Goal: Task Accomplishment & Management: Manage account settings

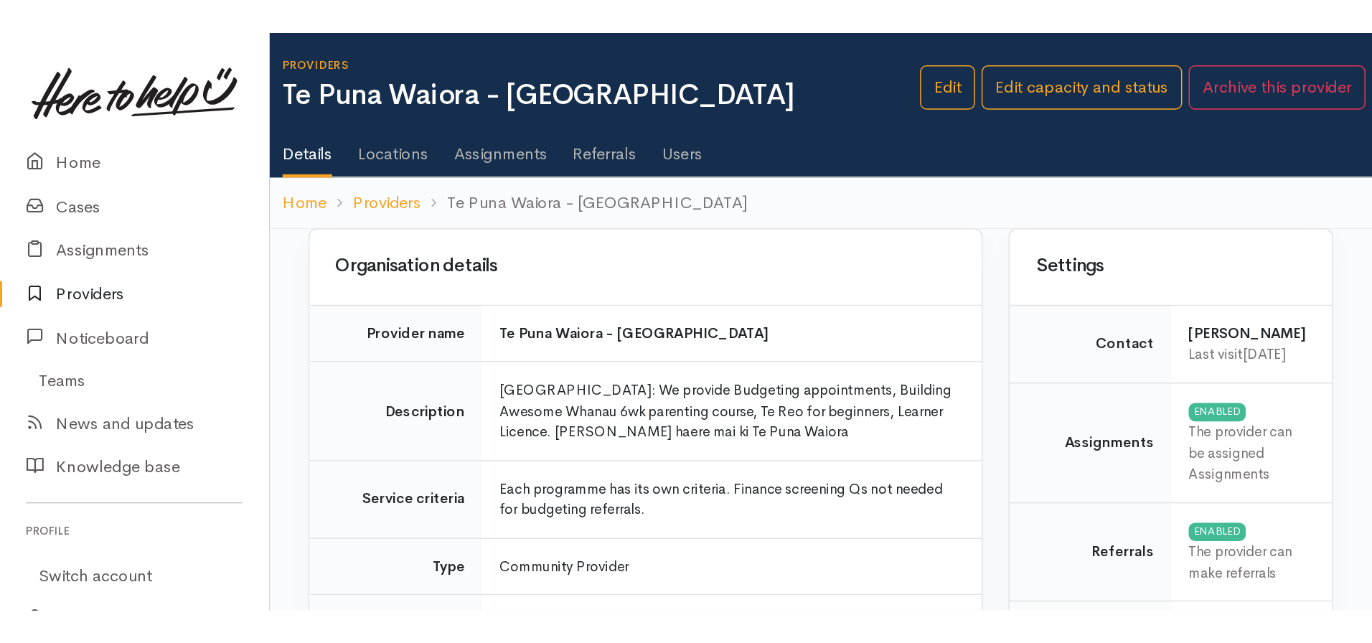
scroll to position [731, 0]
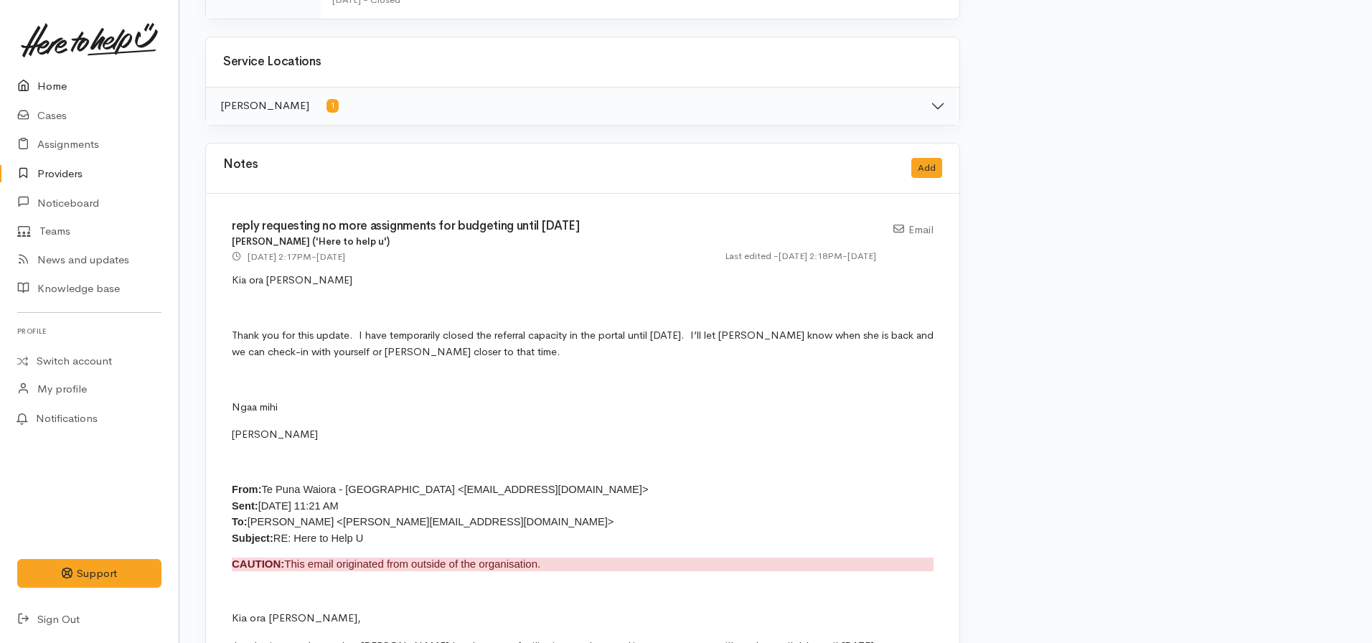
click at [47, 86] on link "Home" at bounding box center [89, 86] width 179 height 29
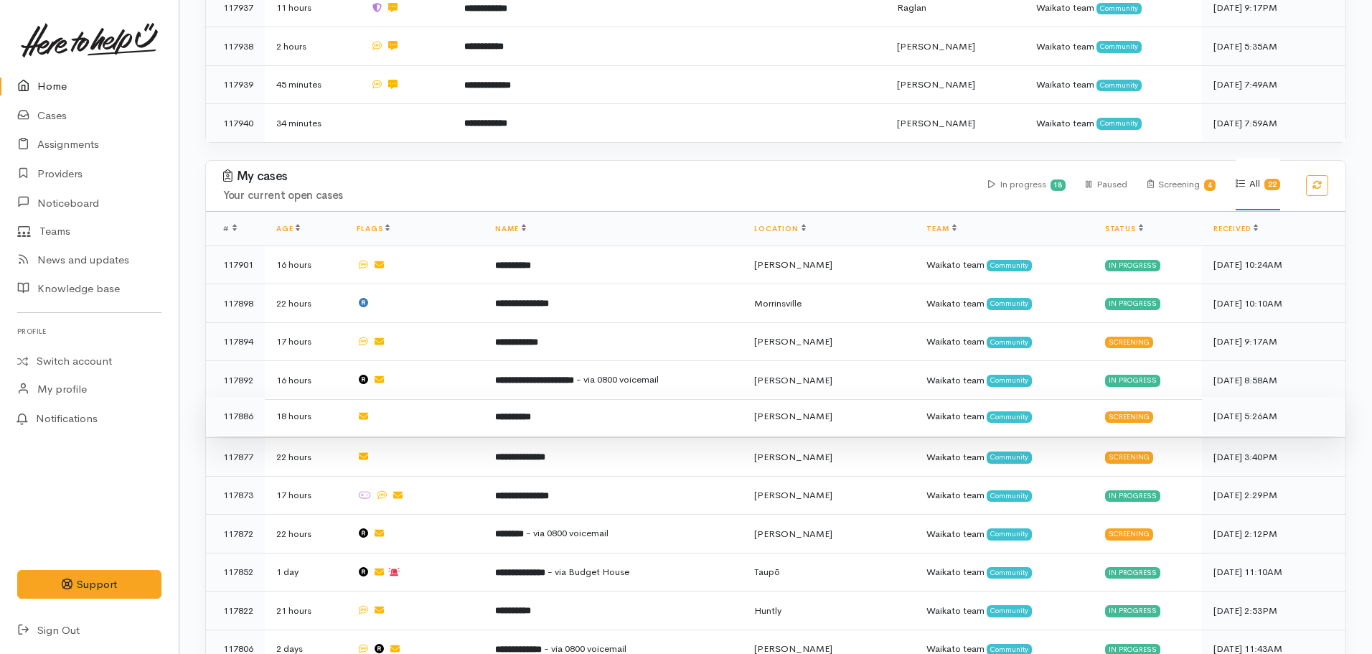
scroll to position [789, 0]
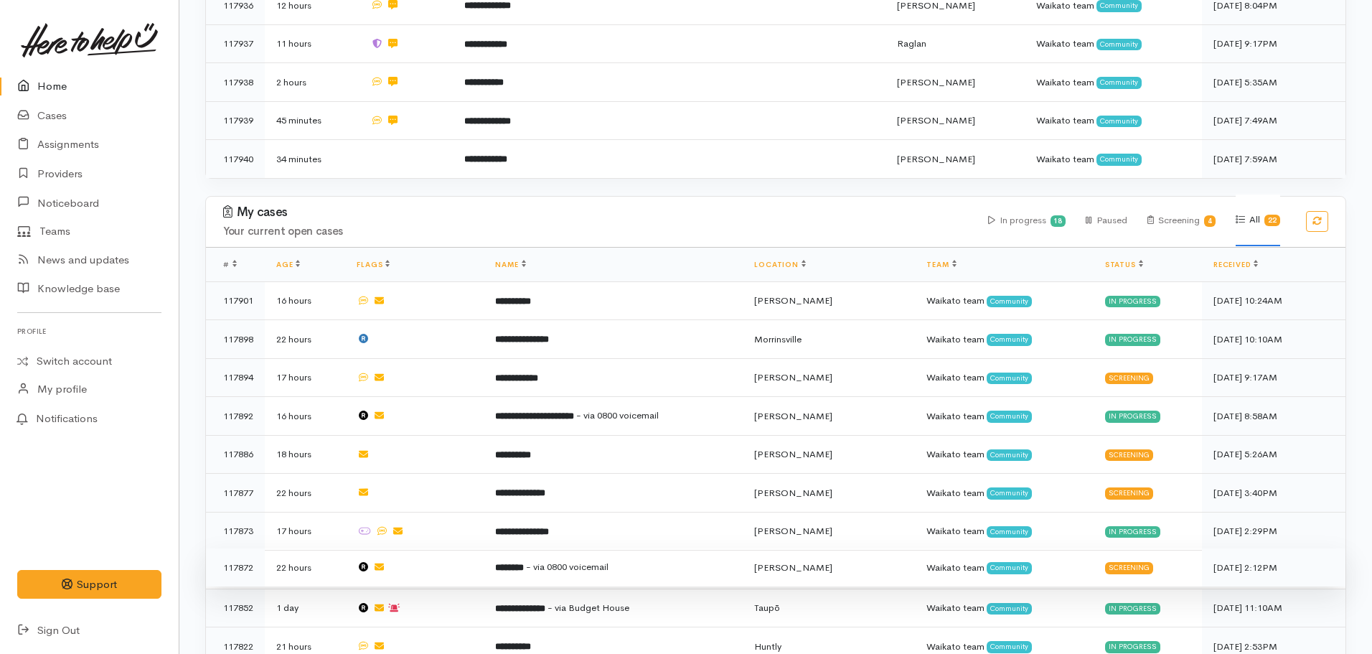
click at [661, 395] on td "******** - via 0800 voicemail" at bounding box center [613, 567] width 259 height 39
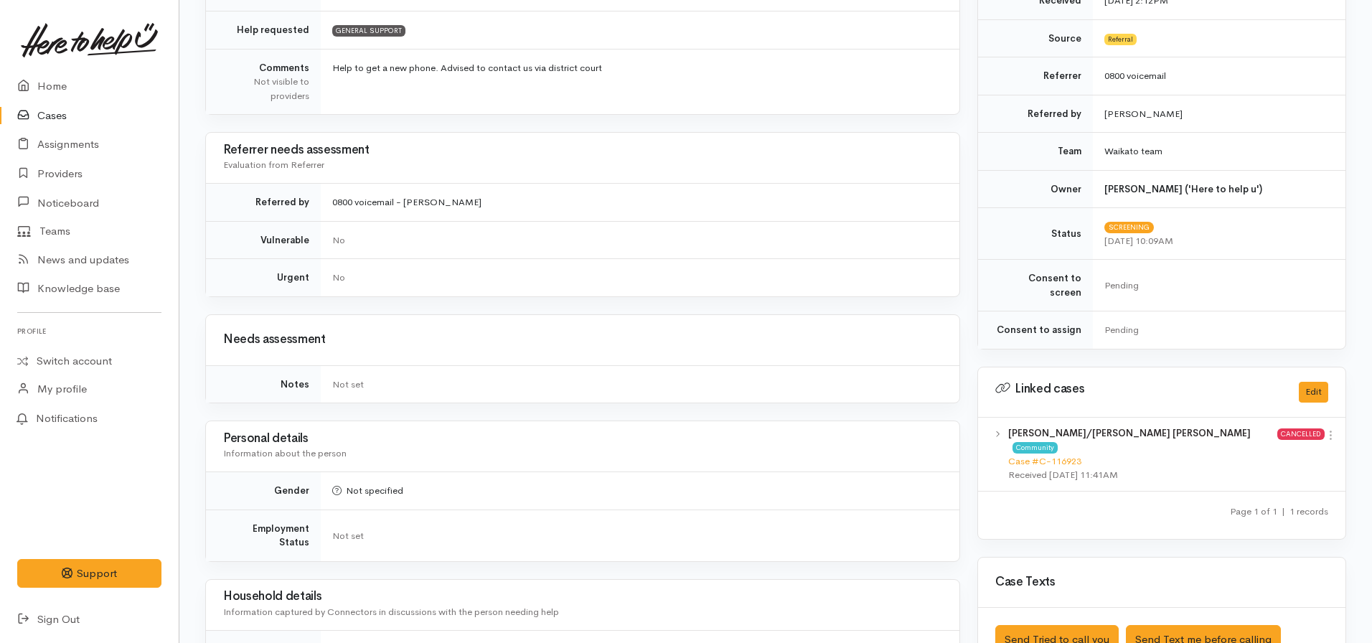
scroll to position [72, 0]
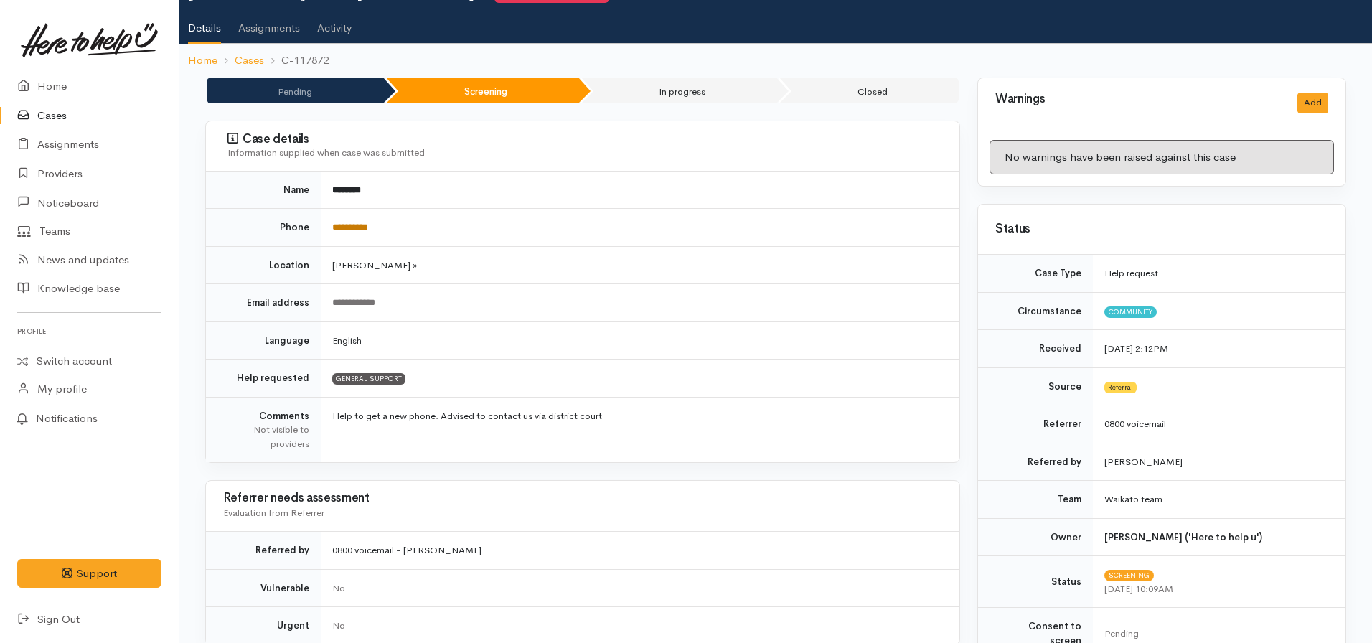
click at [363, 225] on link "**********" at bounding box center [350, 226] width 36 height 9
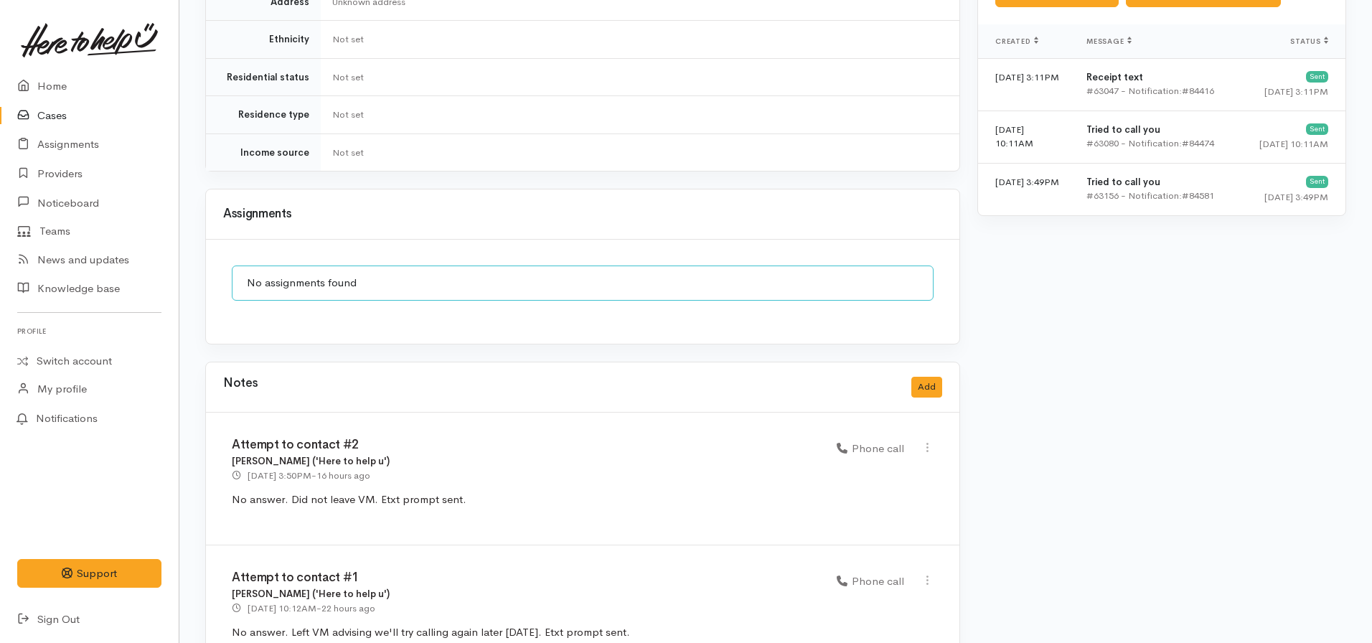
scroll to position [1106, 0]
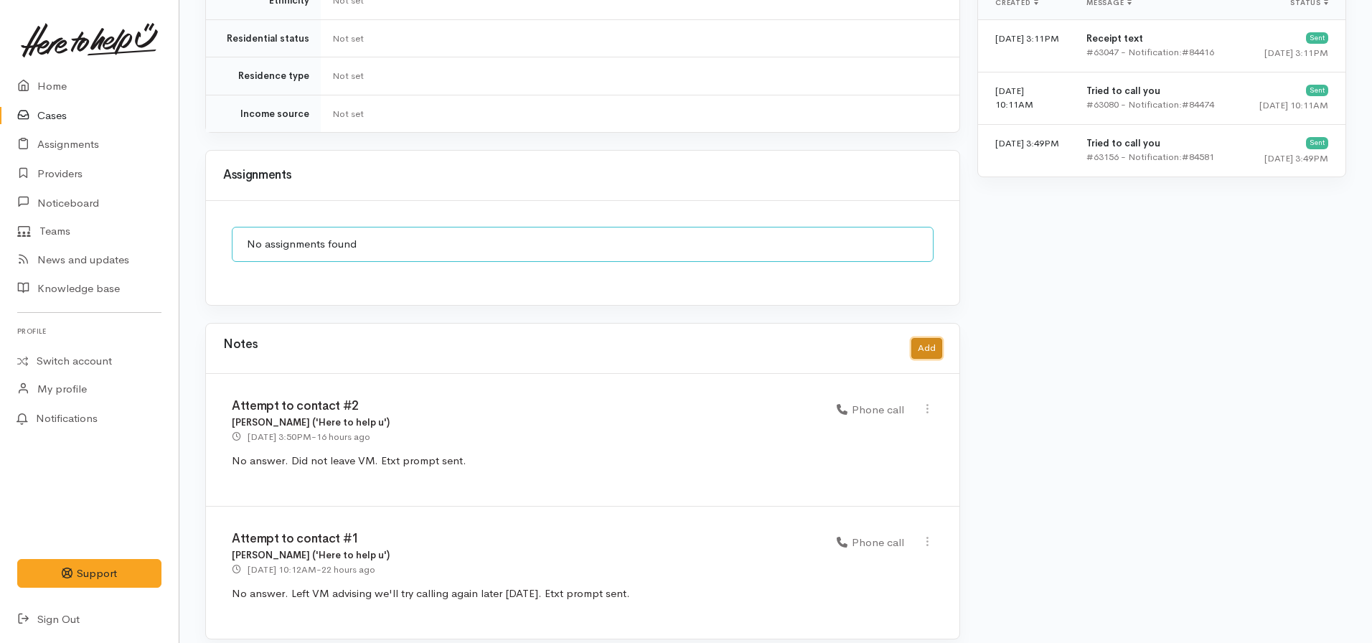
click at [936, 338] on button "Add" at bounding box center [926, 348] width 31 height 21
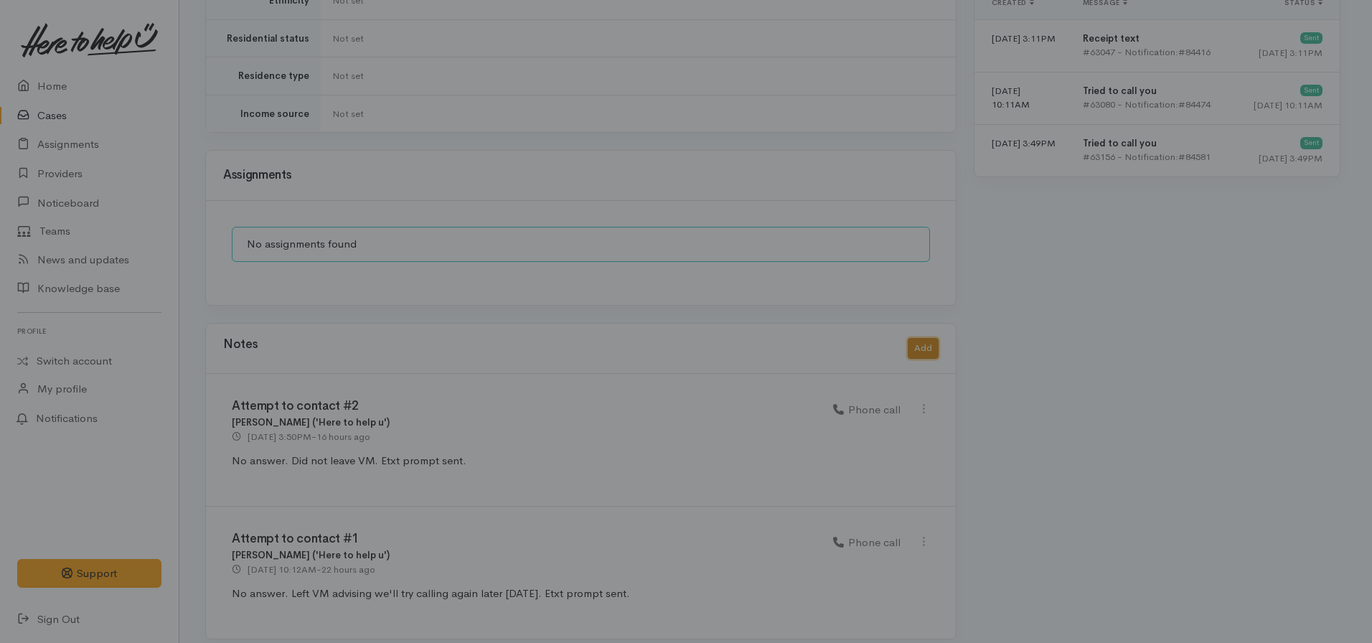
scroll to position [1095, 0]
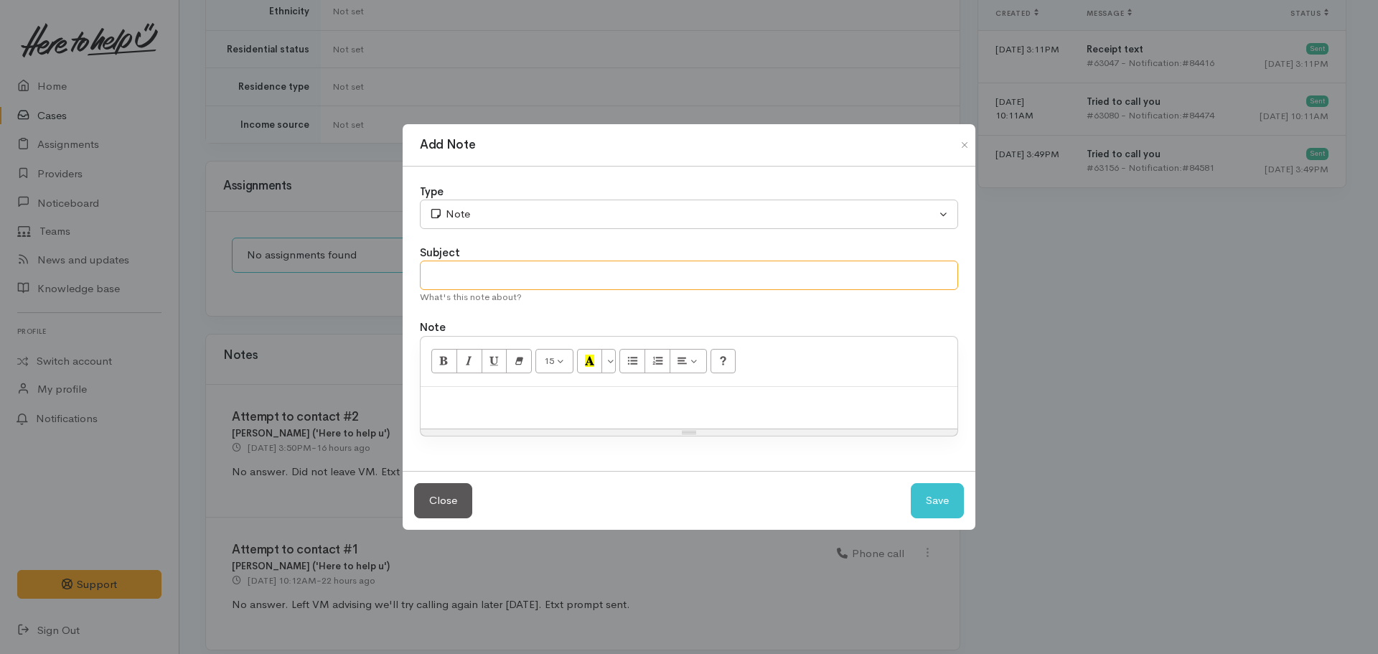
click at [649, 273] on input "text" at bounding box center [689, 274] width 538 height 29
type input "Attempt to contact #3"
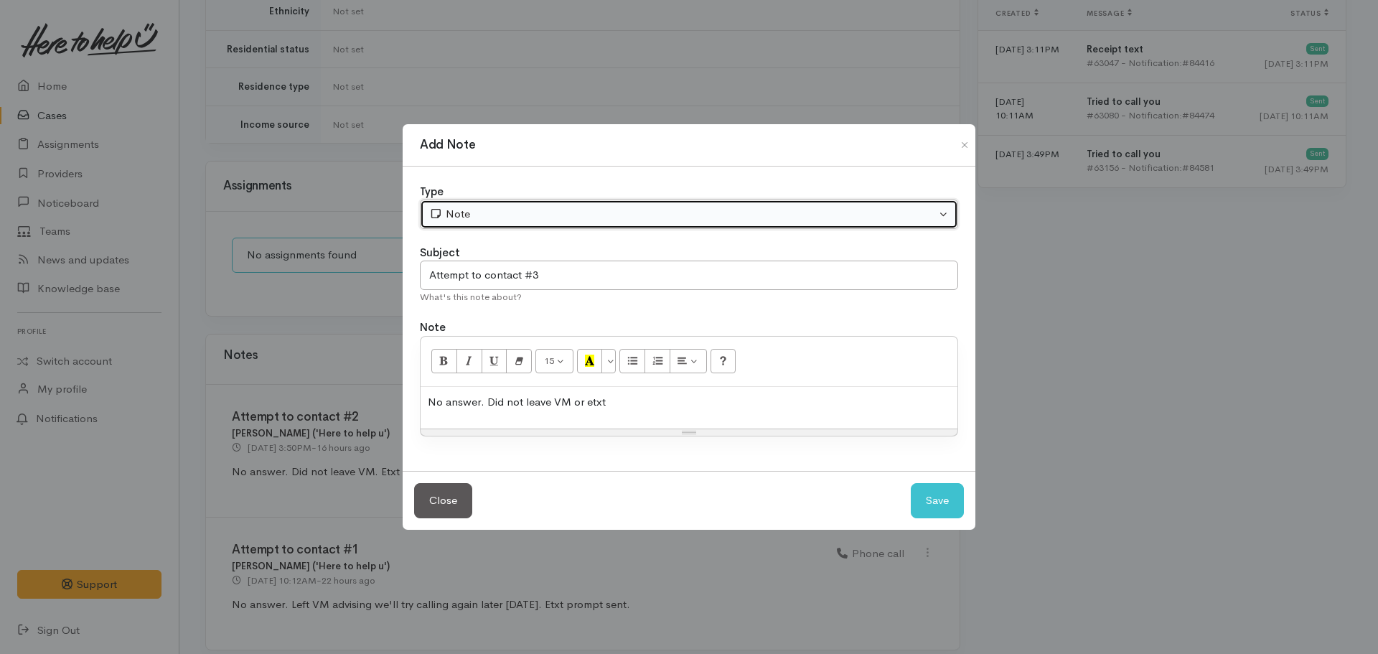
click at [508, 223] on button "Note" at bounding box center [689, 213] width 538 height 29
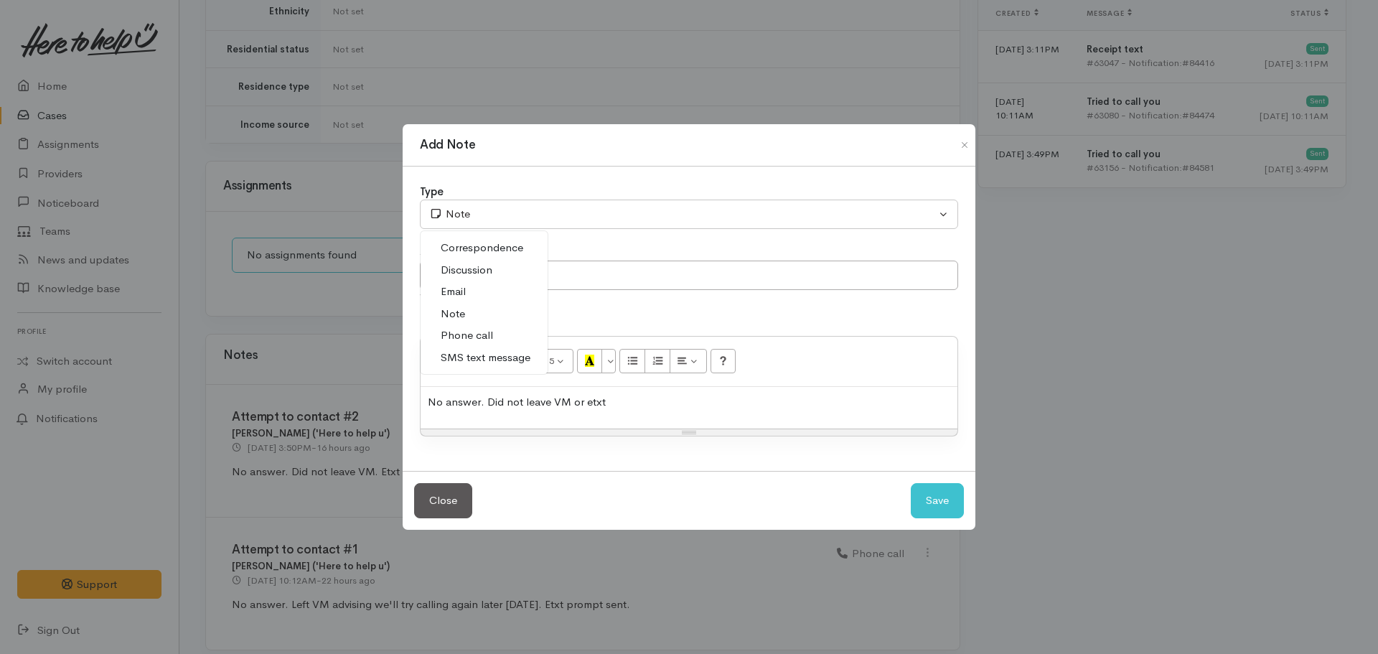
click at [463, 328] on span "Phone call" at bounding box center [467, 335] width 52 height 17
select select "3"
click at [926, 493] on button "Save" at bounding box center [937, 500] width 53 height 35
select select "1"
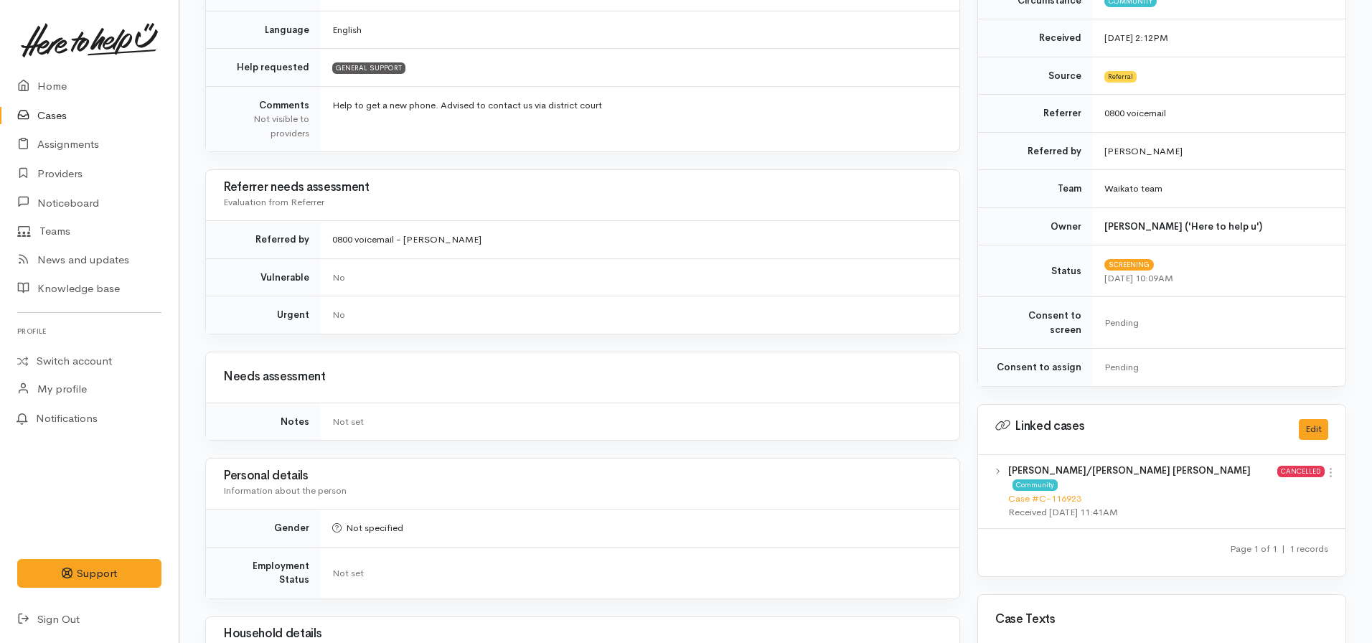
scroll to position [306, 0]
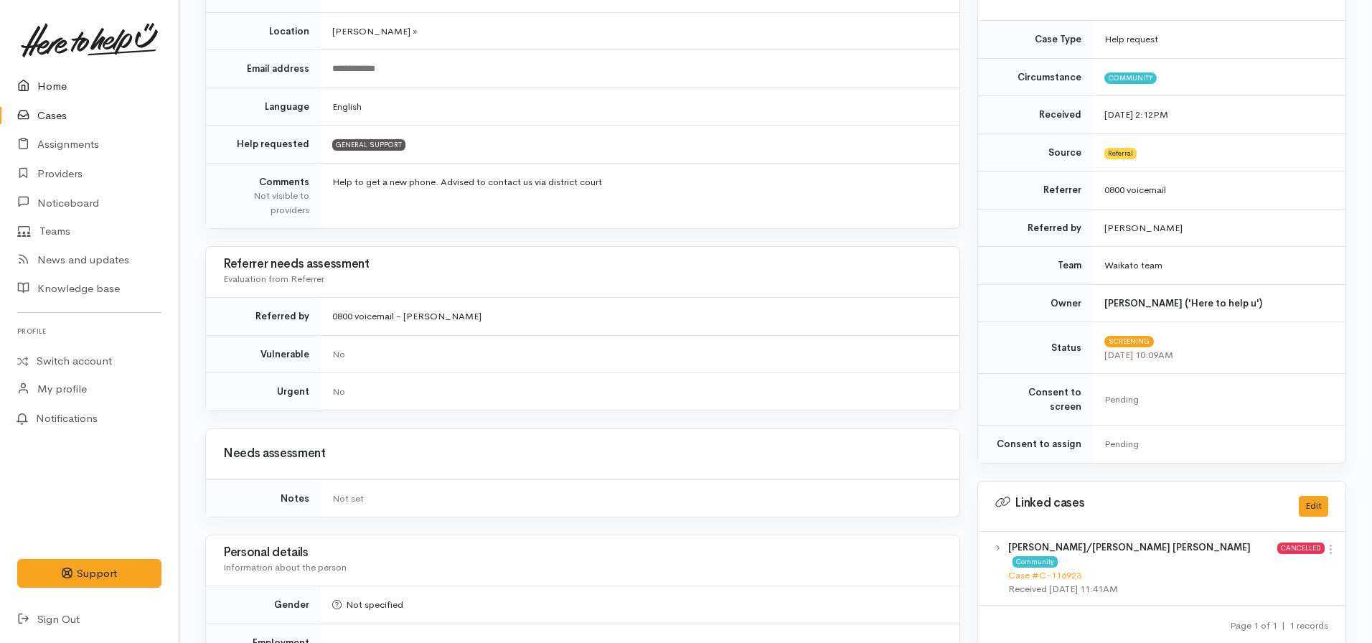
click at [50, 83] on link "Home" at bounding box center [89, 86] width 179 height 29
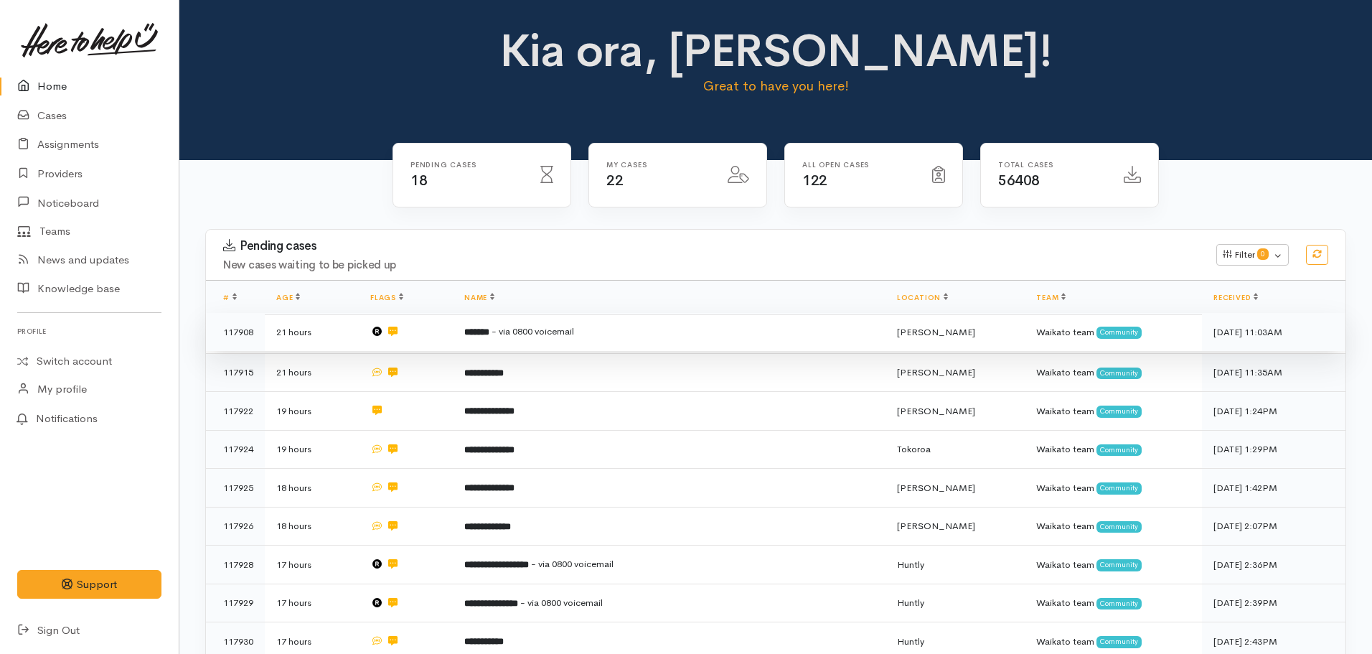
click at [521, 338] on td "******* - via 0800 voicemail" at bounding box center [669, 332] width 433 height 39
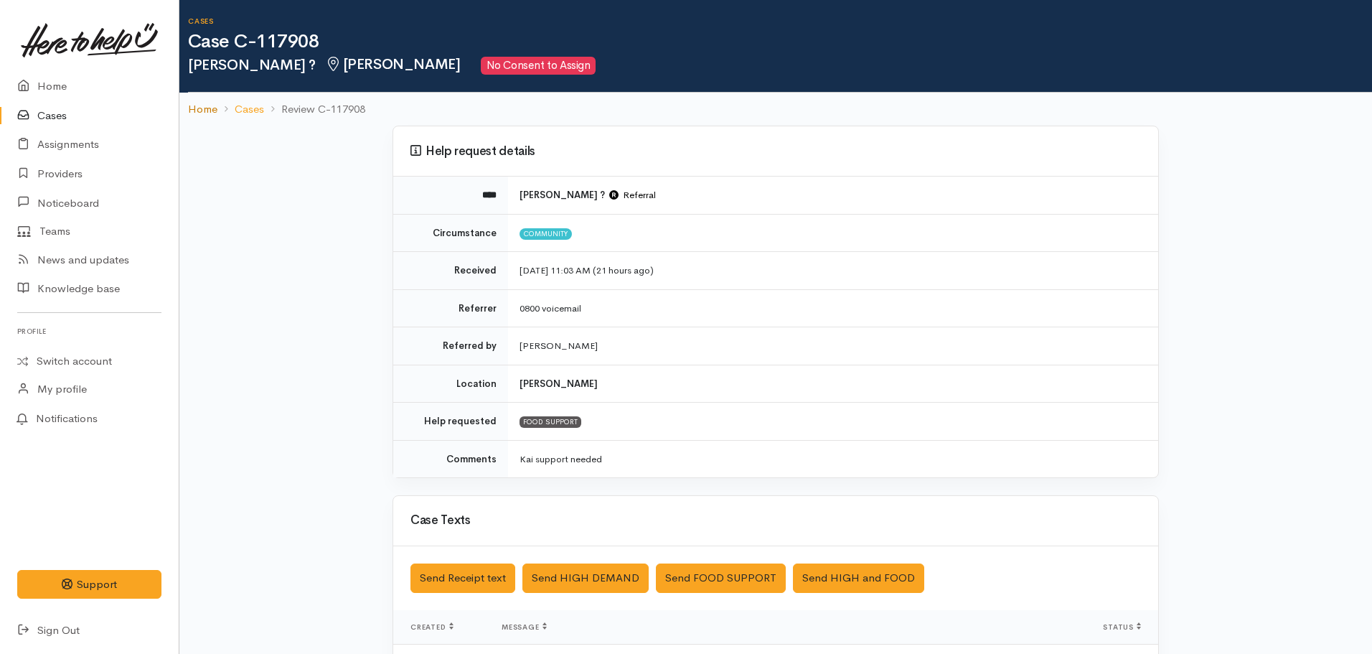
click at [193, 108] on link "Home" at bounding box center [202, 109] width 29 height 17
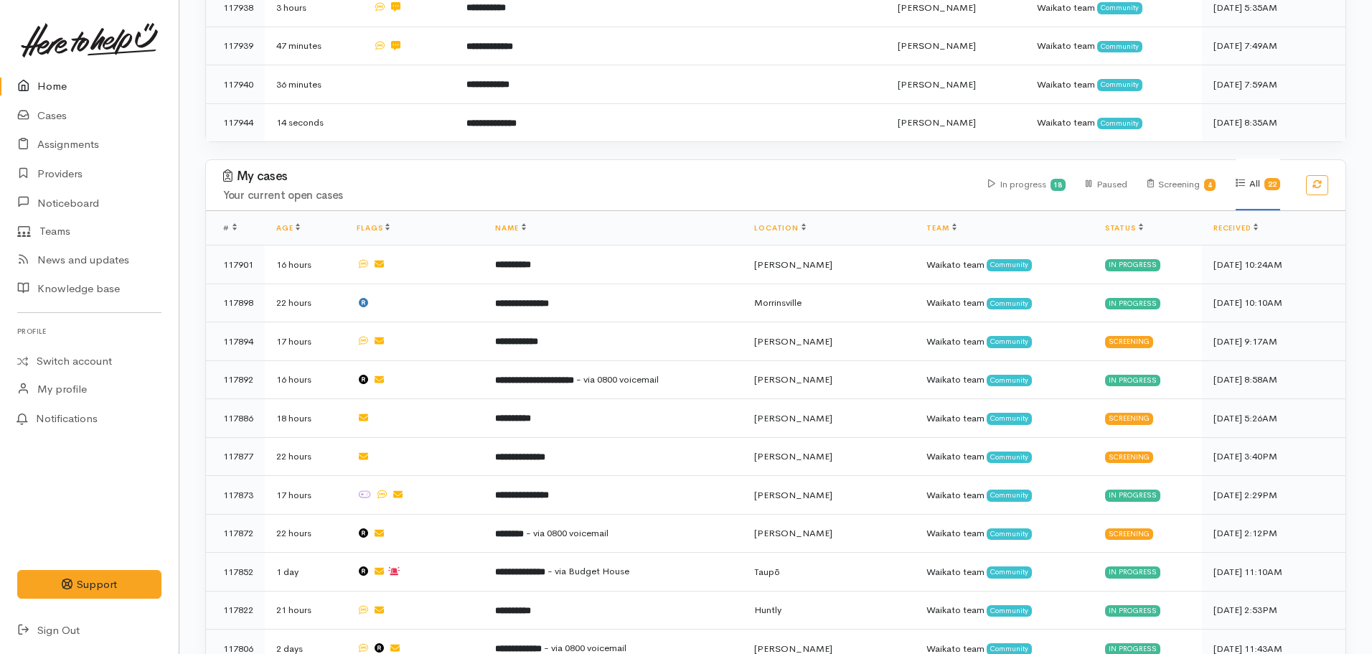
scroll to position [933, 0]
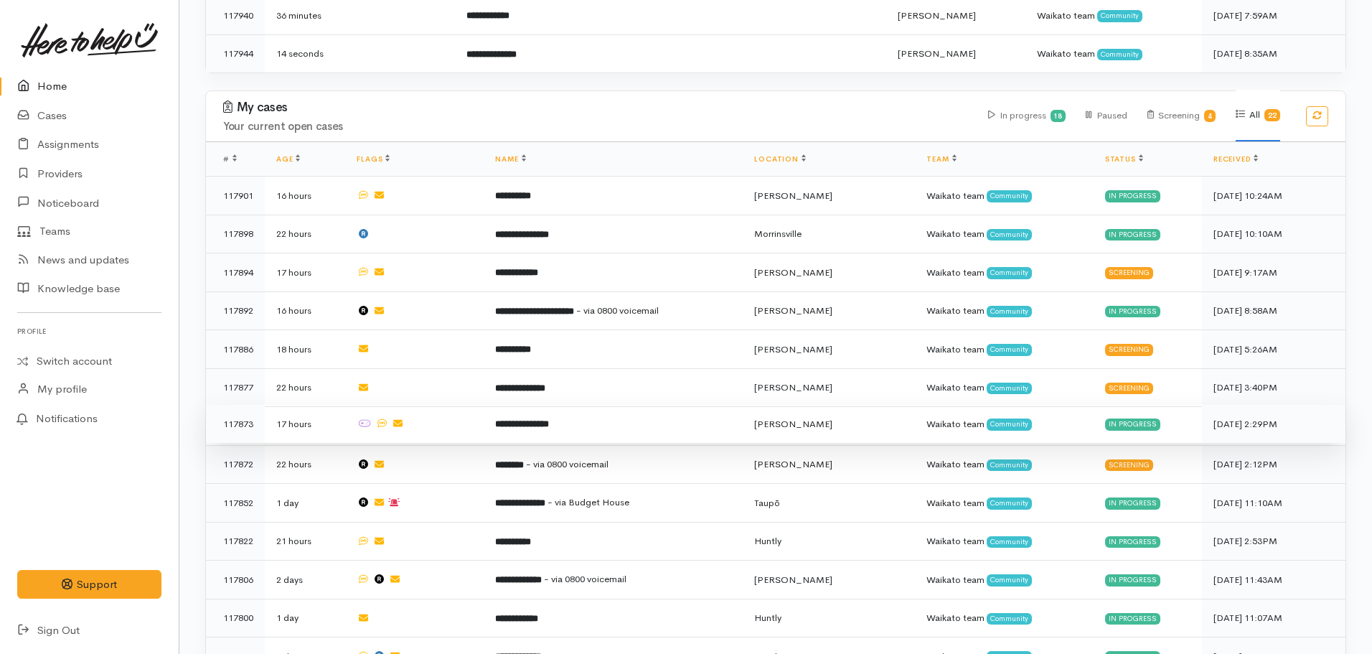
click at [546, 419] on b "**********" at bounding box center [522, 423] width 54 height 9
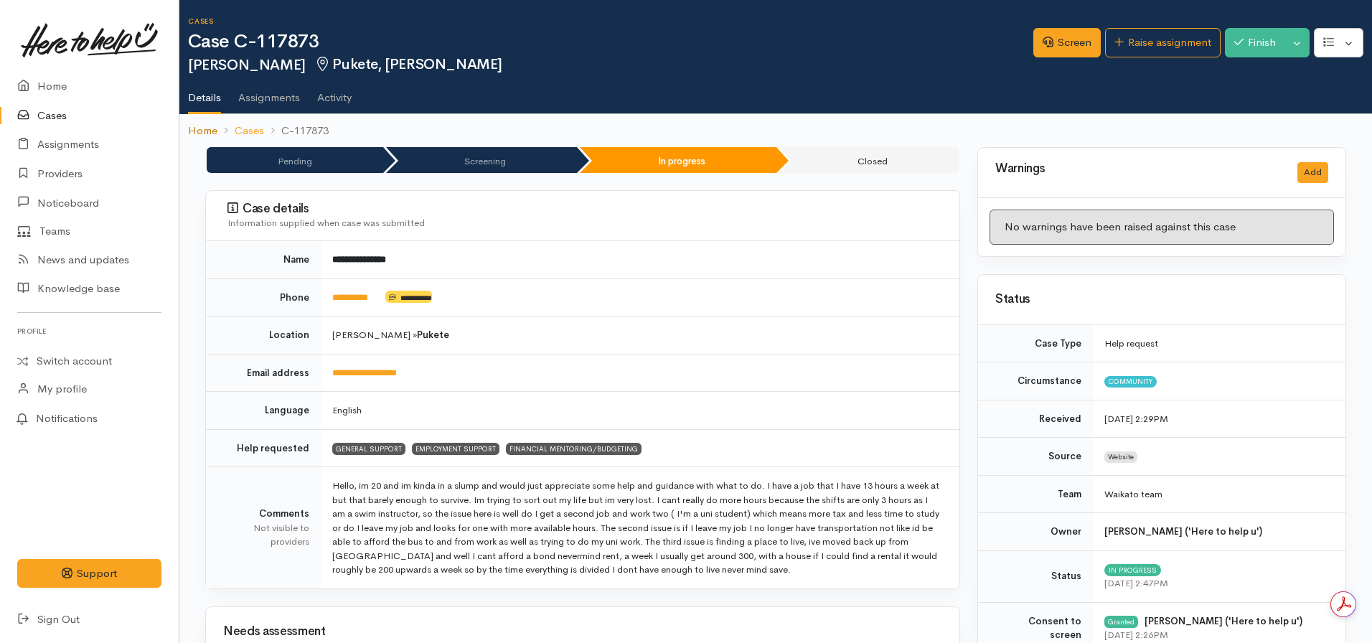
click at [211, 133] on link "Home" at bounding box center [202, 131] width 29 height 17
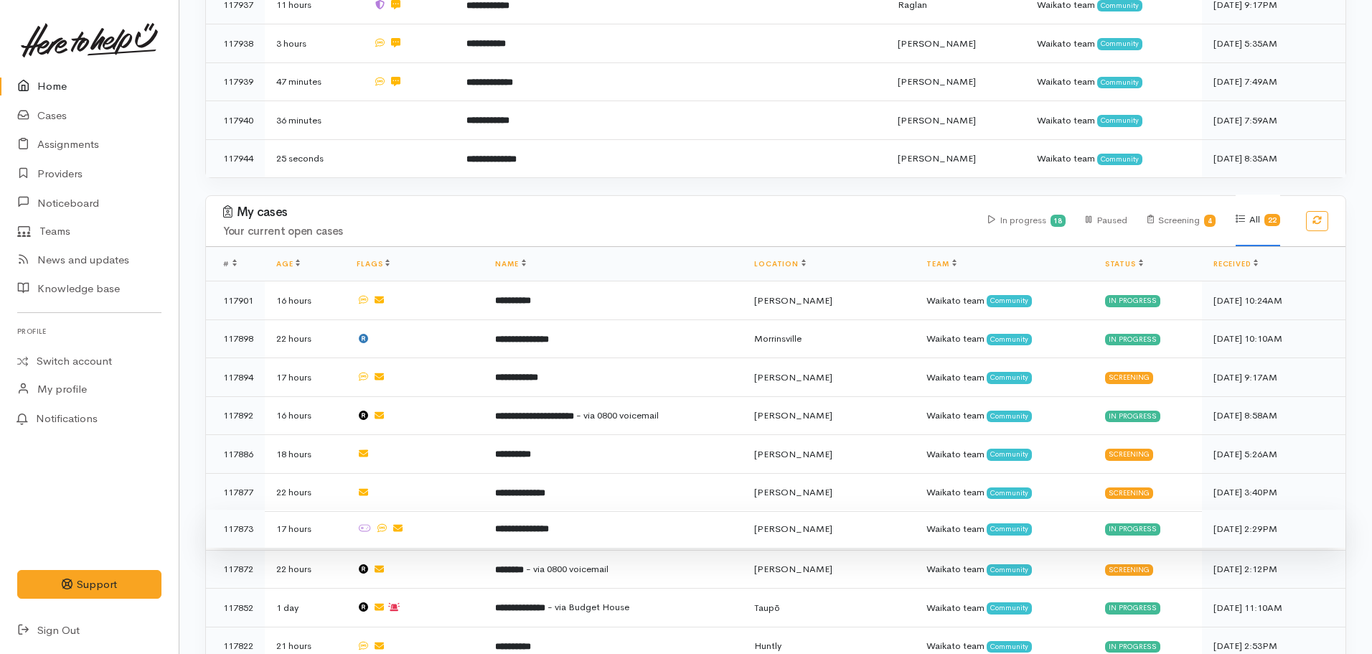
scroll to position [861, 0]
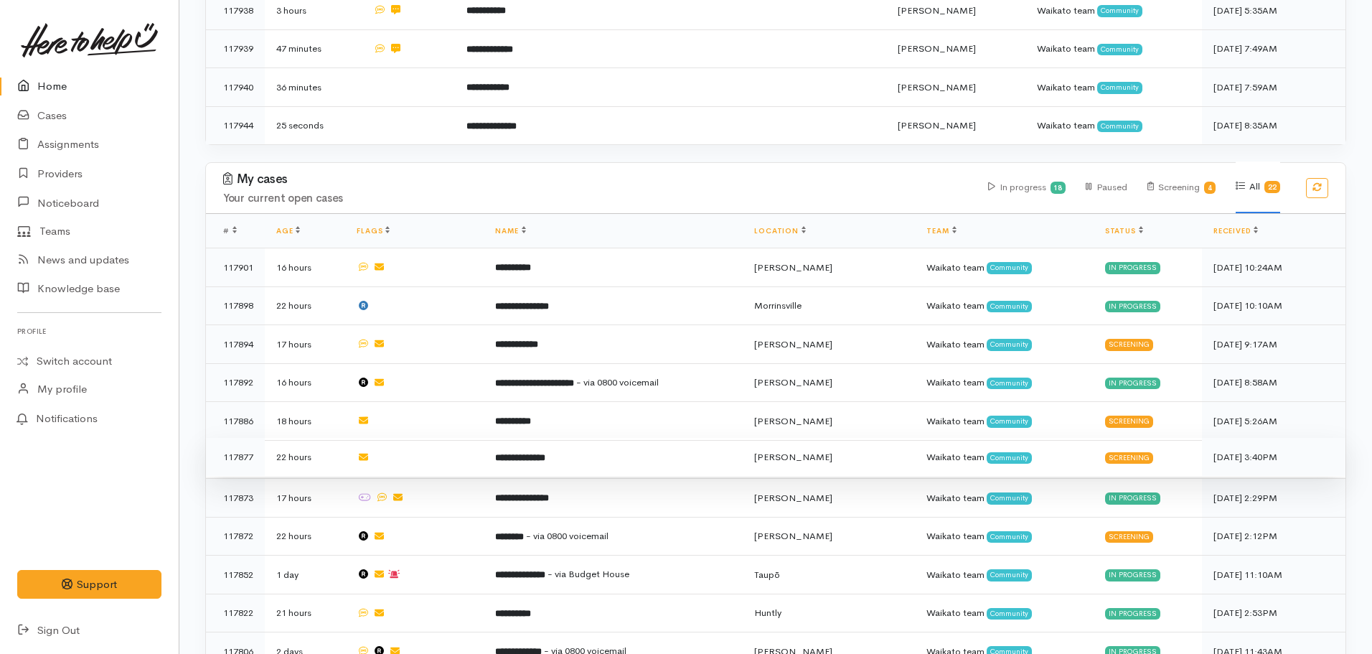
click at [520, 453] on b "**********" at bounding box center [520, 457] width 50 height 9
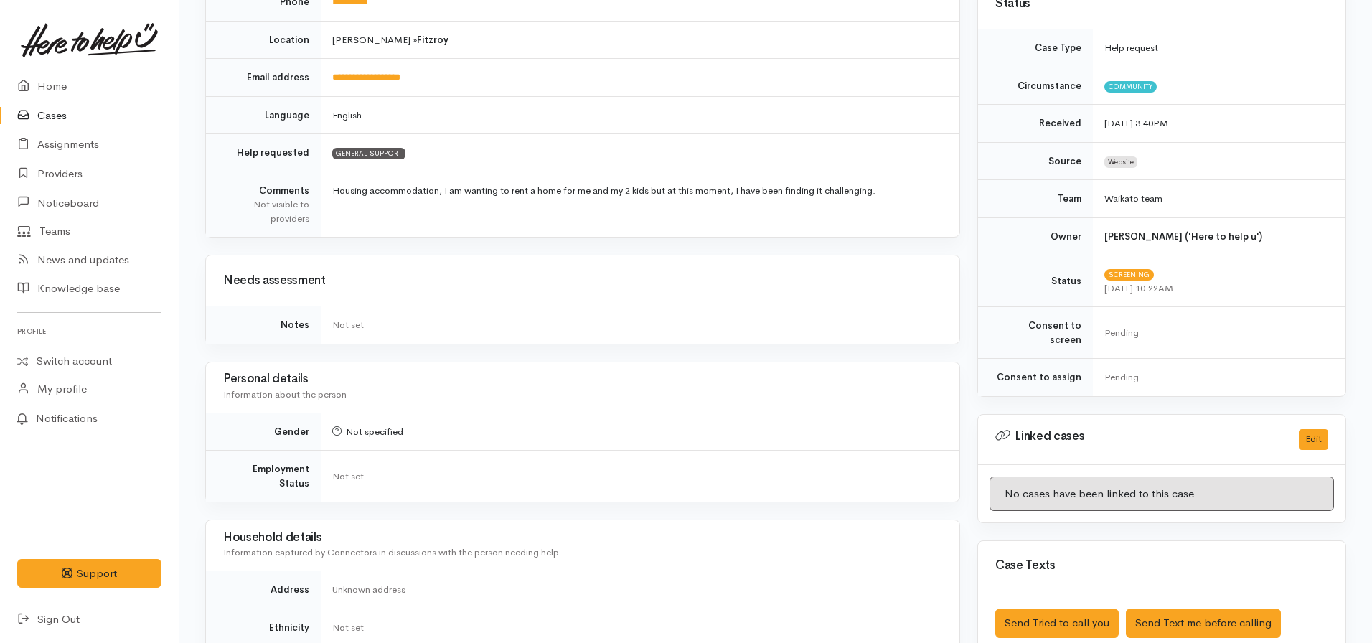
scroll to position [62, 0]
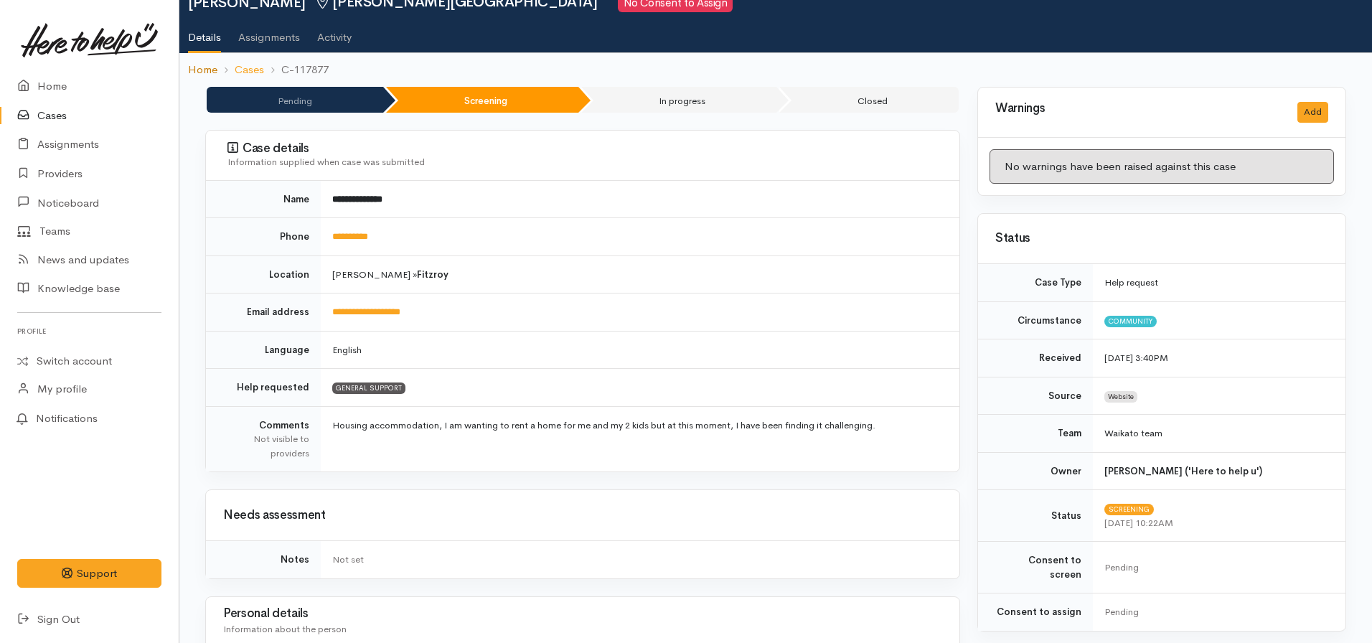
click at [212, 70] on link "Home" at bounding box center [202, 70] width 29 height 17
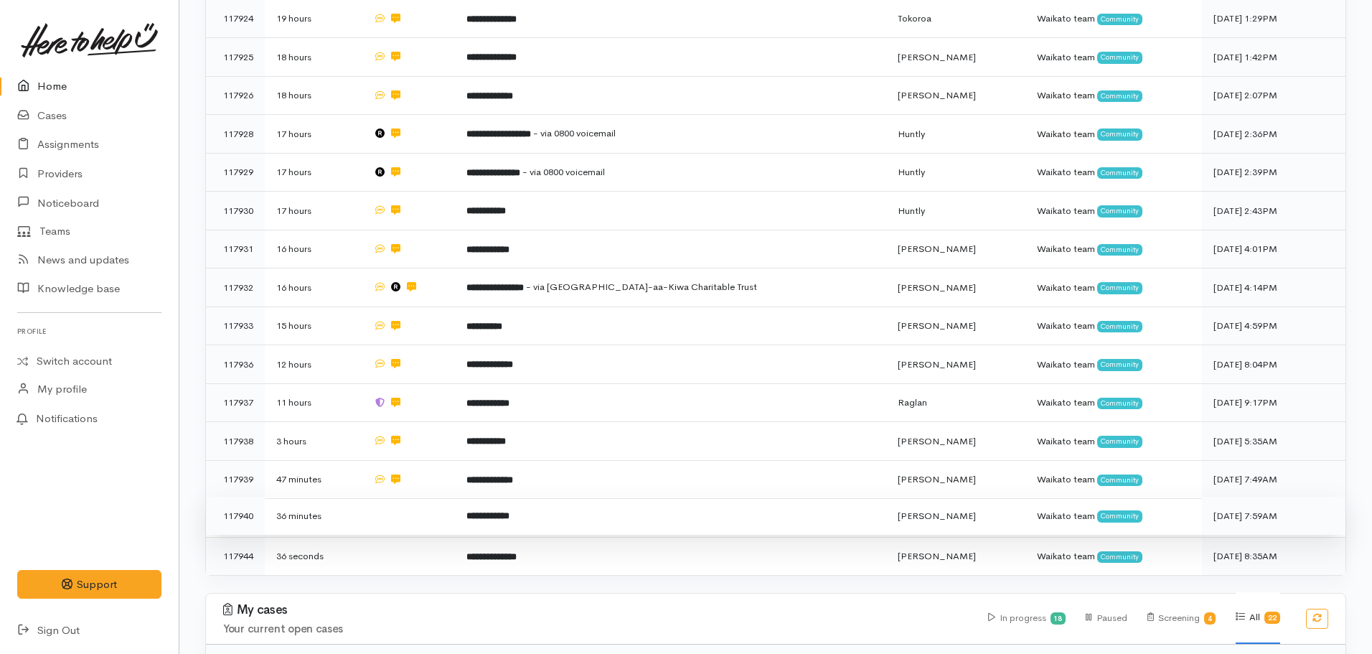
scroll to position [789, 0]
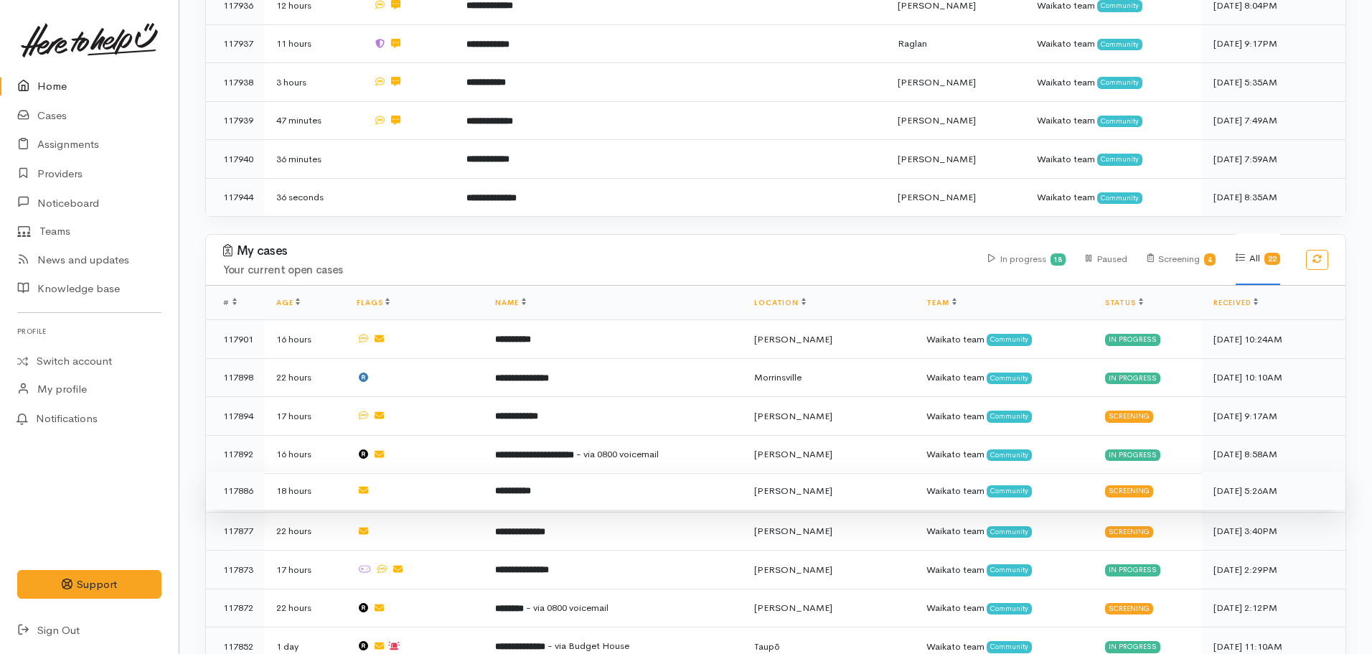
click at [537, 484] on td "**********" at bounding box center [613, 490] width 259 height 39
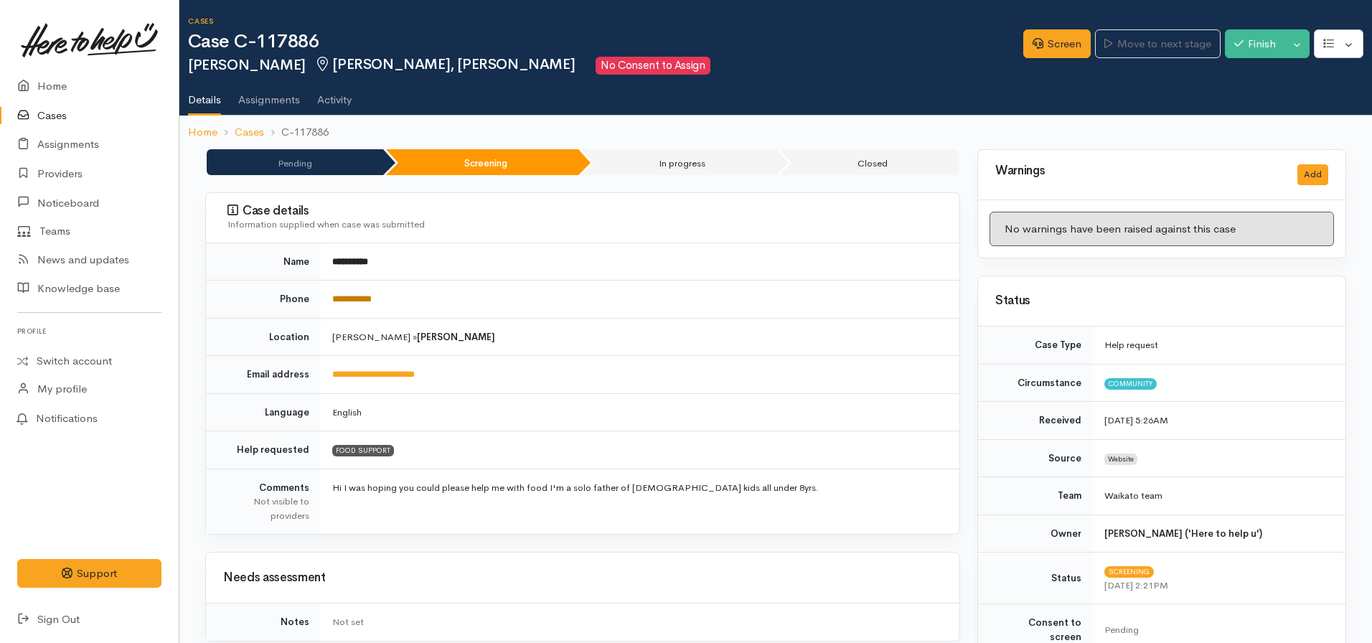
click at [352, 301] on link "**********" at bounding box center [351, 298] width 39 height 9
click at [1035, 44] on icon at bounding box center [1038, 43] width 11 height 11
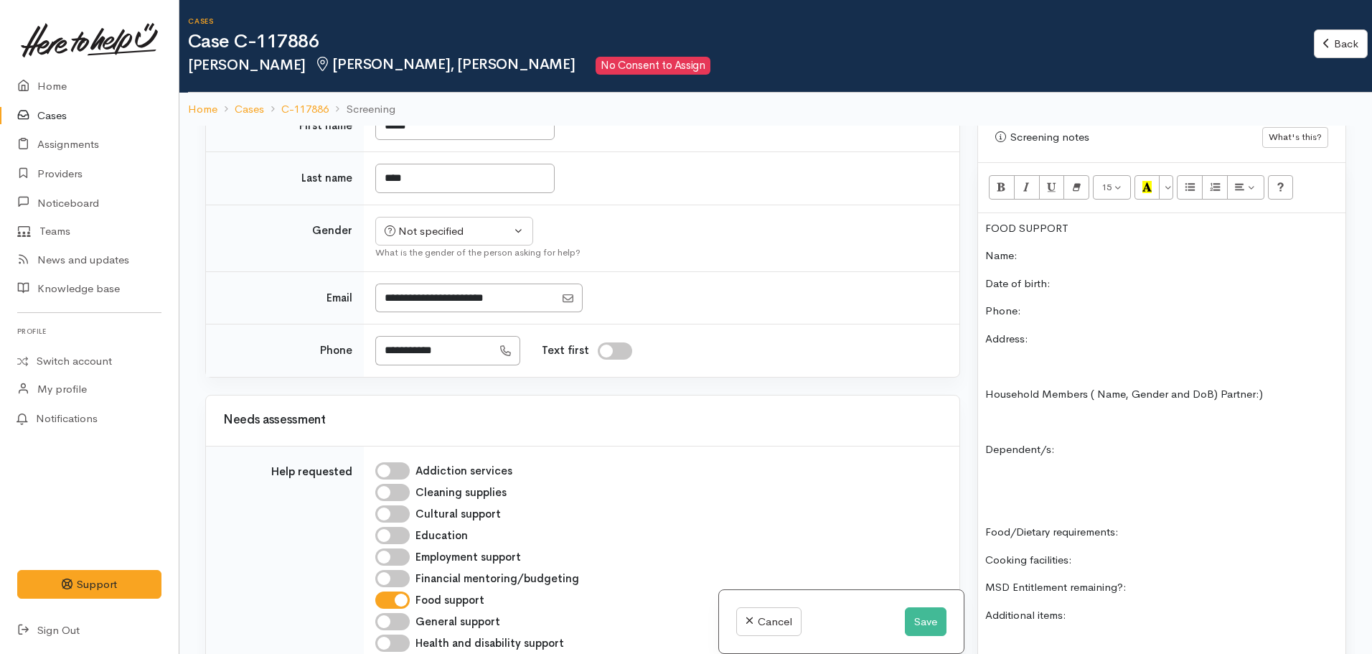
scroll to position [646, 0]
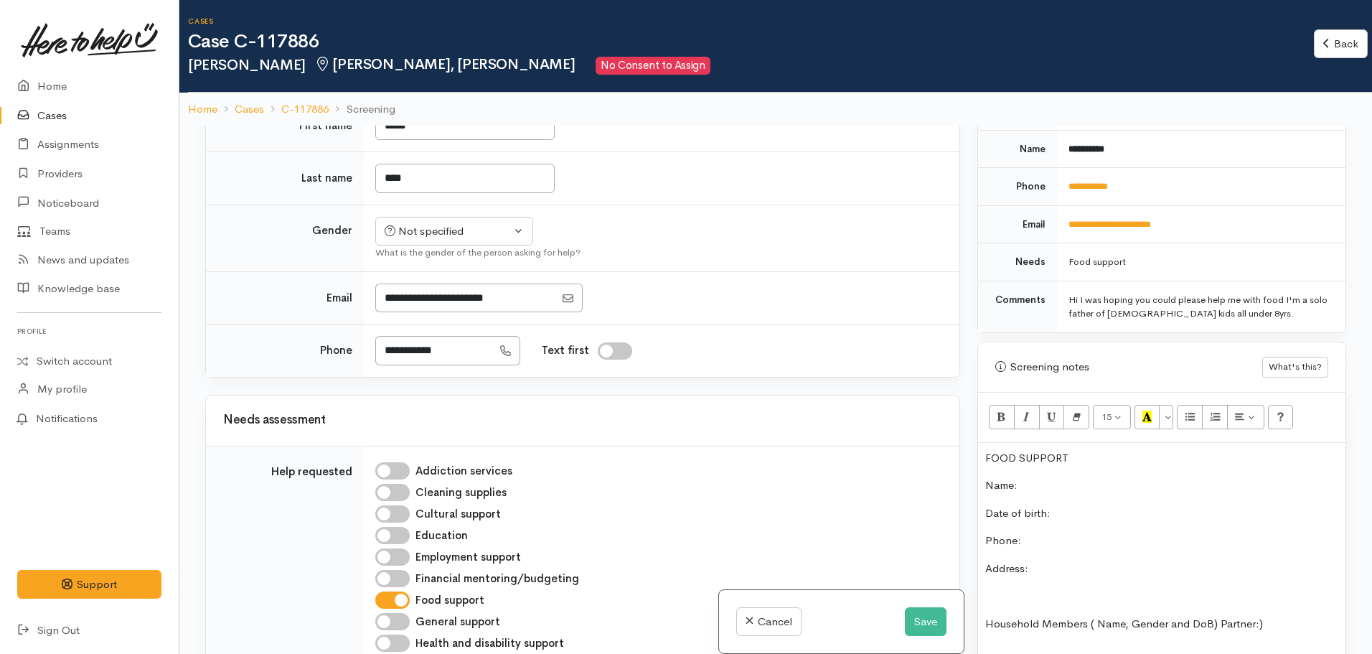
click at [1053, 478] on p "Name:" at bounding box center [1161, 485] width 353 height 17
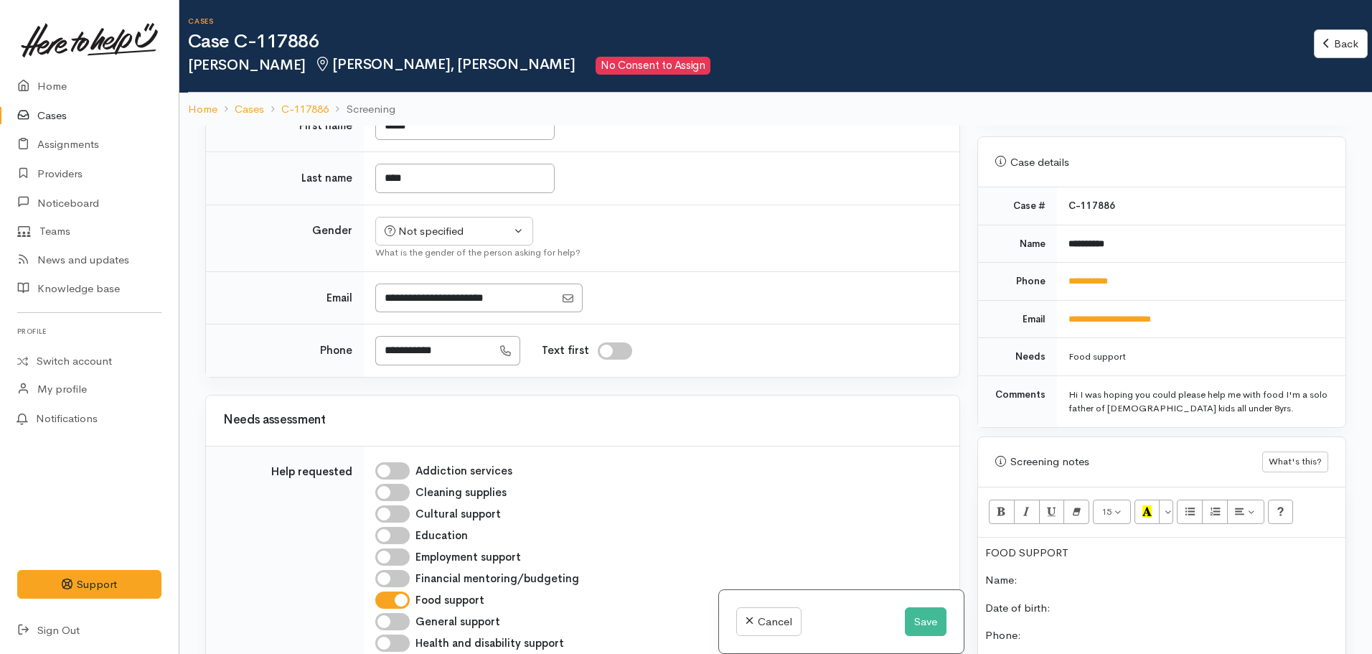
scroll to position [502, 0]
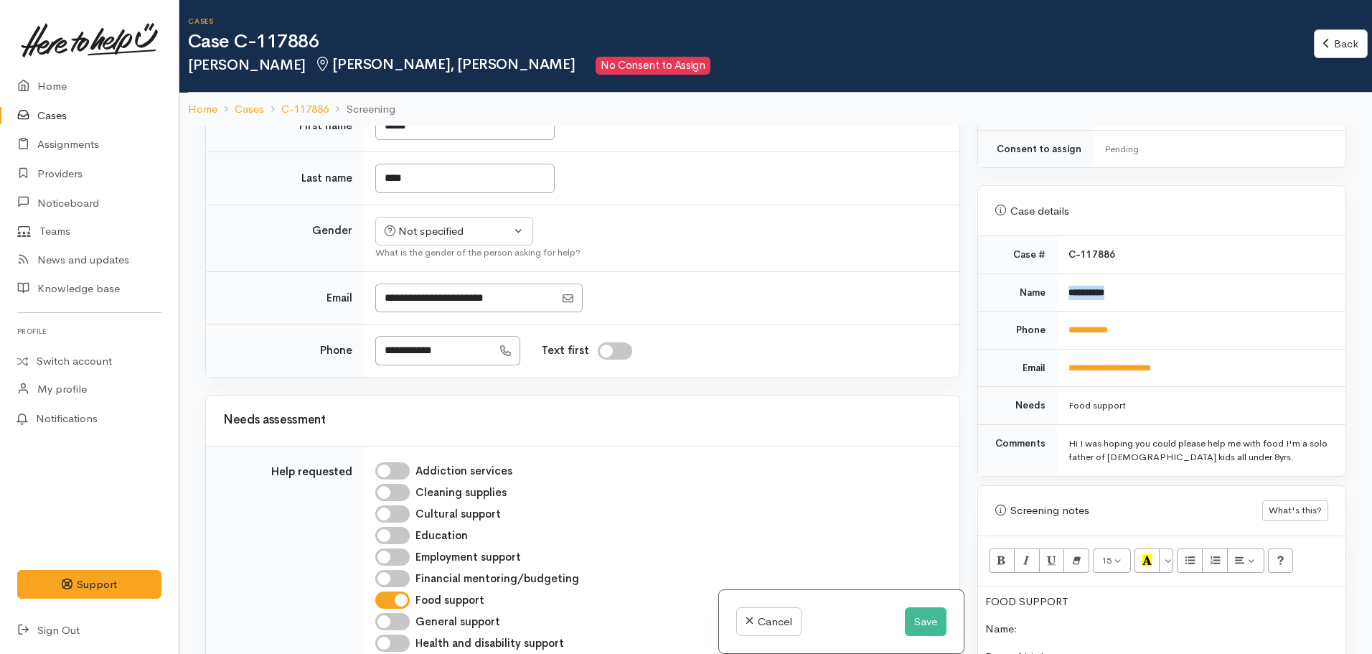
drag, startPoint x: 1136, startPoint y: 275, endPoint x: 1056, endPoint y: 275, distance: 80.4
click at [1057, 275] on td "**********" at bounding box center [1201, 292] width 288 height 38
copy b "**********"
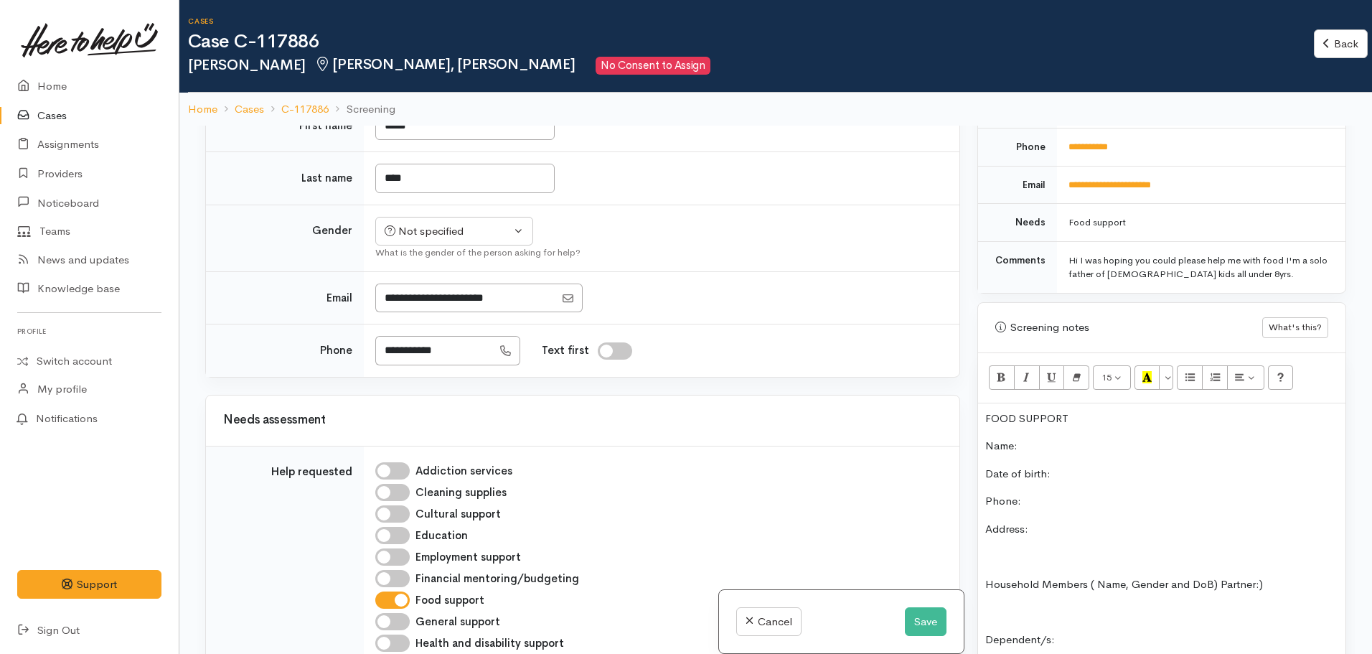
scroll to position [718, 0]
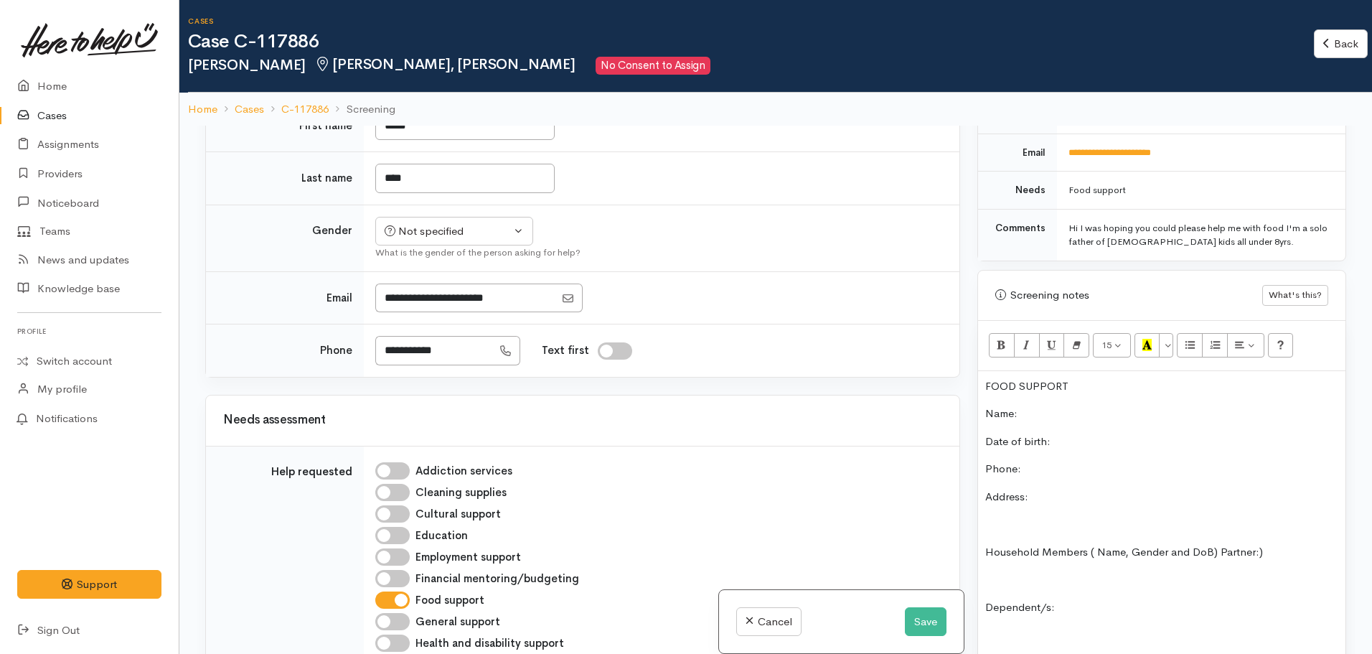
click at [1034, 405] on p "Name:" at bounding box center [1161, 413] width 353 height 17
paste div
click at [1056, 461] on p "Phone:" at bounding box center [1161, 469] width 353 height 17
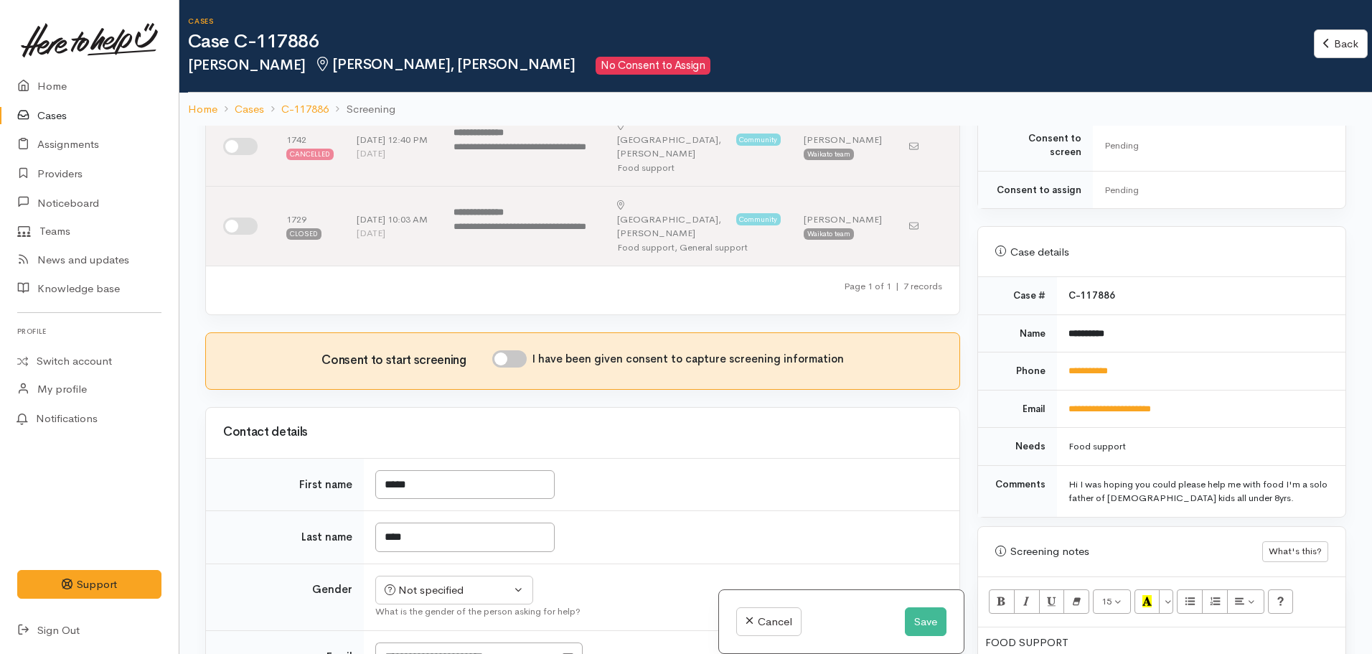
scroll to position [574, 0]
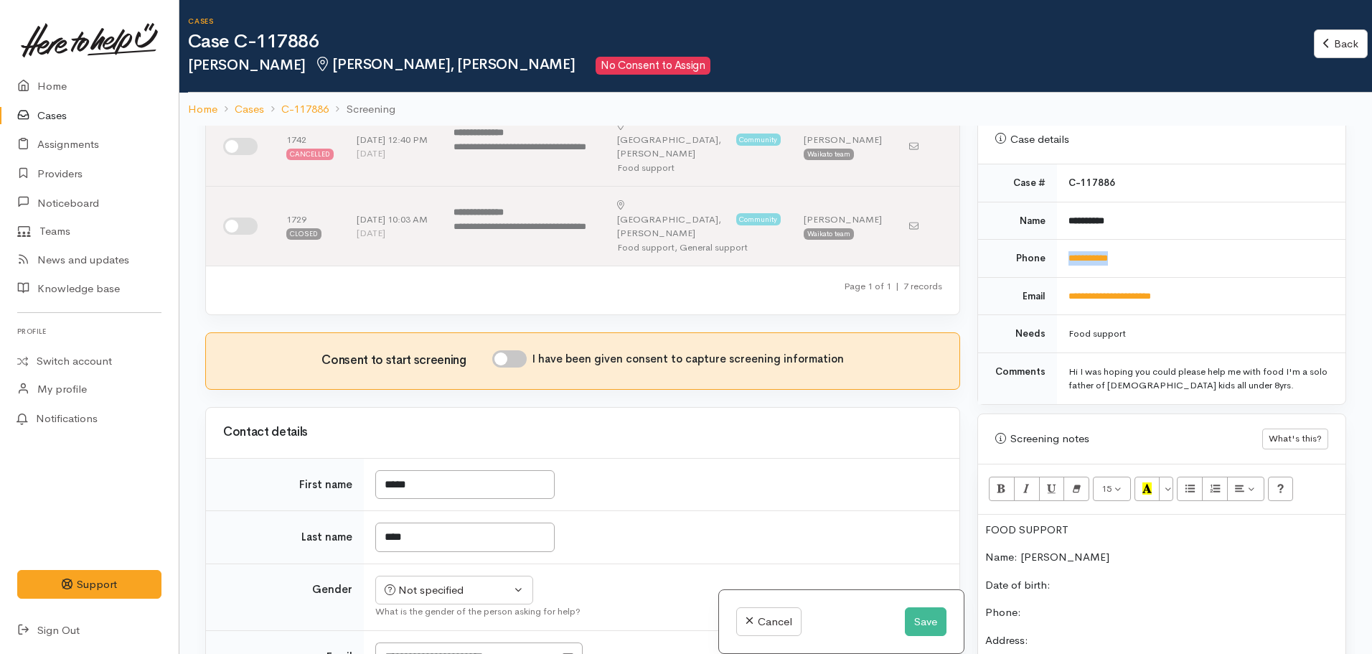
drag, startPoint x: 1138, startPoint y: 233, endPoint x: 1053, endPoint y: 243, distance: 85.2
click at [1053, 243] on tr "**********" at bounding box center [1161, 259] width 367 height 38
copy tr "**********"
click at [1037, 604] on p "Phone:" at bounding box center [1161, 612] width 353 height 17
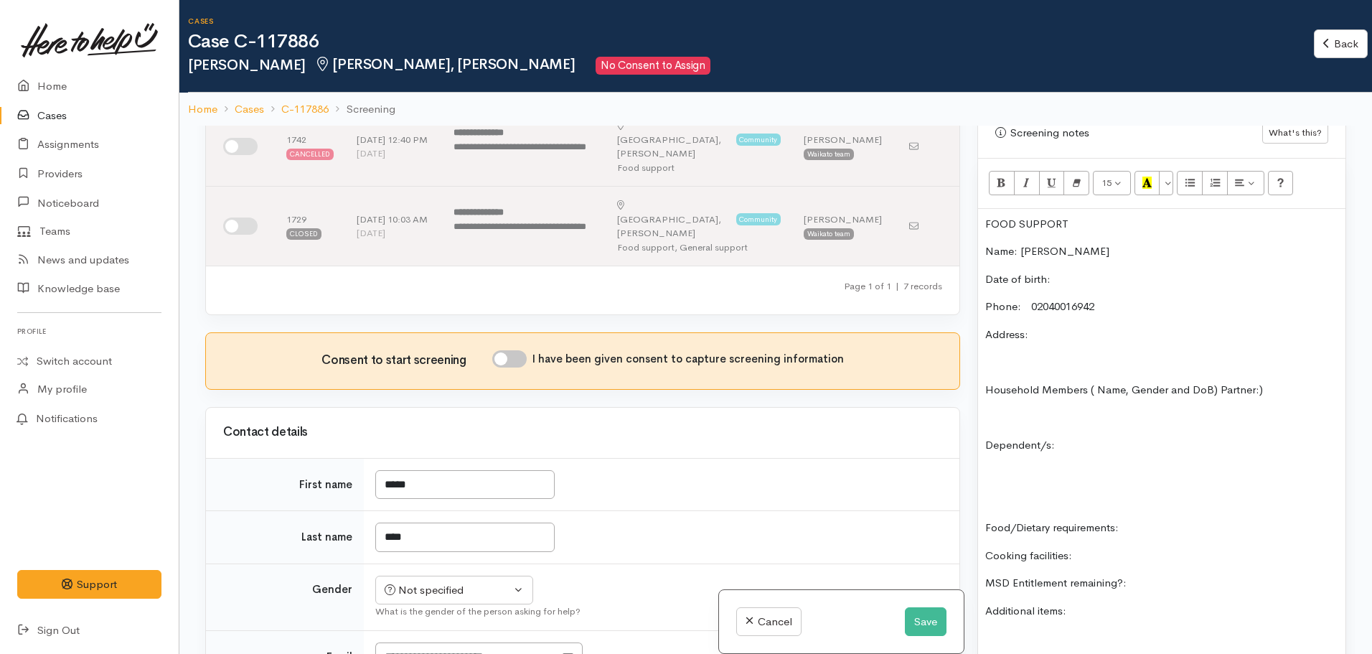
scroll to position [933, 0]
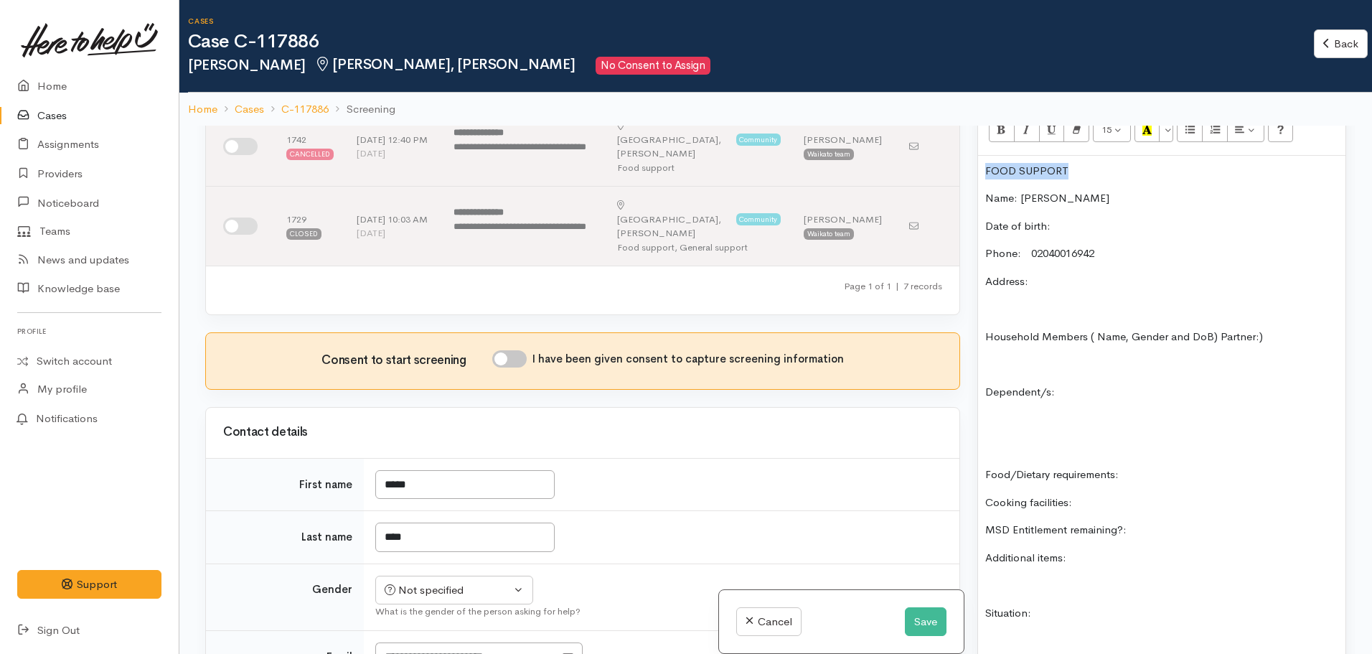
drag, startPoint x: 1082, startPoint y: 154, endPoint x: 972, endPoint y: 154, distance: 109.8
click at [972, 154] on div "Warnings Add No warnings have been raised against this case Add Warning Title ●…" at bounding box center [1162, 453] width 386 height 654
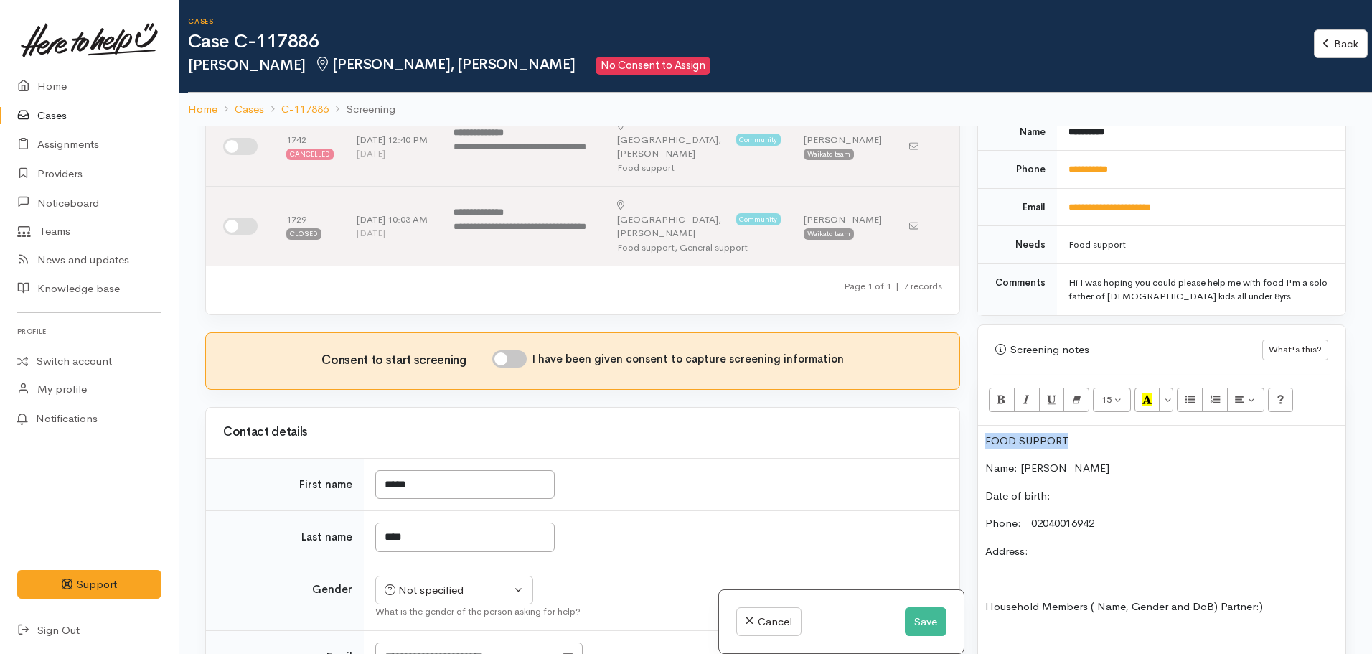
scroll to position [646, 0]
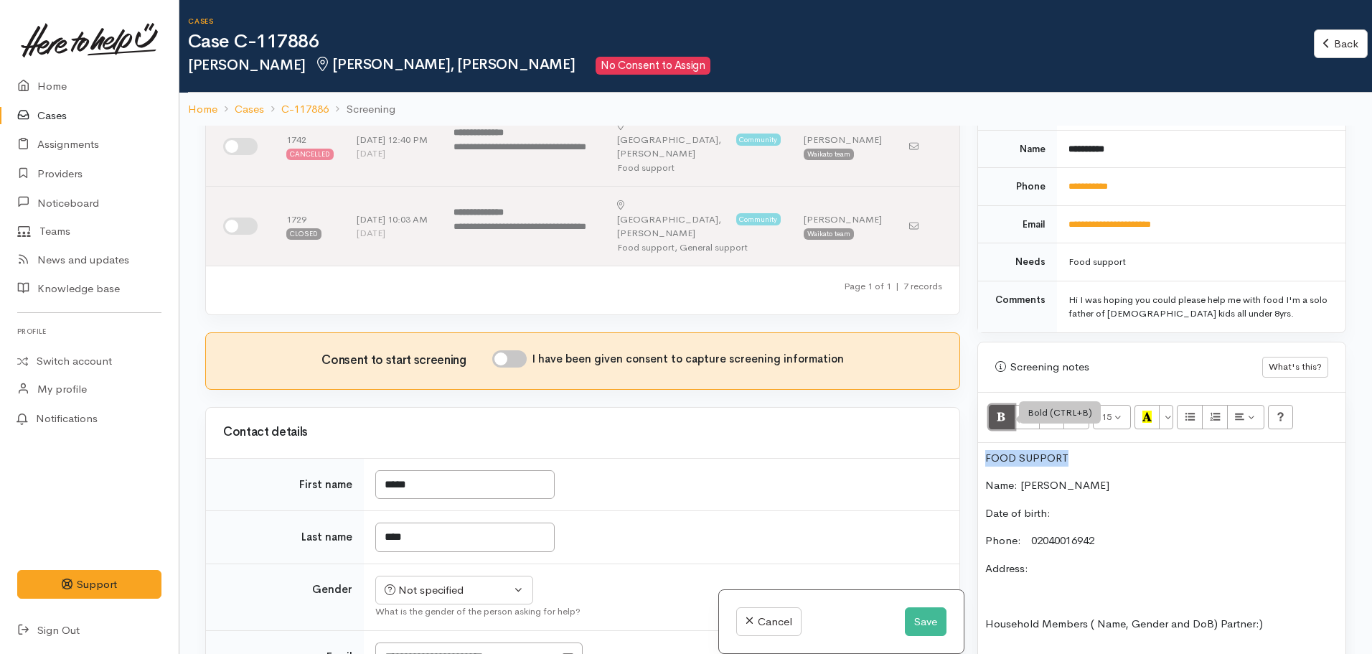
click at [997, 410] on icon "Bold (CTRL+B)" at bounding box center [1001, 416] width 9 height 12
click at [1147, 410] on icon "Recent Color" at bounding box center [1146, 416] width 9 height 12
click at [1059, 560] on p "Address:" at bounding box center [1161, 568] width 353 height 17
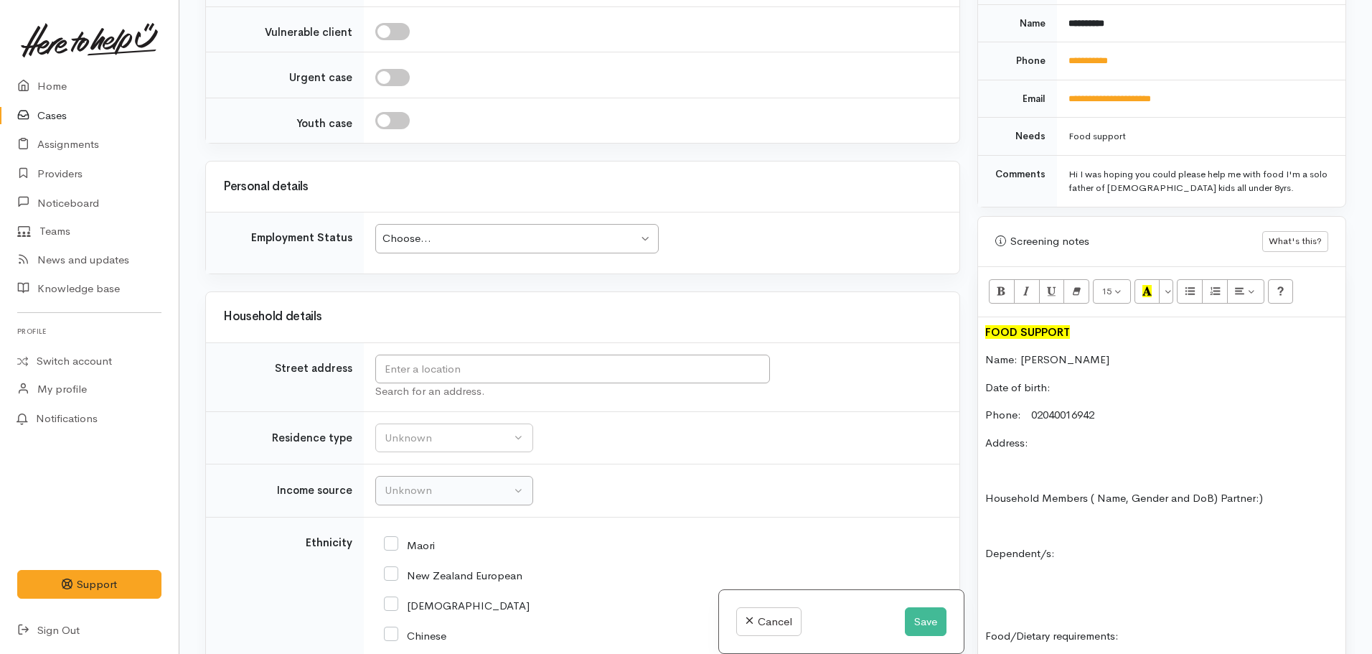
scroll to position [1855, 0]
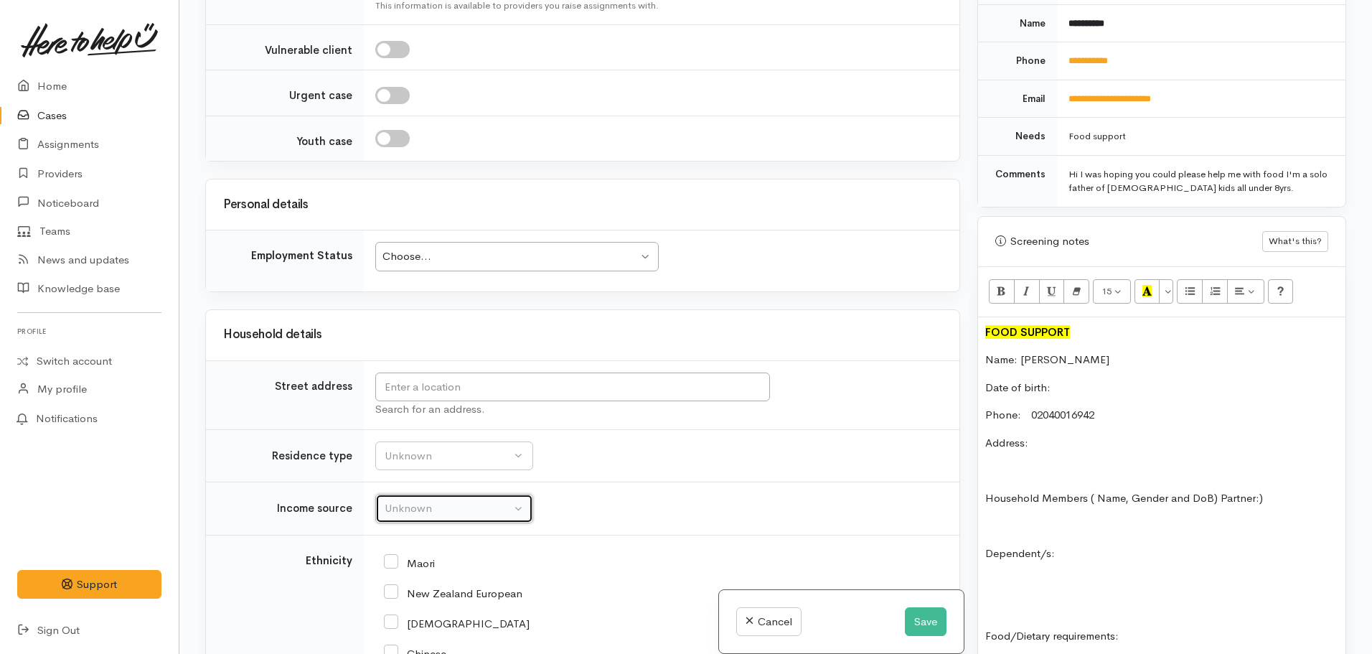
click at [424, 500] on div "Unknown" at bounding box center [448, 508] width 126 height 17
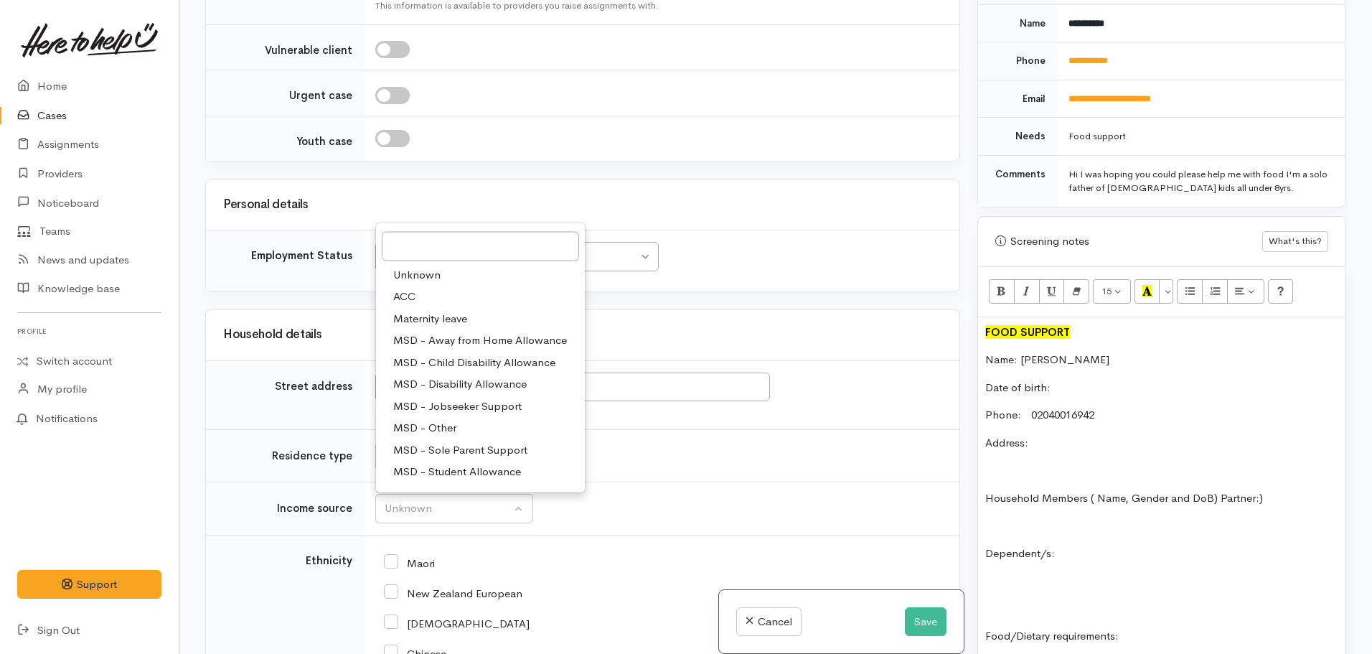
click at [497, 441] on span "MSD - Sole Parent Support" at bounding box center [460, 449] width 134 height 17
select select "7"
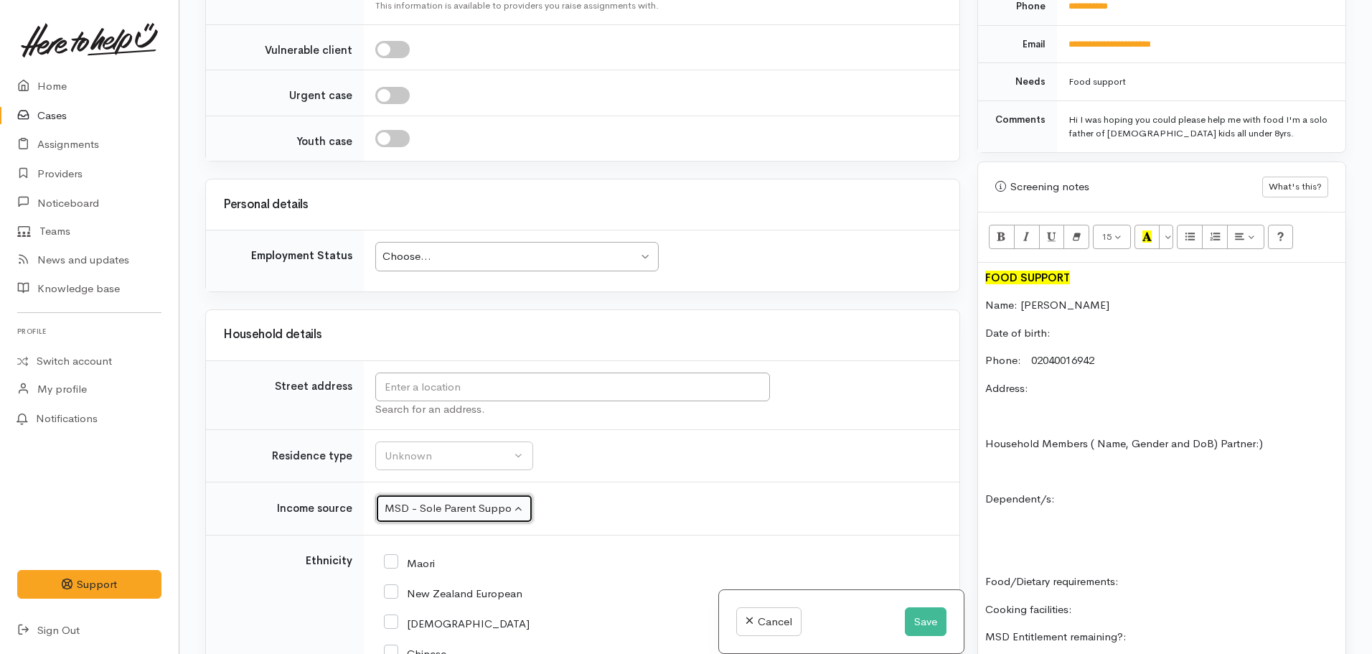
scroll to position [933, 0]
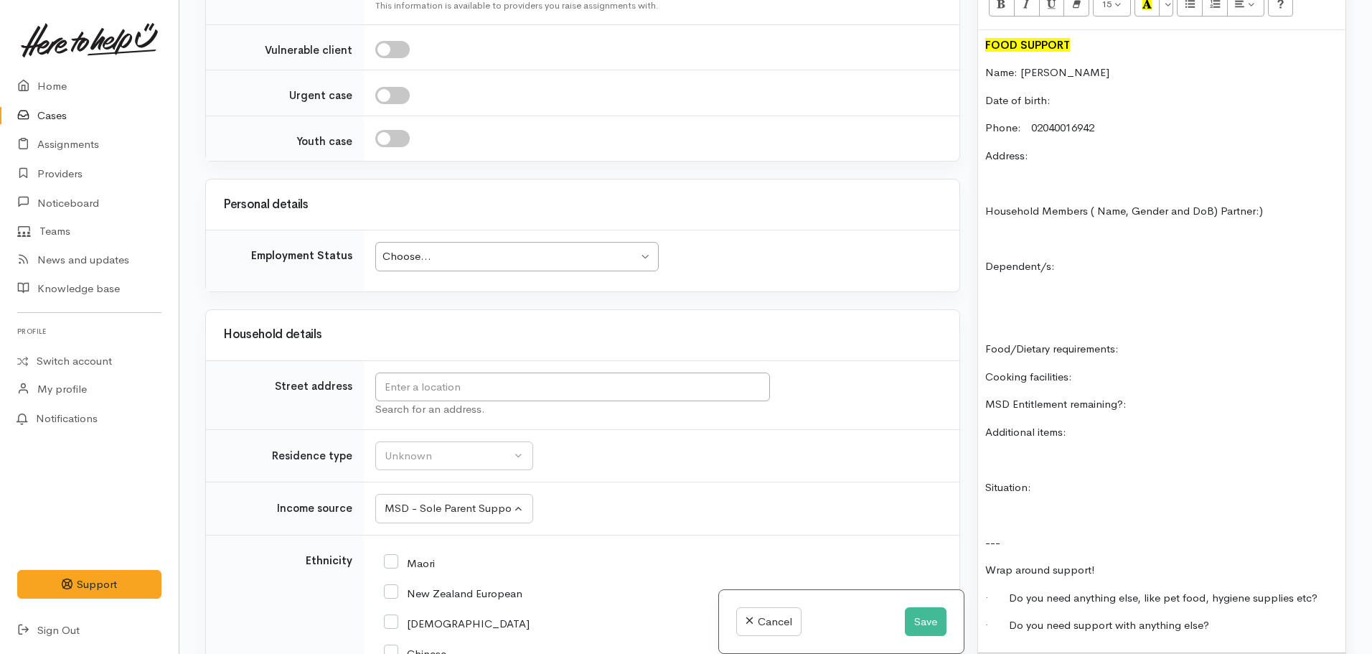
click at [1152, 396] on p "MSD Entitlement remaining?:" at bounding box center [1161, 404] width 353 height 17
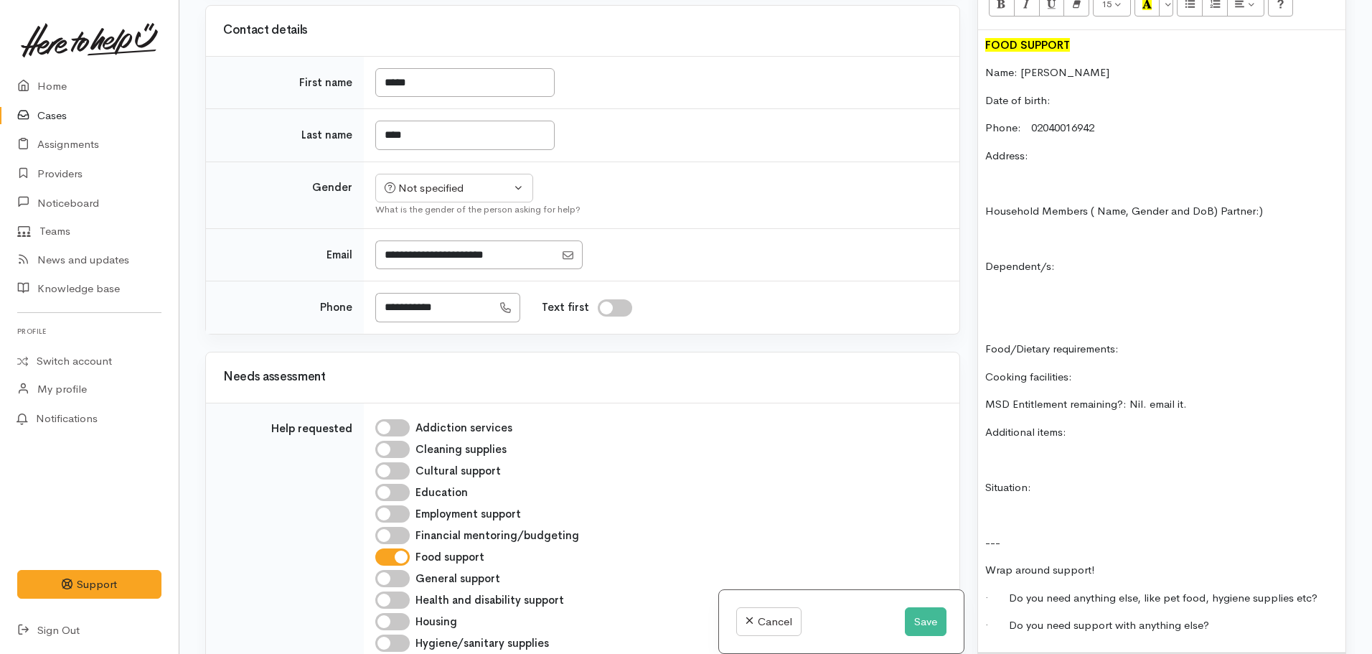
scroll to position [348, 0]
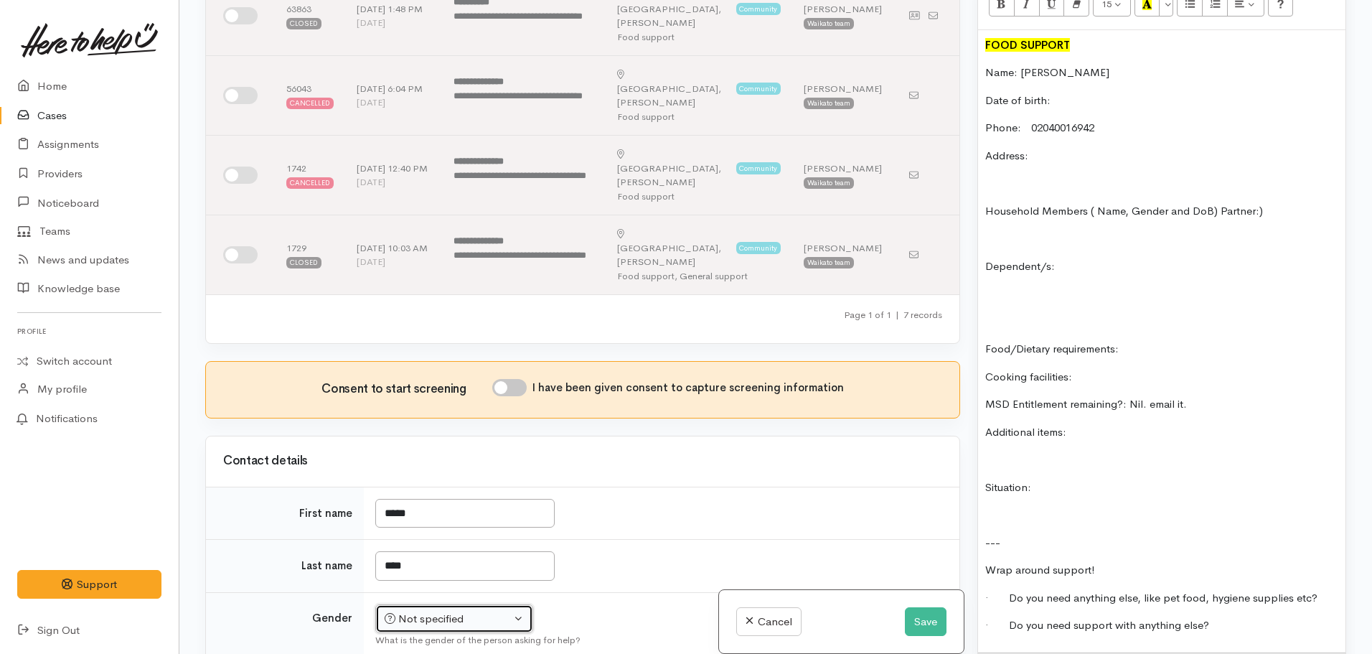
click at [449, 611] on div "Not specified" at bounding box center [448, 619] width 126 height 17
drag, startPoint x: 420, startPoint y: 577, endPoint x: 949, endPoint y: 494, distance: 535.4
select select "Male"
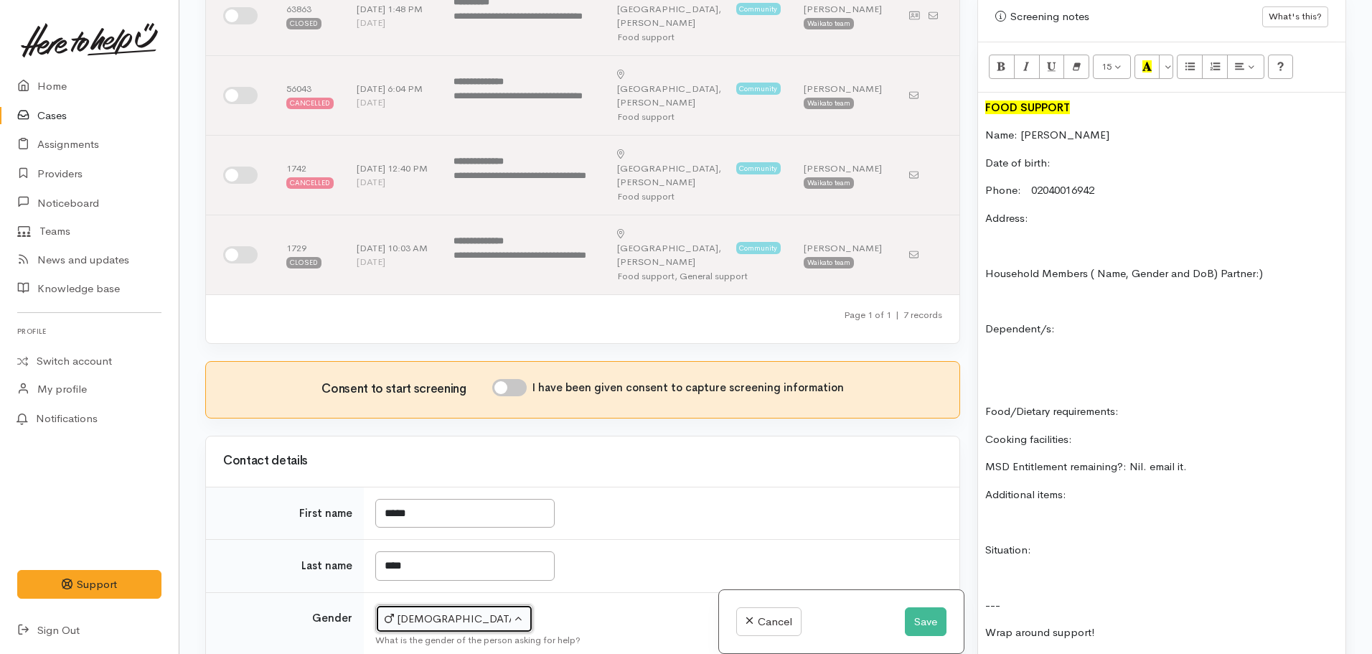
scroll to position [789, 0]
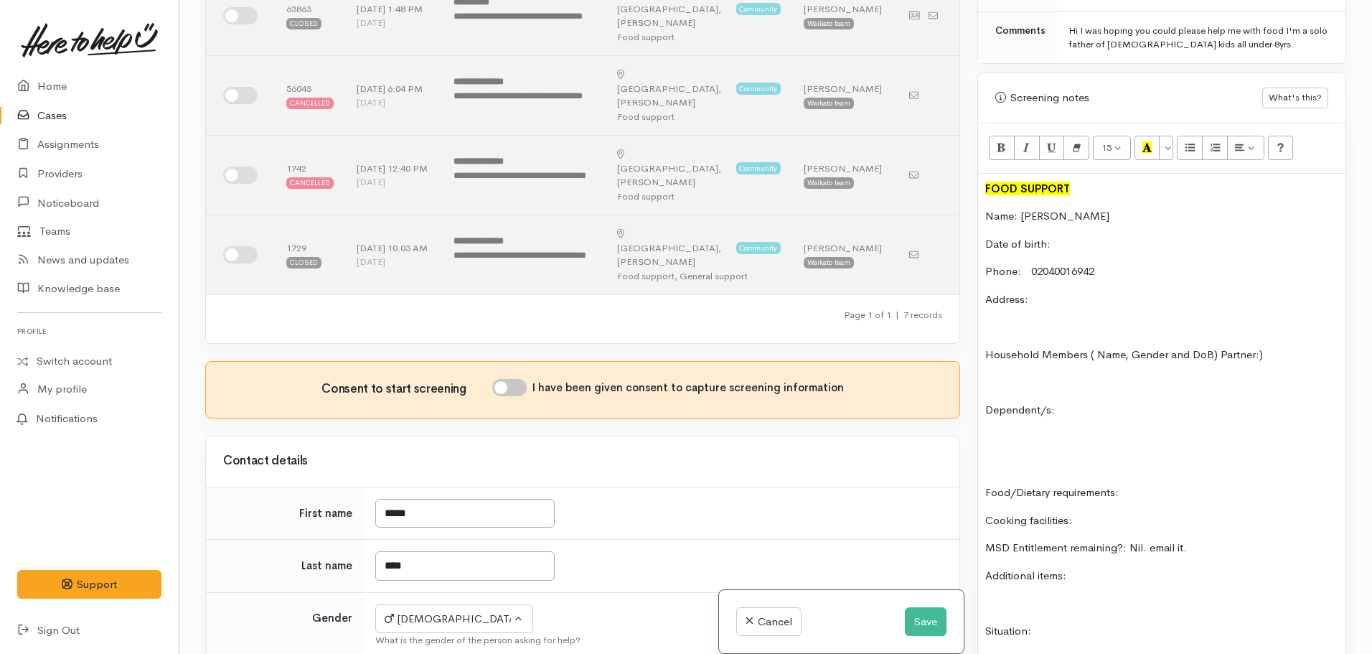
click at [1084, 236] on p "Date of birth:" at bounding box center [1161, 244] width 353 height 17
click at [1050, 291] on p "Address:" at bounding box center [1161, 299] width 353 height 17
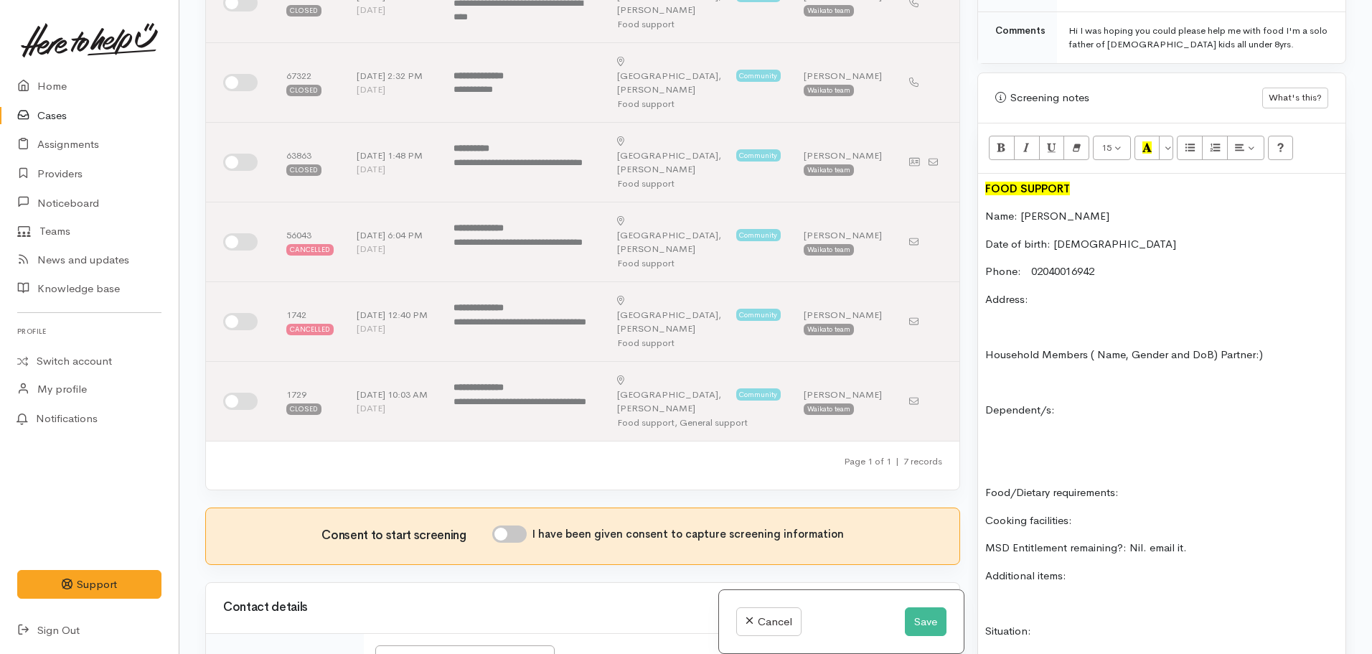
scroll to position [0, 0]
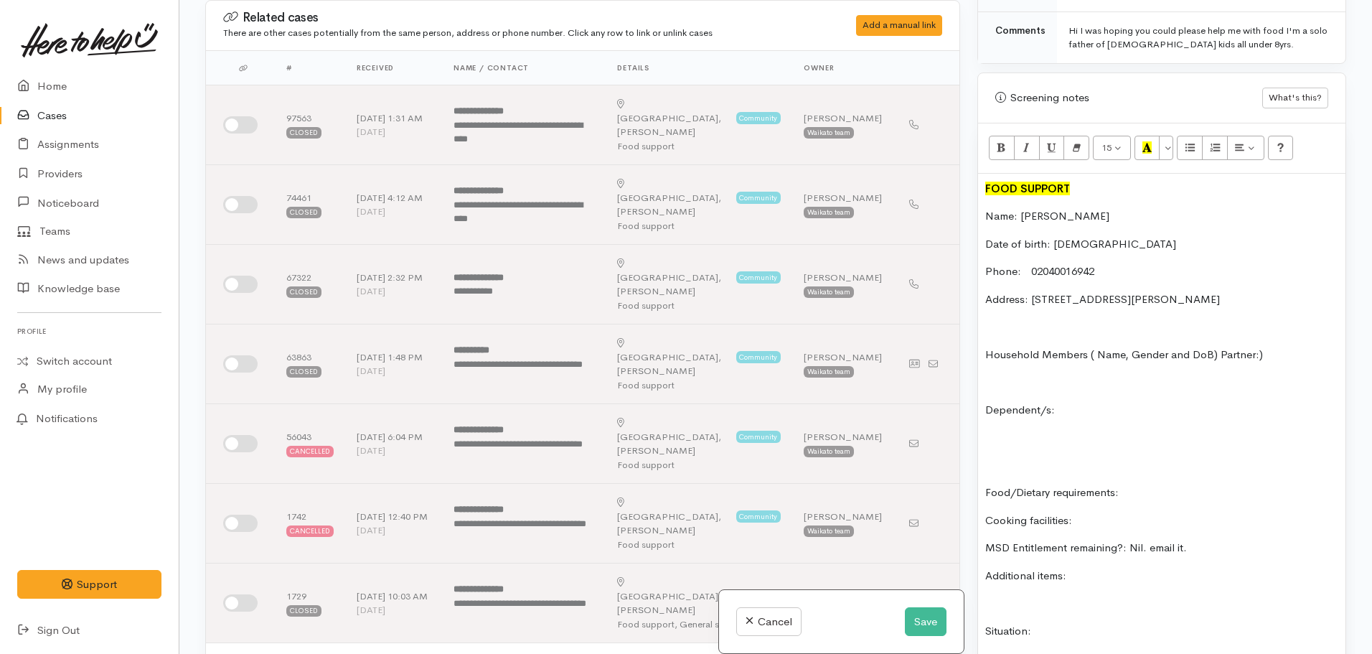
click at [1066, 291] on p "Address: 15 Lawn St Melville Hamilt" at bounding box center [1161, 299] width 353 height 17
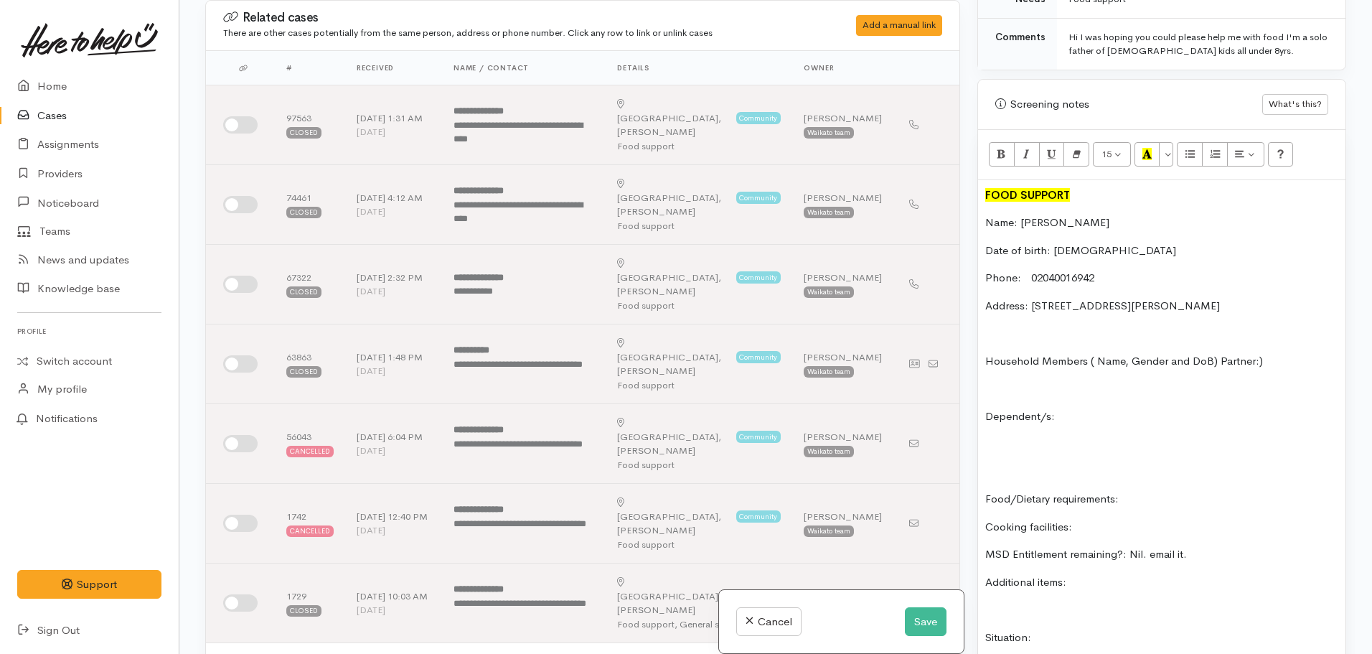
scroll to position [789, 0]
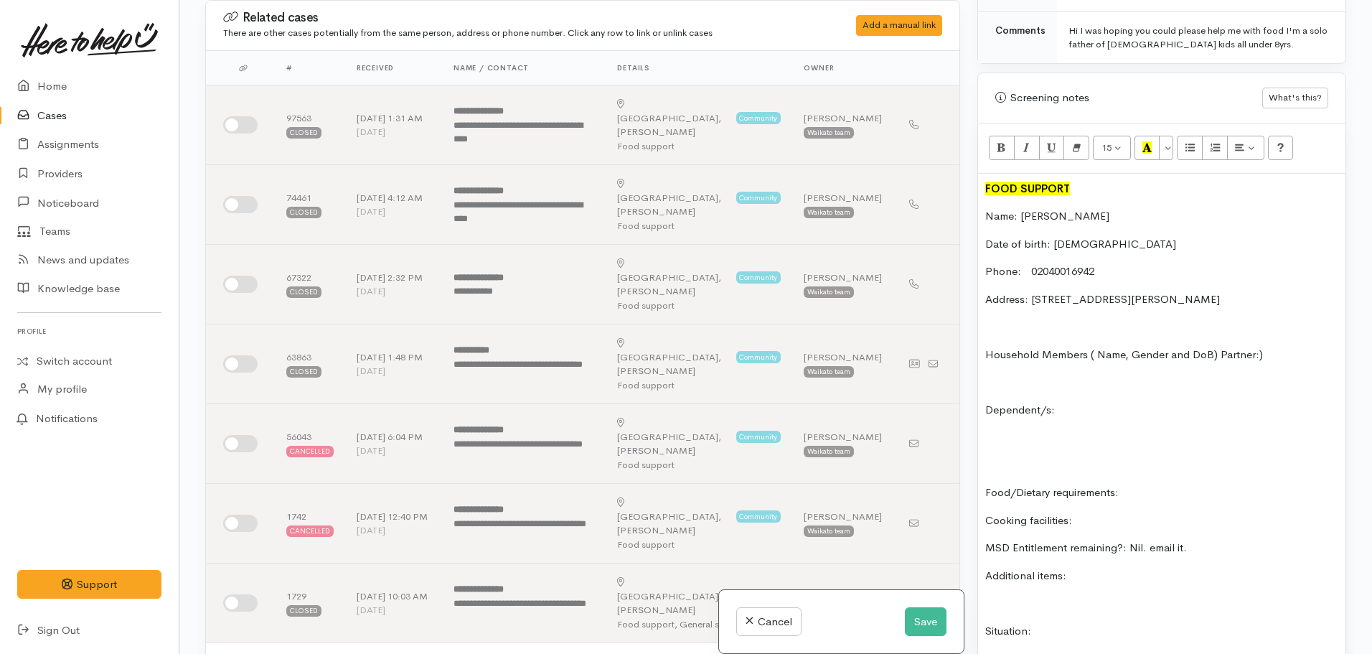
click at [1102, 408] on div "FOOD SUPPORT Name: Angus Kahi Date of birth: 08.01.1991 Phone: 02040016942 Addr…" at bounding box center [1161, 485] width 367 height 622
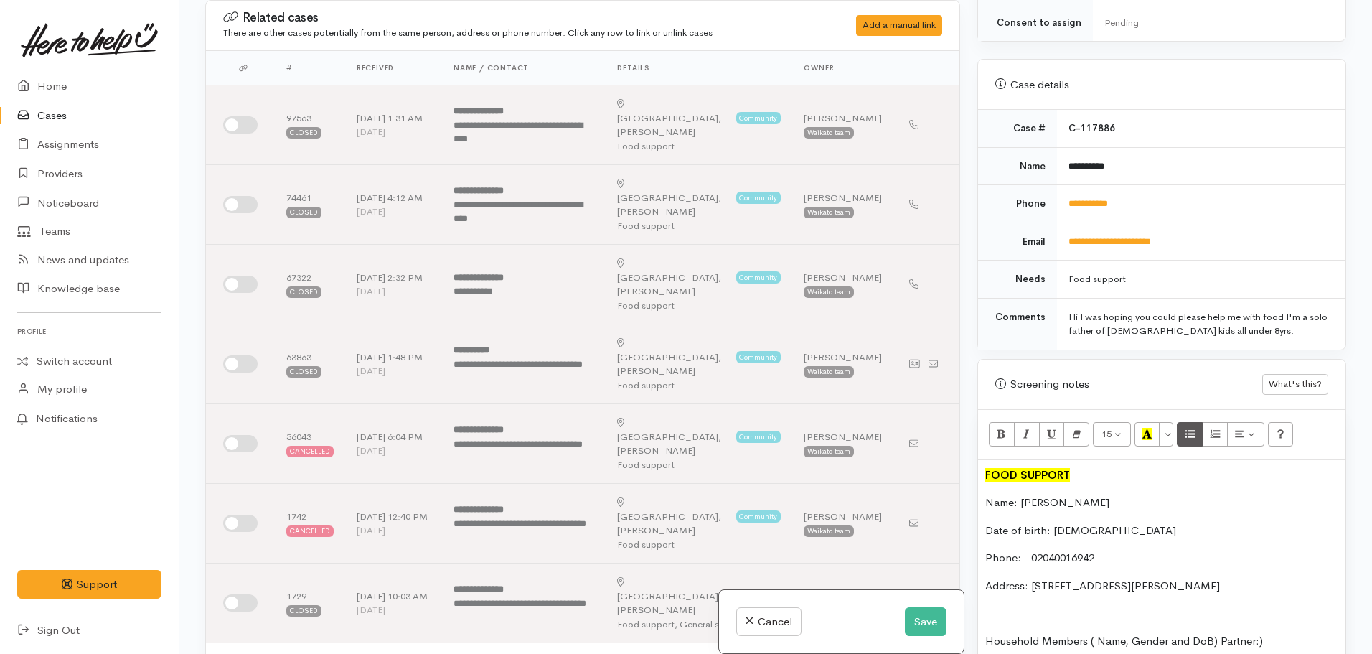
scroll to position [502, 0]
click at [1191, 428] on icon "Unordered list (CTRL+SHIFT+NUM7)" at bounding box center [1189, 434] width 9 height 12
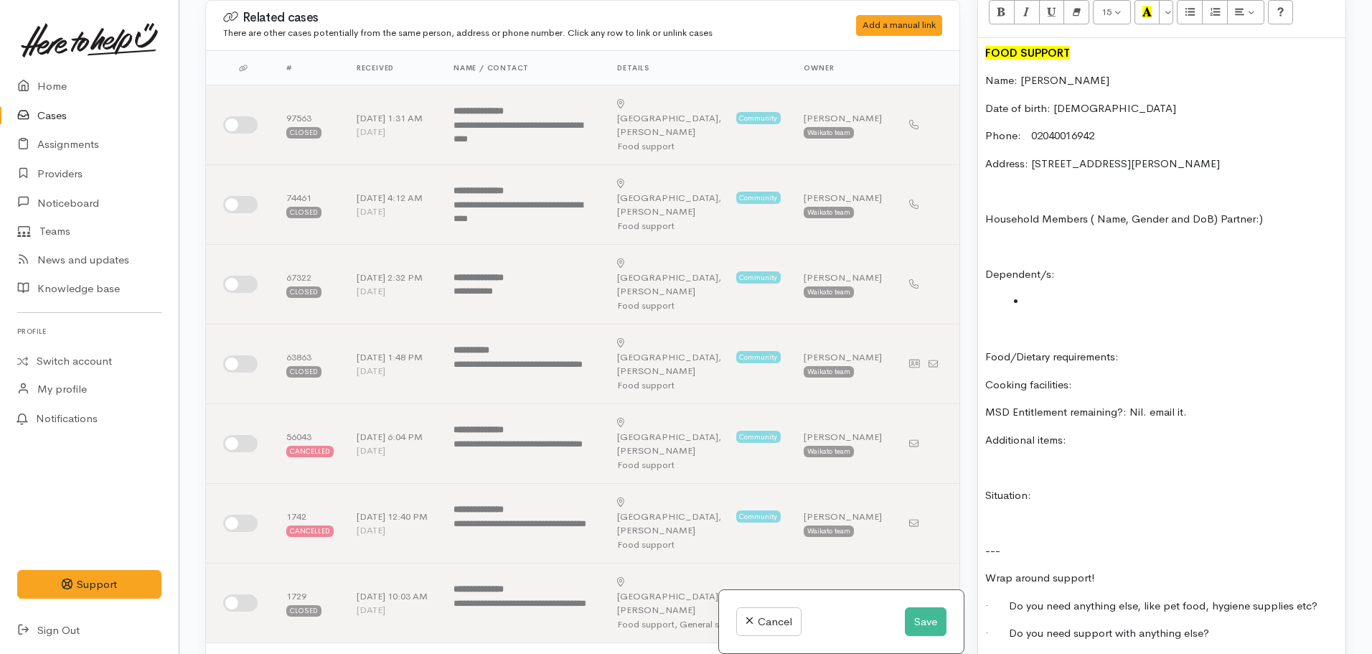
scroll to position [957, 0]
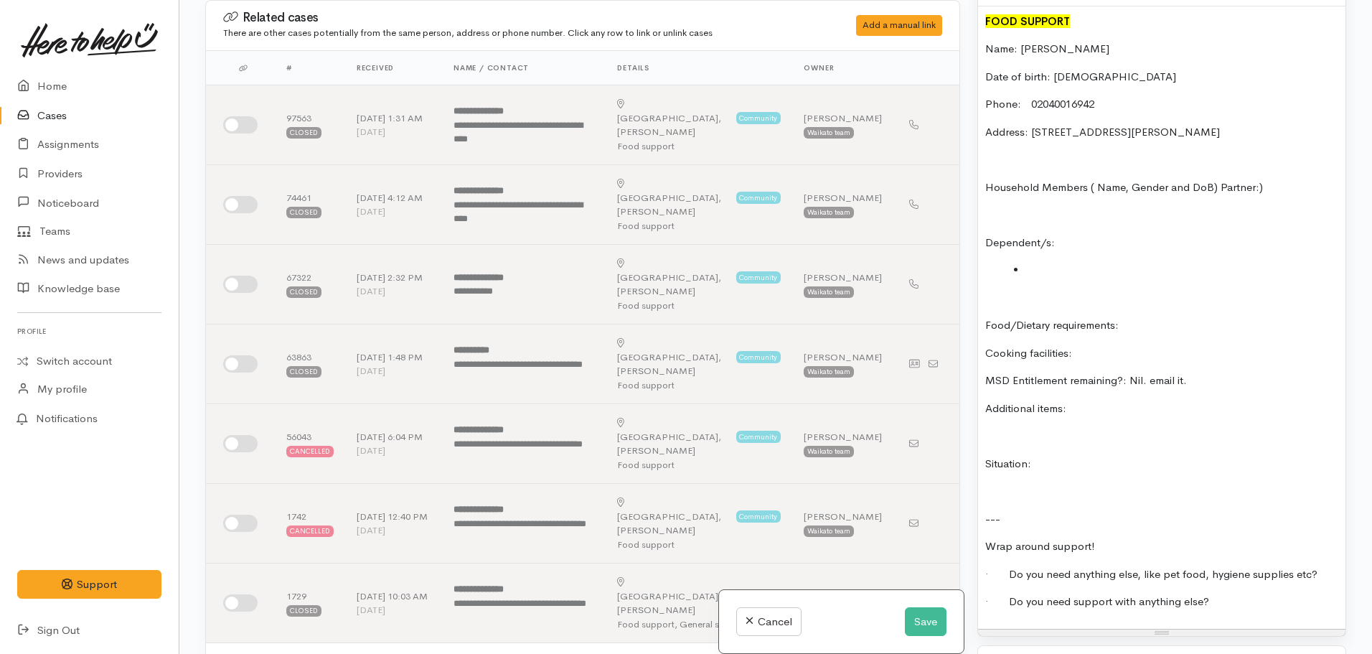
click at [1066, 235] on p "Dependent/s:" at bounding box center [1161, 243] width 353 height 17
click at [1061, 244] on div "FOOD SUPPORT Name: Angus Kahi Date of birth: 08.01.1991 Phone: 02040016942 Addr…" at bounding box center [1161, 317] width 367 height 622
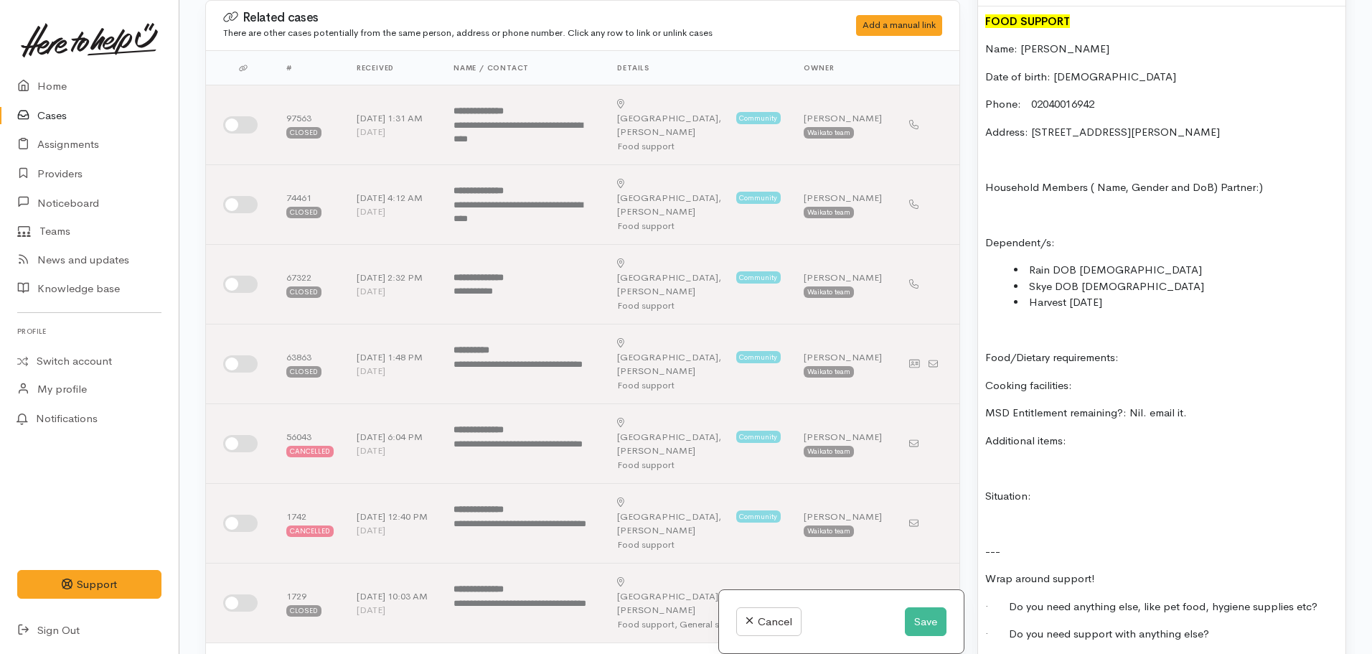
click at [1088, 235] on p "Dependent/s:" at bounding box center [1161, 243] width 353 height 17
click at [1143, 349] on p "Food/Dietary requirements:" at bounding box center [1161, 357] width 353 height 17
click at [1078, 433] on p "Additional items:" at bounding box center [1161, 441] width 353 height 17
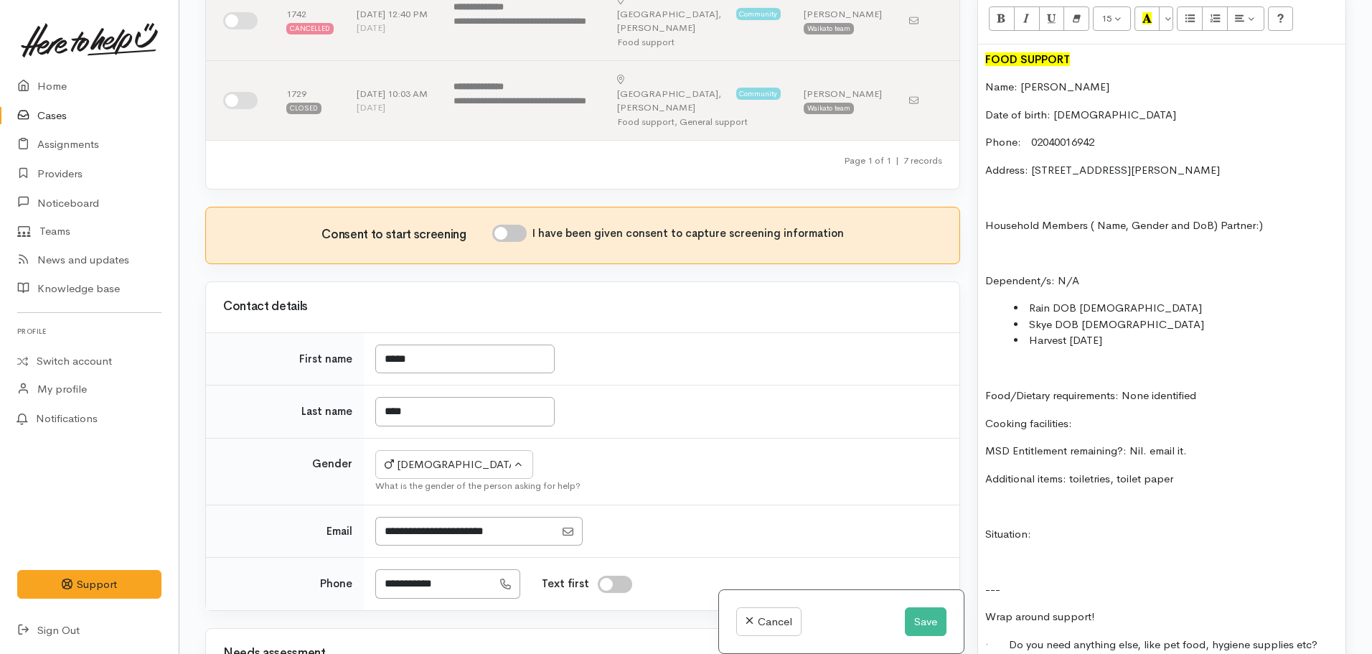
scroll to position [1028, 0]
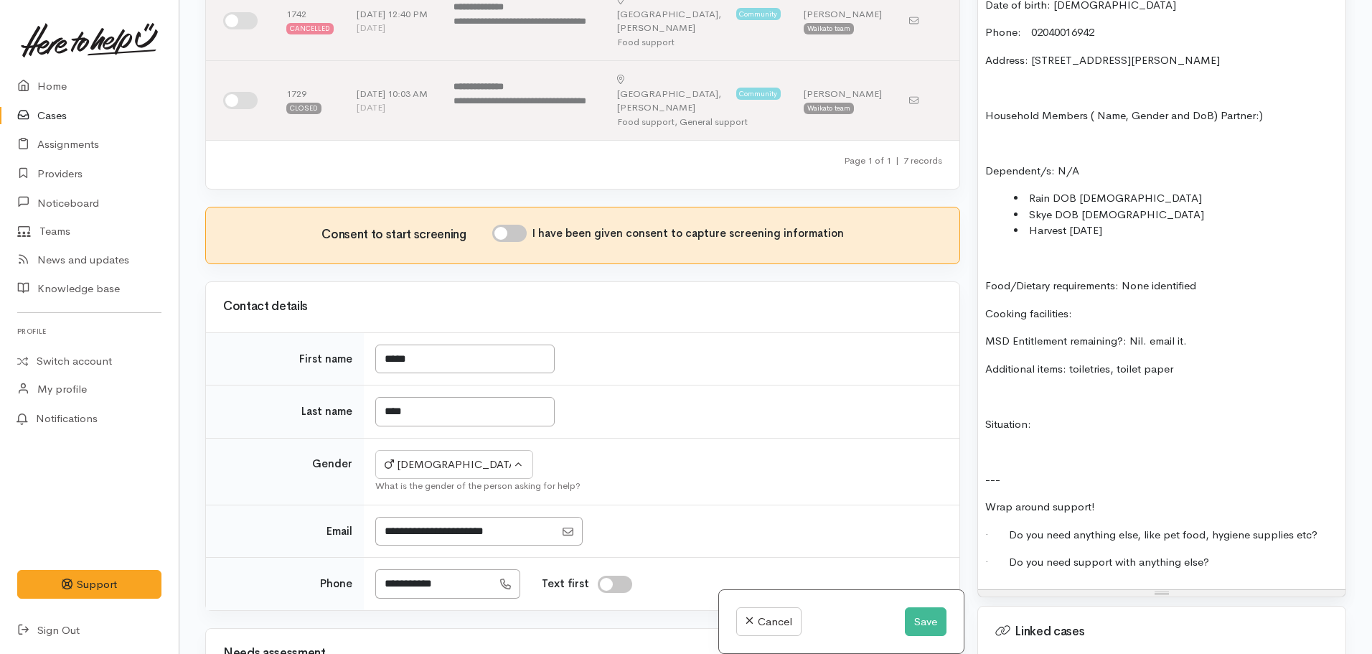
click at [1095, 416] on p "Situation:" at bounding box center [1161, 424] width 353 height 17
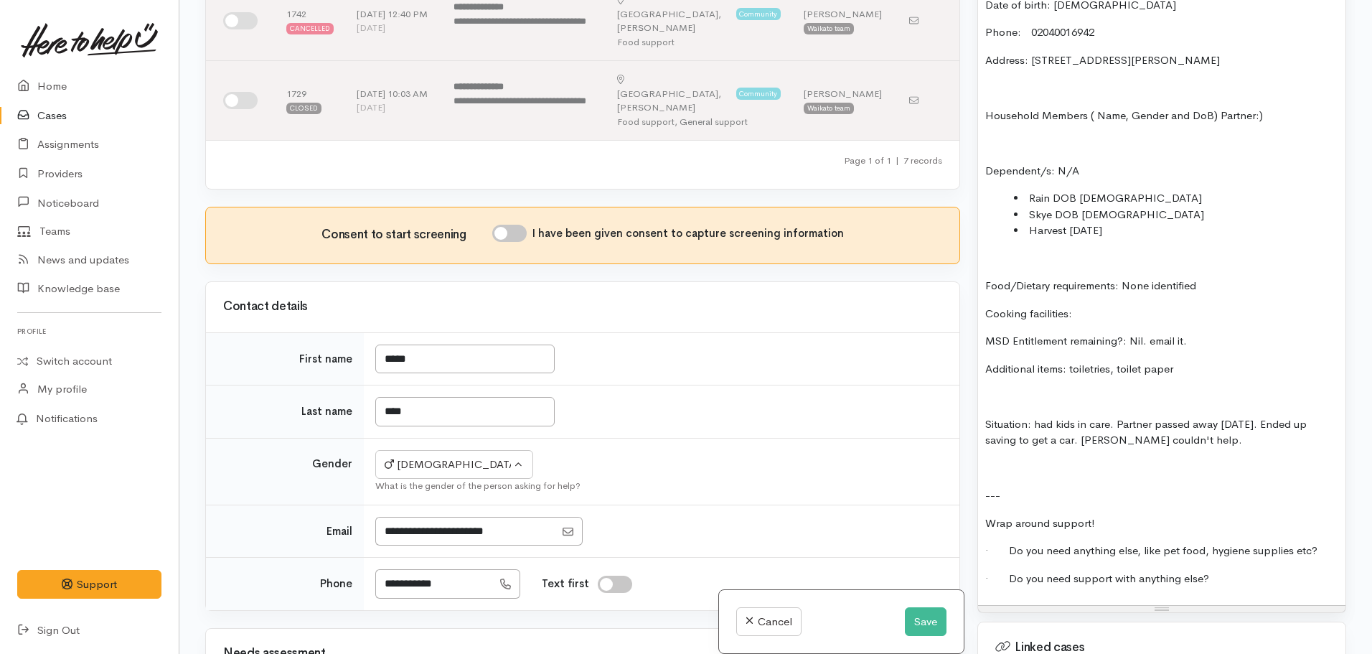
click at [1002, 460] on p at bounding box center [1161, 468] width 353 height 17
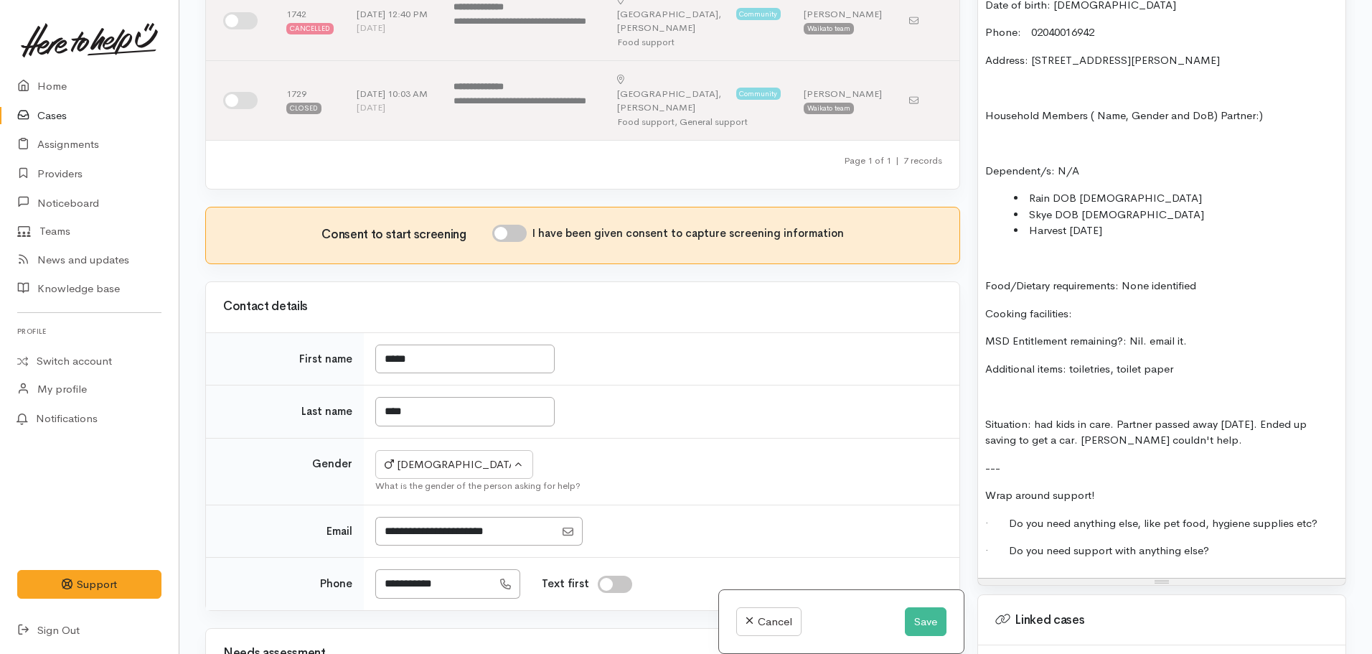
click at [517, 225] on input "I have been given consent to capture screening information" at bounding box center [509, 233] width 34 height 17
checkbox input "true"
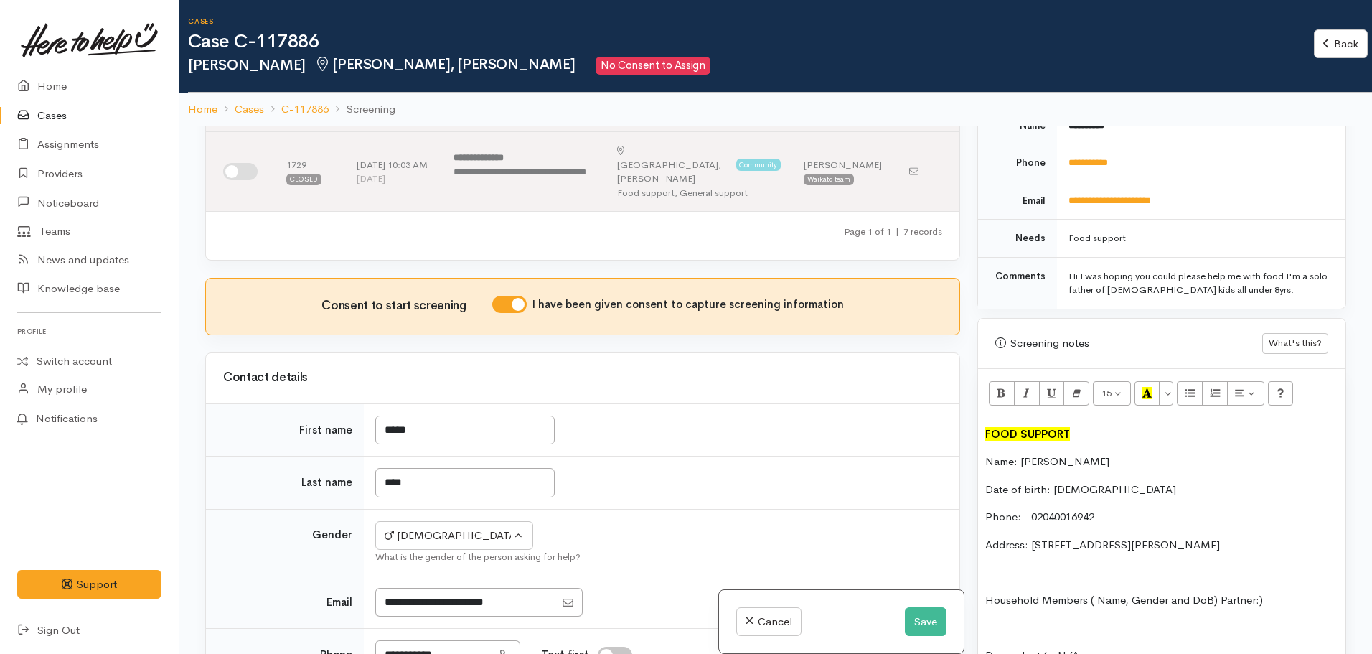
scroll to position [563, 0]
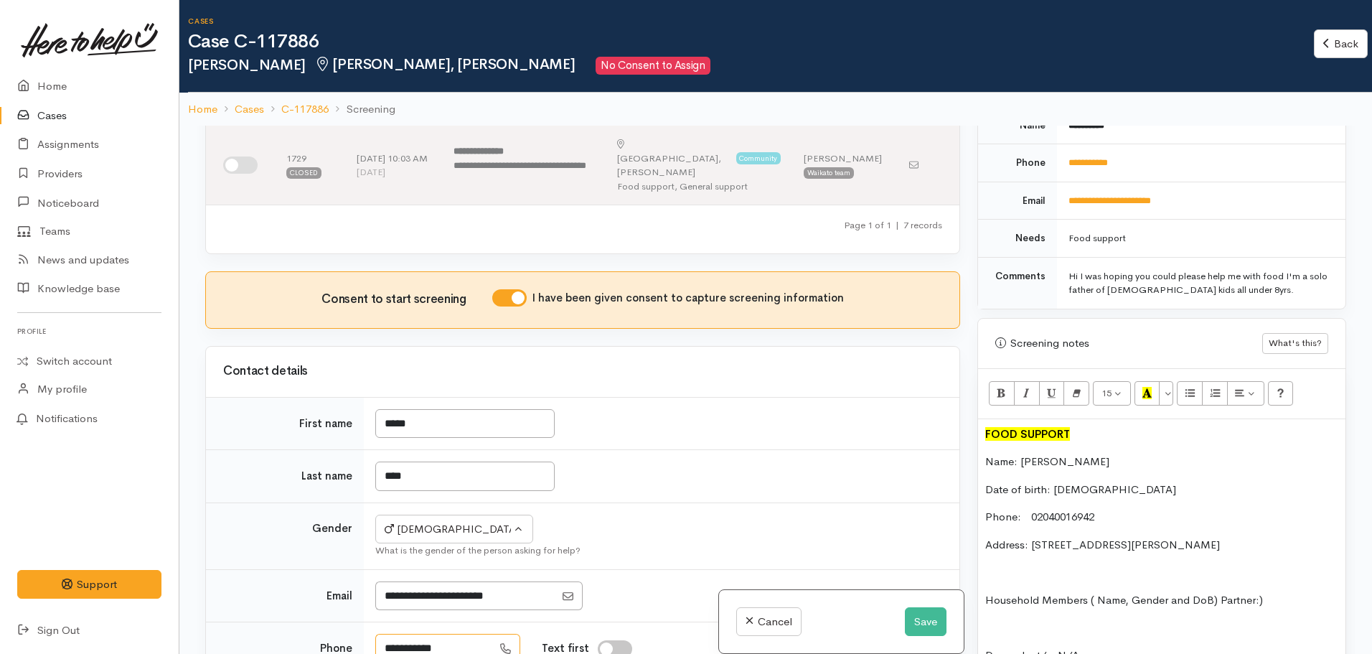
drag, startPoint x: 460, startPoint y: 556, endPoint x: 354, endPoint y: 565, distance: 105.8
click at [354, 622] on tr "**********" at bounding box center [582, 648] width 753 height 52
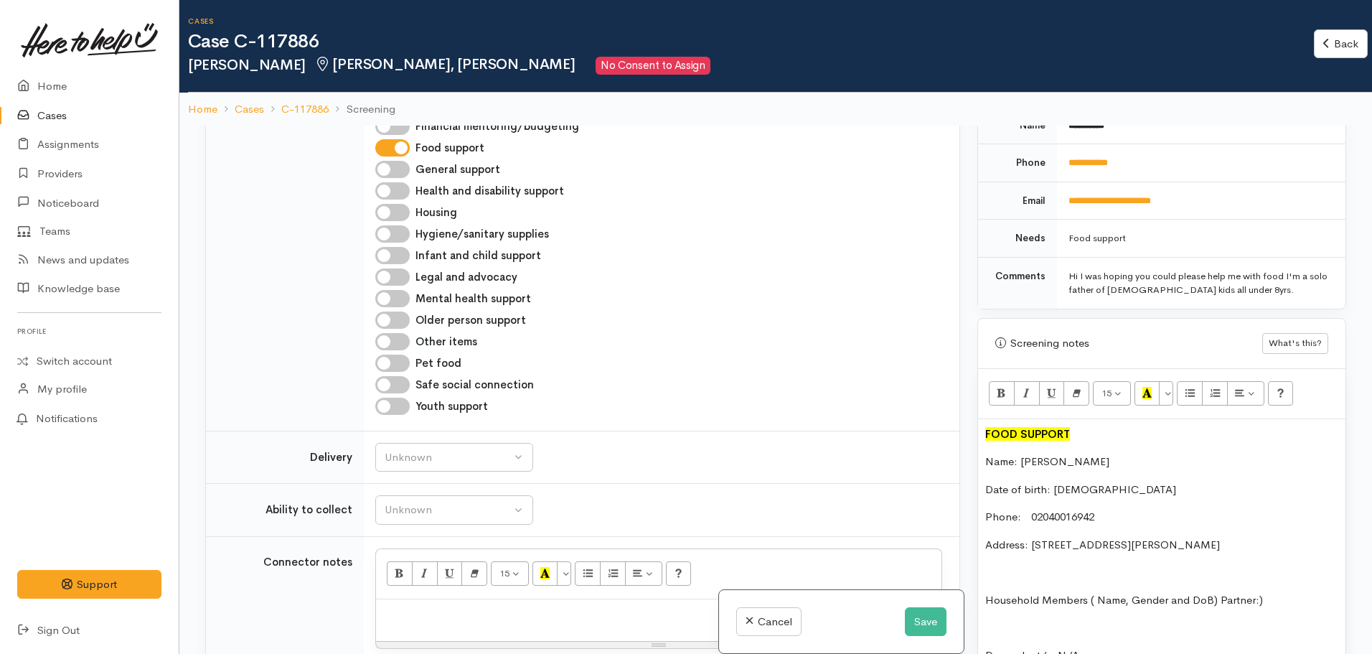
scroll to position [1353, 0]
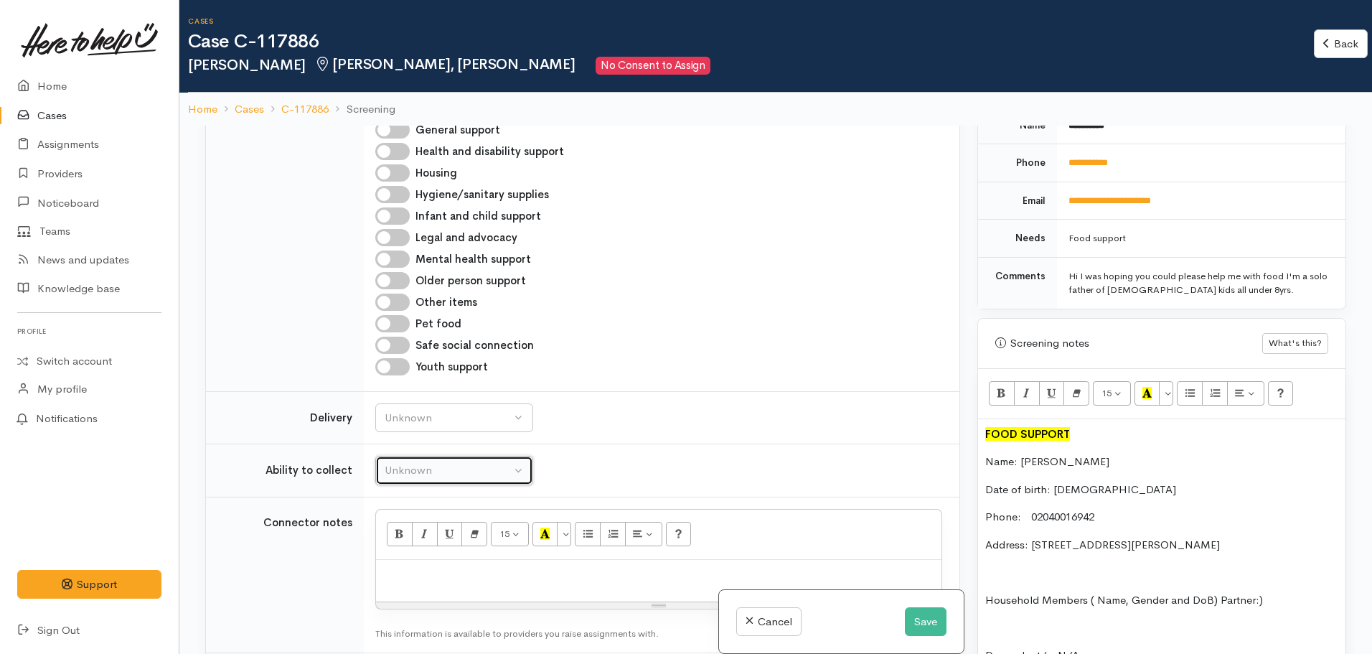
click at [476, 462] on div "Unknown" at bounding box center [448, 470] width 126 height 17
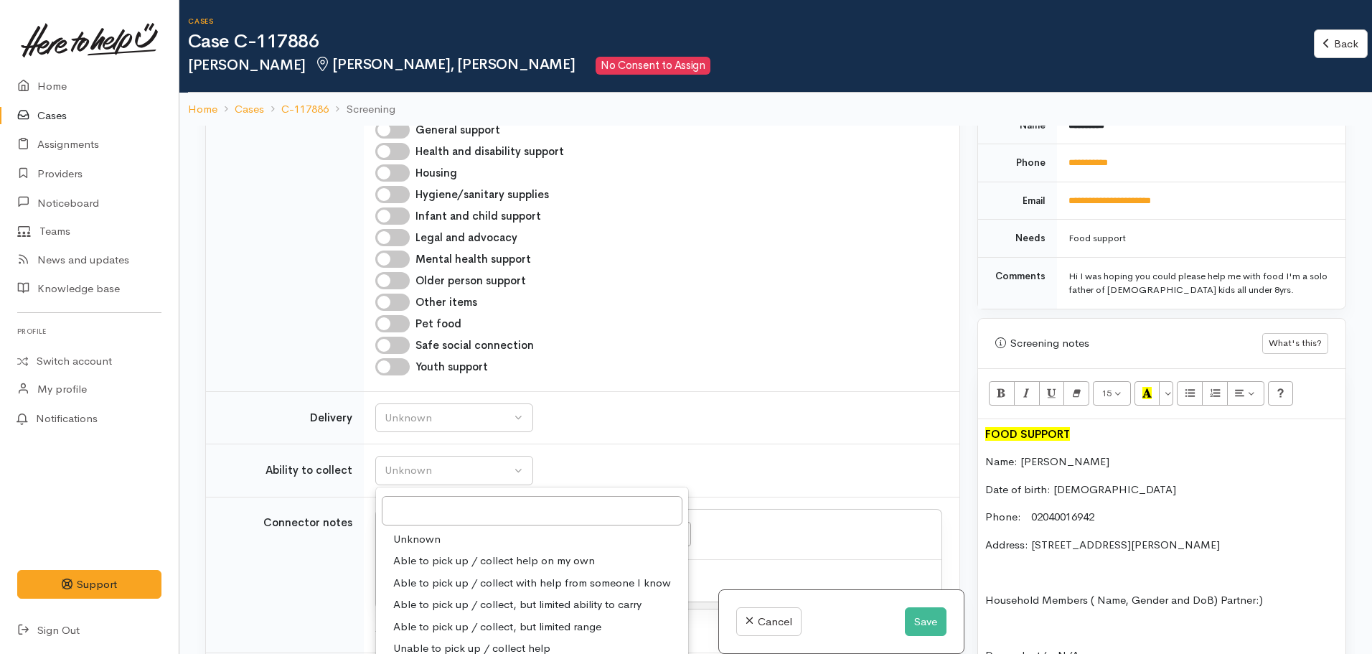
click at [470, 553] on span "Able to pick up / collect help on my own" at bounding box center [494, 561] width 202 height 17
select select "2"
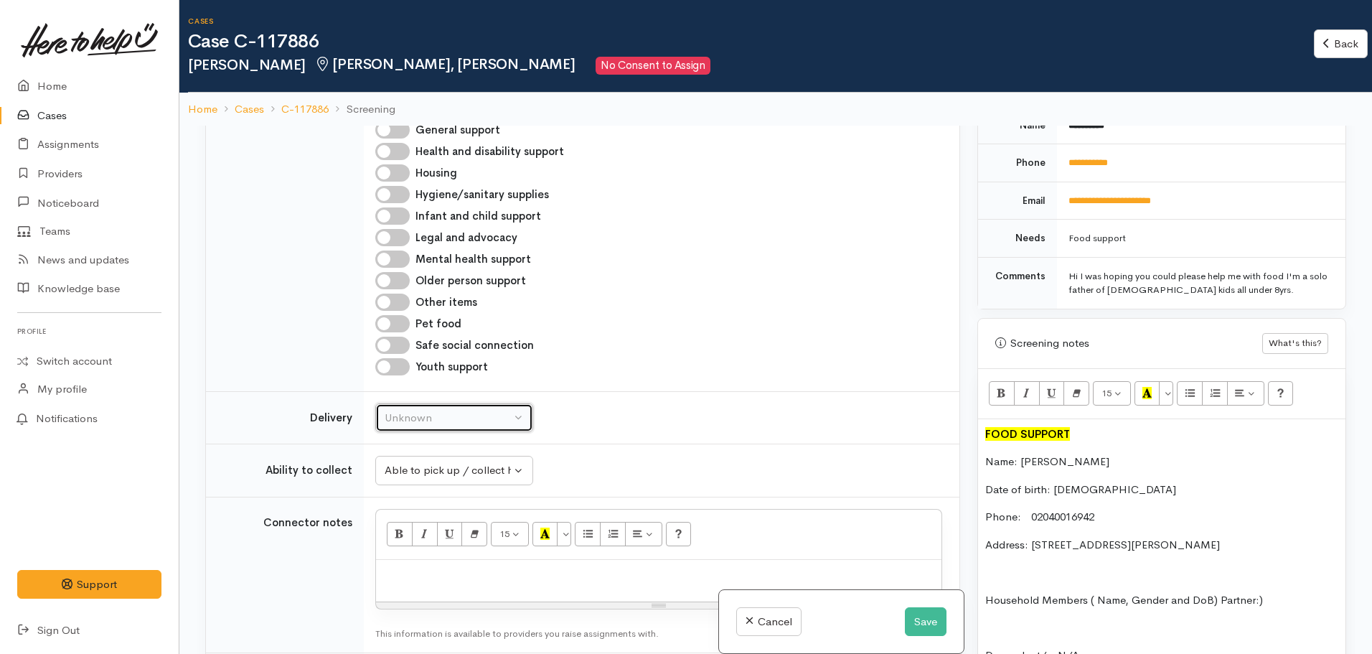
click at [452, 410] on div "Unknown" at bounding box center [448, 418] width 126 height 17
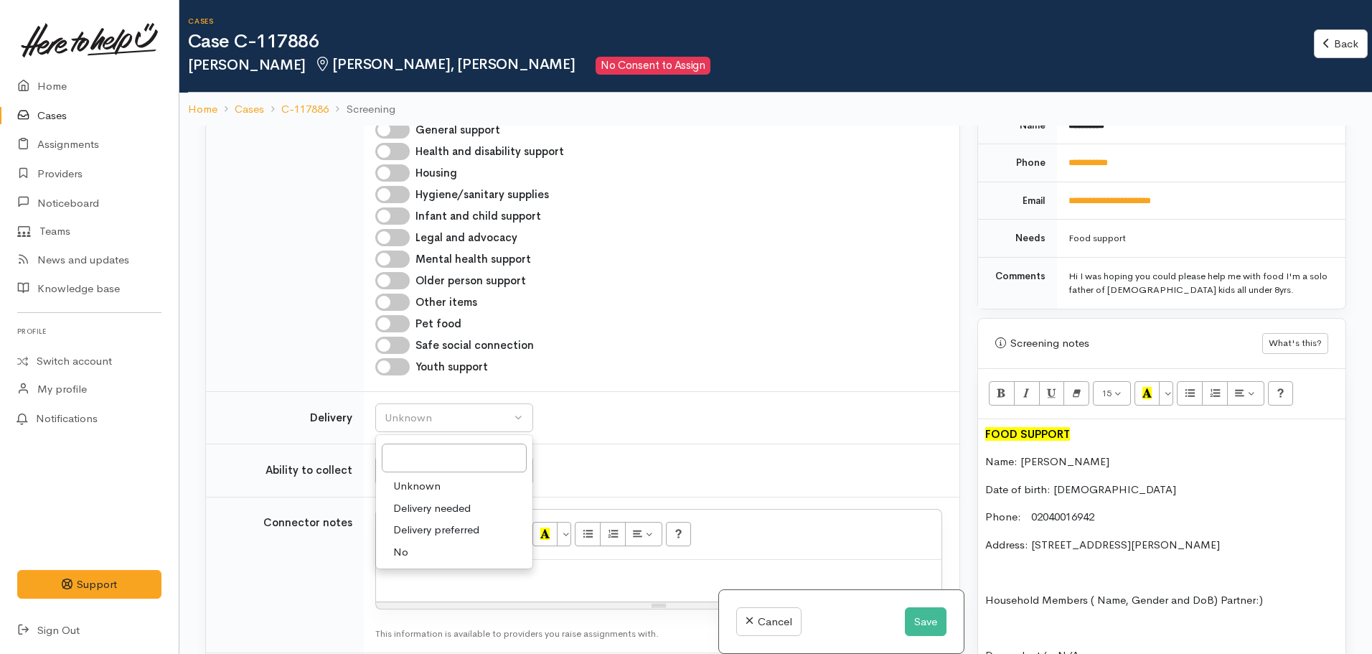
click at [431, 541] on link "No" at bounding box center [454, 552] width 156 height 22
select select "1"
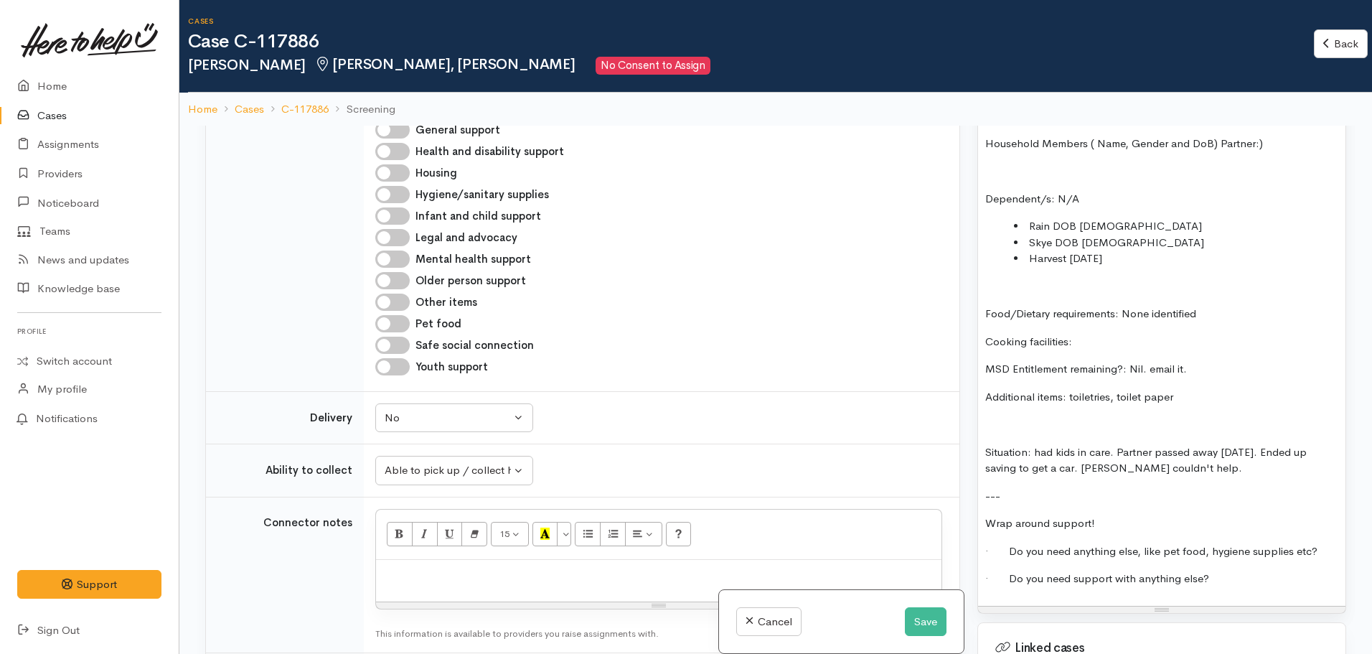
scroll to position [1172, 0]
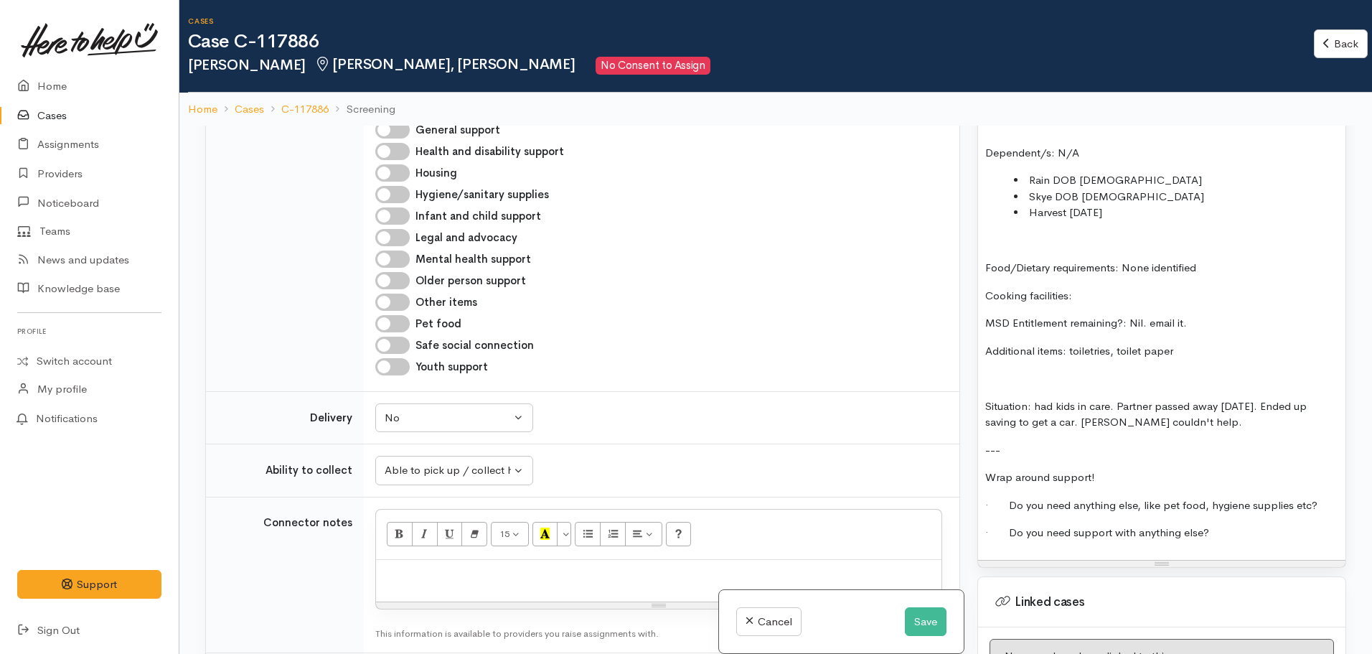
drag, startPoint x: 1218, startPoint y: 314, endPoint x: 1150, endPoint y: 309, distance: 69.1
click at [1150, 315] on p "MSD Entitlement remaining?: Nil. email it." at bounding box center [1161, 323] width 353 height 17
drag, startPoint x: 1030, startPoint y: 393, endPoint x: 977, endPoint y: 400, distance: 53.6
click at [977, 400] on div "Warnings Add No warnings have been raised against this case Add Warning Title ●…" at bounding box center [1162, 453] width 386 height 654
drag, startPoint x: 1033, startPoint y: 390, endPoint x: 975, endPoint y: 390, distance: 57.4
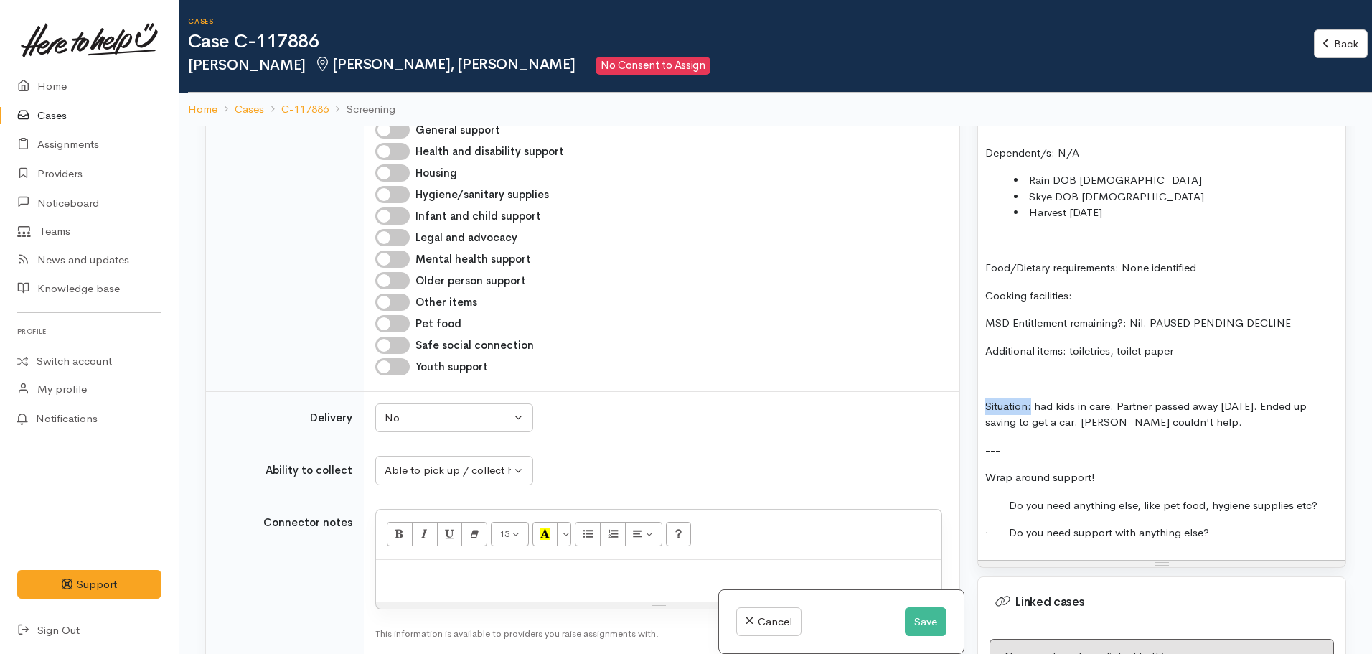
click at [975, 390] on div "Warnings Add No warnings have been raised against this case Add Warning Title ●…" at bounding box center [1162, 453] width 386 height 654
click at [1055, 442] on p "---" at bounding box center [1161, 450] width 353 height 17
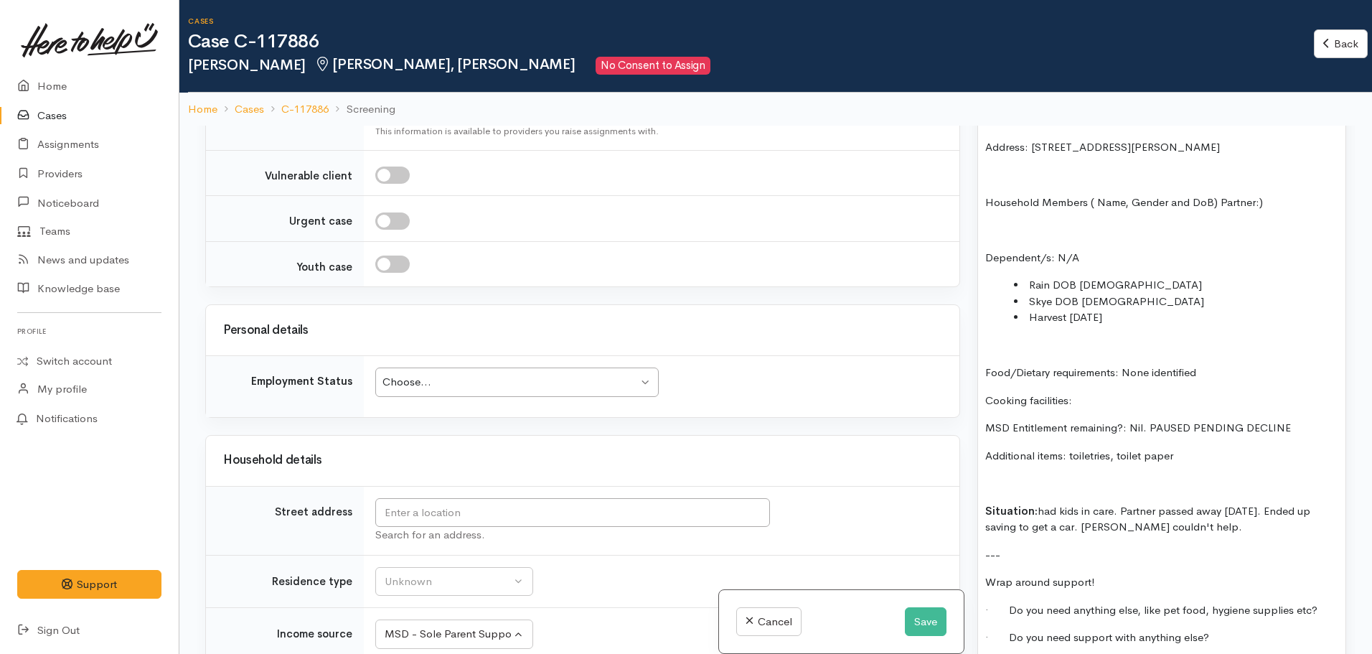
scroll to position [813, 0]
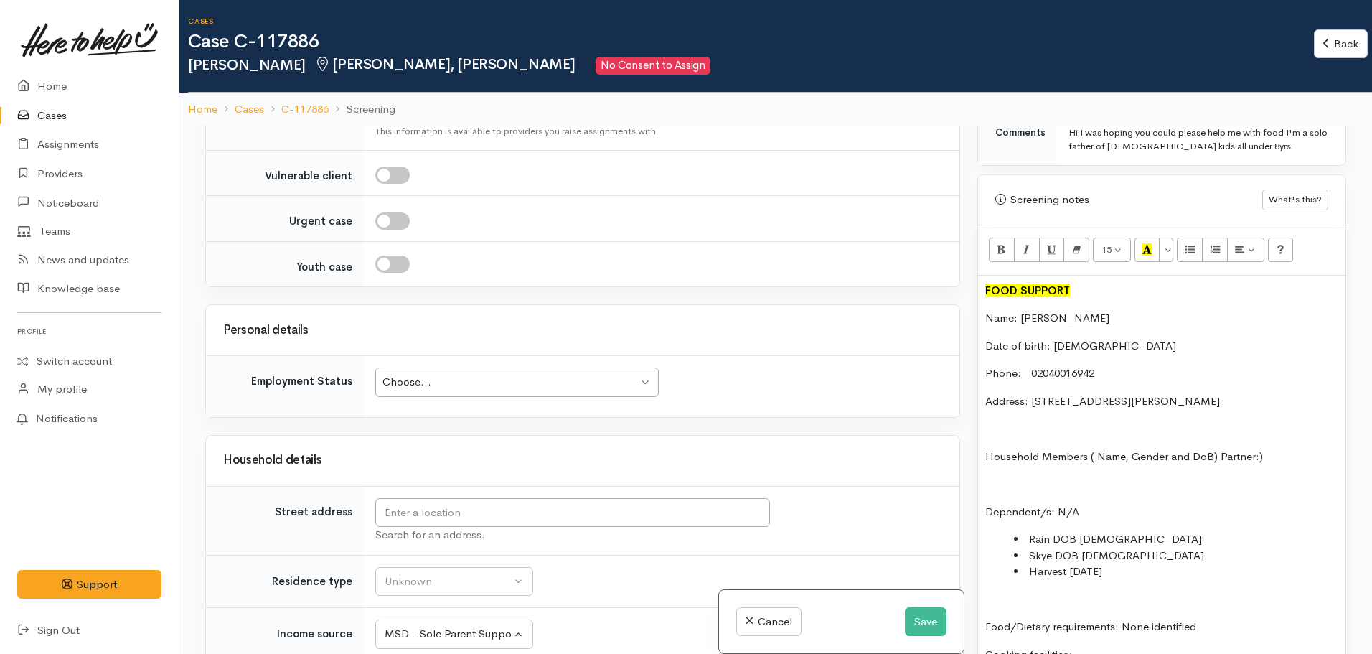
click at [1191, 393] on p "Address: 15 Lorne St Melville Hamilt" at bounding box center [1161, 401] width 353 height 17
click at [1127, 393] on p "Address: 15 Lorne St Melville Hamilton" at bounding box center [1161, 401] width 353 height 17
click at [441, 498] on input "text" at bounding box center [572, 512] width 395 height 29
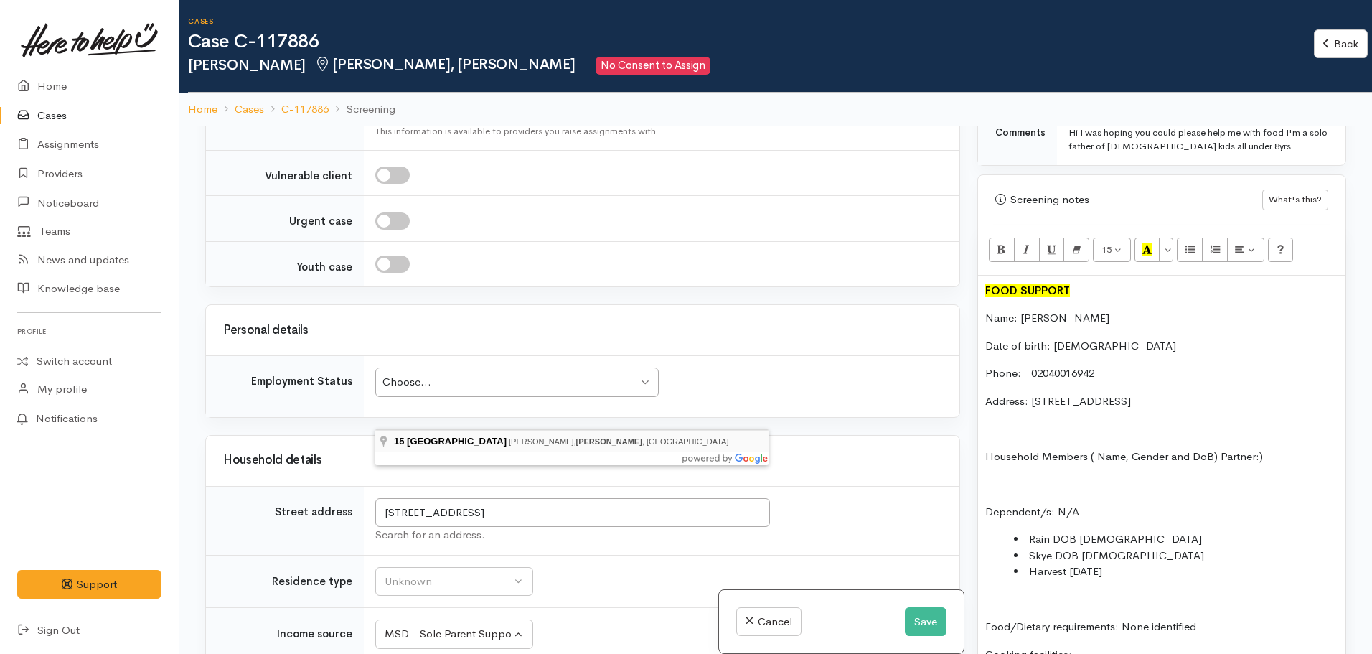
type input "15 Lorne Street, Melville, Hamilton, New Zealand"
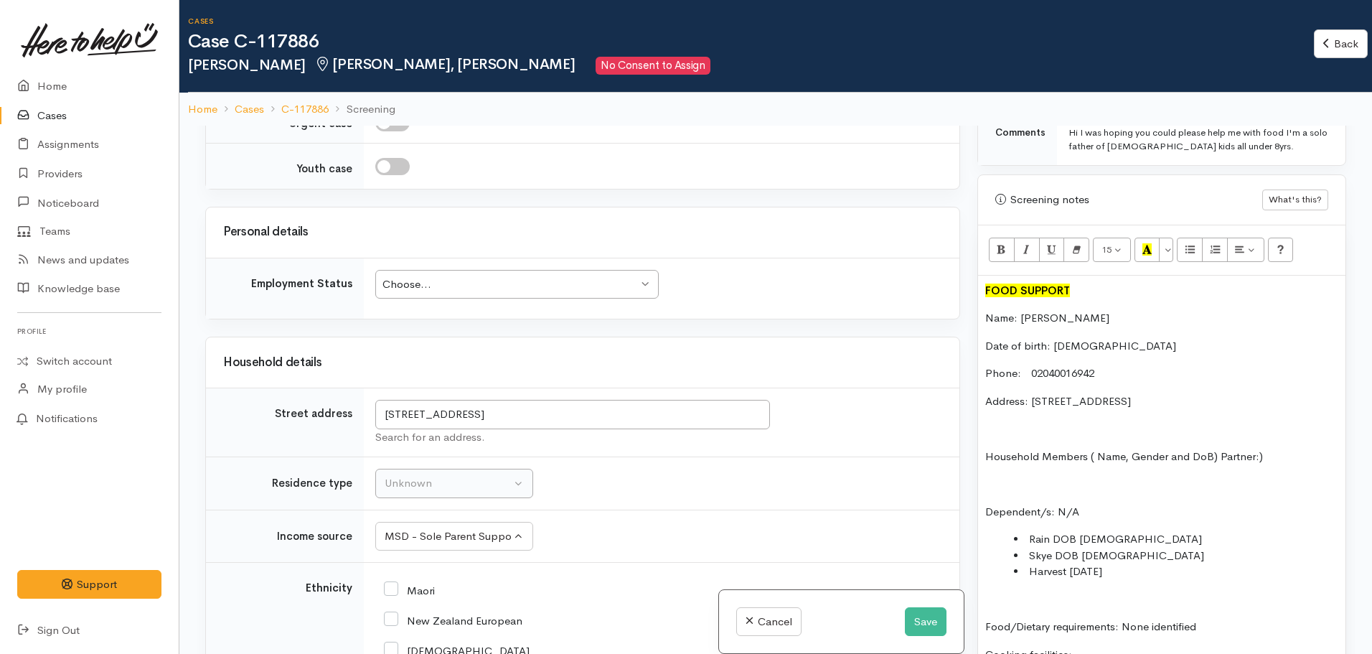
scroll to position [1855, 0]
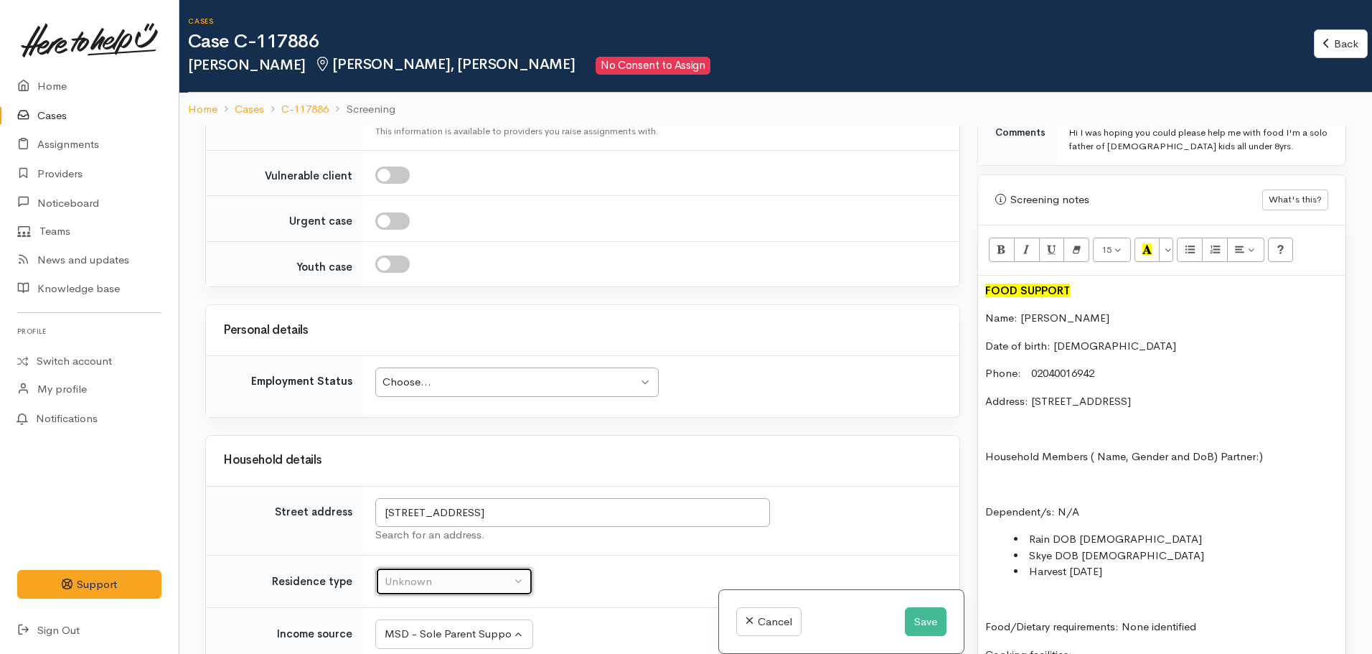
click at [449, 567] on button "Unknown" at bounding box center [454, 581] width 158 height 29
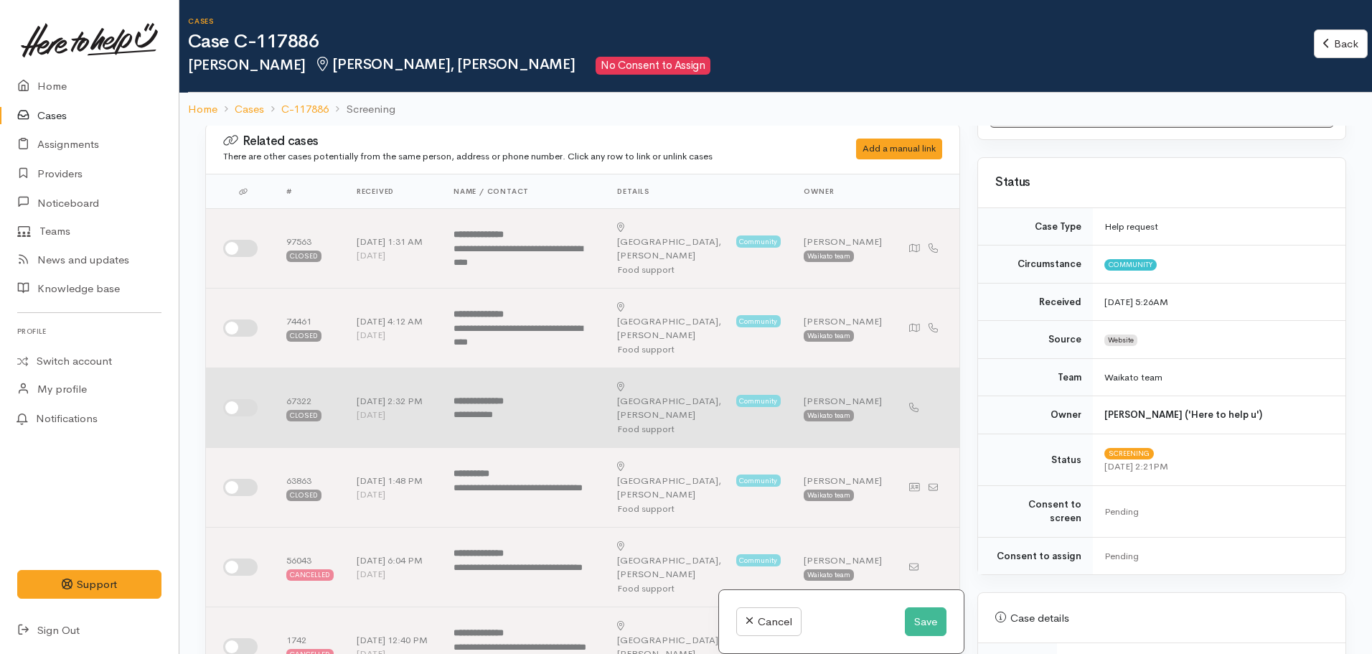
scroll to position [0, 0]
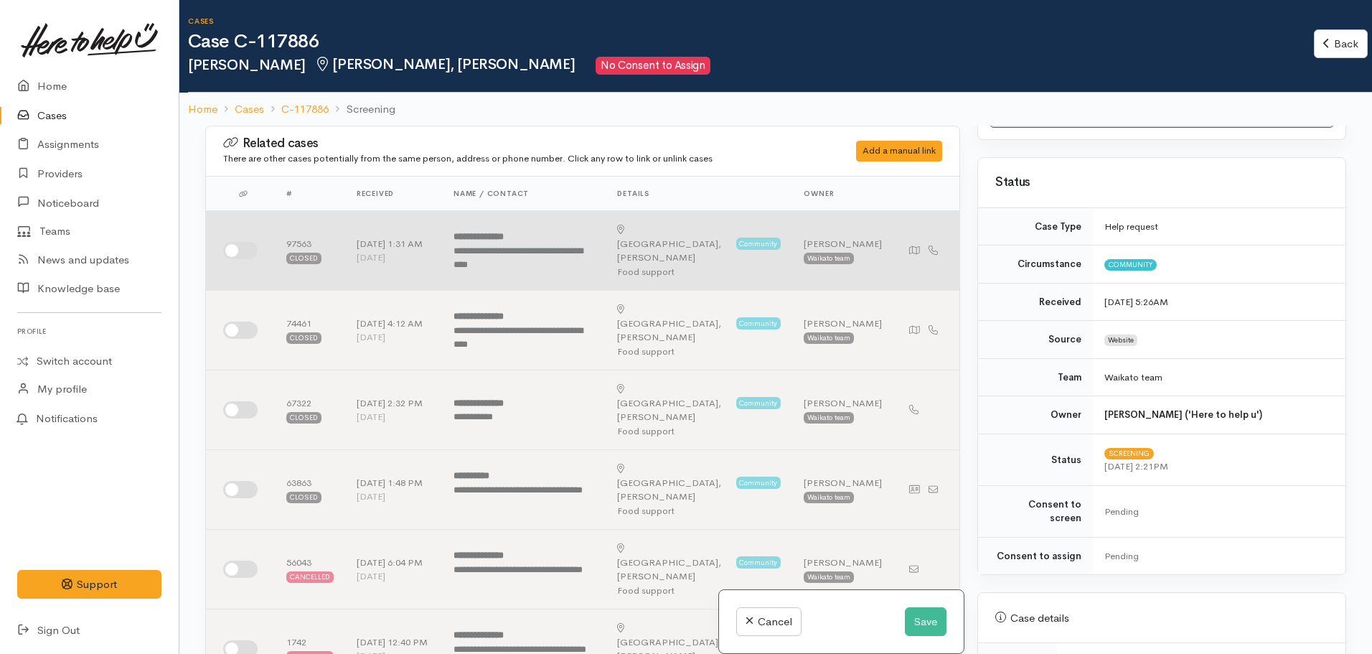
click at [494, 249] on div "**********" at bounding box center [524, 258] width 141 height 28
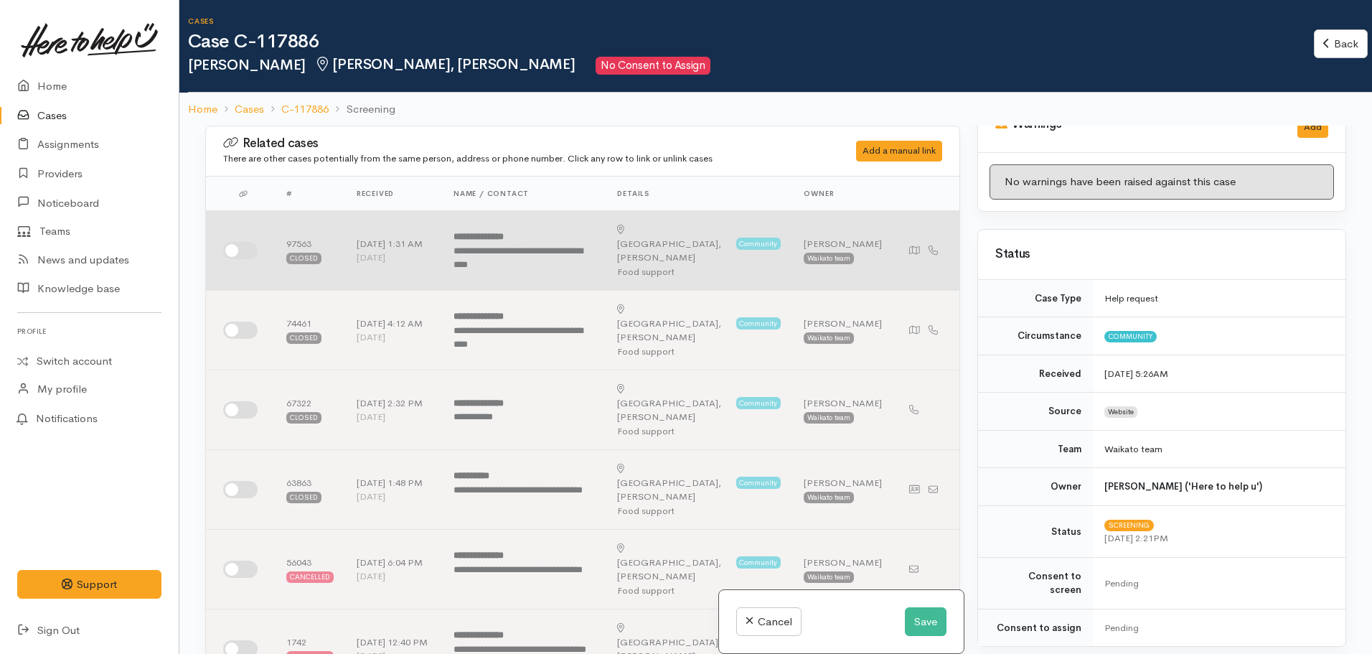
click at [245, 253] on td at bounding box center [240, 251] width 69 height 80
click at [243, 242] on input "checkbox" at bounding box center [240, 250] width 34 height 17
checkbox input "true"
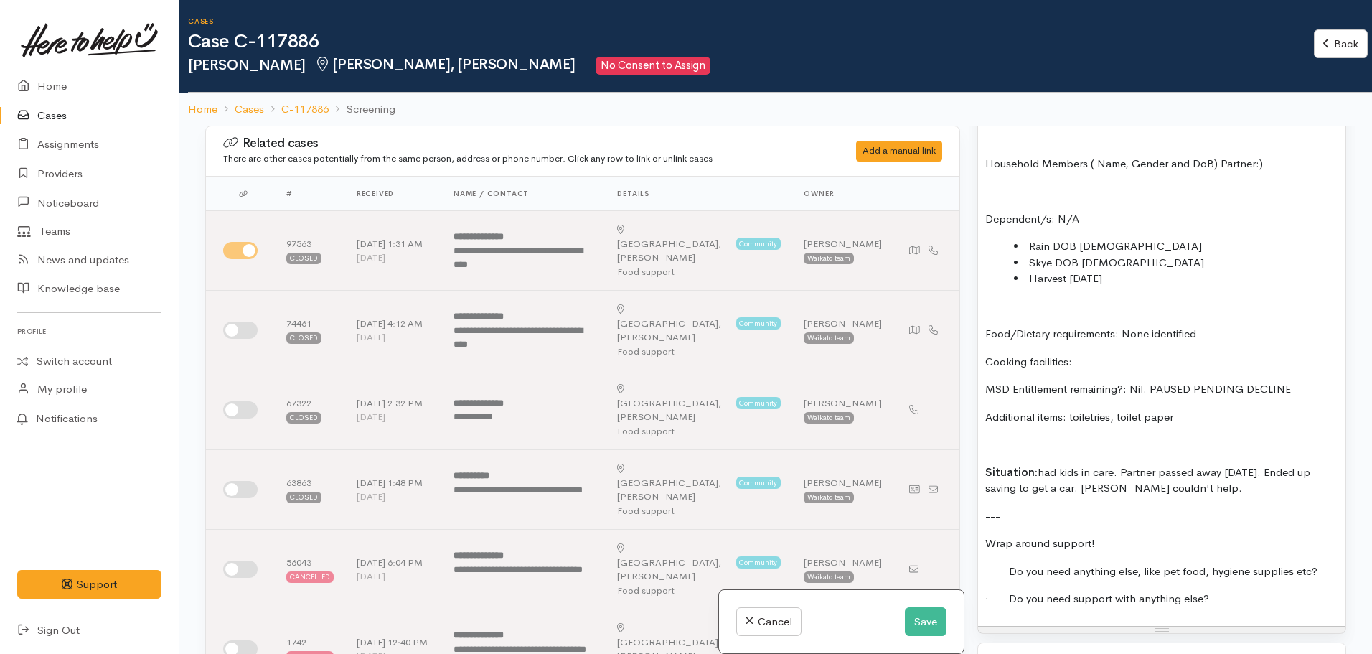
scroll to position [1172, 0]
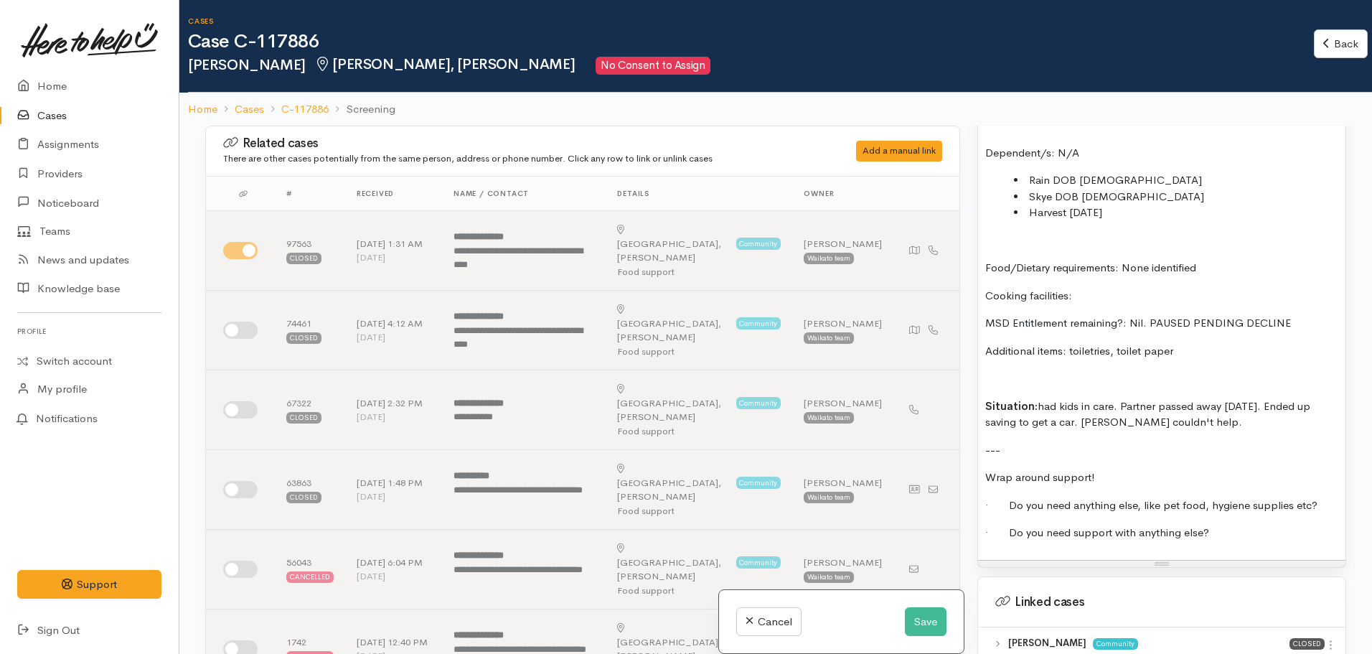
click at [1110, 288] on p "Cooking facilities:" at bounding box center [1161, 296] width 353 height 17
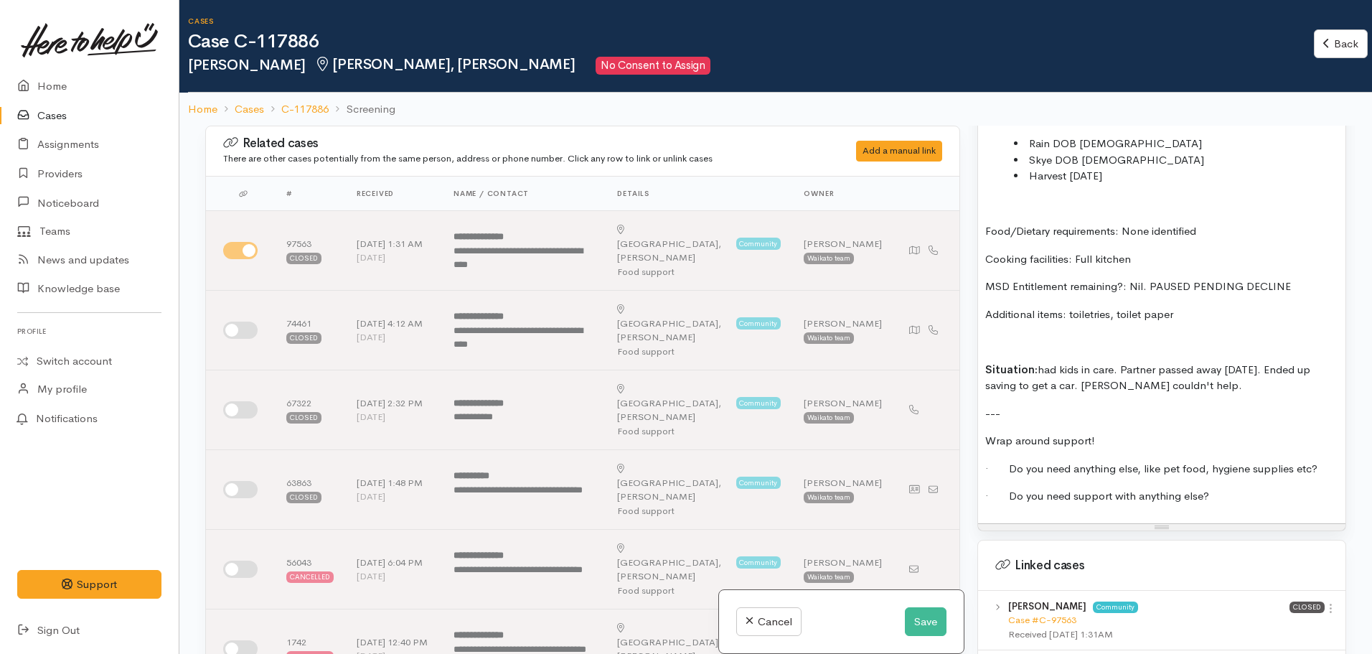
scroll to position [1315, 0]
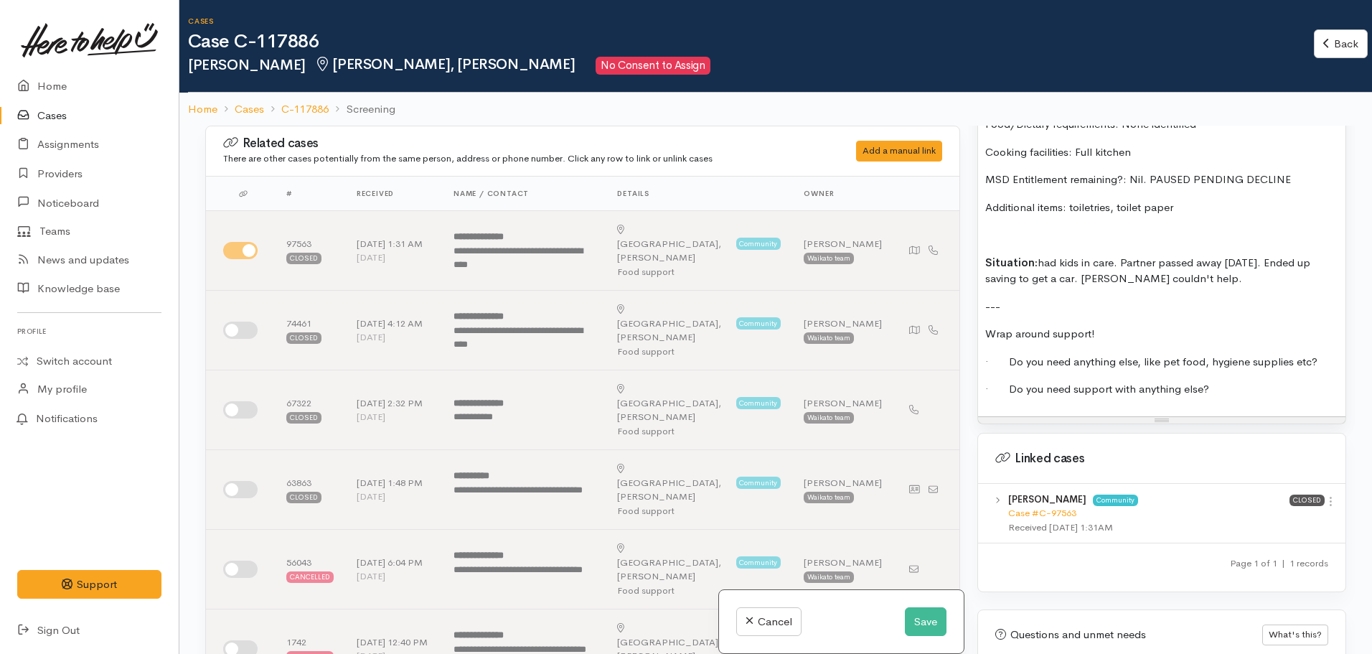
click at [1041, 520] on div "Received 24 Apr 2024 1:31AM" at bounding box center [1148, 527] width 281 height 14
click at [1041, 507] on link "Case #C-97563" at bounding box center [1042, 513] width 68 height 12
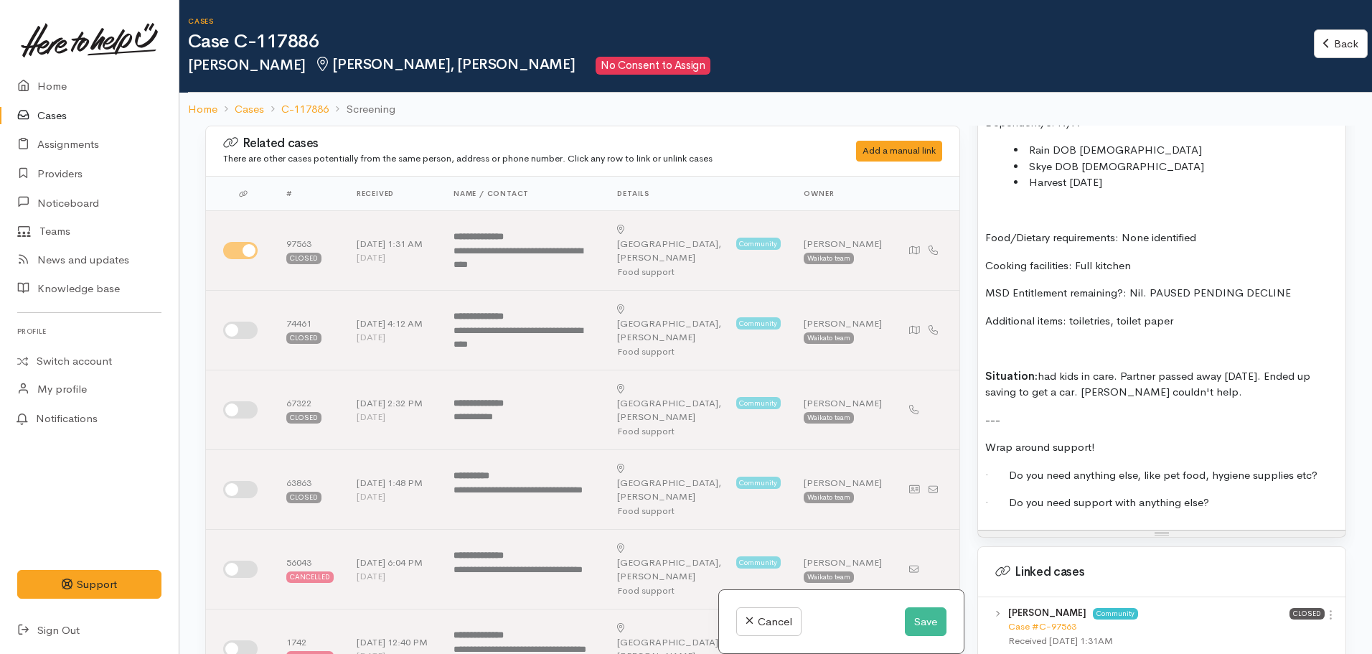
scroll to position [1028, 0]
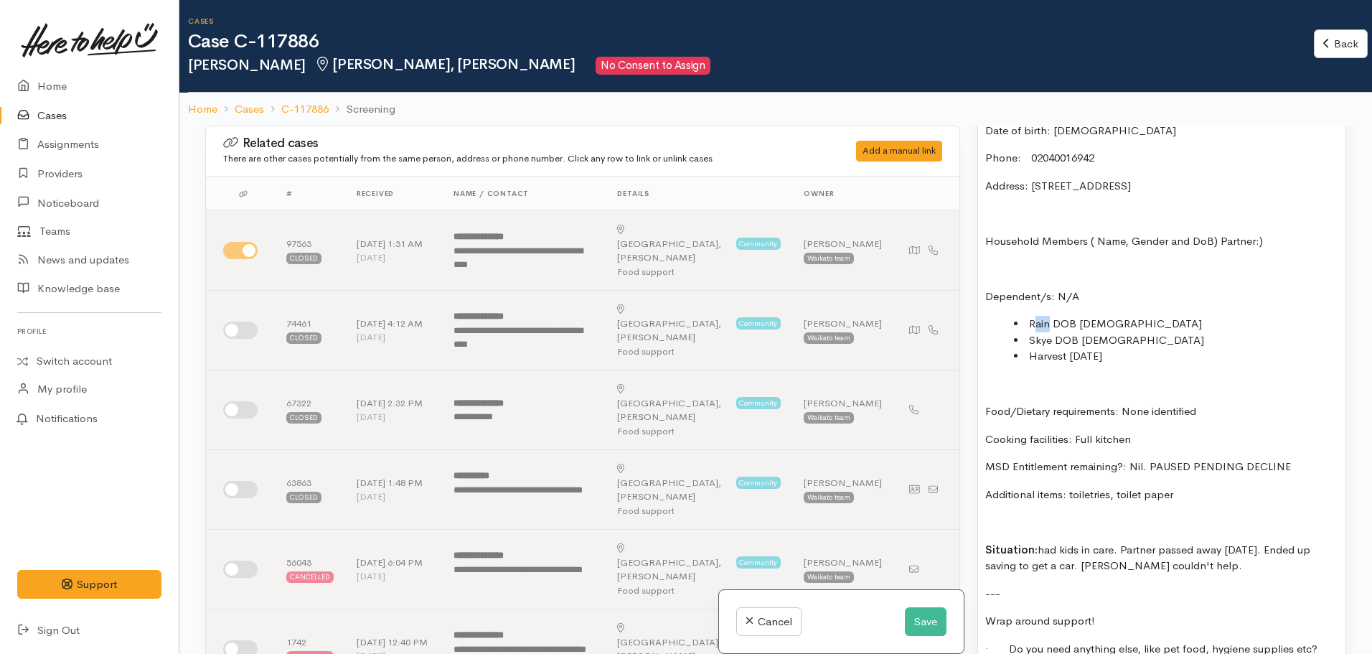
drag, startPoint x: 1049, startPoint y: 306, endPoint x: 1035, endPoint y: 311, distance: 15.2
click at [1035, 316] on li "Rain DOB 11.03.2017" at bounding box center [1176, 324] width 324 height 17
click at [1135, 349] on li "Harvest 20.06.2020" at bounding box center [1176, 356] width 324 height 17
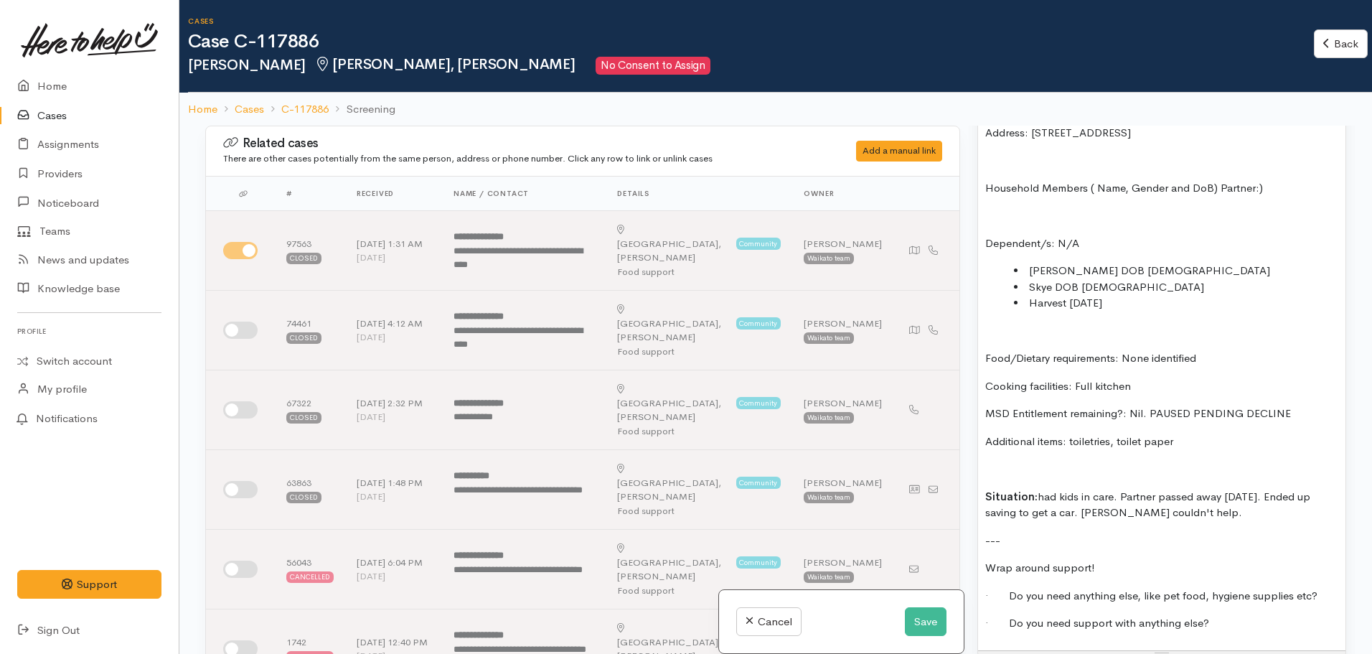
scroll to position [1172, 0]
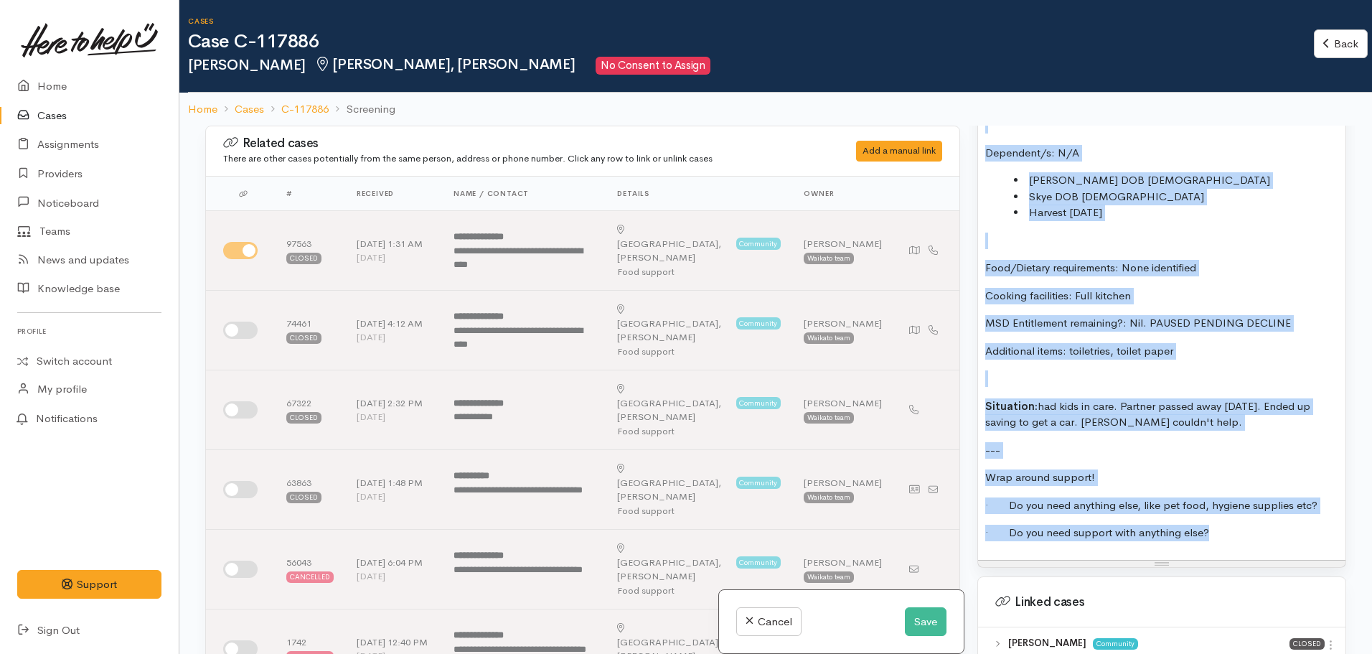
copy div "FOOD SUPPORT Name: Angus Kahi Date of birth: 08.01.1991 Phone: 02040016942 Addr…"
click at [924, 621] on button "Save" at bounding box center [926, 621] width 42 height 29
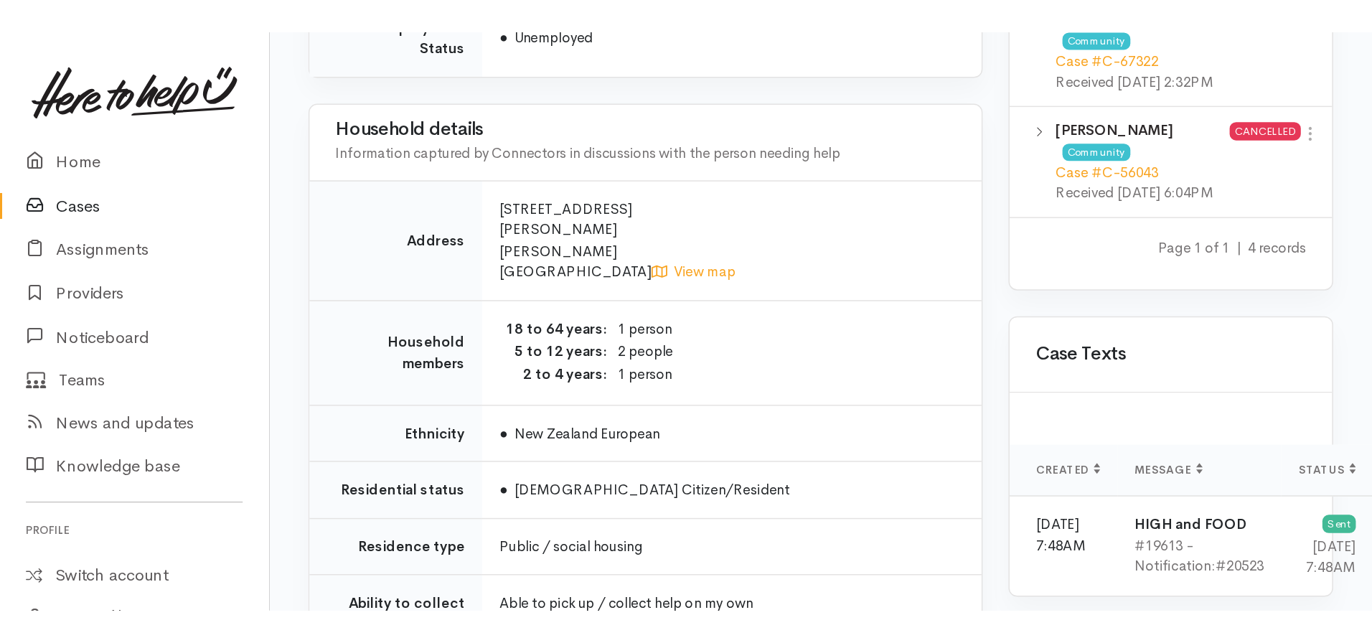
scroll to position [990, 0]
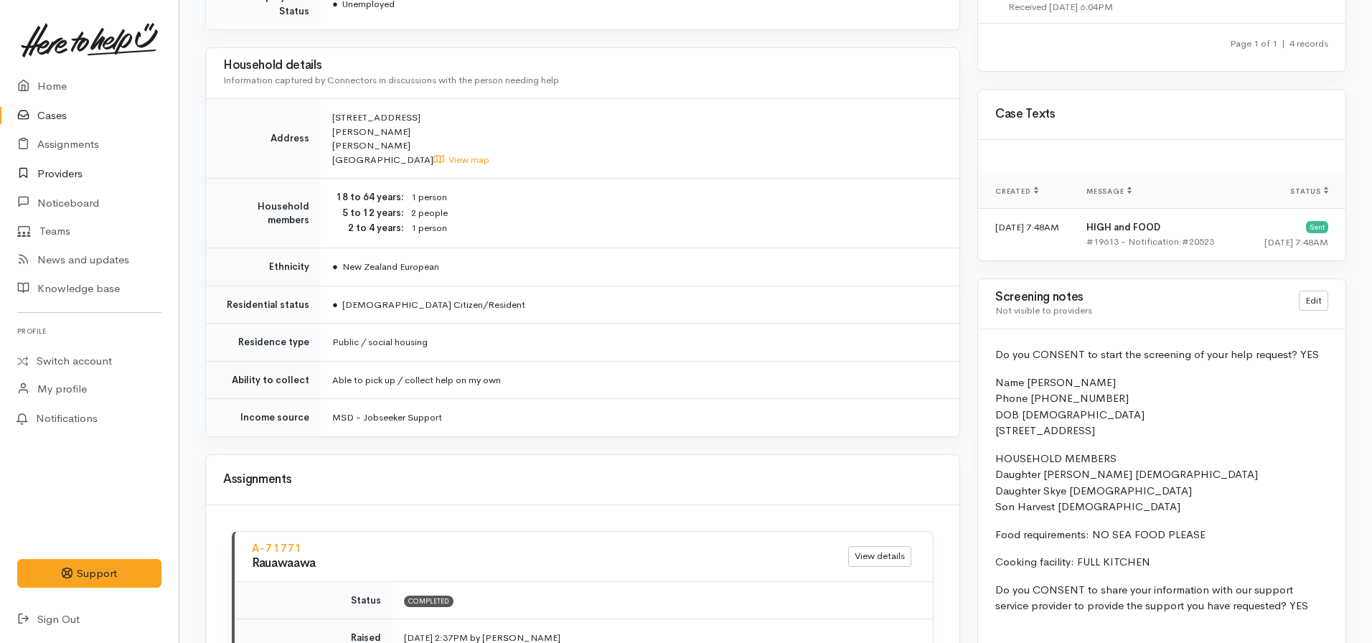
click at [69, 182] on link "Providers" at bounding box center [89, 173] width 179 height 29
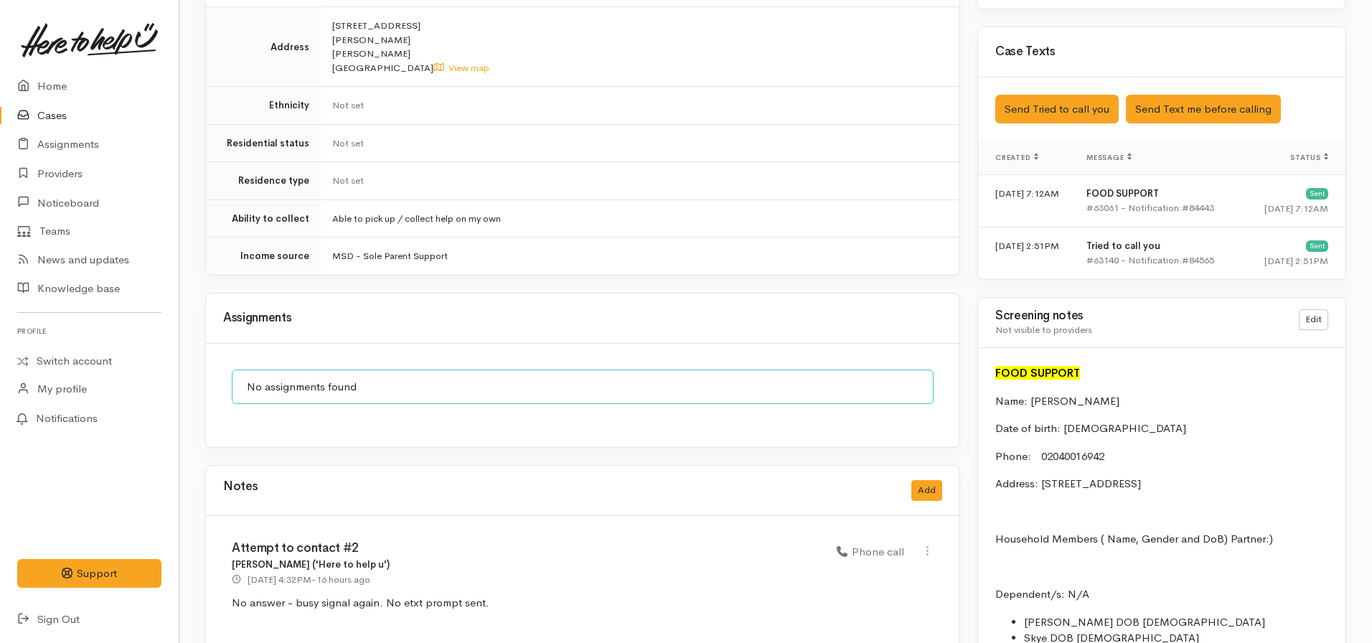
scroll to position [1271, 0]
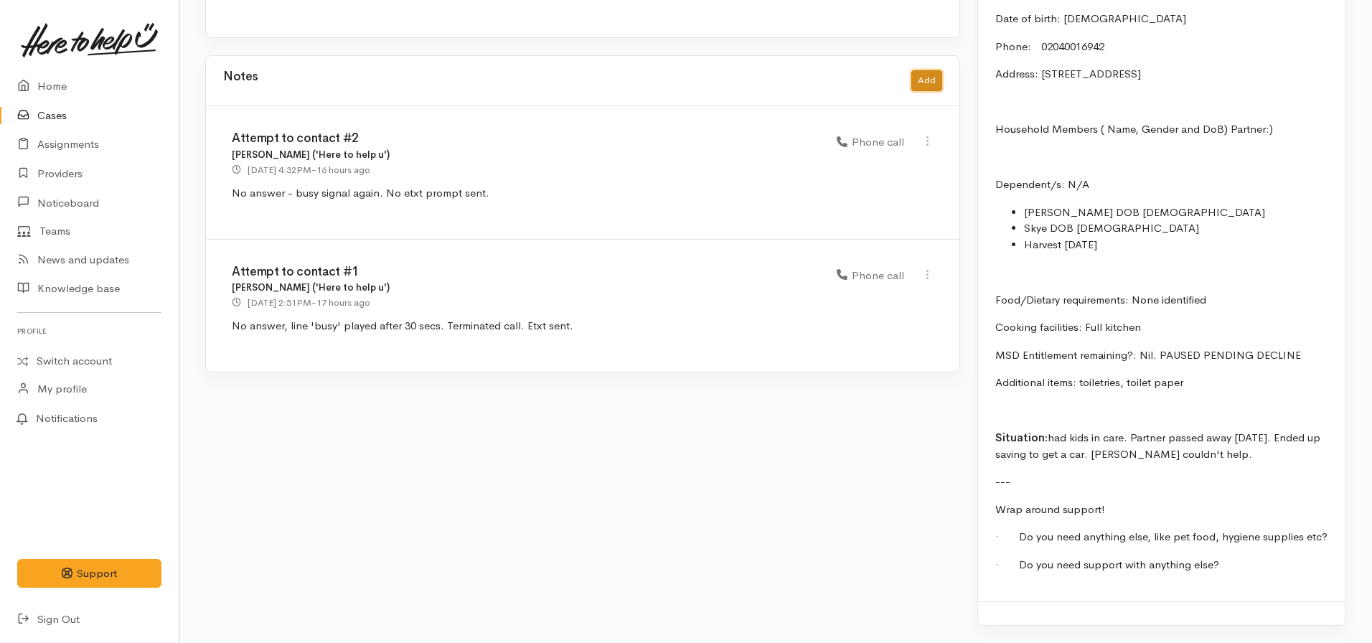
click at [920, 75] on button "Add" at bounding box center [926, 80] width 31 height 21
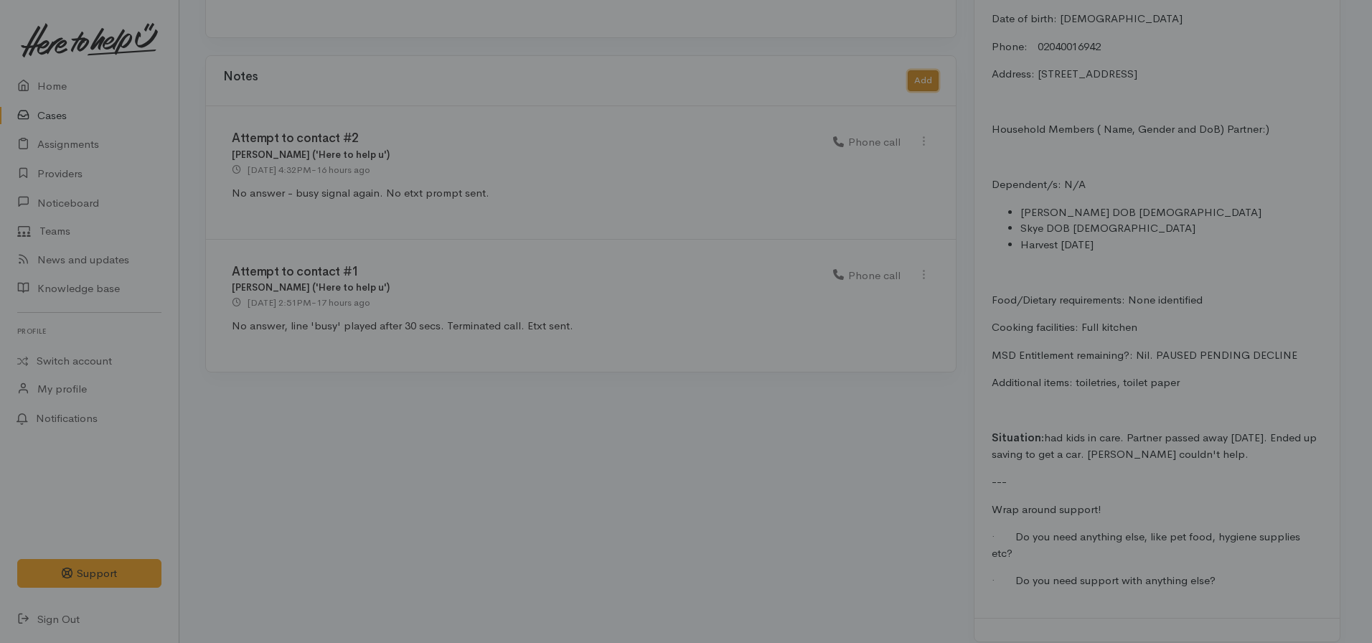
scroll to position [1260, 0]
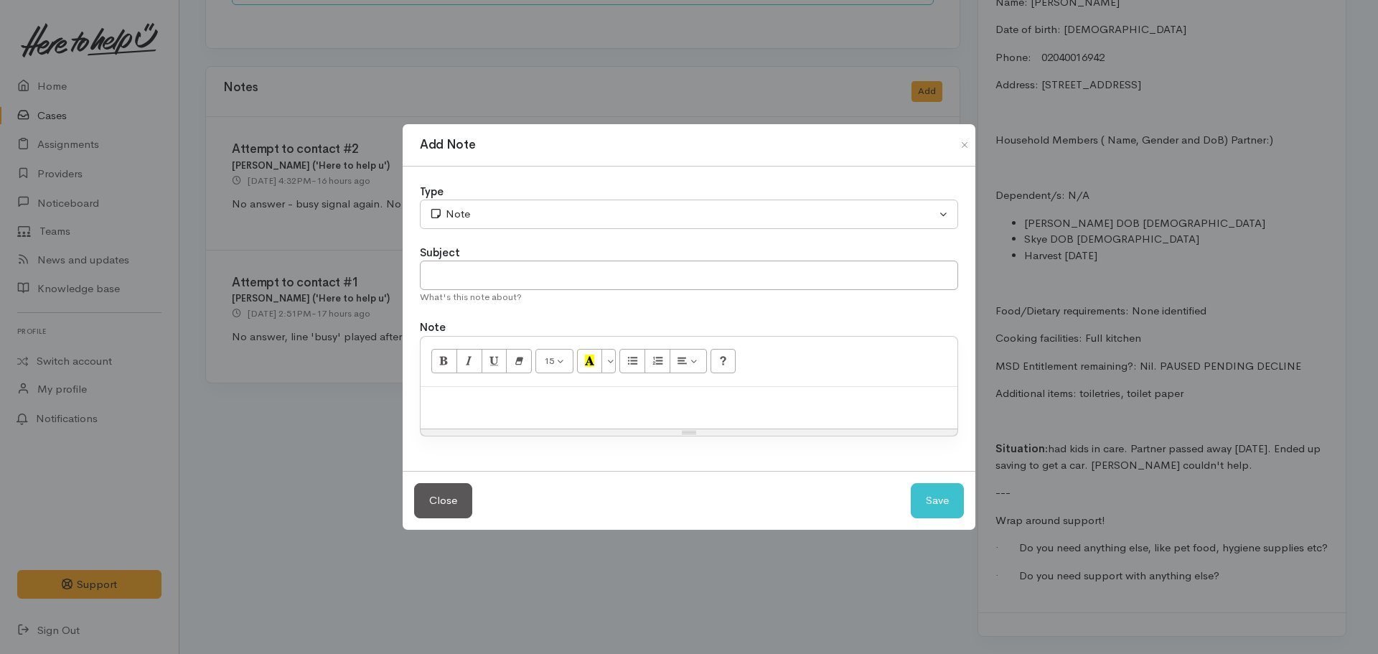
click at [521, 411] on div at bounding box center [689, 408] width 537 height 42
click at [649, 416] on div "Paused pending decline letter" at bounding box center [689, 408] width 537 height 42
click at [448, 505] on button "Close" at bounding box center [443, 500] width 58 height 35
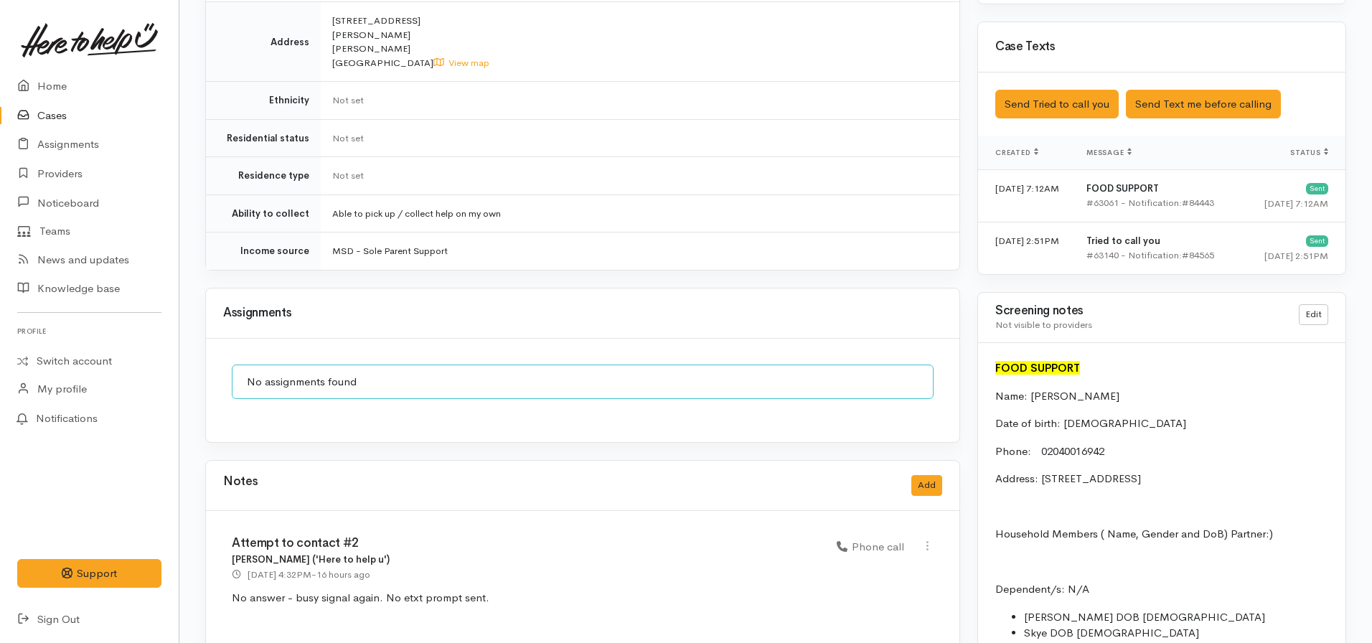
scroll to position [1148, 0]
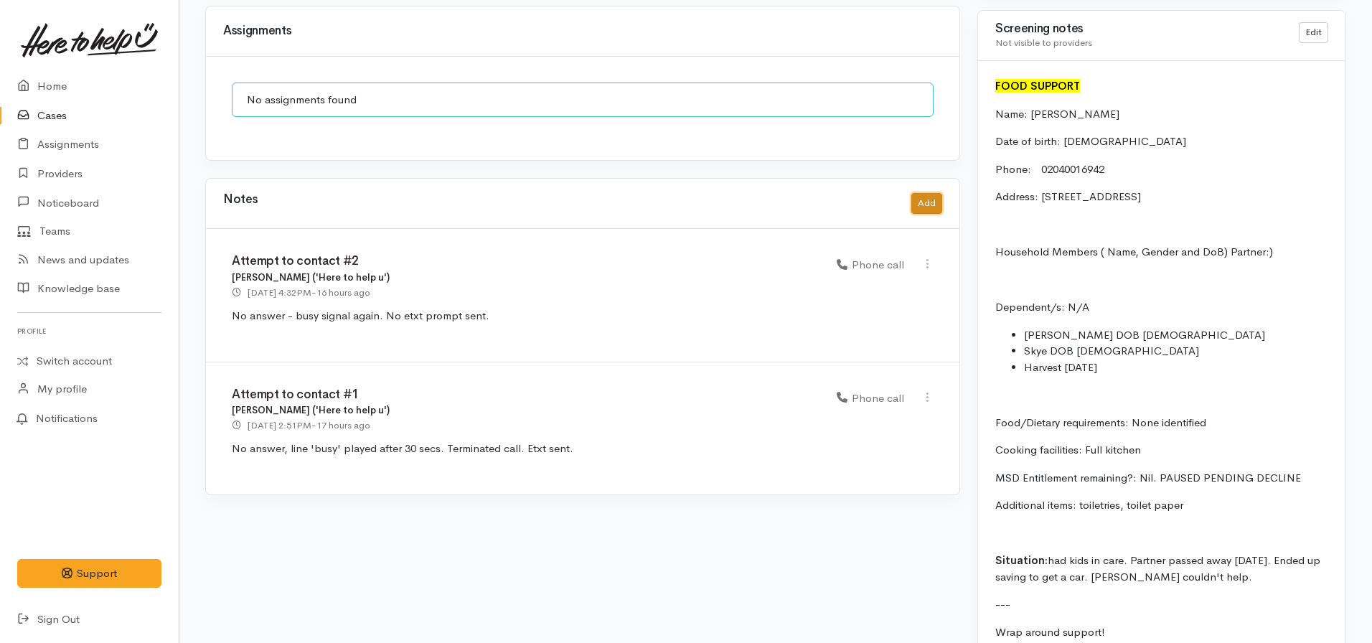
click at [926, 193] on button "Add" at bounding box center [926, 203] width 31 height 21
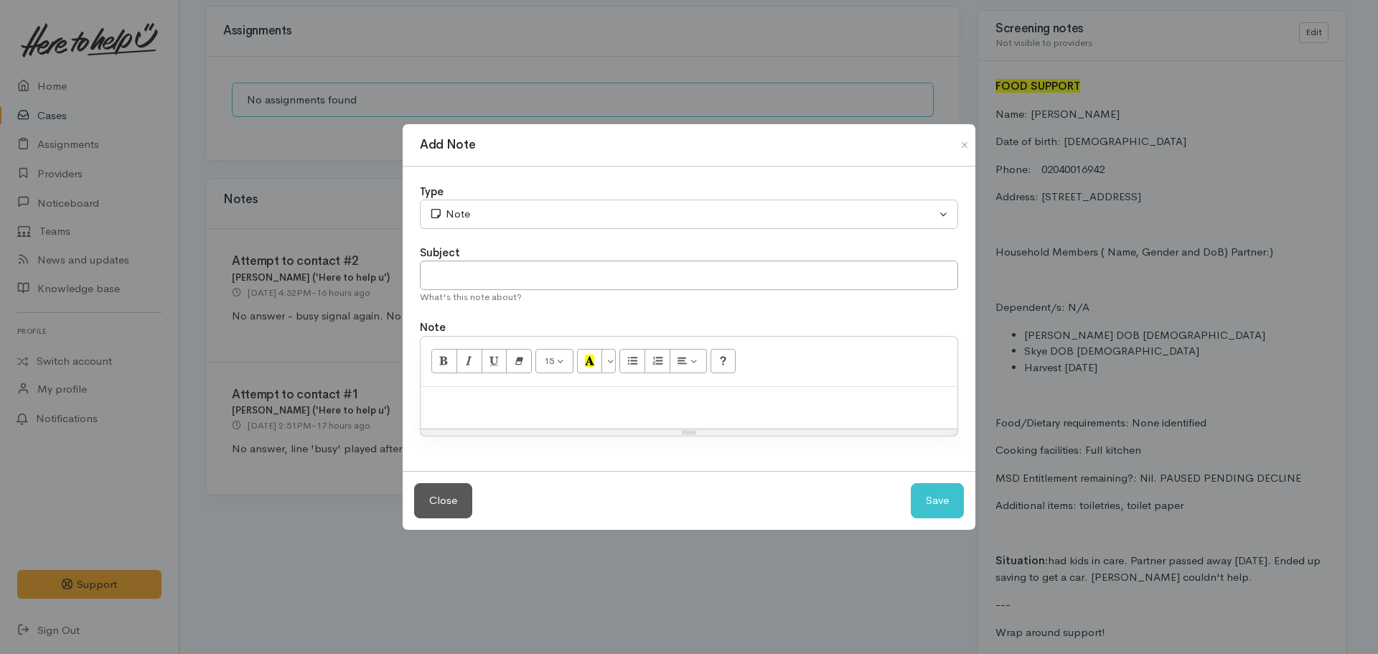
click at [451, 423] on div at bounding box center [689, 408] width 537 height 42
click at [571, 412] on div "Contact made, Angus" at bounding box center [689, 408] width 537 height 42
click at [891, 409] on p "Contact made, Angus will try to get a decline letter today. Paused in the inter…" at bounding box center [689, 402] width 522 height 17
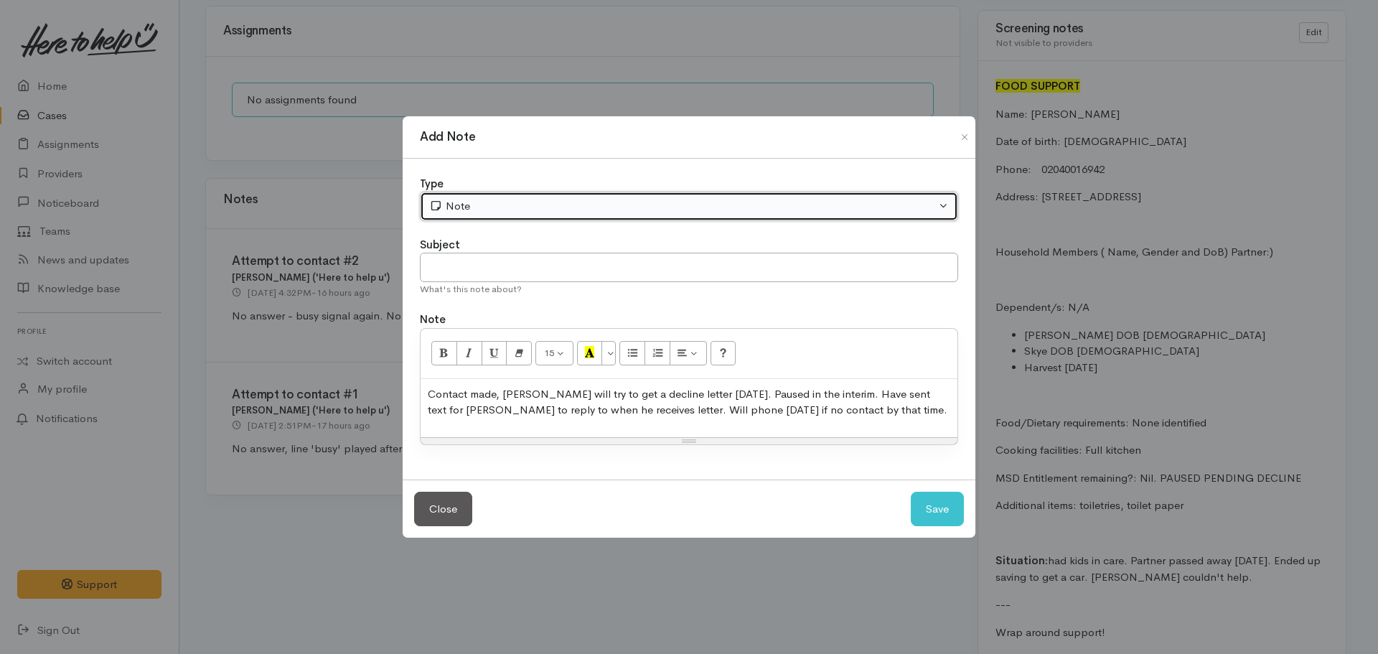
click at [582, 215] on button "Note" at bounding box center [689, 206] width 538 height 29
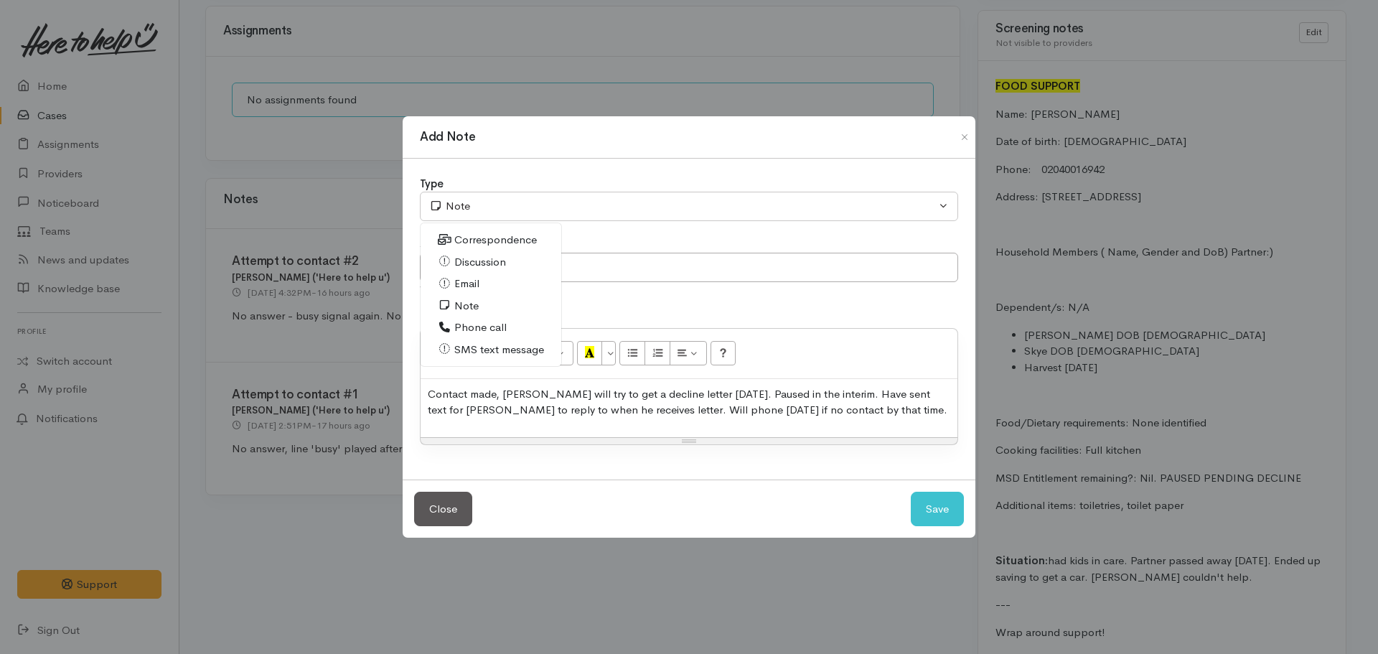
click at [461, 327] on span "Phone call" at bounding box center [480, 327] width 52 height 17
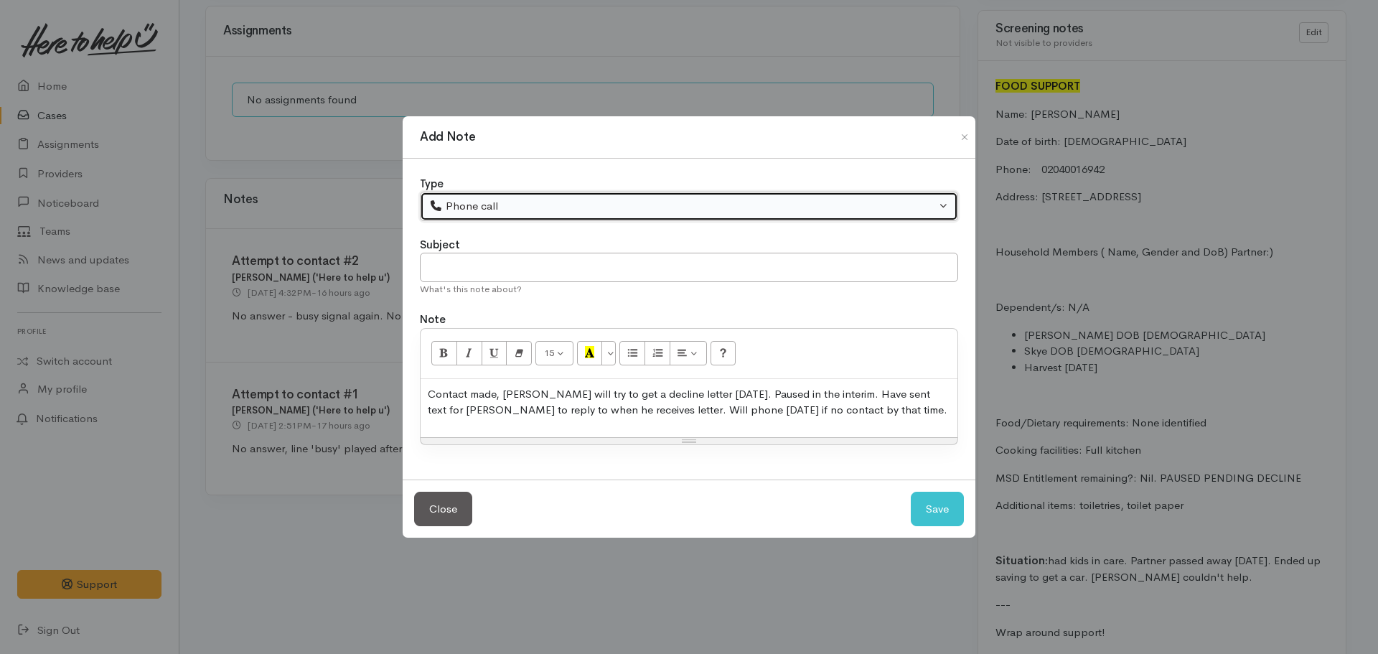
click at [518, 204] on div "Phone call" at bounding box center [682, 206] width 507 height 17
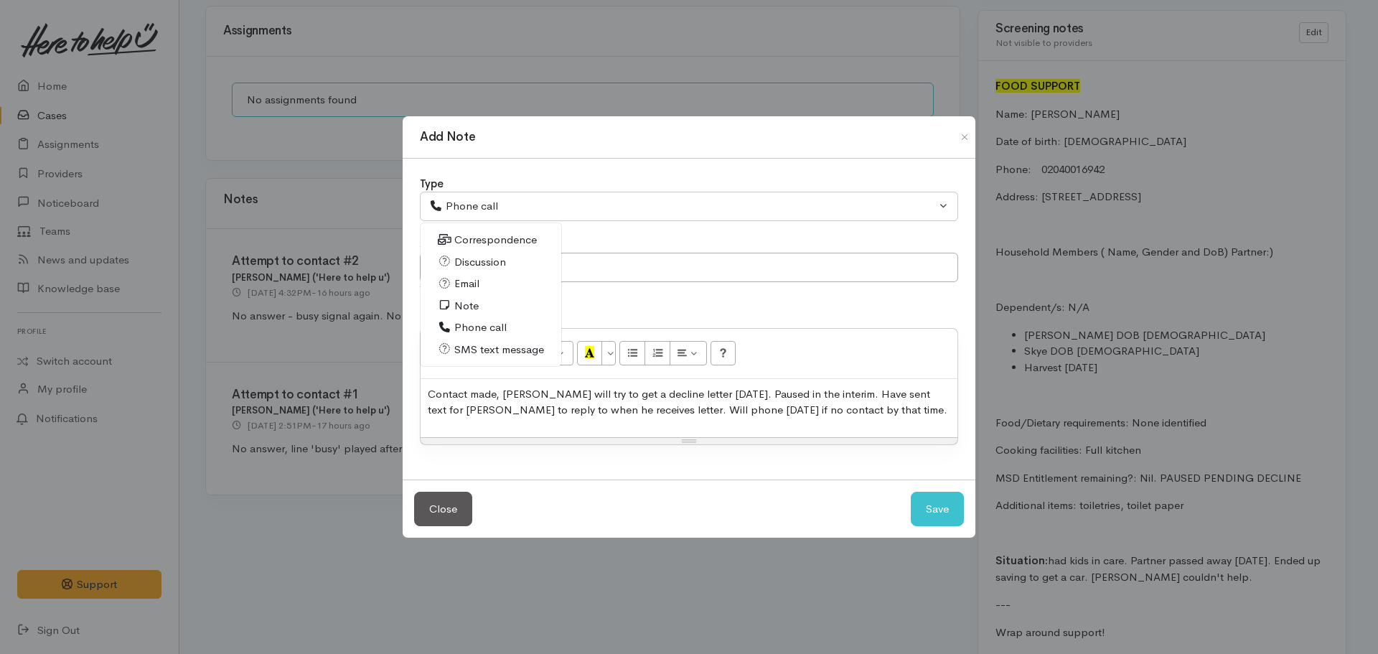
click at [834, 403] on p "Contact made, Angus will try to get a decline letter today. Paused in the inter…" at bounding box center [689, 402] width 522 height 32
click at [545, 271] on input "text" at bounding box center [689, 267] width 538 height 29
click at [925, 503] on button "Save" at bounding box center [937, 509] width 53 height 35
select select "1"
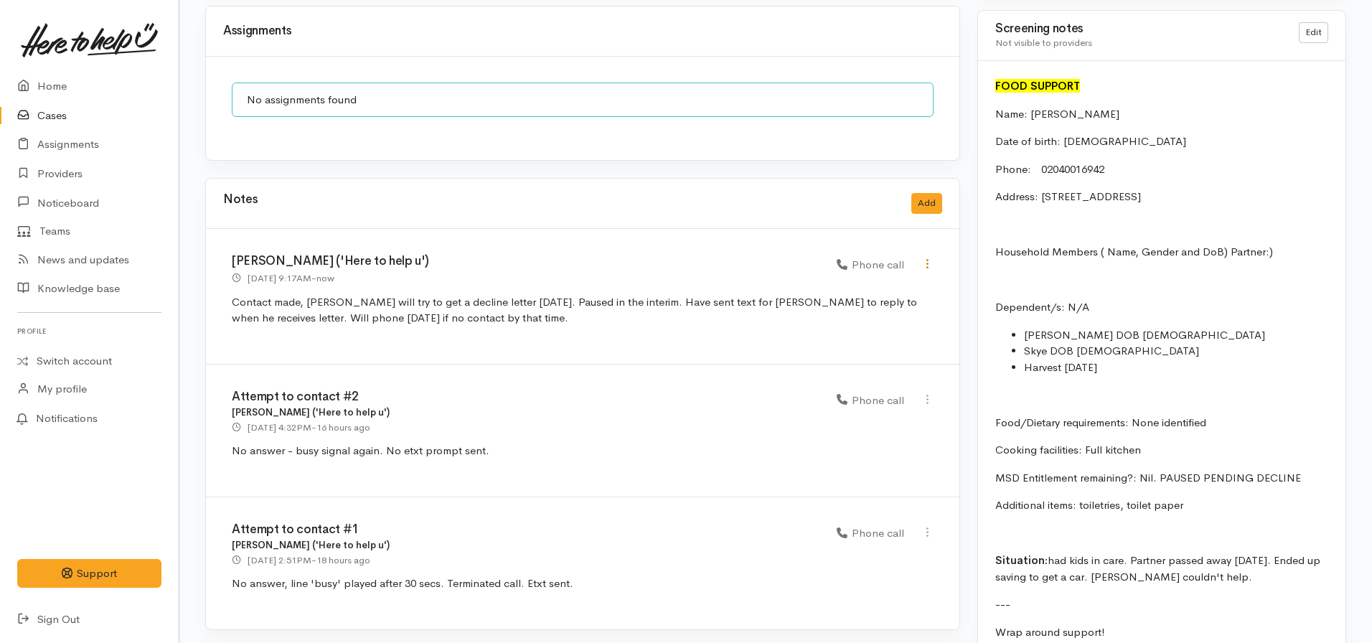
click at [929, 258] on icon at bounding box center [927, 264] width 12 height 12
click at [873, 281] on link "Edit" at bounding box center [876, 292] width 113 height 22
select select "3"
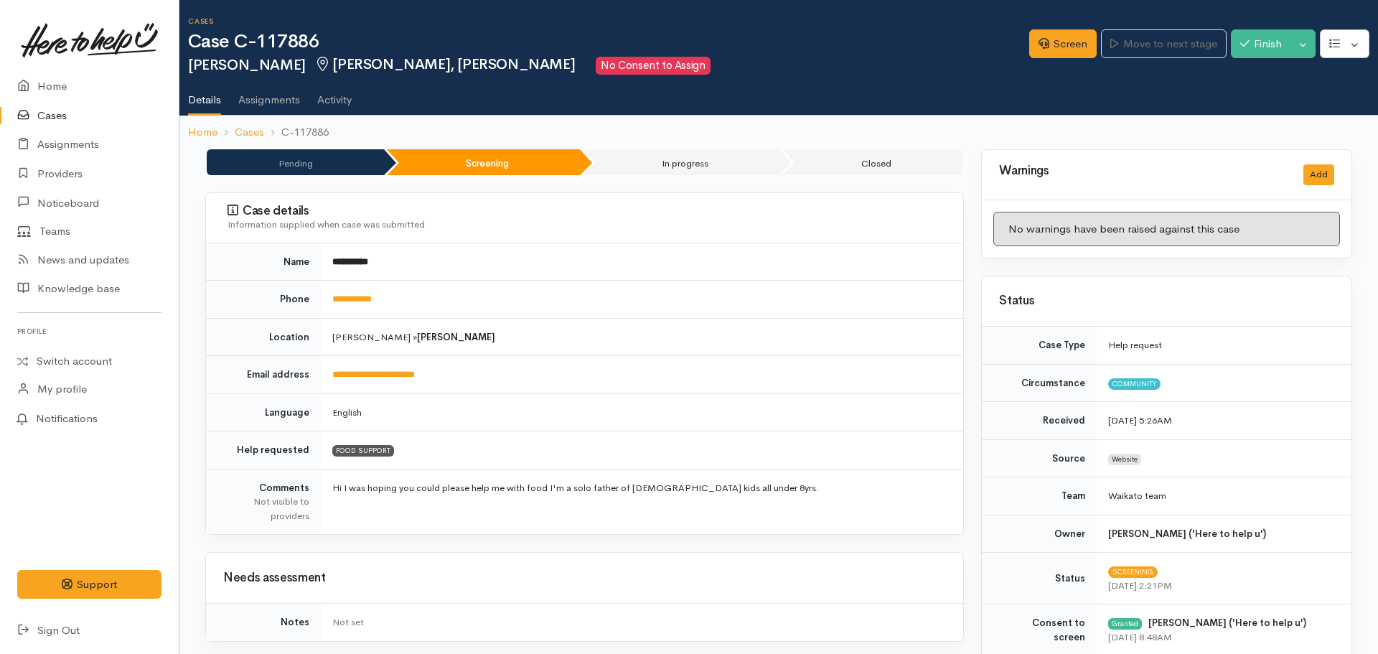
select select "3"
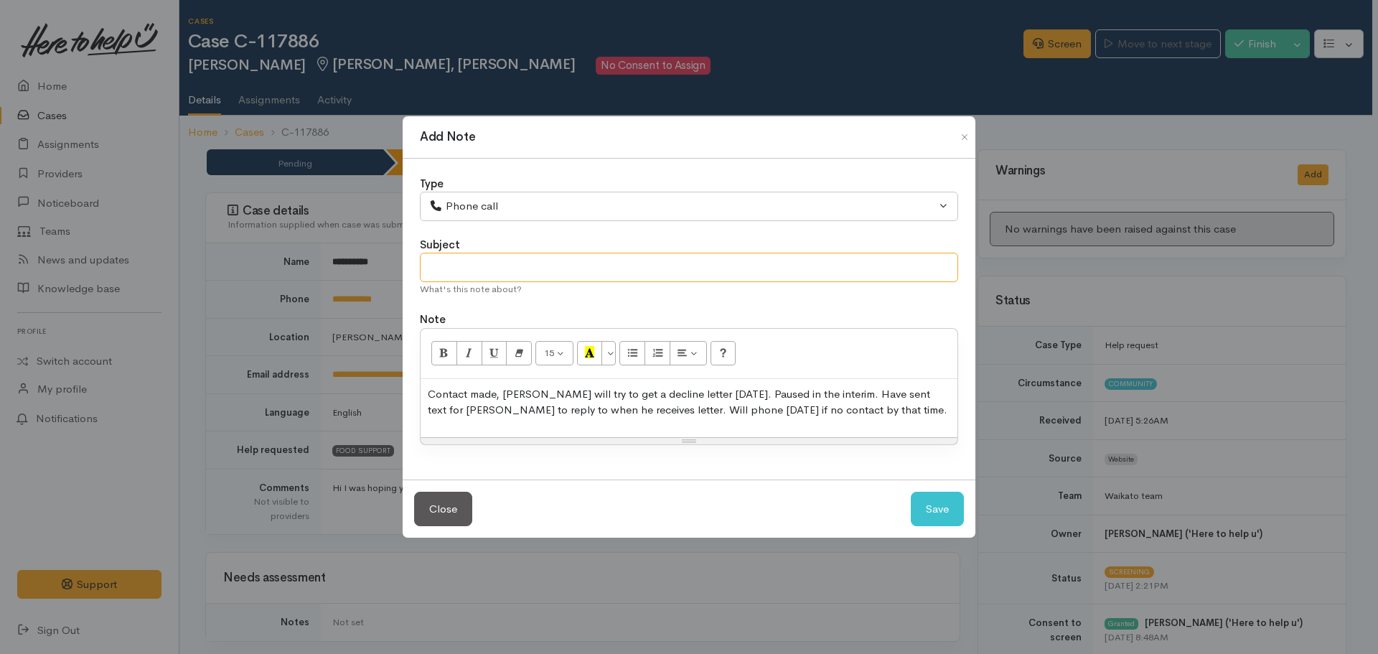
click at [566, 274] on input "text" at bounding box center [689, 267] width 538 height 29
type input "PAUSED PENDING DECLINE LETTER"
click at [911, 492] on button "Save" at bounding box center [937, 509] width 53 height 35
select select "1"
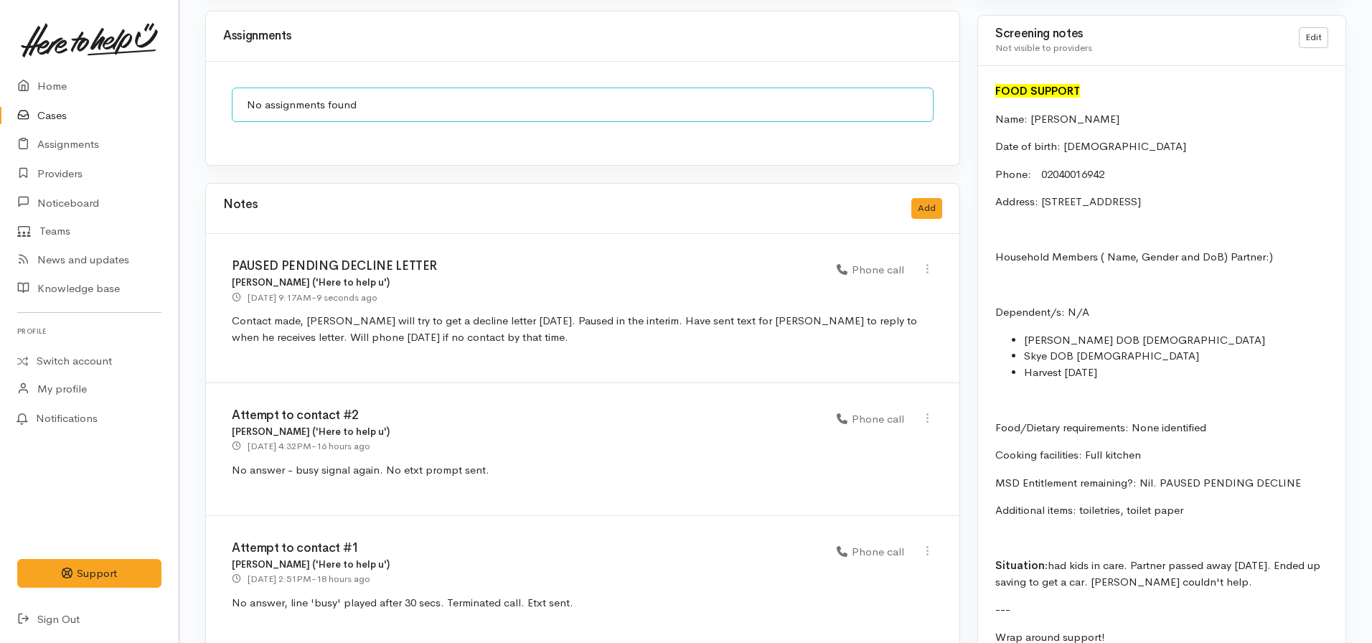
scroll to position [1148, 0]
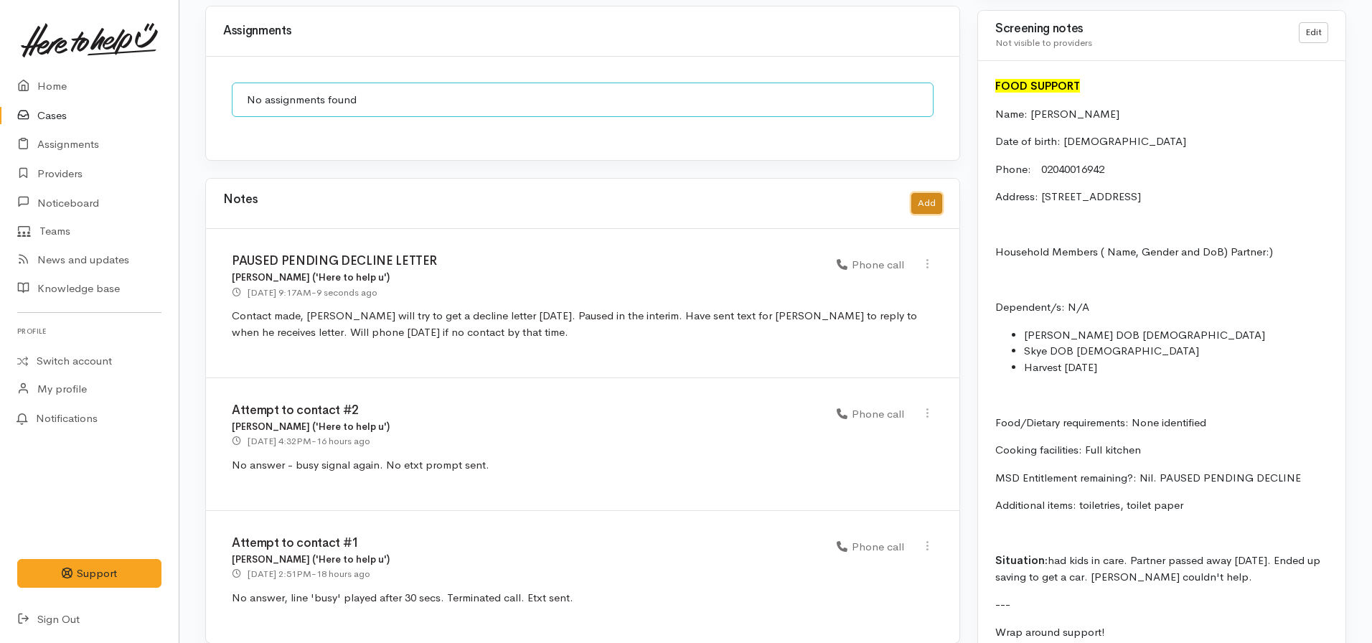
click at [931, 193] on button "Add" at bounding box center [926, 203] width 31 height 21
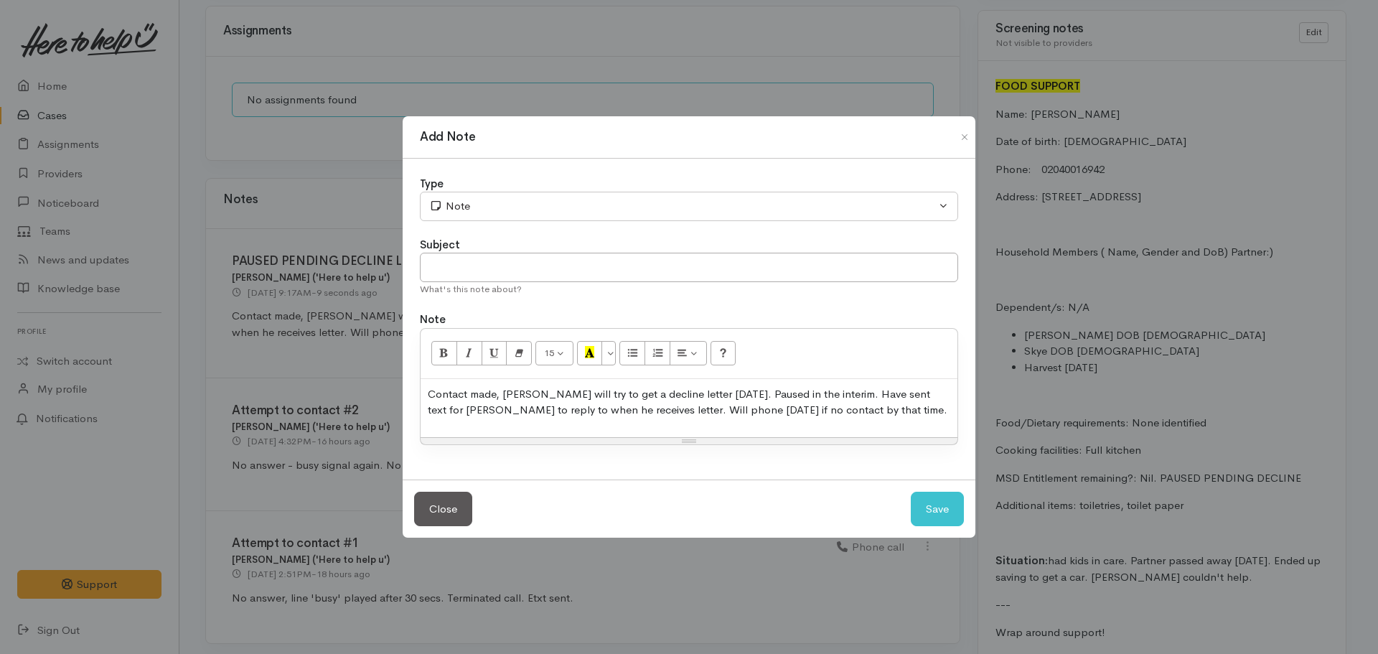
click at [616, 405] on p "Contact made, Angus will try to get a decline letter today. Paused in the inter…" at bounding box center [689, 402] width 522 height 32
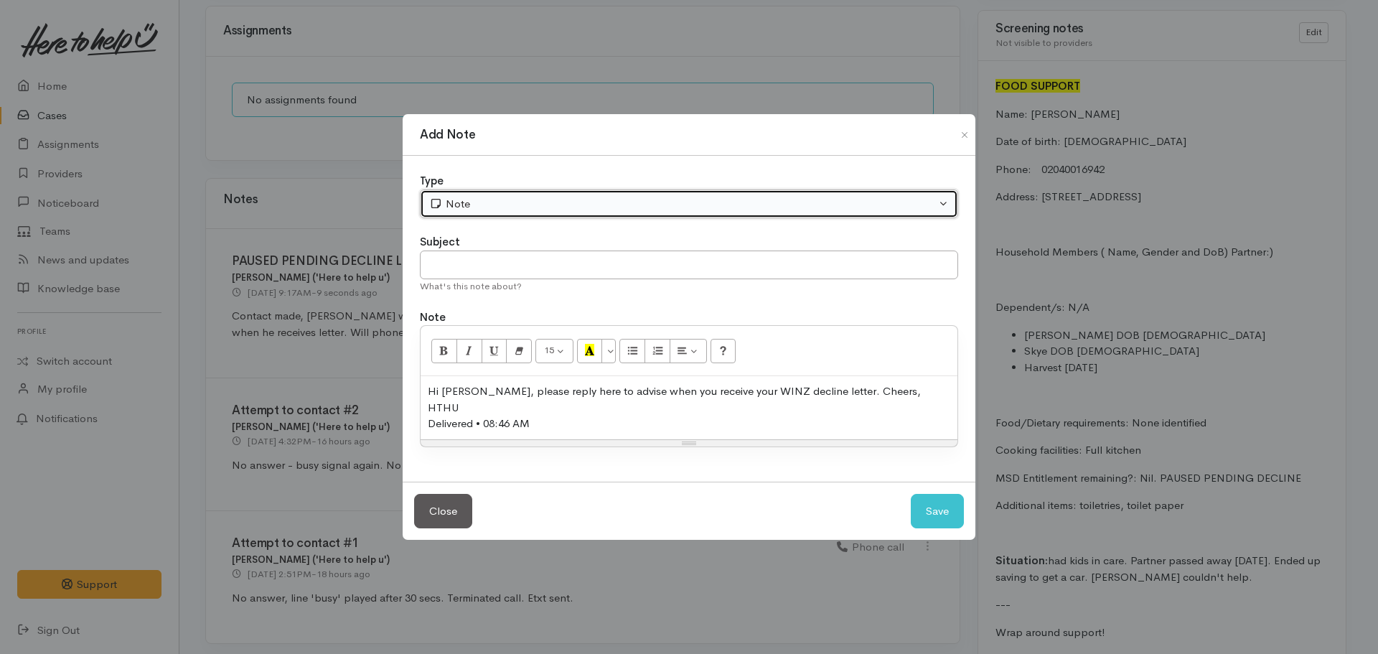
click at [484, 207] on div "Note" at bounding box center [682, 204] width 507 height 17
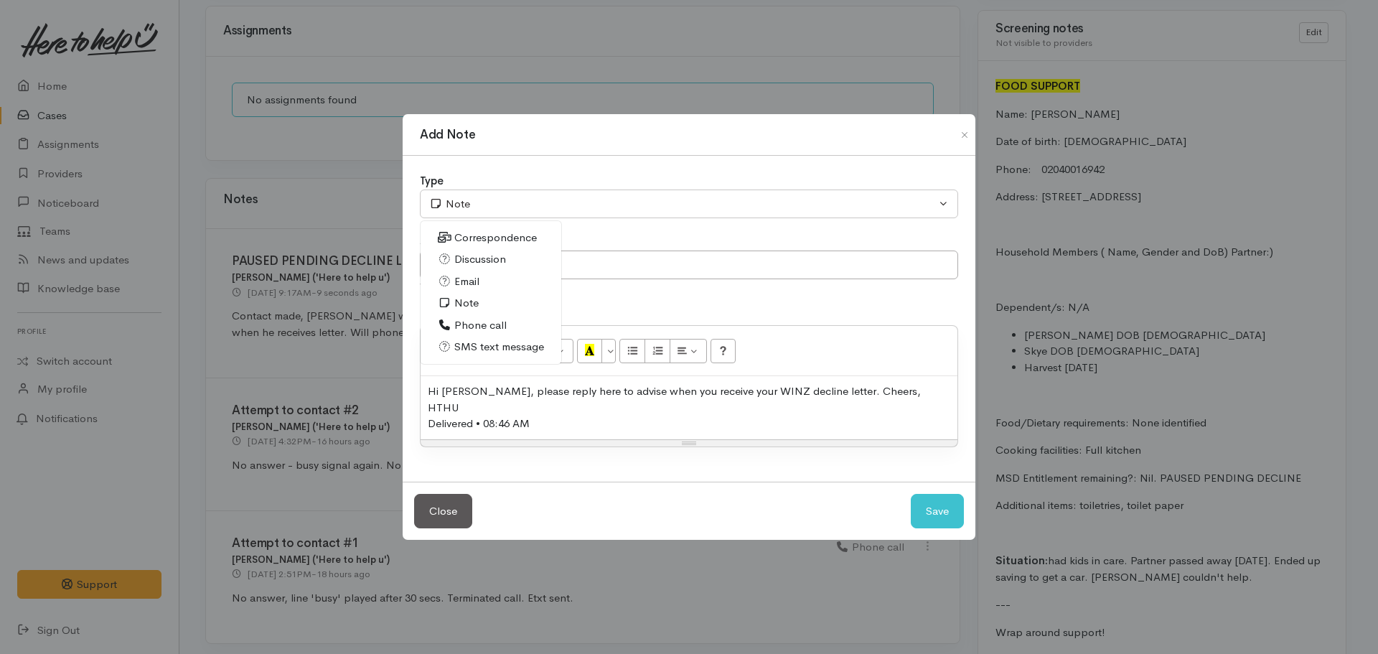
click at [503, 348] on span "SMS text message" at bounding box center [499, 347] width 90 height 17
click at [912, 502] on button "Save" at bounding box center [937, 511] width 53 height 35
select select "1"
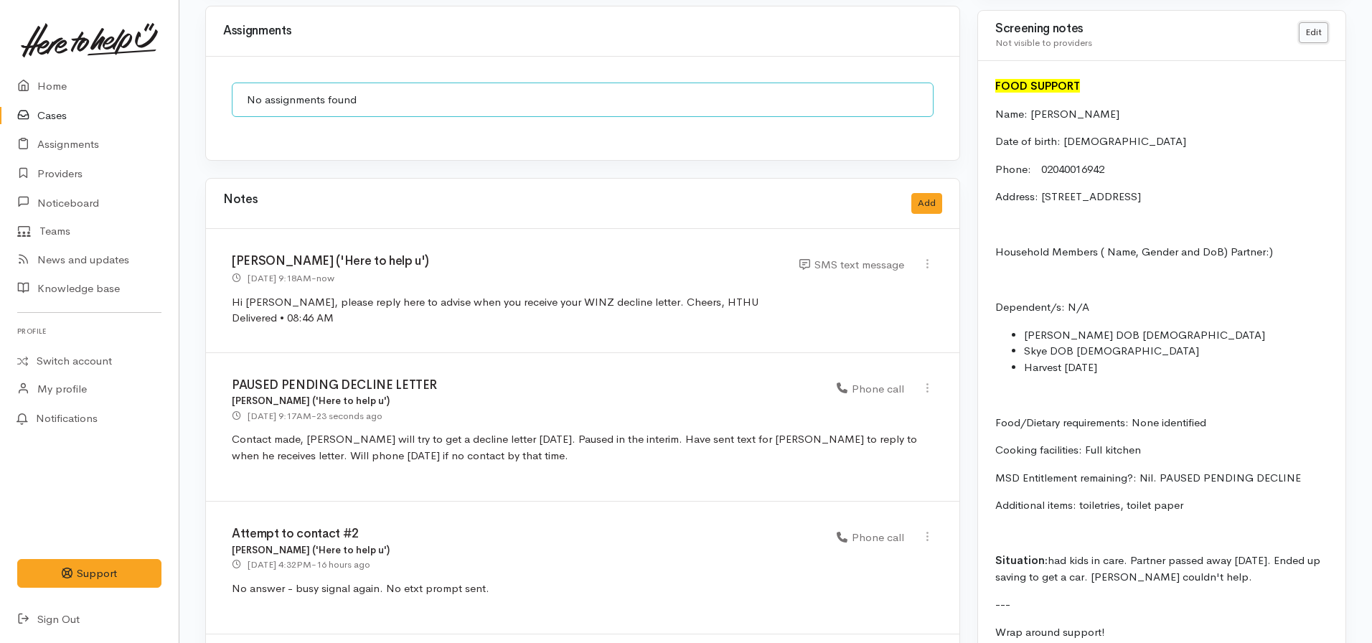
click at [1312, 34] on link "Edit" at bounding box center [1313, 32] width 29 height 21
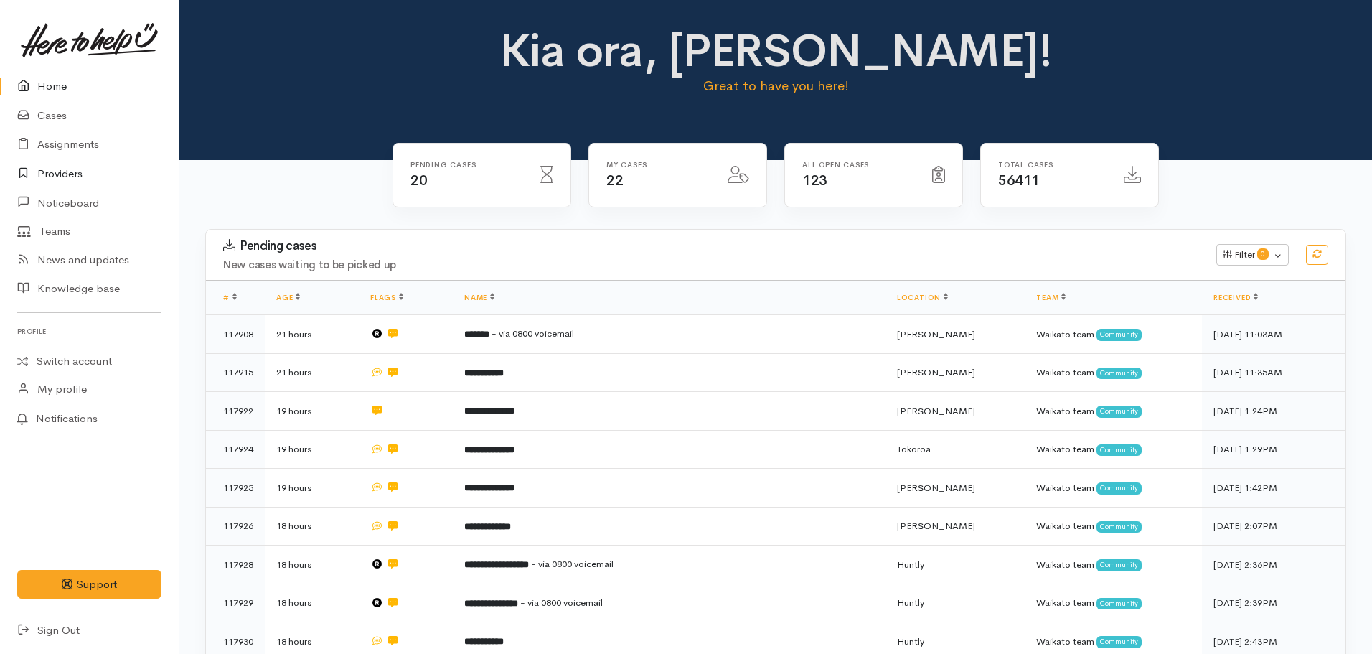
click at [84, 166] on link "Providers" at bounding box center [89, 173] width 179 height 29
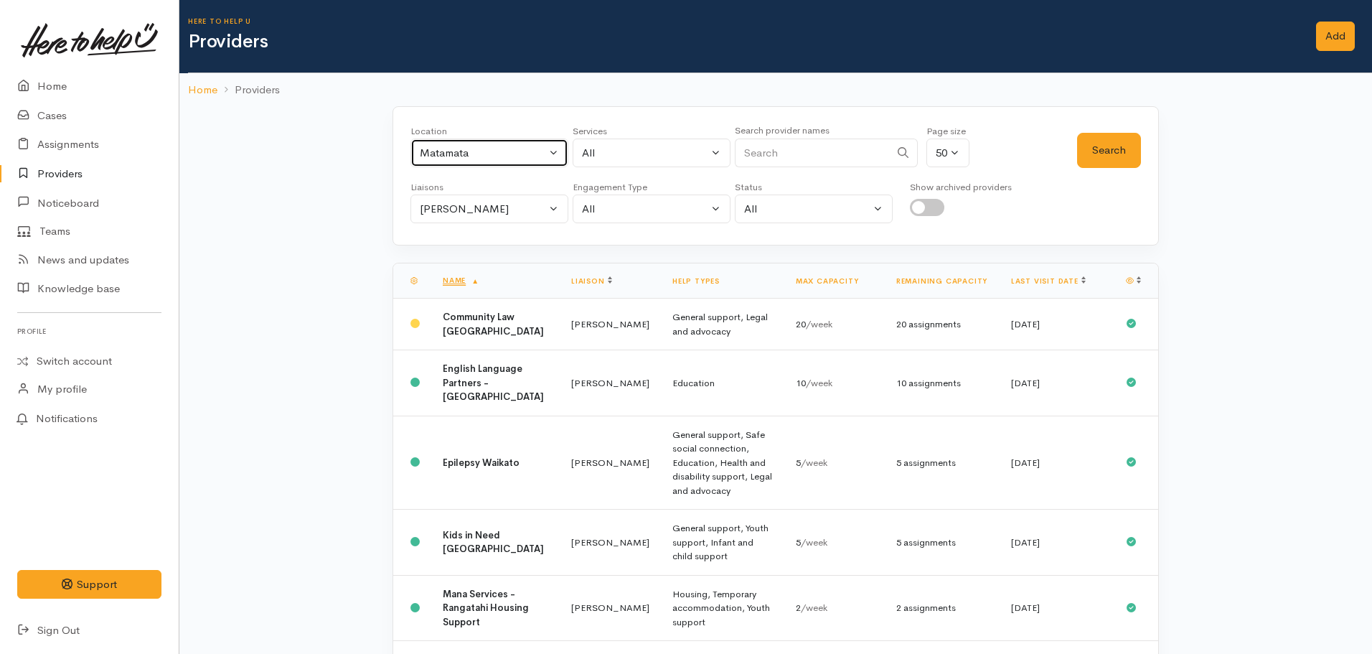
click at [474, 156] on div "Matamata" at bounding box center [483, 153] width 126 height 17
type input "[PERSON_NAME]"
click at [439, 239] on span "[PERSON_NAME]" at bounding box center [480, 247] width 89 height 17
select select "1"
click at [60, 88] on link "Home" at bounding box center [89, 86] width 179 height 29
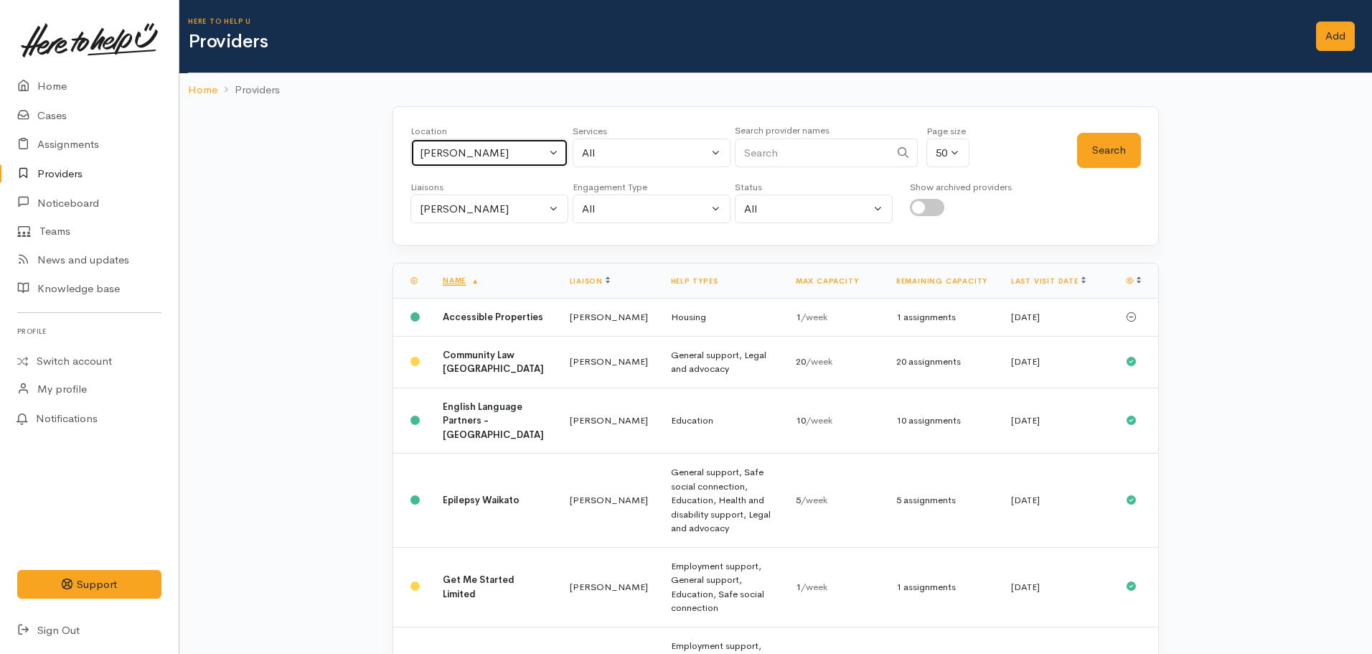
click at [549, 158] on button "[PERSON_NAME]" at bounding box center [489, 152] width 158 height 29
type input "cambridge"
click at [493, 243] on link "[GEOGRAPHIC_DATA]" at bounding box center [489, 247] width 156 height 22
select select "86"
click at [466, 212] on div "Nicole Rusk" at bounding box center [483, 209] width 126 height 17
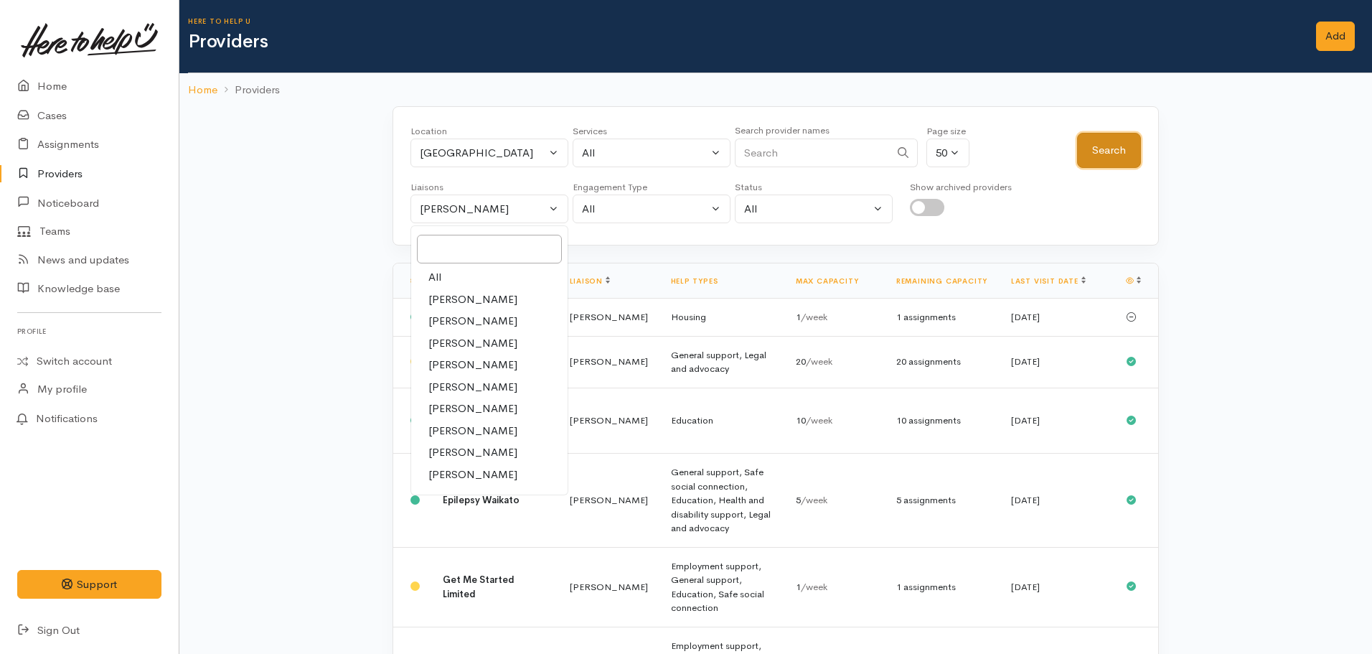
click at [1109, 166] on button "Search" at bounding box center [1109, 150] width 64 height 35
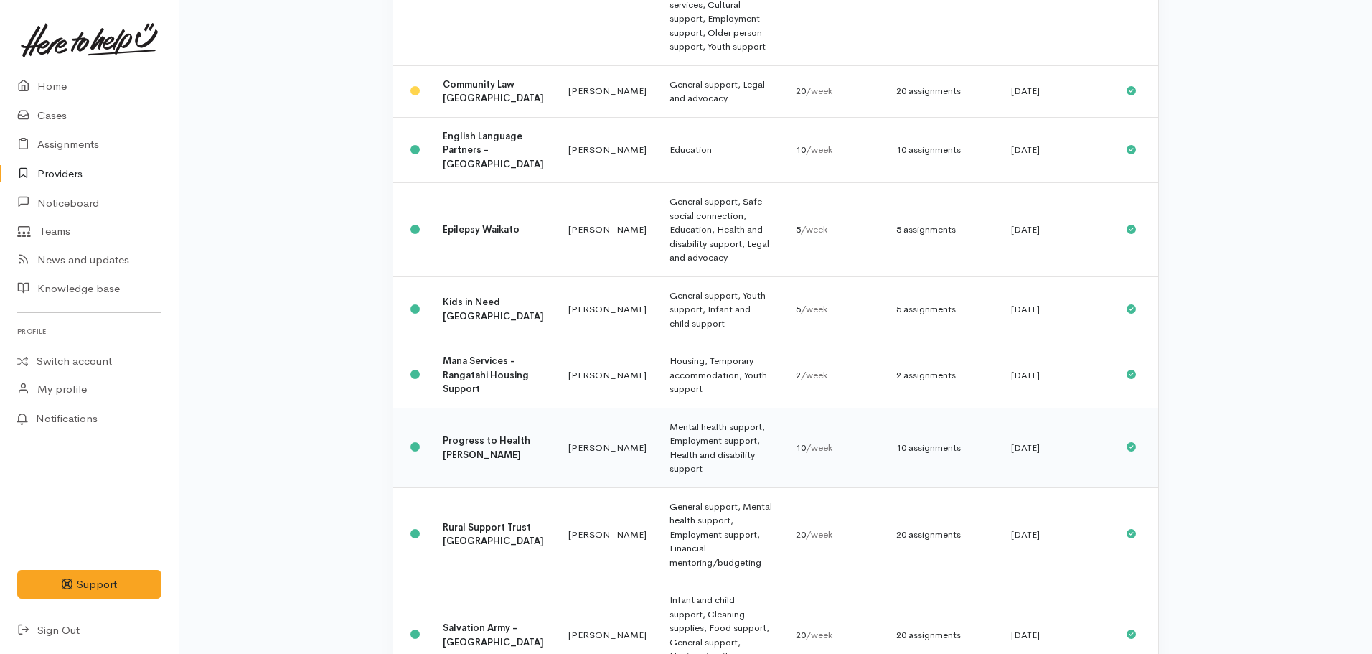
scroll to position [479, 0]
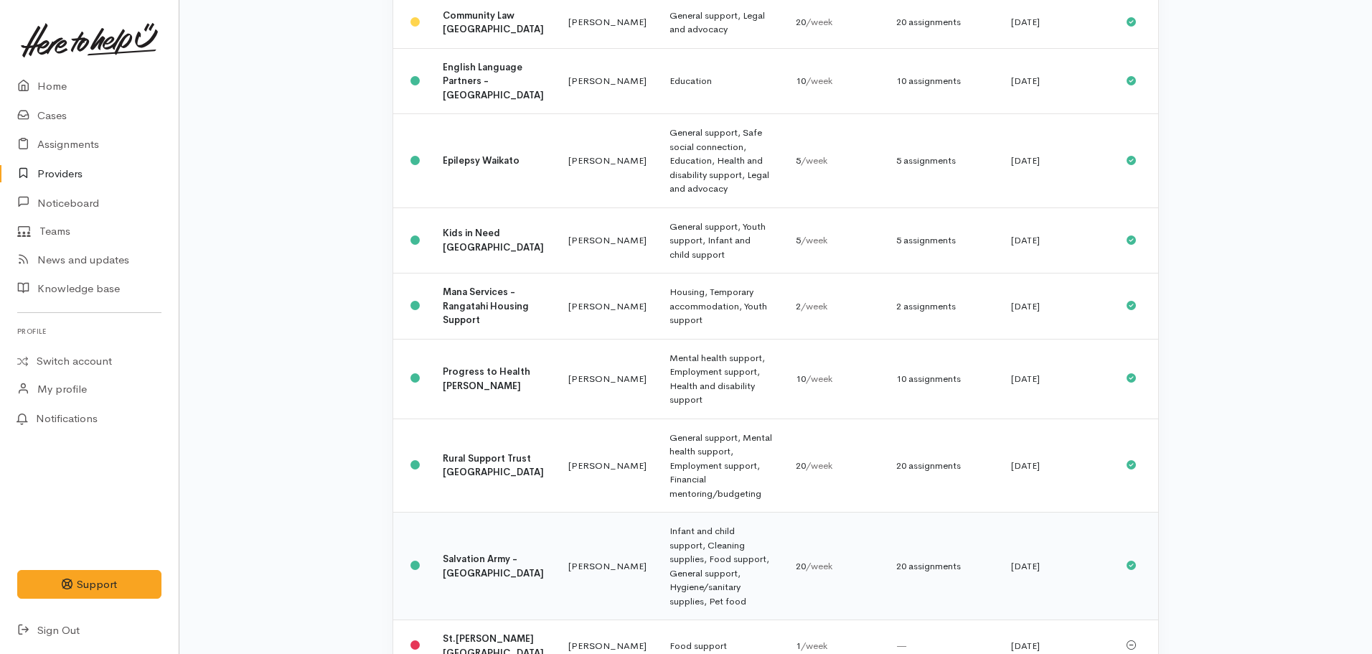
click at [500, 512] on td "Salvation Army - Cambridge" at bounding box center [494, 566] width 126 height 108
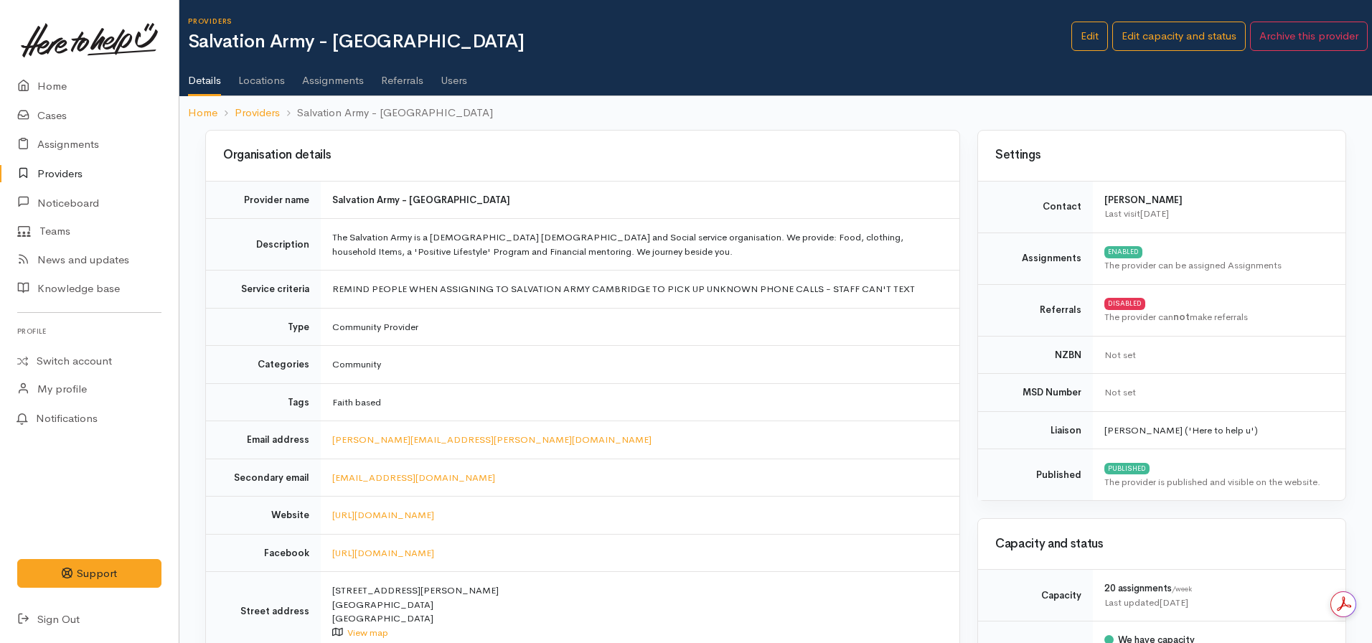
click at [276, 72] on link "Locations" at bounding box center [261, 75] width 47 height 40
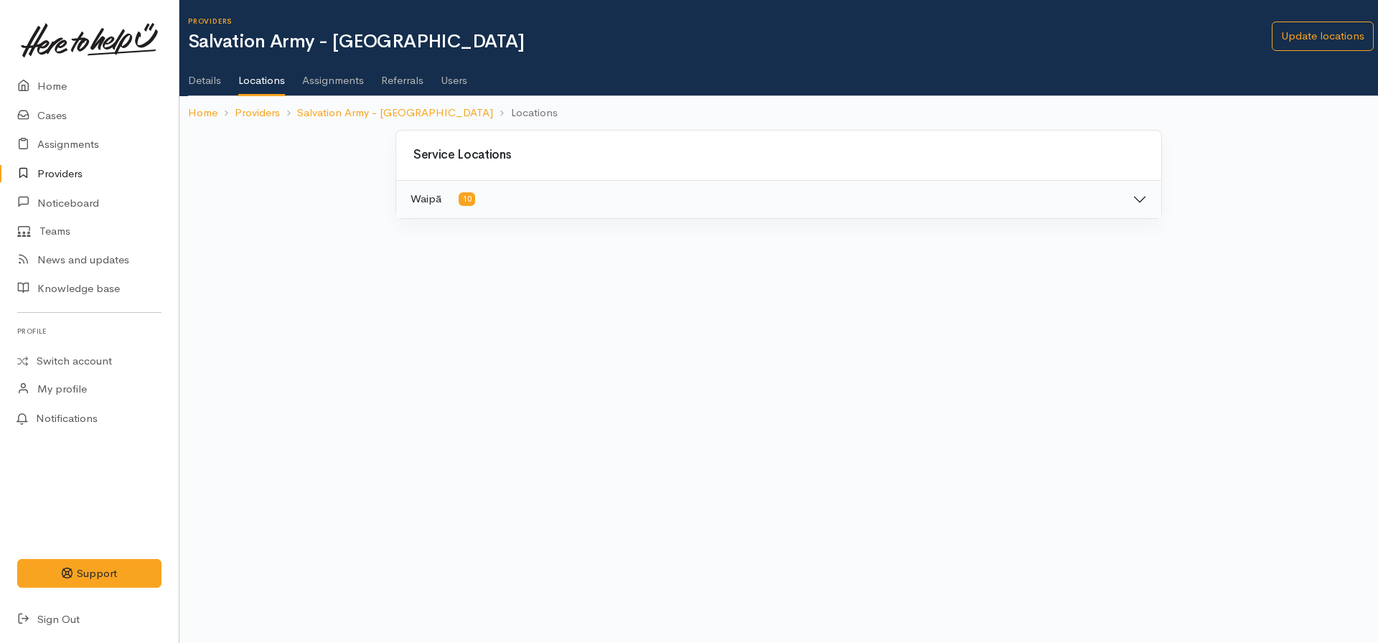
click at [494, 200] on button "Waipā 10" at bounding box center [778, 199] width 765 height 37
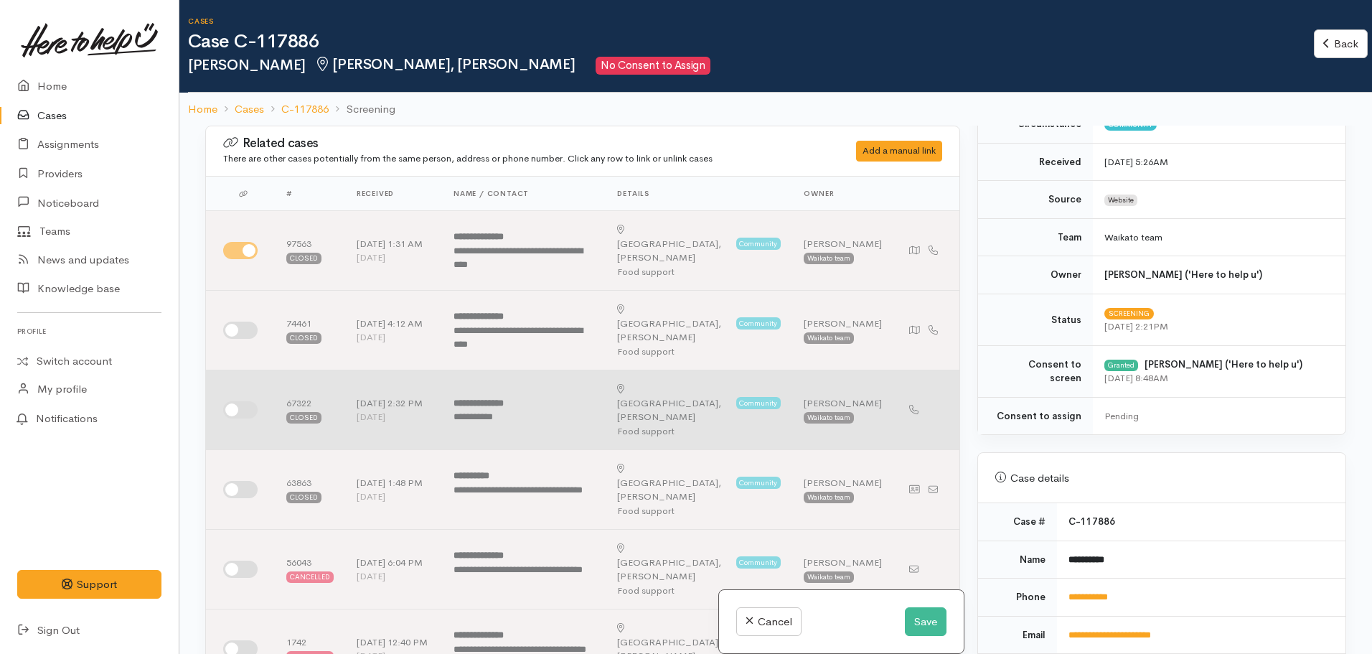
scroll to position [431, 0]
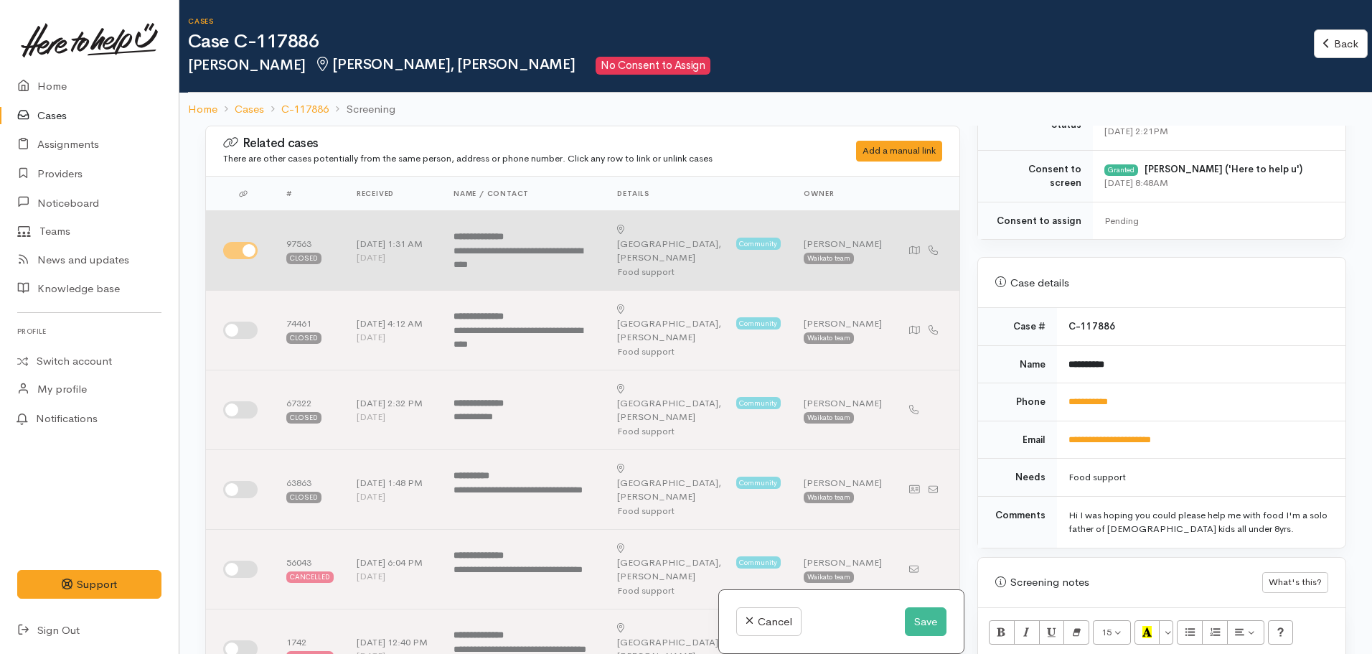
click at [248, 245] on input "checkbox" at bounding box center [240, 250] width 34 height 17
checkbox input "false"
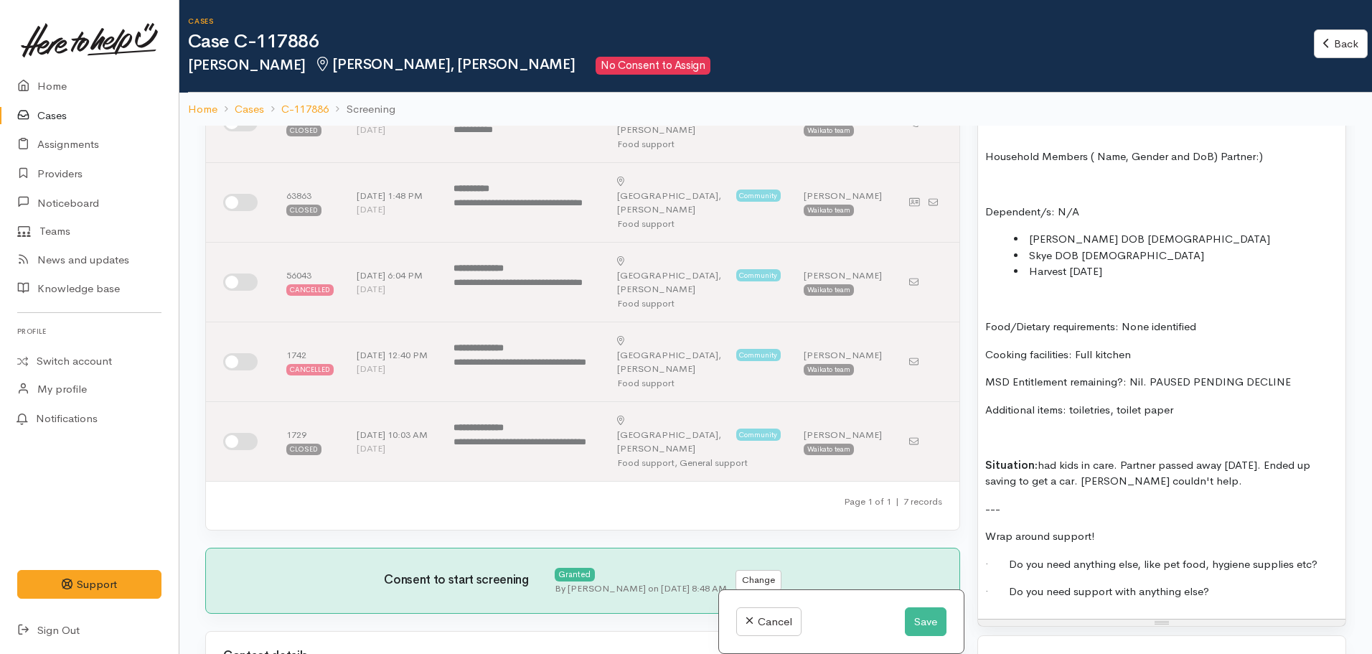
scroll to position [1148, 0]
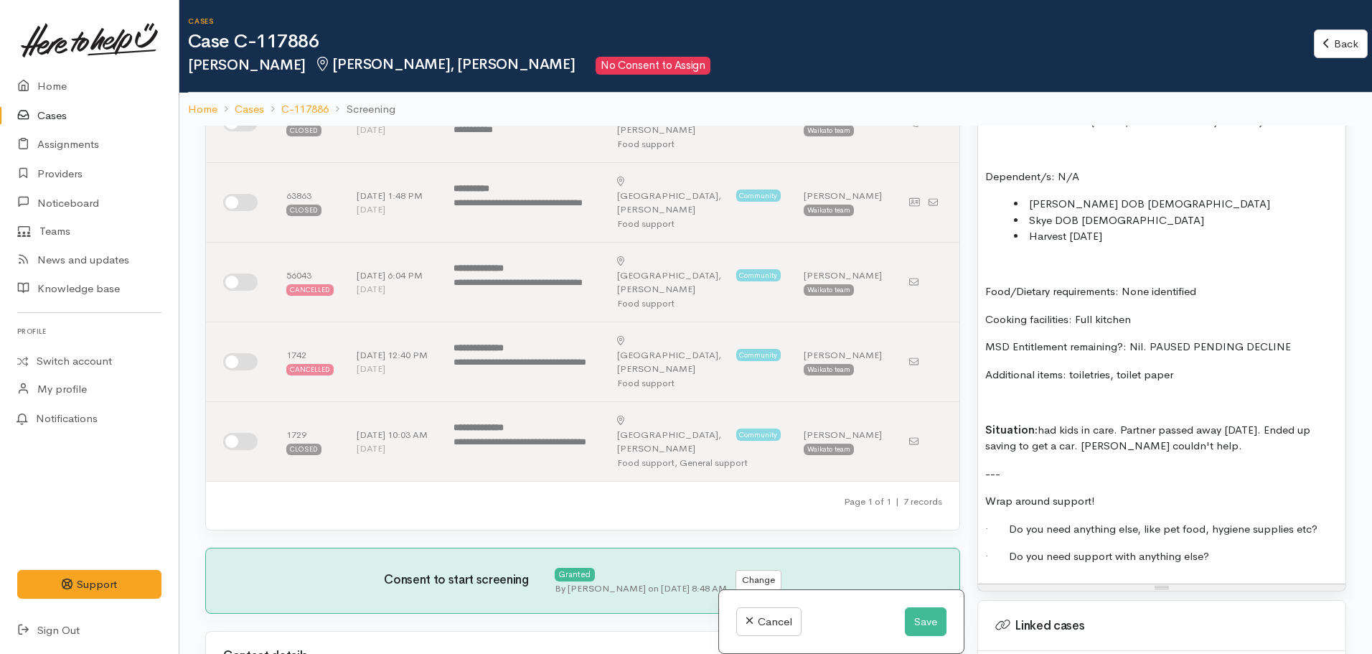
click at [1041, 431] on p "Situation: had kids in care. Partner passed away 2 months ago. Ended up saving …" at bounding box center [1161, 438] width 353 height 32
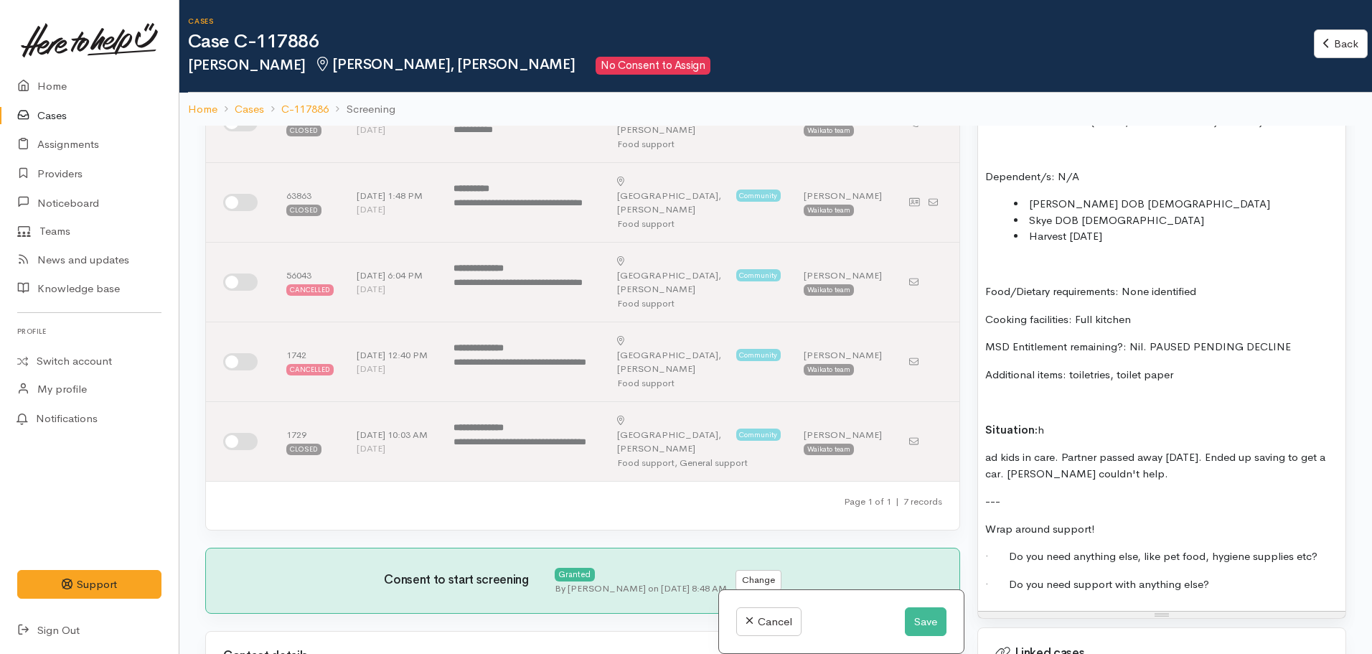
click at [1071, 431] on p "Situation: h" at bounding box center [1161, 430] width 353 height 17
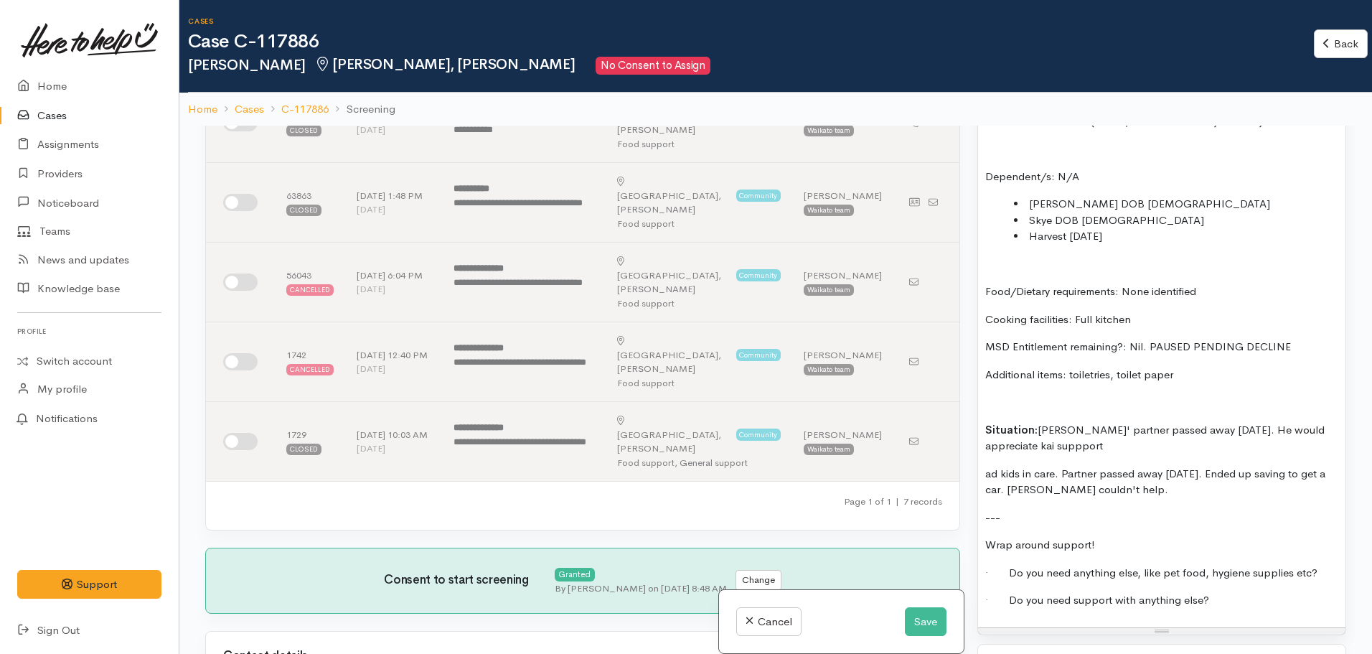
click at [1246, 431] on p "Situation: Angus' partner passed away 2 months ago. He would appreciate kai sup…" at bounding box center [1161, 438] width 353 height 32
click at [1267, 438] on p "Situation: Angus' partner passed away 2 months ago and is now the sole provider…" at bounding box center [1161, 438] width 353 height 32
click at [1291, 449] on p "Situation: Angus' partner passed away 2 months ago and is now the sole provider…" at bounding box center [1161, 438] width 353 height 32
click at [1030, 210] on li "Reighn DOB 11.03.2017" at bounding box center [1176, 204] width 324 height 17
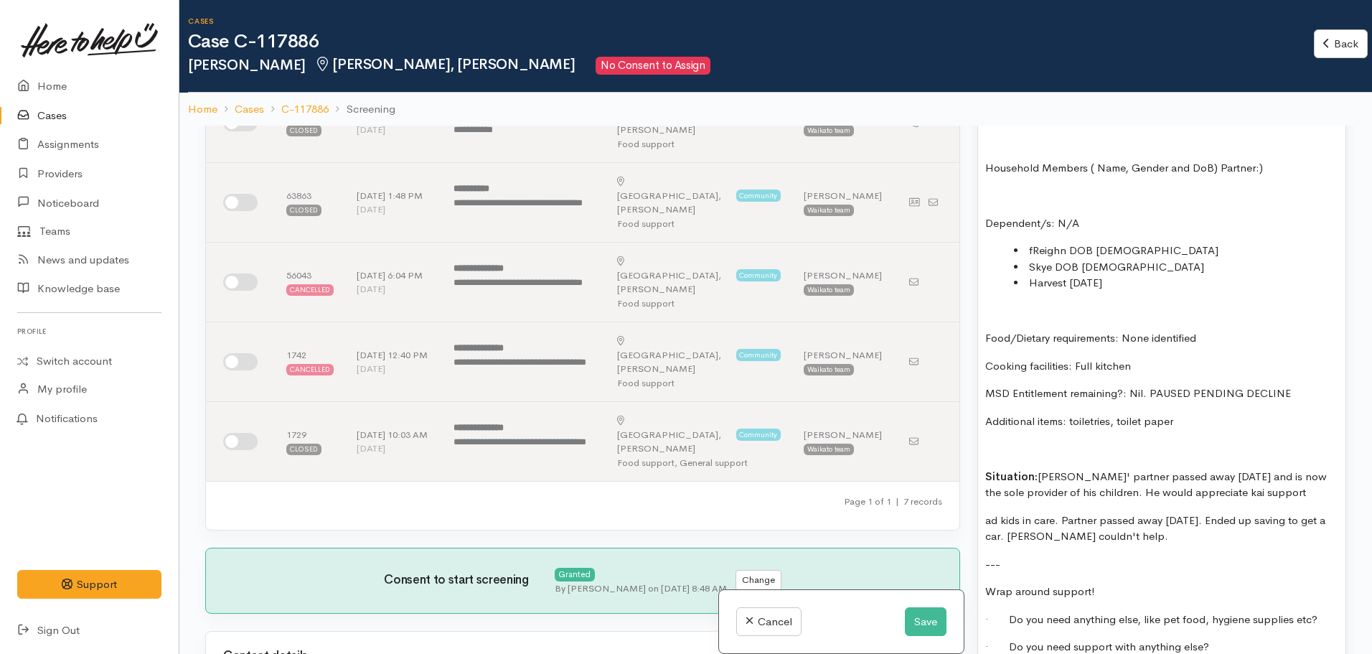
scroll to position [1076, 0]
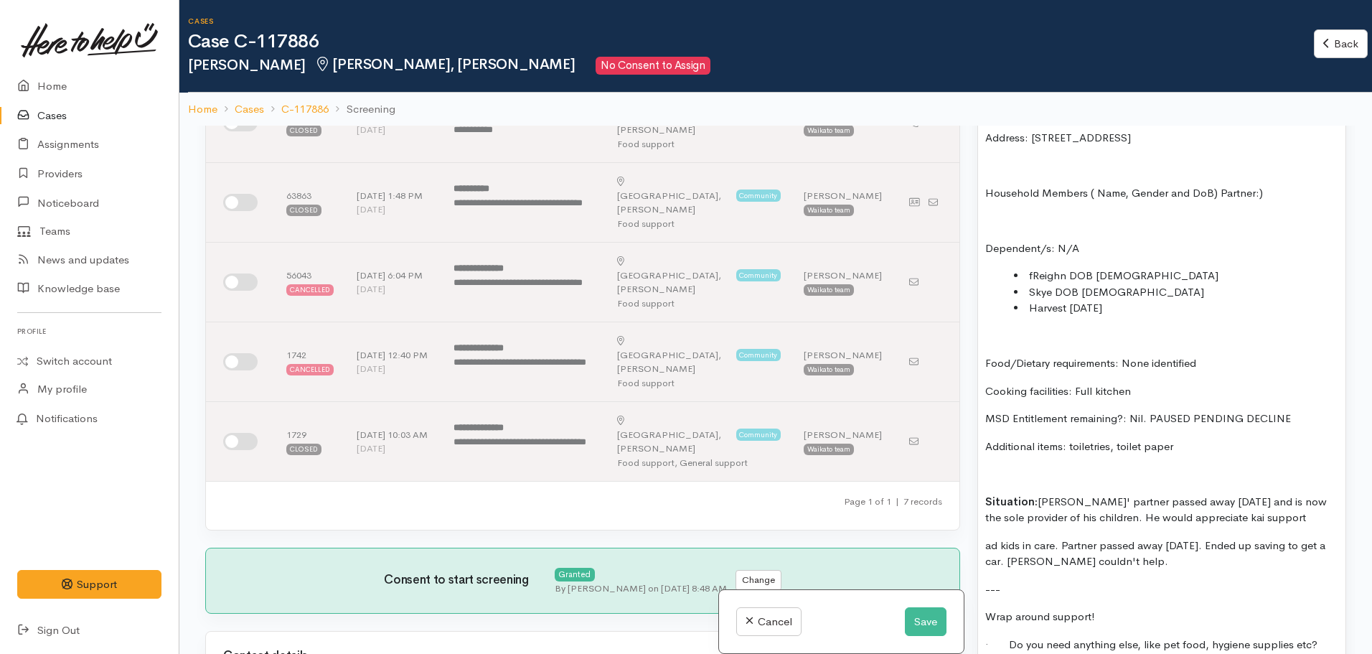
click at [1101, 241] on p "Dependent/s: N/A" at bounding box center [1161, 248] width 353 height 17
click at [1218, 198] on p "Household Members ( Name, Gender and DoB) Partner:)" at bounding box center [1161, 193] width 353 height 17
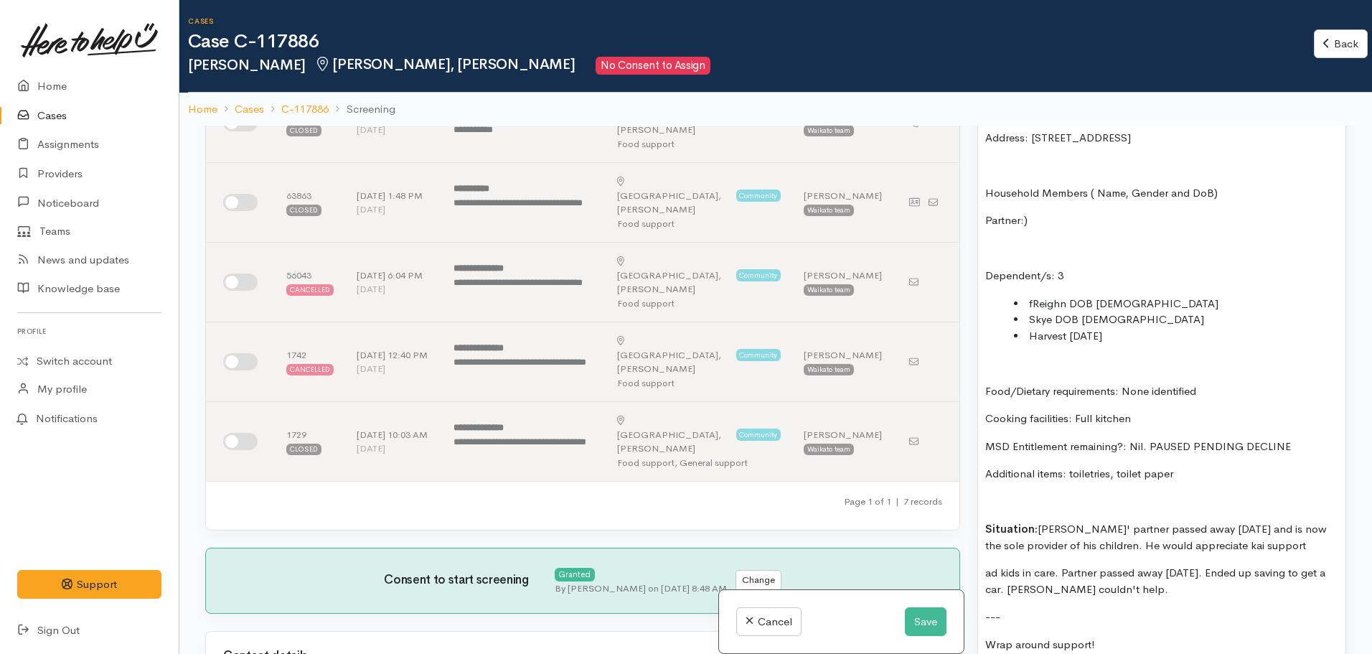
click at [1094, 217] on p "Partner:)" at bounding box center [1161, 220] width 353 height 17
drag, startPoint x: 1248, startPoint y: 190, endPoint x: 962, endPoint y: 187, distance: 285.6
click at [962, 187] on div "Related cases There are other cases potentially from the same person, address o…" at bounding box center [776, 453] width 1158 height 654
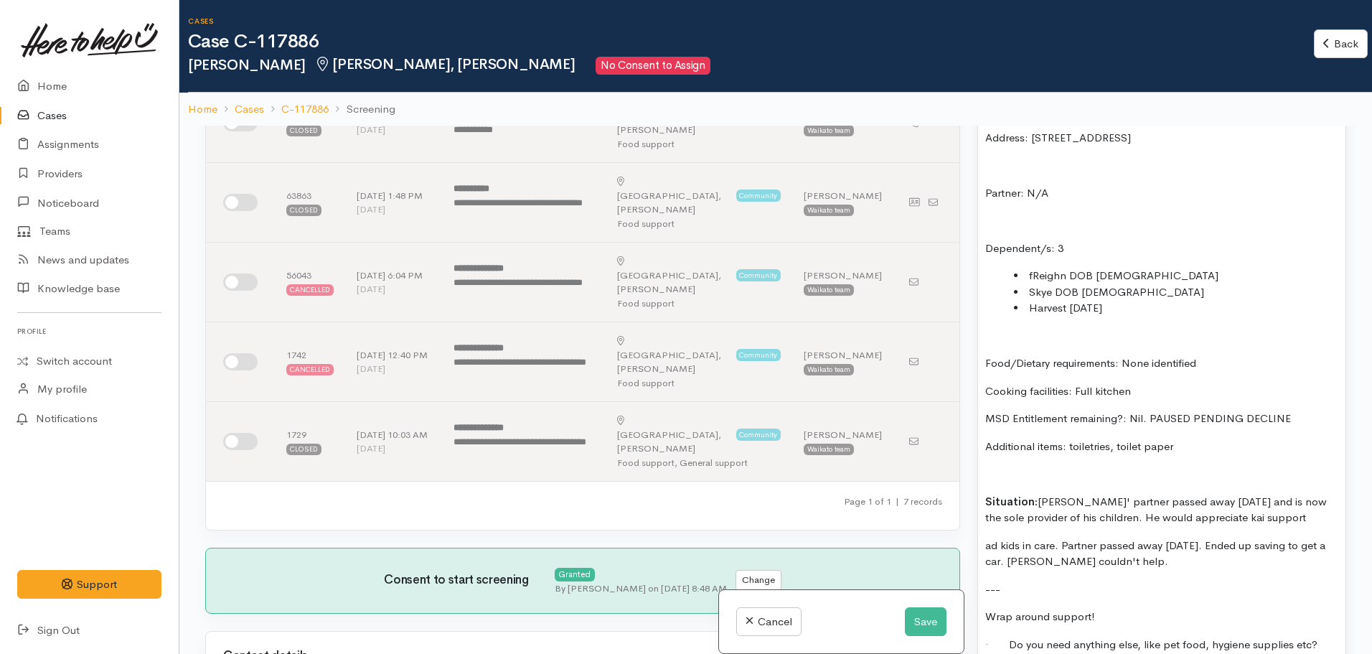
click at [990, 226] on p at bounding box center [1161, 220] width 353 height 17
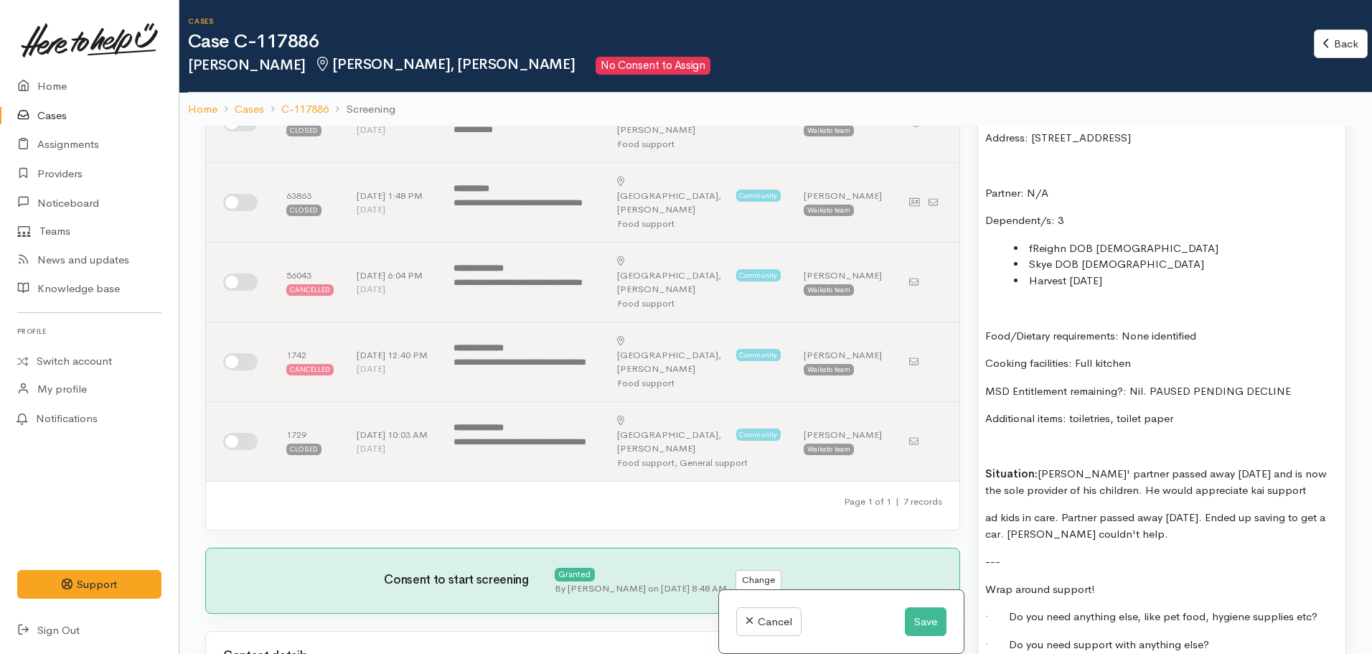
click at [1174, 288] on li "Harvest 20.06.2020" at bounding box center [1176, 281] width 324 height 17
click at [1069, 250] on li "fReighn DOB 11.03.2017" at bounding box center [1176, 248] width 324 height 17
click at [1033, 253] on li "fReighn (DOB 11.03.2017" at bounding box center [1176, 248] width 324 height 17
click at [1024, 264] on li "Skye DOB 27.05.2019" at bounding box center [1176, 264] width 324 height 17
click at [1025, 281] on li "Harvest 20.06.2020" at bounding box center [1176, 281] width 324 height 17
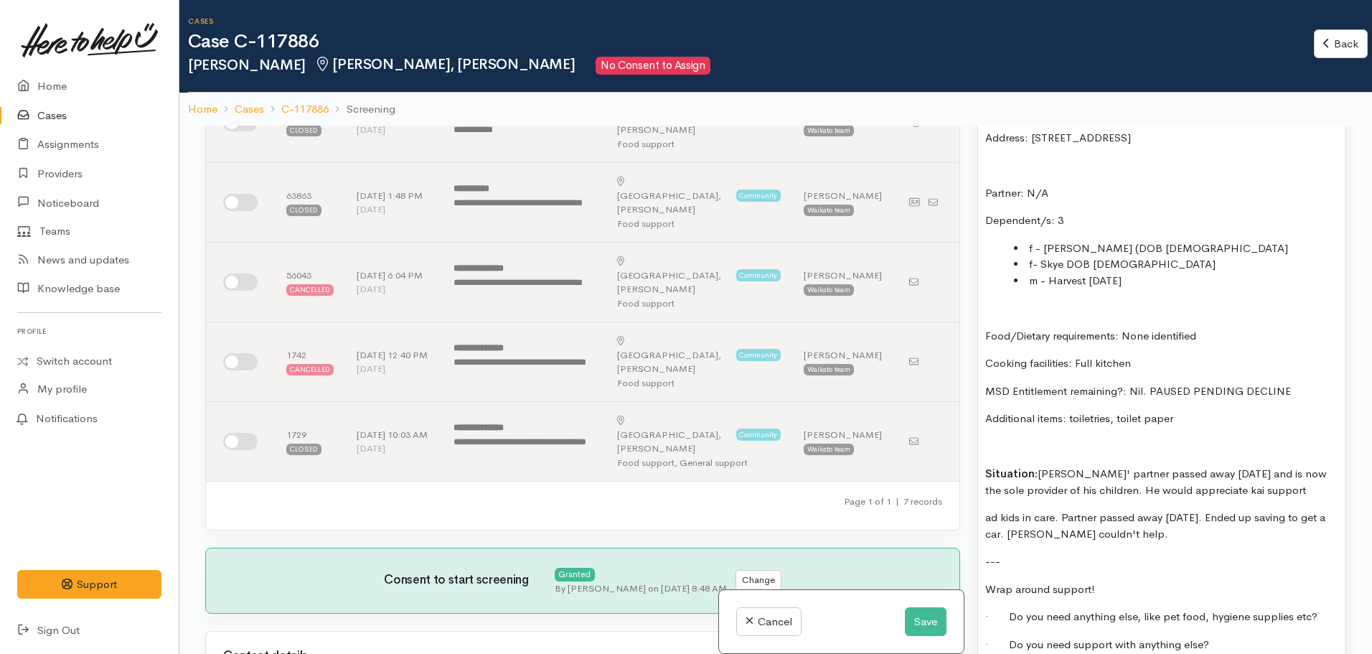
click at [1155, 275] on li "m - Harvest 20.06.2020" at bounding box center [1176, 281] width 324 height 17
click at [1066, 261] on li "f- Skye DOB 27.05.2019" at bounding box center [1176, 264] width 324 height 17
click at [1089, 282] on li "m - Harvest 20.06.2020" at bounding box center [1176, 281] width 324 height 17
click at [1092, 277] on li "m - Harvest DOB: 20.06.2020" at bounding box center [1176, 281] width 324 height 17
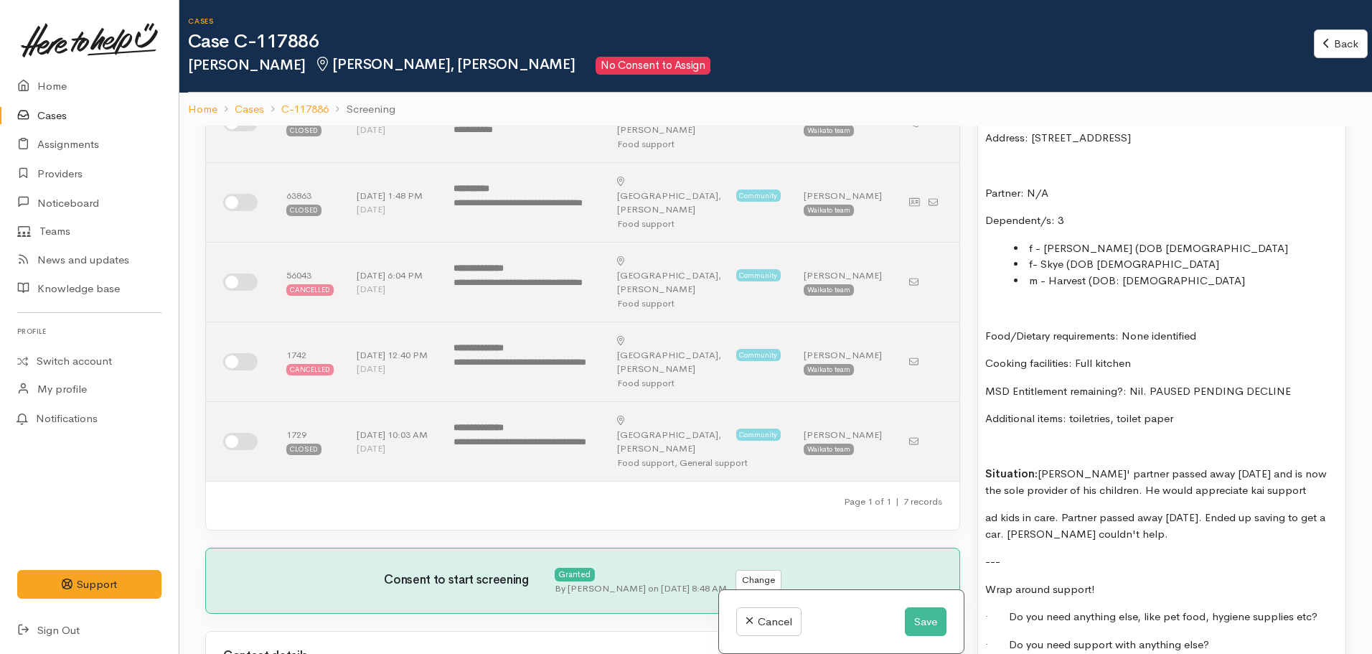
click at [1093, 259] on li "f- Skye (DOB 27.05.2019" at bounding box center [1176, 264] width 324 height 17
click at [1105, 253] on li "f - Reighn (DOB 11.03.2017" at bounding box center [1176, 248] width 324 height 17
click at [1180, 243] on li "f - Reighn (DOB: 11.03.2017" at bounding box center [1176, 248] width 324 height 17
click at [1168, 264] on li "f- Skye (DOB: 27.05.2019" at bounding box center [1176, 264] width 324 height 17
click at [1198, 271] on li "f- Skye (DOB: 27.05.2019)" at bounding box center [1176, 264] width 324 height 17
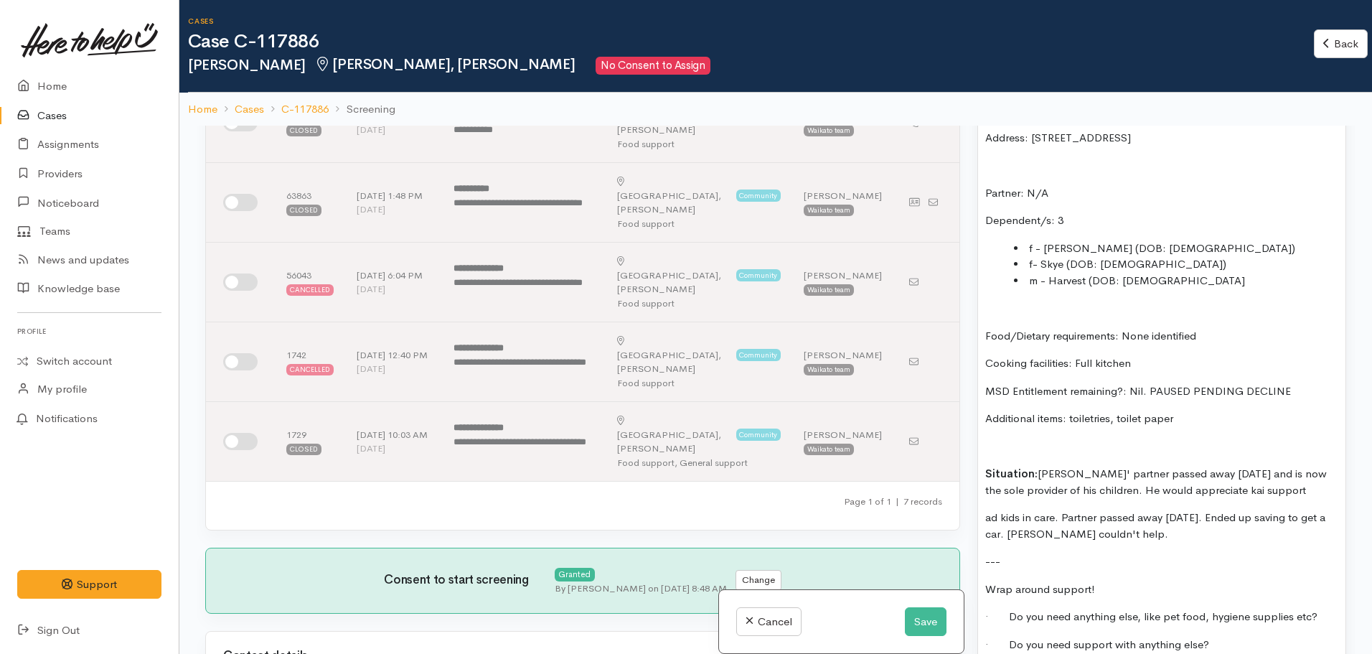
click at [1191, 283] on li "m - Harvest (DOB: 20.06.2020" at bounding box center [1176, 281] width 324 height 17
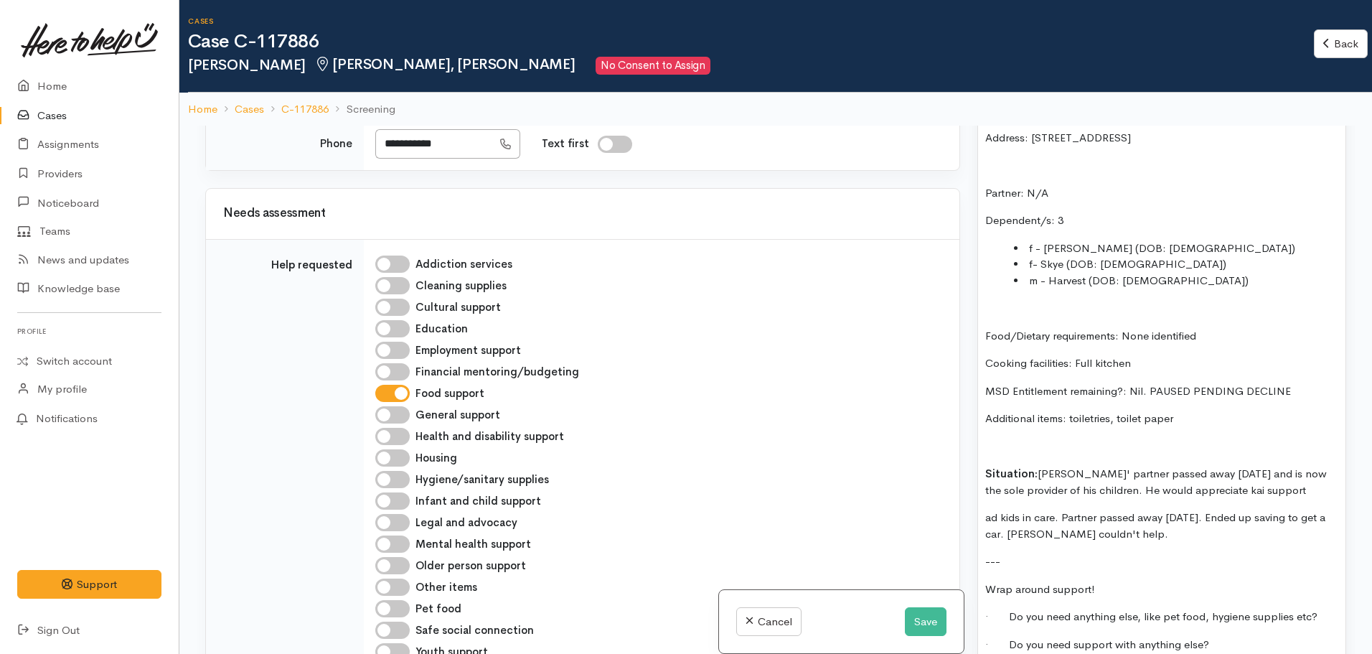
click at [1310, 493] on p "Situation: Angus' partner passed away 2 months ago and is now the sole provider…" at bounding box center [1161, 482] width 353 height 32
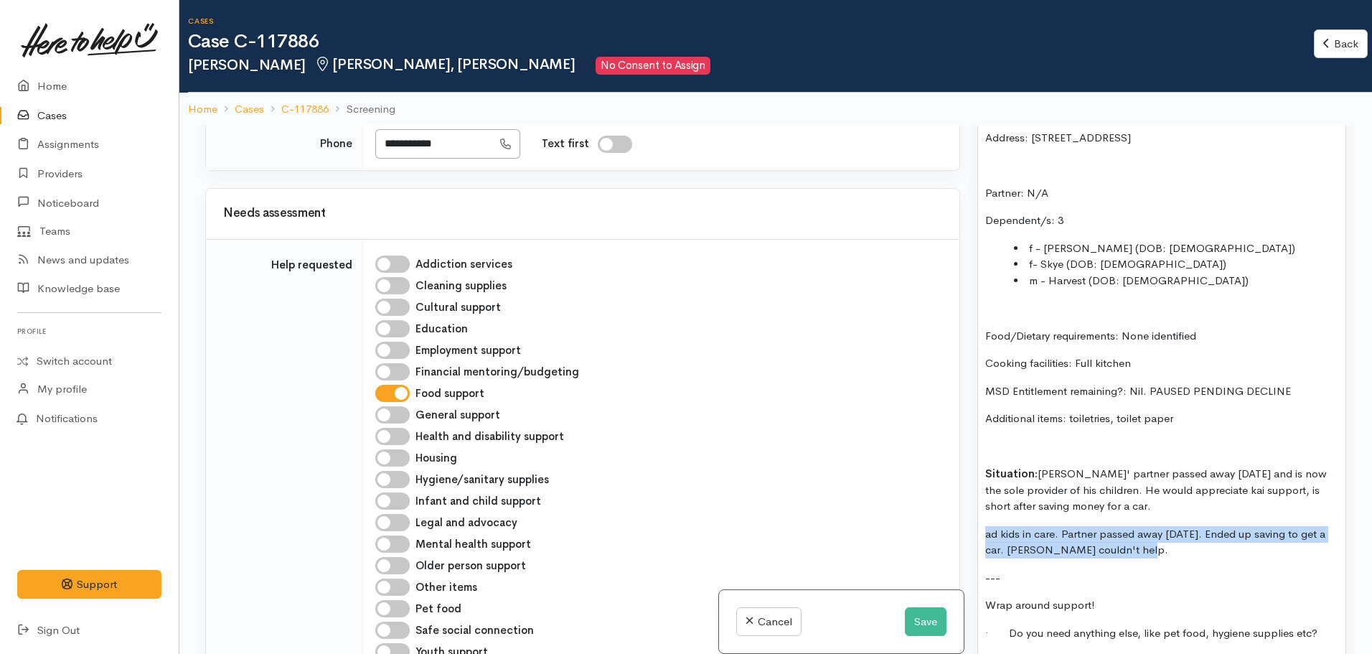
drag, startPoint x: 1144, startPoint y: 551, endPoint x: 967, endPoint y: 528, distance: 178.7
click at [967, 528] on div "Related cases There are other cases potentially from the same person, address o…" at bounding box center [776, 453] width 1158 height 654
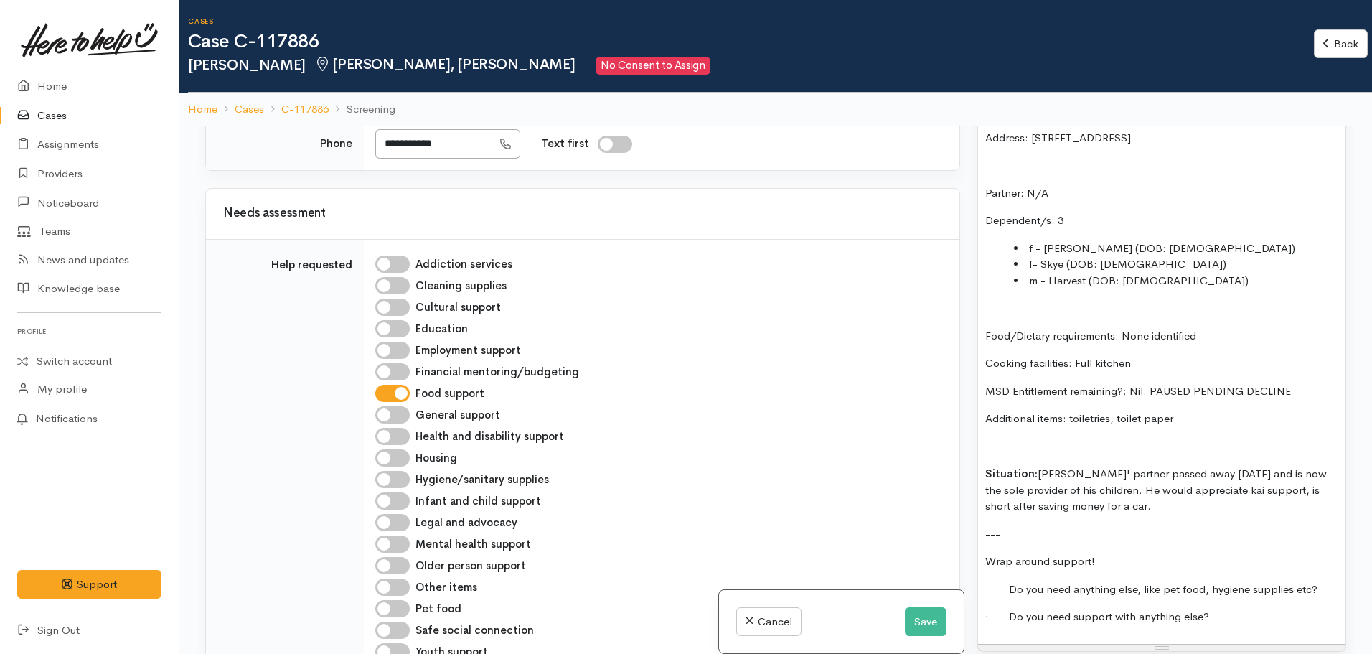
click at [1195, 421] on p "Additional items: toiletries, toilet paper" at bounding box center [1161, 418] width 353 height 17
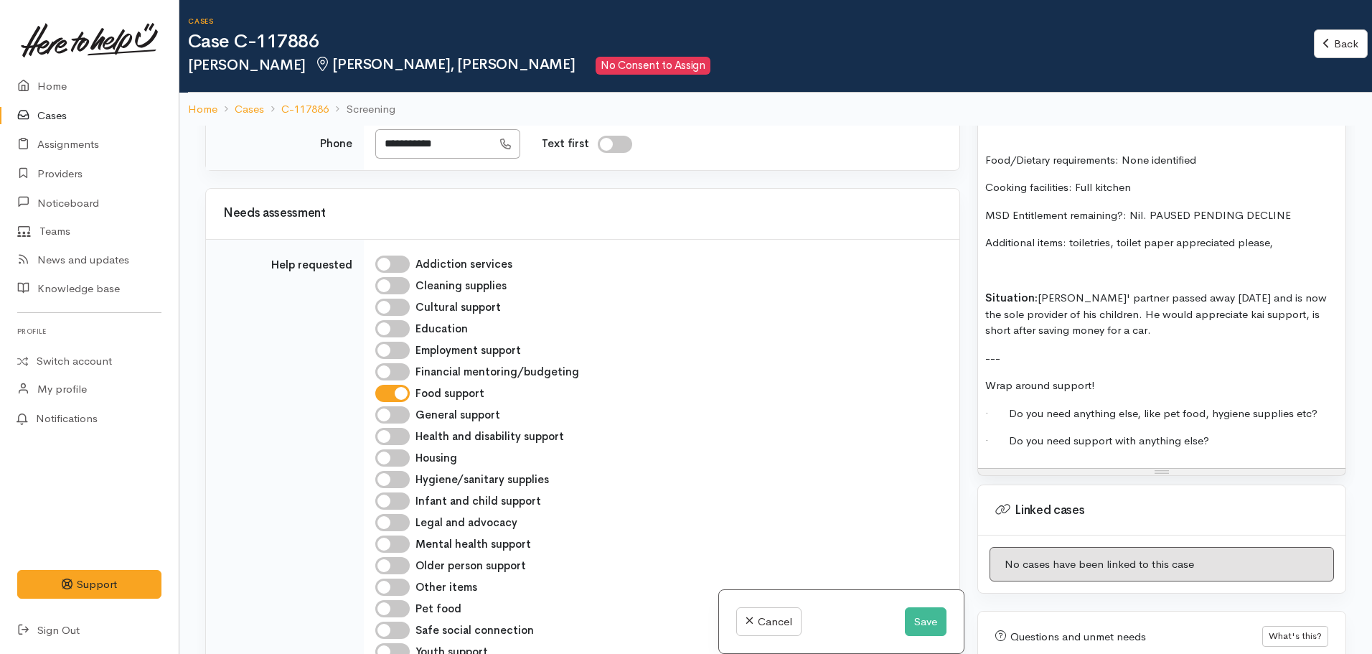
scroll to position [1220, 0]
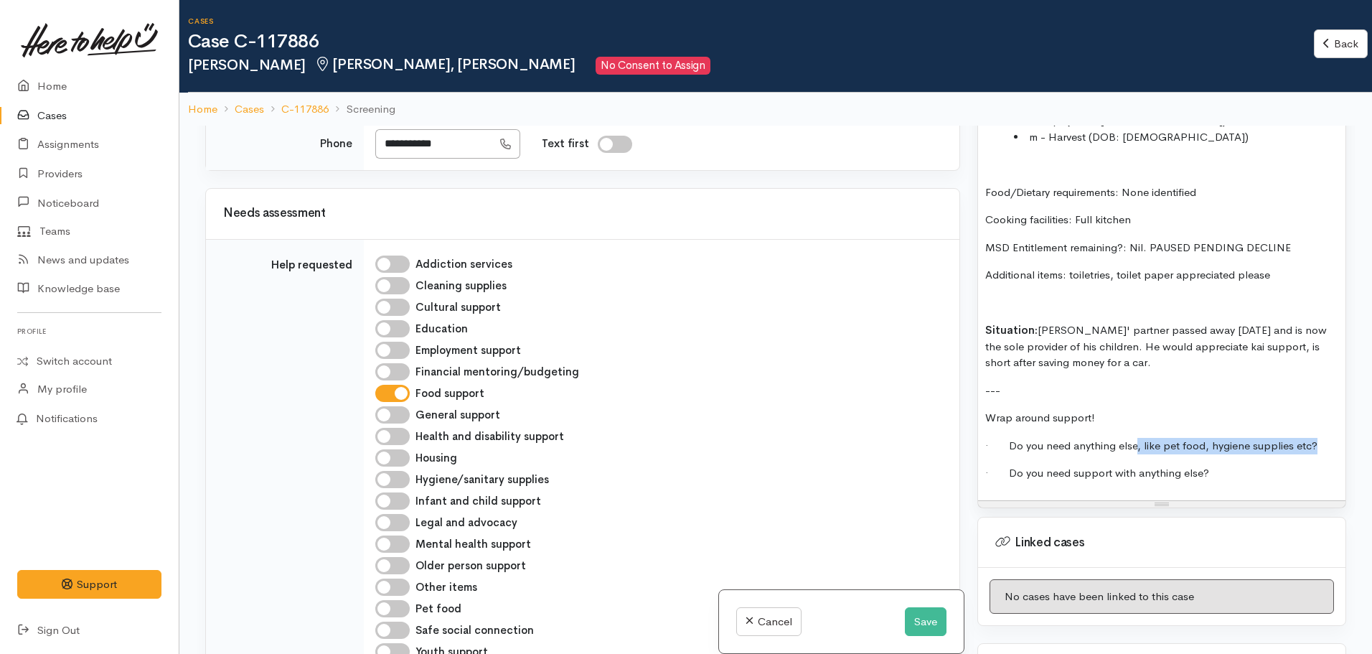
drag, startPoint x: 1137, startPoint y: 448, endPoint x: 1338, endPoint y: 448, distance: 201.6
click at [1338, 448] on div "FOOD SUPPORT Name: Angus Kahi Date of birth: 08.01.1991 Phone: 02040016942 Addr…" at bounding box center [1161, 184] width 367 height 631
click at [1239, 471] on p "· Do you need support with anything else?" at bounding box center [1161, 473] width 353 height 17
click at [1183, 441] on p "· Do you need anything else: toggled accordingly" at bounding box center [1161, 446] width 353 height 17
click at [414, 471] on div "Hygiene/sanitary supplies" at bounding box center [658, 479] width 567 height 17
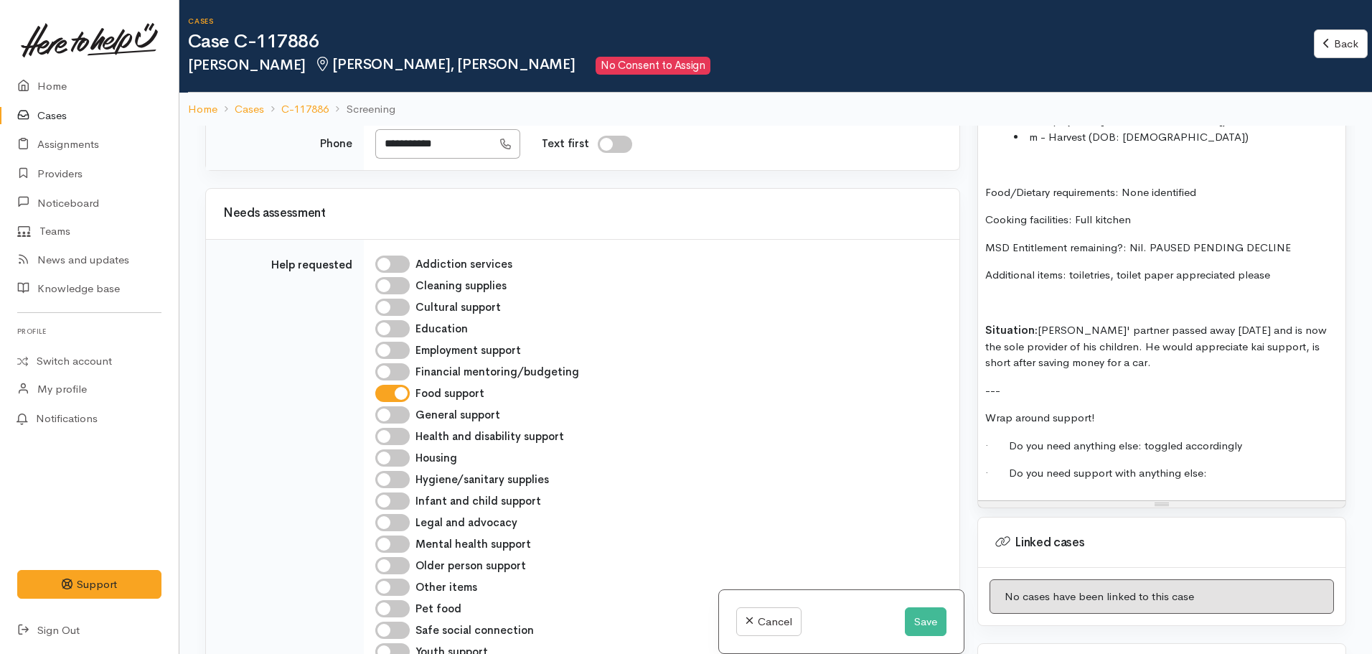
click at [403, 471] on input "Hygiene/sanitary supplies" at bounding box center [392, 479] width 34 height 17
checkbox input "true"
drag, startPoint x: 1281, startPoint y: 451, endPoint x: 1247, endPoint y: 443, distance: 34.5
click at [1280, 451] on p "· Do you need anything else: toggled accordingly" at bounding box center [1161, 446] width 353 height 17
click at [1181, 447] on p "· Do you need anything else: toggled accordingly" at bounding box center [1161, 446] width 353 height 17
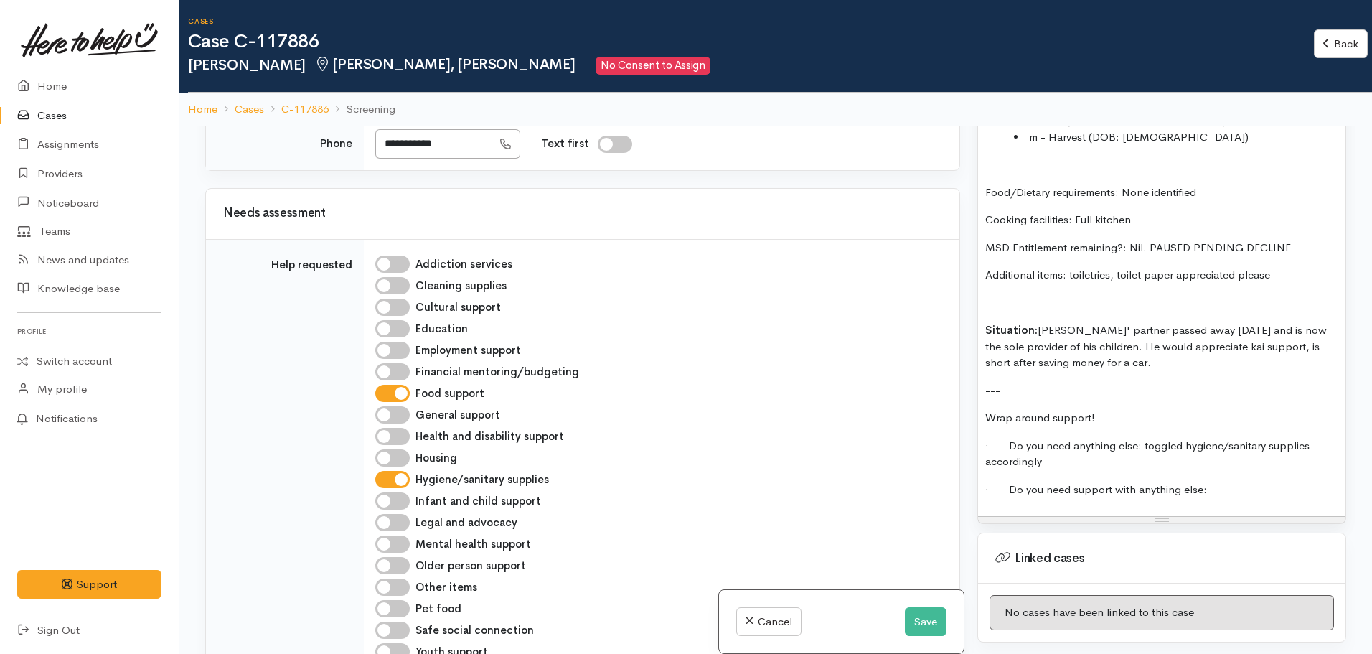
click at [1229, 487] on p "· Do you need support with anything else:" at bounding box center [1161, 490] width 353 height 17
click at [1135, 367] on p "Situation: Angus' partner passed away 2 months ago and is now the sole provider…" at bounding box center [1161, 346] width 353 height 49
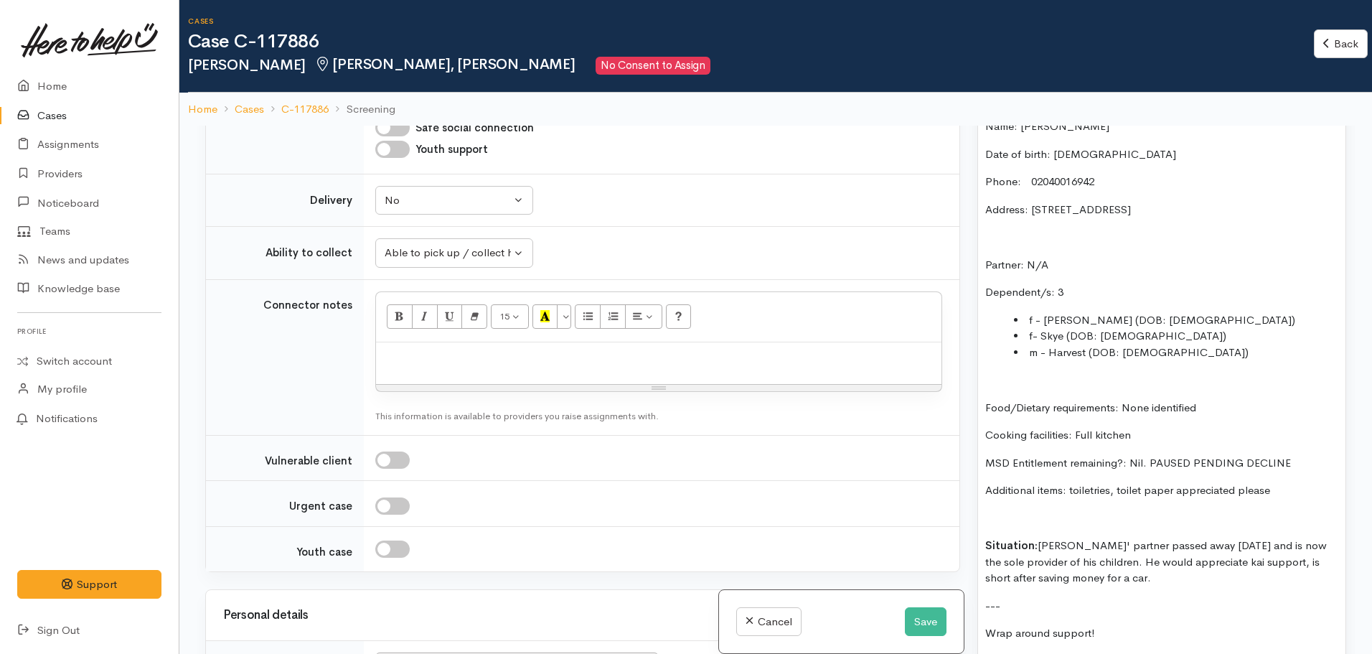
scroll to position [1722, 0]
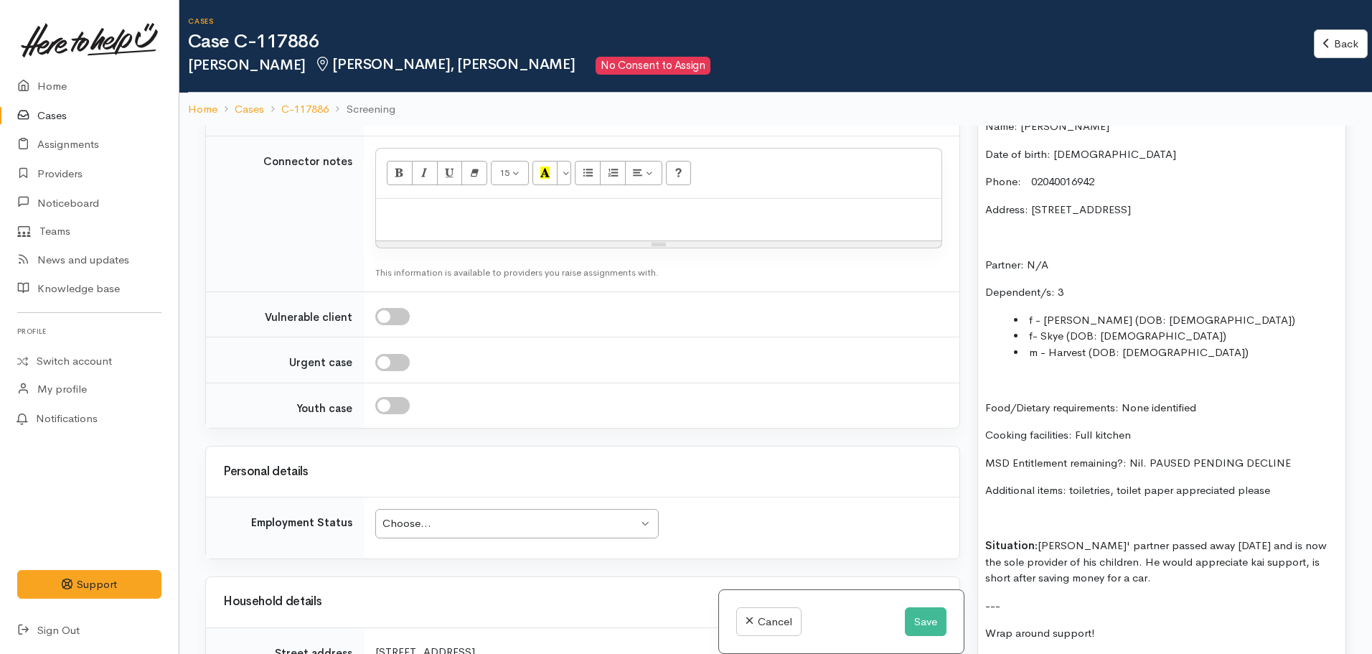
click at [491, 515] on div "Choose..." at bounding box center [509, 523] width 255 height 17
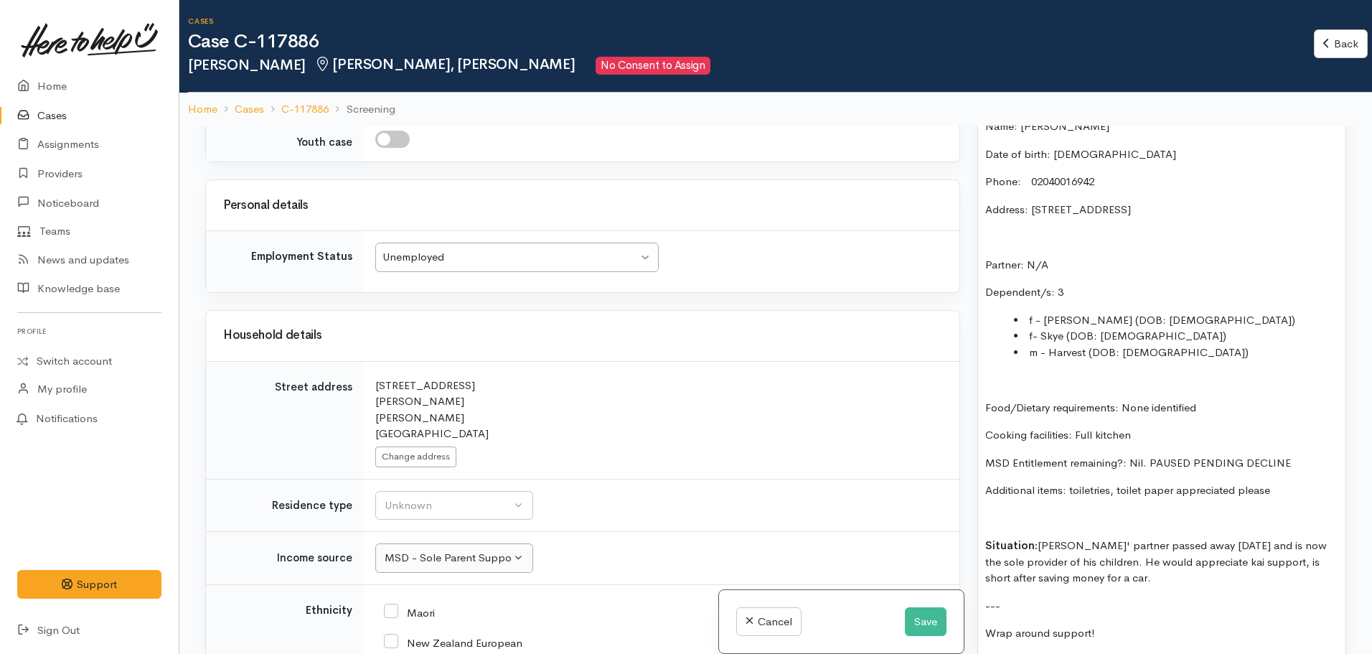
scroll to position [2009, 0]
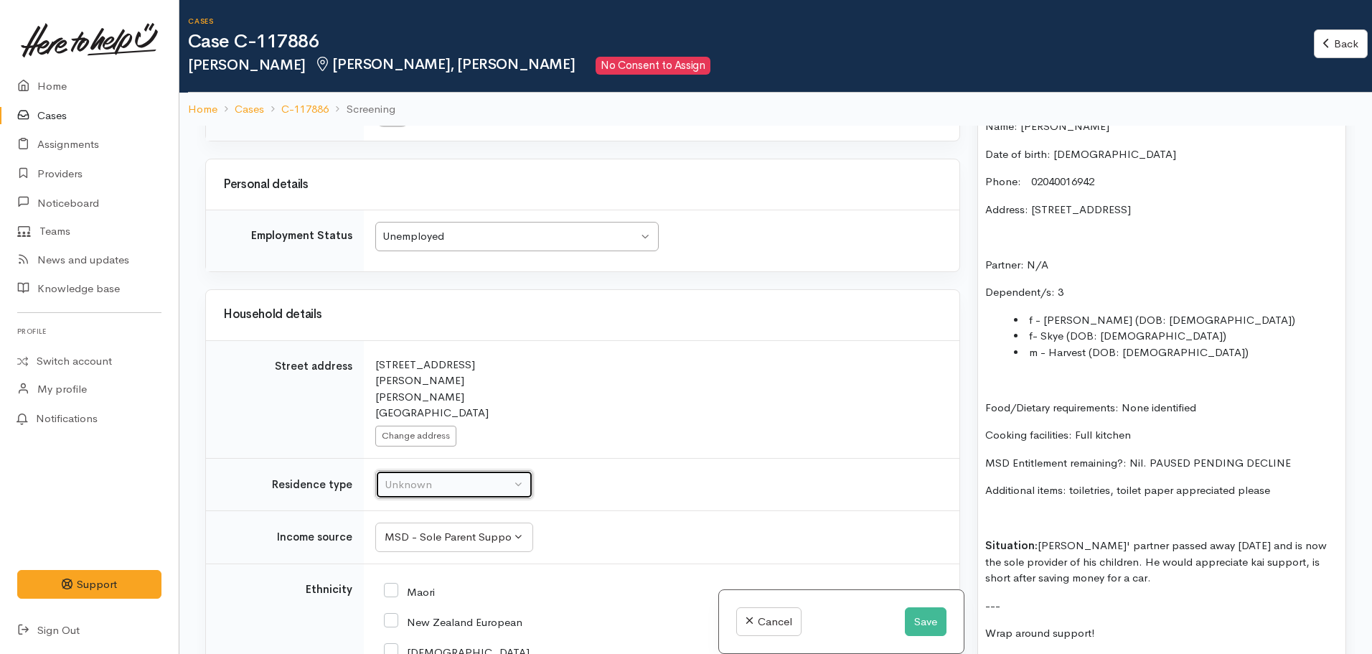
click at [426, 476] on div "Unknown" at bounding box center [448, 484] width 126 height 17
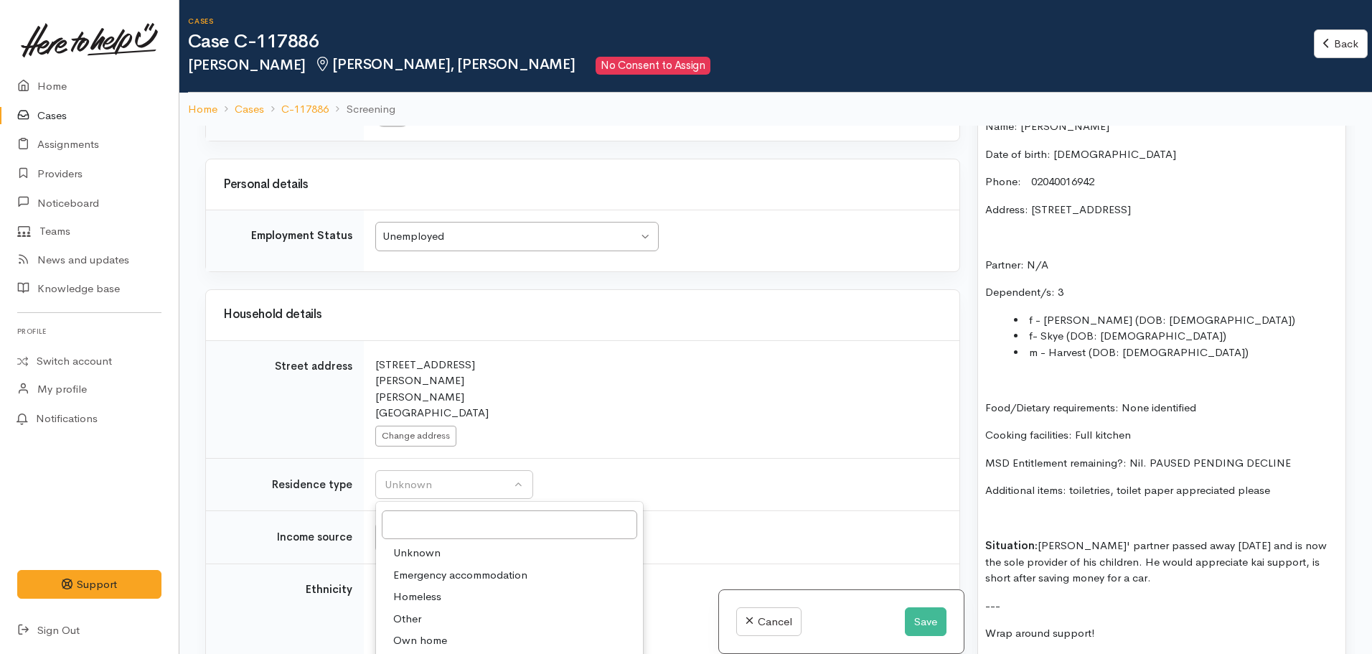
select select "3"
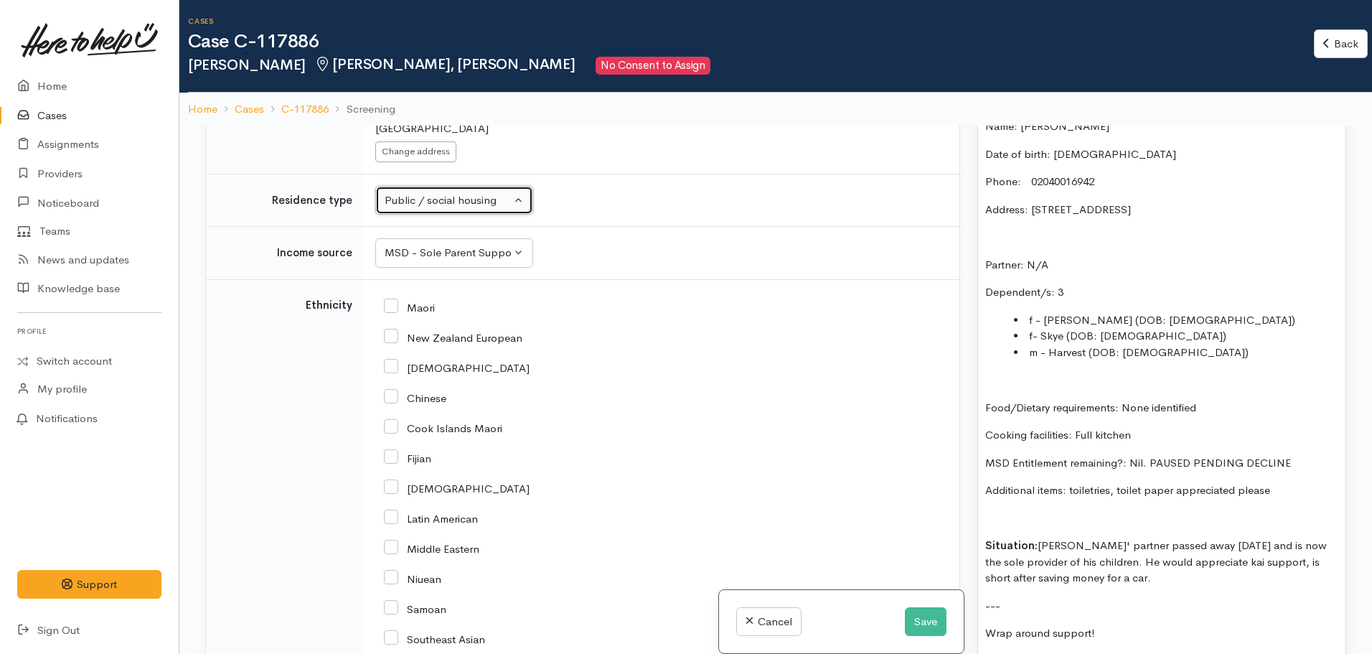
scroll to position [2296, 0]
click at [389, 297] on input "Maori" at bounding box center [409, 303] width 51 height 13
checkbox input "true"
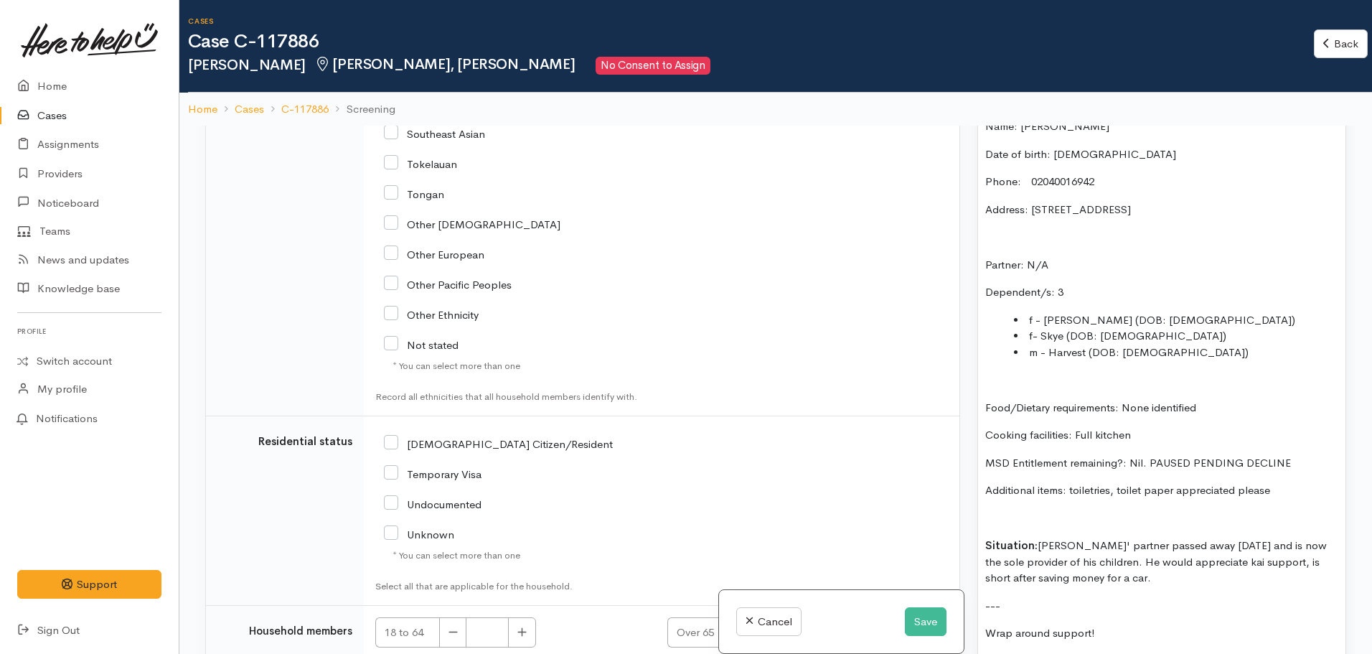
drag, startPoint x: 390, startPoint y: 339, endPoint x: 460, endPoint y: 355, distance: 71.5
click at [390, 436] on input "NZ Citizen/Resident" at bounding box center [498, 442] width 229 height 13
checkbox input "true"
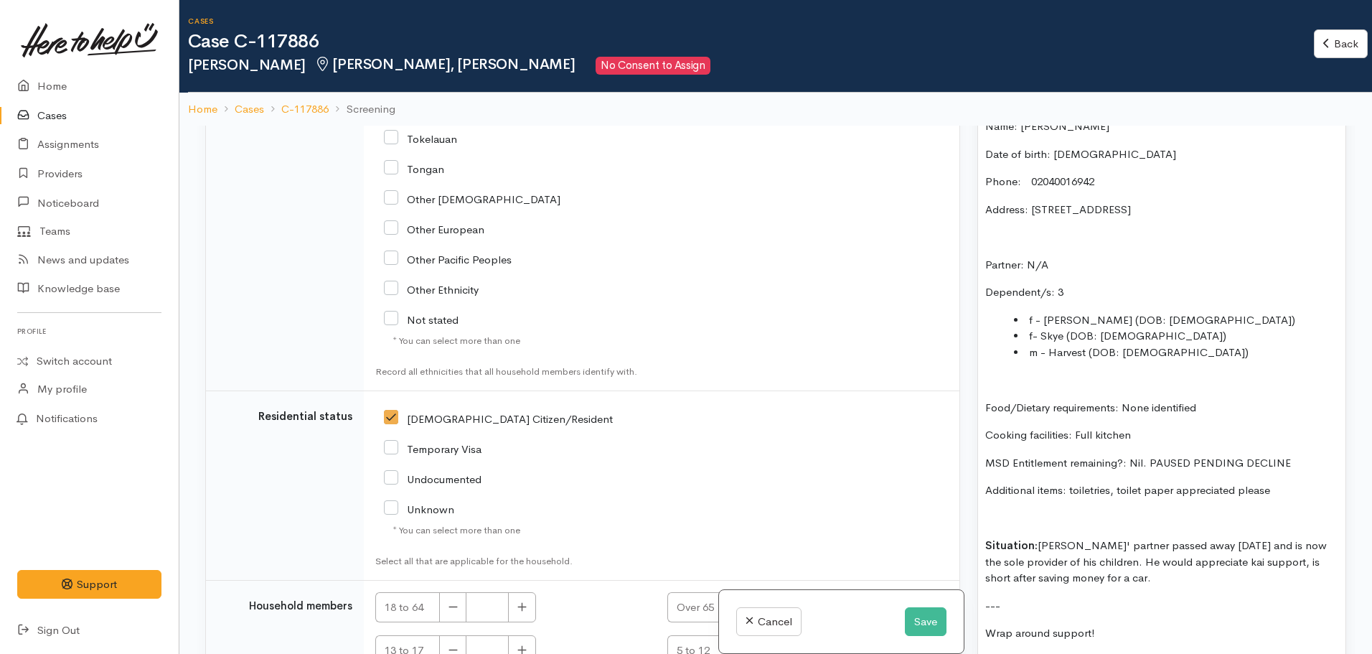
scroll to position [2845, 0]
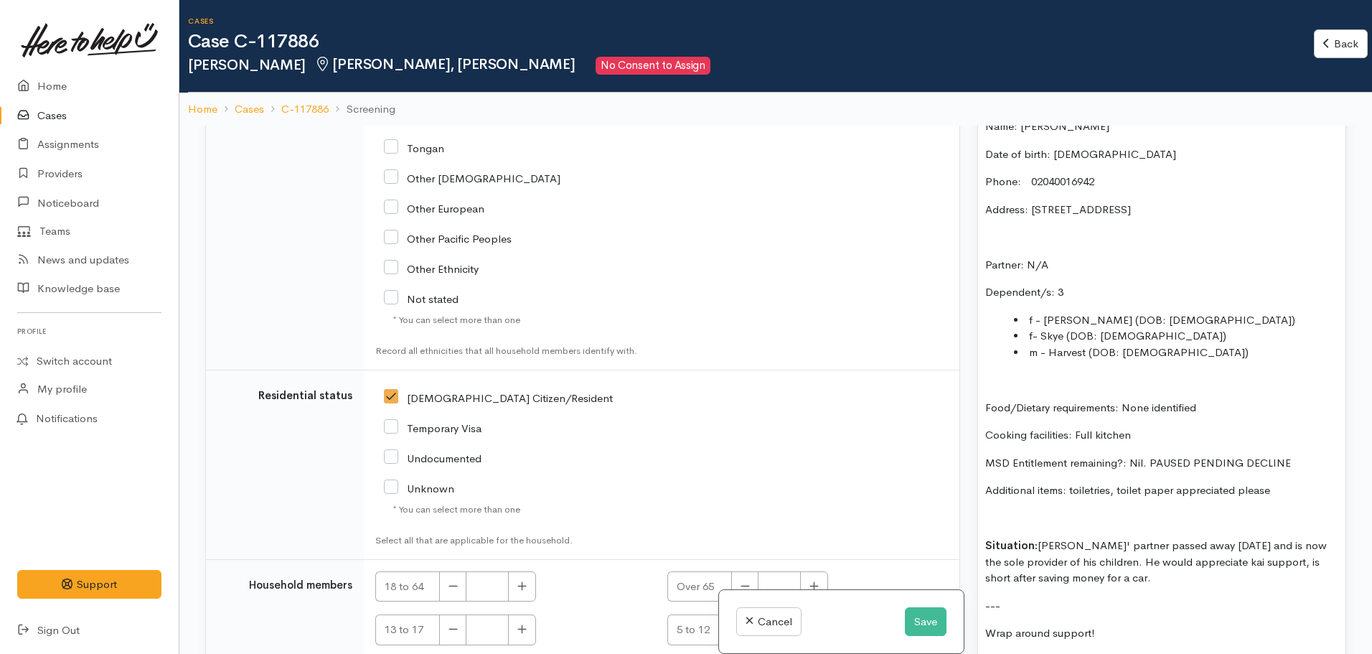
click at [1174, 320] on li "f - Reighn (DOB: 11.03.2017)" at bounding box center [1176, 320] width 324 height 17
click at [1185, 337] on li "f- Skye (DOB: 27.05.2019)" at bounding box center [1176, 336] width 324 height 17
click at [1222, 336] on li "f- Skye (DOB: 27.05.2019) -" at bounding box center [1176, 336] width 324 height 17
click at [1190, 350] on li "m - Harvest (DOB: 20.06.2020)" at bounding box center [1176, 352] width 324 height 17
click at [1224, 356] on li "m - Harvest (DOB: 20.06.2020) -" at bounding box center [1176, 352] width 324 height 17
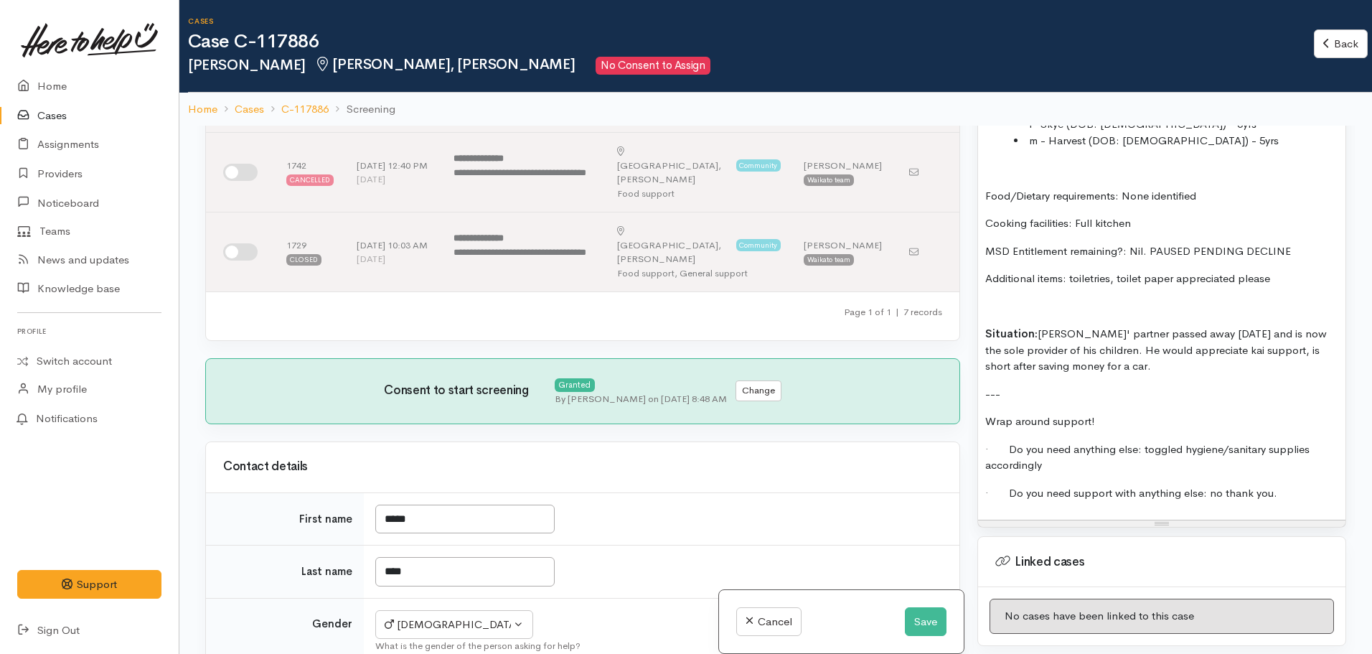
scroll to position [1220, 0]
click at [917, 610] on button "Save" at bounding box center [926, 621] width 42 height 29
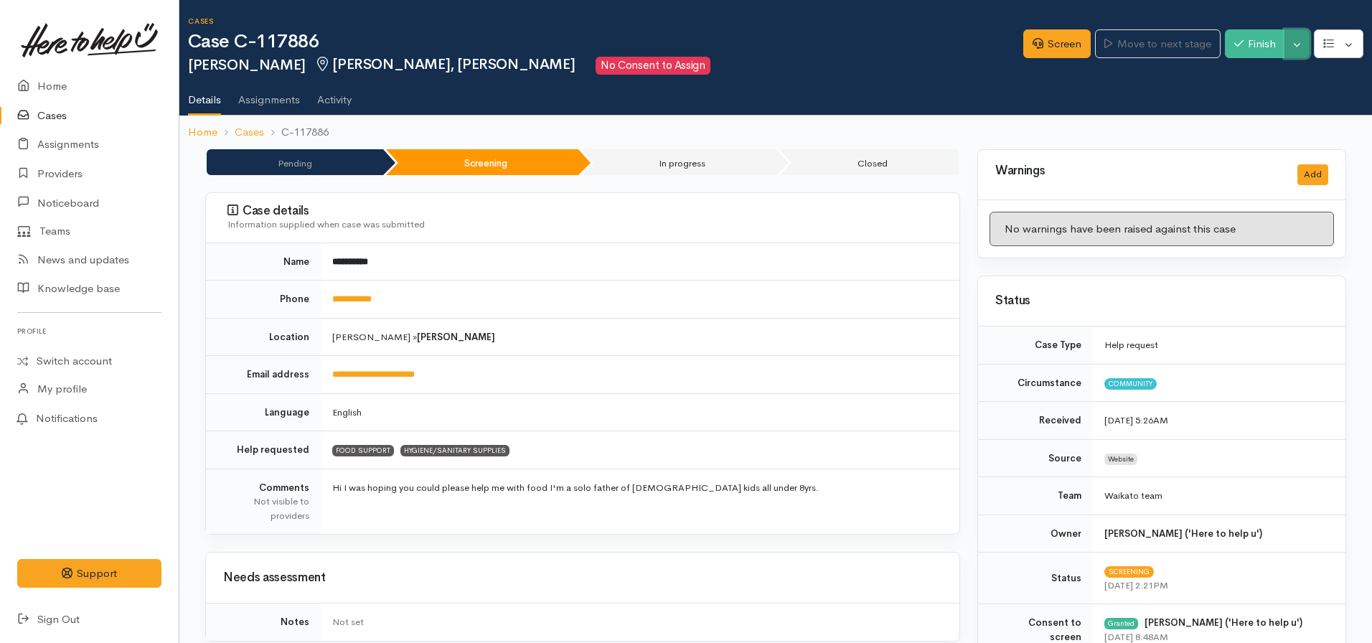
click at [1299, 50] on button "Toggle Dropdown" at bounding box center [1297, 43] width 25 height 29
click at [1236, 77] on link "Pause" at bounding box center [1252, 78] width 113 height 22
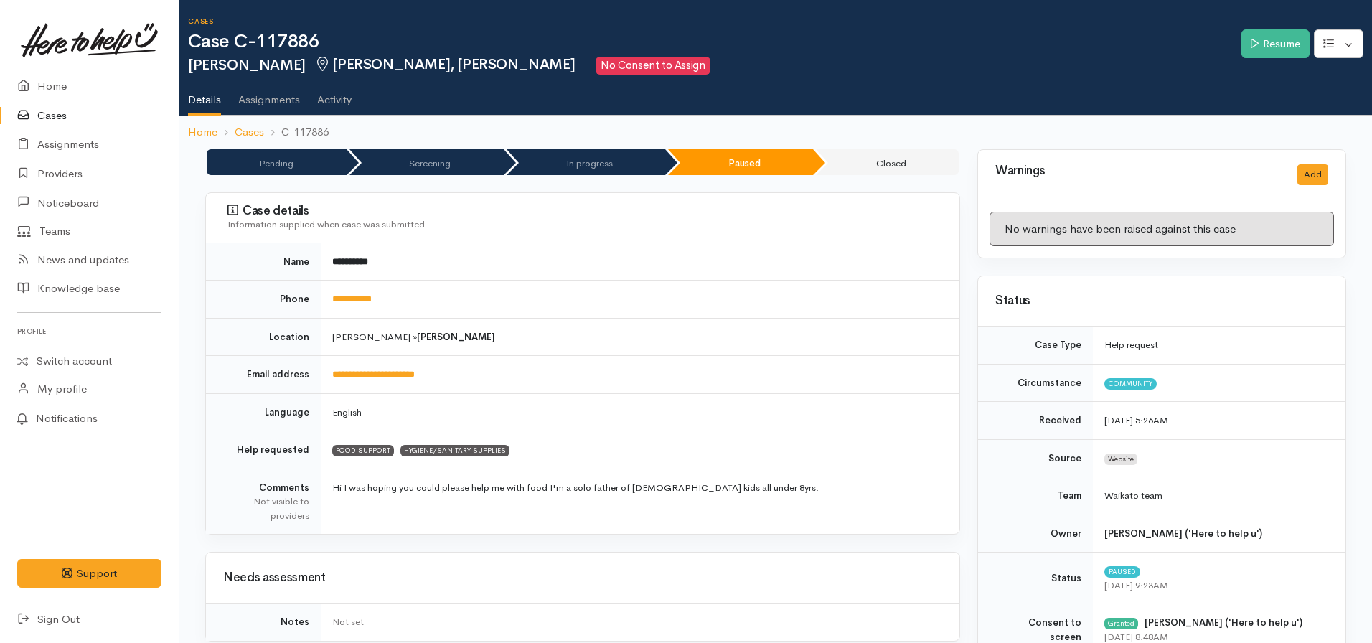
click at [572, 319] on td "[PERSON_NAME] » [PERSON_NAME]" at bounding box center [640, 337] width 639 height 38
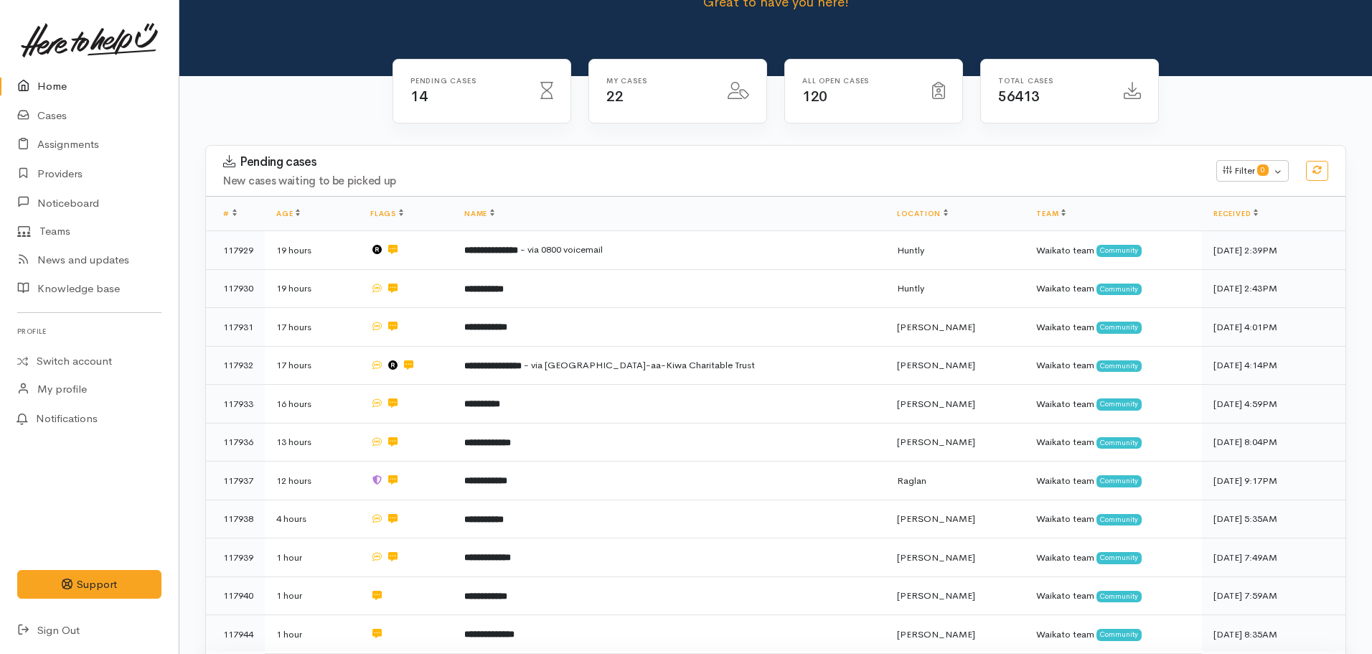
scroll to position [431, 0]
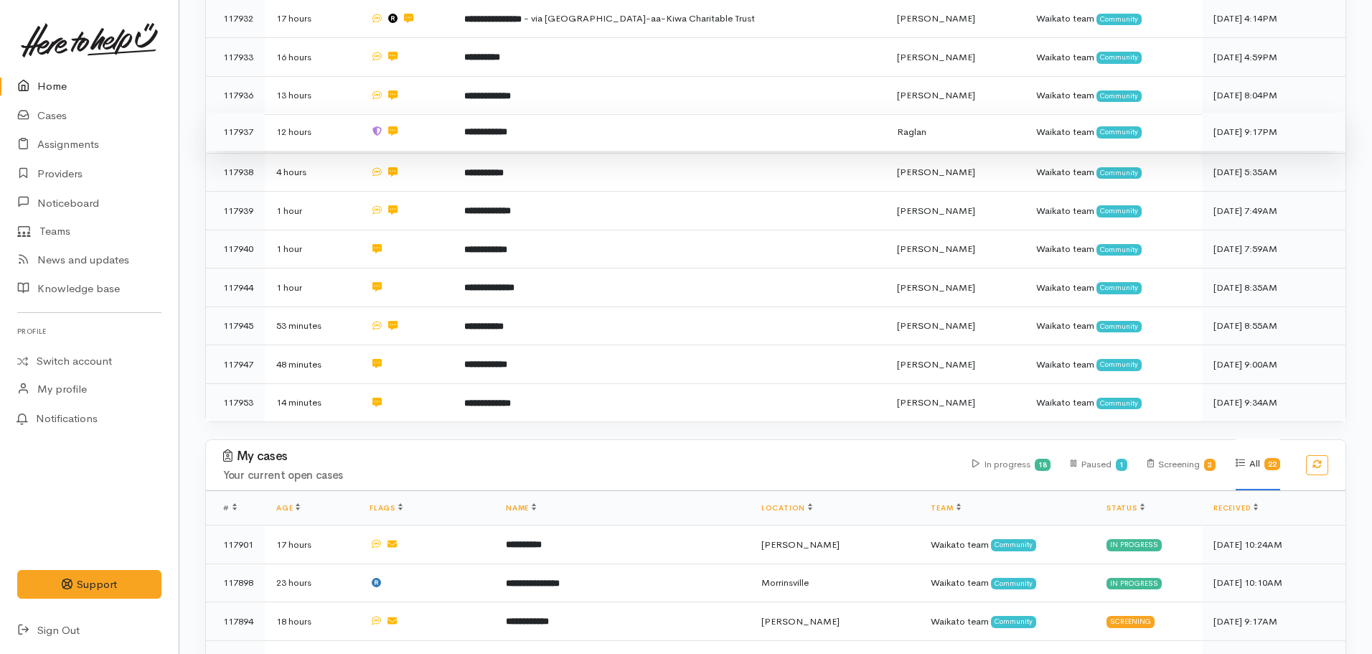
click at [503, 118] on td "**********" at bounding box center [669, 132] width 433 height 39
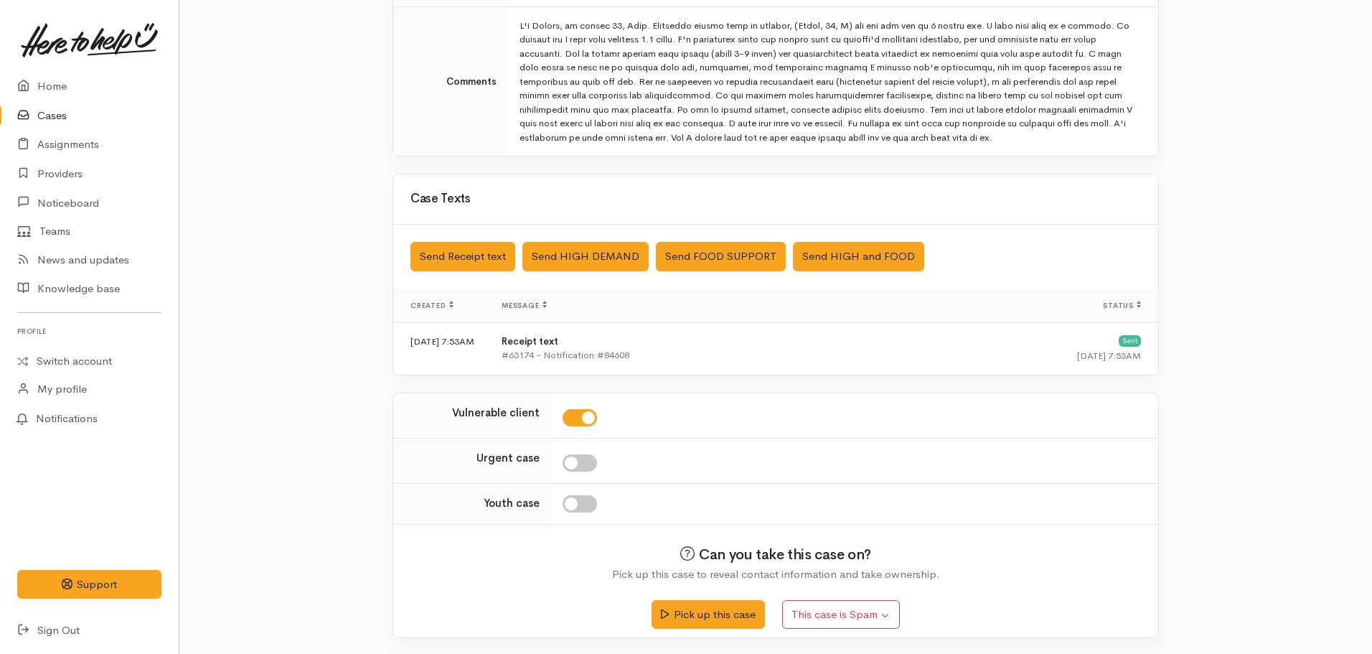
scroll to position [360, 0]
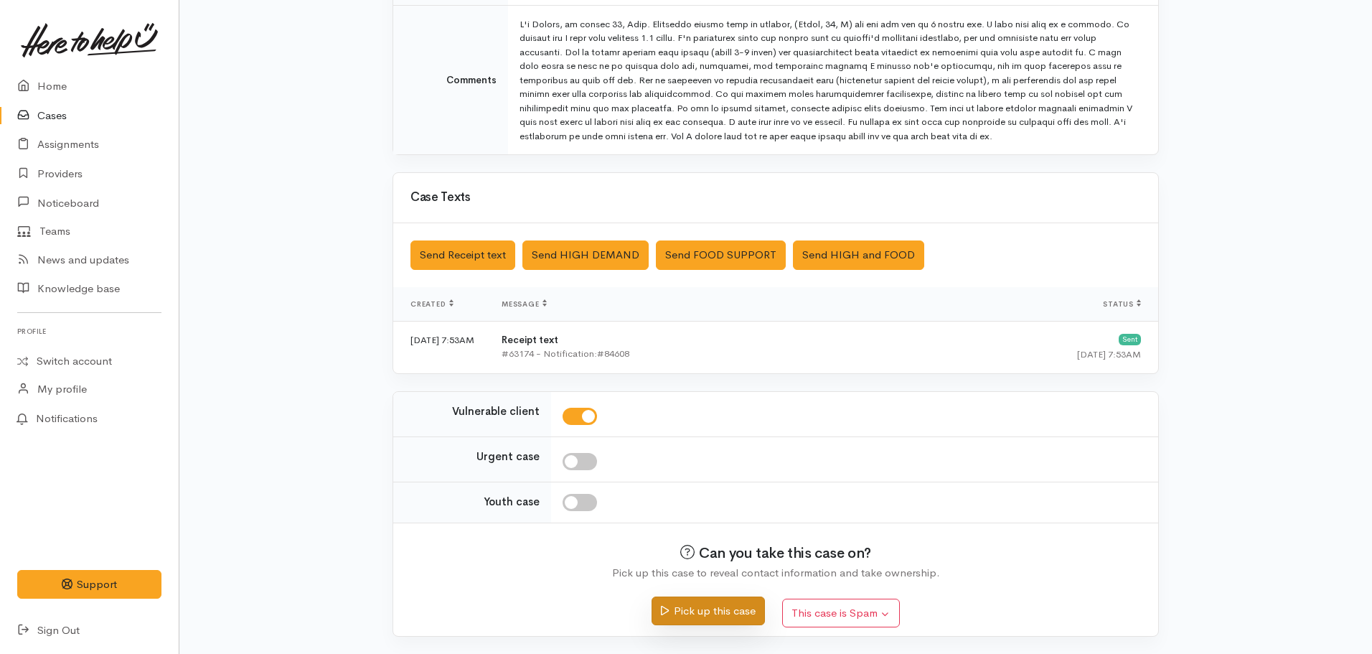
click at [705, 621] on button "Pick up this case" at bounding box center [708, 610] width 113 height 29
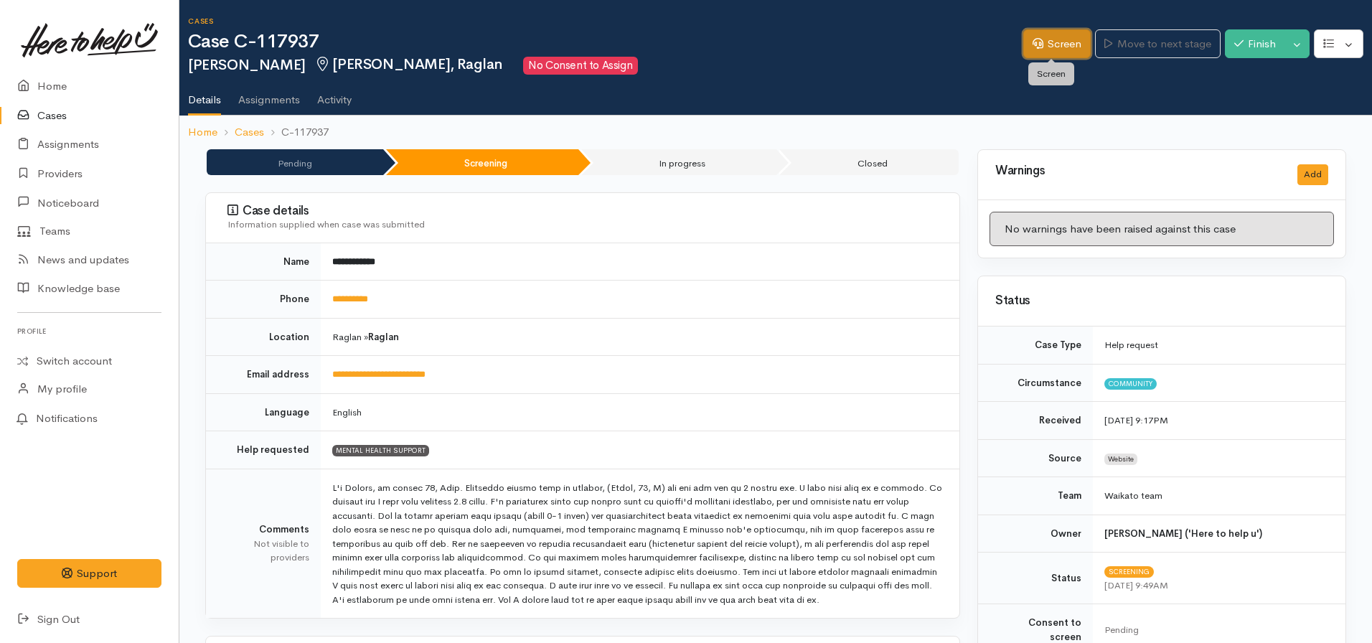
click at [1044, 45] on link "Screen" at bounding box center [1056, 43] width 67 height 29
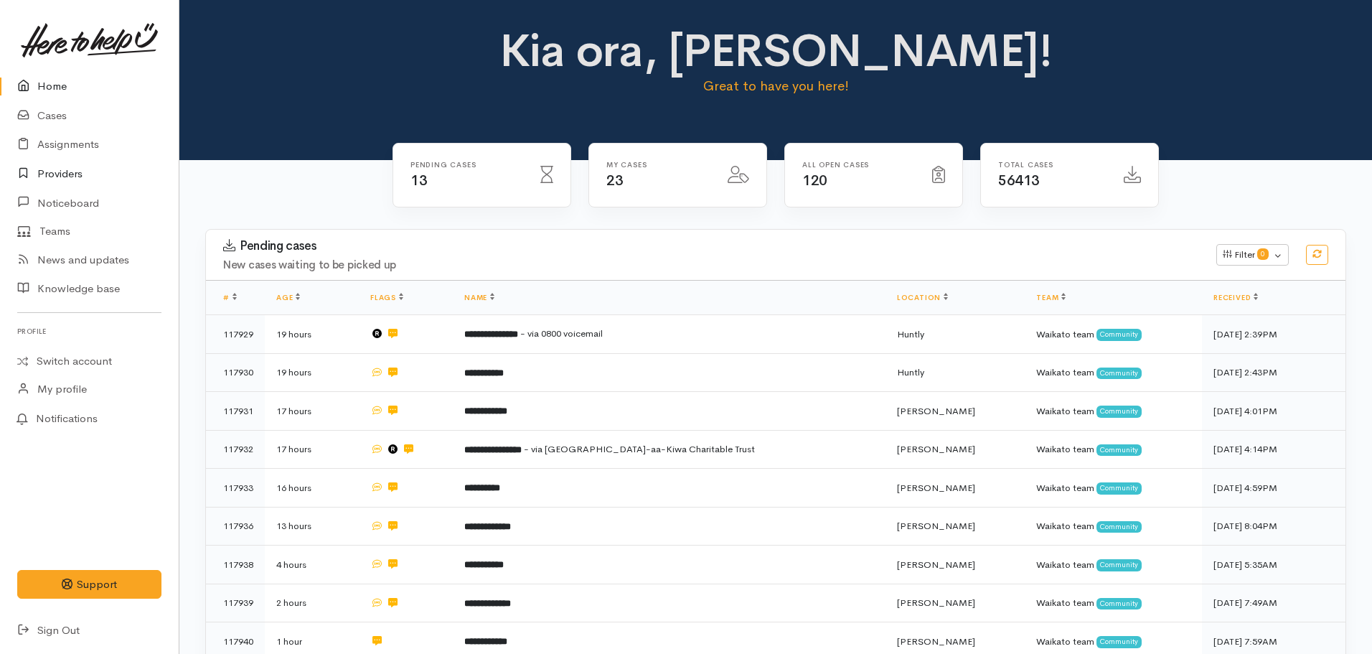
click at [62, 171] on link "Providers" at bounding box center [89, 173] width 179 height 29
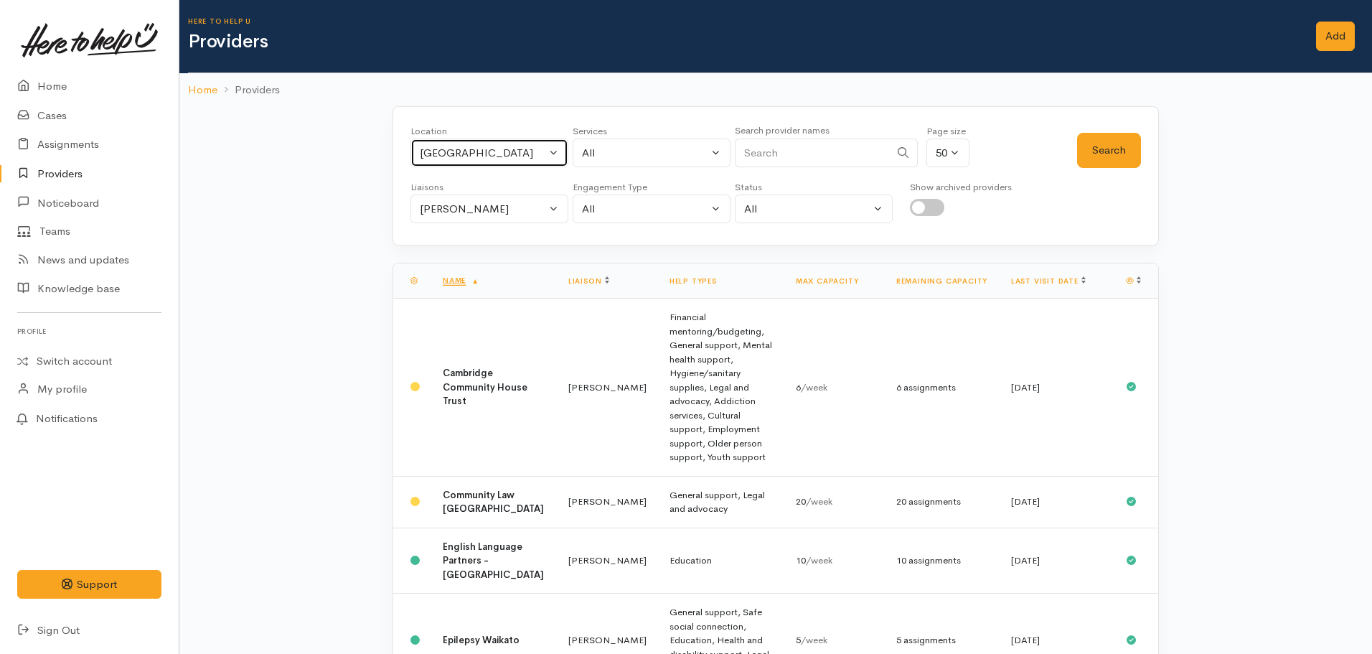
click at [466, 150] on div "[GEOGRAPHIC_DATA]" at bounding box center [483, 153] width 126 height 17
type input "Raglan"
click at [486, 240] on link "Raglan" at bounding box center [489, 247] width 156 height 22
select select "122"
click at [634, 160] on div "All" at bounding box center [645, 153] width 126 height 17
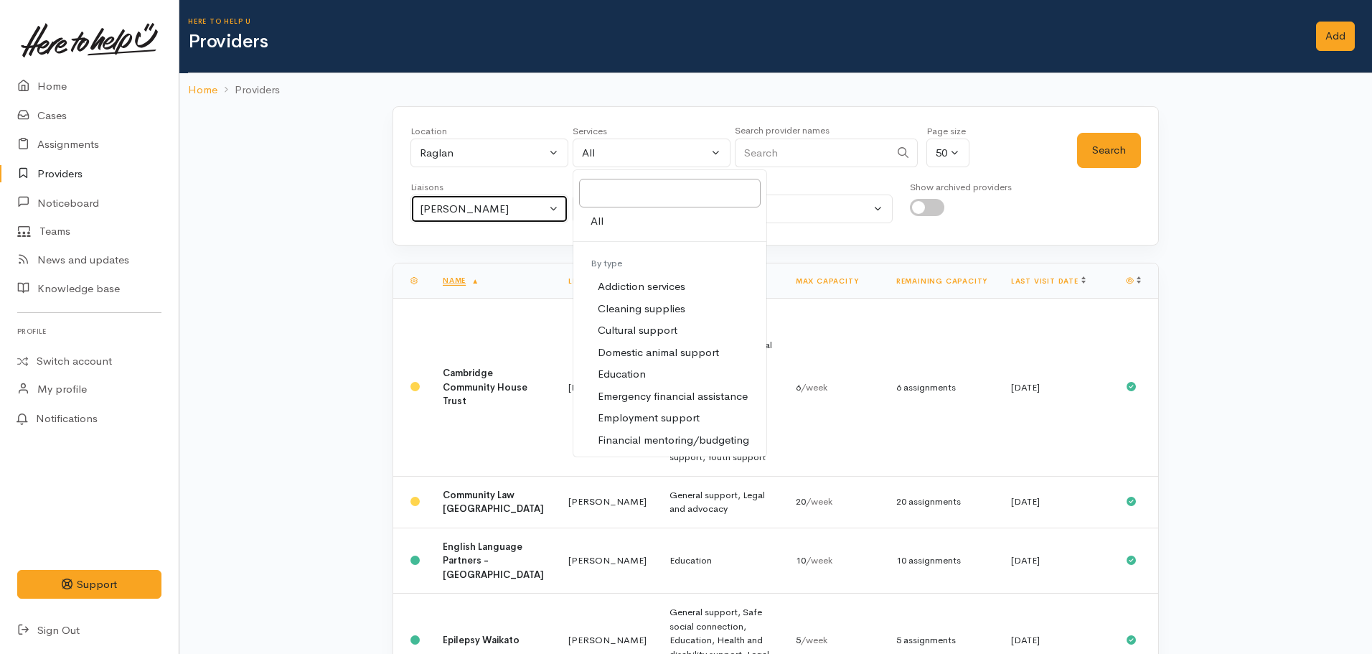
click at [504, 211] on div "[PERSON_NAME]" at bounding box center [483, 209] width 126 height 17
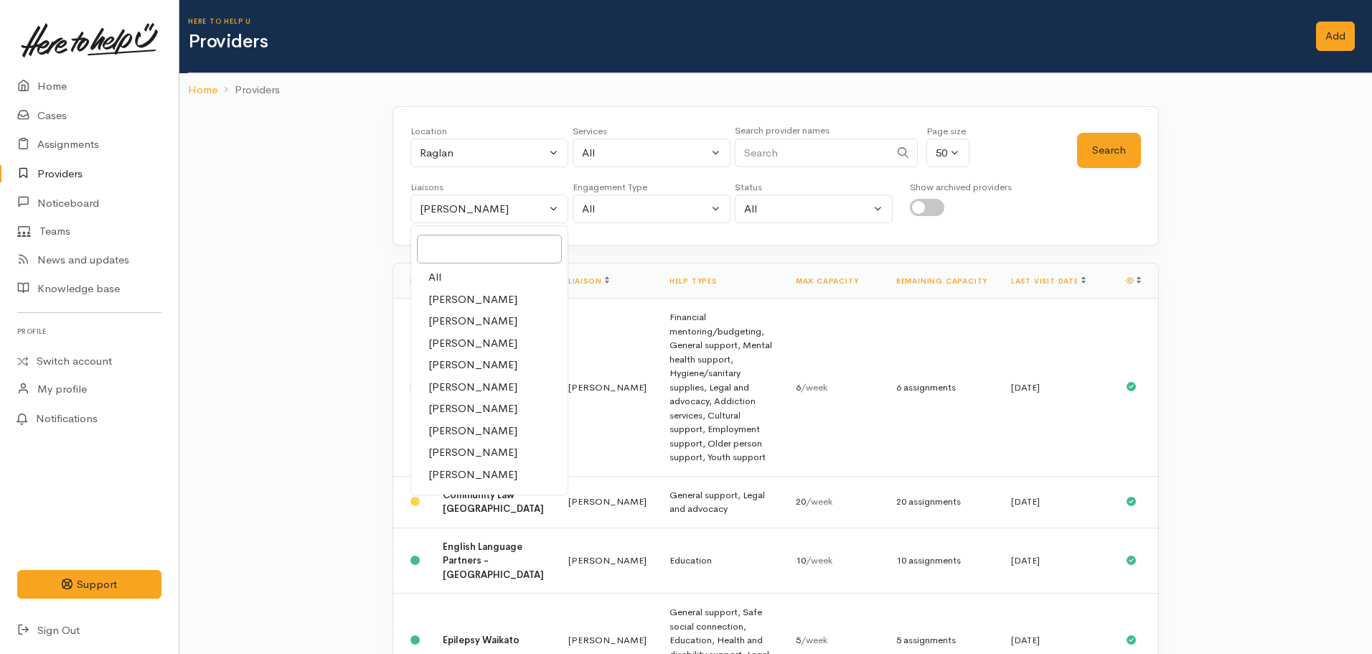
drag, startPoint x: 471, startPoint y: 275, endPoint x: 510, endPoint y: 215, distance: 72.1
click at [470, 274] on link "All" at bounding box center [489, 277] width 156 height 22
select select "null"
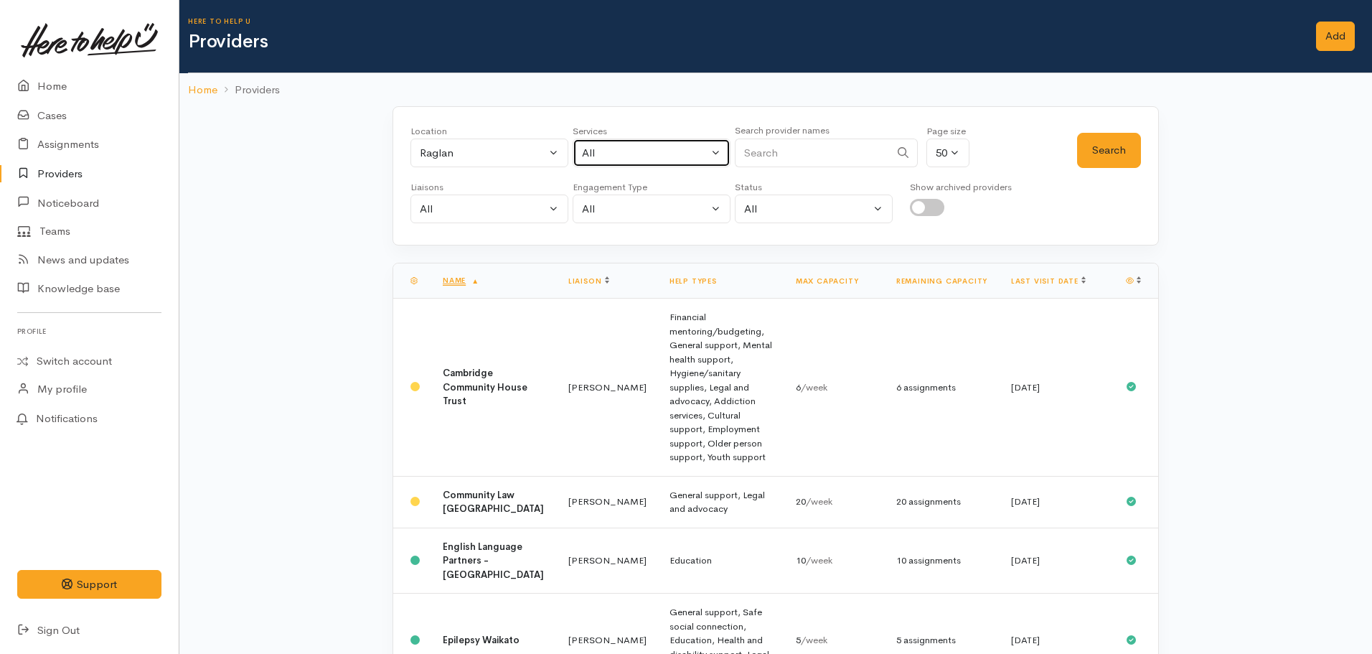
click at [583, 147] on div "All" at bounding box center [645, 153] width 126 height 17
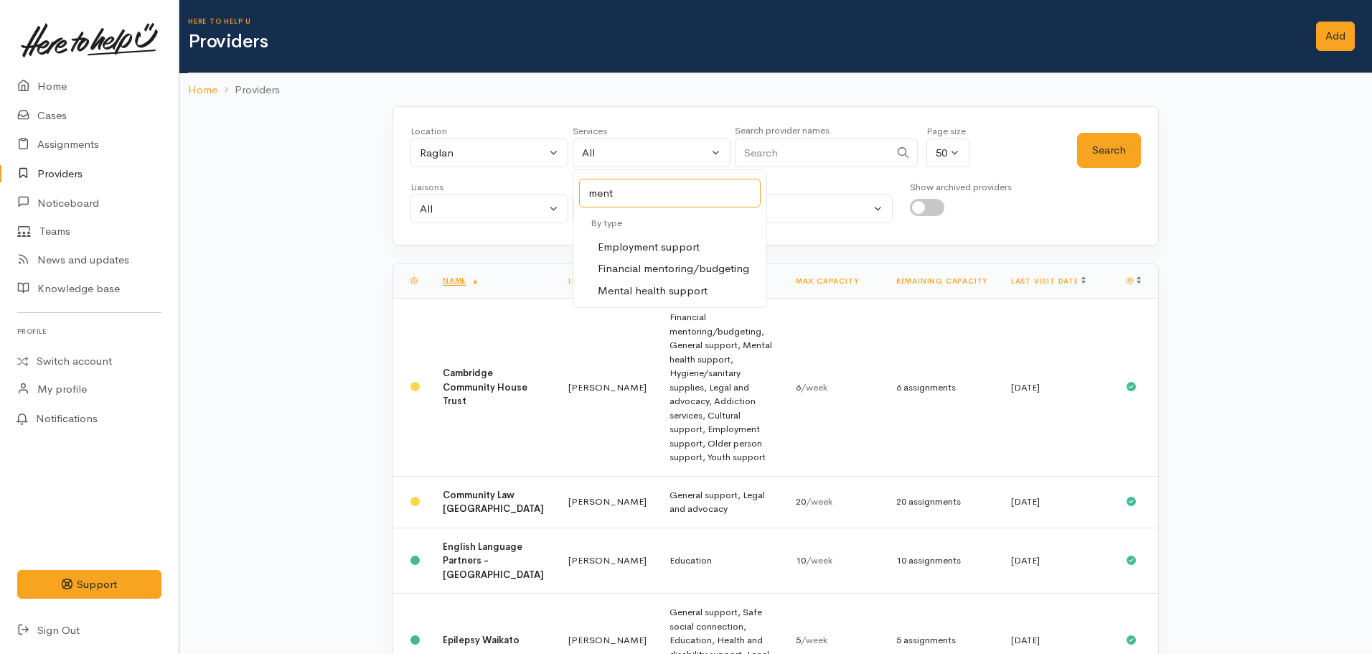
type input "ment"
click at [654, 288] on span "Mental health support" at bounding box center [653, 291] width 110 height 17
select select "5"
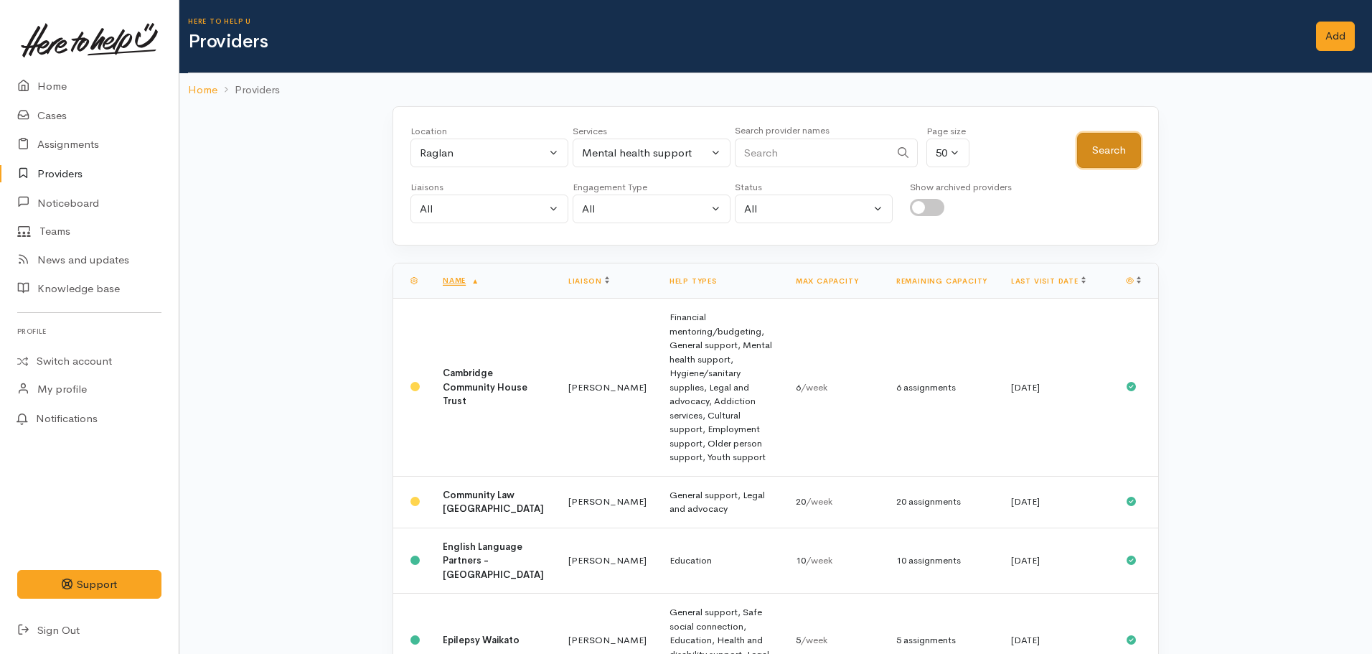
click at [1092, 151] on button "Search" at bounding box center [1109, 150] width 64 height 35
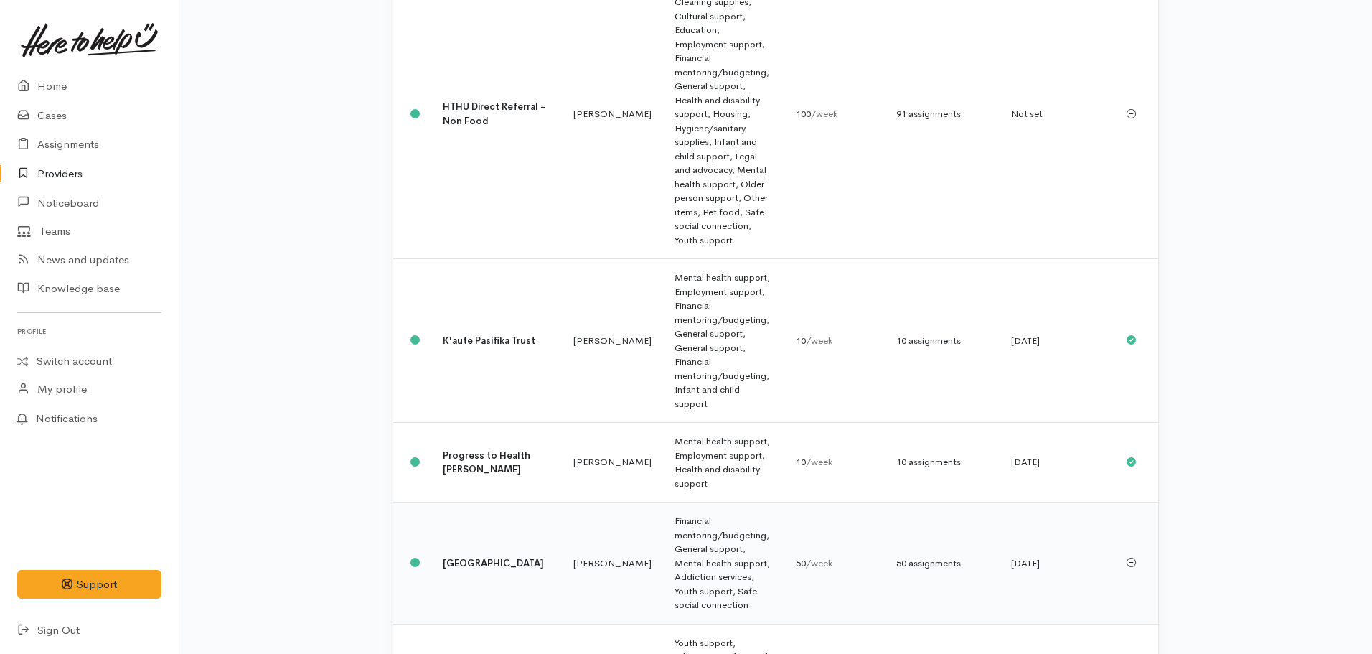
scroll to position [515, 0]
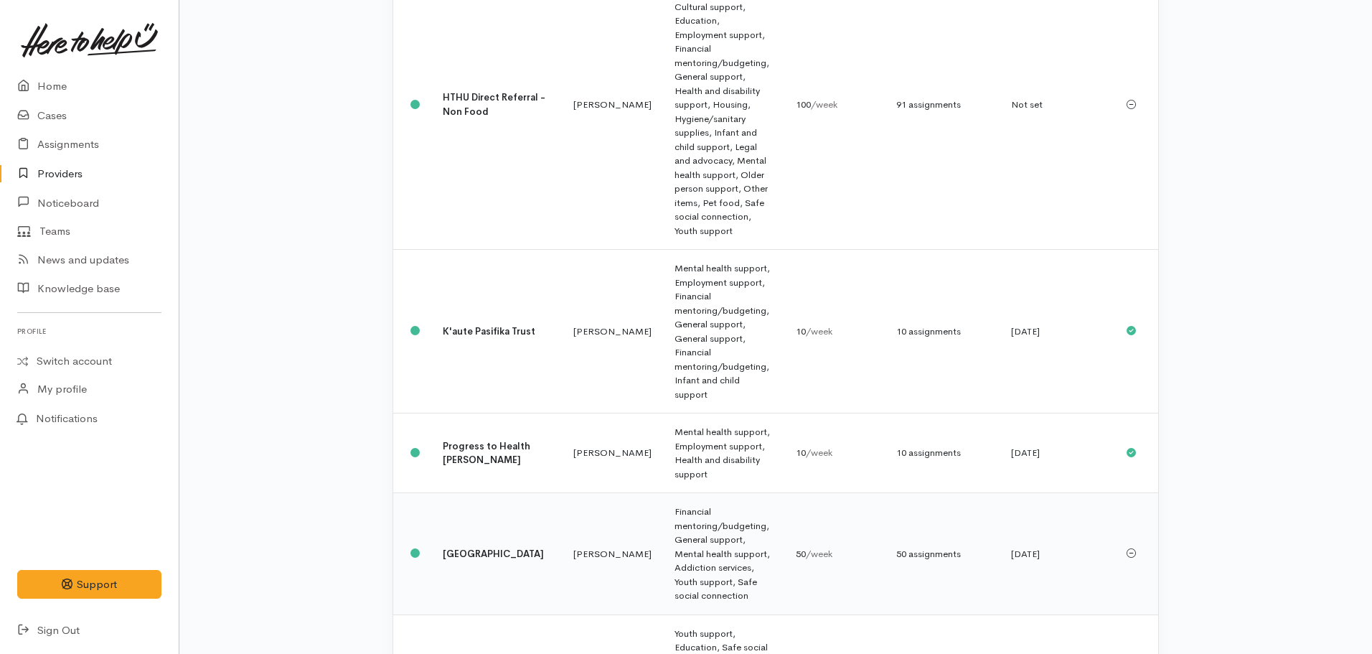
click at [670, 493] on td "Financial mentoring/budgeting, General support, Mental health support, Addictio…" at bounding box center [723, 554] width 121 height 122
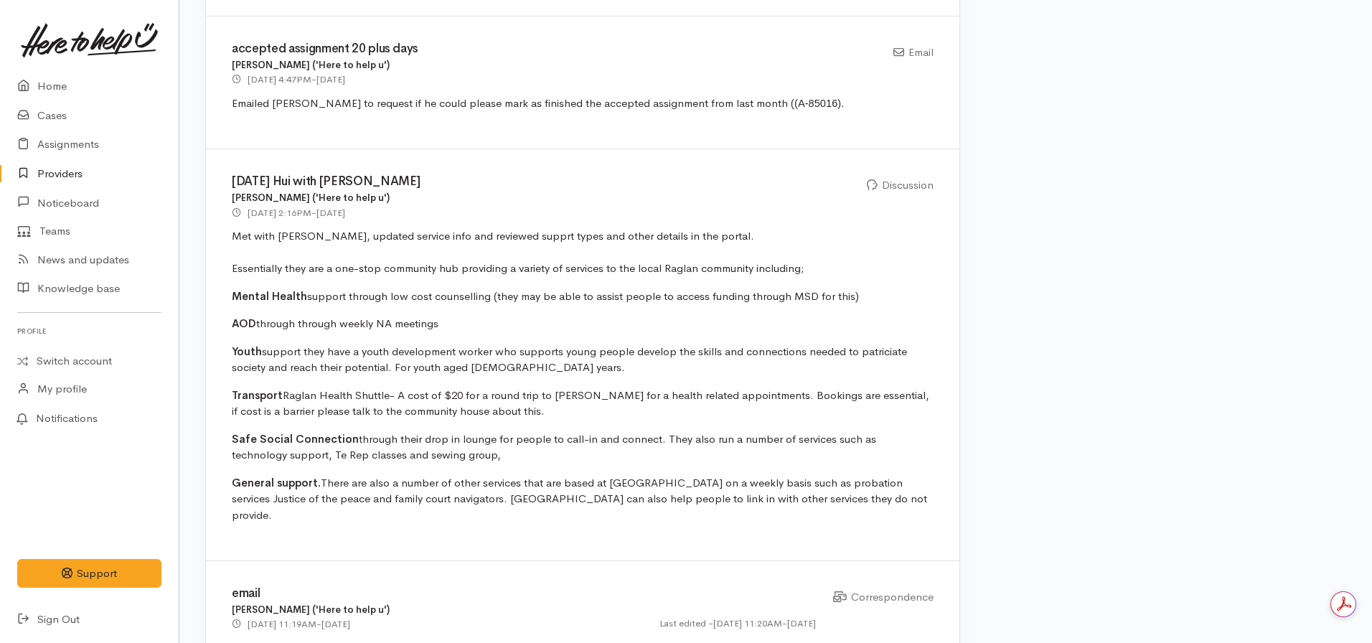
click at [49, 168] on link "Providers" at bounding box center [89, 173] width 179 height 29
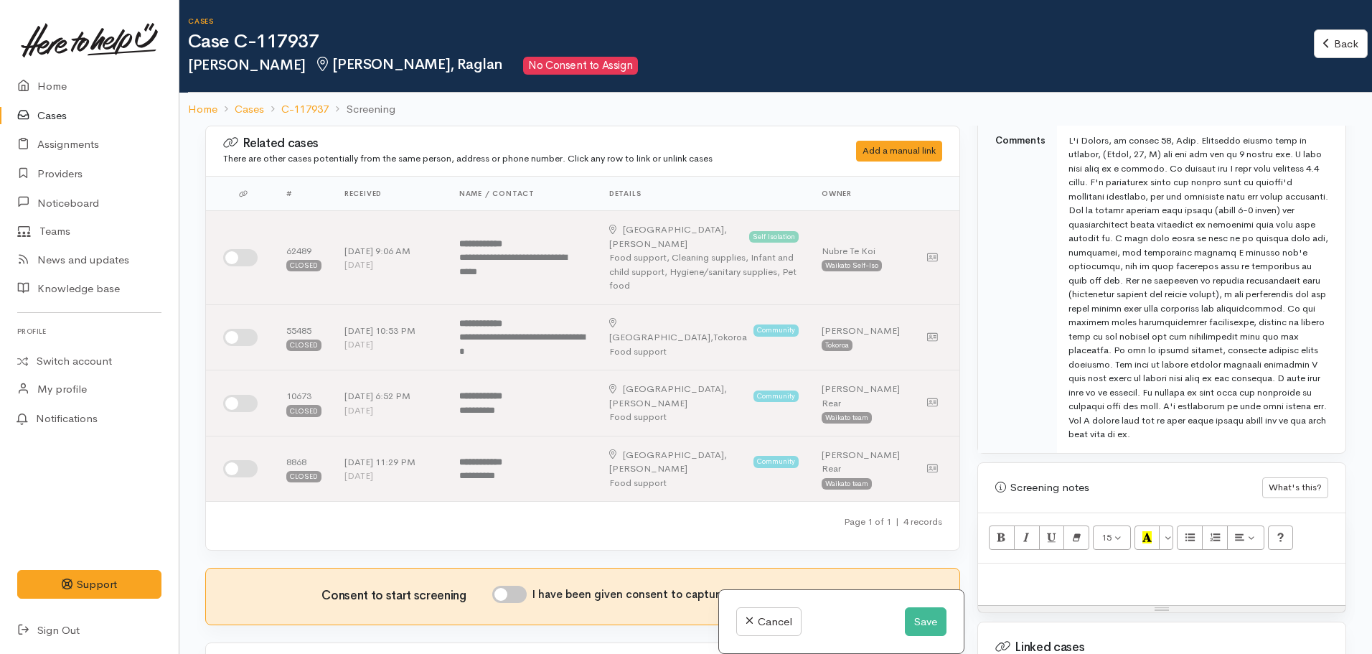
scroll to position [1005, 0]
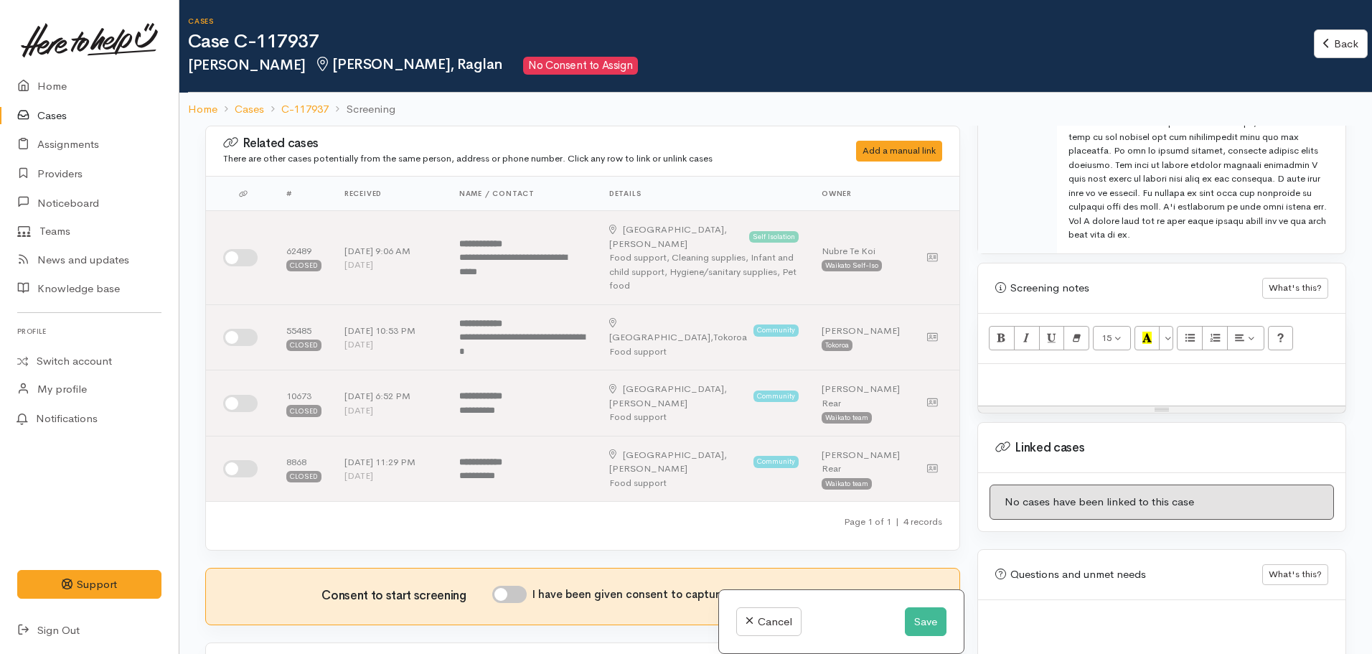
click at [1032, 378] on div at bounding box center [1161, 385] width 367 height 42
click at [1036, 371] on p at bounding box center [1161, 379] width 353 height 17
paste div
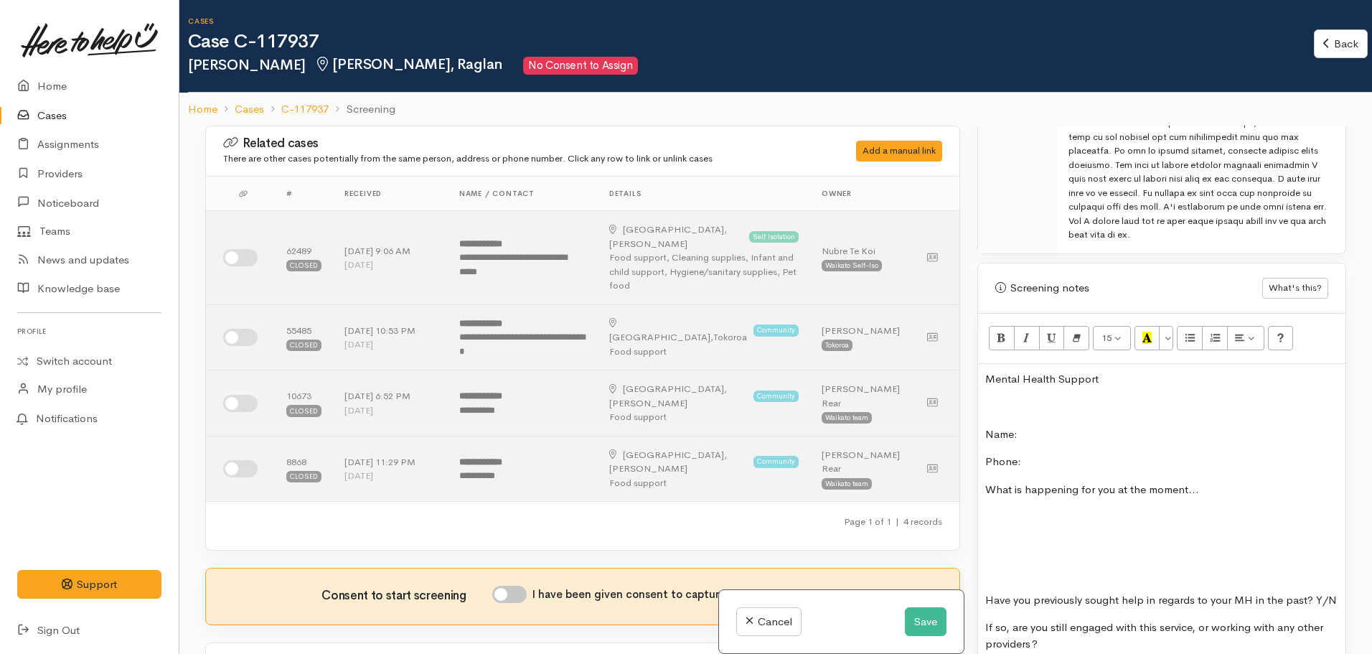
scroll to position [126, 0]
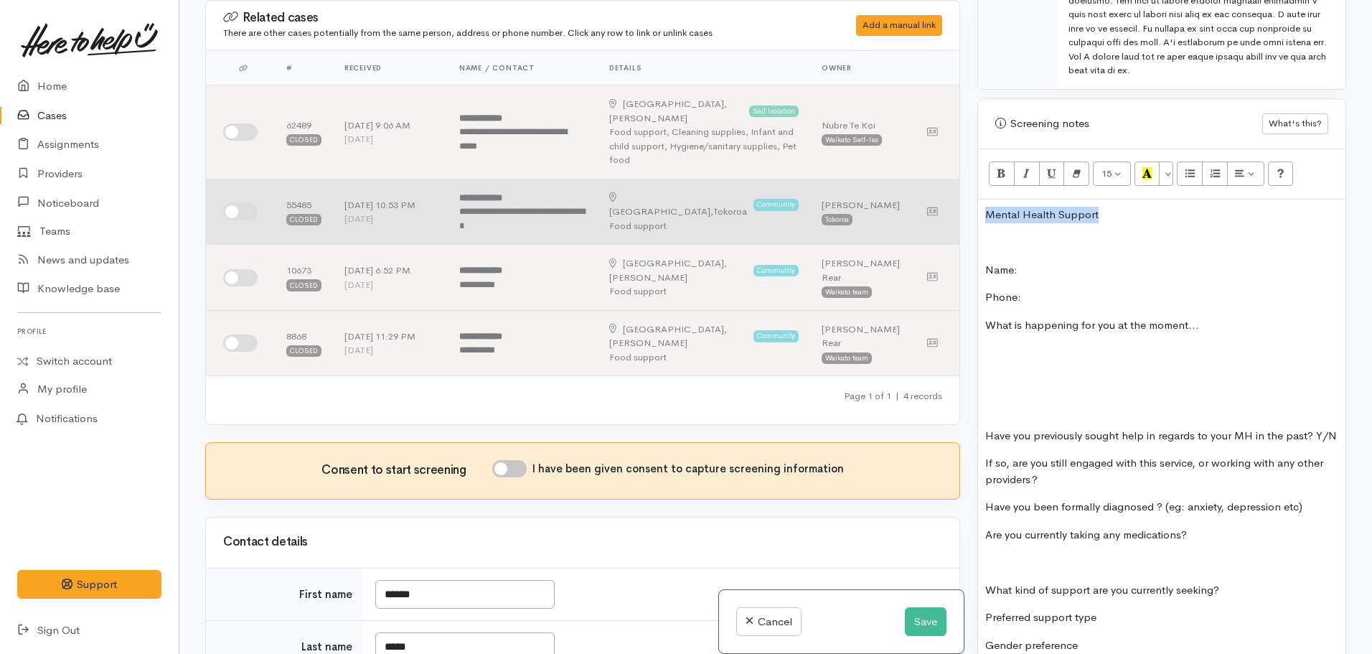
drag, startPoint x: 1137, startPoint y: 197, endPoint x: 934, endPoint y: 207, distance: 203.4
click at [934, 207] on div "Related cases There are other cases potentially from the same person, address o…" at bounding box center [776, 327] width 1158 height 654
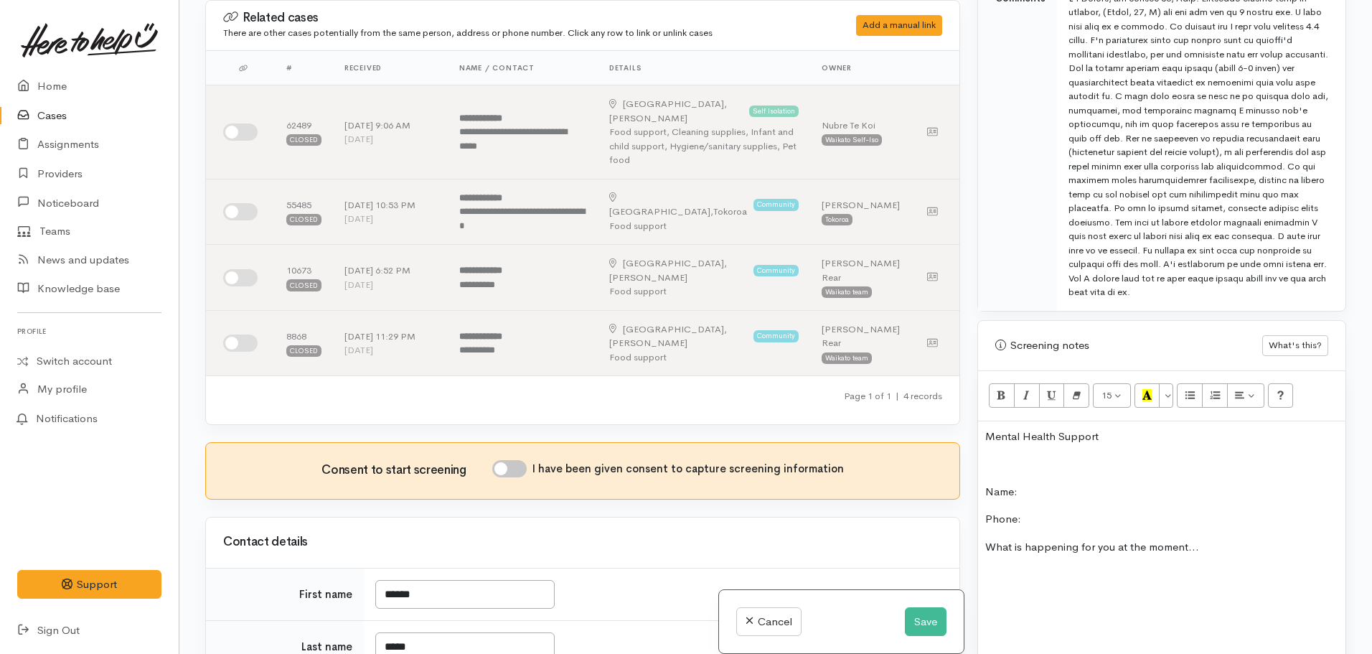
scroll to position [598, 0]
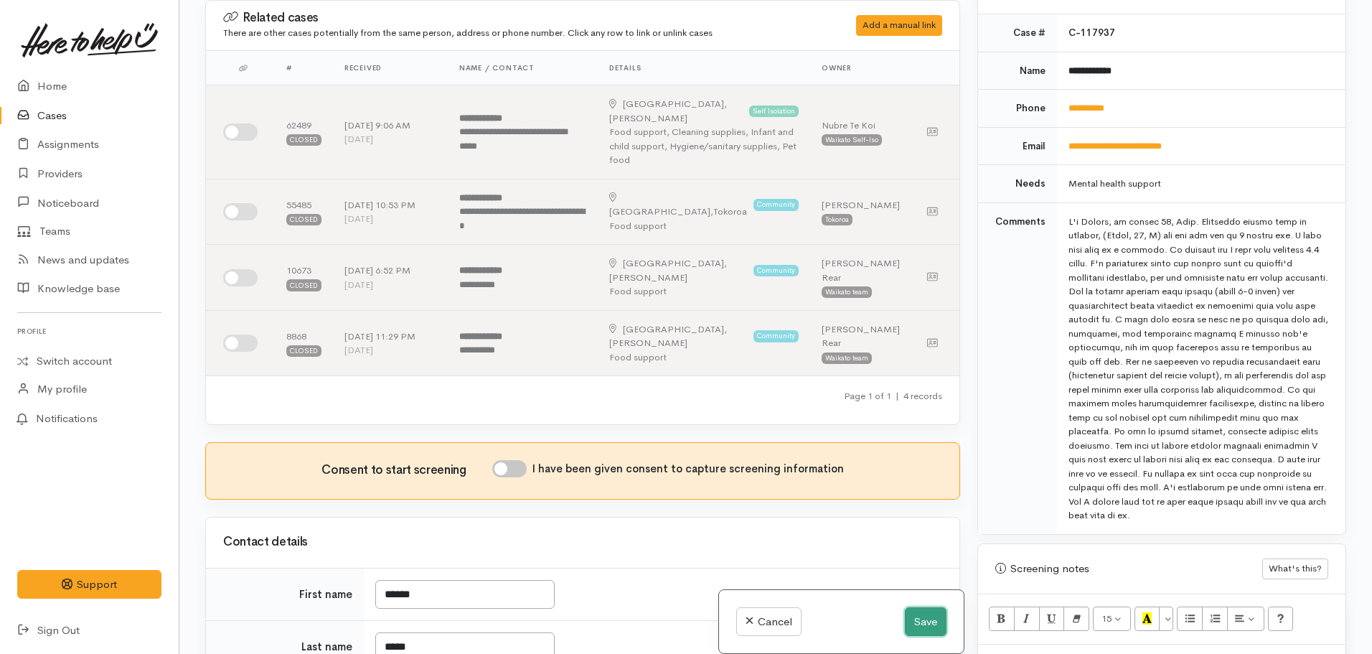
click at [930, 617] on button "Save" at bounding box center [926, 621] width 42 height 29
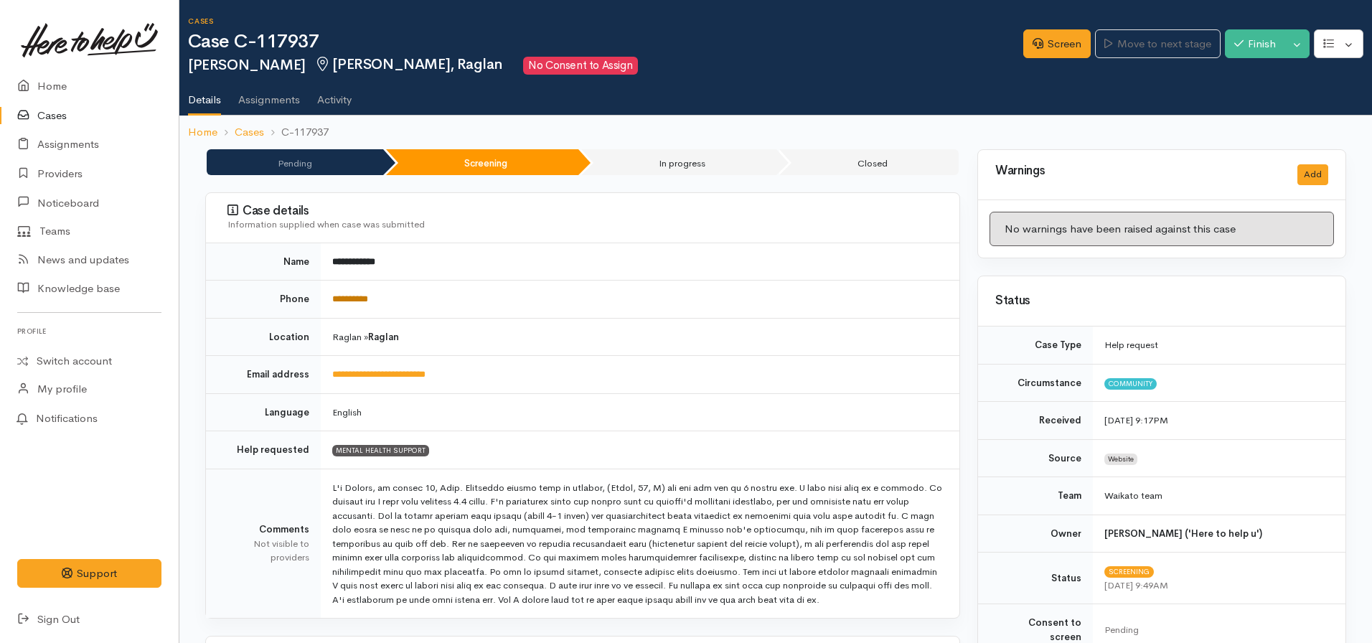
click at [361, 303] on link "**********" at bounding box center [350, 298] width 36 height 9
drag, startPoint x: 1028, startPoint y: 50, endPoint x: 1040, endPoint y: 70, distance: 23.8
click at [1028, 50] on link "Screen" at bounding box center [1056, 43] width 67 height 29
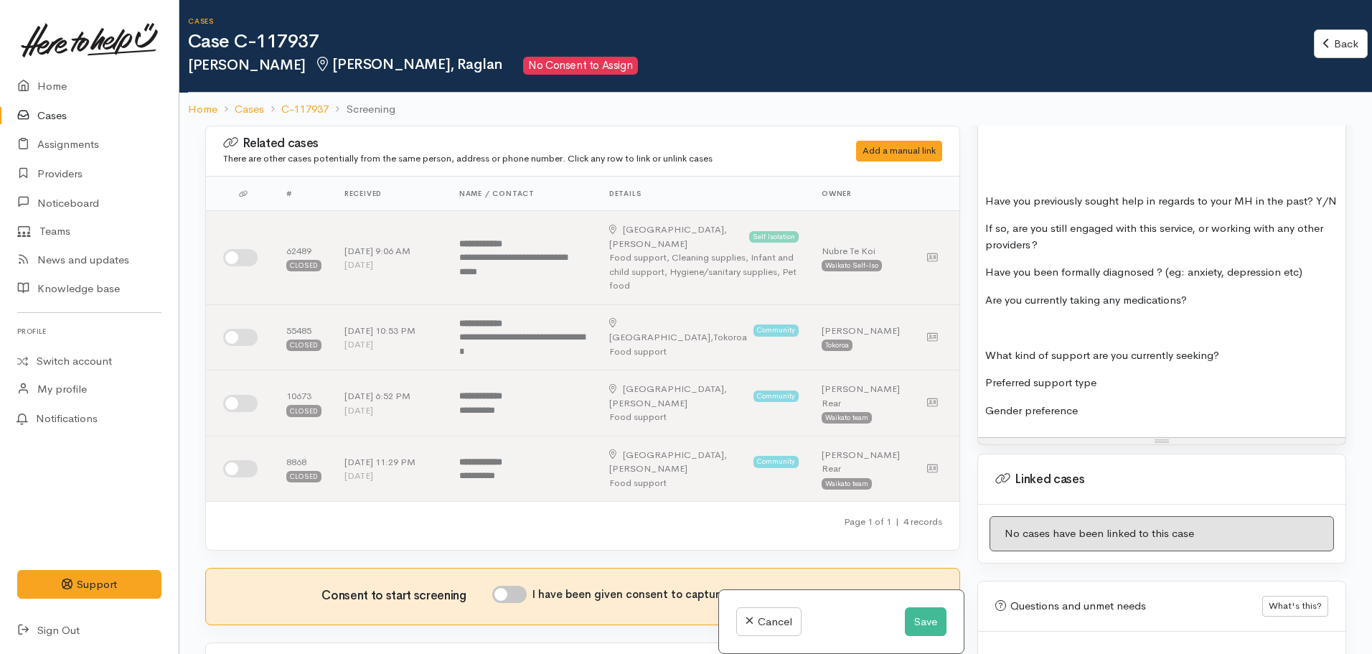
scroll to position [1435, 0]
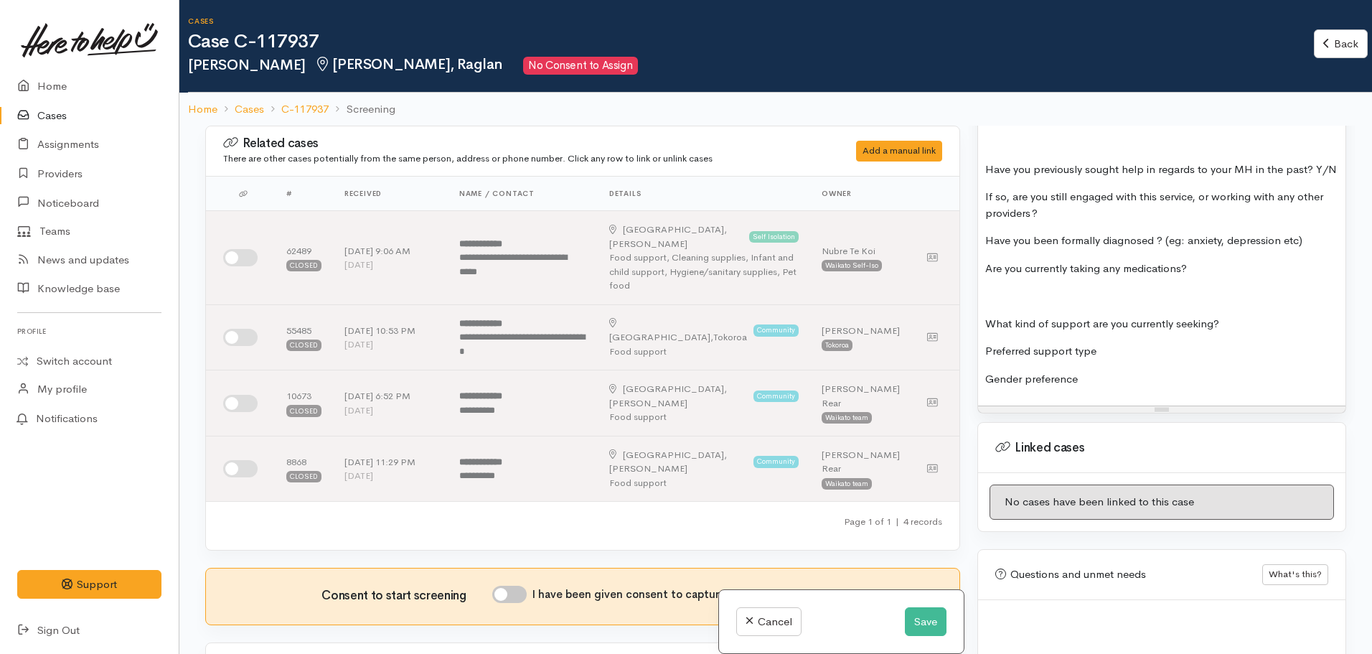
click at [1119, 374] on p "Gender preference" at bounding box center [1161, 379] width 353 height 17
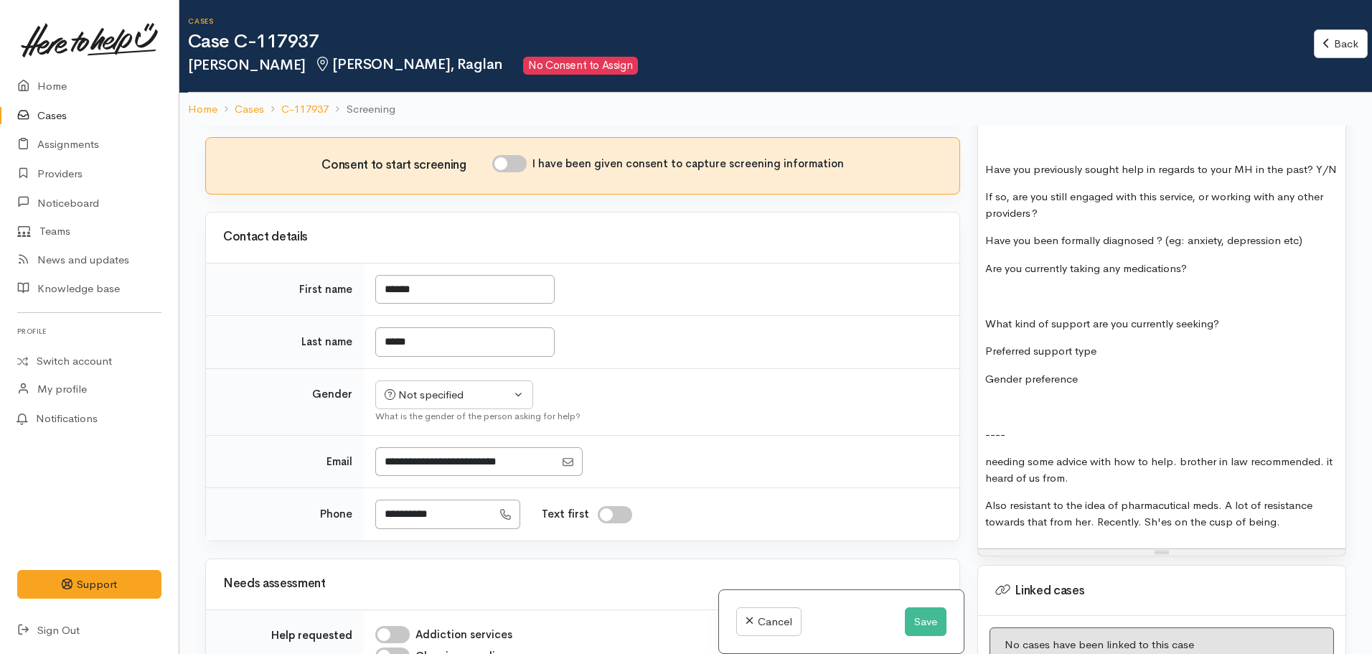
click at [1160, 525] on p "Also resistant to the idea of pharmacutical meds. A lot of resistance towards t…" at bounding box center [1161, 513] width 353 height 32
click at [1312, 522] on p "Also resistant to the idea of pharmacutical meds. A lot of resistance towards t…" at bounding box center [1161, 513] width 353 height 32
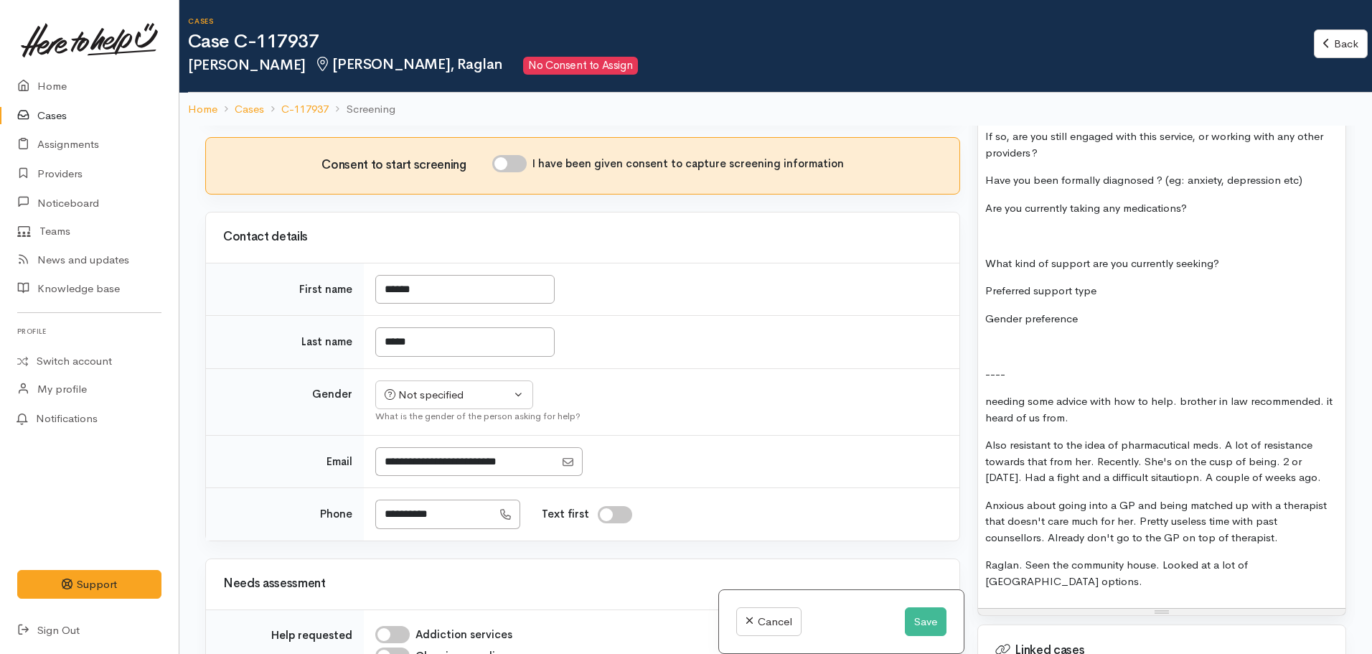
scroll to position [1650, 0]
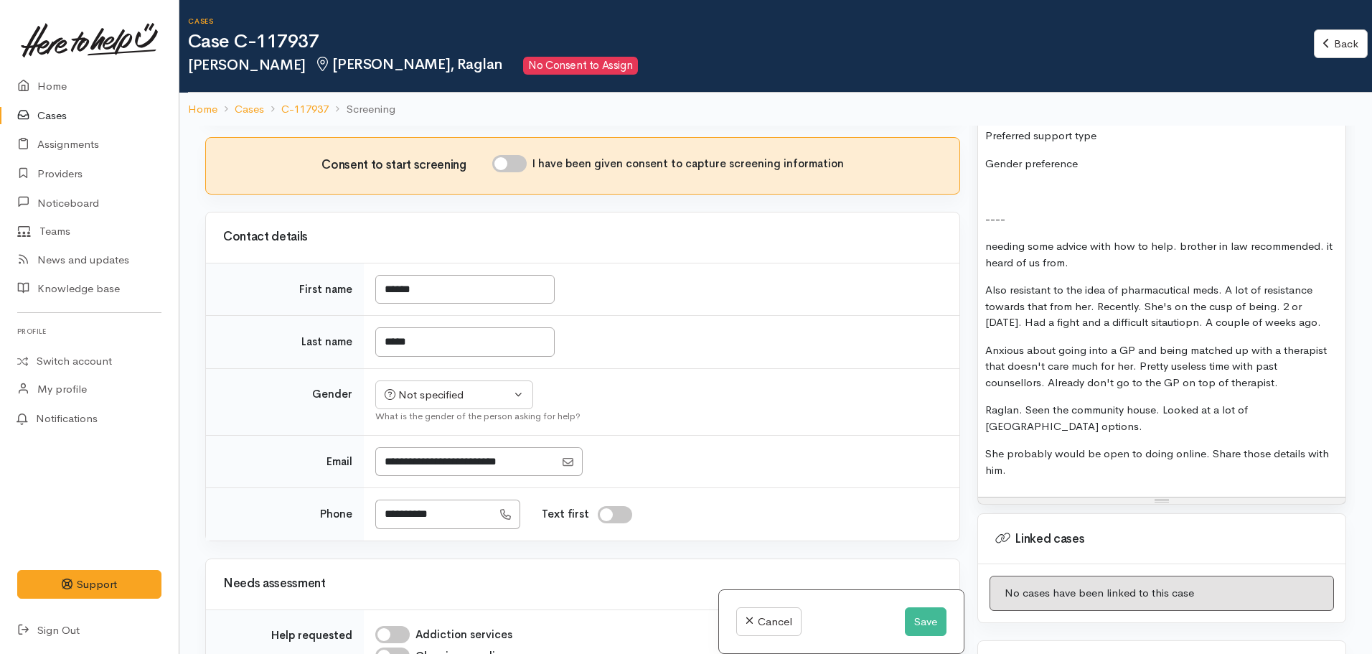
click at [1211, 330] on p "Also resistant to the idea of pharmacutical meds. A lot of resistance towards t…" at bounding box center [1161, 306] width 353 height 49
click at [1185, 324] on p "Also resistant to the idea of pharmacutical meds. A lot of resistance towards t…" at bounding box center [1161, 306] width 353 height 49
click at [1032, 459] on p "She probably would be open to doing online. Share those details with him." at bounding box center [1161, 462] width 353 height 32
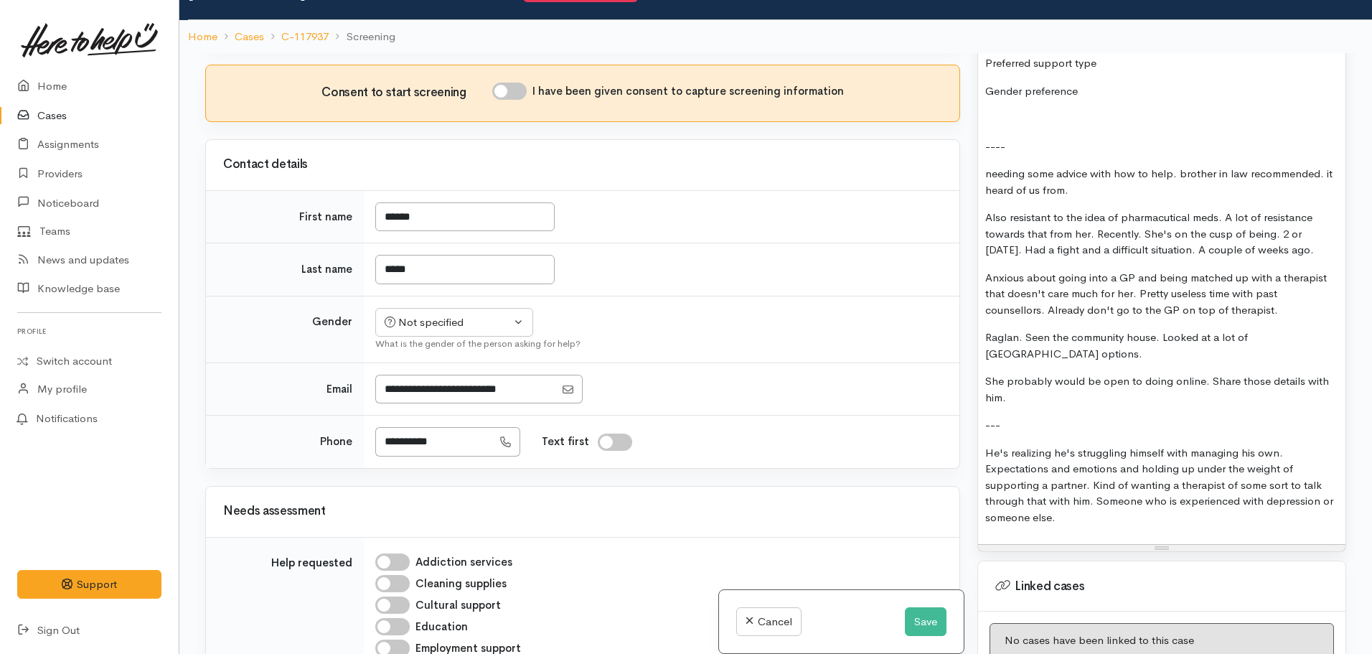
click at [1084, 507] on p "He's realizing he's struggling himself with managing his own. Expectations and …" at bounding box center [1161, 485] width 353 height 81
click at [1013, 417] on p "---" at bounding box center [1161, 425] width 353 height 17
click at [1076, 501] on p "He's realizing he's struggling himself with managing his own. Expectations and …" at bounding box center [1161, 485] width 353 height 81
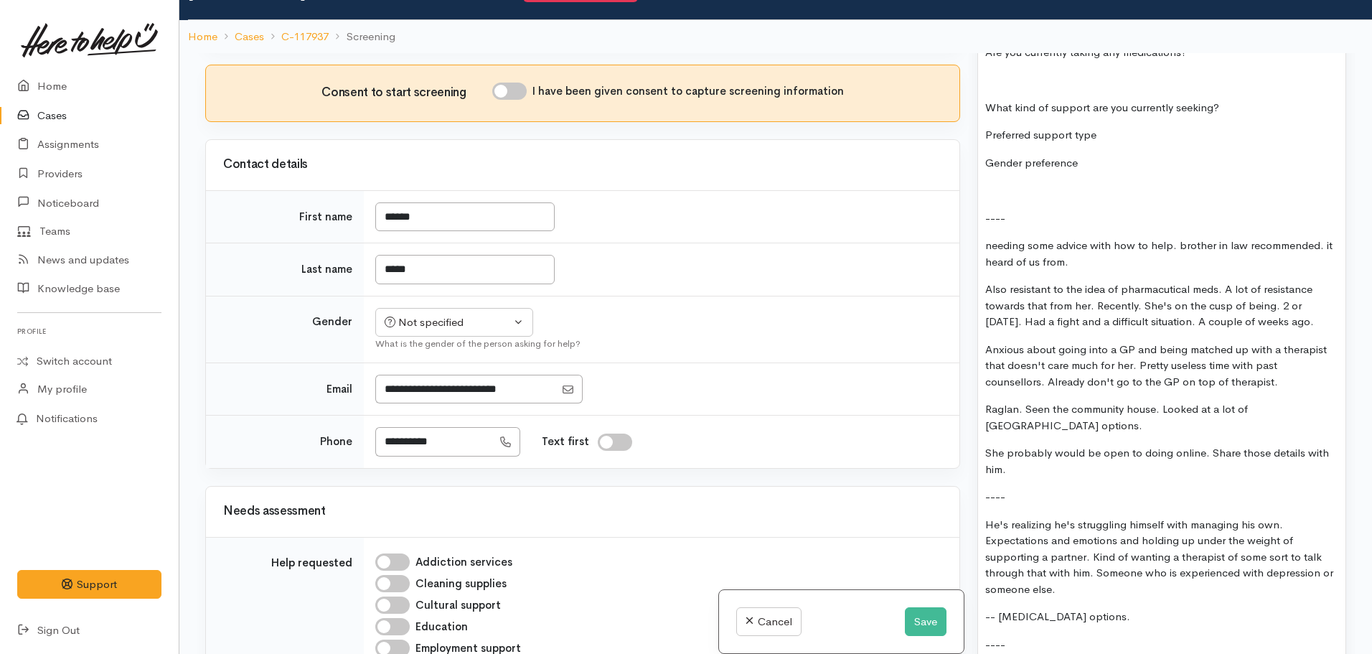
scroll to position [1794, 0]
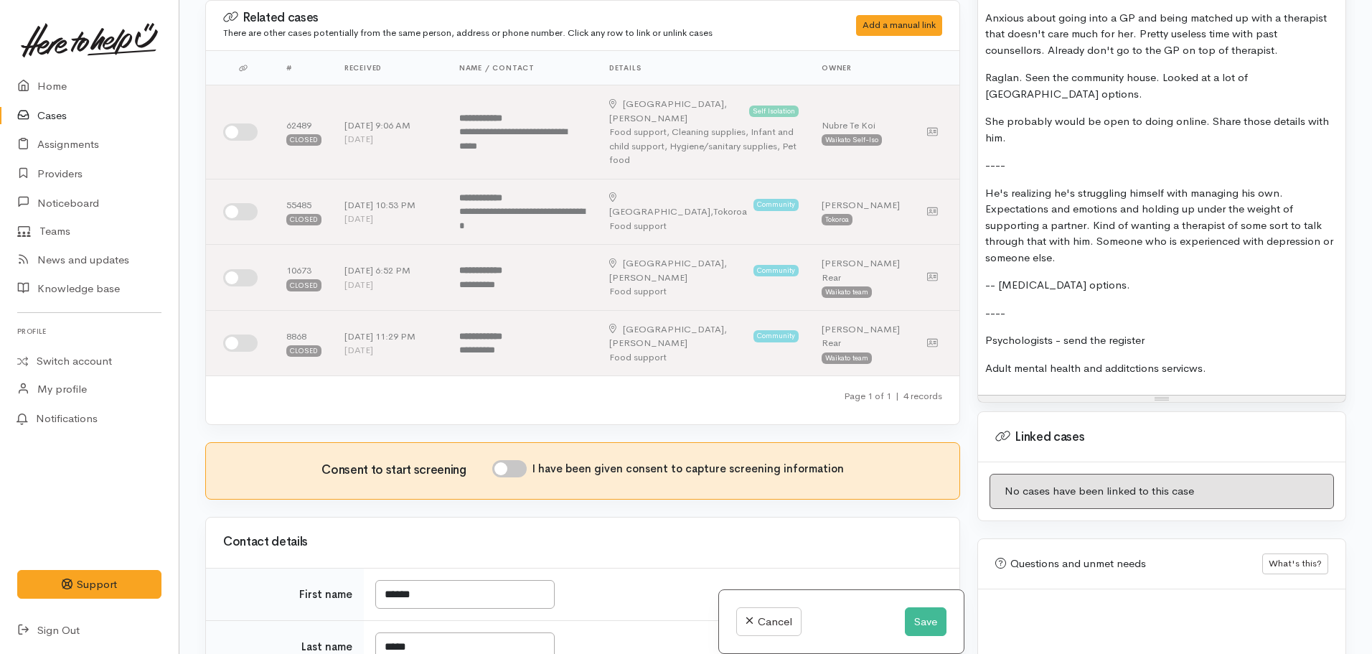
scroll to position [1866, 0]
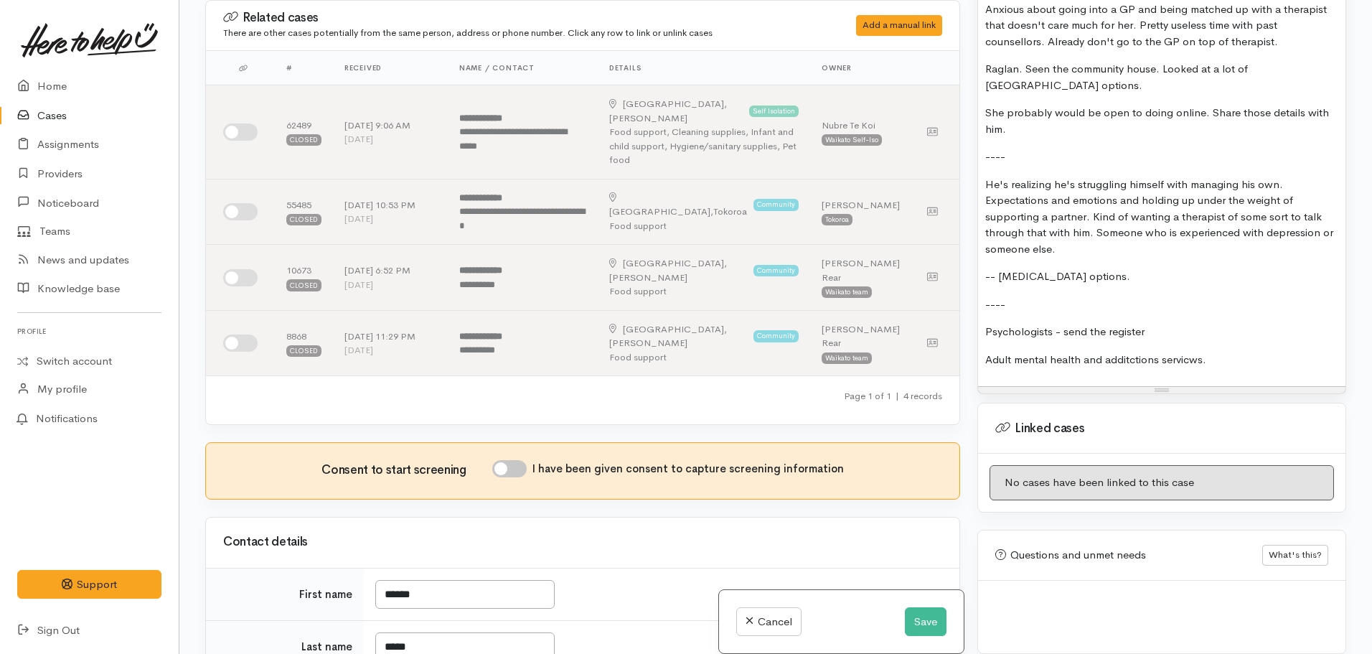
click at [520, 460] on input "I have been given consent to capture screening information" at bounding box center [509, 468] width 34 height 17
checkbox input "true"
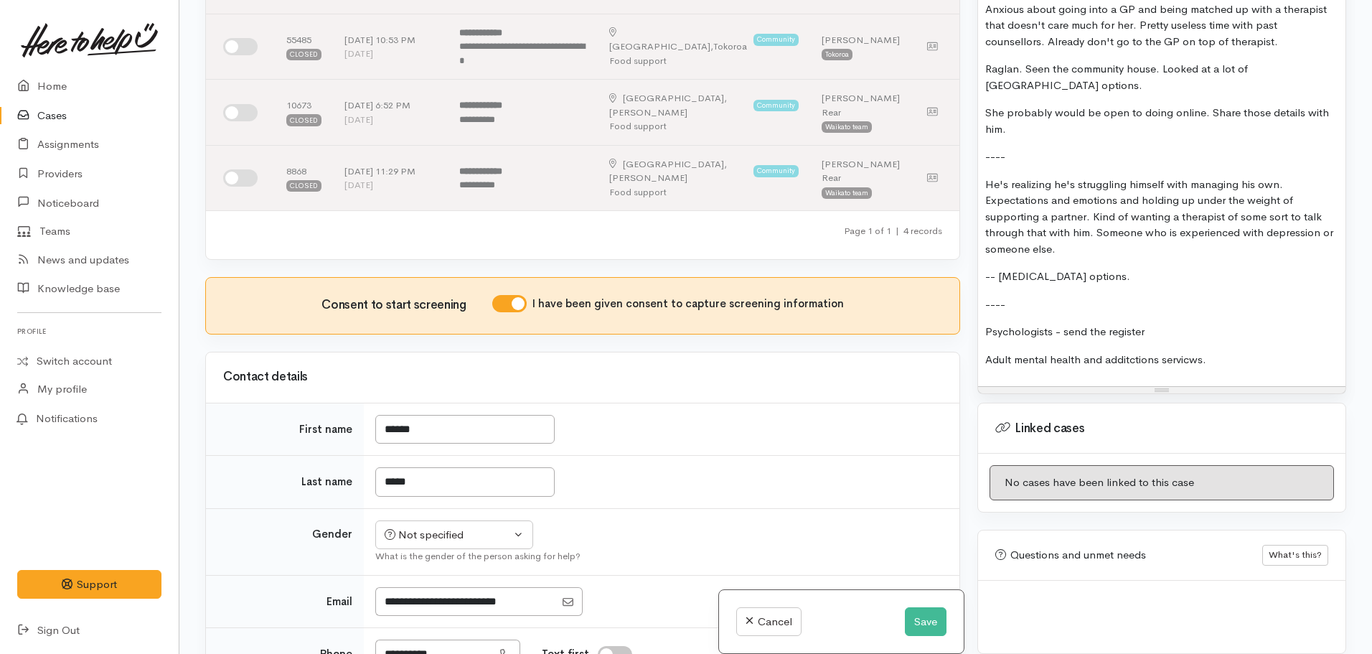
scroll to position [215, 0]
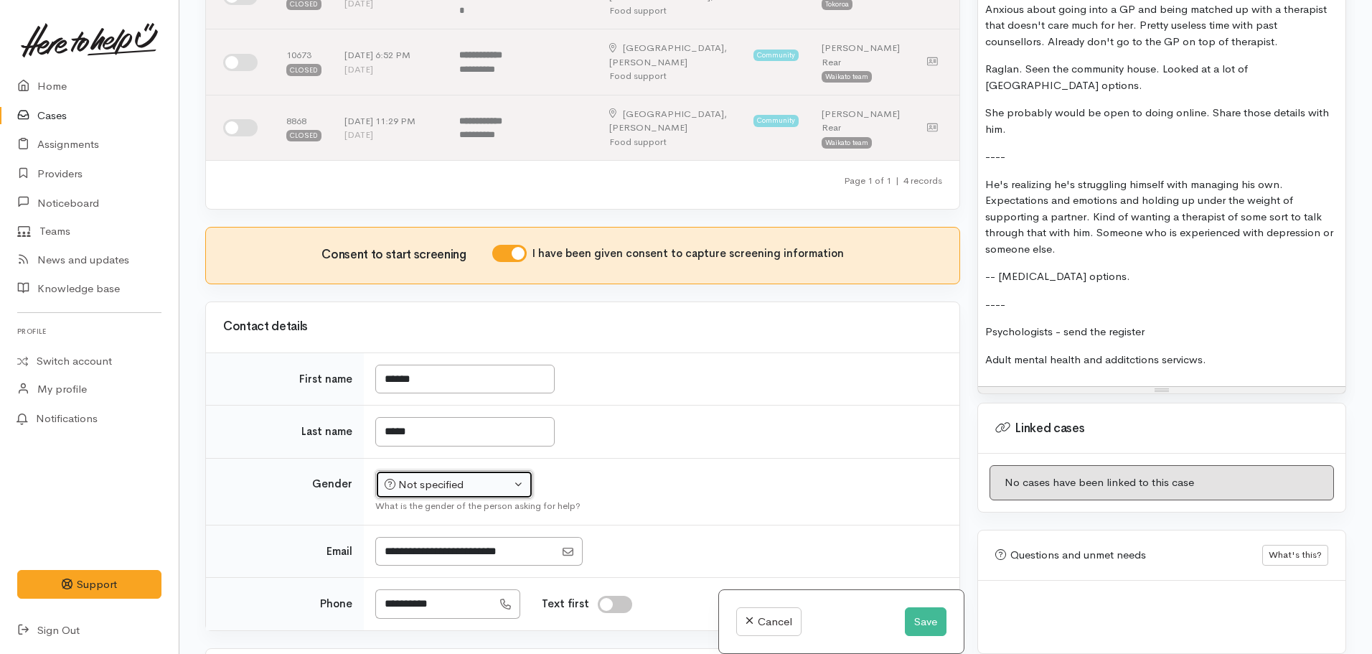
click at [479, 470] on button "Not specified" at bounding box center [454, 484] width 158 height 29
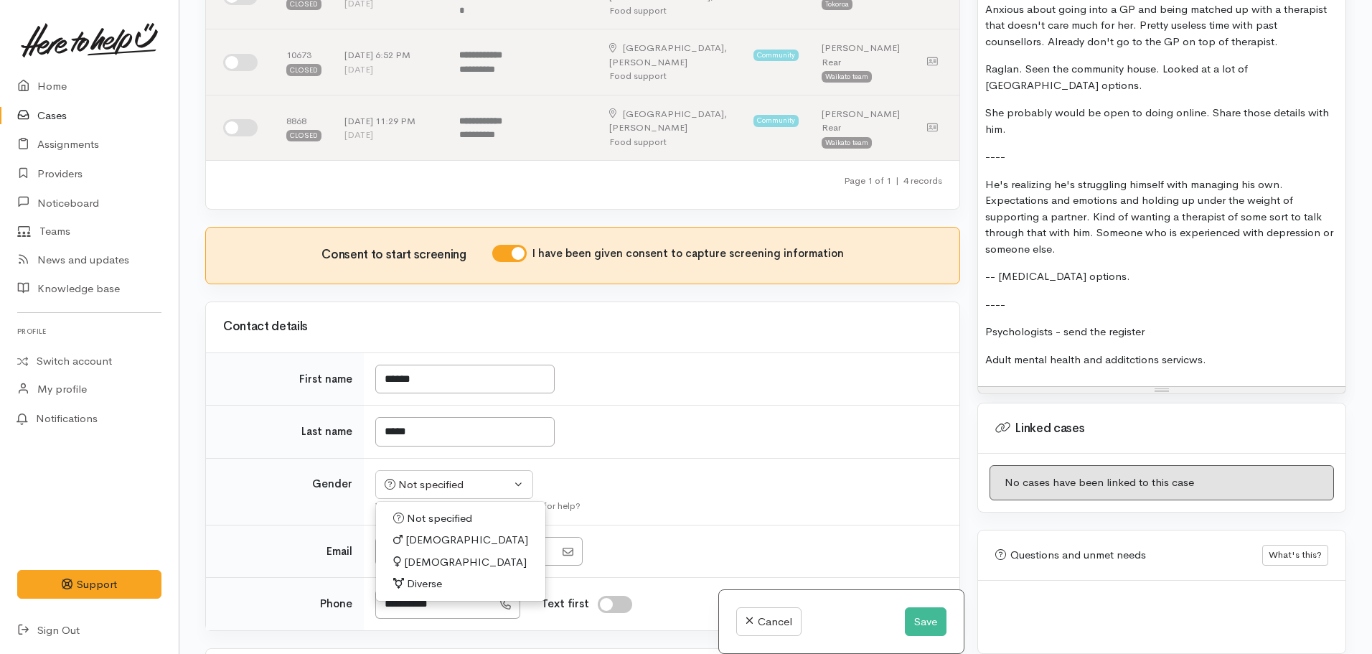
click at [414, 532] on span "Male" at bounding box center [466, 540] width 123 height 17
select select "Male"
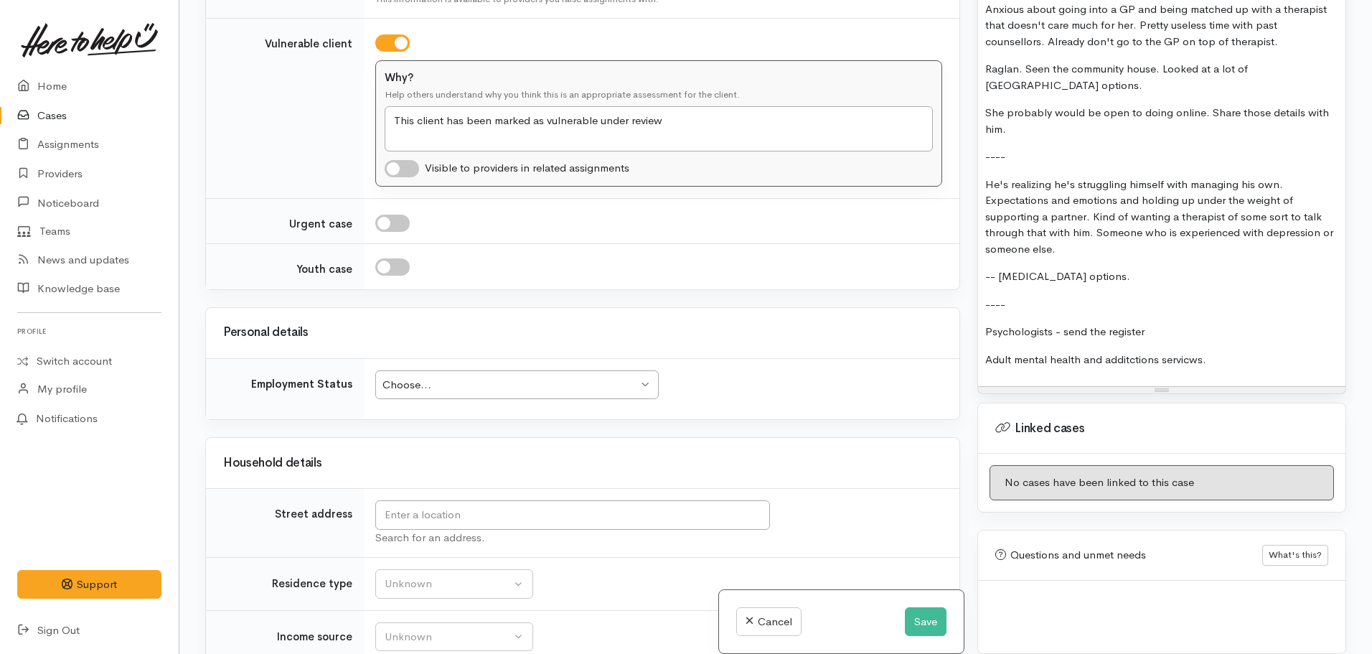
scroll to position [1866, 0]
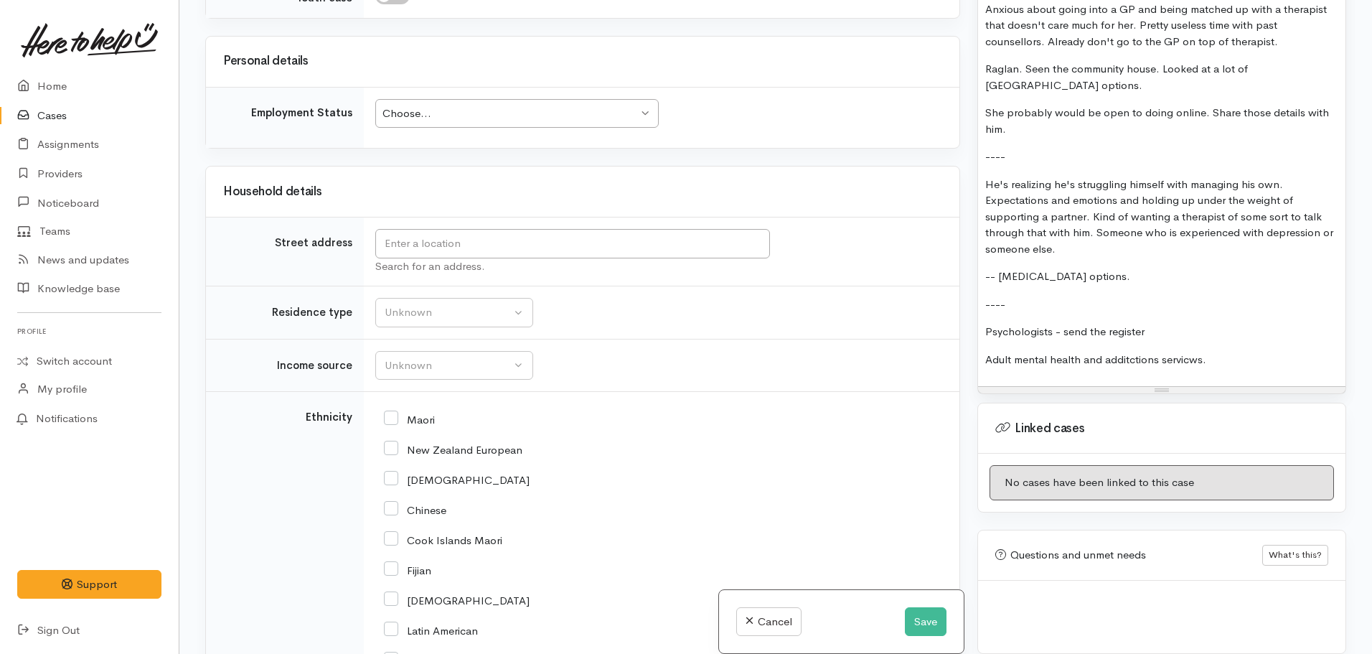
click at [391, 442] on input "New Zealand European" at bounding box center [453, 448] width 138 height 13
checkbox input "true"
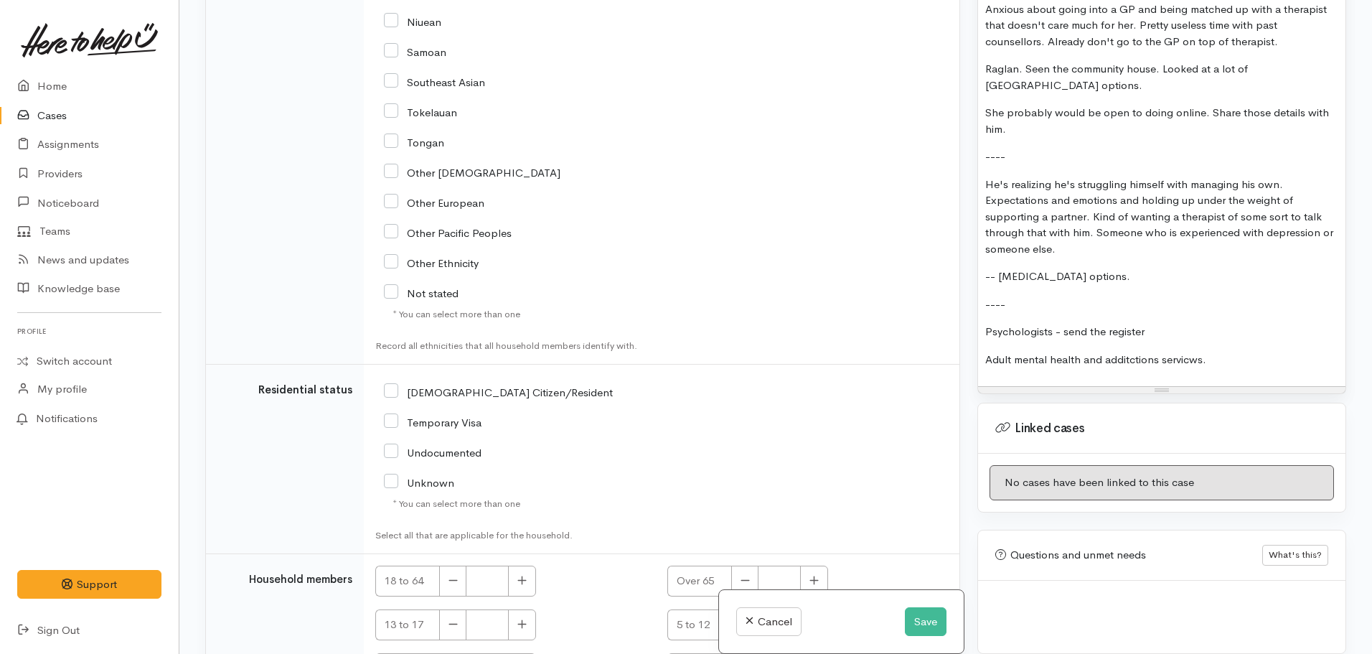
scroll to position [2711, 0]
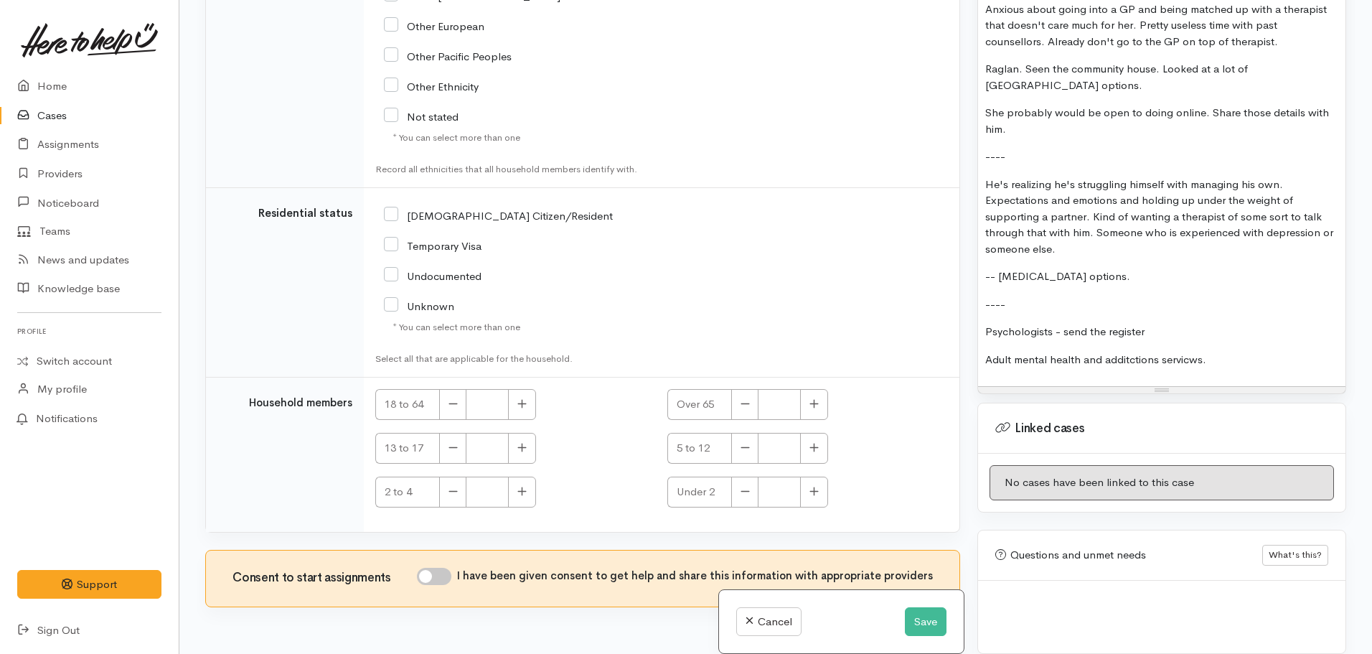
click at [393, 208] on input "[DEMOGRAPHIC_DATA] Citizen/Resident" at bounding box center [498, 214] width 229 height 13
checkbox input "true"
click at [450, 568] on input "I have been given consent to get help and share this information with appropria…" at bounding box center [434, 576] width 34 height 17
checkbox input "true"
click at [930, 631] on button "Save" at bounding box center [926, 621] width 42 height 29
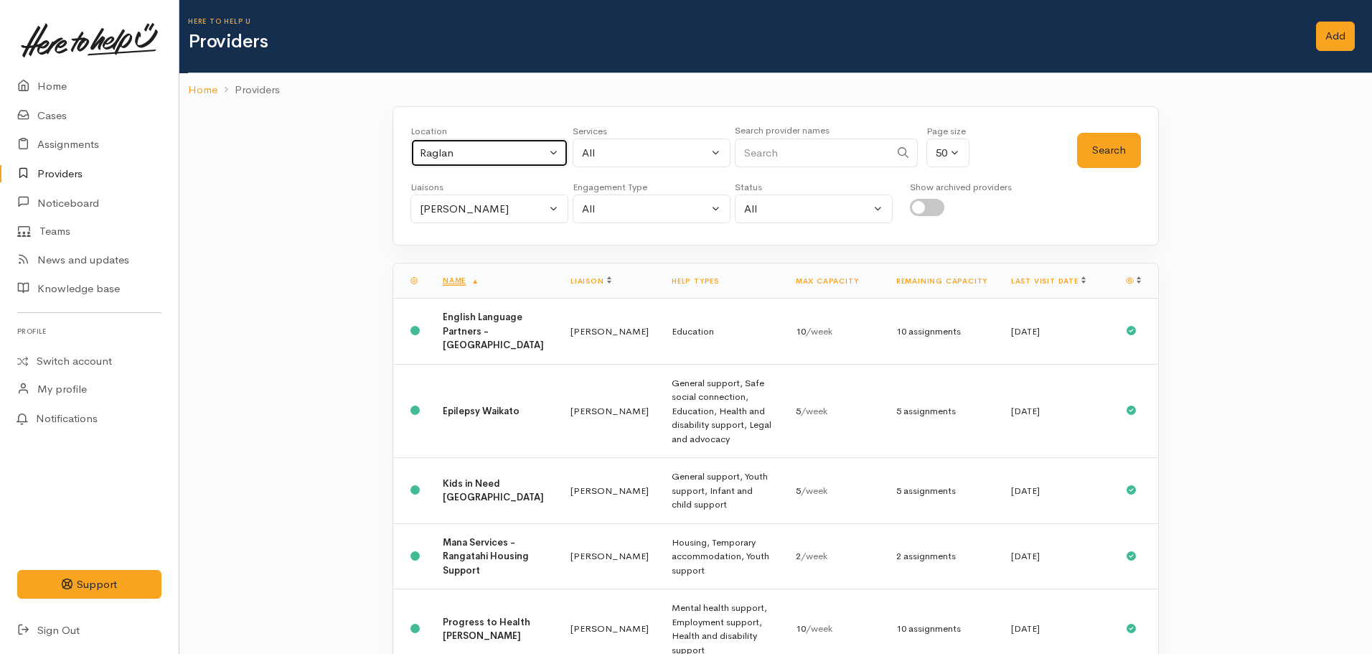
click at [490, 156] on div "Raglan" at bounding box center [483, 153] width 126 height 17
type input "hamilton"
click at [336, 181] on div "Location All Tauranga Eastern Bay of Plenty - other Kawerau Ōhope Ōpōtiki Whaka…" at bounding box center [775, 474] width 1193 height 736
click at [487, 156] on div "Raglan" at bounding box center [483, 153] width 126 height 17
type input "[PERSON_NAME]"
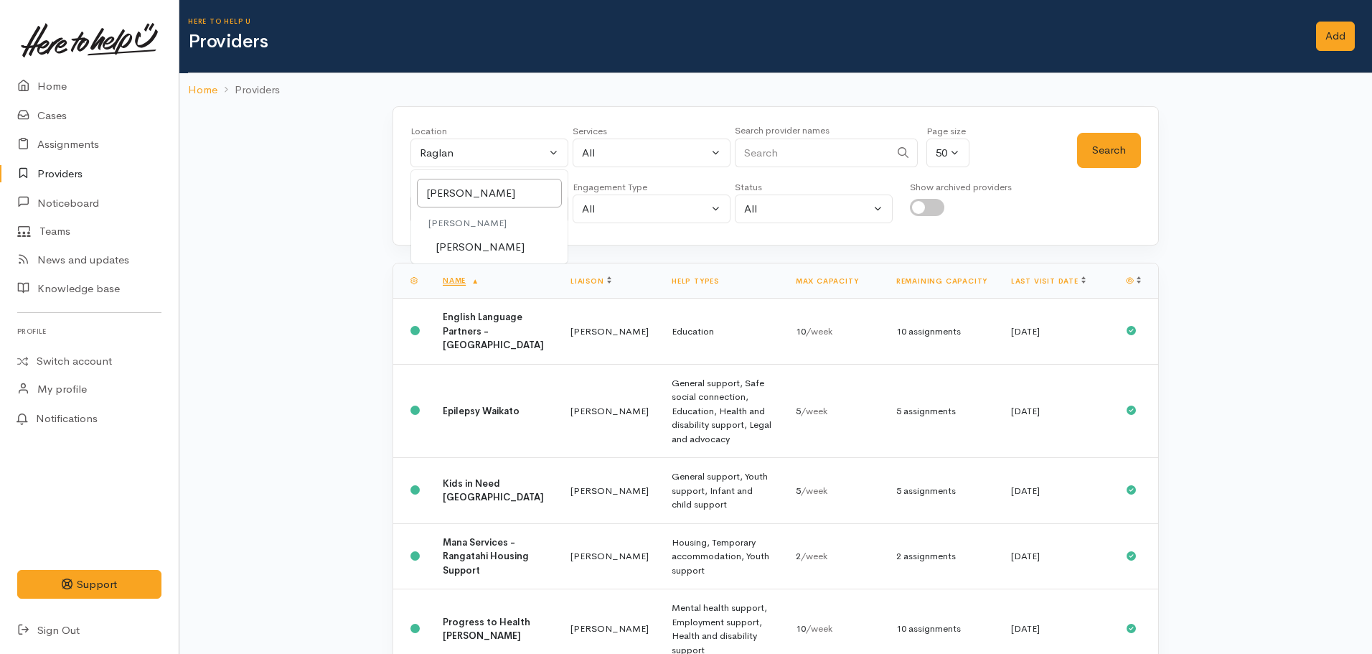
click at [450, 243] on span "[PERSON_NAME]" at bounding box center [480, 247] width 89 height 17
select select "1"
click at [456, 213] on div "Nicole Rusk" at bounding box center [483, 209] width 126 height 17
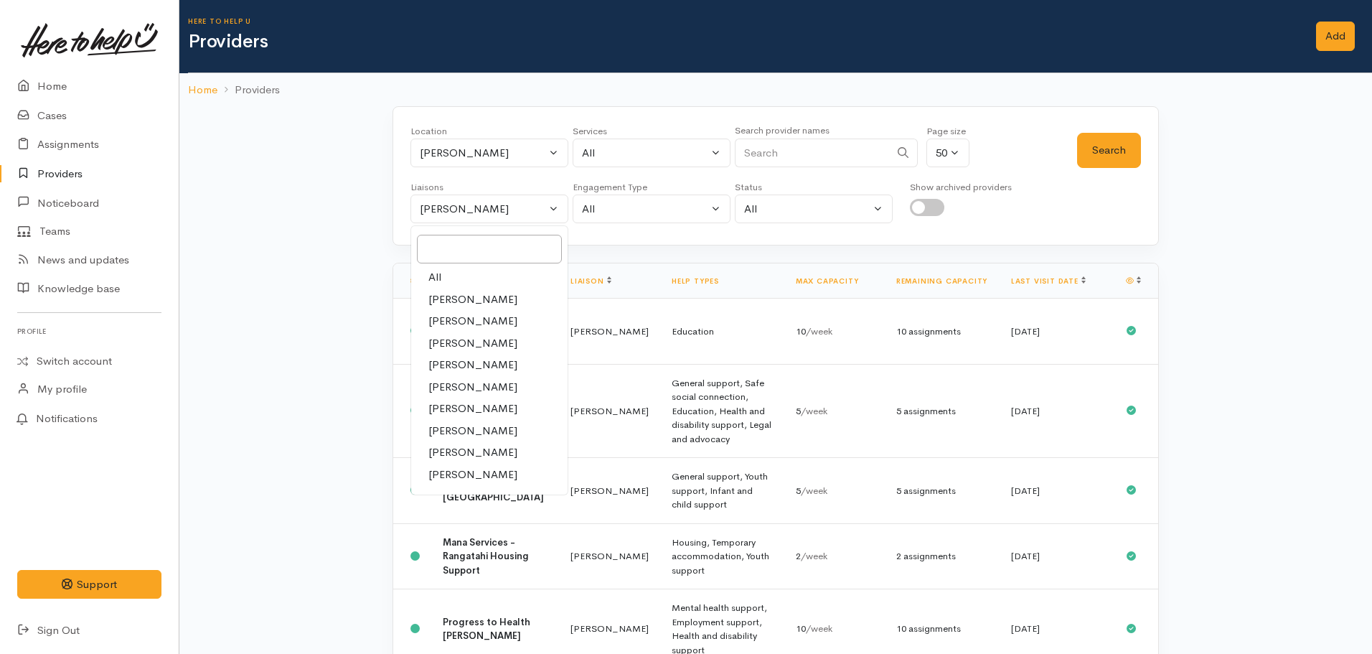
click at [441, 283] on span "All" at bounding box center [434, 277] width 13 height 17
select select "null"
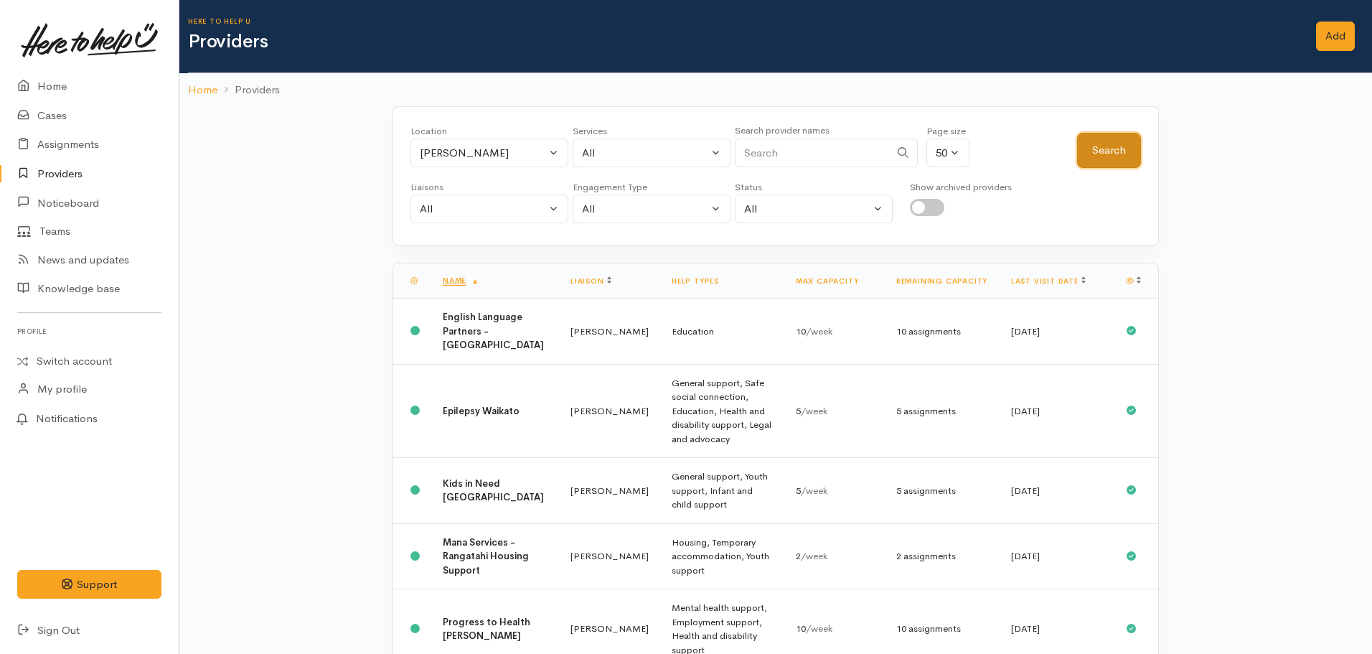
click at [1113, 159] on button "Search" at bounding box center [1109, 150] width 64 height 35
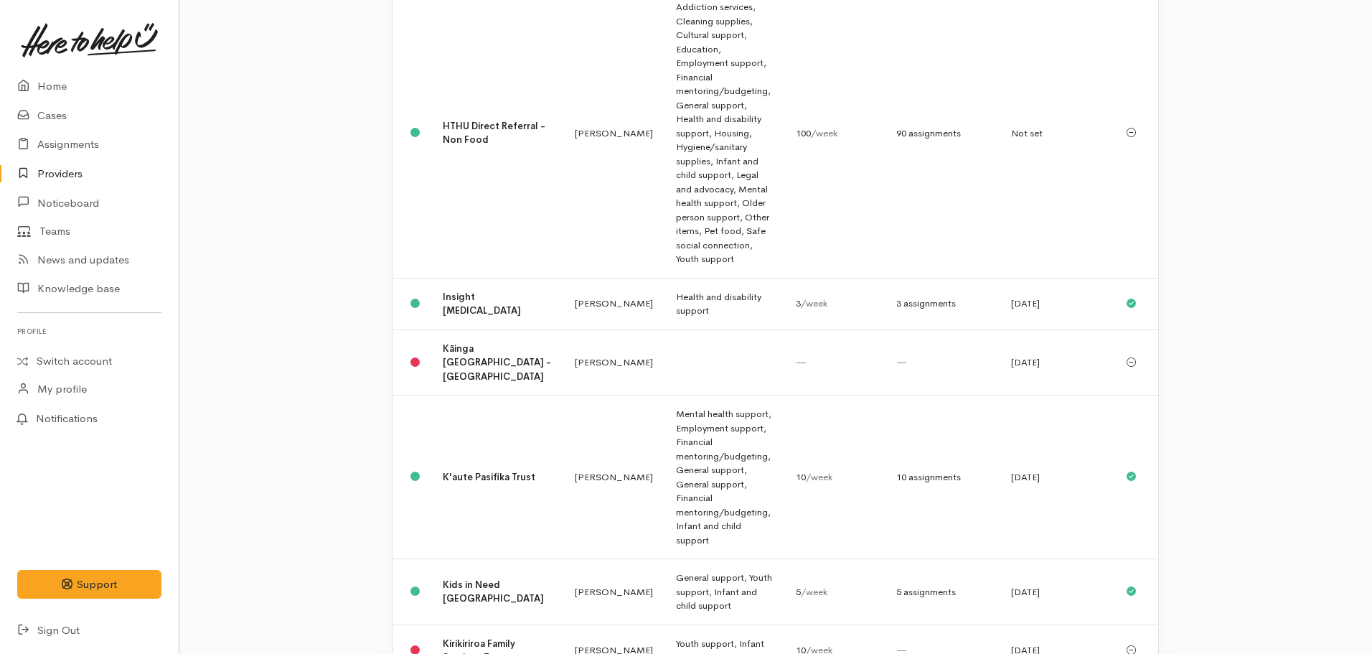
scroll to position [3150, 0]
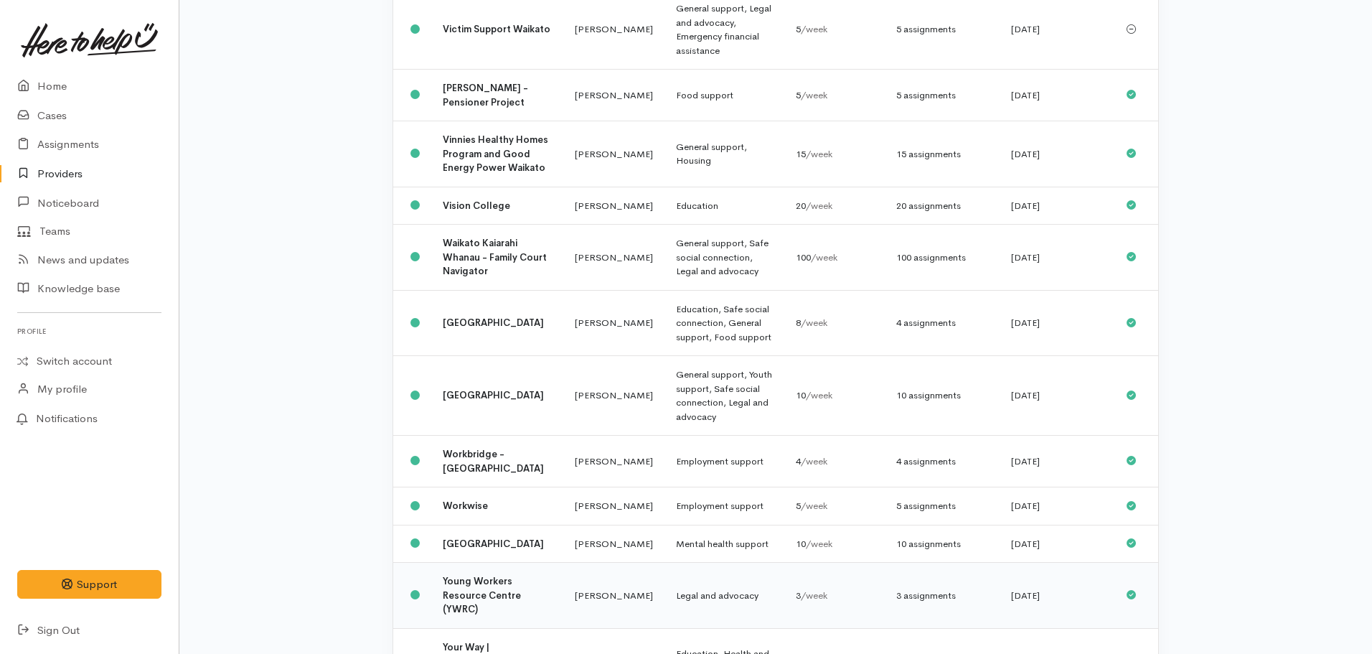
scroll to position [2265, 0]
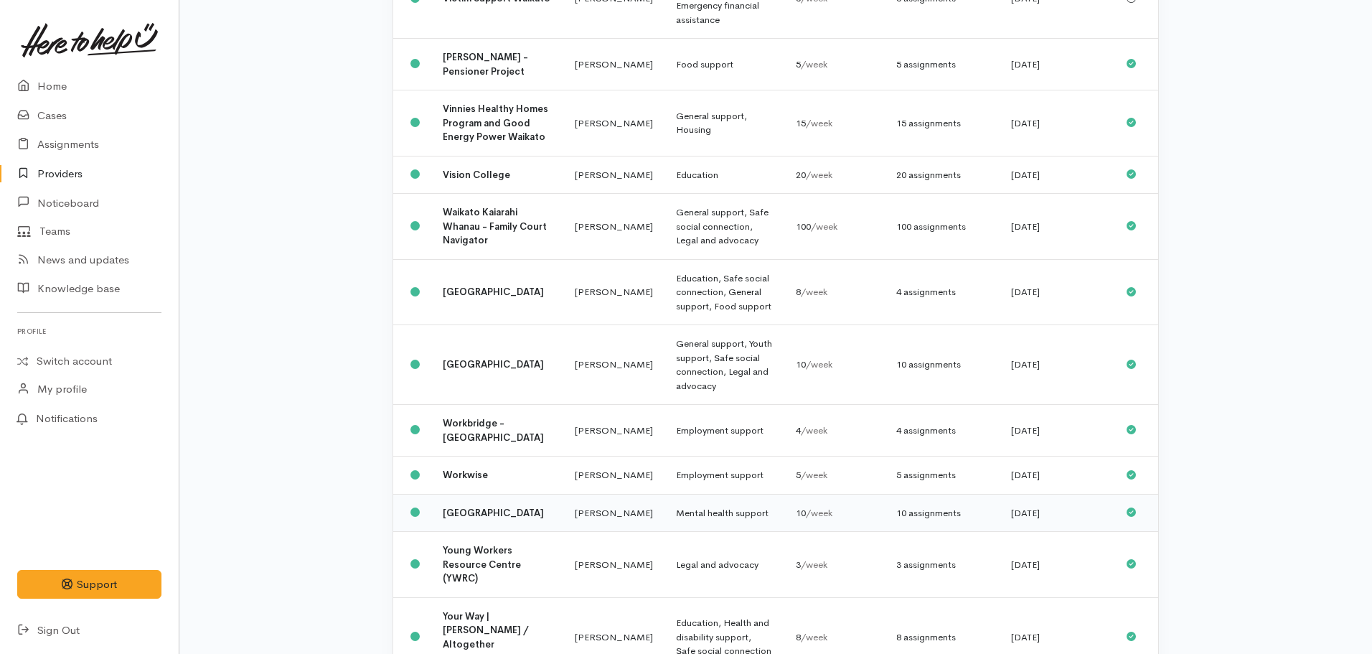
click at [477, 507] on b "Yellow Brick Road" at bounding box center [493, 513] width 101 height 12
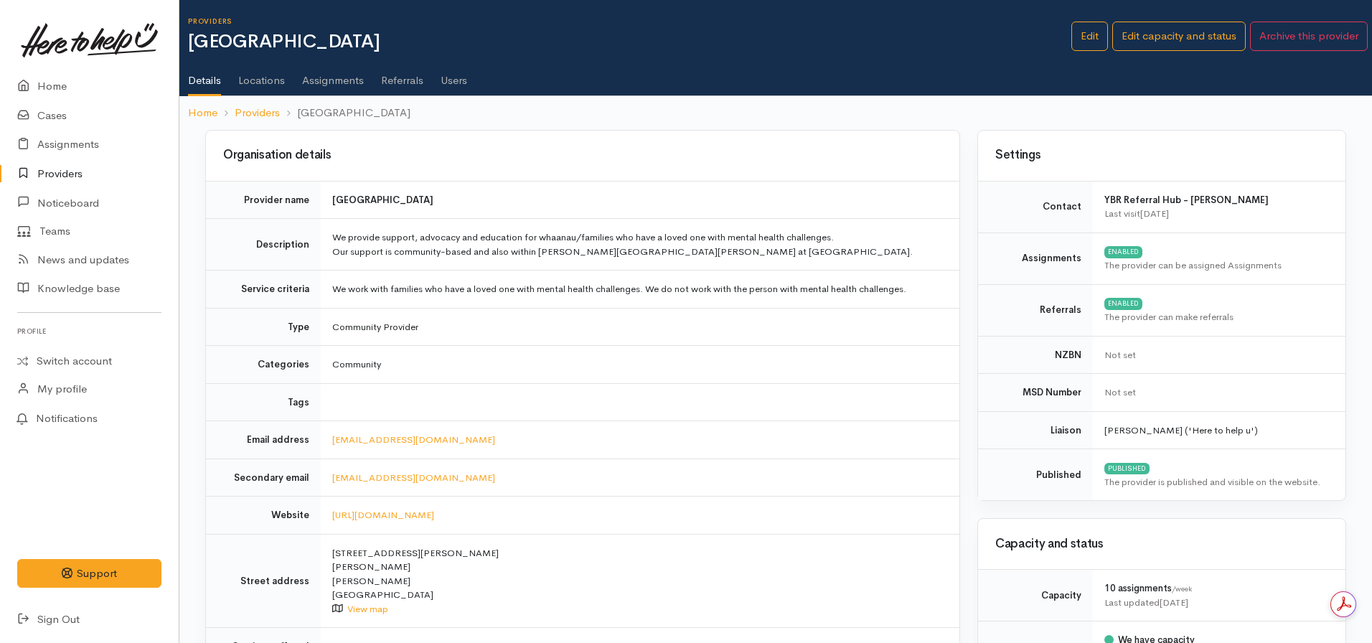
click at [268, 85] on link "Locations" at bounding box center [261, 75] width 47 height 40
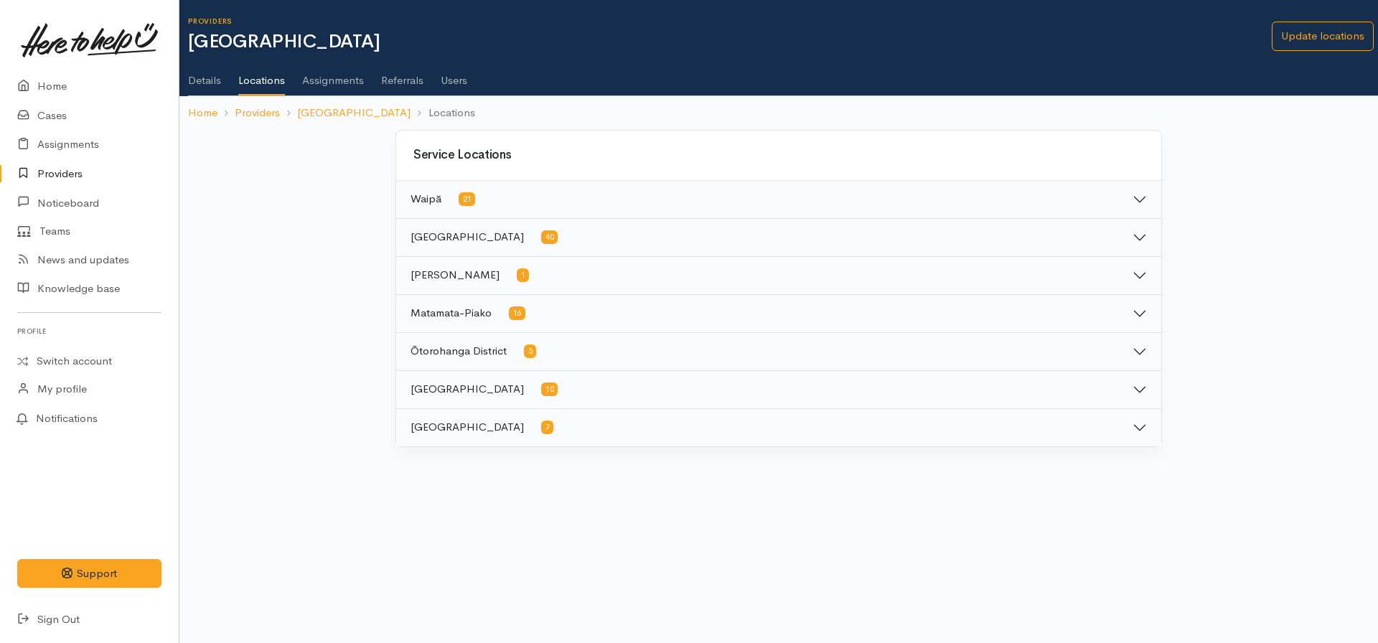
click at [490, 371] on button "[GEOGRAPHIC_DATA] 10" at bounding box center [778, 389] width 765 height 37
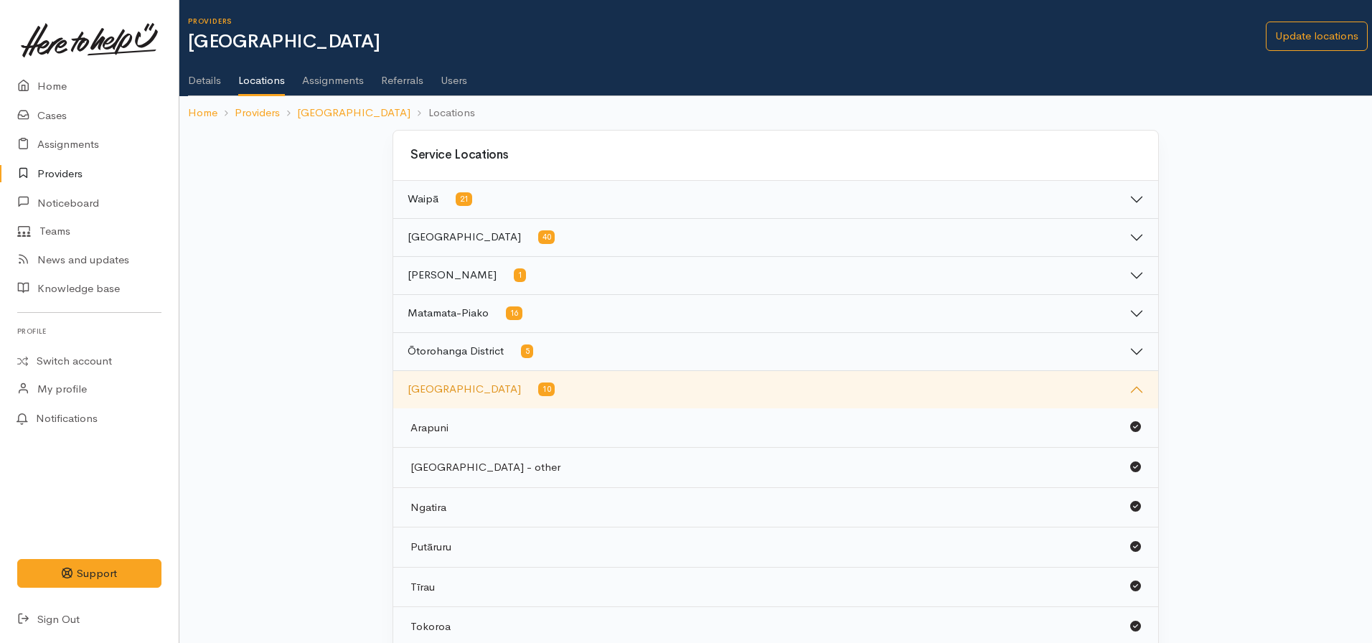
click at [516, 399] on button "[GEOGRAPHIC_DATA] 10" at bounding box center [775, 389] width 765 height 37
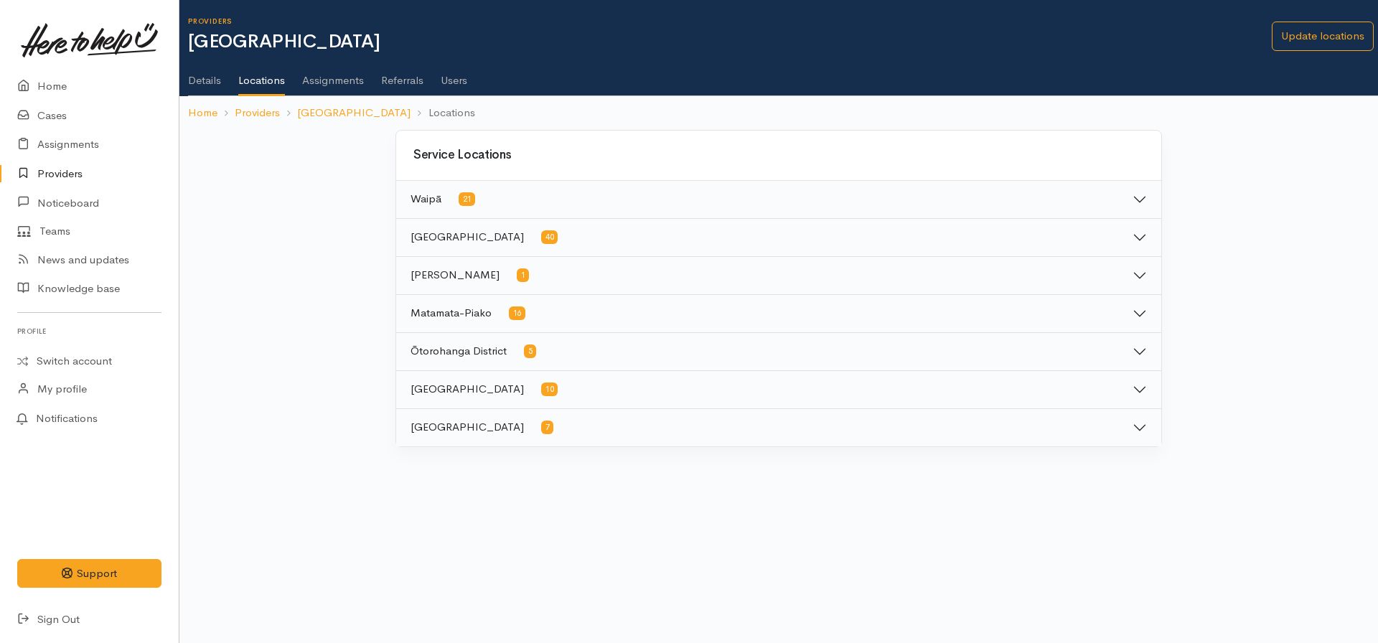
click at [502, 192] on button "Waipā 21" at bounding box center [778, 199] width 765 height 37
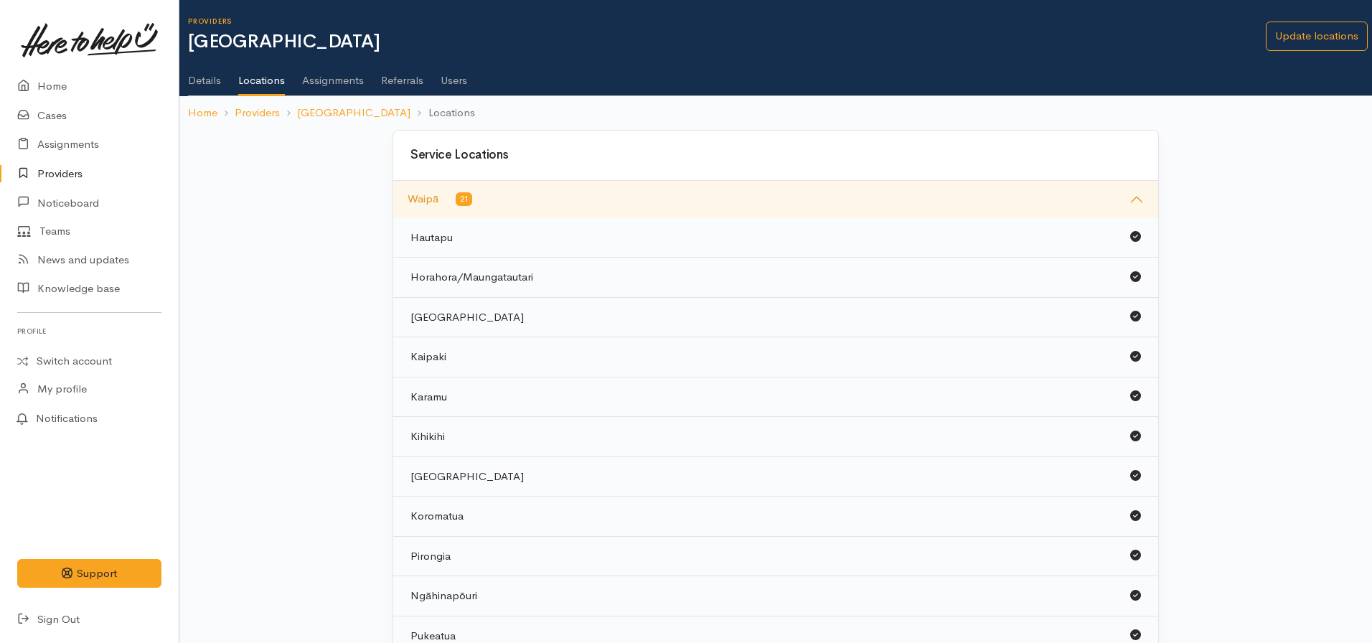
click at [522, 194] on button "Waipā 21" at bounding box center [775, 199] width 765 height 37
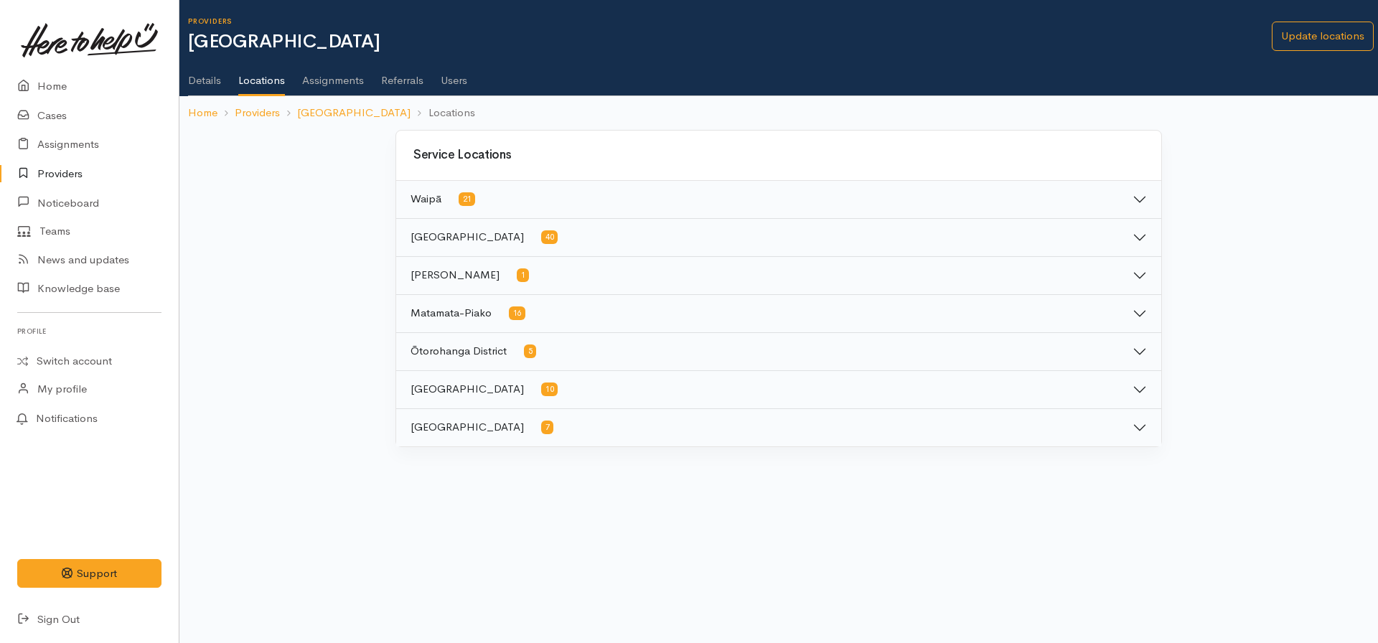
click at [494, 243] on button "Waikato District 40" at bounding box center [778, 237] width 765 height 37
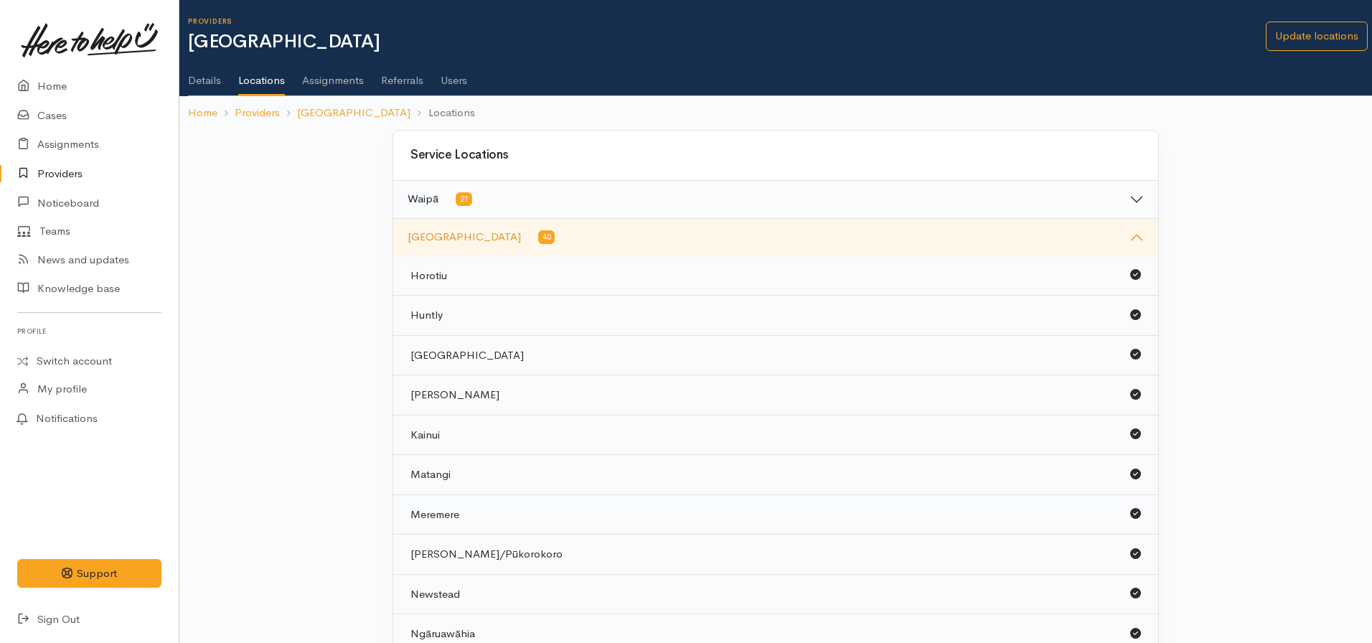
click at [549, 241] on button "Waikato District 40" at bounding box center [775, 237] width 765 height 37
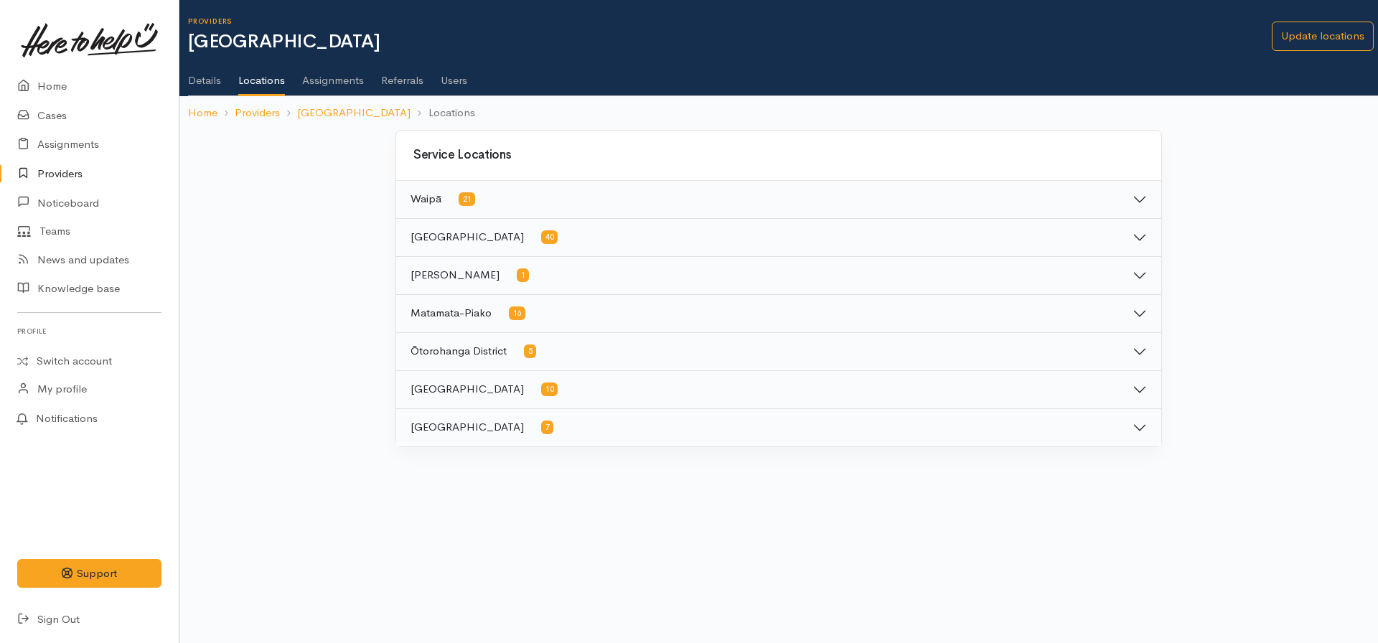
click at [479, 235] on button "Waikato District 40" at bounding box center [778, 237] width 765 height 37
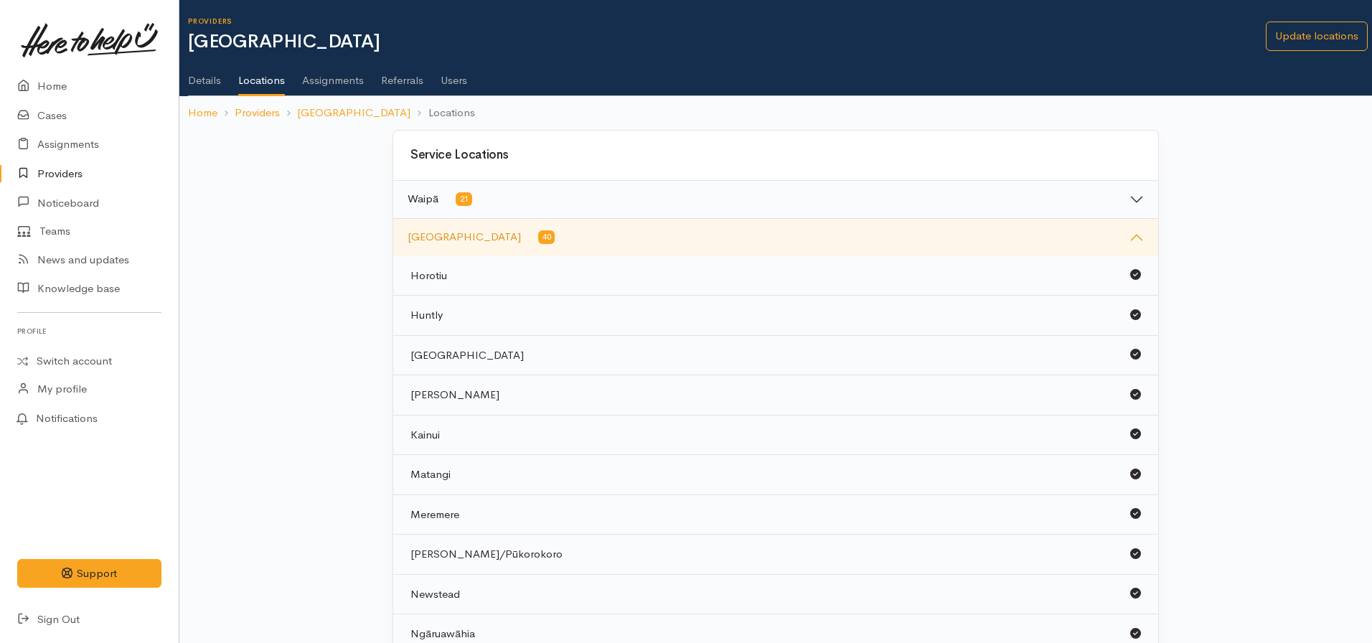
click at [538, 235] on span "40" at bounding box center [546, 237] width 17 height 14
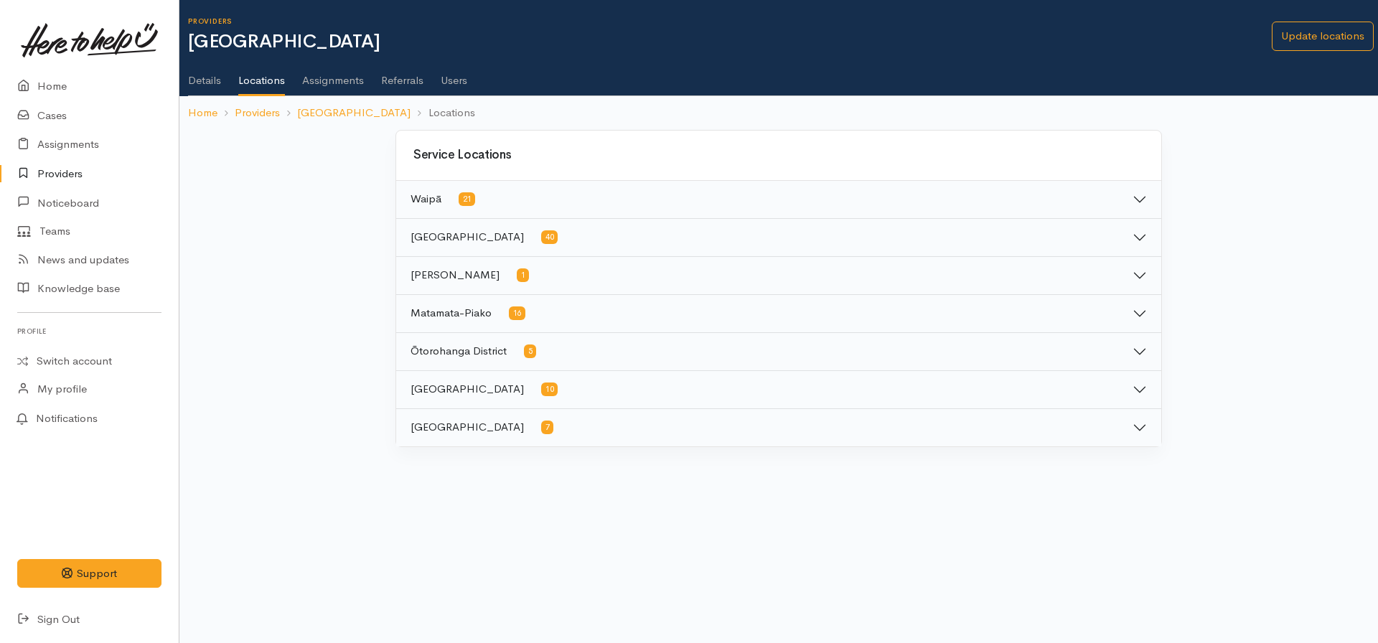
click at [504, 268] on button "[PERSON_NAME] 1" at bounding box center [778, 275] width 765 height 37
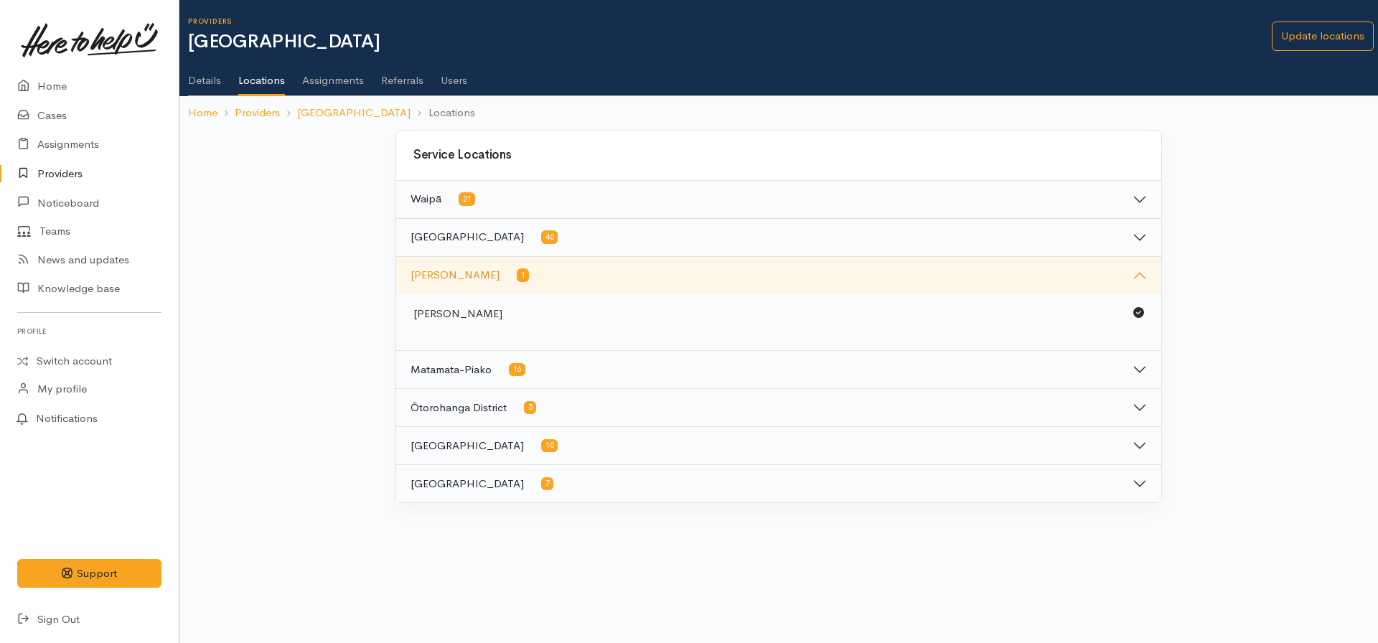
click at [505, 270] on button "[PERSON_NAME] 1" at bounding box center [778, 275] width 765 height 37
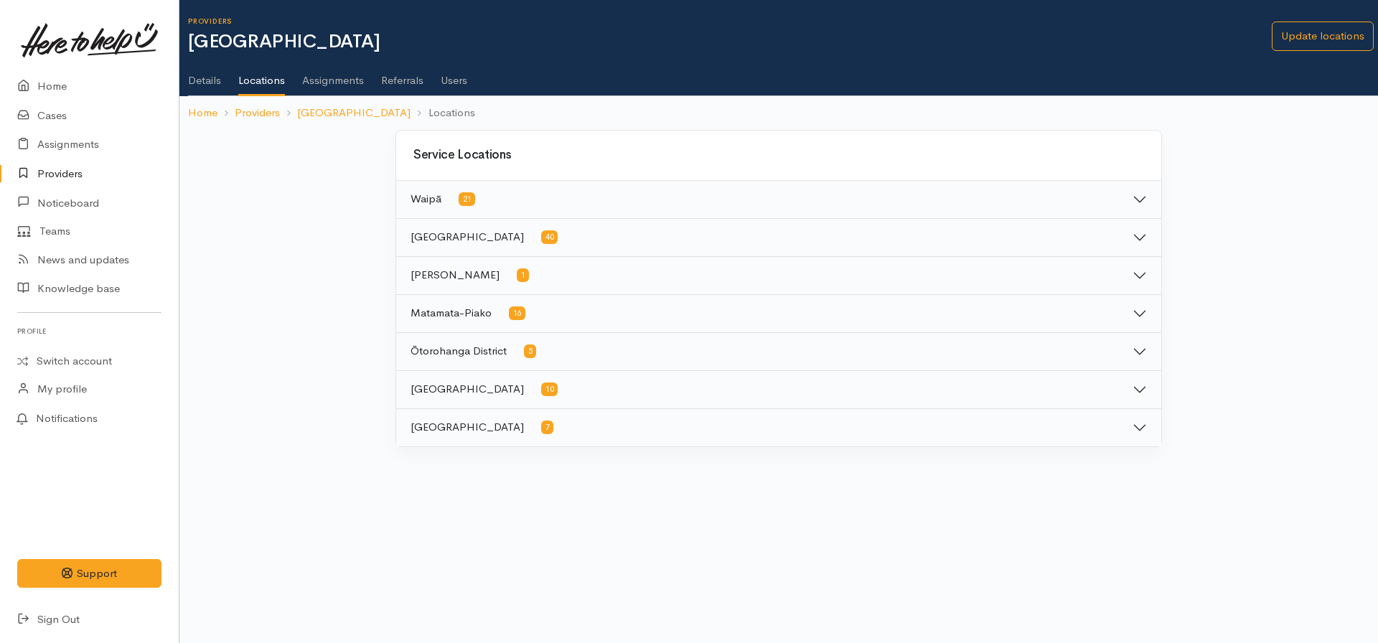
click at [528, 308] on button "Matamata-Piako 16" at bounding box center [778, 313] width 765 height 37
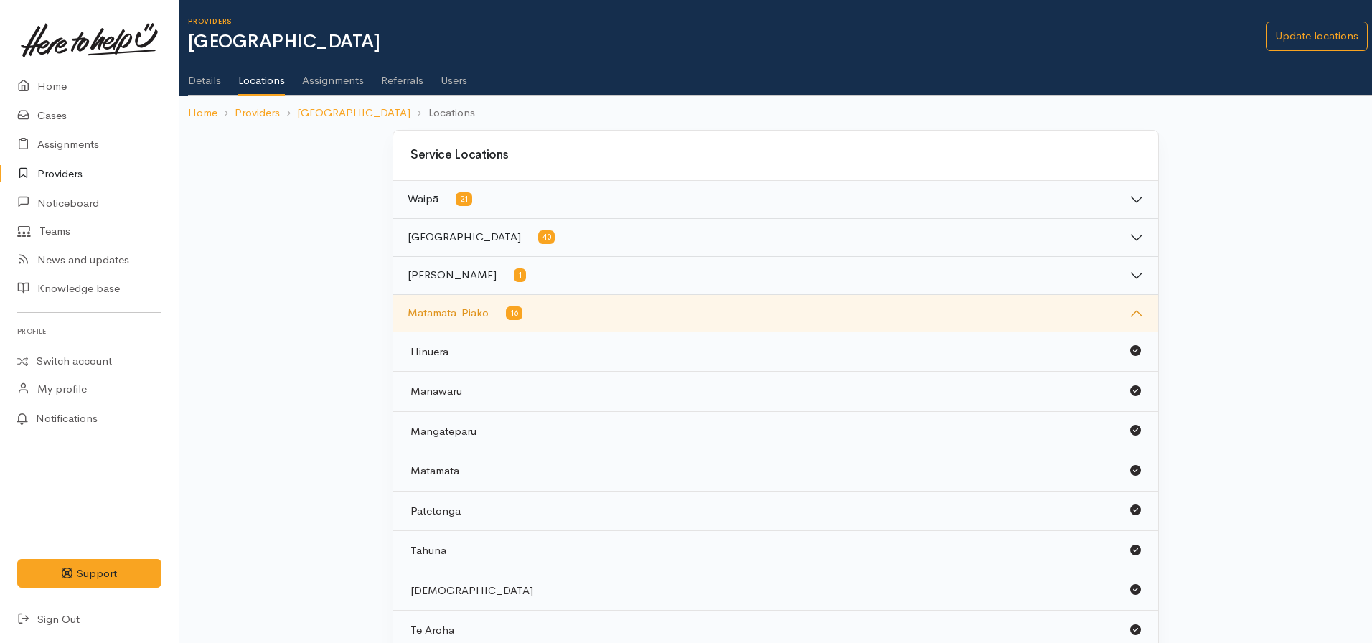
click at [541, 302] on button "Matamata-Piako 16" at bounding box center [775, 313] width 765 height 37
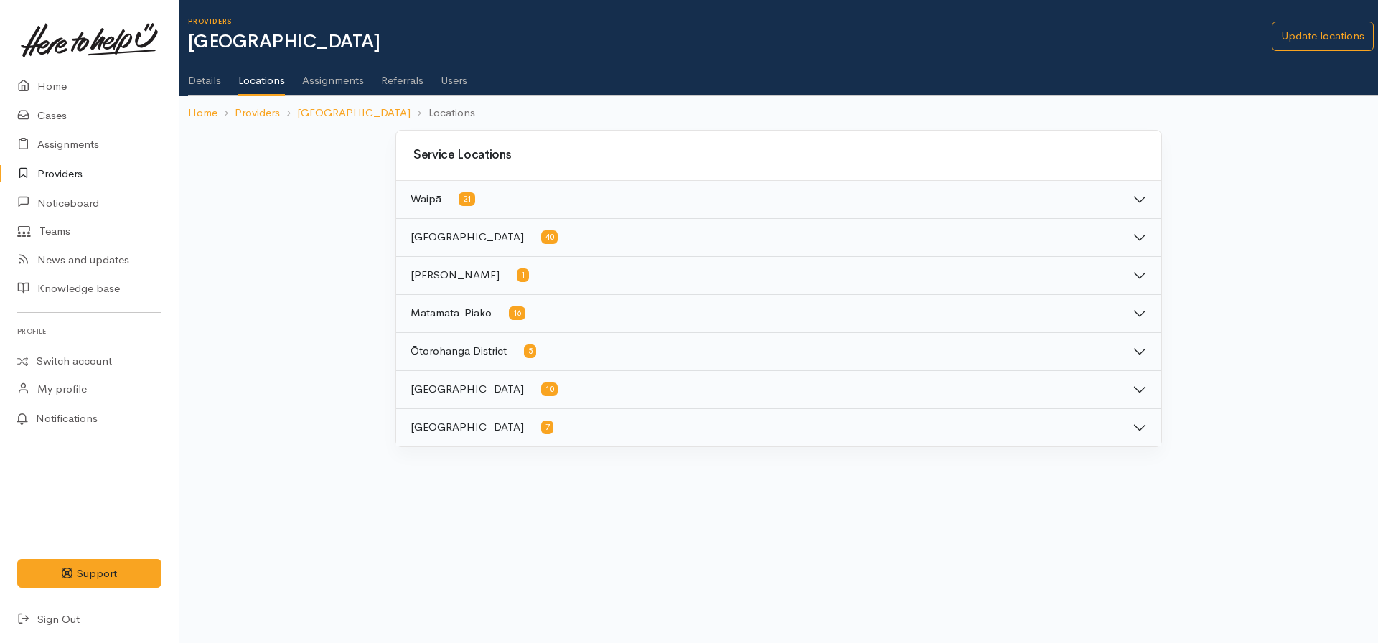
click at [532, 347] on span "5" at bounding box center [530, 351] width 12 height 14
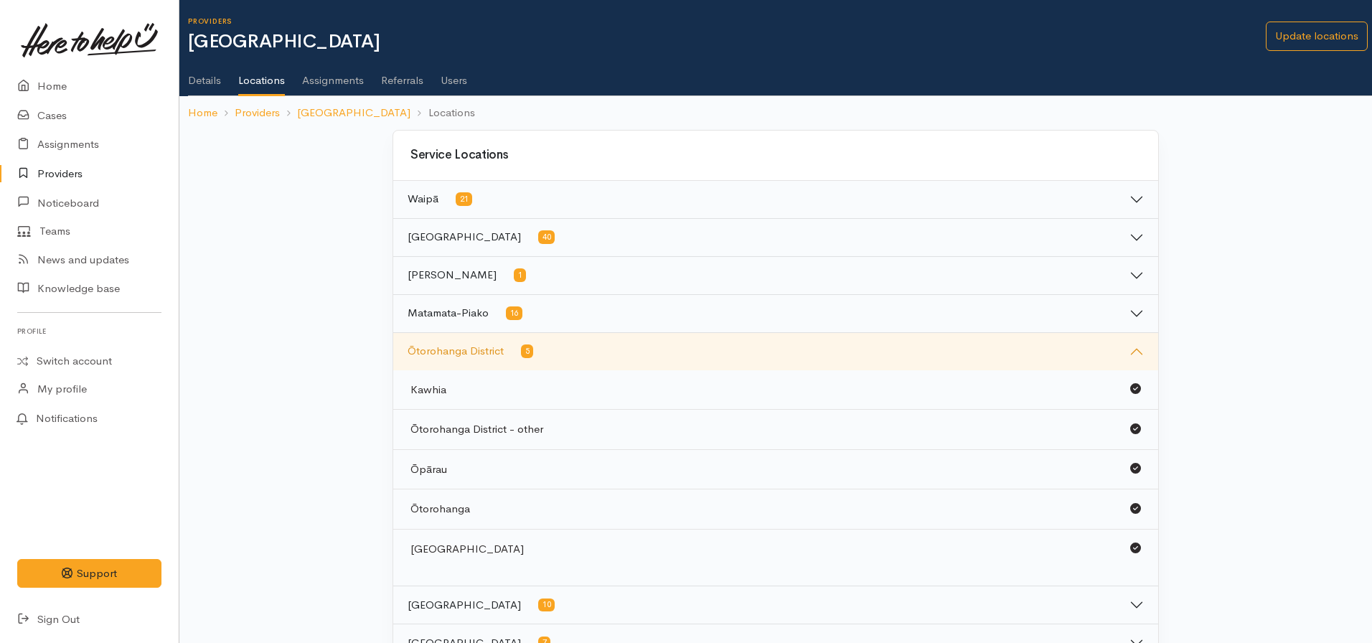
click at [538, 354] on button "Ōtorohanga District 5" at bounding box center [775, 351] width 765 height 37
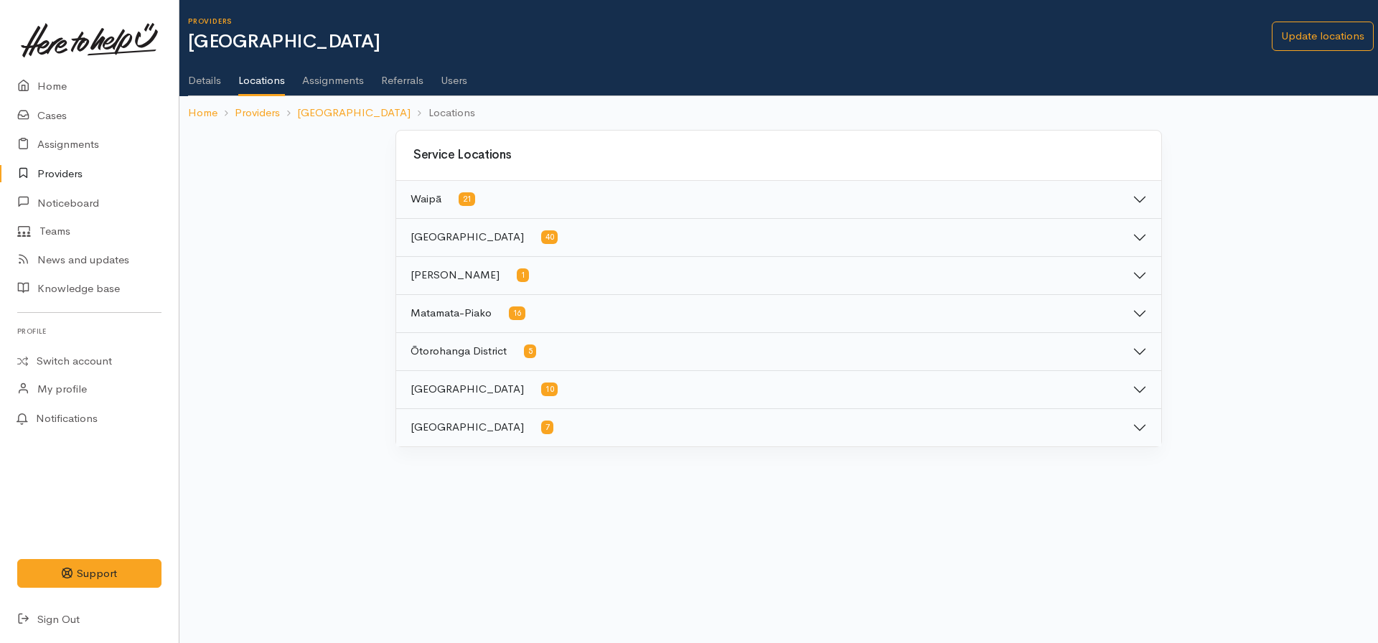
click at [499, 393] on button "[GEOGRAPHIC_DATA] 10" at bounding box center [778, 389] width 765 height 37
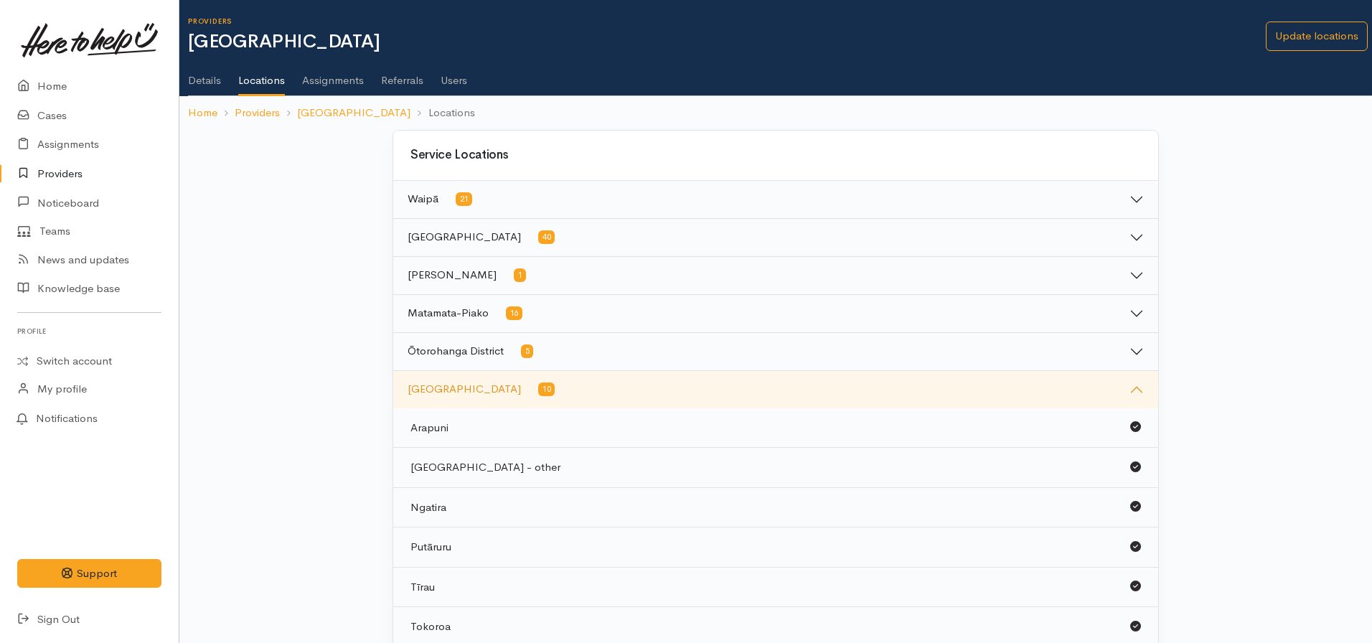
click at [500, 394] on button "[GEOGRAPHIC_DATA] 10" at bounding box center [775, 389] width 765 height 37
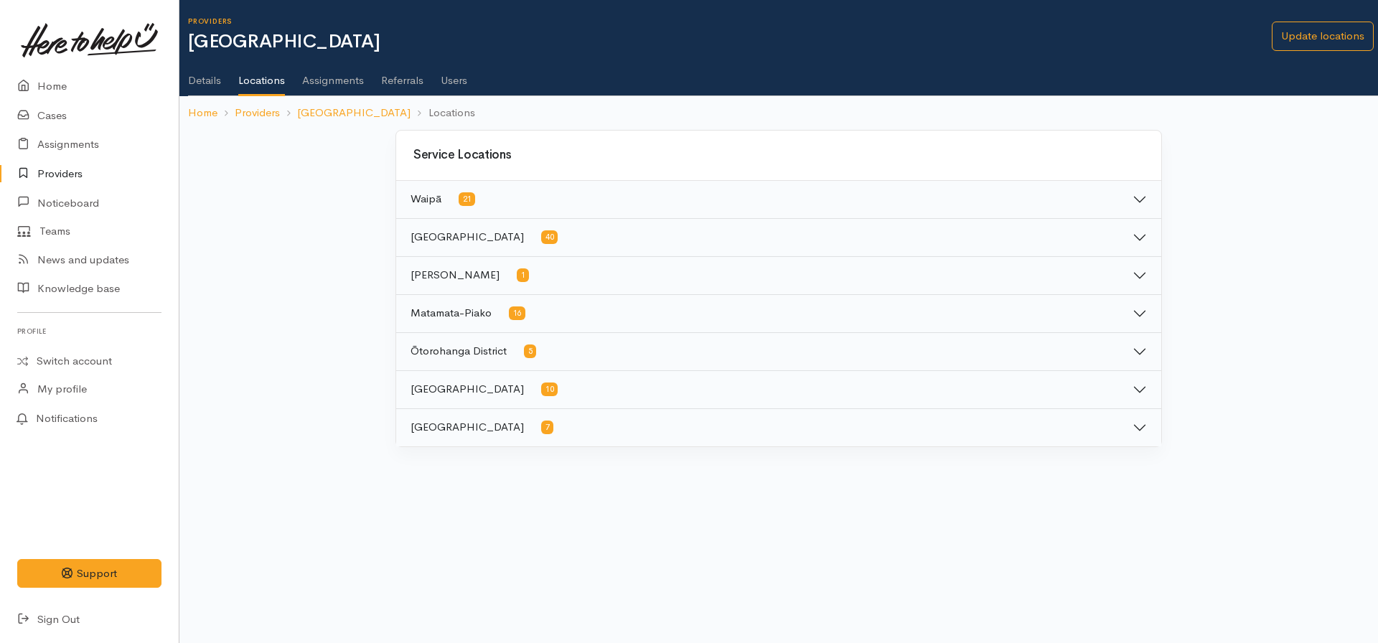
click at [493, 428] on button "Waitomo District 7" at bounding box center [778, 427] width 765 height 37
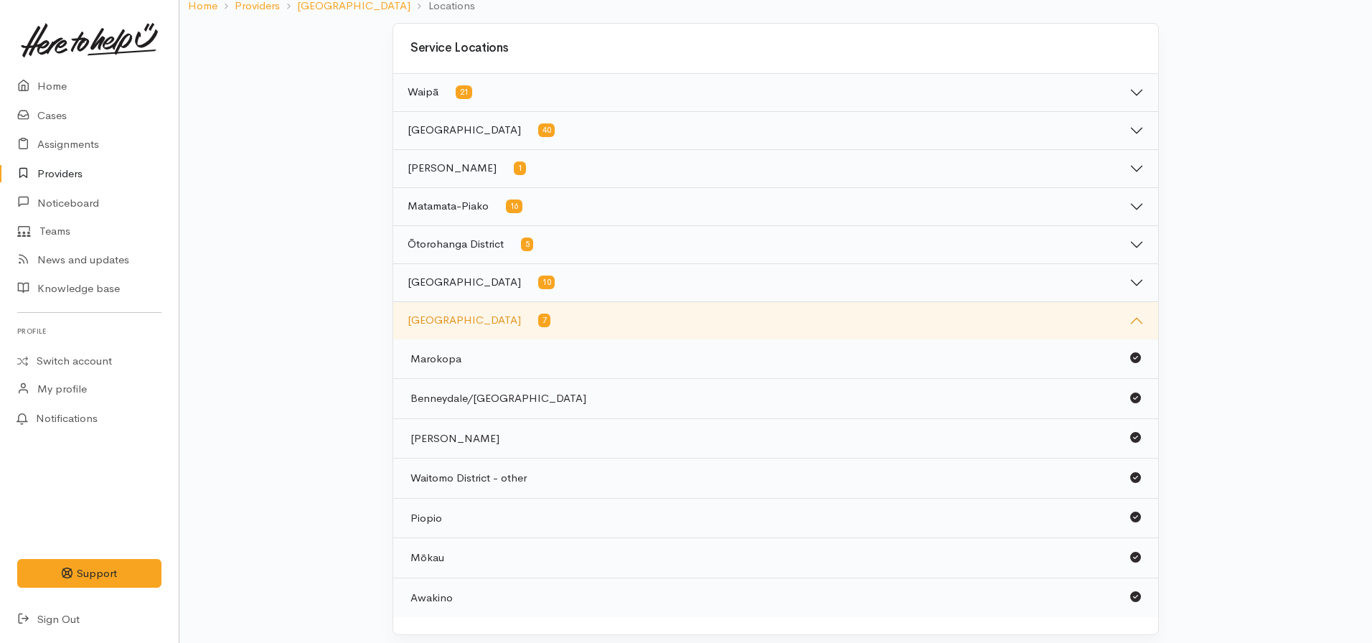
scroll to position [116, 0]
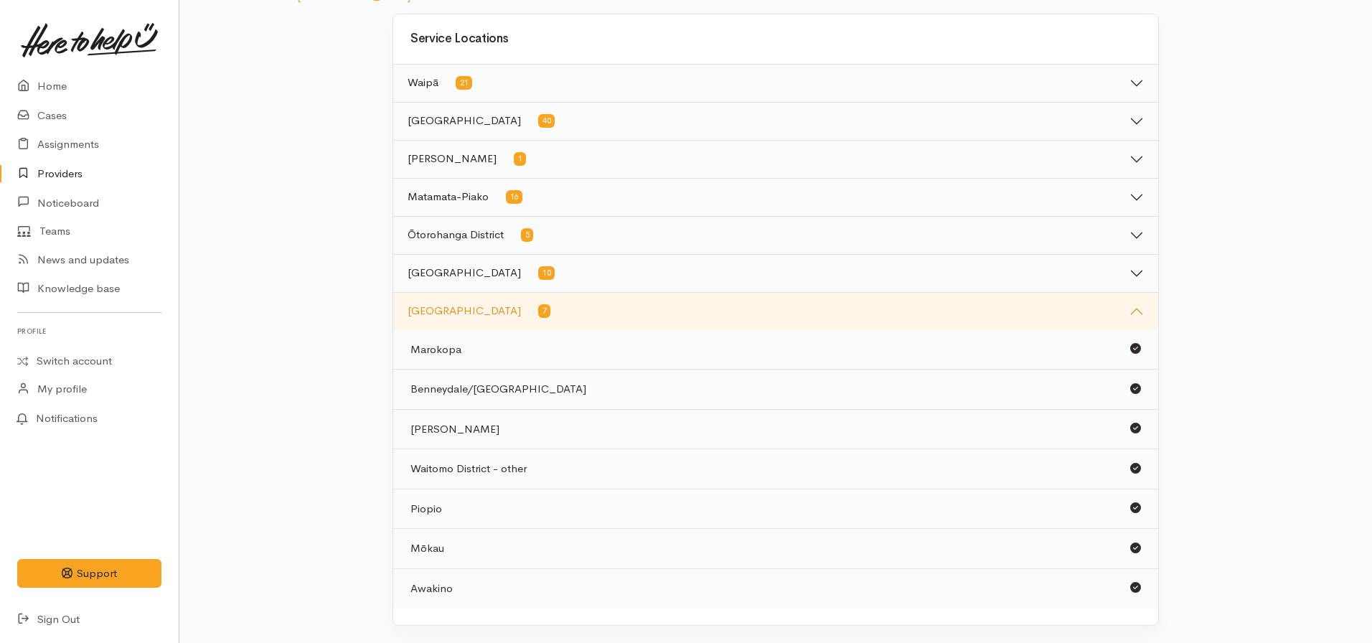
click at [455, 309] on button "Waitomo District 7" at bounding box center [775, 311] width 765 height 37
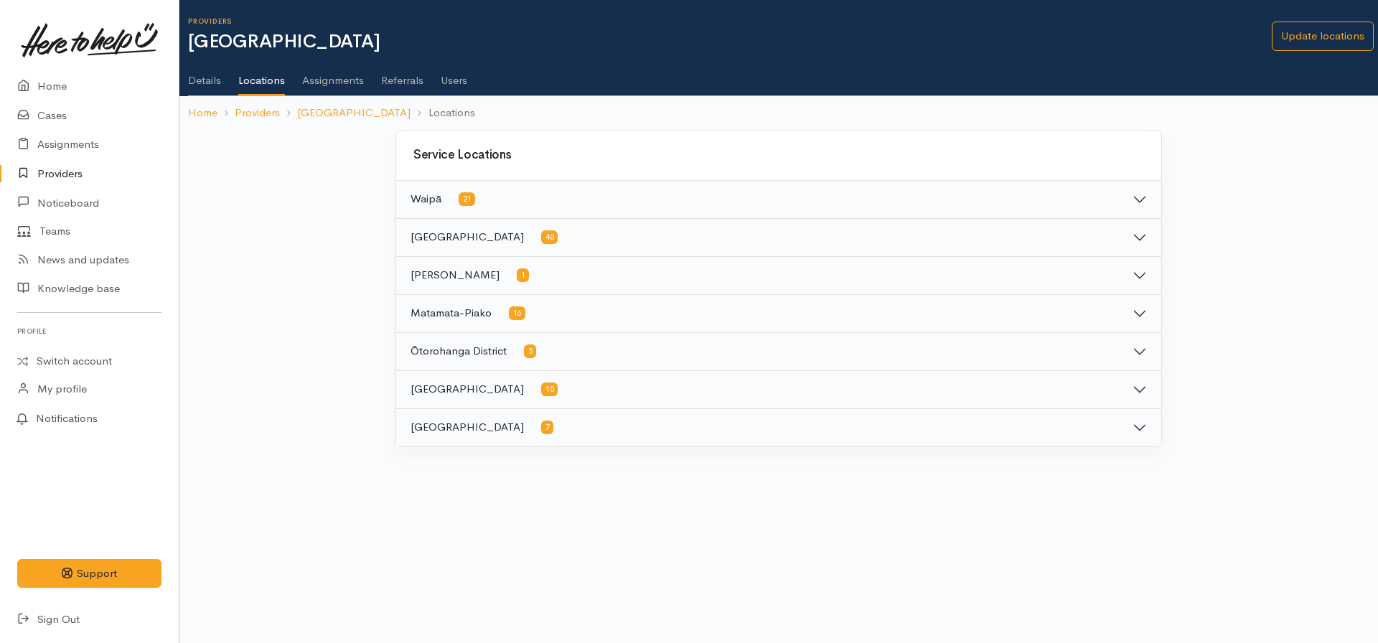
click at [482, 197] on button "Waipā 21" at bounding box center [778, 199] width 765 height 37
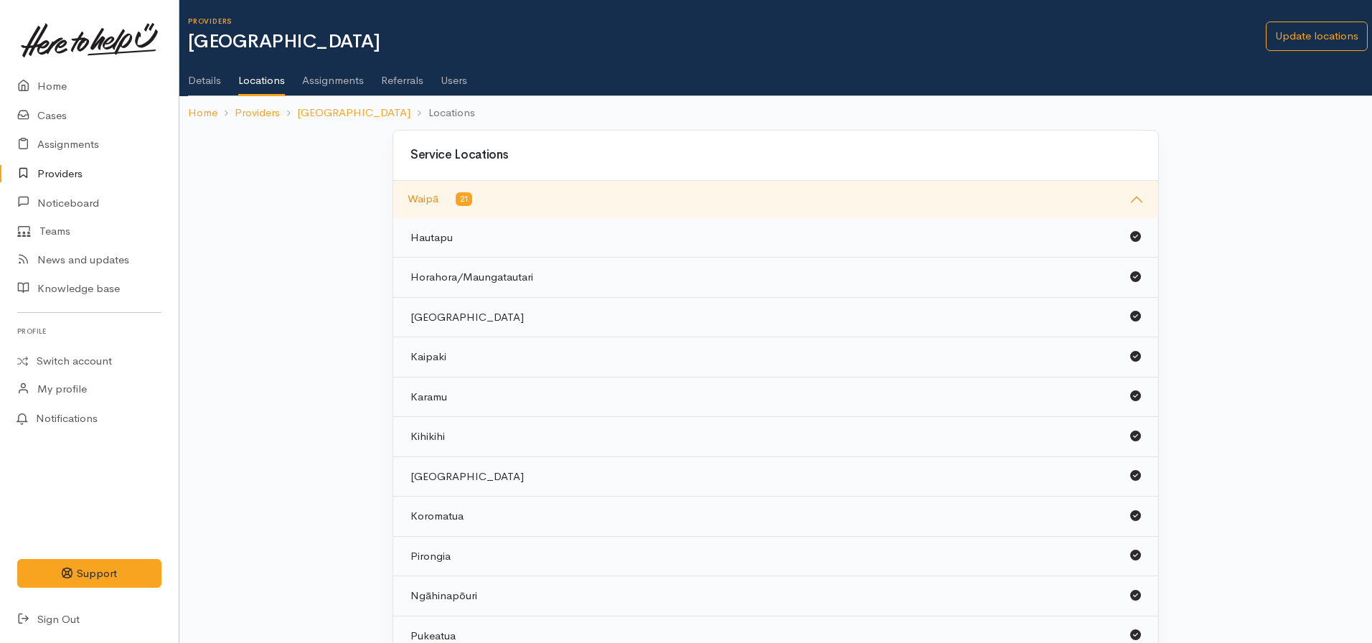
click at [471, 201] on span "21" at bounding box center [464, 199] width 17 height 14
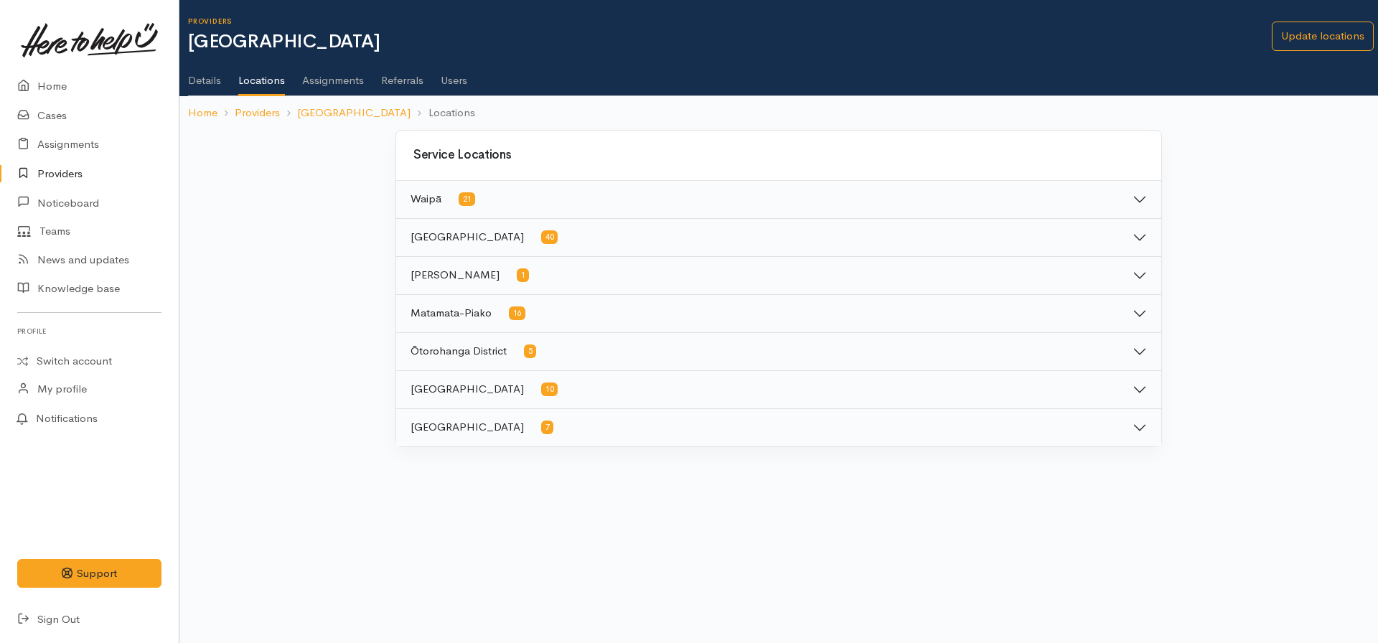
click at [468, 241] on button "Waikato District 40" at bounding box center [778, 237] width 765 height 37
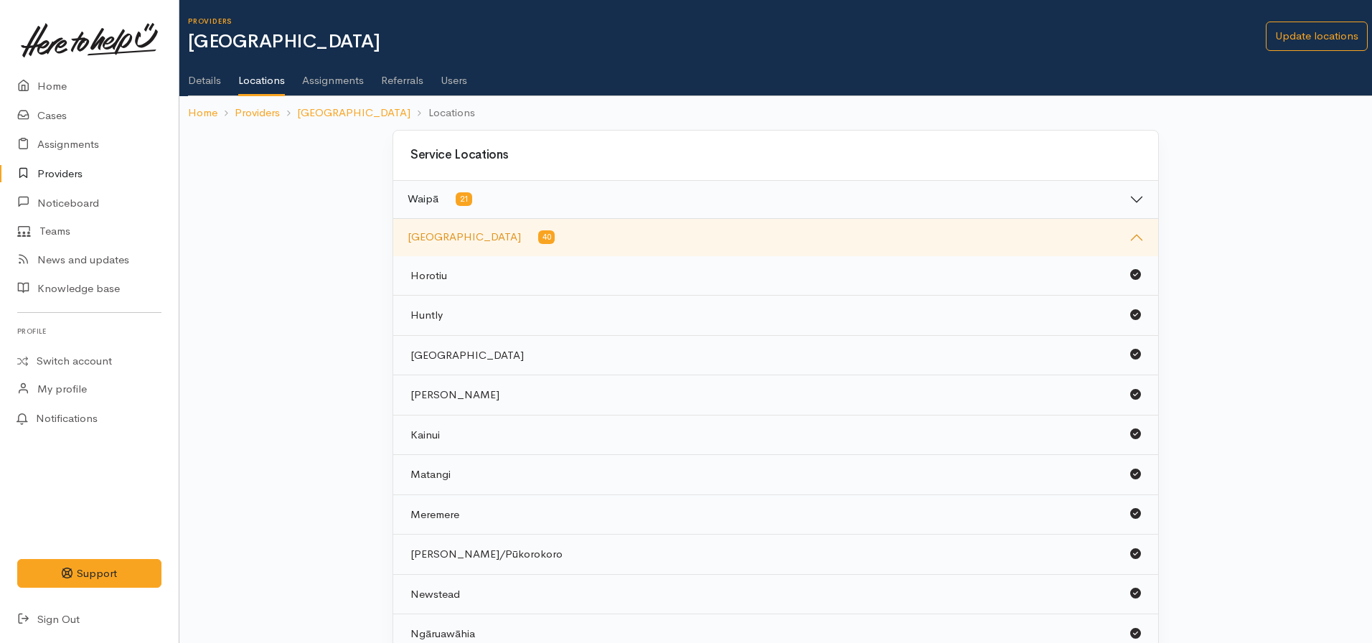
click at [475, 224] on button "Waikato District 40" at bounding box center [775, 237] width 765 height 37
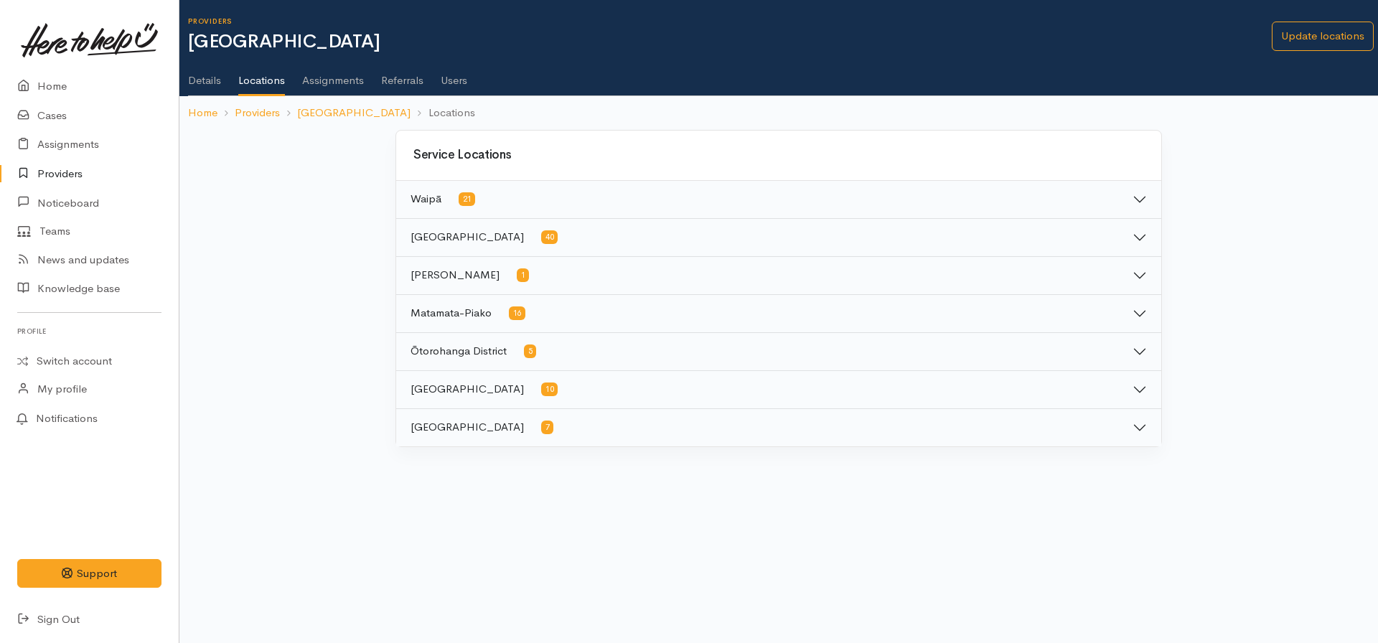
click at [502, 245] on button "Waikato District 40" at bounding box center [778, 237] width 765 height 37
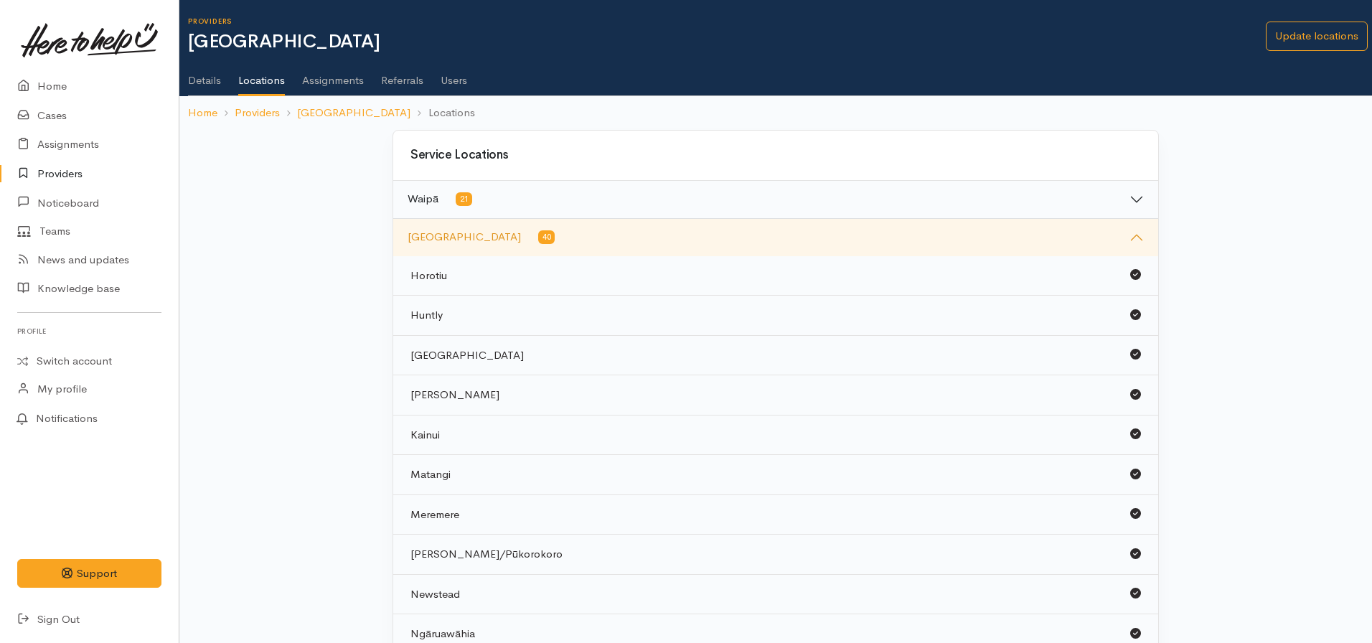
click at [525, 231] on button "Waikato District 40" at bounding box center [775, 237] width 765 height 37
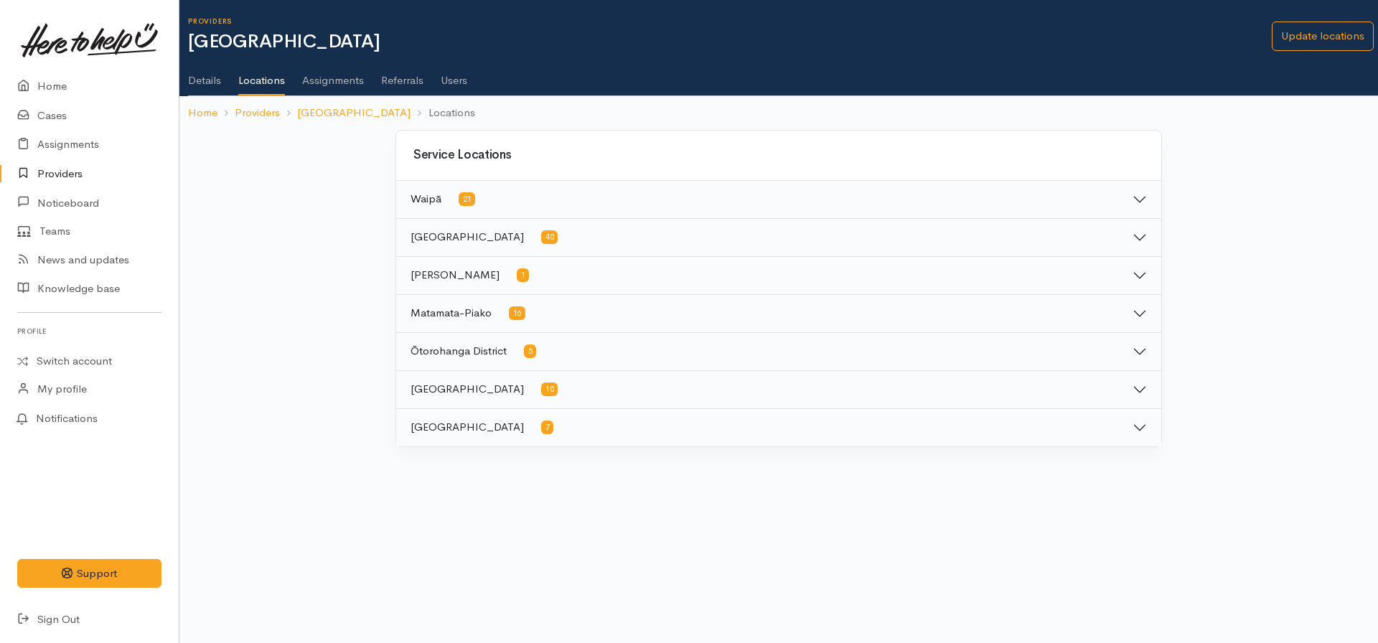
drag, startPoint x: 63, startPoint y: 177, endPoint x: 88, endPoint y: 182, distance: 24.8
click at [63, 177] on link "Providers" at bounding box center [89, 173] width 179 height 29
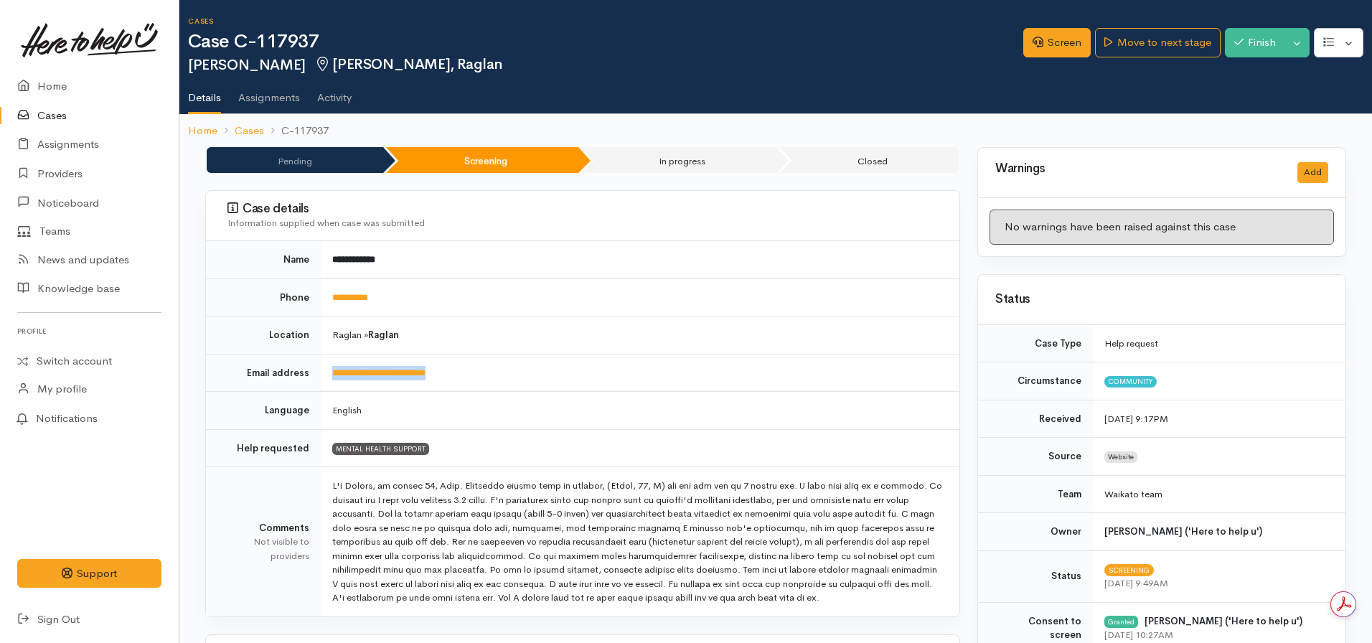
drag, startPoint x: 462, startPoint y: 375, endPoint x: 324, endPoint y: 372, distance: 137.8
click at [324, 372] on td "**********" at bounding box center [640, 373] width 639 height 38
copy link "**********"
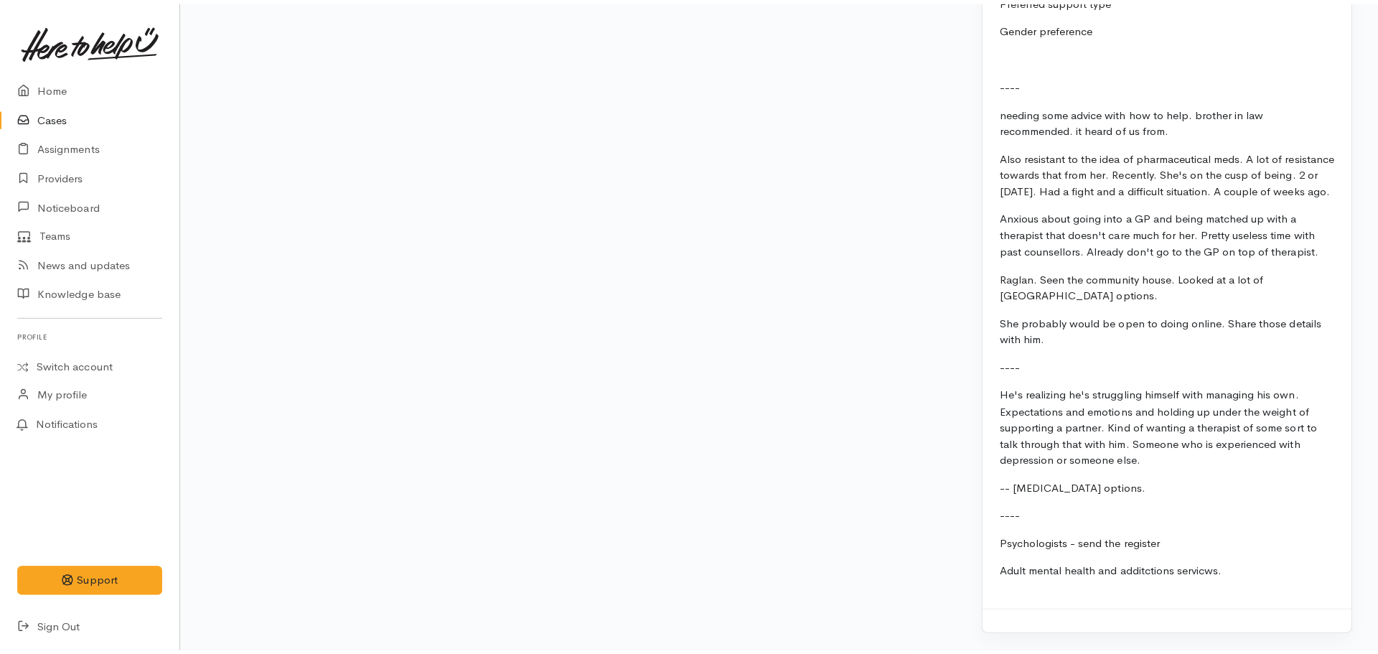
scroll to position [1220, 0]
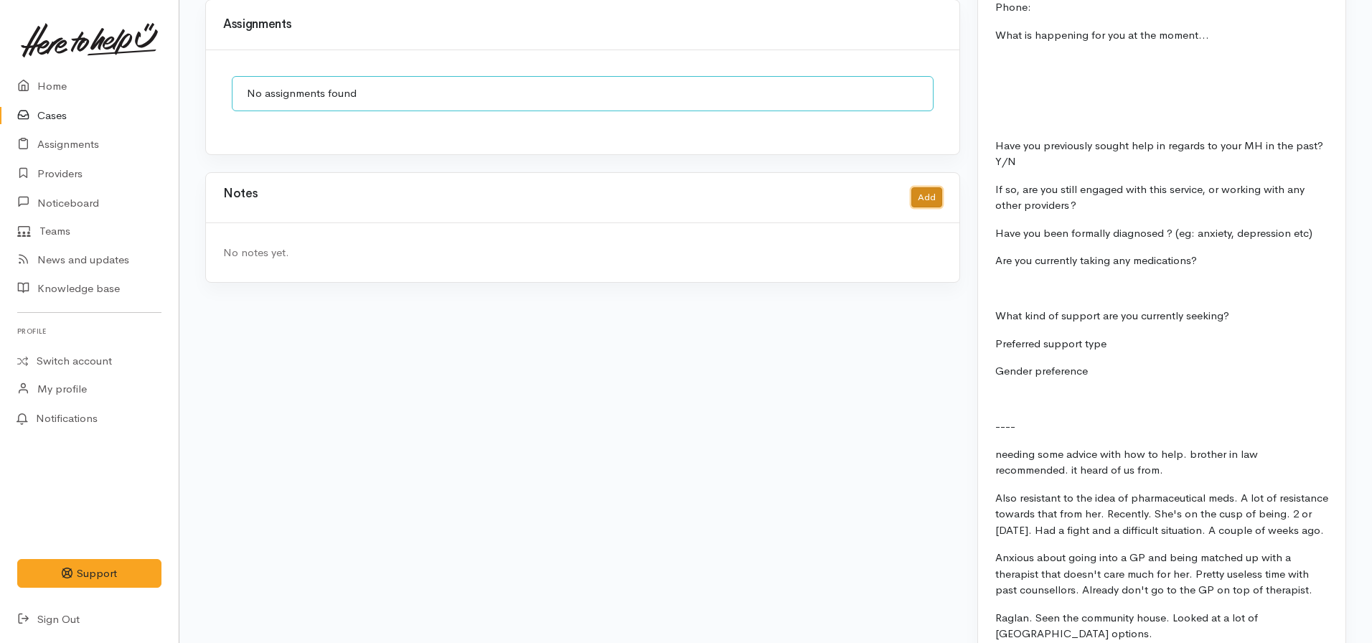
click at [937, 187] on button "Add" at bounding box center [926, 197] width 31 height 21
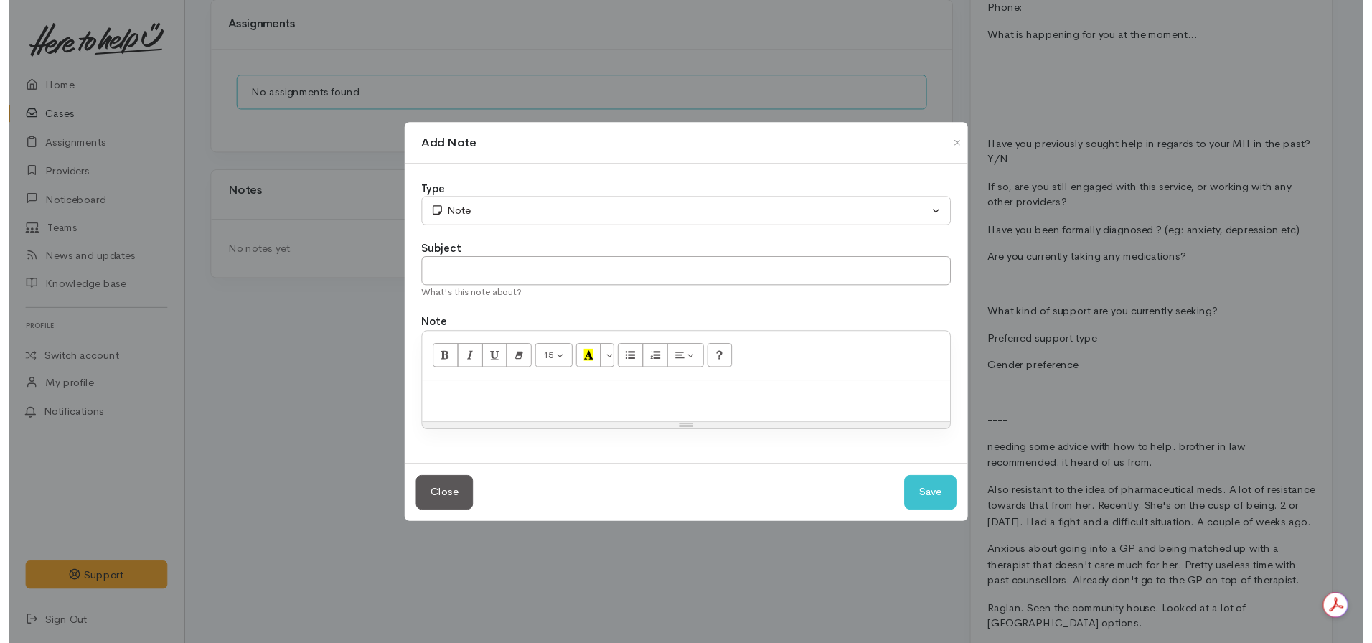
scroll to position [0, 0]
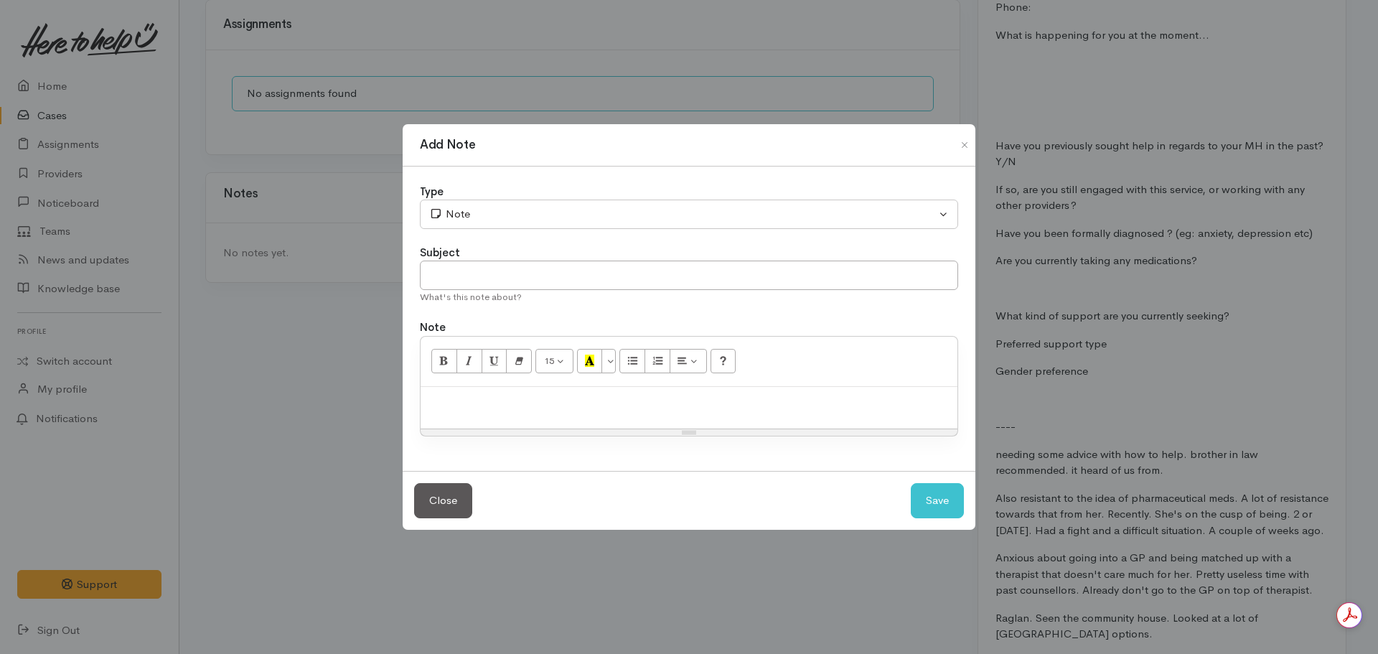
click at [532, 413] on div at bounding box center [689, 408] width 537 height 42
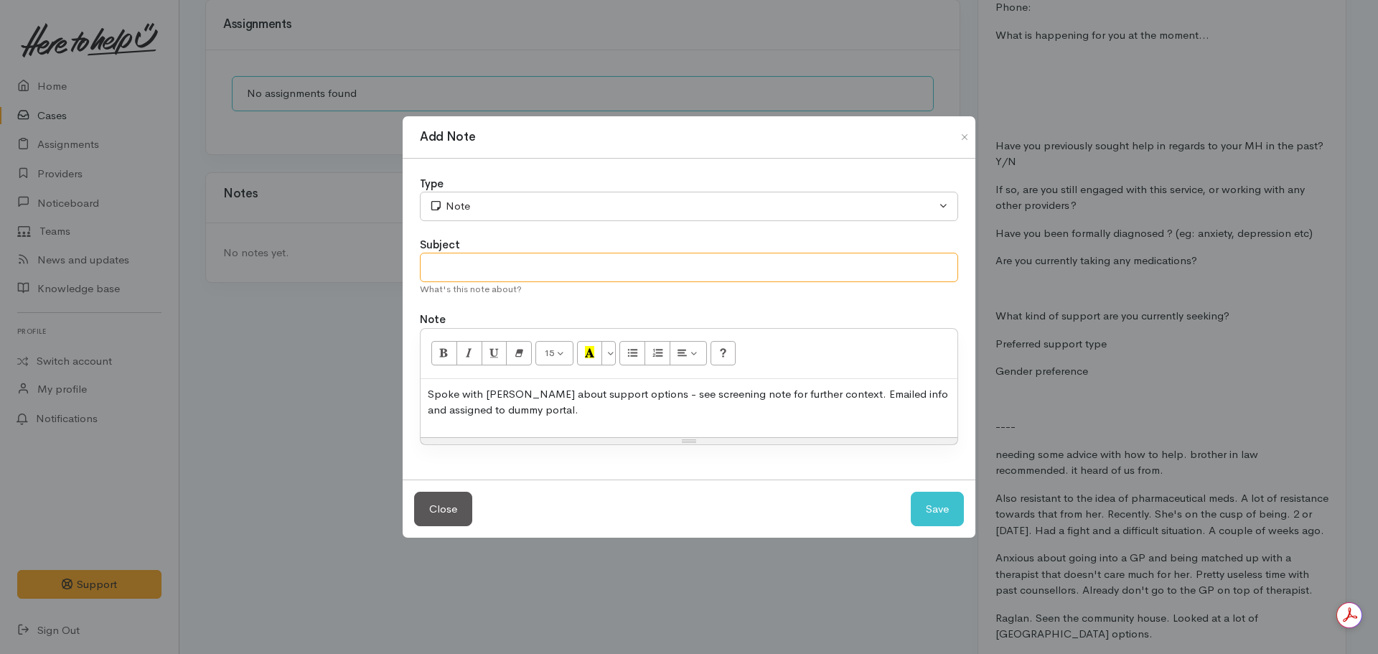
click at [438, 268] on input "text" at bounding box center [689, 267] width 538 height 29
type input "Information shared"
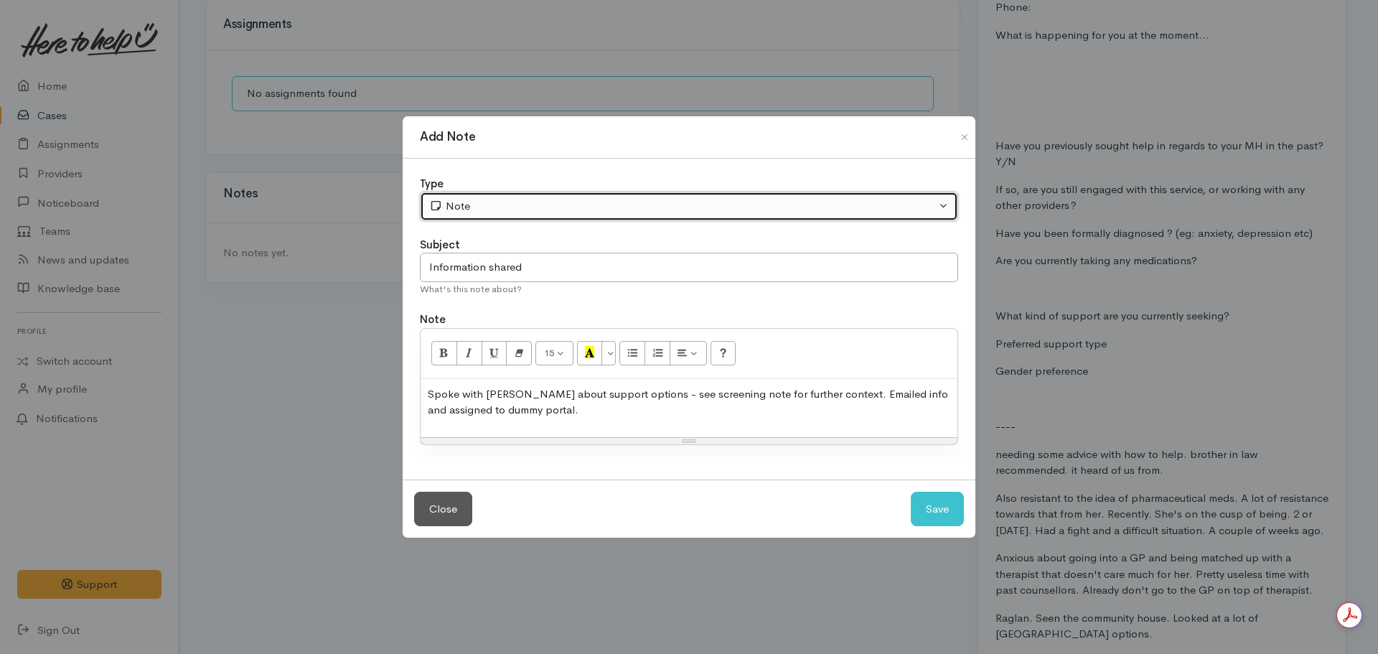
click at [492, 196] on button "Note" at bounding box center [689, 206] width 538 height 29
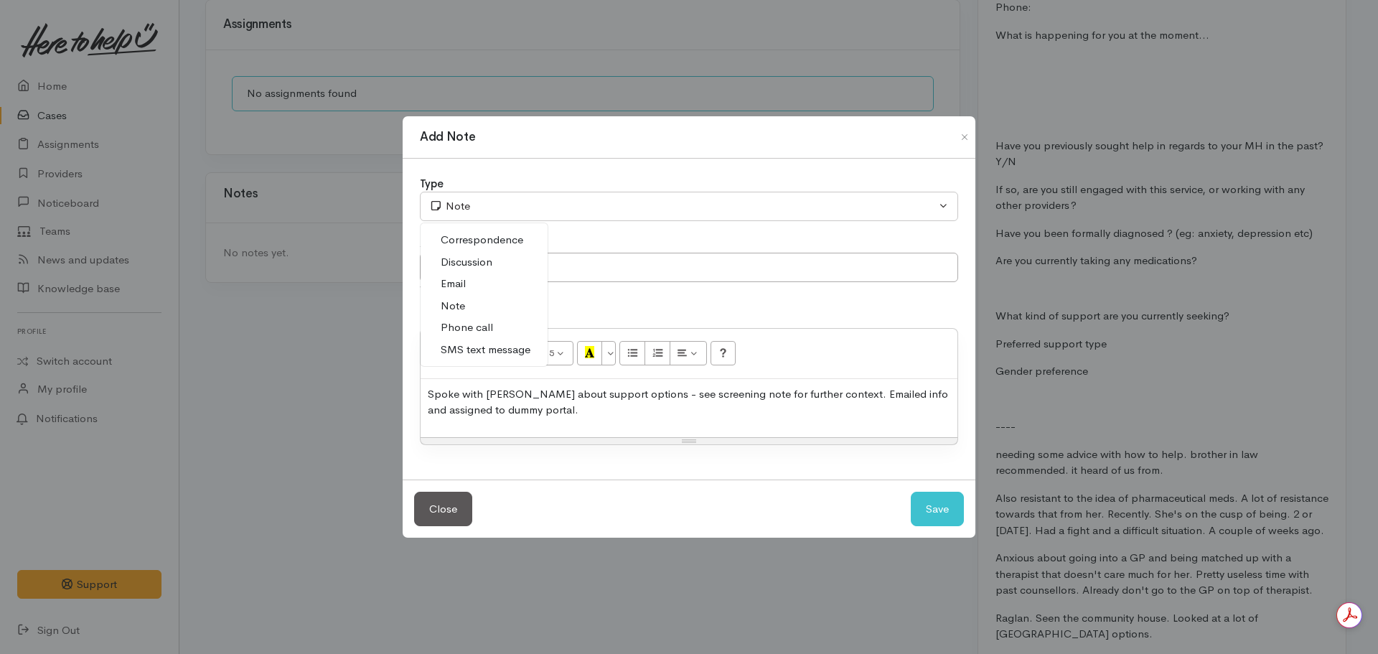
click at [484, 318] on link "Phone call" at bounding box center [484, 327] width 127 height 22
select select "3"
click at [933, 501] on button "Save" at bounding box center [937, 509] width 53 height 35
select select "1"
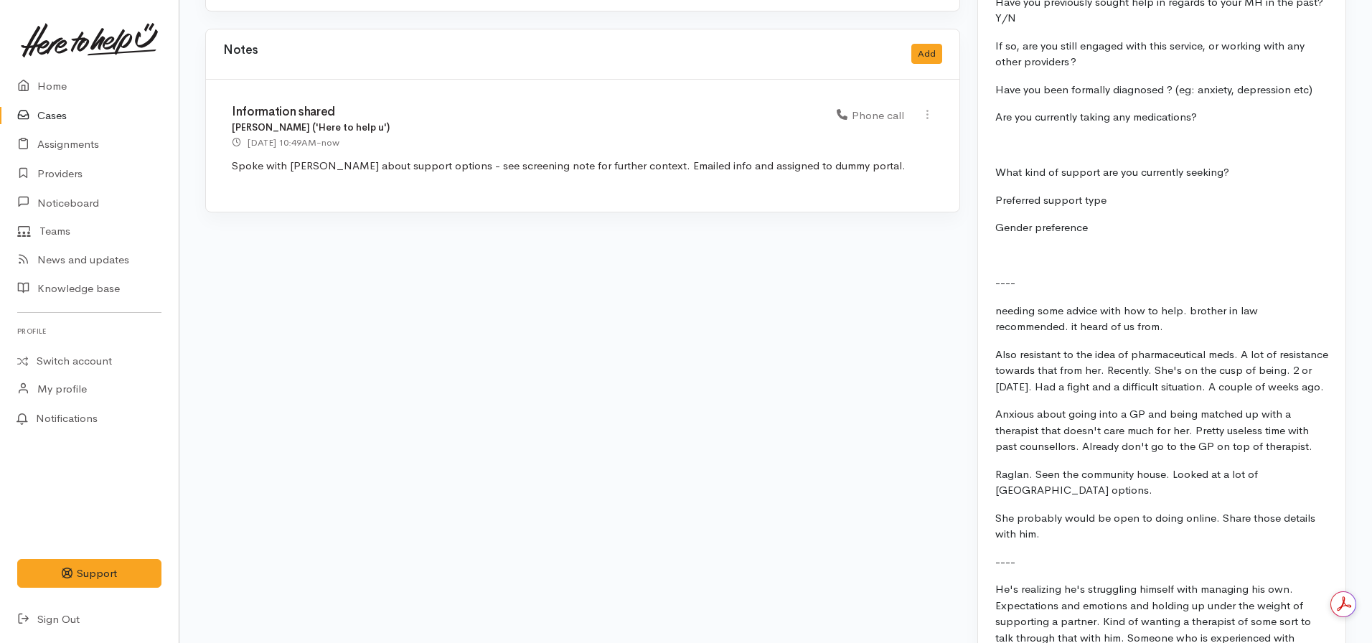
click at [943, 32] on div "Notes Add" at bounding box center [582, 54] width 753 height 50
click at [934, 47] on button "Add" at bounding box center [926, 54] width 31 height 21
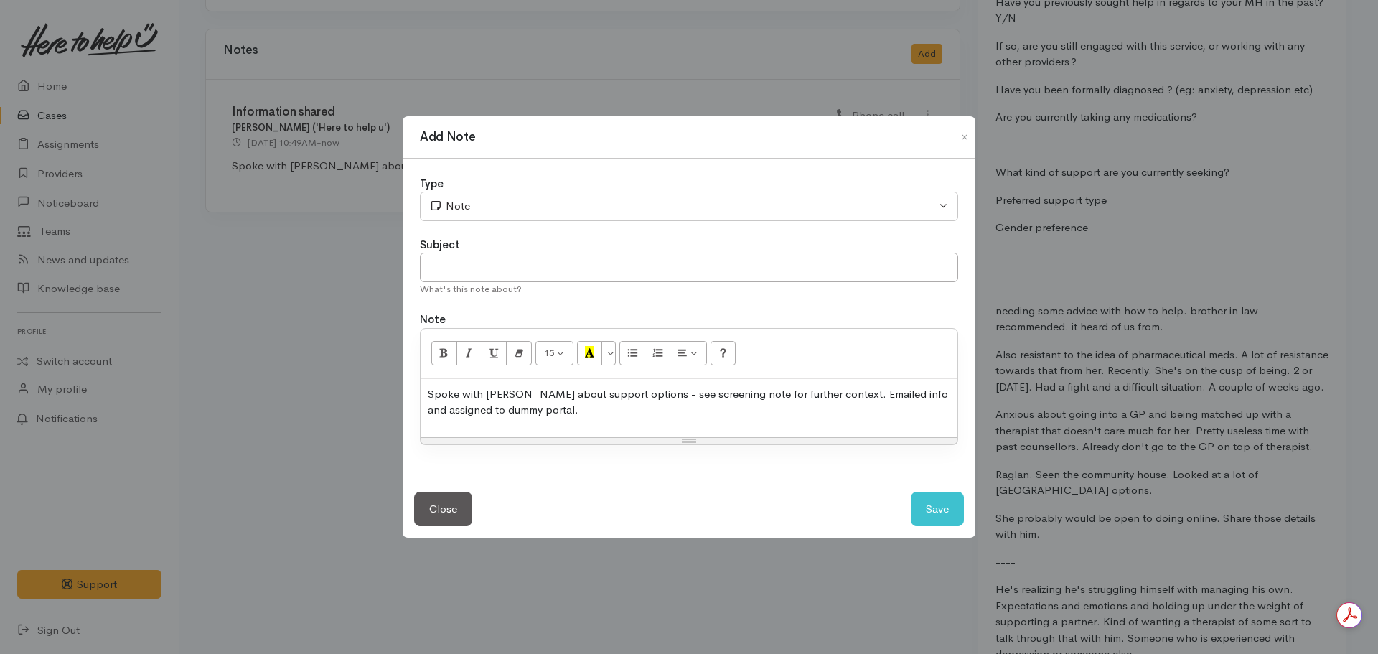
click at [644, 409] on p "Spoke with [PERSON_NAME] about support options - see screening note for further…" at bounding box center [689, 402] width 522 height 32
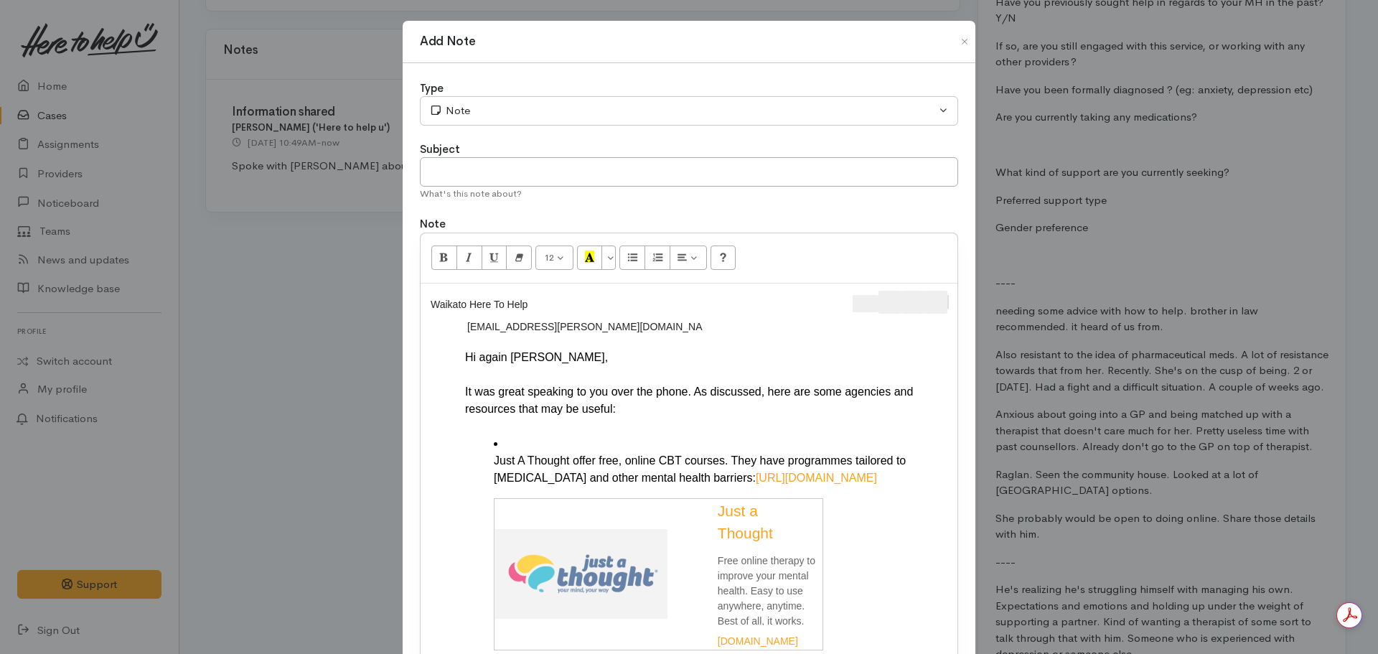
click at [947, 302] on div at bounding box center [827, 304] width 248 height 27
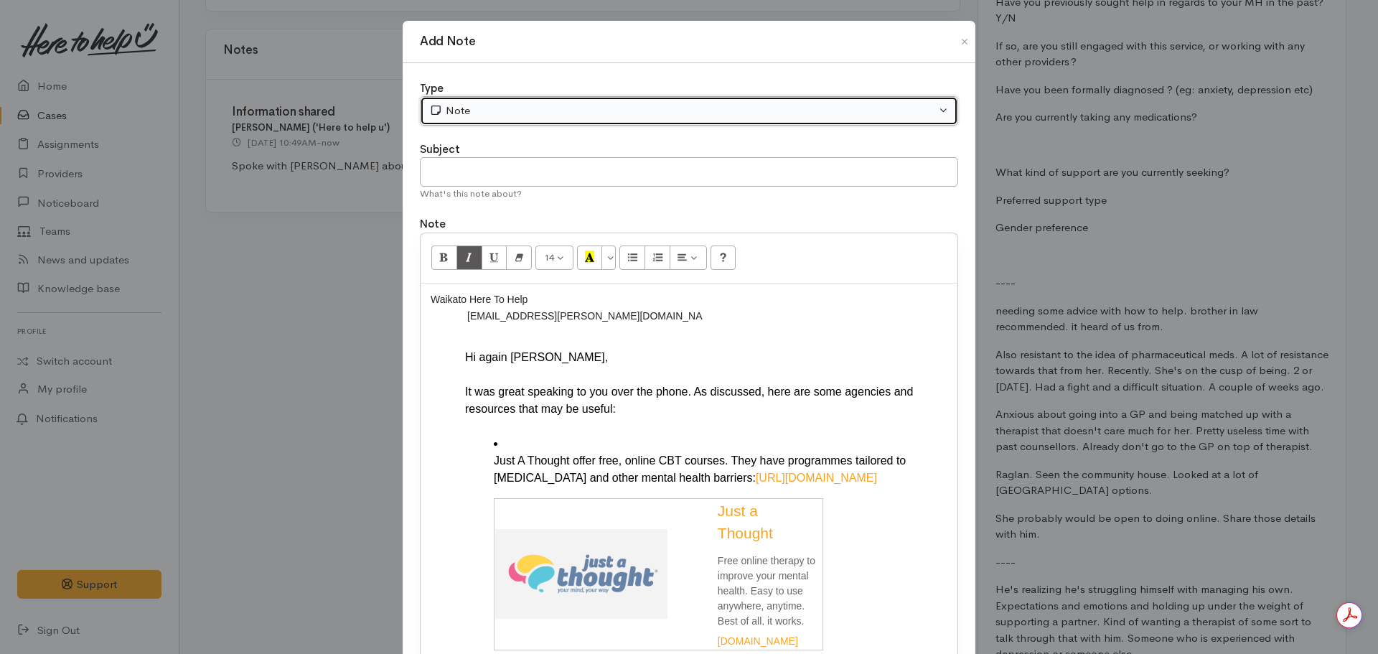
click at [574, 106] on div "Note" at bounding box center [682, 111] width 507 height 17
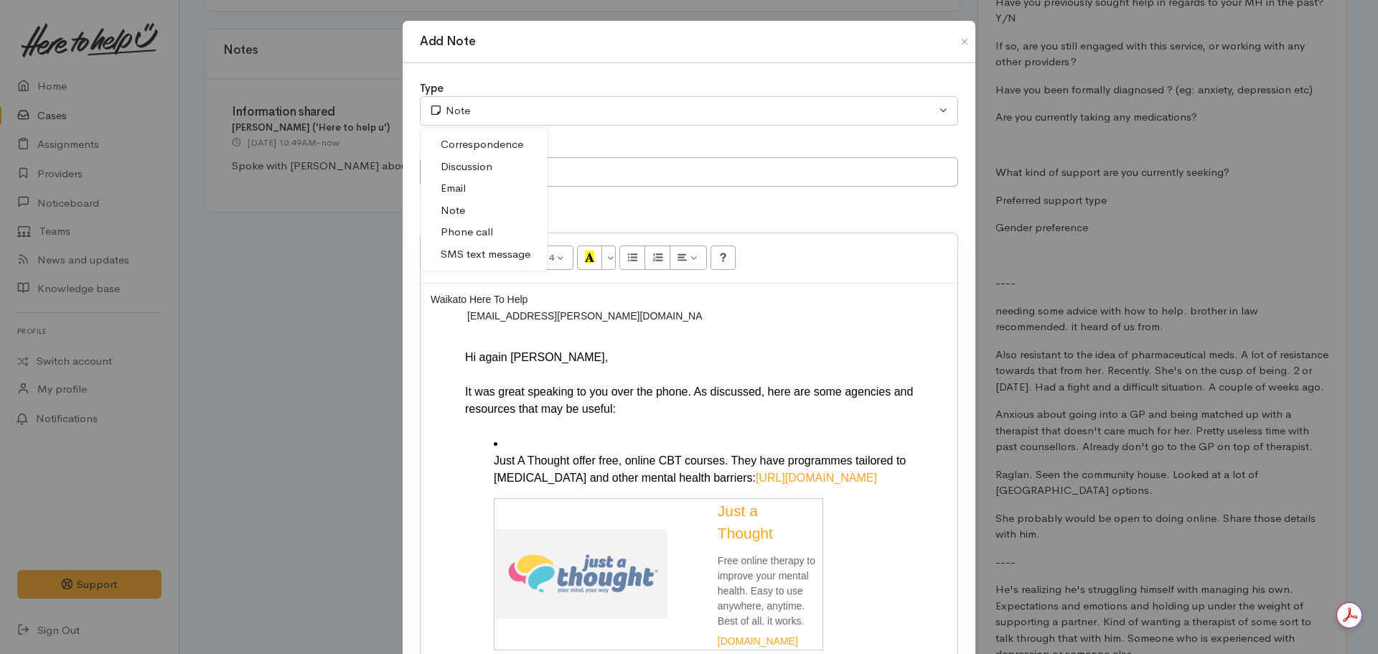
click at [480, 188] on link "Email" at bounding box center [484, 188] width 127 height 22
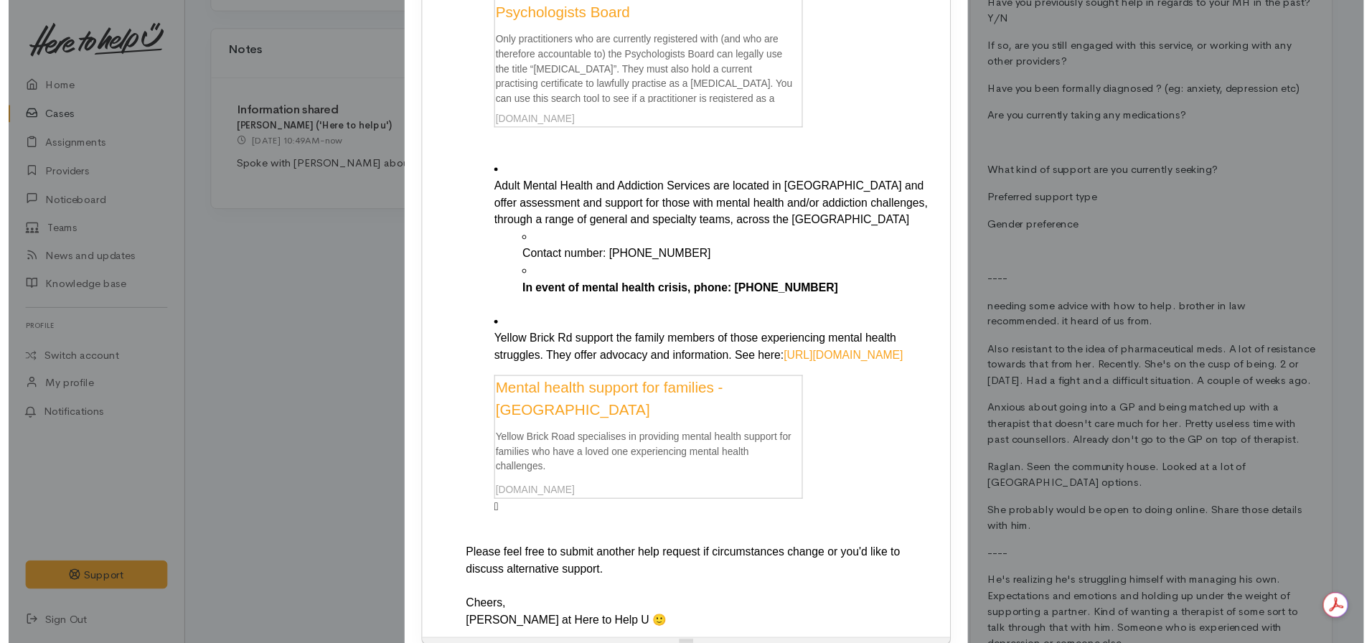
scroll to position [863, 0]
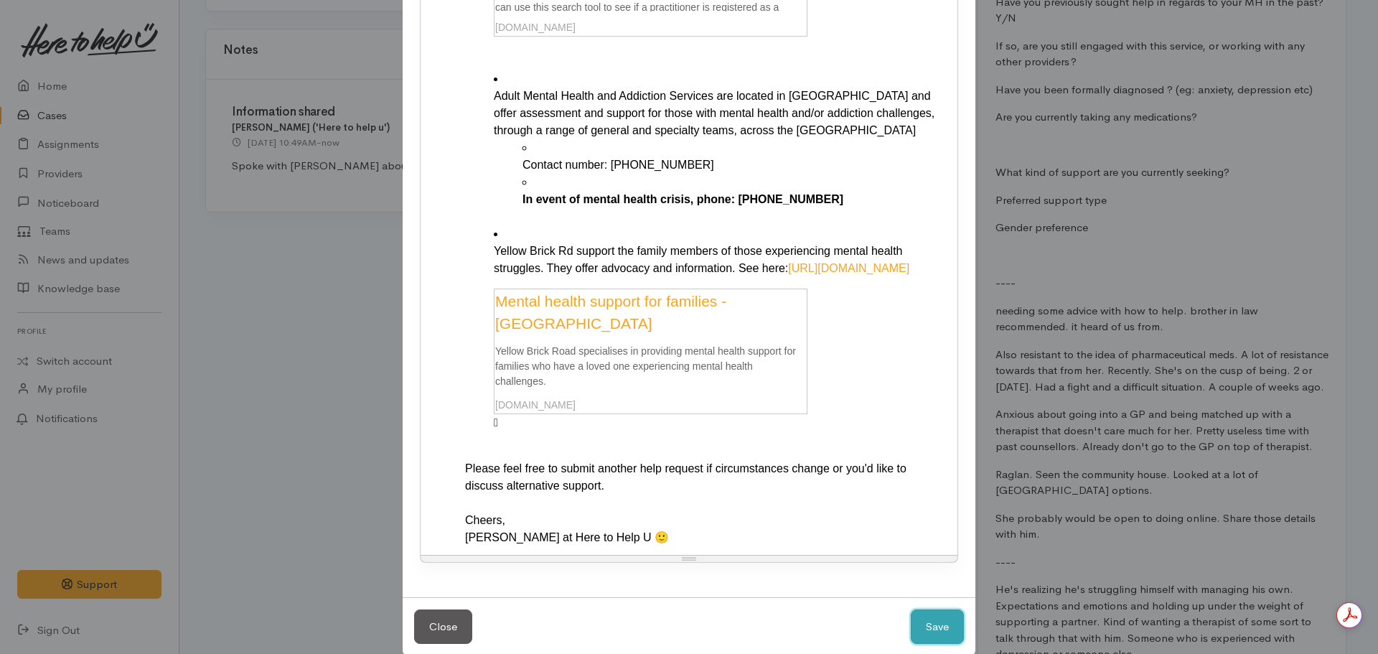
click at [931, 609] on button "Save" at bounding box center [937, 626] width 53 height 35
select select "1"
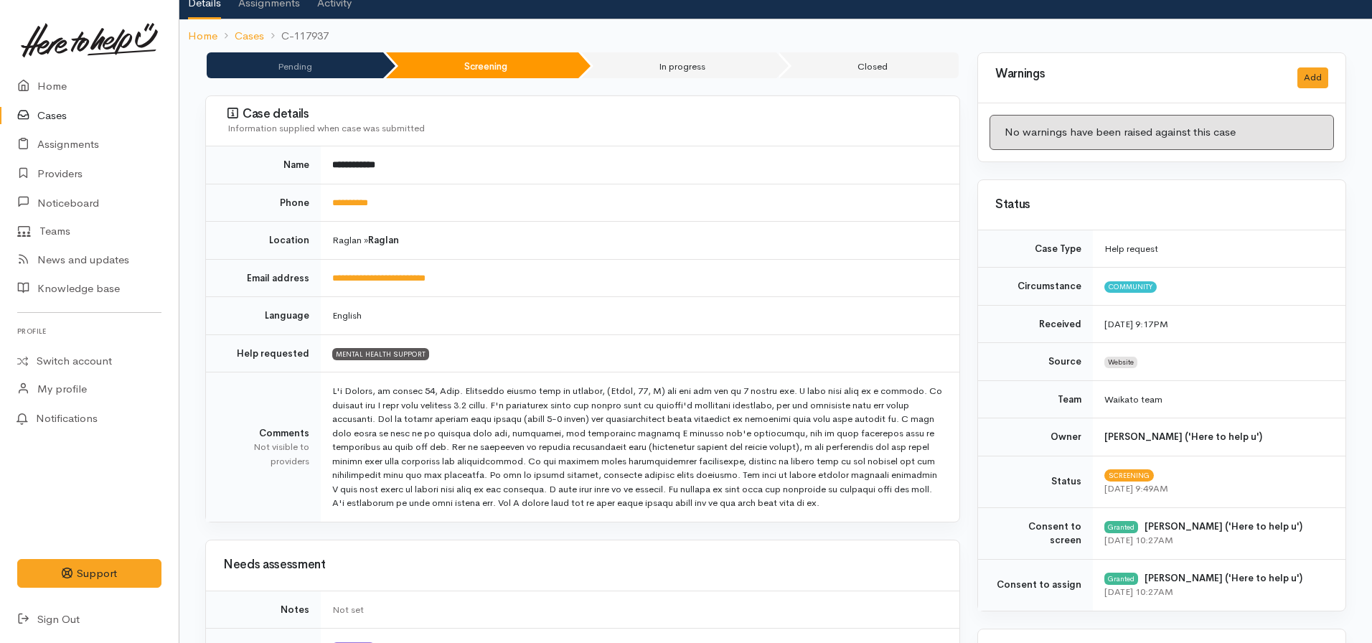
scroll to position [0, 0]
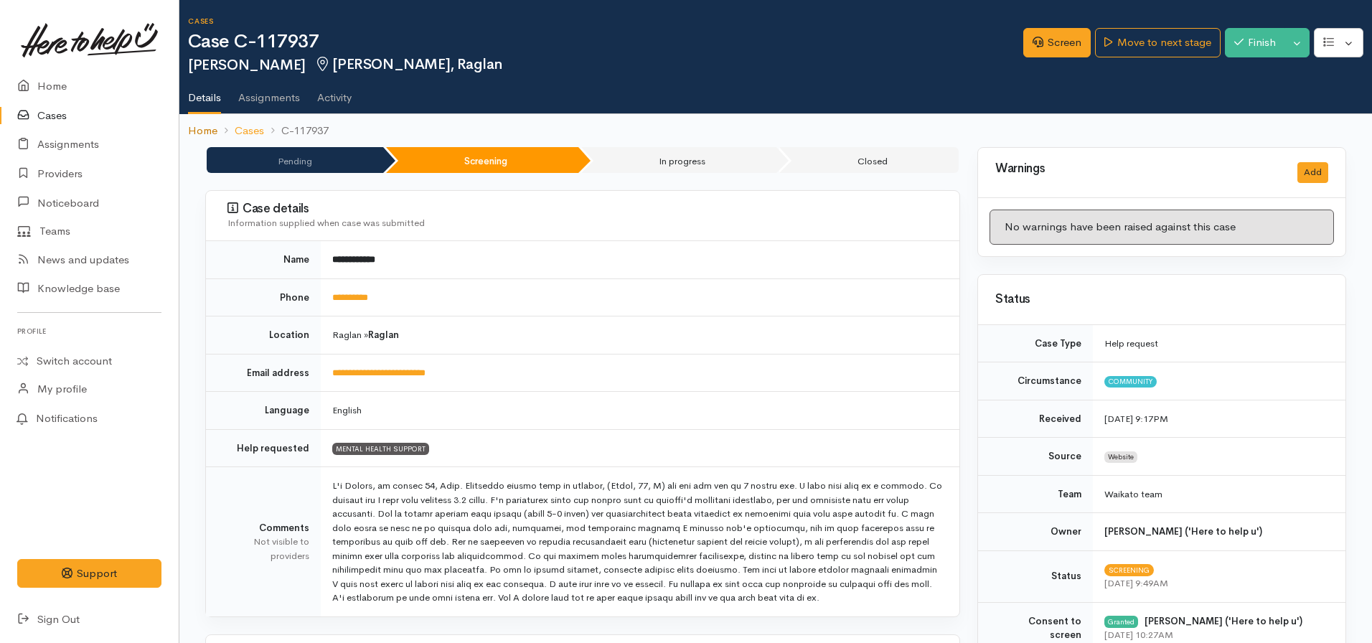
click at [201, 124] on link "Home" at bounding box center [202, 131] width 29 height 17
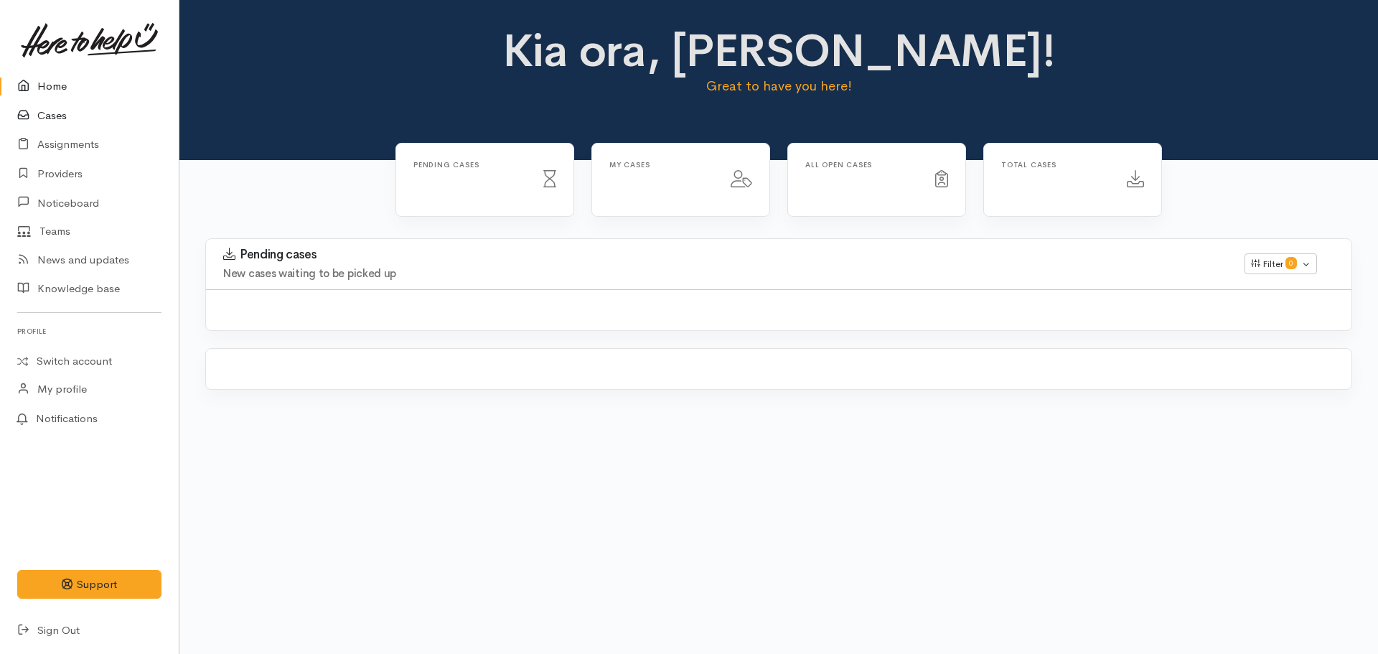
click at [58, 114] on link "Cases" at bounding box center [89, 115] width 179 height 29
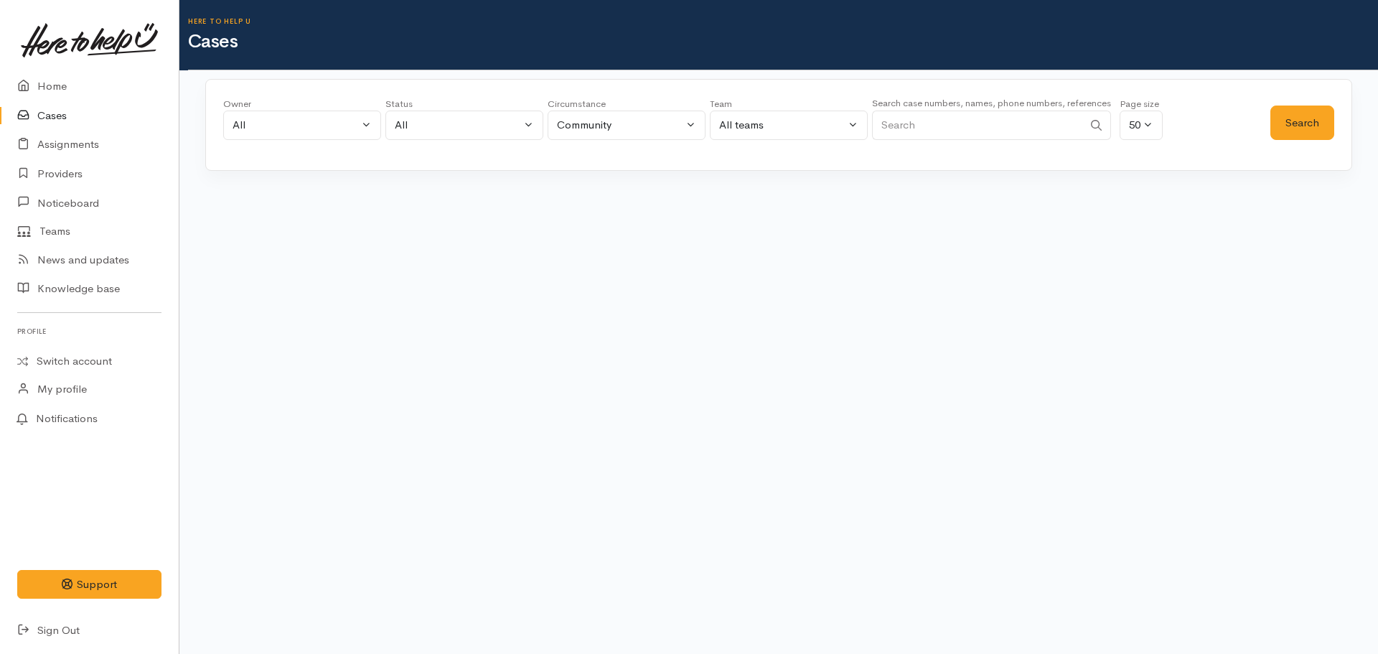
click at [960, 120] on input "Search" at bounding box center [977, 125] width 211 height 29
type input "[PERSON_NAME]"
click at [1302, 131] on button "Search" at bounding box center [1302, 122] width 64 height 35
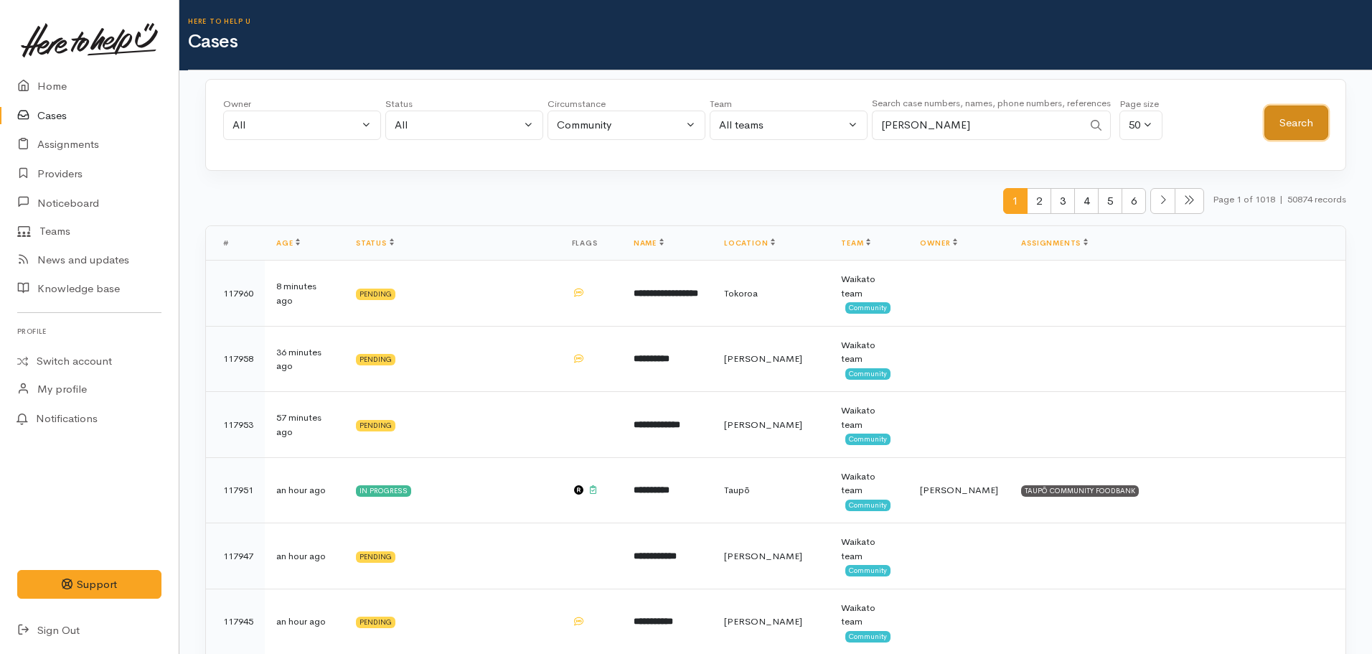
click at [1282, 118] on button "Search" at bounding box center [1296, 122] width 64 height 35
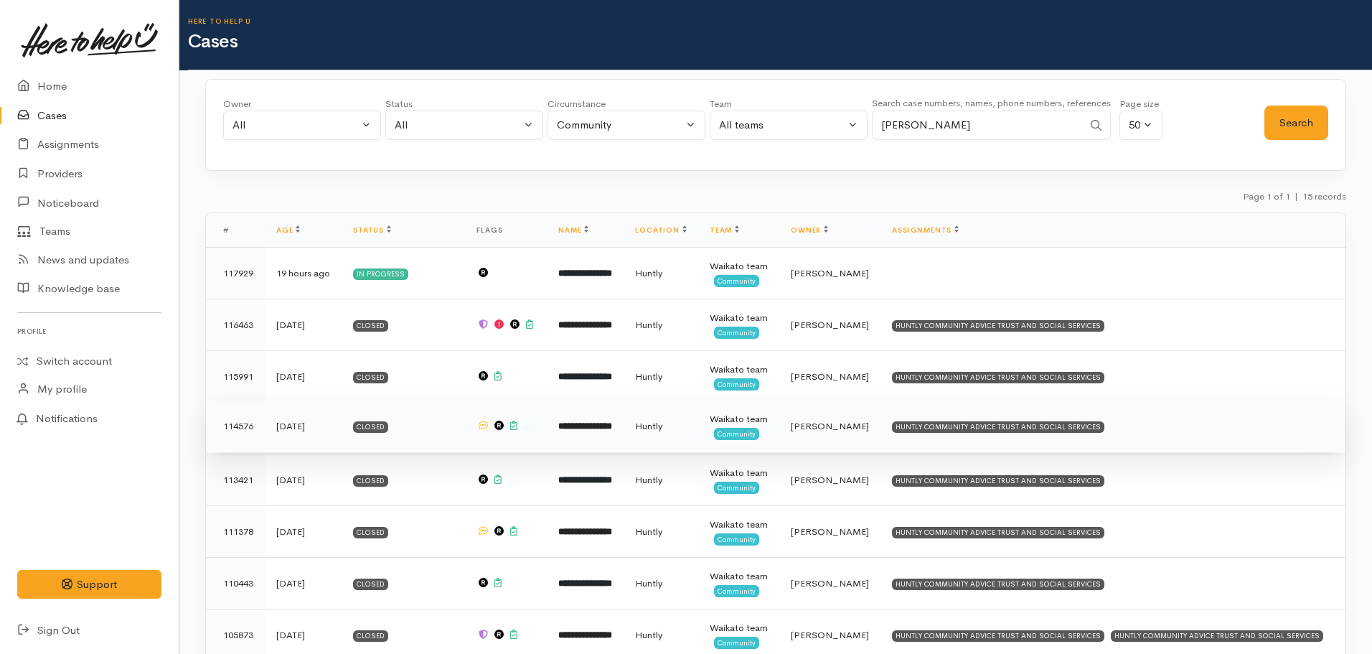
click at [599, 431] on b "**********" at bounding box center [585, 425] width 54 height 9
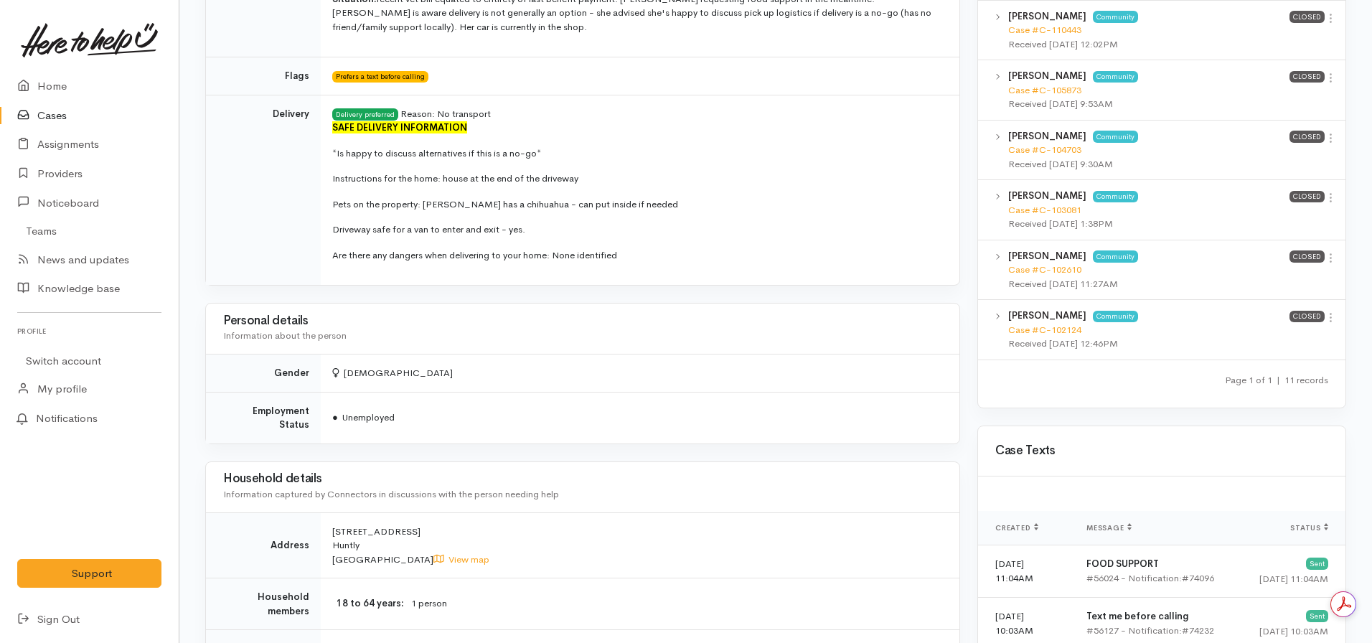
scroll to position [1149, 0]
drag, startPoint x: 327, startPoint y: 151, endPoint x: 577, endPoint y: 155, distance: 249.8
click at [577, 155] on td "Delivery preferred Reason: No transport SAFE DELIVERY INFORMATION *Is happy to …" at bounding box center [640, 190] width 639 height 190
click at [677, 186] on span "SAFE DELIVERY INFORMATION *Is happy to discuss alternatives if this is a no-go*…" at bounding box center [637, 191] width 610 height 141
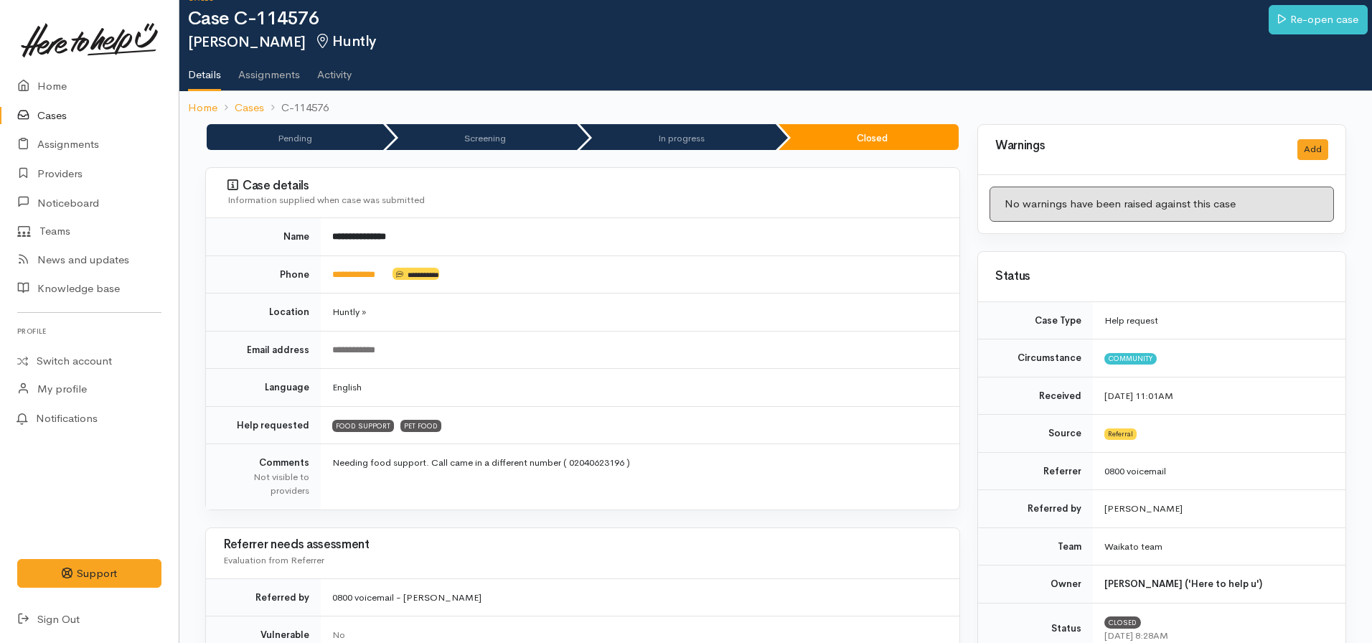
scroll to position [0, 0]
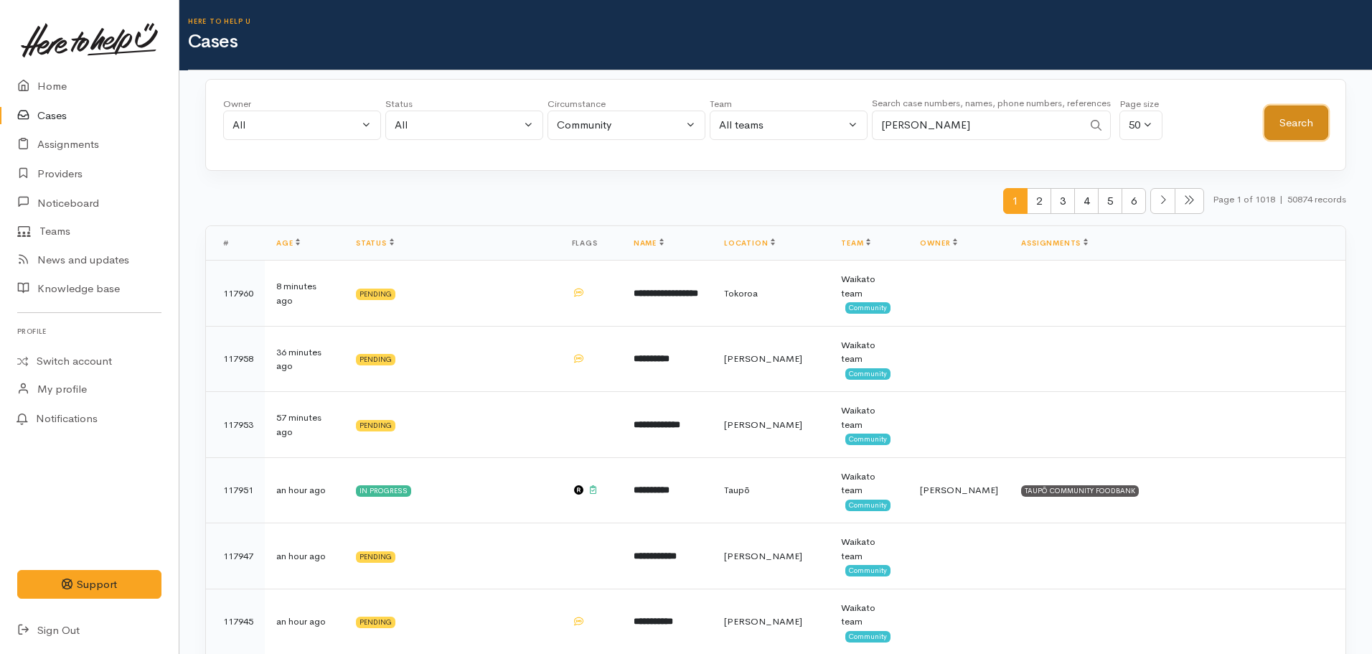
click at [1295, 121] on button "Search" at bounding box center [1296, 122] width 64 height 35
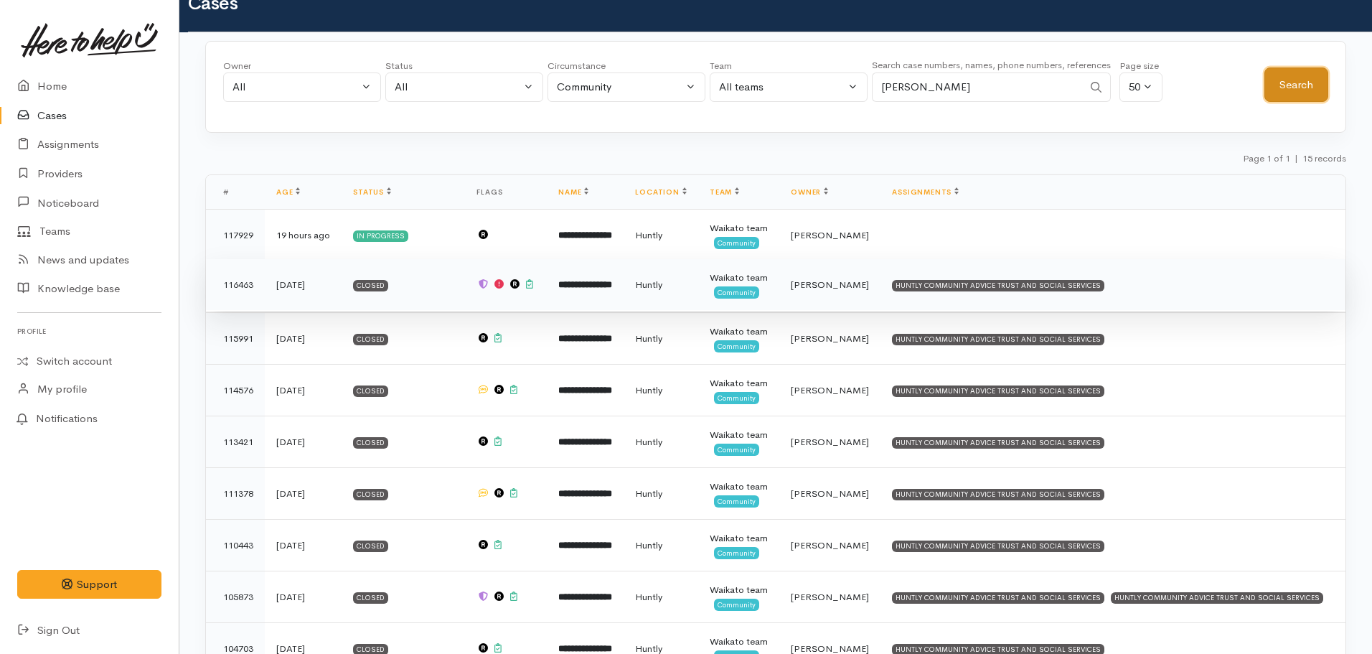
scroll to position [72, 0]
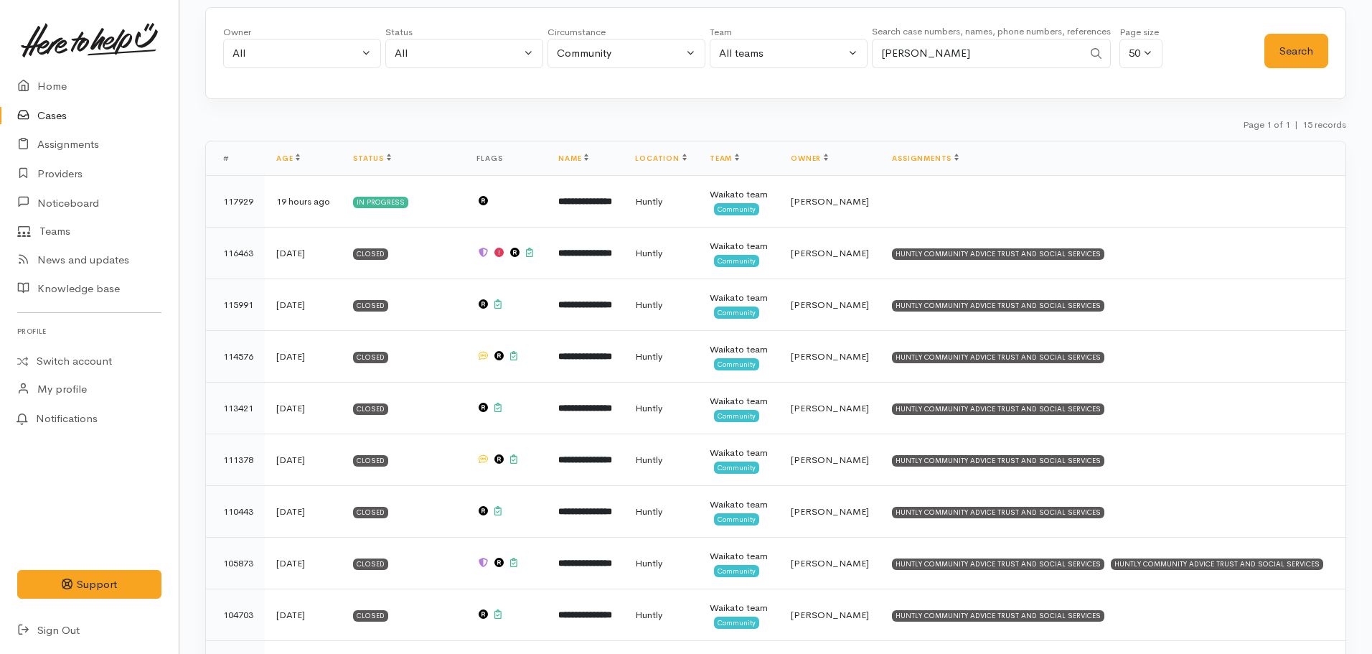
click at [891, 116] on div "Page 1 of 1 | 15 records" at bounding box center [775, 128] width 1141 height 25
click at [48, 170] on link "Providers" at bounding box center [89, 173] width 179 height 29
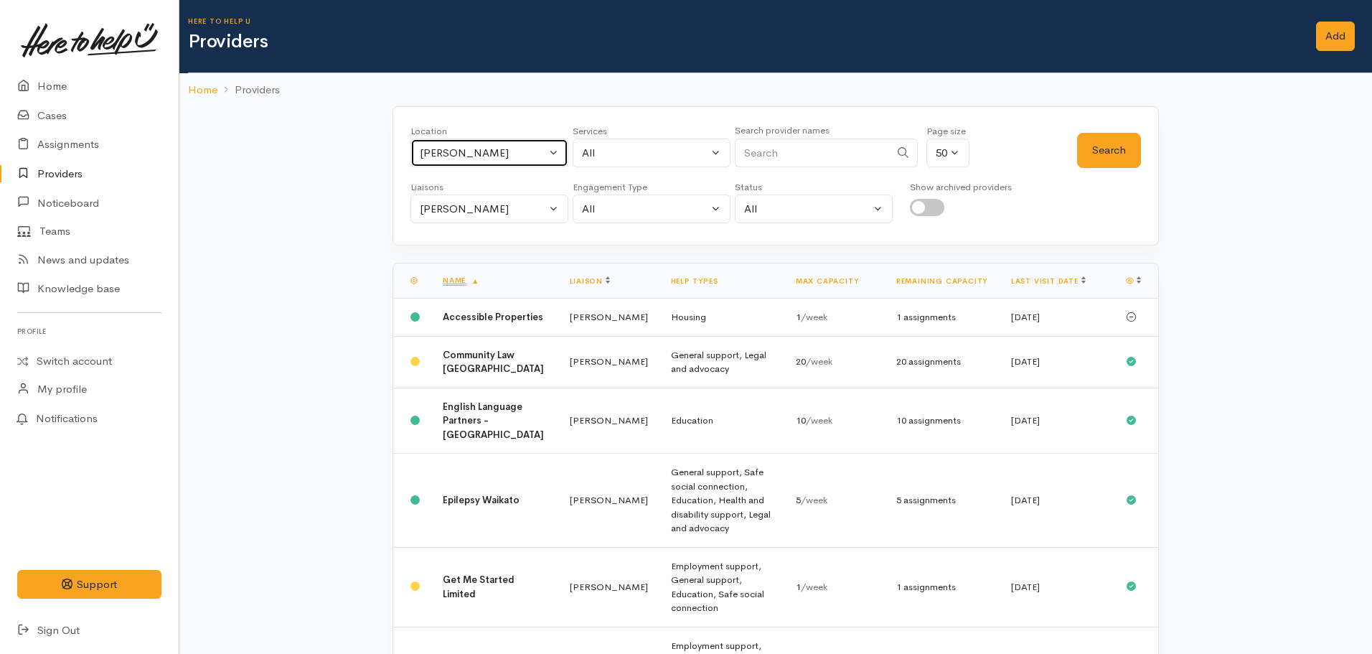
click at [498, 166] on button "[PERSON_NAME]" at bounding box center [489, 152] width 158 height 29
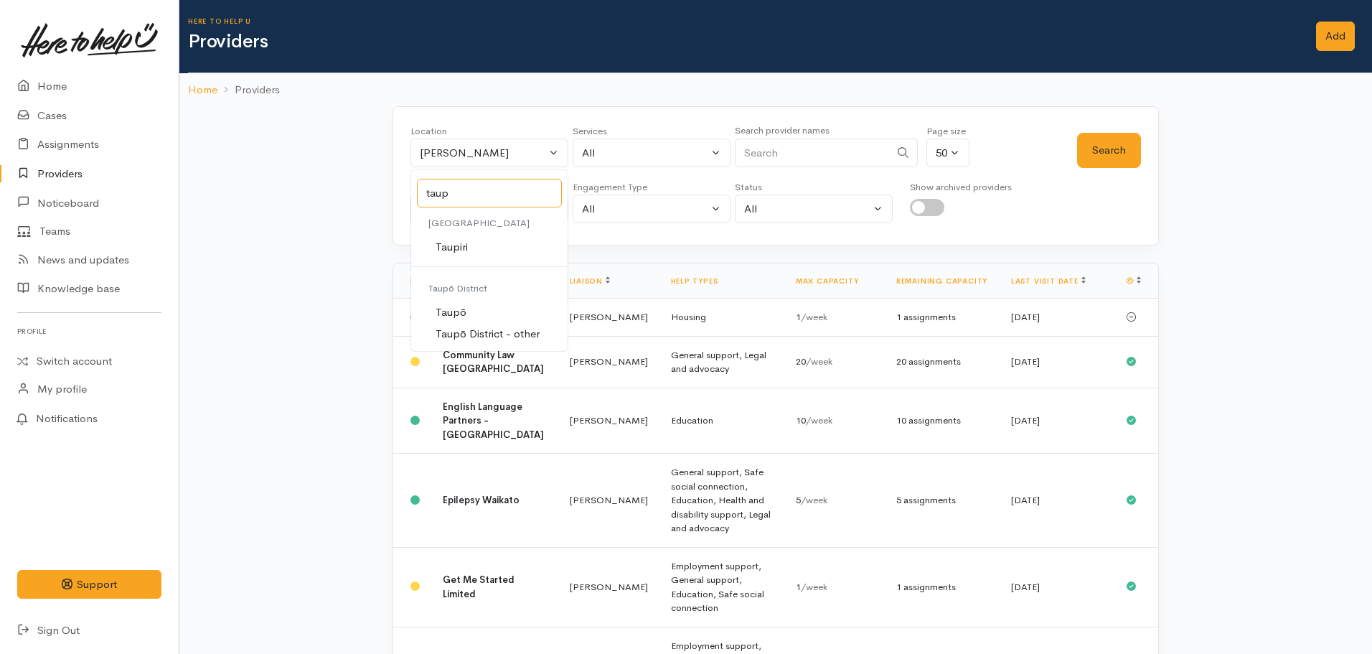
type input "taup"
click at [463, 310] on span "Taupō" at bounding box center [451, 312] width 31 height 17
select select "183"
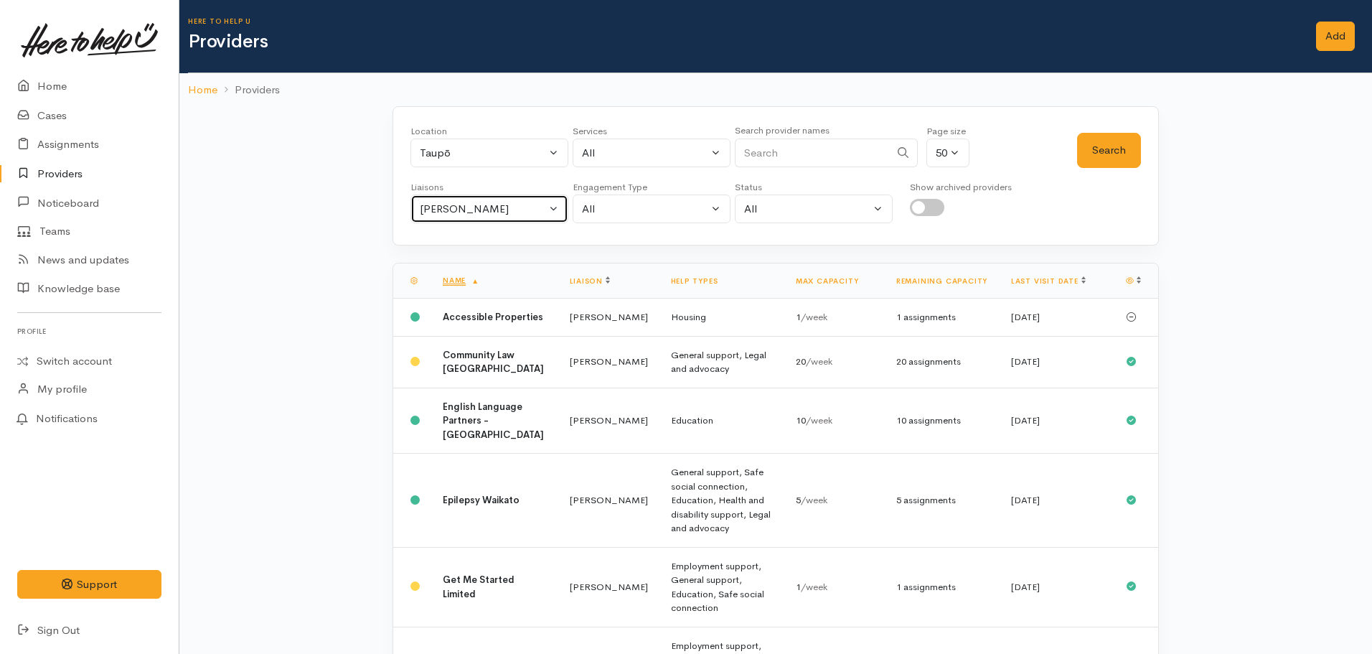
click at [470, 210] on div "[PERSON_NAME]" at bounding box center [483, 209] width 126 height 17
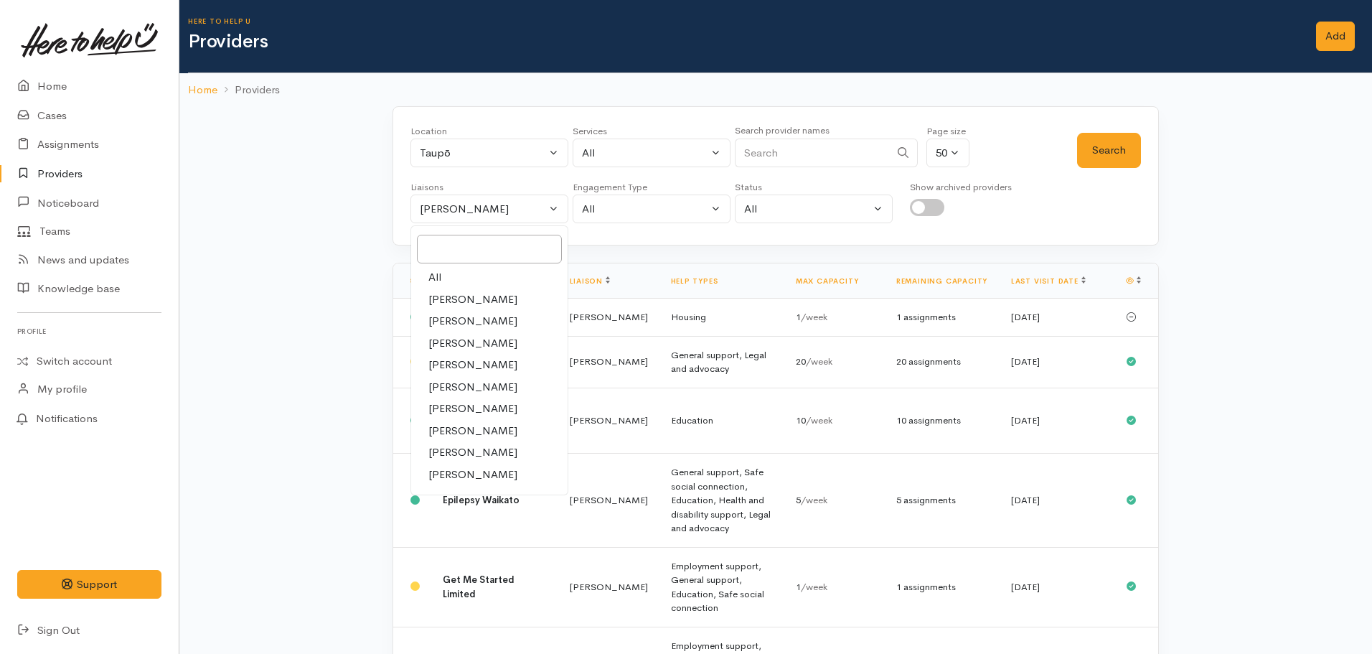
click at [451, 278] on link "All" at bounding box center [489, 277] width 156 height 22
select select "null"
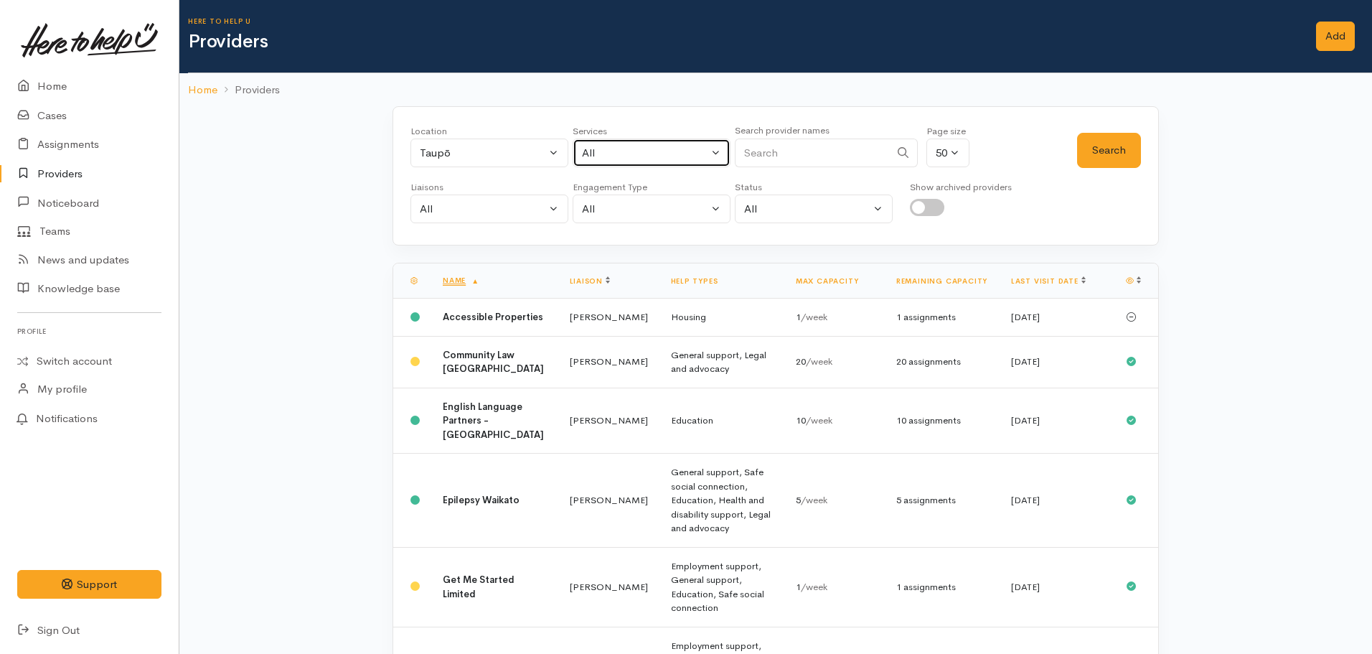
click at [635, 141] on button "All" at bounding box center [652, 152] width 158 height 29
type input "food"
click at [635, 235] on li "By type" at bounding box center [651, 223] width 156 height 26
drag, startPoint x: 640, startPoint y: 246, endPoint x: 736, endPoint y: 210, distance: 102.0
click at [642, 245] on span "Food support" at bounding box center [631, 247] width 67 height 17
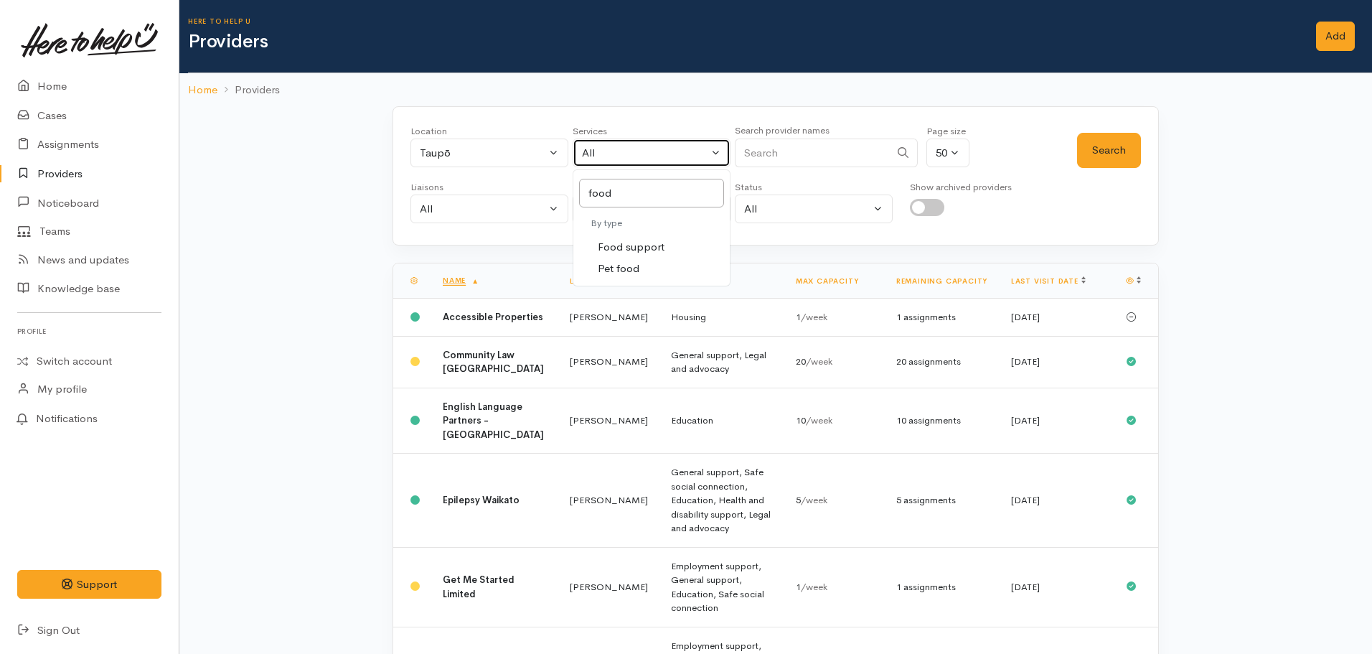
select select "3"
click at [1125, 146] on button "Search" at bounding box center [1109, 150] width 64 height 35
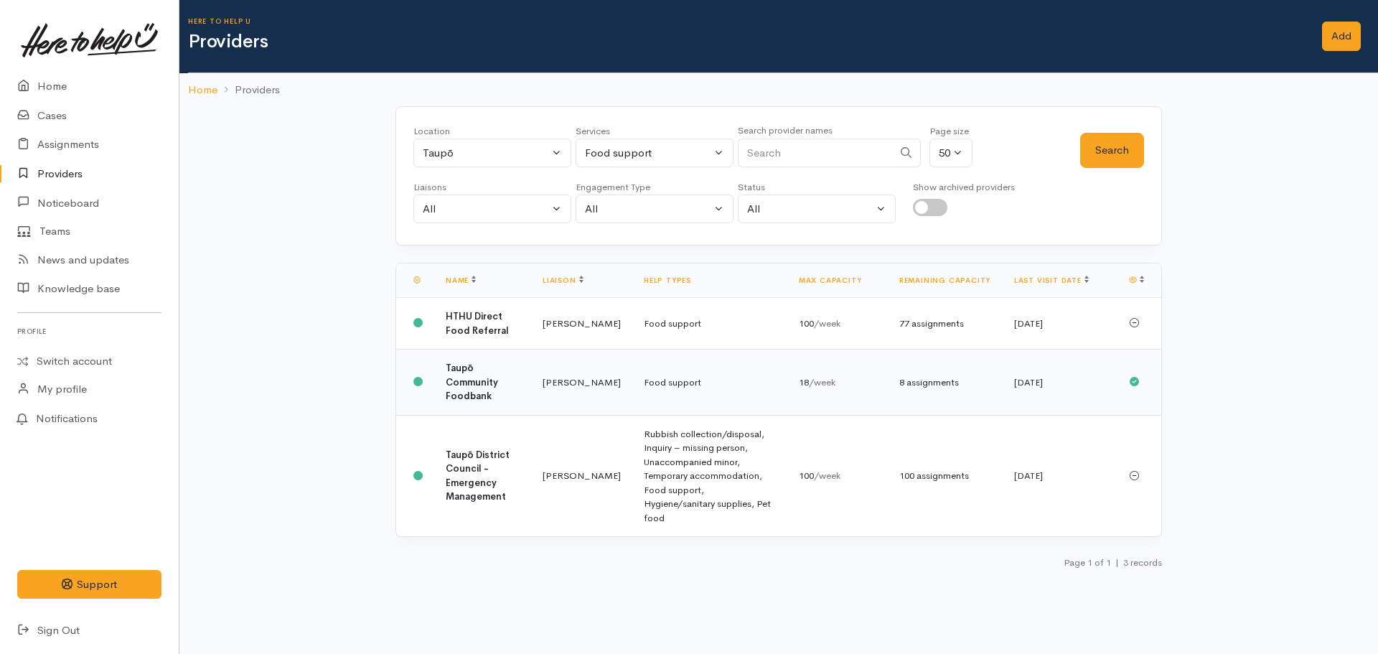
click at [470, 375] on td "Taupō Community Foodbank" at bounding box center [482, 382] width 97 height 66
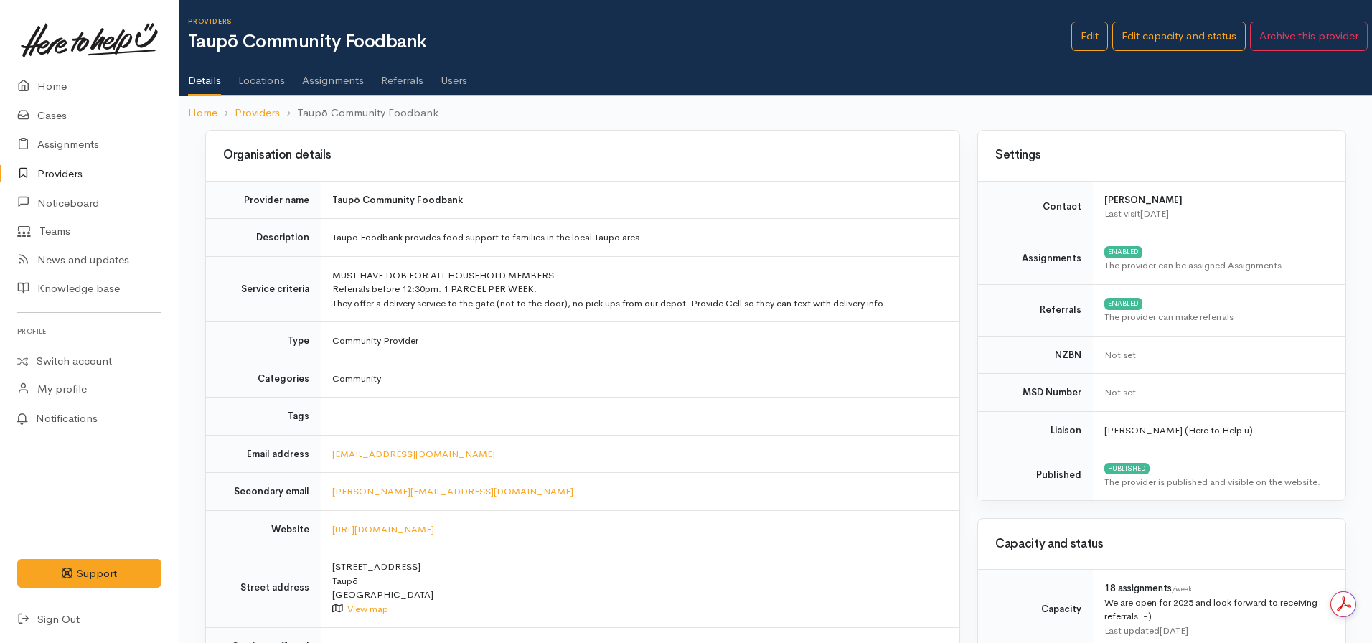
click at [329, 75] on link "Assignments" at bounding box center [333, 75] width 62 height 40
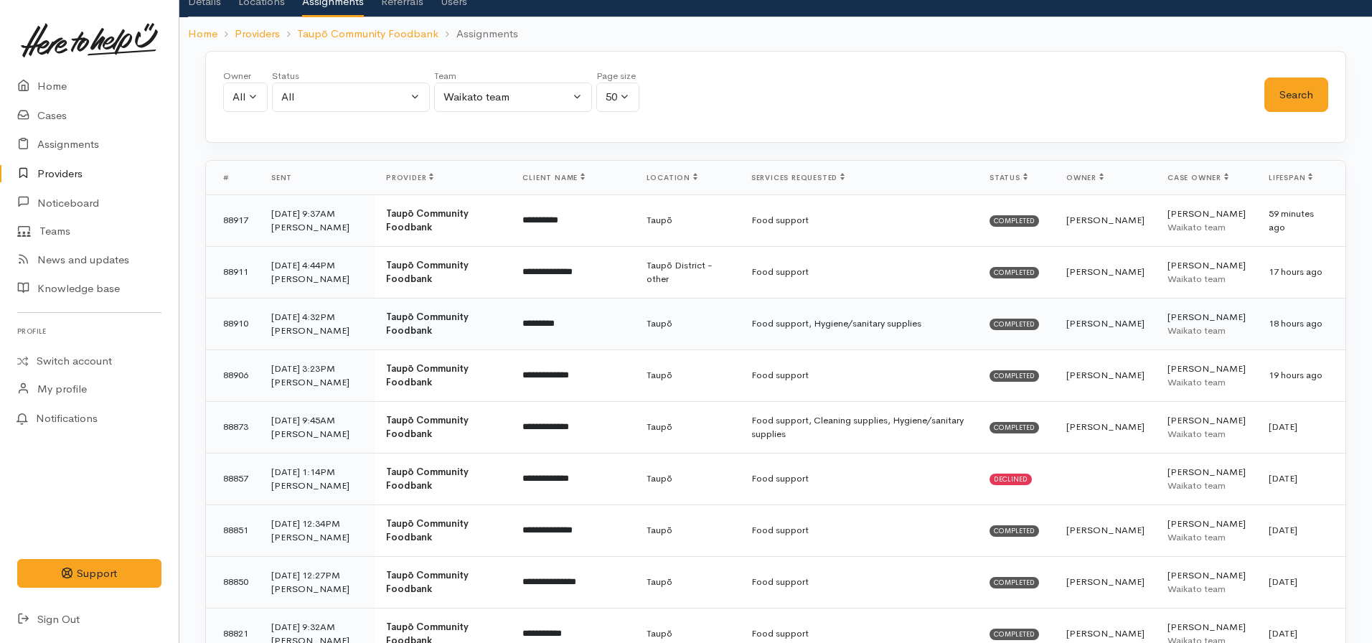
scroll to position [144, 0]
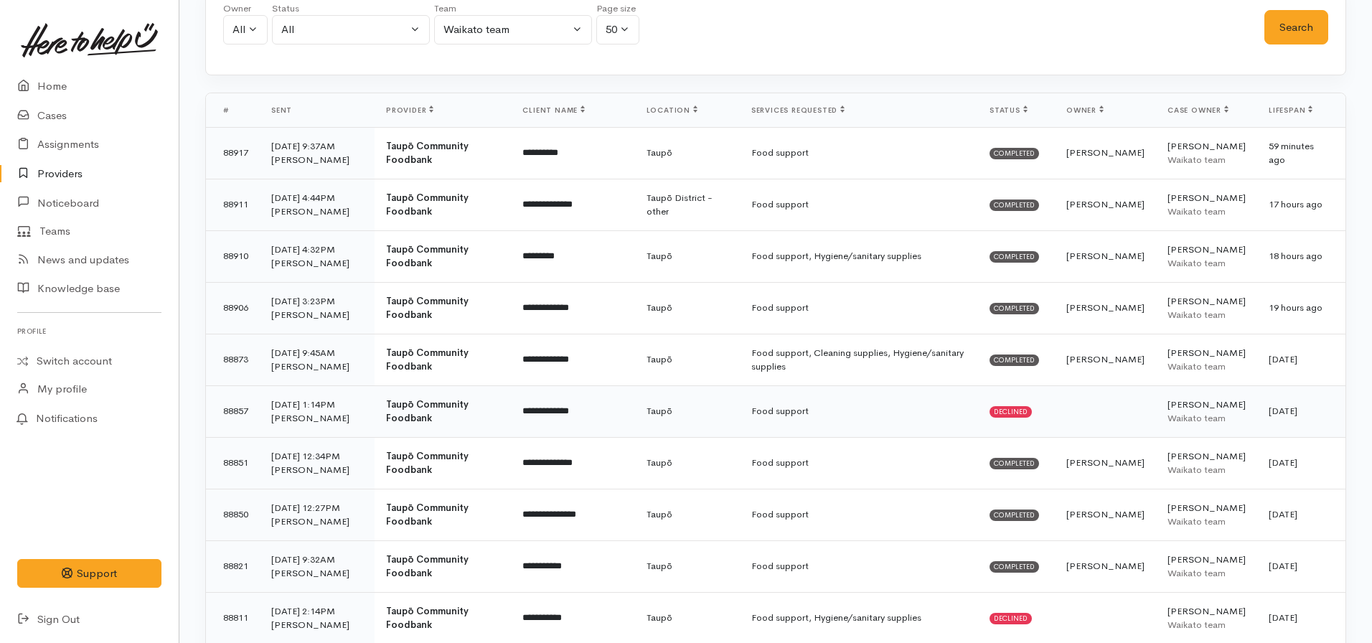
click at [1032, 411] on span "Declined" at bounding box center [1011, 411] width 42 height 11
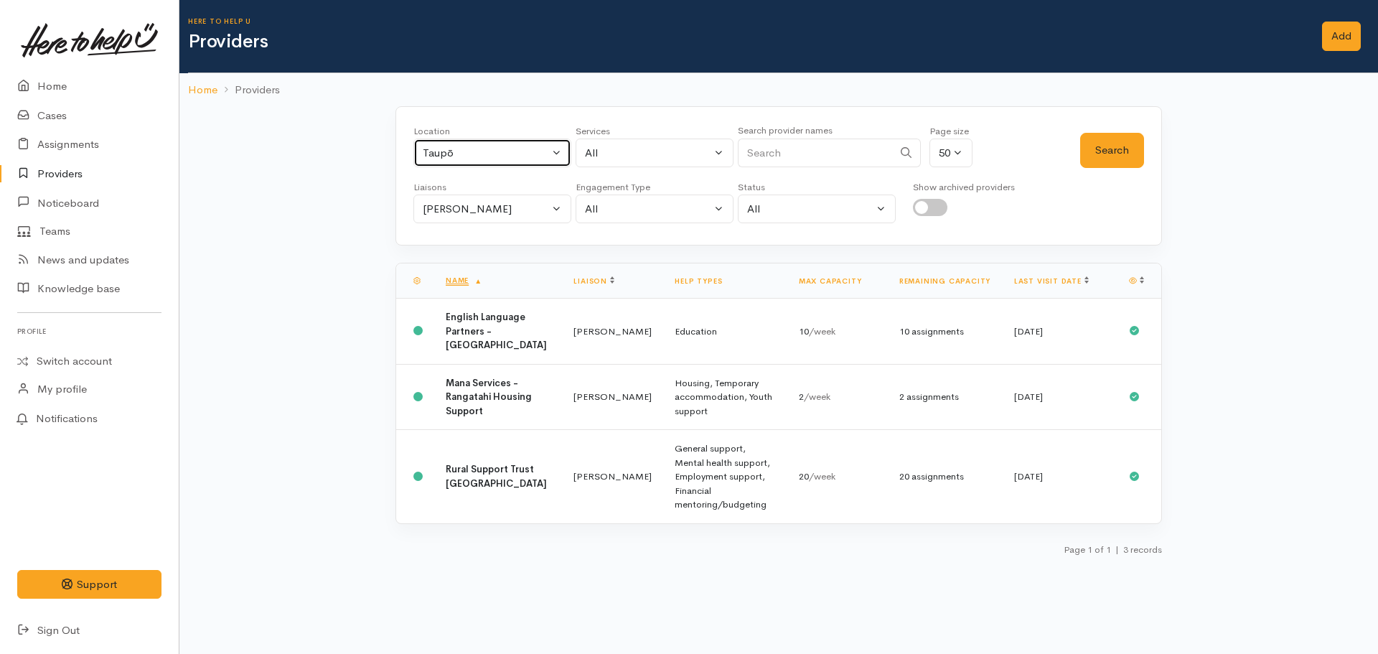
click at [461, 165] on button "Taupō" at bounding box center [492, 152] width 158 height 29
type input "[PERSON_NAME]"
click at [461, 240] on span "[PERSON_NAME]" at bounding box center [482, 247] width 89 height 17
select select "1"
click at [617, 156] on div "All" at bounding box center [648, 153] width 126 height 17
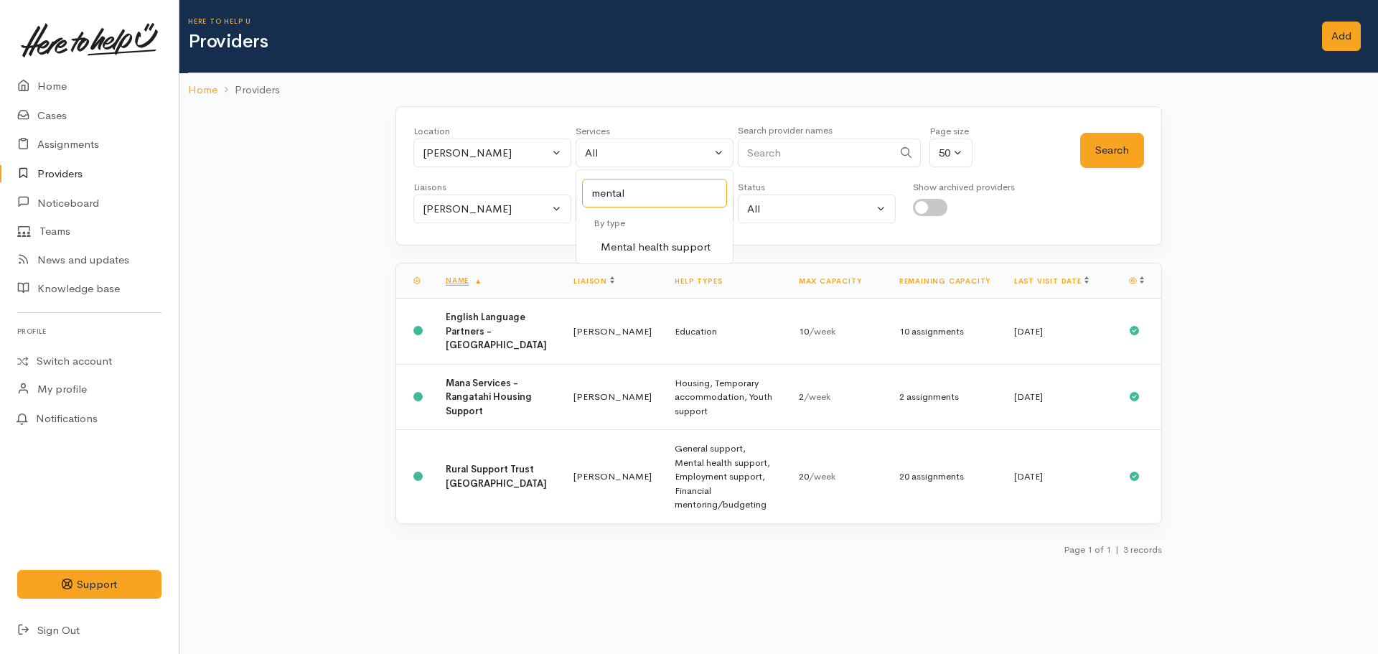
type input "mental"
click at [622, 243] on span "Mental health support" at bounding box center [656, 247] width 110 height 17
select select "5"
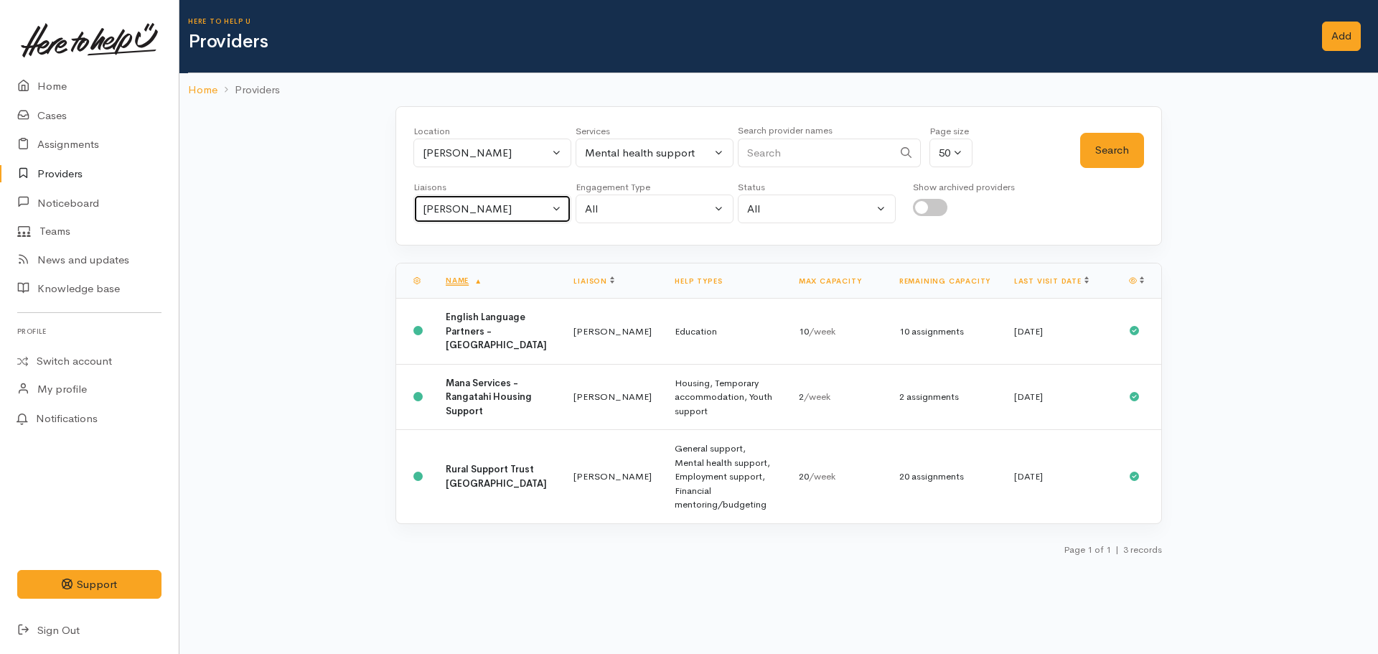
click at [460, 217] on button "Nicole Rusk" at bounding box center [492, 208] width 158 height 29
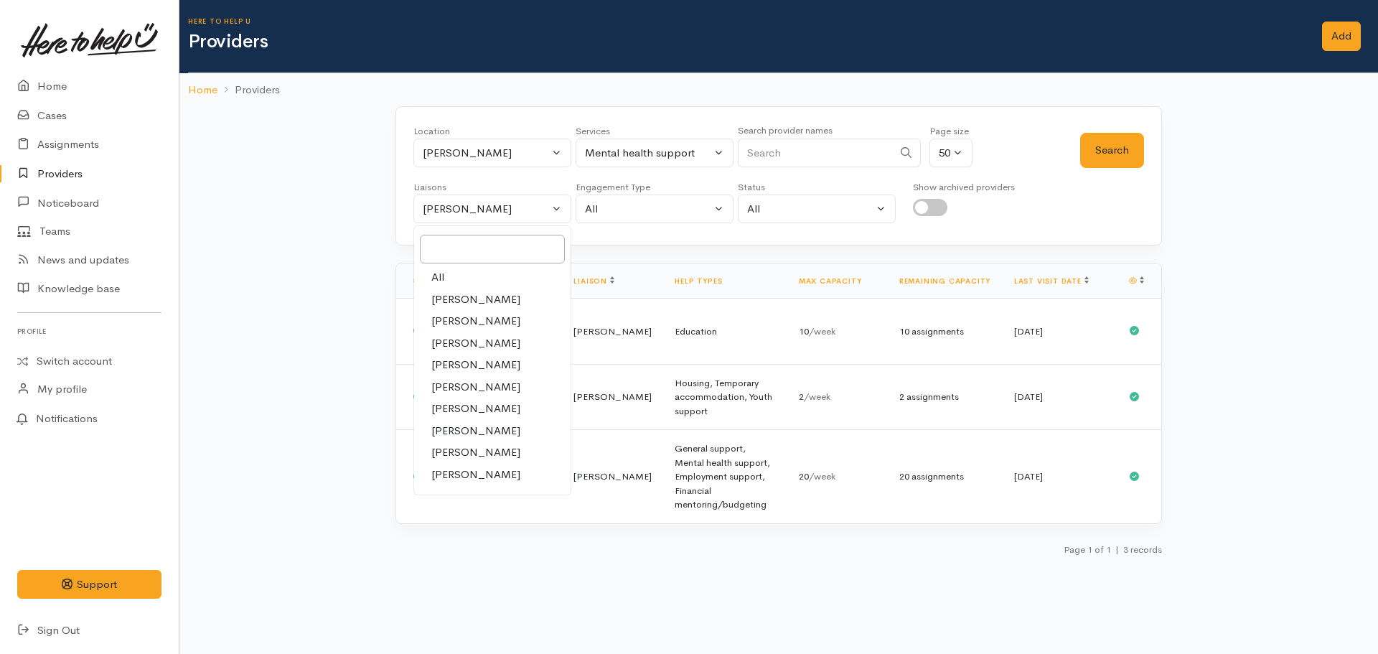
click at [423, 278] on link "All" at bounding box center [492, 277] width 156 height 22
select select "null"
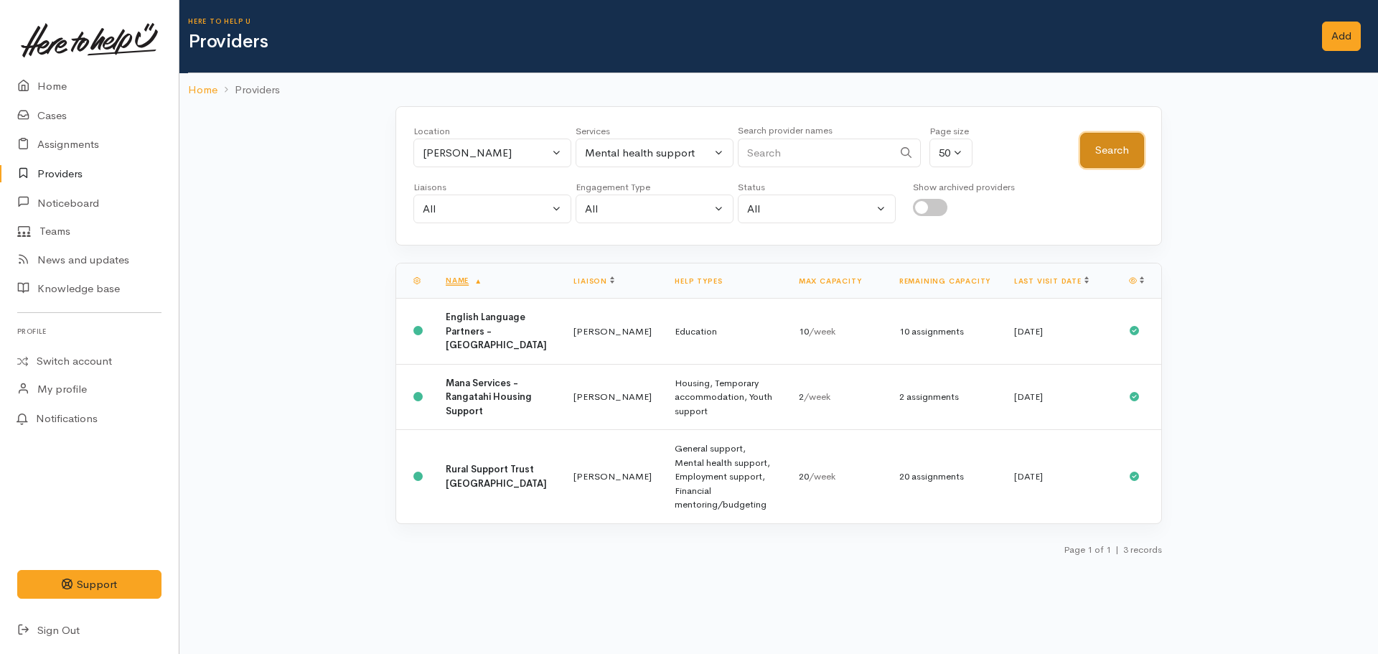
click at [1105, 139] on button "Search" at bounding box center [1112, 150] width 64 height 35
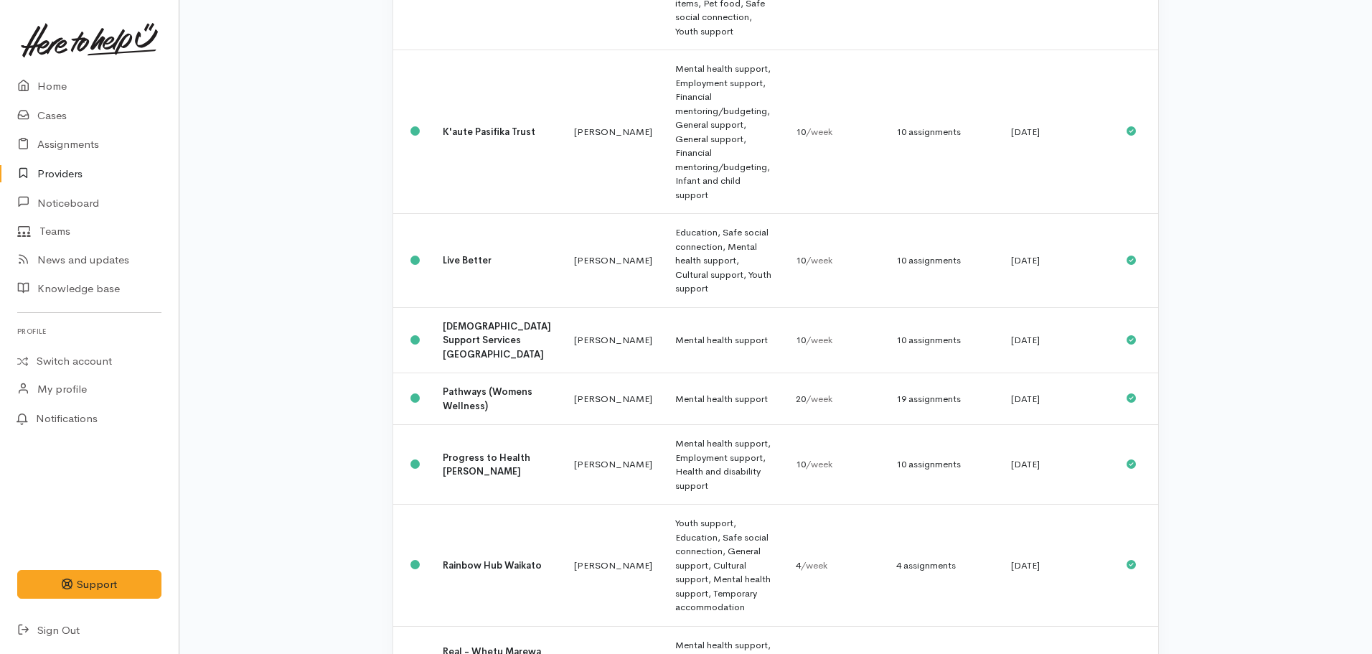
scroll to position [1005, 0]
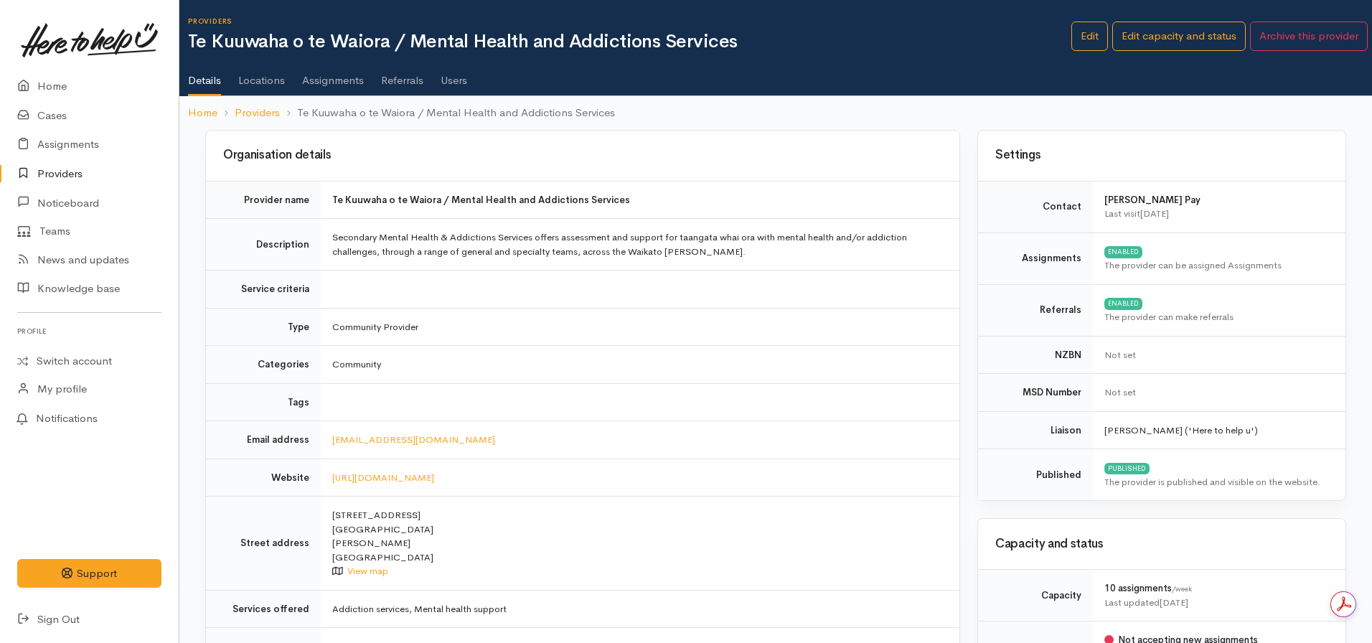
drag, startPoint x: 393, startPoint y: 557, endPoint x: 332, endPoint y: 516, distance: 73.4
click at [332, 516] on td "[STREET_ADDRESS] View map" at bounding box center [640, 544] width 639 height 94
copy td "[STREET_ADDRESS]"
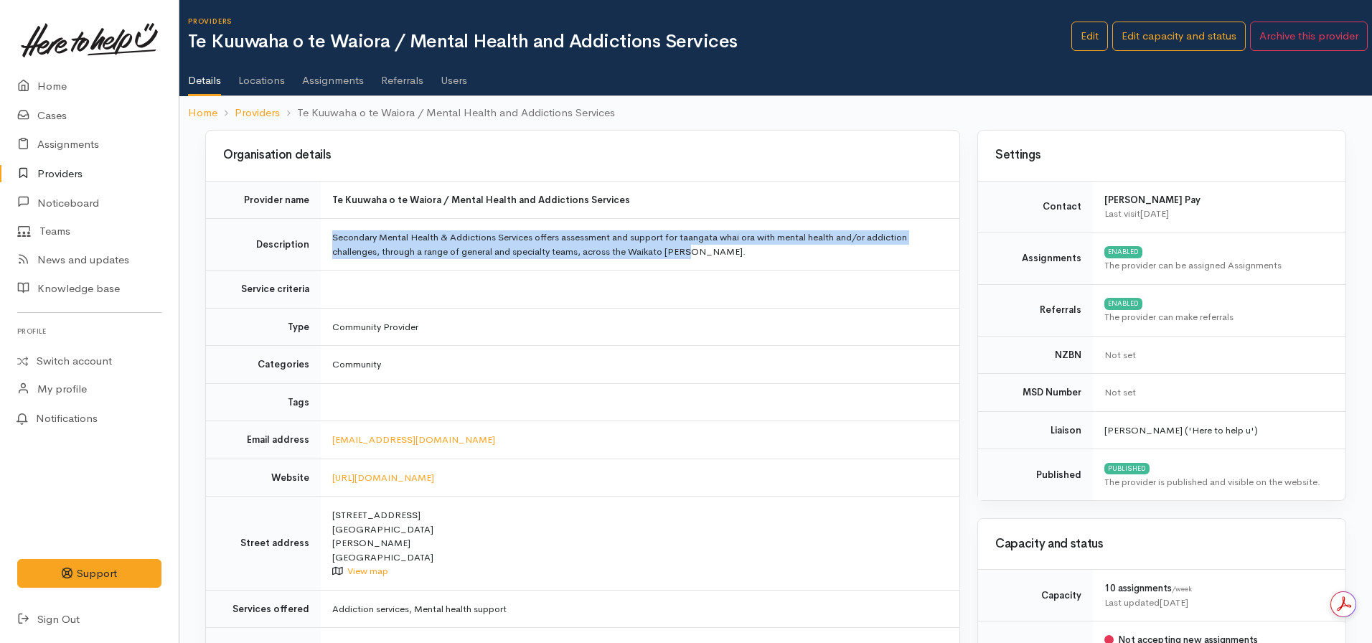
drag, startPoint x: 700, startPoint y: 255, endPoint x: 330, endPoint y: 235, distance: 370.1
click at [330, 235] on td "Secondary Mental Health & Addictions Services offers assessment and support for…" at bounding box center [640, 245] width 639 height 52
copy td "Secondary Mental Health & Addictions Services offers assessment and support for…"
click at [403, 476] on link "[URL][DOMAIN_NAME]" at bounding box center [383, 477] width 102 height 12
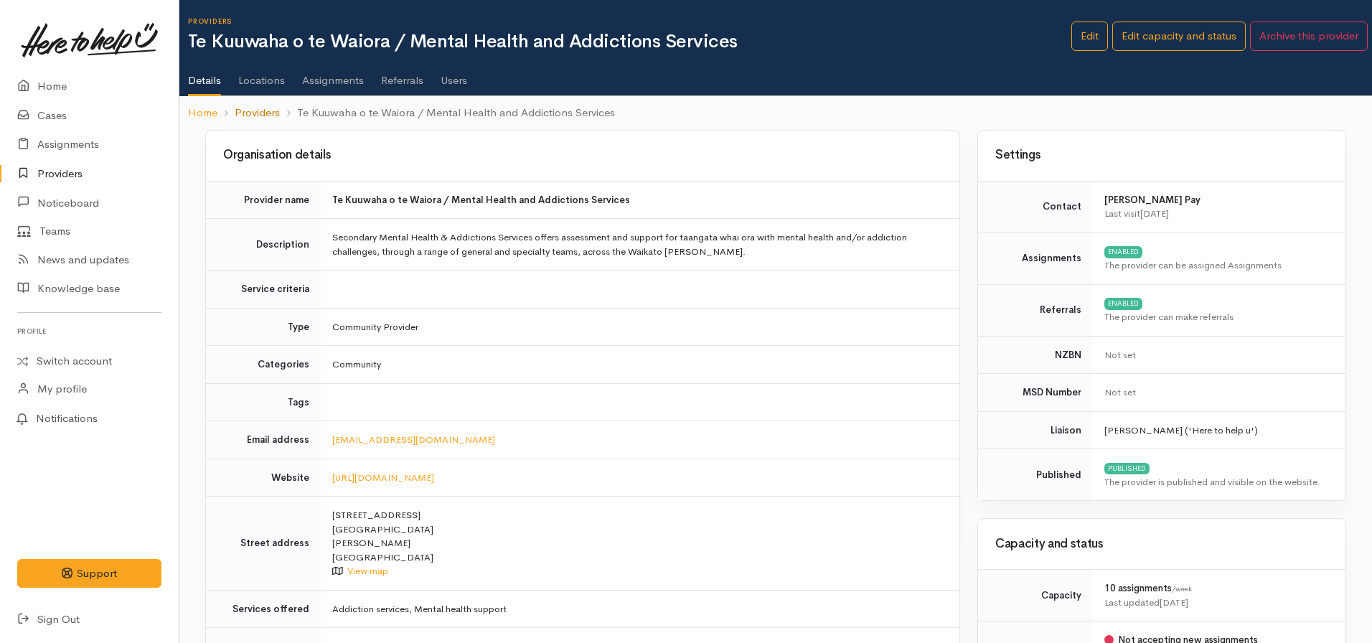
click at [246, 112] on link "Providers" at bounding box center [257, 113] width 45 height 17
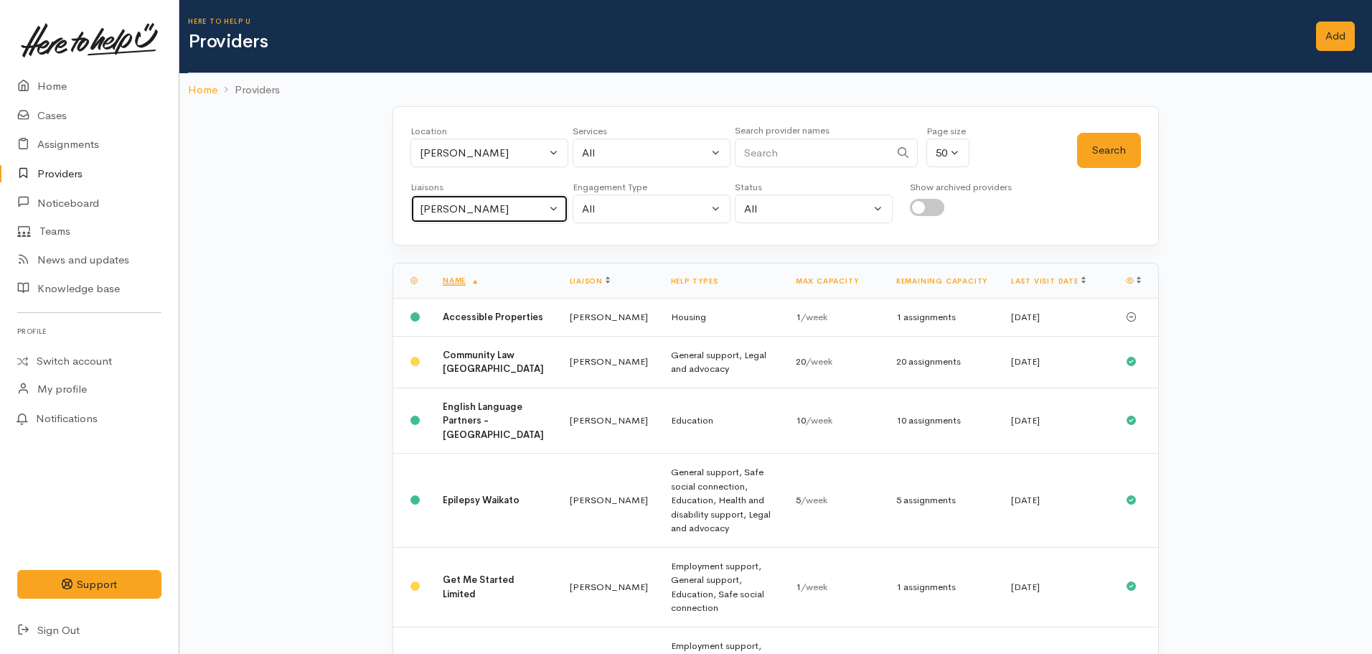
click at [491, 211] on div "[PERSON_NAME]" at bounding box center [483, 209] width 126 height 17
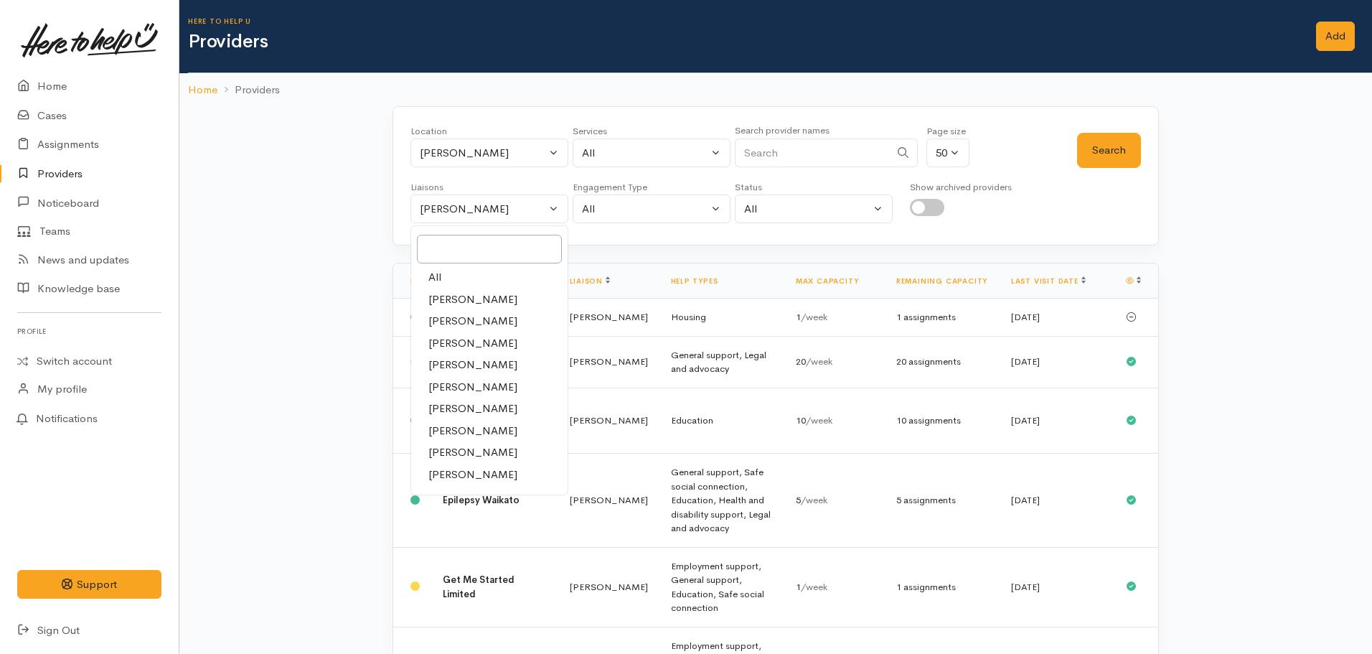
drag, startPoint x: 455, startPoint y: 278, endPoint x: 510, endPoint y: 262, distance: 57.5
click at [455, 277] on link "All" at bounding box center [489, 277] width 156 height 22
select select "null"
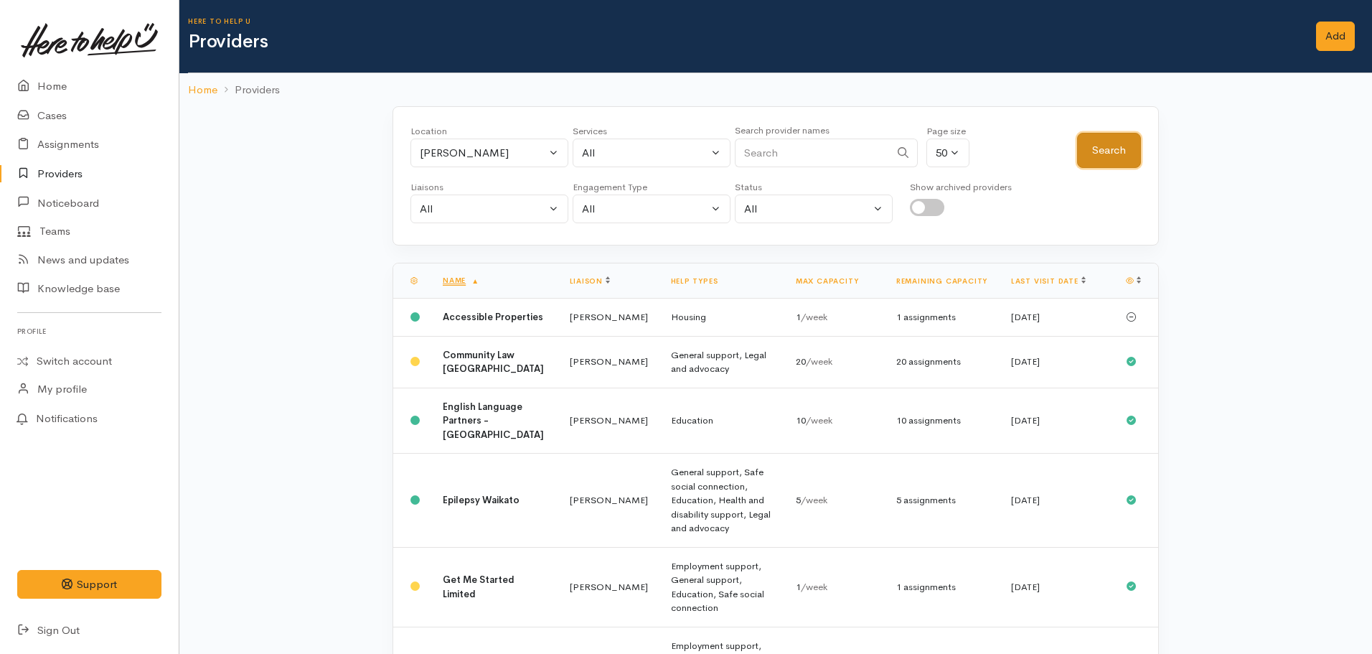
click at [1095, 151] on button "Search" at bounding box center [1109, 150] width 64 height 35
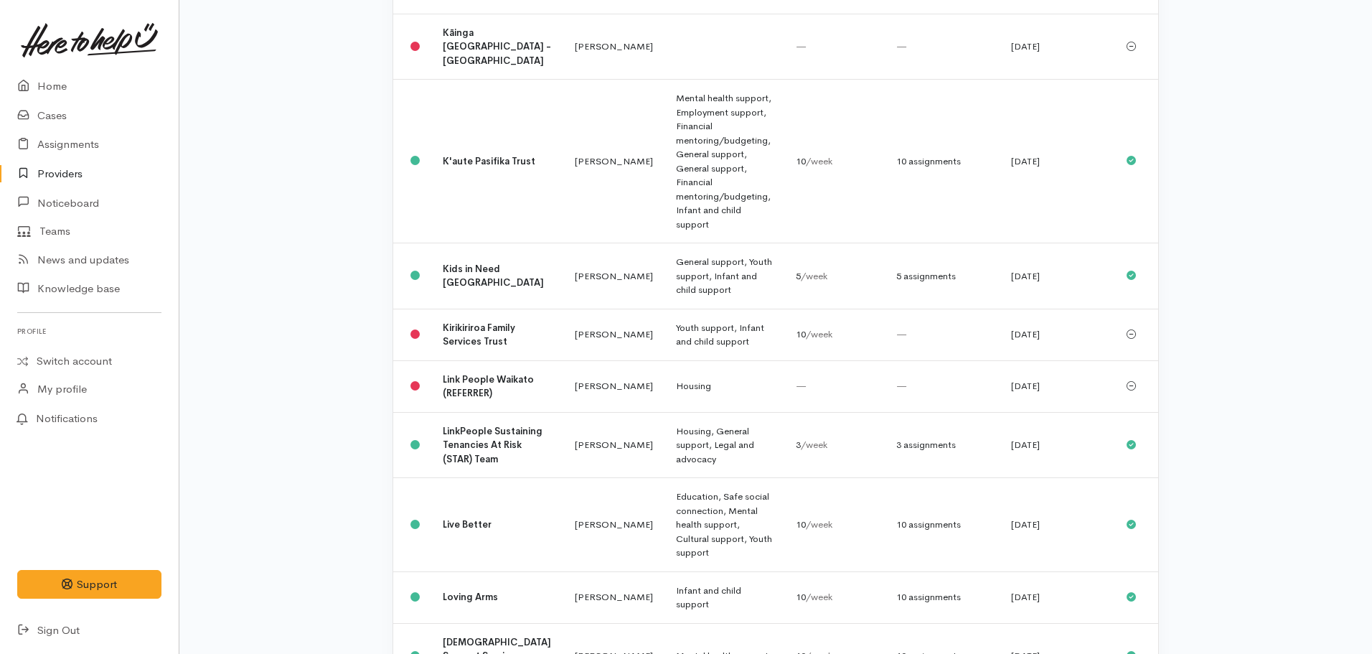
scroll to position [3150, 0]
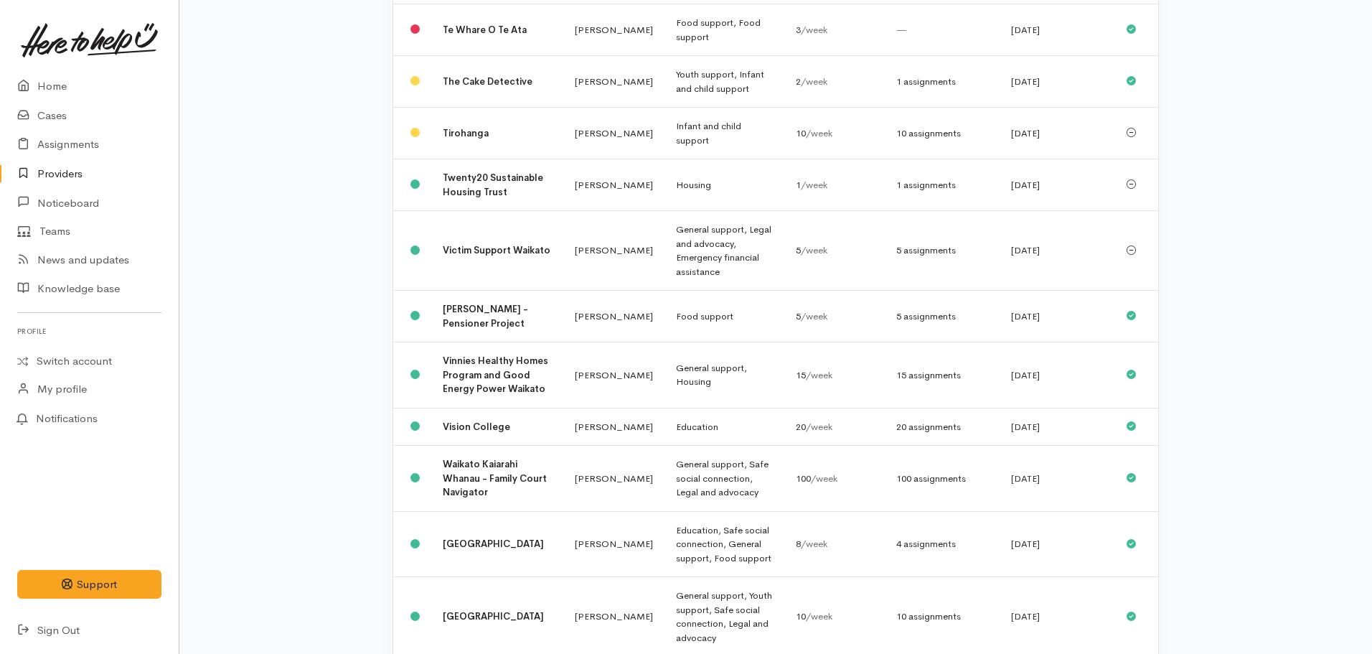
scroll to position [2225, 0]
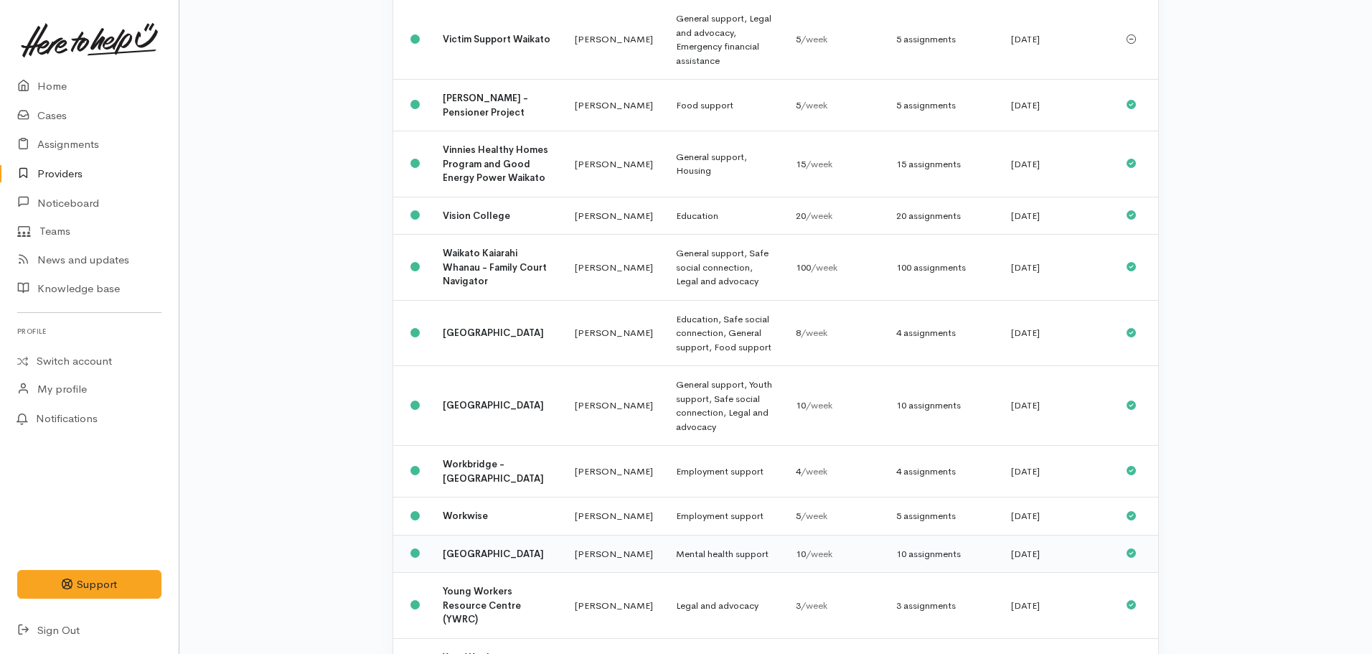
click at [459, 548] on b "[GEOGRAPHIC_DATA]" at bounding box center [493, 554] width 101 height 12
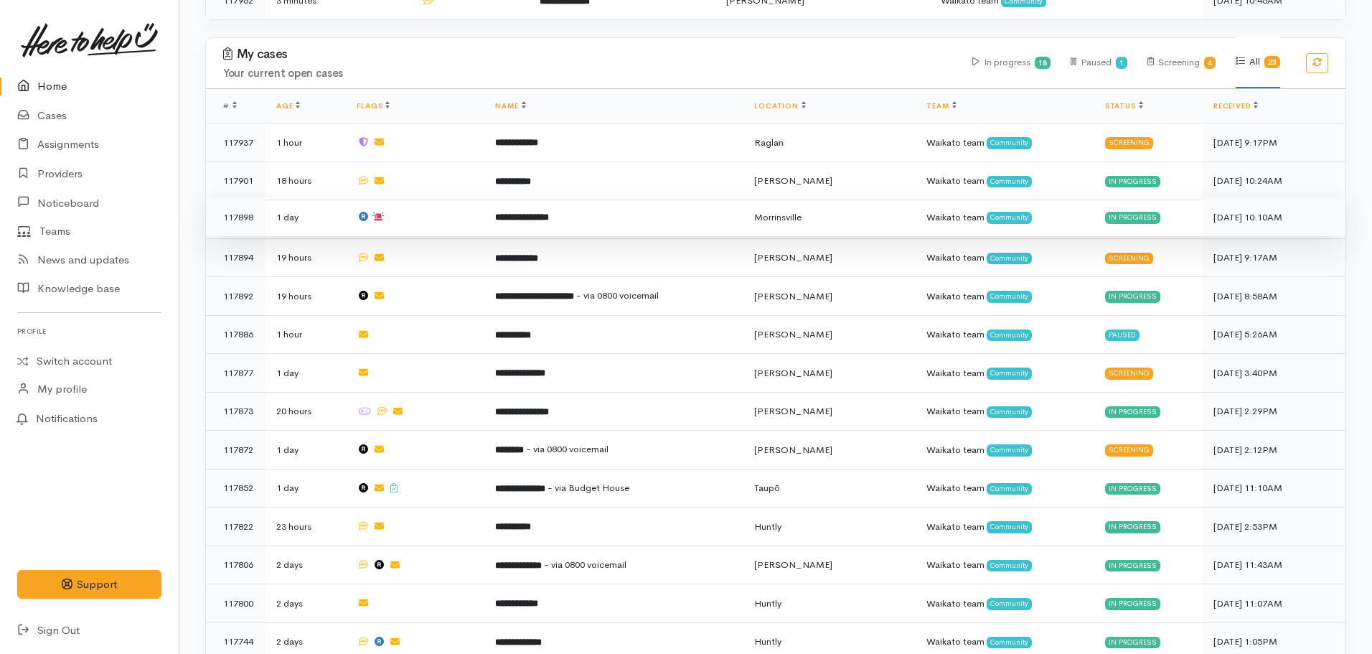
scroll to position [718, 0]
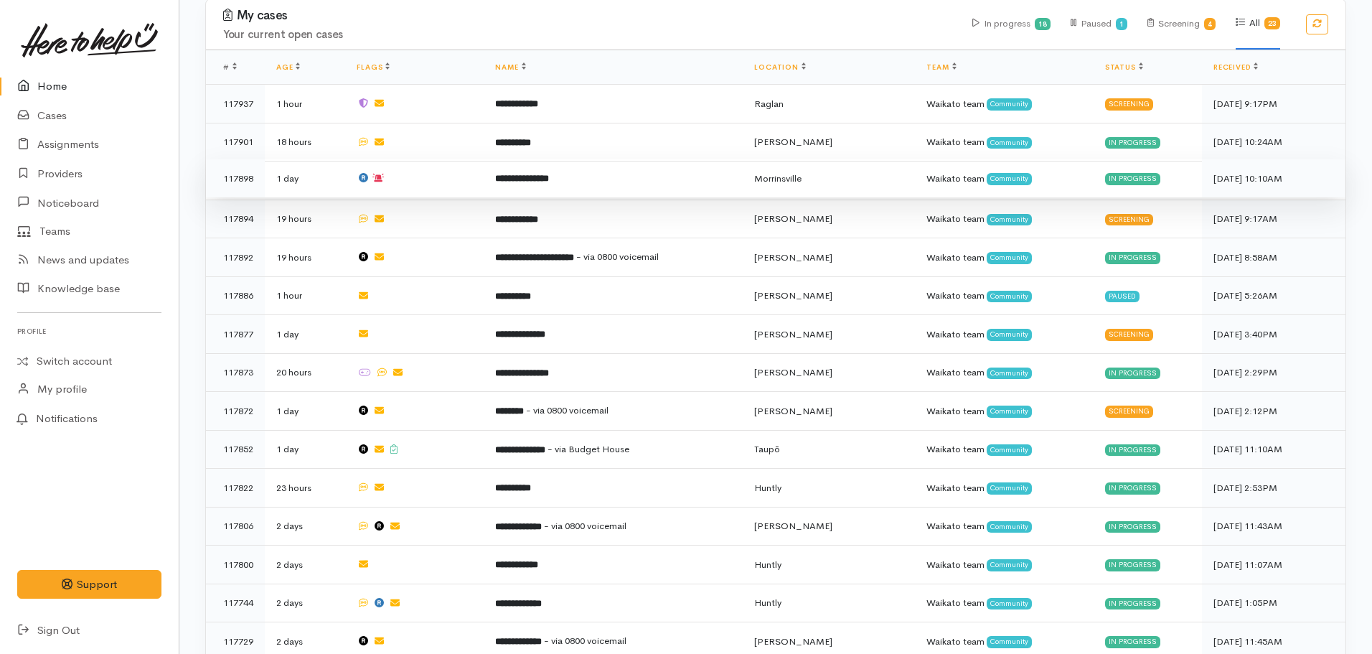
click at [384, 174] on icon at bounding box center [377, 178] width 11 height 8
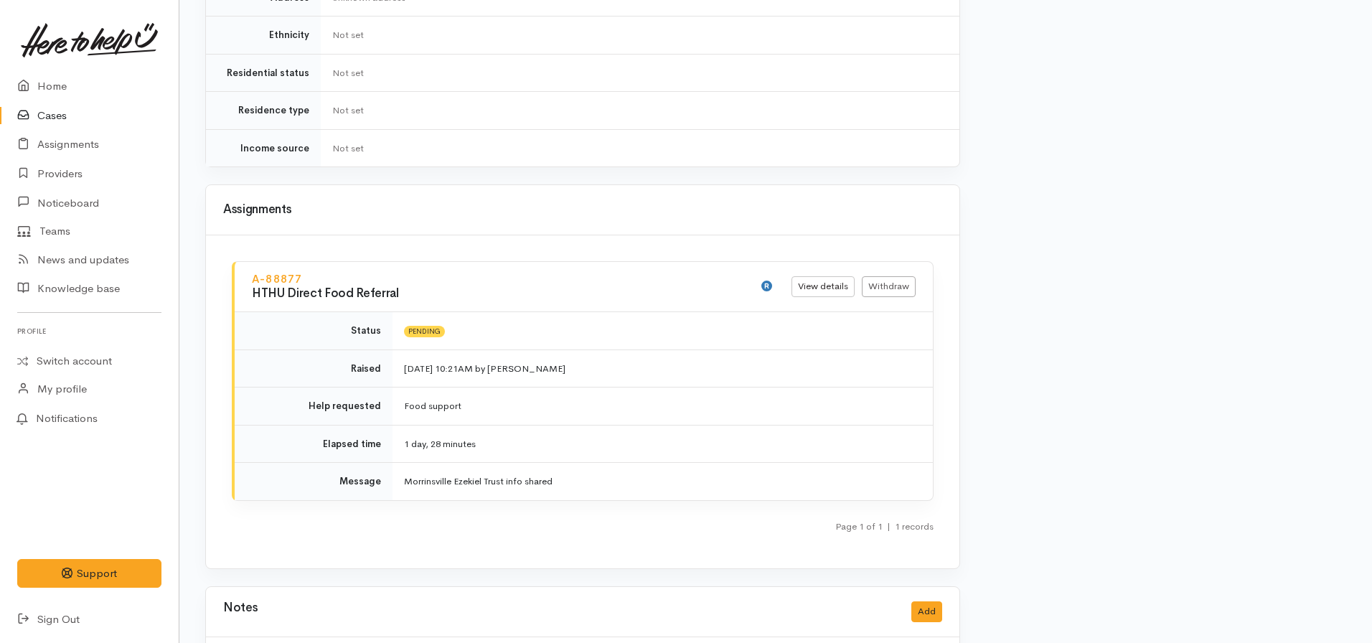
scroll to position [1435, 0]
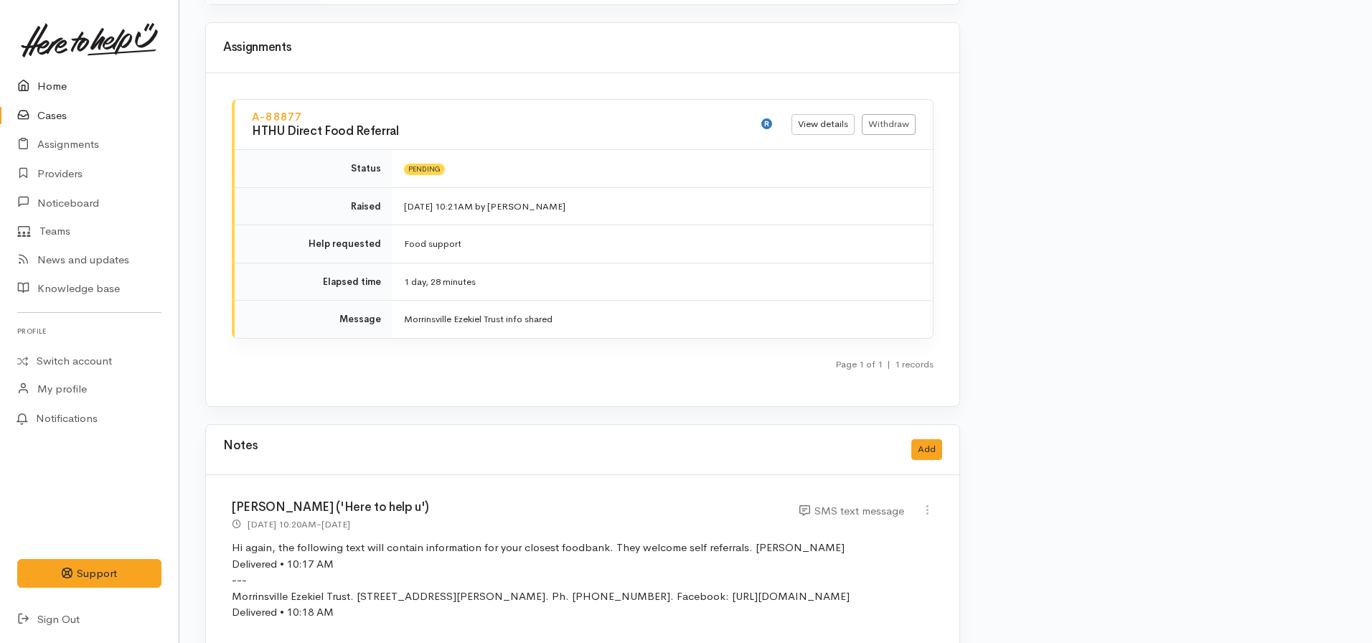
click at [63, 80] on link "Home" at bounding box center [89, 86] width 179 height 29
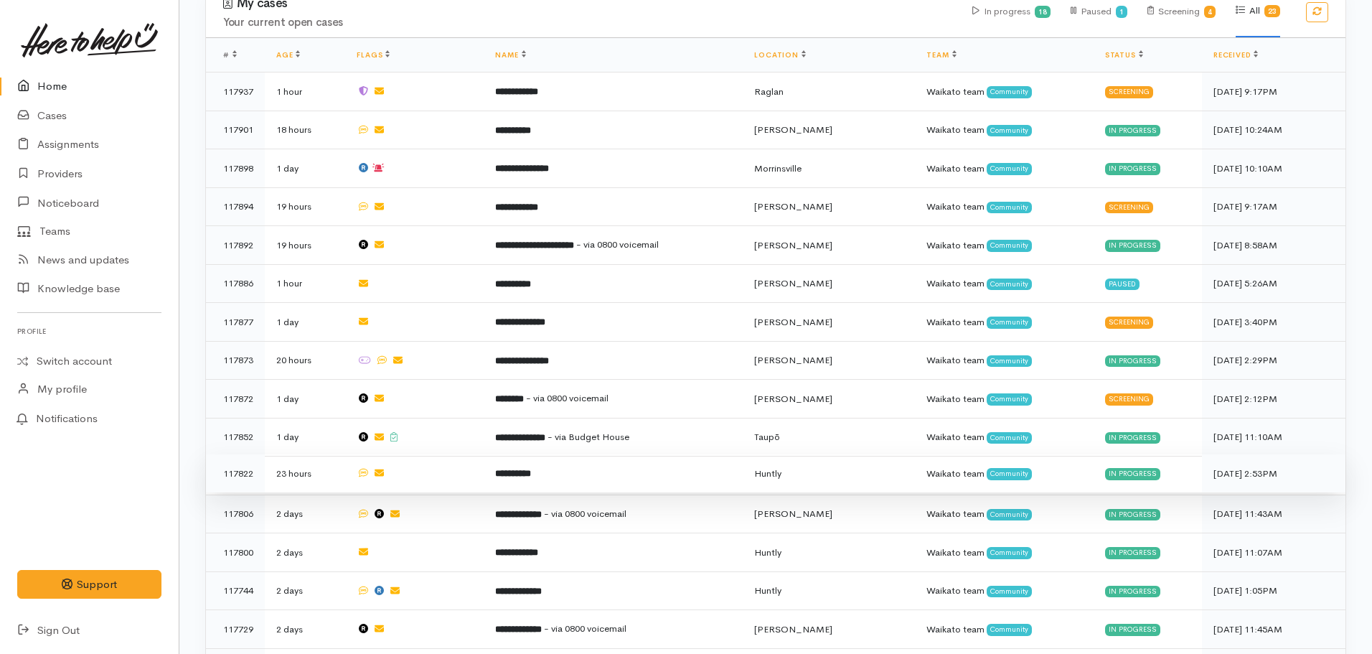
scroll to position [718, 0]
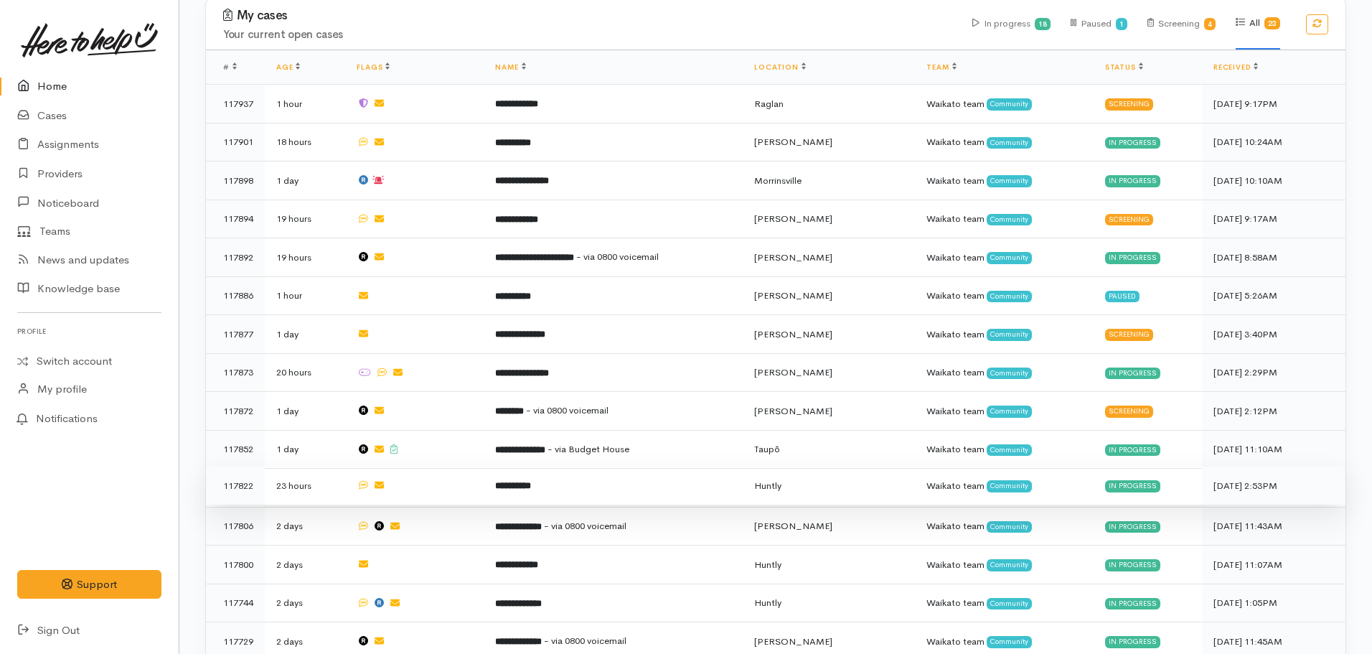
click at [531, 481] on b "**********" at bounding box center [513, 485] width 36 height 9
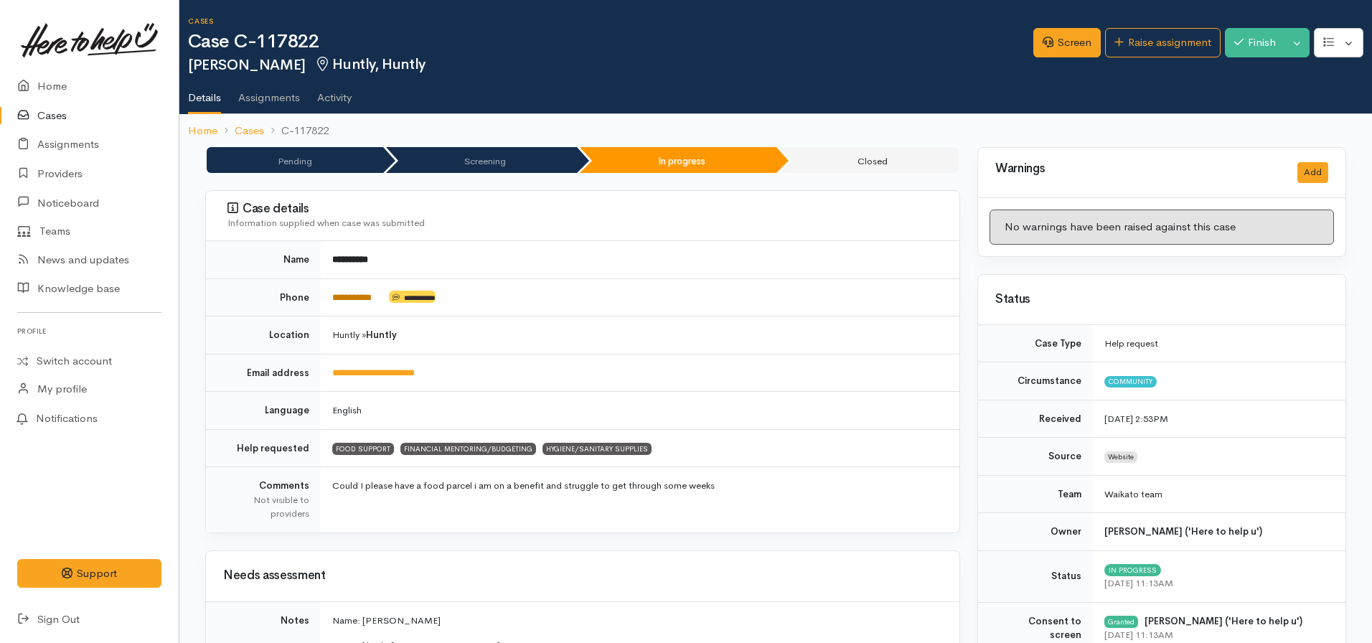
click at [372, 300] on link "**********" at bounding box center [351, 297] width 39 height 9
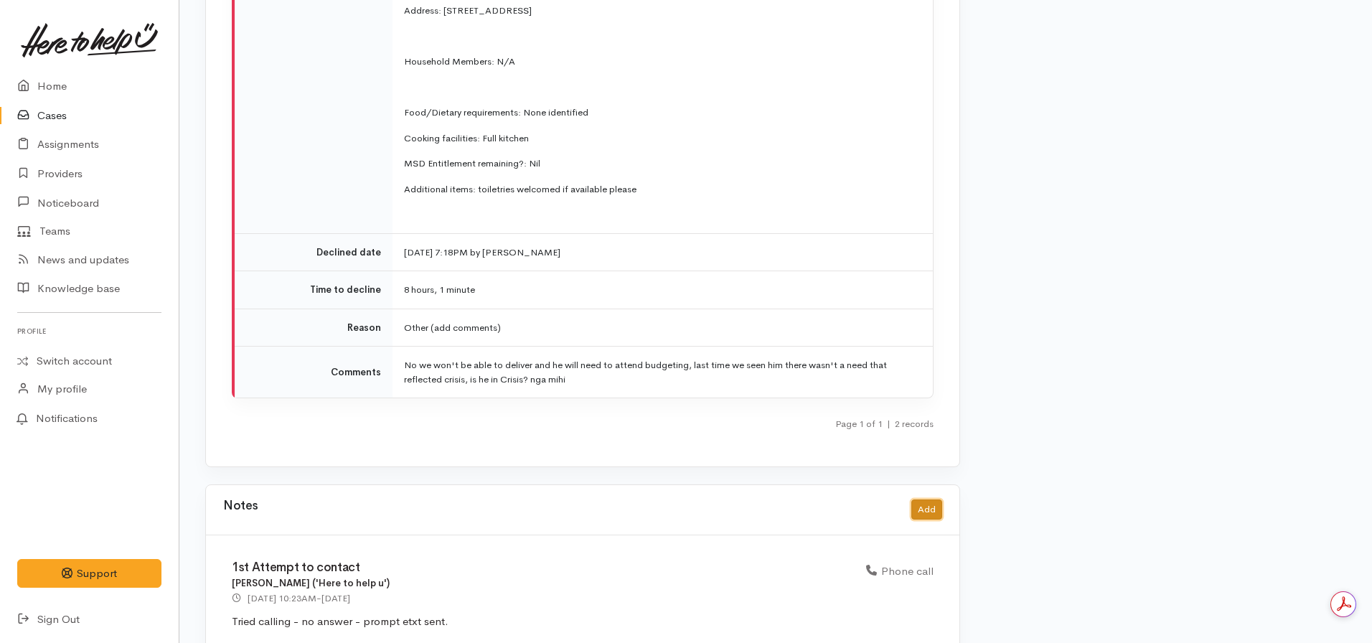
click at [925, 499] on button "Add" at bounding box center [926, 509] width 31 height 21
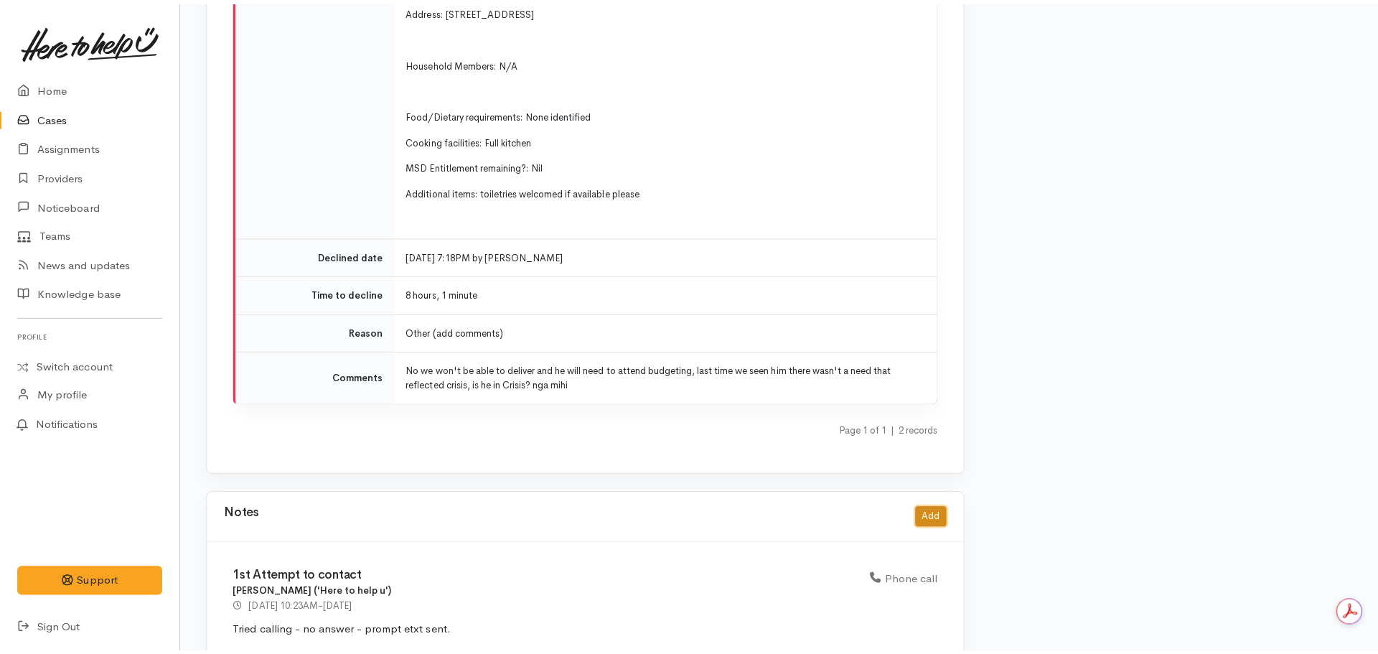
scroll to position [2772, 0]
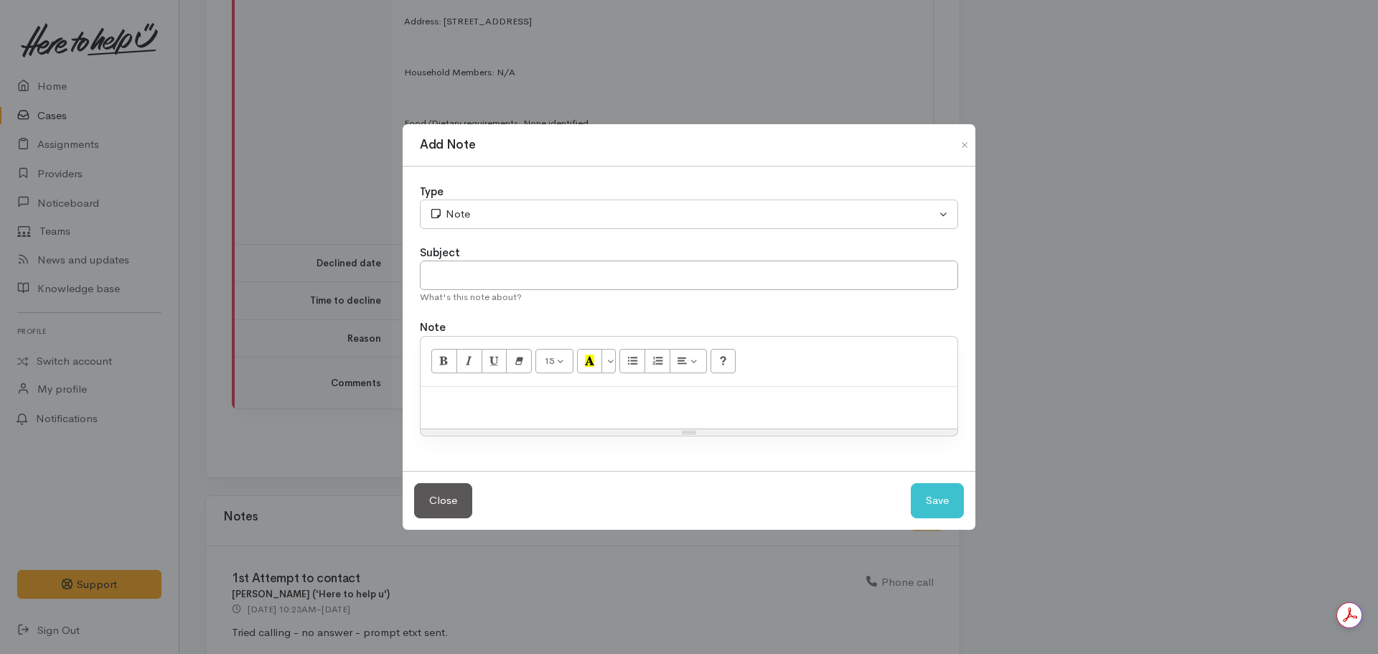
click at [572, 406] on p at bounding box center [689, 402] width 522 height 17
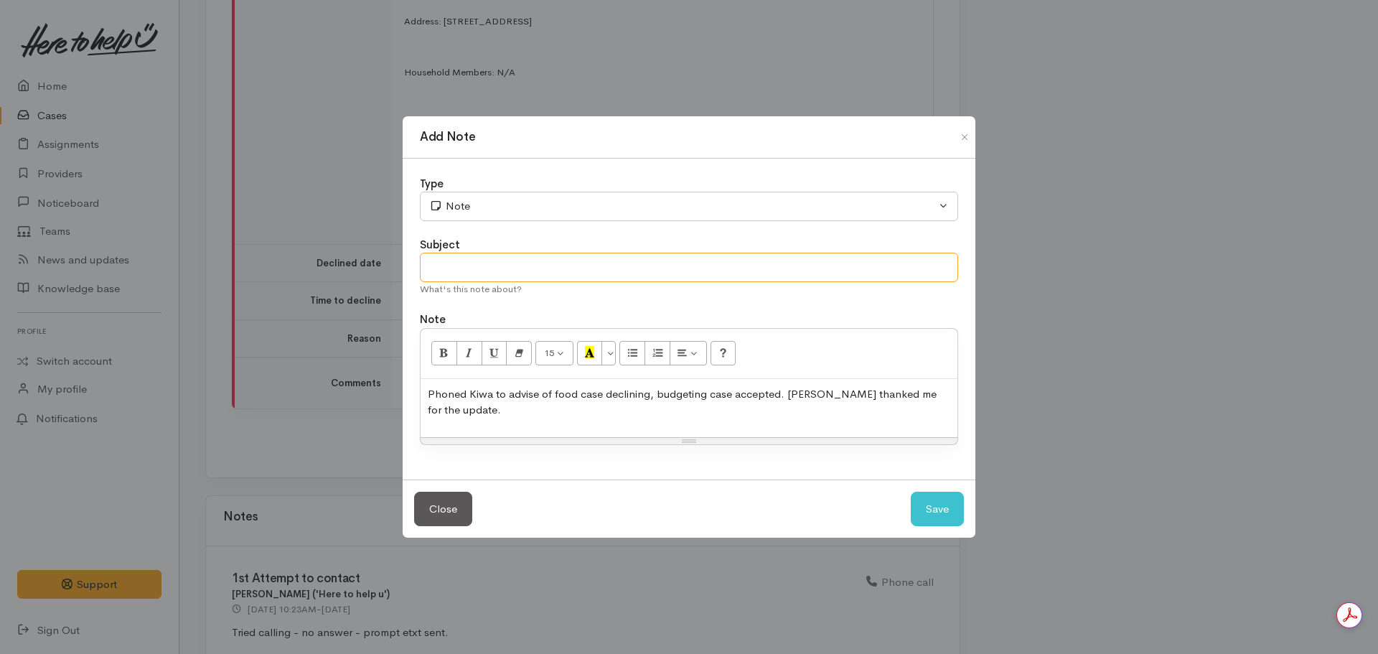
click at [504, 266] on input "text" at bounding box center [689, 267] width 538 height 29
type input "Advise"
click at [958, 402] on div "Type Correspondence Discussion Email Note Phone call SMS text message Note Subj…" at bounding box center [689, 319] width 573 height 321
click at [949, 403] on p "Phoned Kiwa to advise of food case declining, budgeting case accepted. Kiwa tha…" at bounding box center [689, 402] width 522 height 32
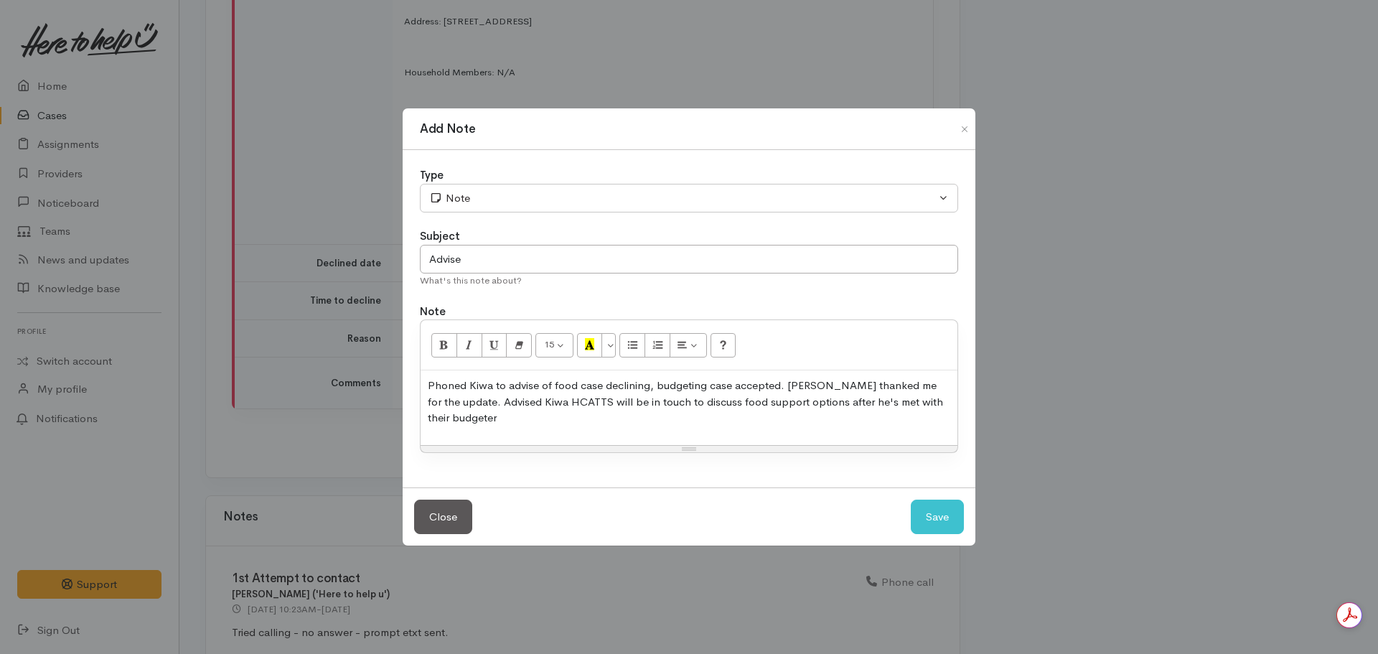
click at [949, 403] on p "Phoned Kiwa to advise of food case declining, budgeting case accepted. Kiwa tha…" at bounding box center [689, 401] width 522 height 49
click at [534, 410] on p "Phoned Kiwa to advise of food case declining, budgeting case accepted. Kiwa tha…" at bounding box center [689, 401] width 522 height 49
click at [508, 259] on input "Advise" at bounding box center [689, 259] width 538 height 29
type input "Advise of declined case"
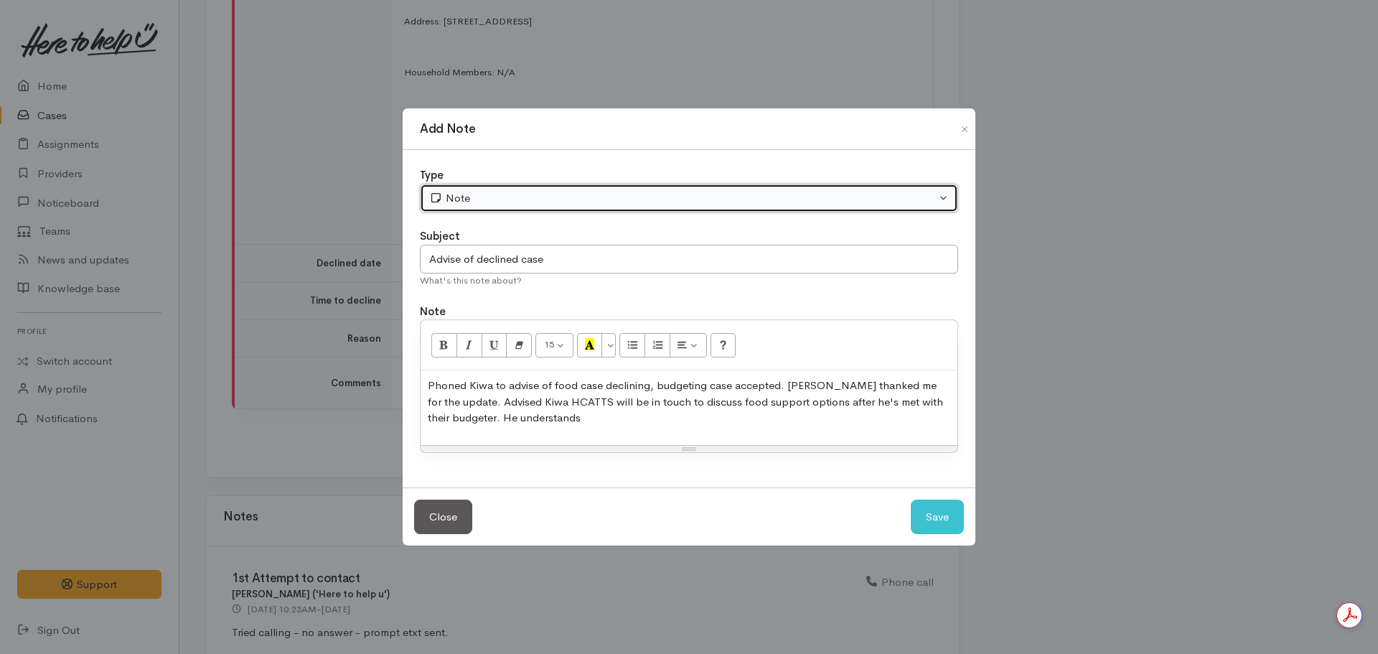
click at [499, 199] on div "Note" at bounding box center [682, 198] width 507 height 17
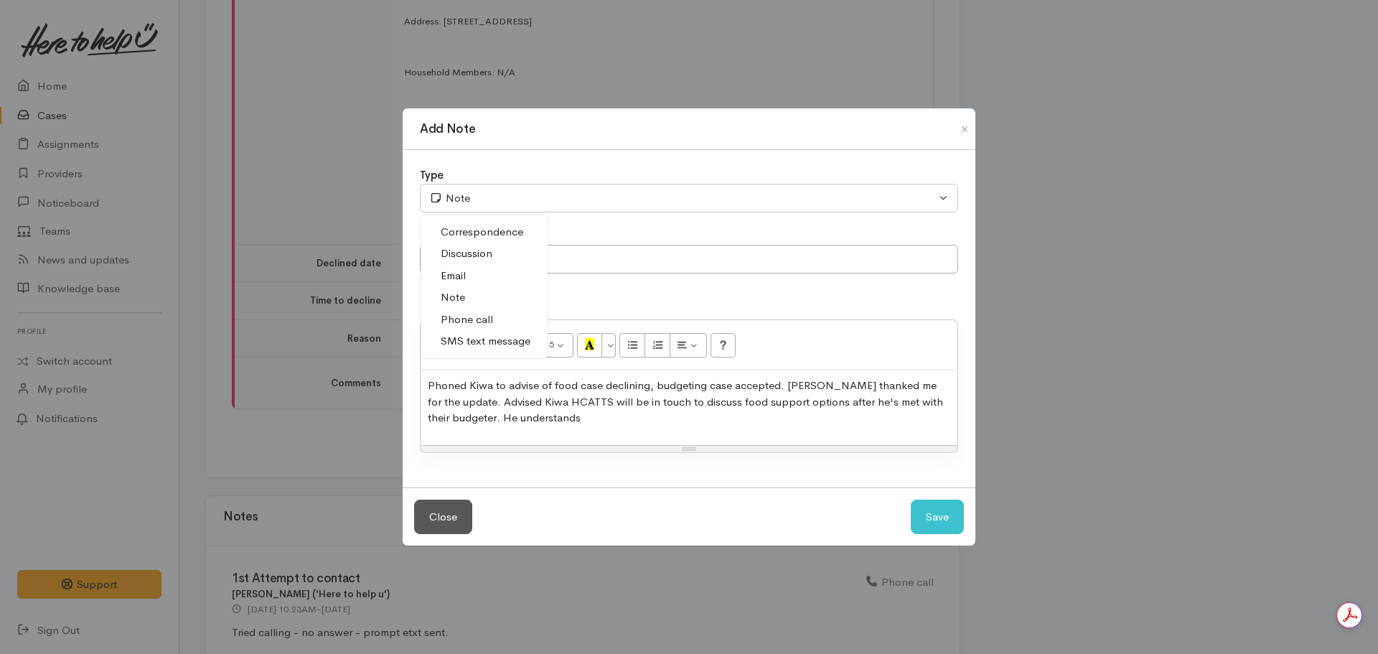
click at [471, 316] on span "Phone call" at bounding box center [467, 319] width 52 height 17
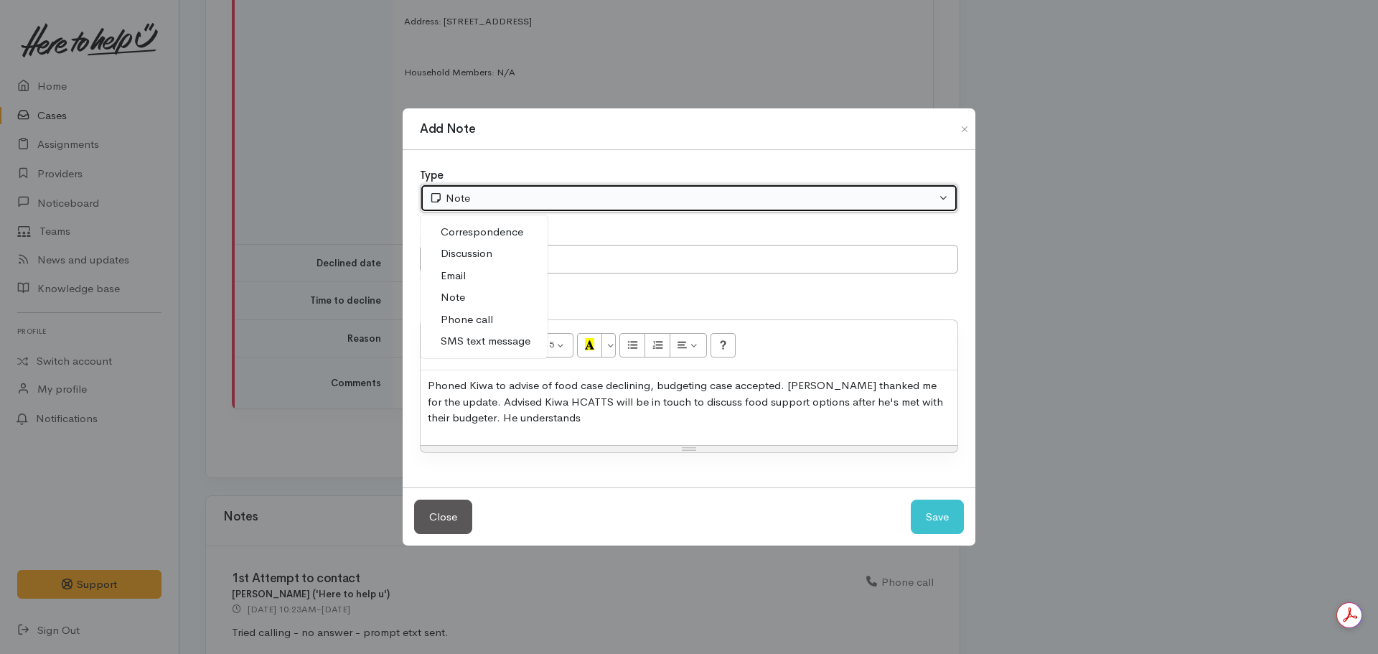
select select "3"
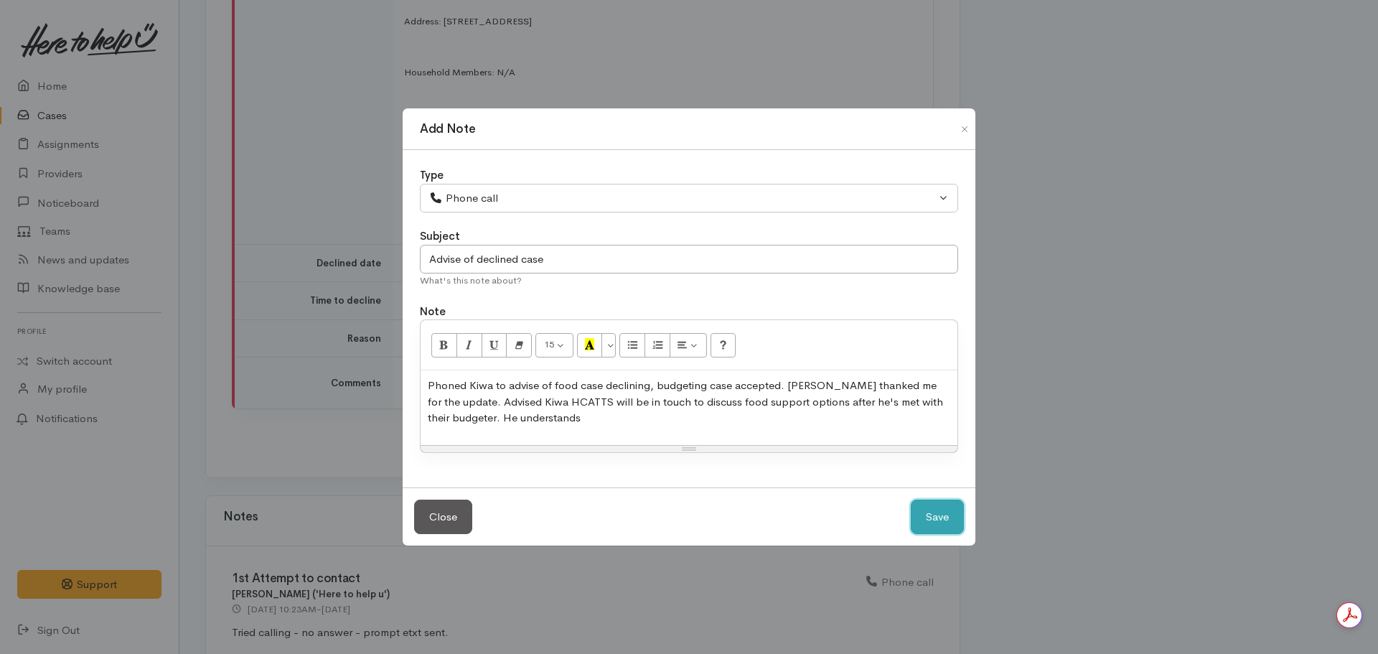
click at [933, 512] on button "Save" at bounding box center [937, 516] width 53 height 35
select select "1"
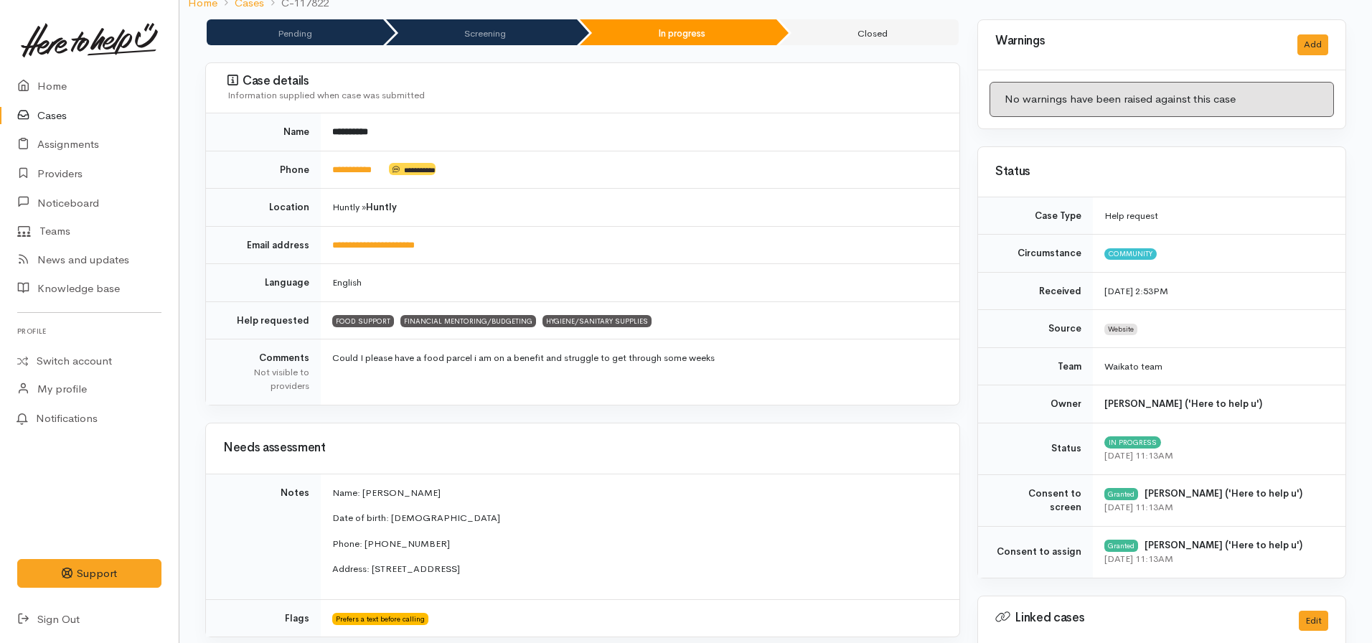
scroll to position [0, 0]
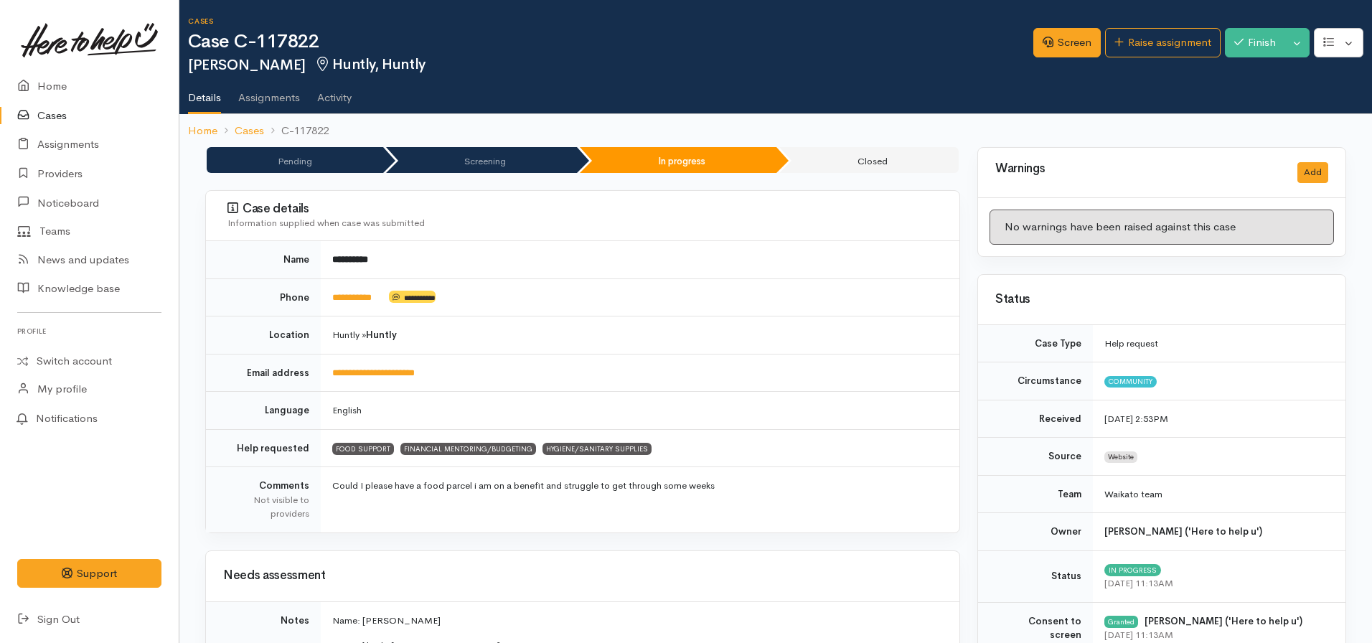
click at [217, 131] on li "Cases" at bounding box center [240, 131] width 47 height 17
click at [211, 131] on link "Home" at bounding box center [202, 131] width 29 height 17
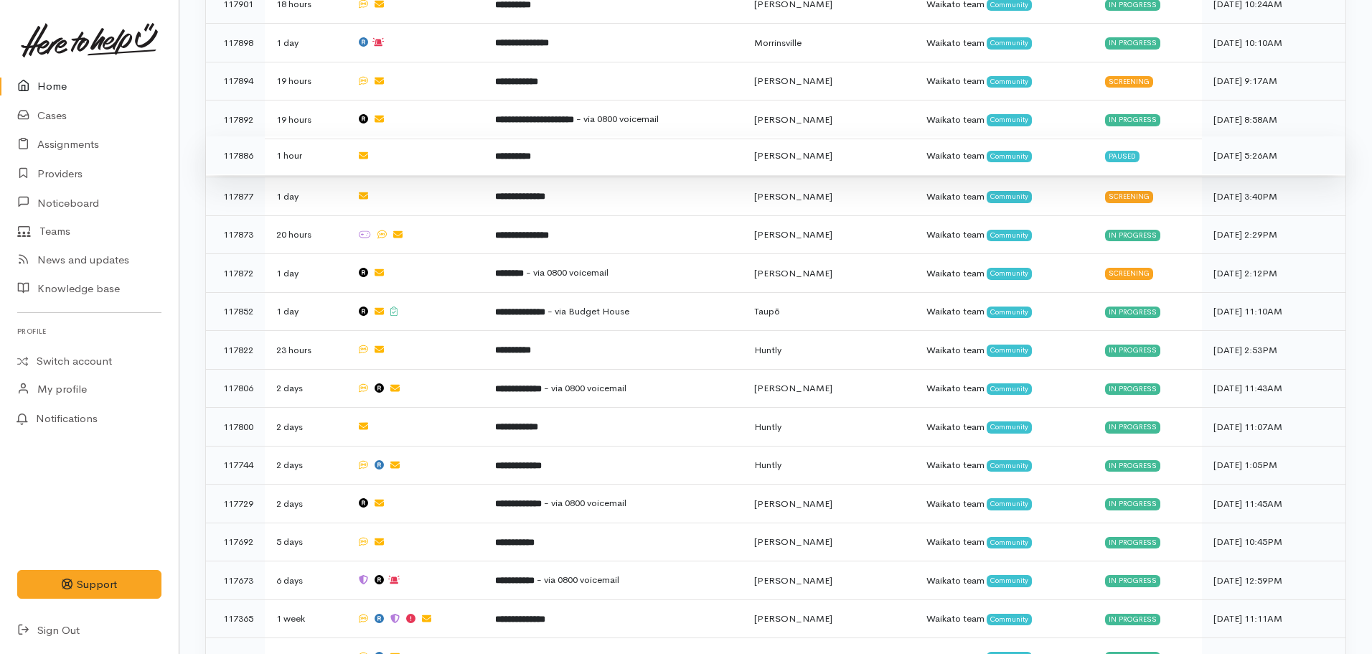
scroll to position [718, 0]
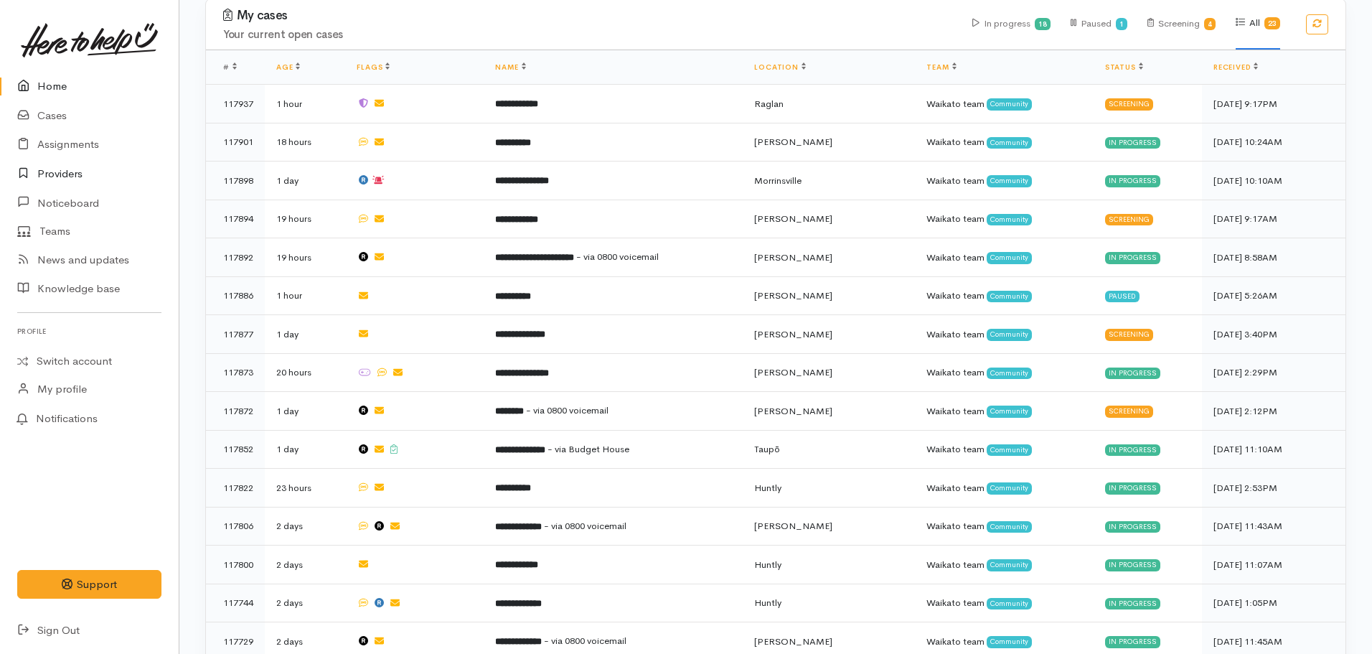
click at [71, 175] on link "Providers" at bounding box center [89, 173] width 179 height 29
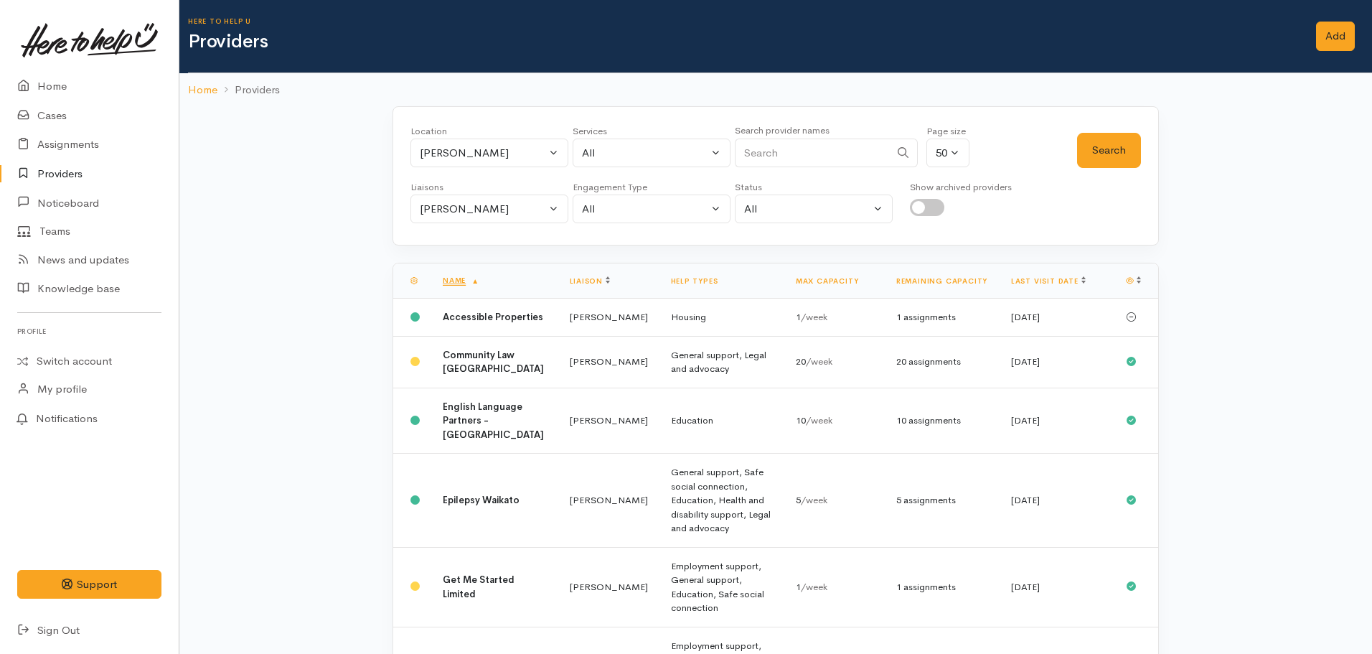
click at [631, 166] on div "Services All Addiction services Cleaning supplies Cultural support Domestic ani…" at bounding box center [652, 150] width 158 height 52
click at [631, 152] on div "All" at bounding box center [645, 153] width 126 height 17
type input "budgeting"
click at [642, 251] on span "Financial mentoring/budgeting" at bounding box center [673, 247] width 151 height 17
select select "9"
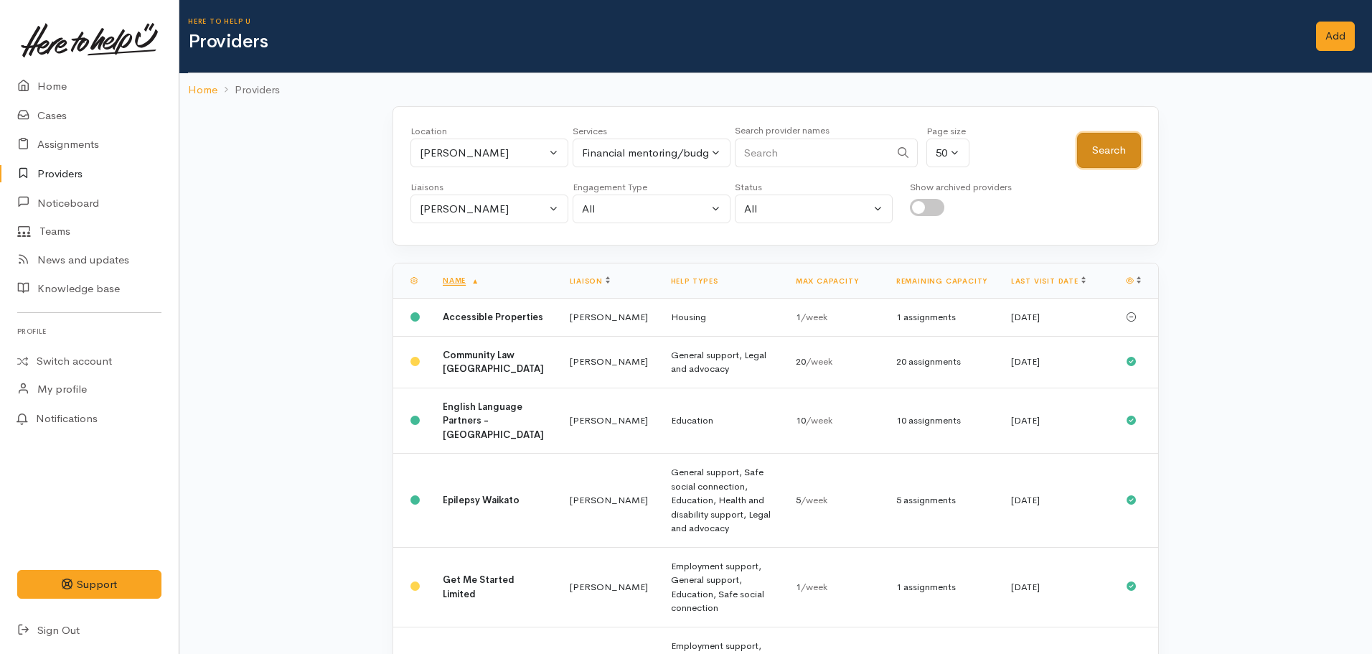
click at [1098, 158] on button "Search" at bounding box center [1109, 150] width 64 height 35
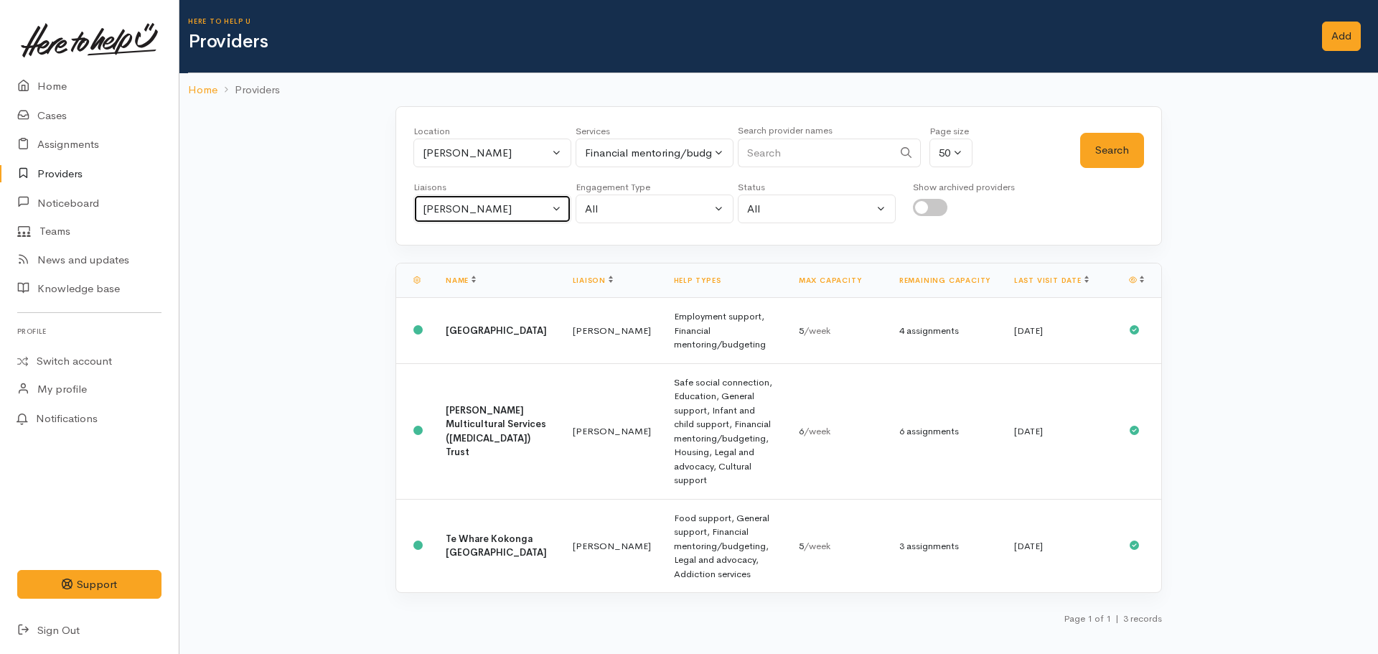
click at [429, 205] on div "[PERSON_NAME]" at bounding box center [486, 209] width 126 height 17
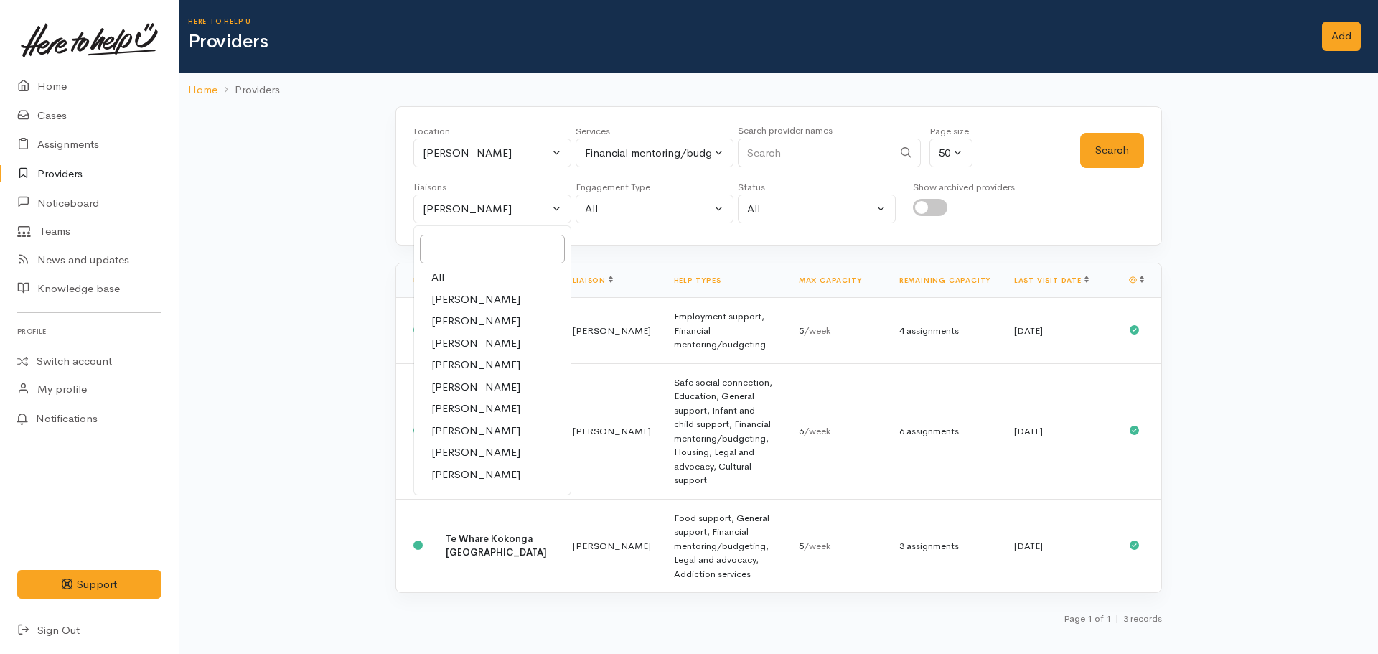
click at [448, 272] on link "All" at bounding box center [492, 277] width 156 height 22
select select "null"
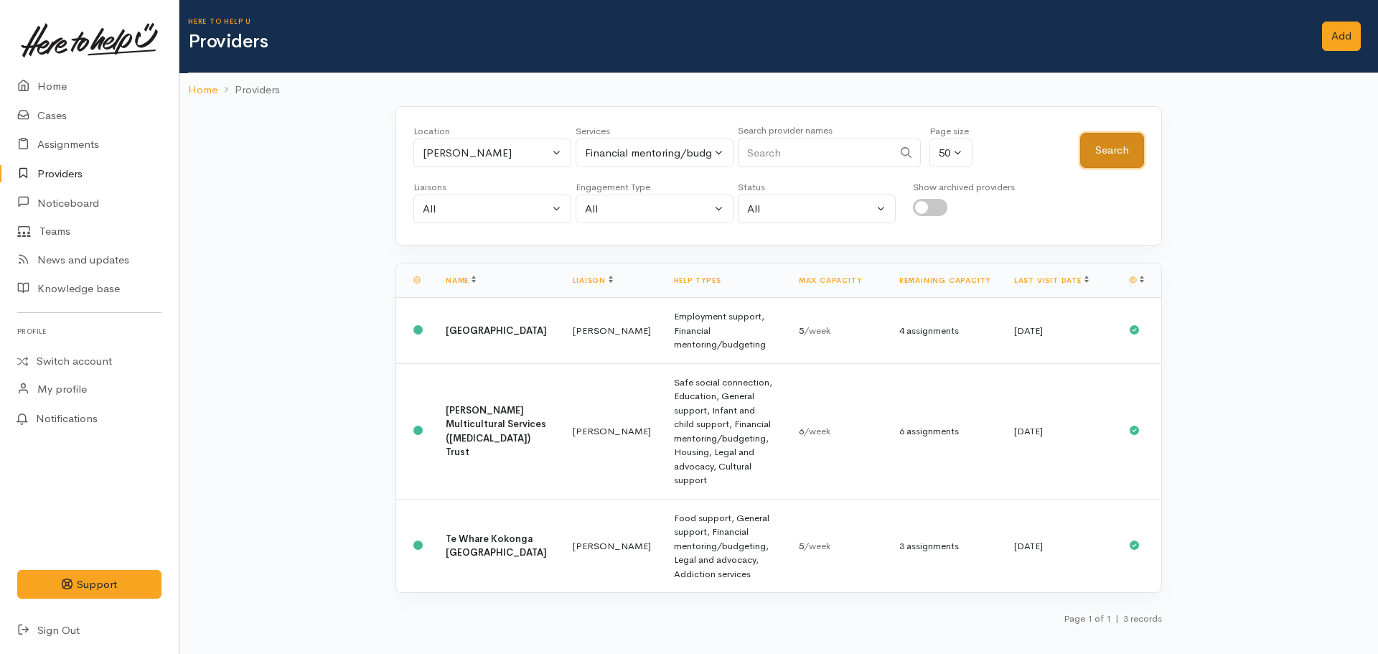
click at [1130, 150] on button "Search" at bounding box center [1112, 150] width 64 height 35
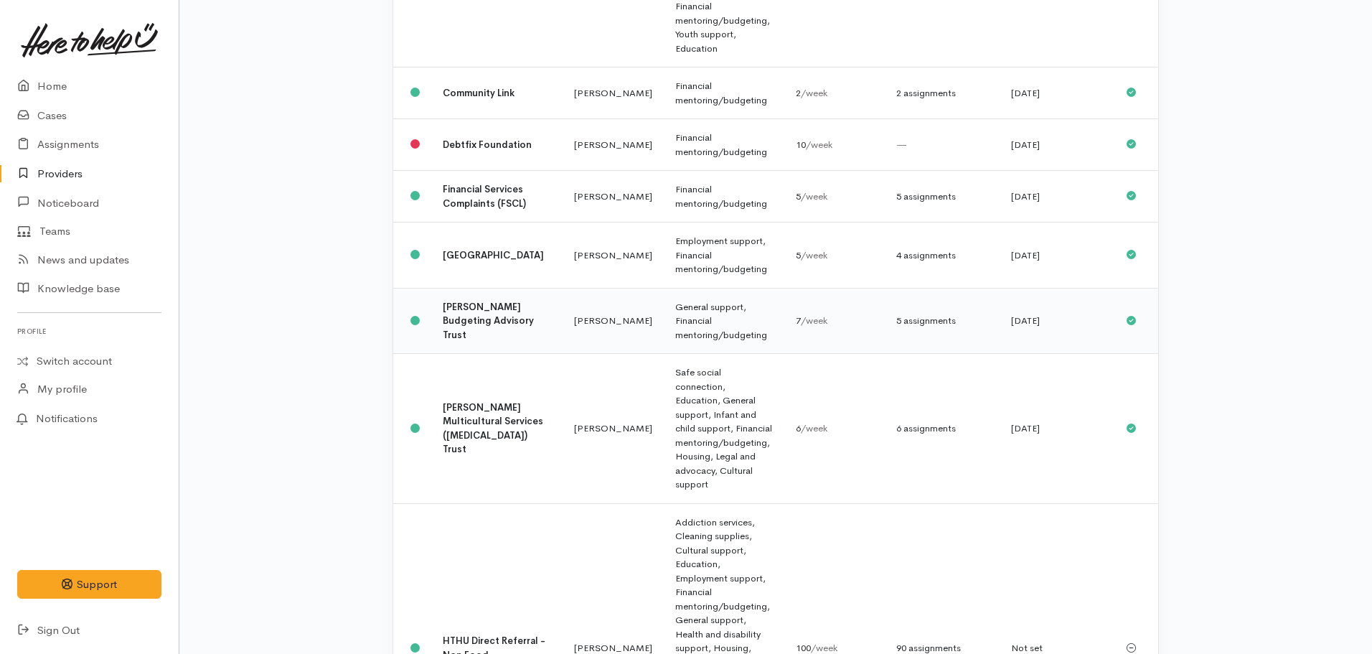
scroll to position [574, 0]
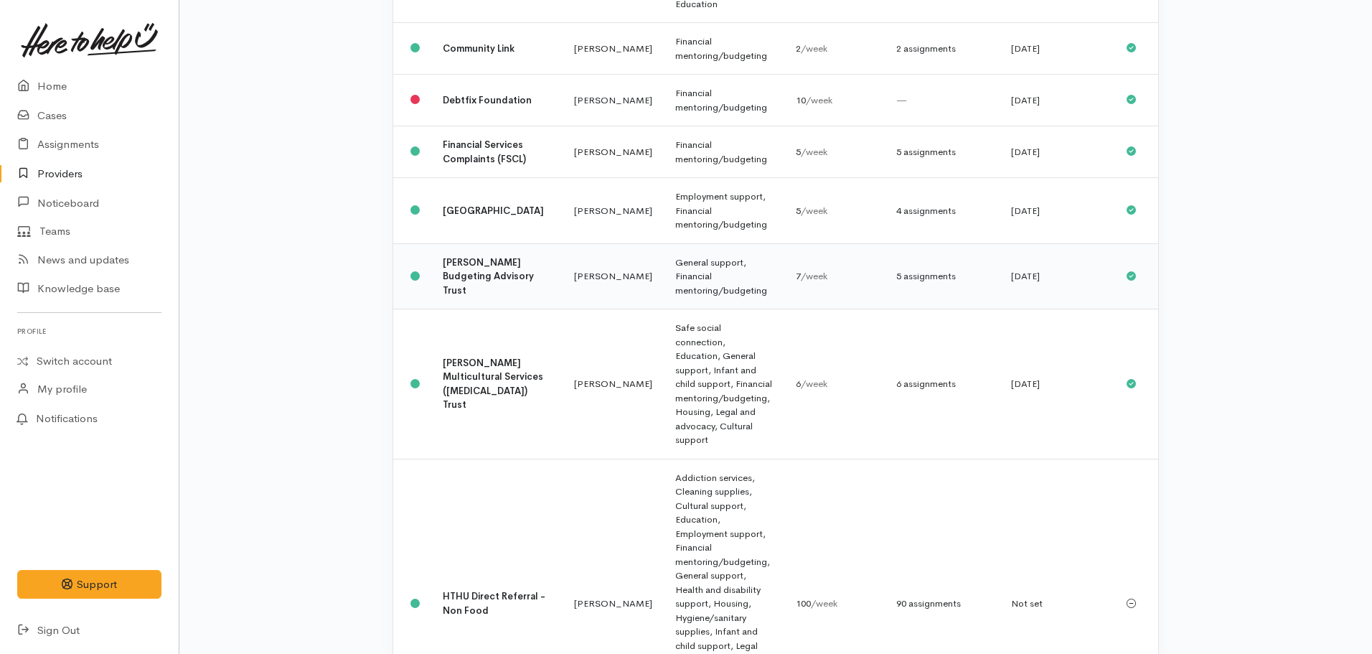
click at [483, 243] on td "Hamilton Budgeting Advisory Trust" at bounding box center [496, 276] width 131 height 66
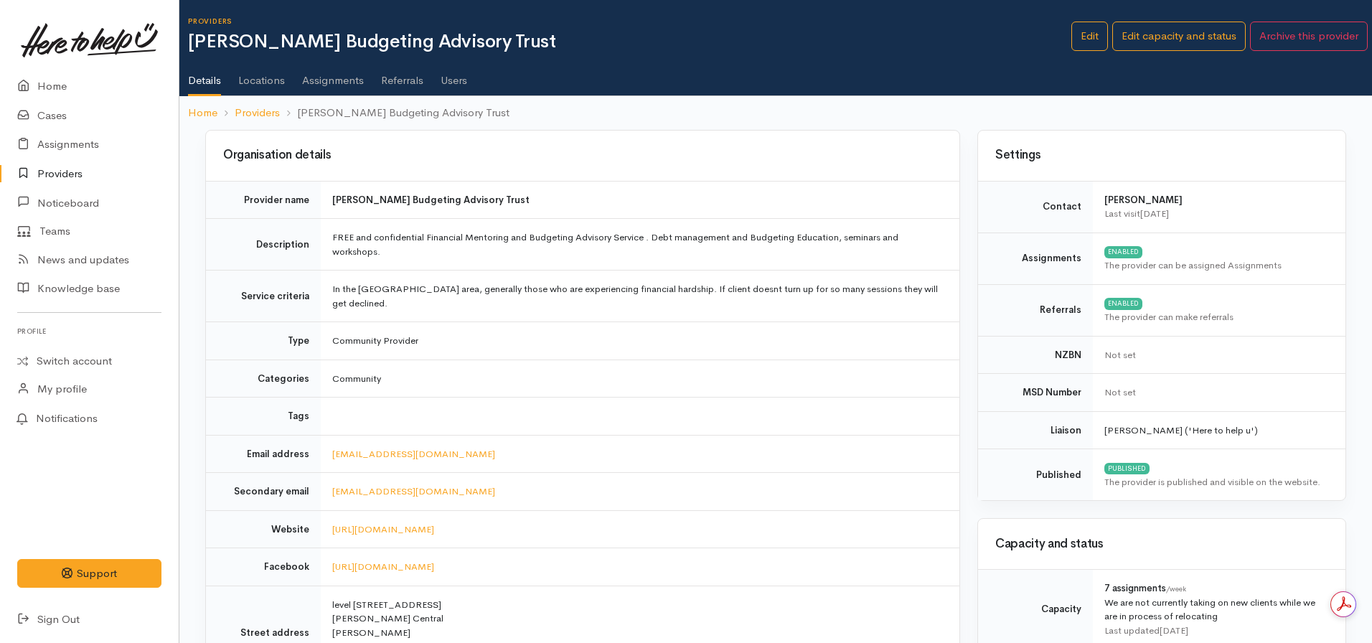
click at [321, 70] on link "Assignments" at bounding box center [333, 75] width 62 height 40
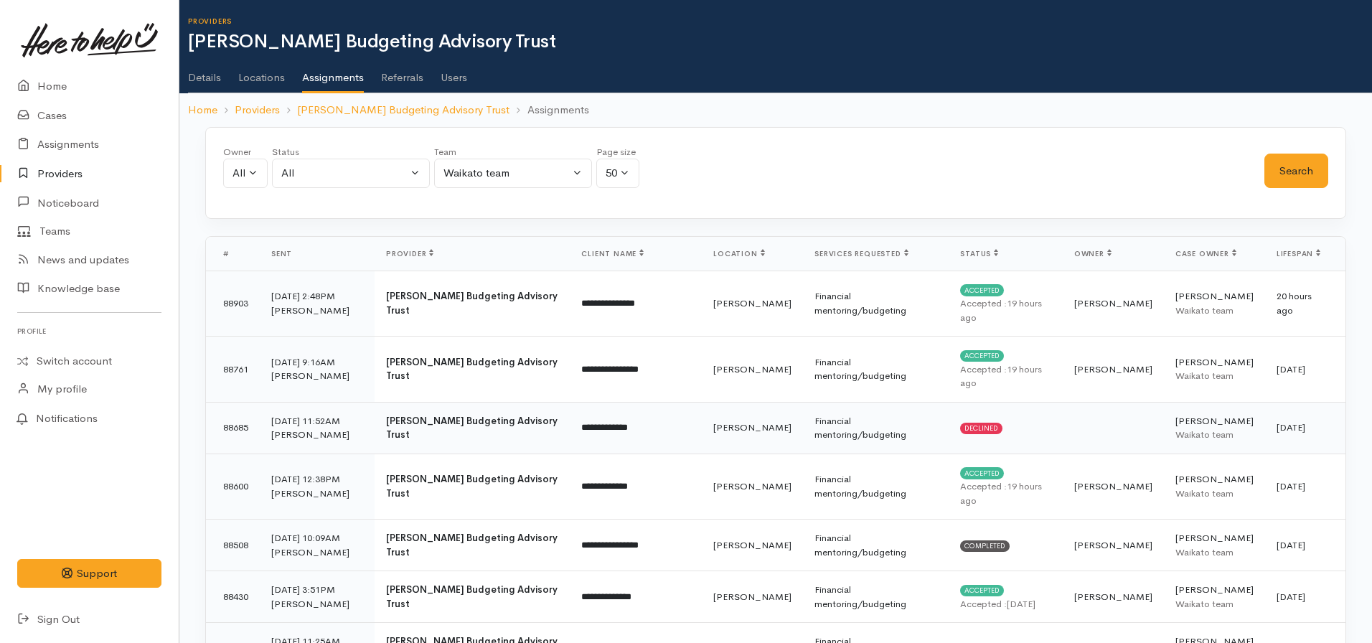
click at [803, 402] on td "Financial mentoring/budgeting" at bounding box center [876, 428] width 146 height 52
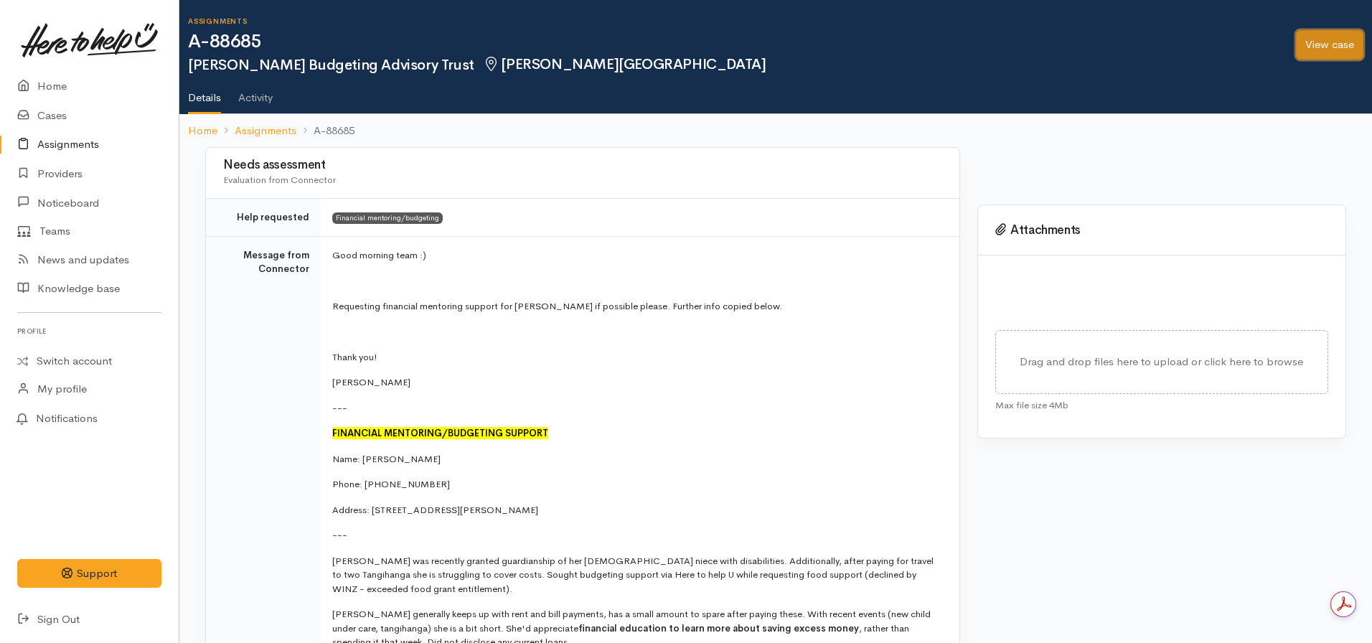
click at [1305, 49] on link "View case" at bounding box center [1329, 44] width 67 height 29
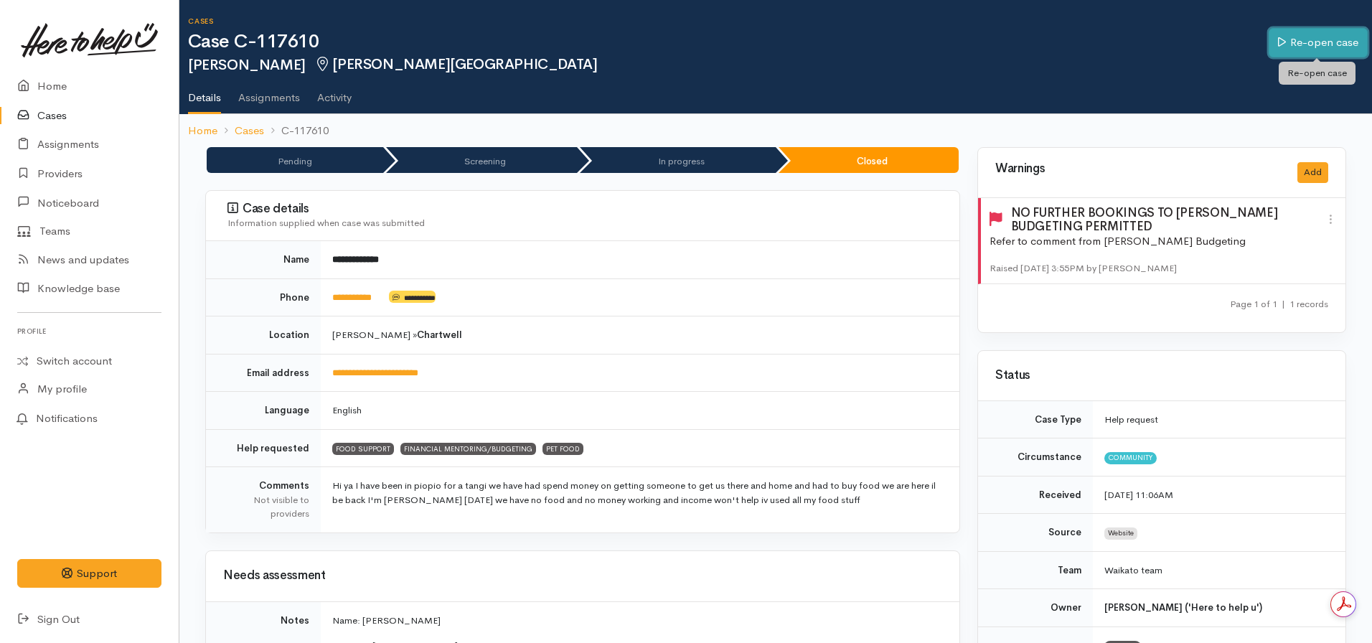
click at [1301, 42] on link "Re-open case" at bounding box center [1318, 42] width 99 height 29
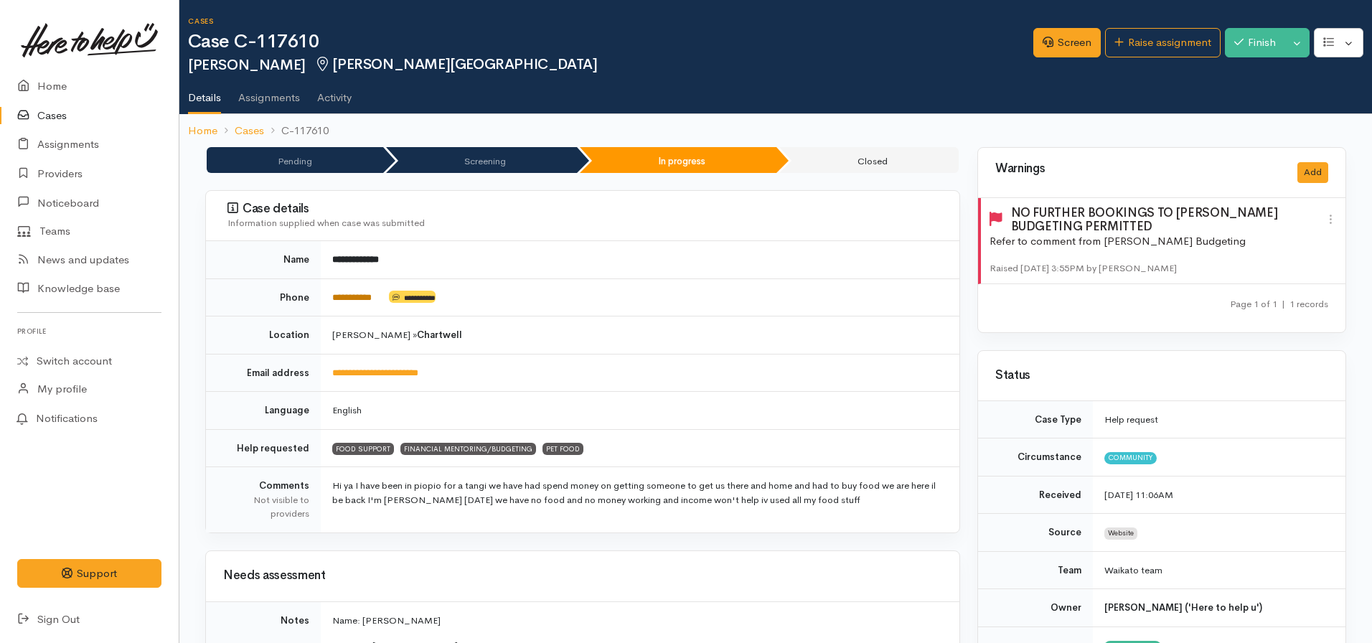
click at [372, 294] on link "**********" at bounding box center [351, 297] width 39 height 9
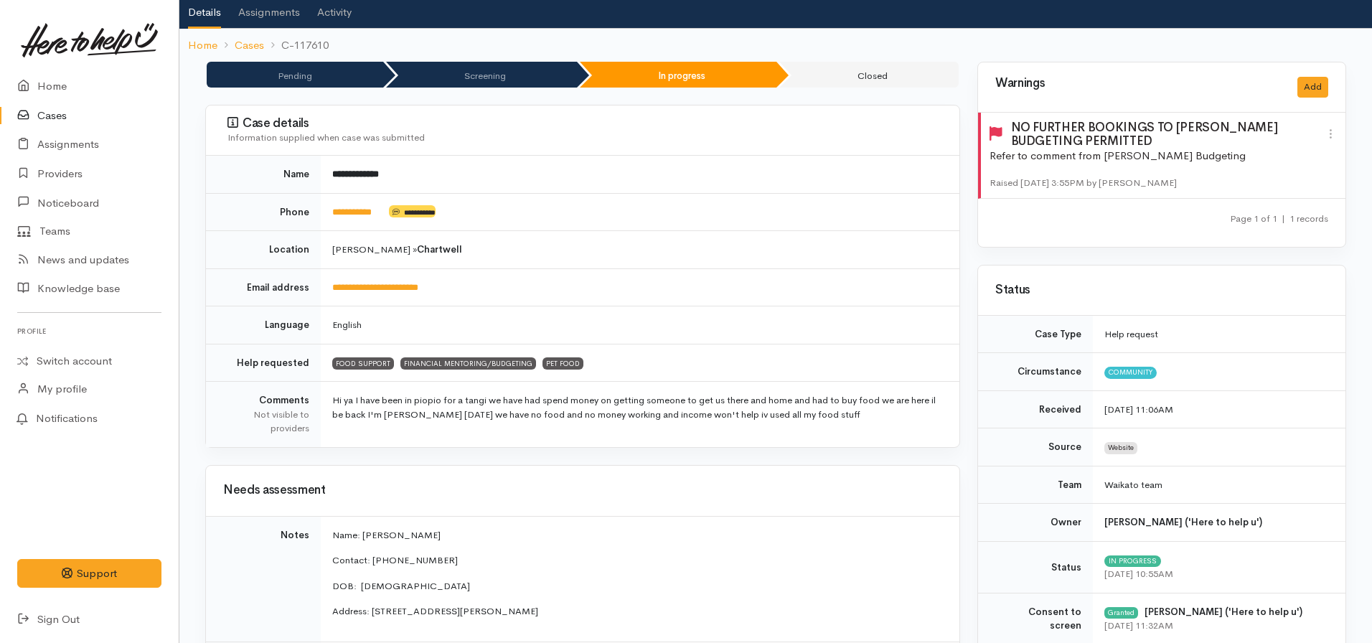
scroll to position [72, 0]
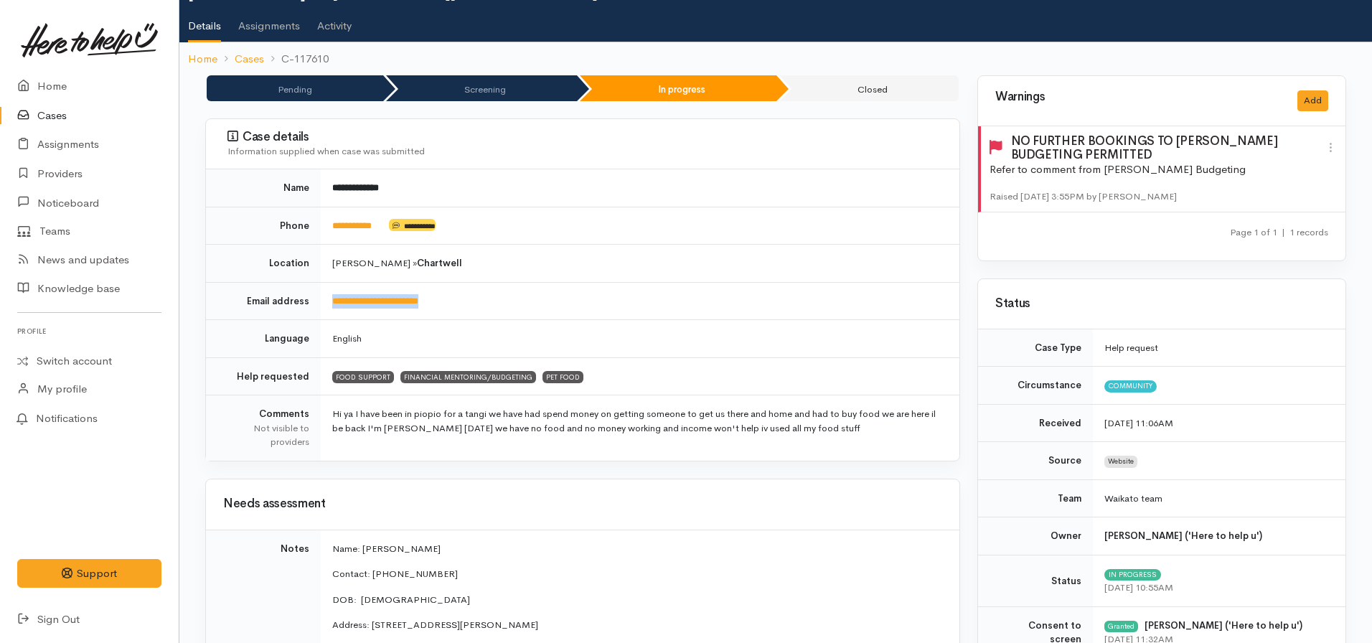
drag, startPoint x: 486, startPoint y: 303, endPoint x: 334, endPoint y: 308, distance: 151.5
click at [334, 308] on td "**********" at bounding box center [640, 301] width 639 height 38
copy link "**********"
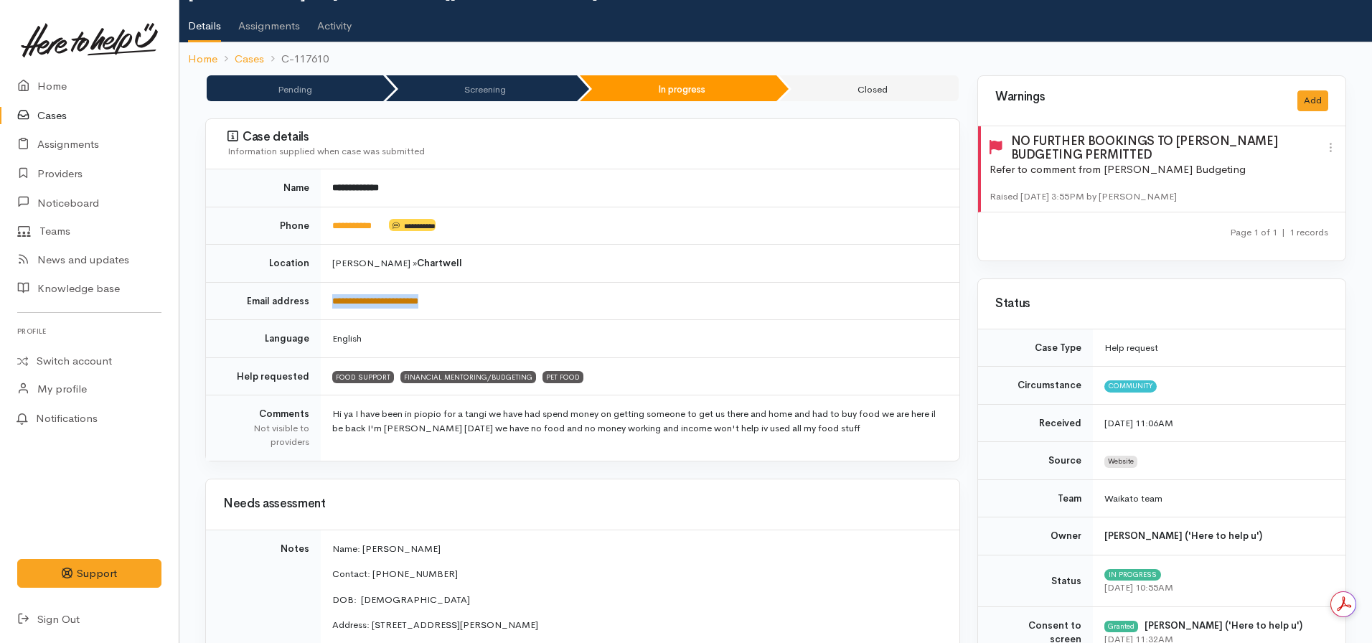
copy link "**********"
click at [798, 300] on td "**********" at bounding box center [640, 301] width 639 height 38
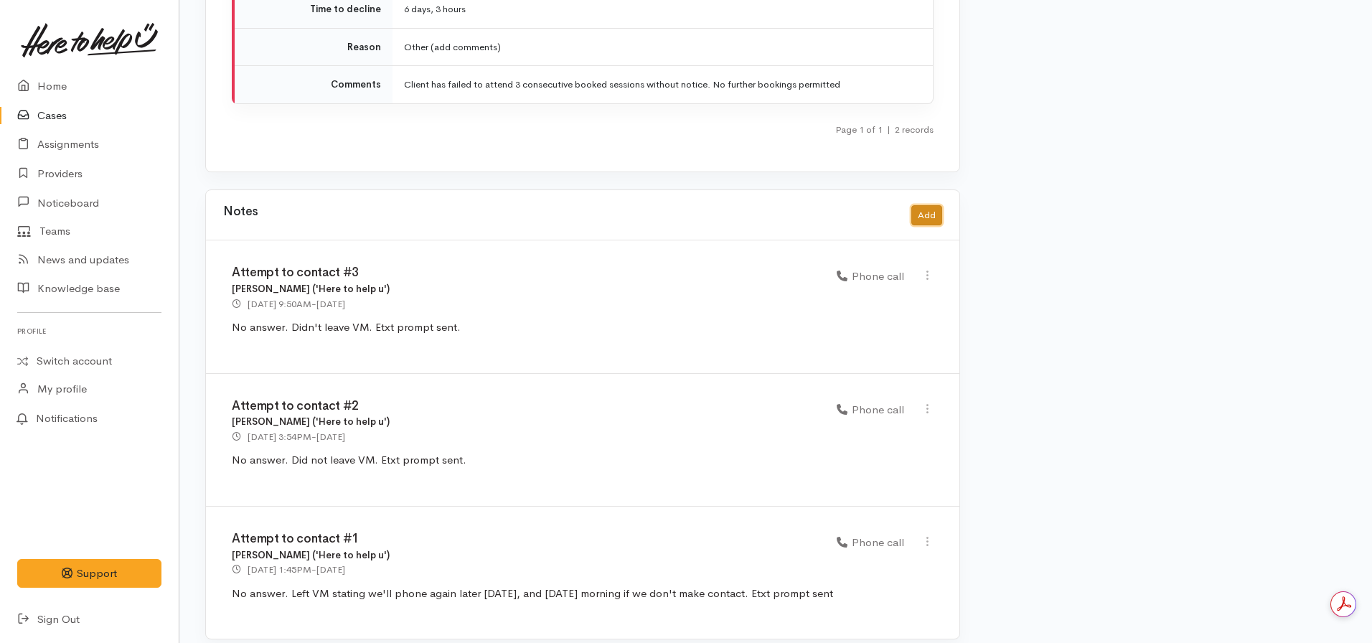
click at [934, 205] on button "Add" at bounding box center [926, 215] width 31 height 21
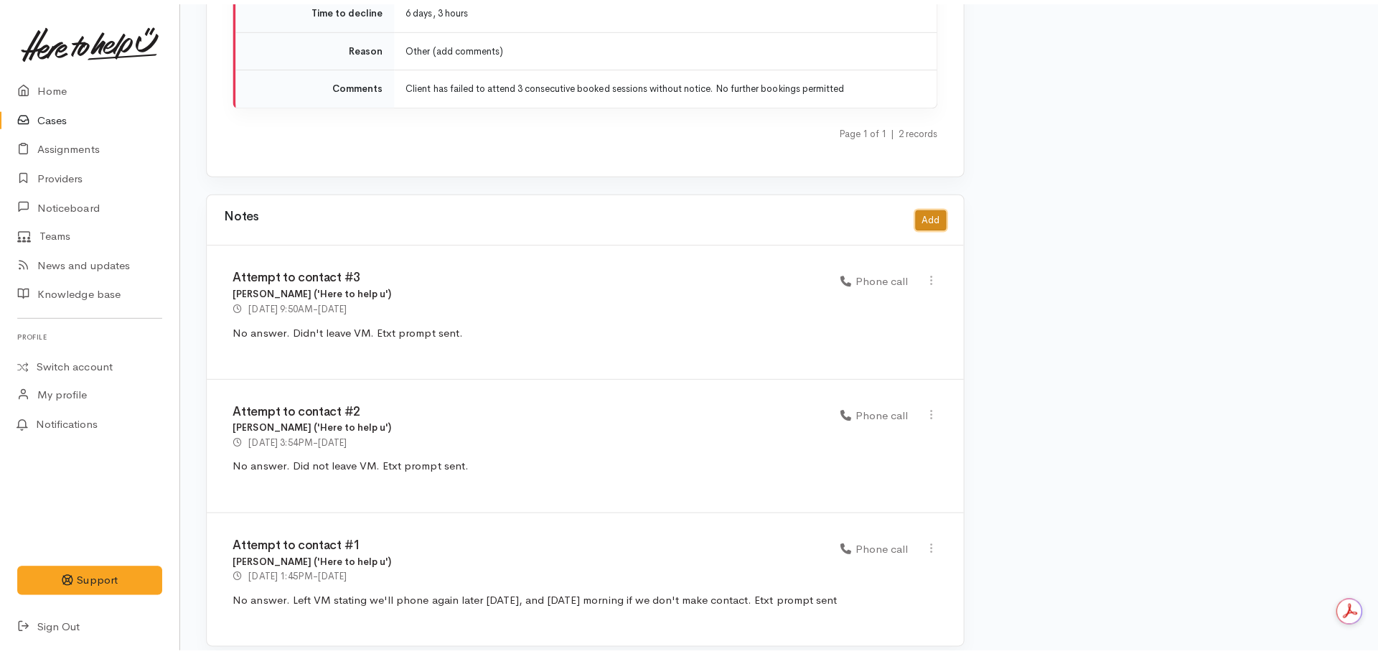
scroll to position [3017, 0]
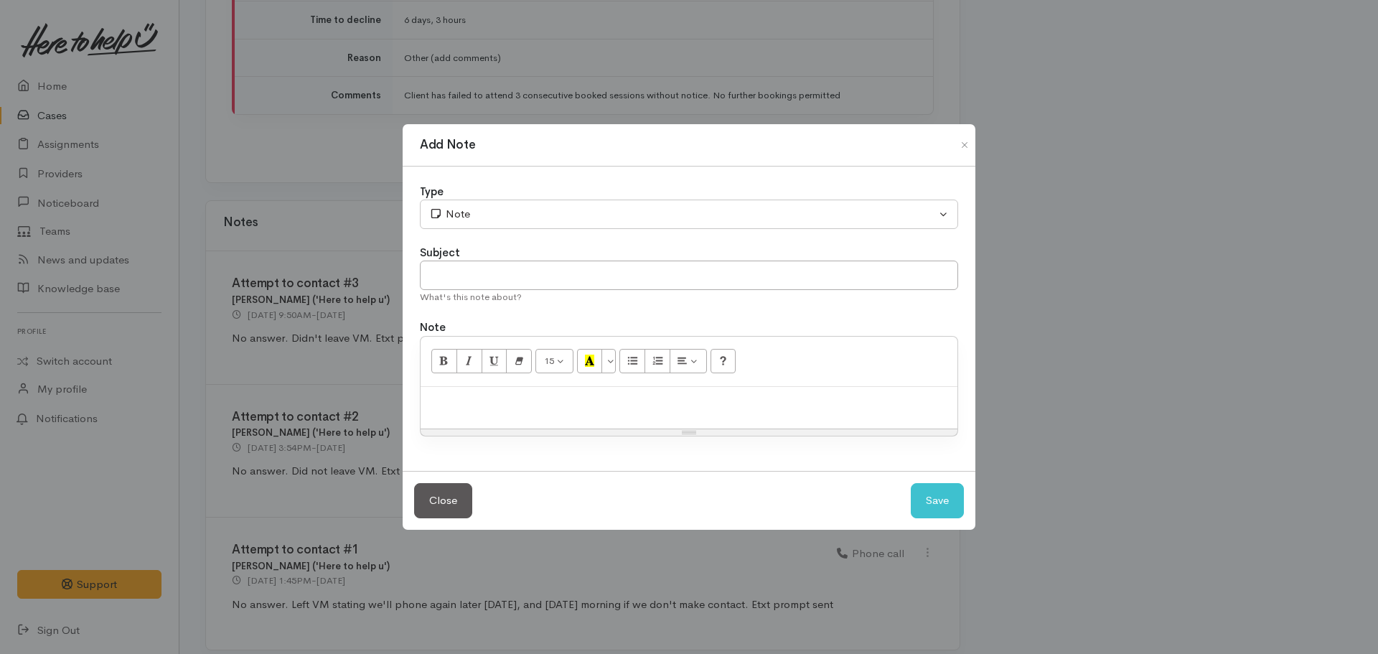
click at [457, 395] on p at bounding box center [689, 402] width 522 height 17
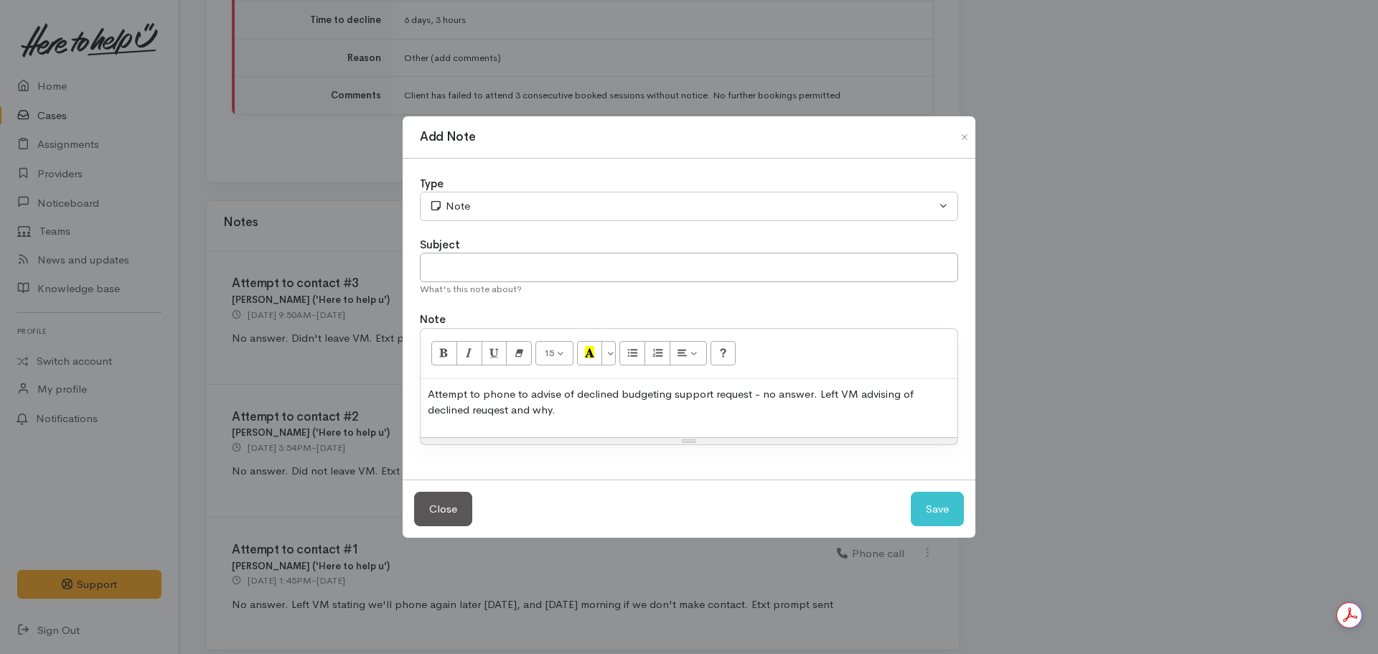
click at [487, 412] on p "Attempt to phone to advise of declined budgeting support request - no answer. L…" at bounding box center [689, 402] width 522 height 32
click at [561, 418] on div "Attempt to phone to advise of declined budgeting support request - no answer. L…" at bounding box center [689, 408] width 537 height 58
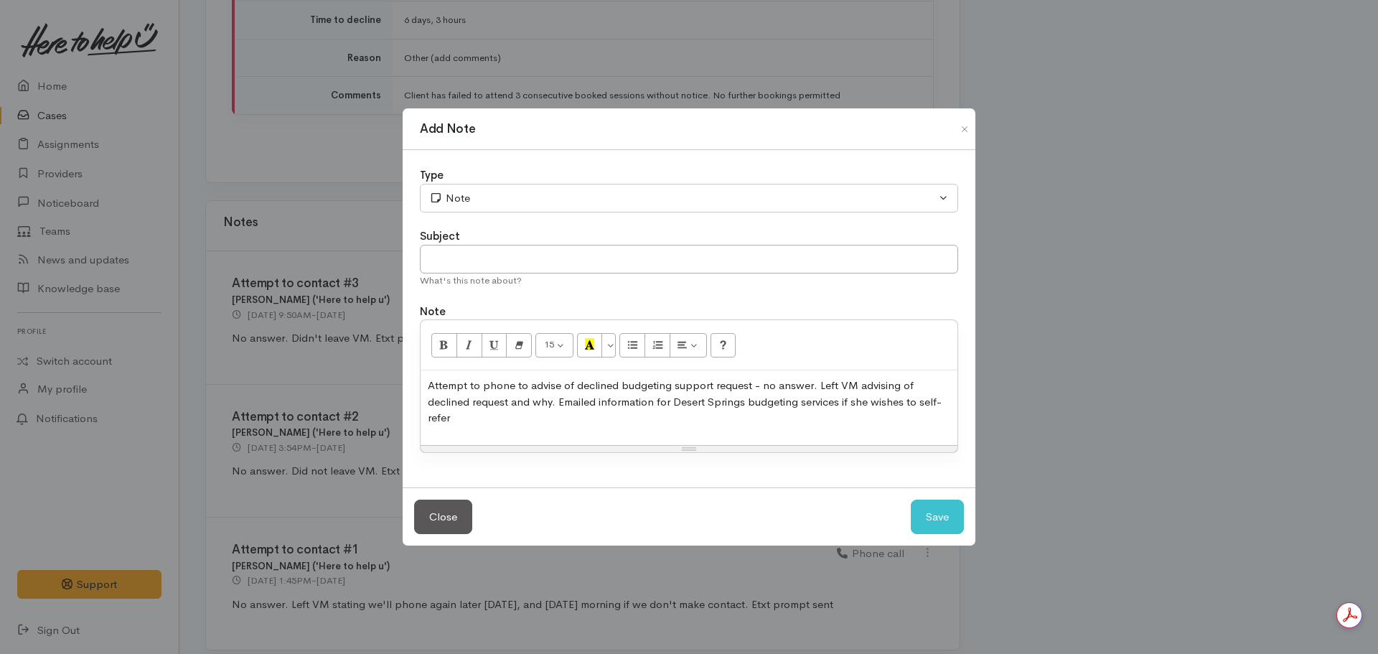
click at [468, 428] on div "Attempt to phone to advise of declined budgeting support request - no answer. L…" at bounding box center [689, 407] width 537 height 75
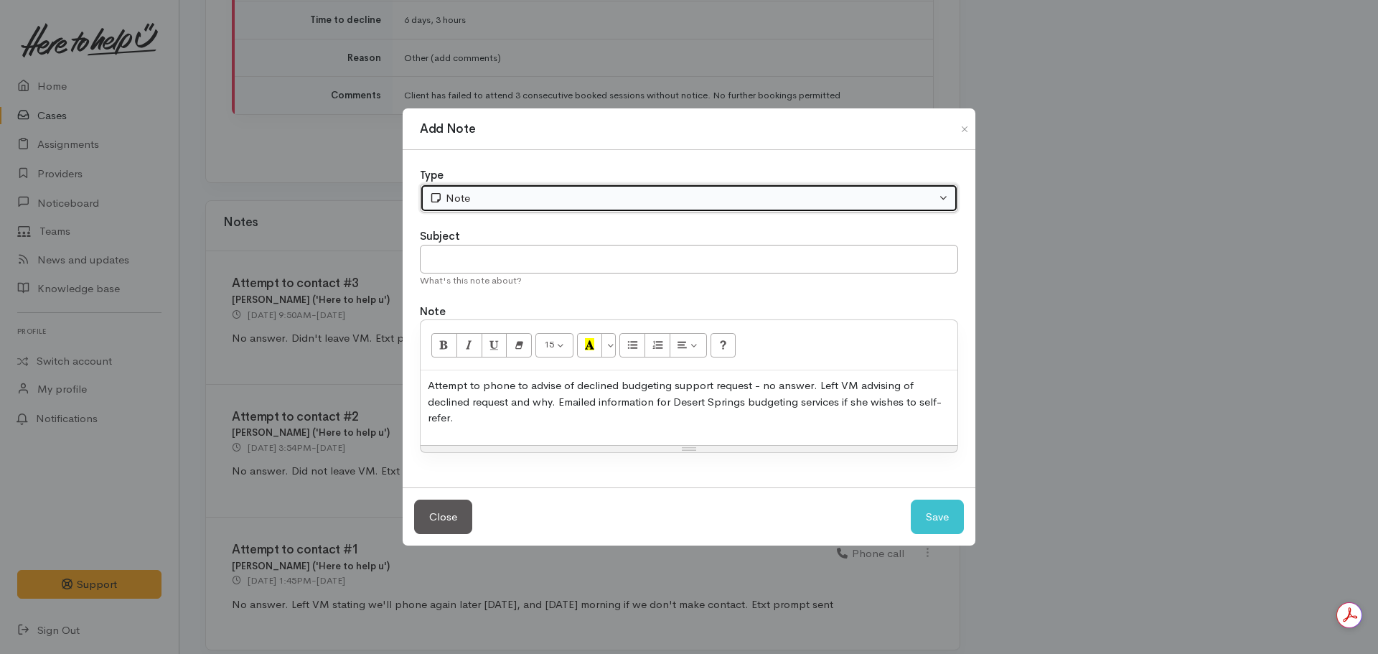
click at [479, 210] on button "Note" at bounding box center [689, 198] width 538 height 29
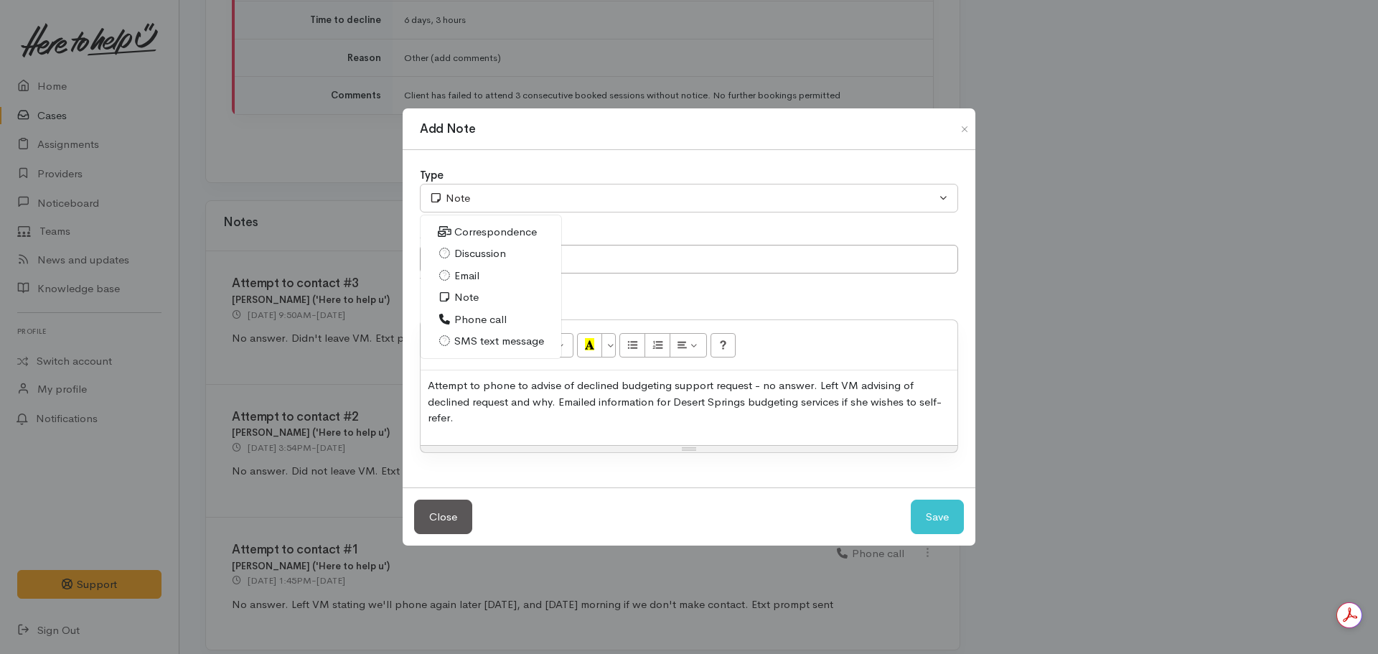
click at [468, 321] on span "Phone call" at bounding box center [480, 319] width 52 height 17
click at [941, 506] on button "Save" at bounding box center [937, 516] width 53 height 35
select select "1"
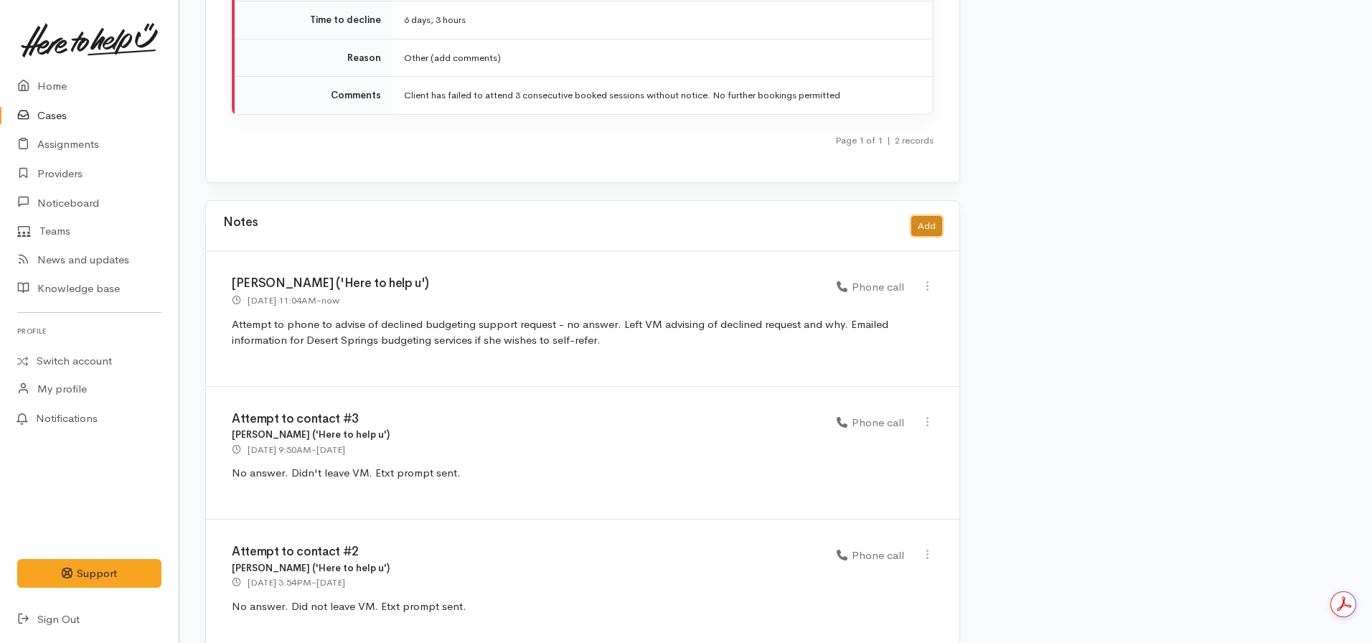
click at [924, 216] on button "Add" at bounding box center [926, 226] width 31 height 21
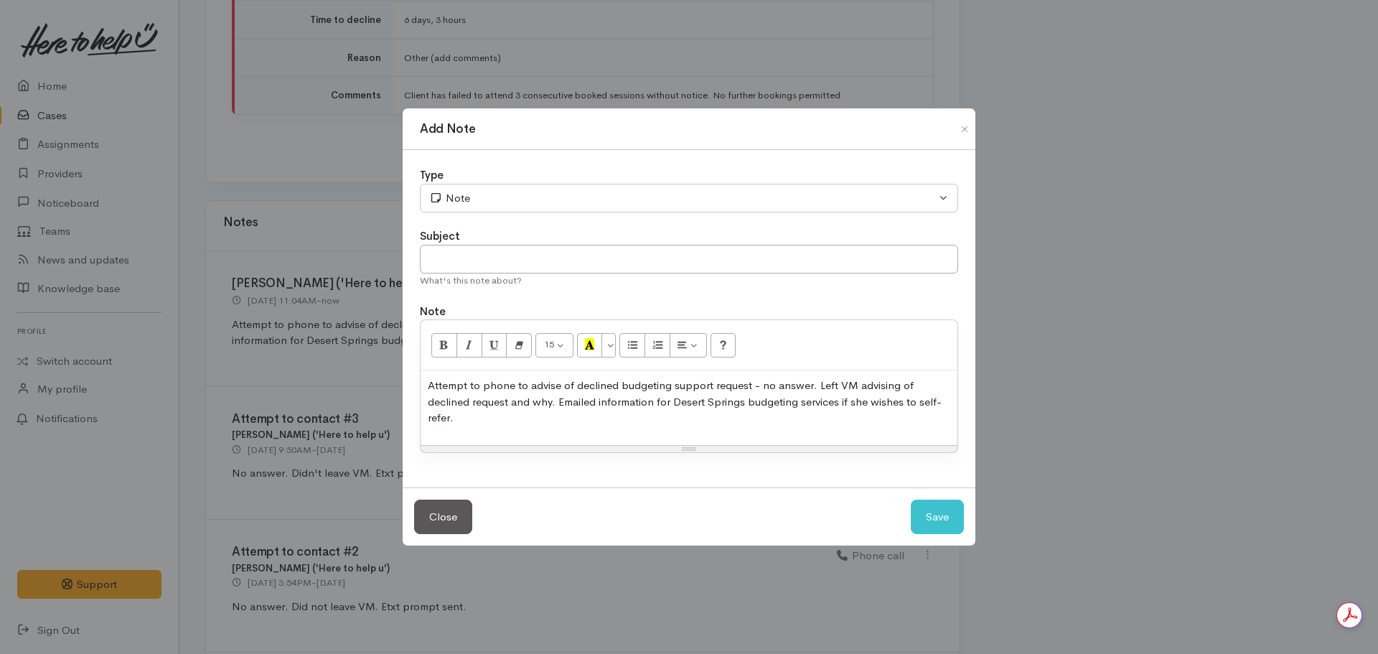
click at [631, 396] on p "Attempt to phone to advise of declined budgeting support request - no answer. L…" at bounding box center [689, 401] width 522 height 49
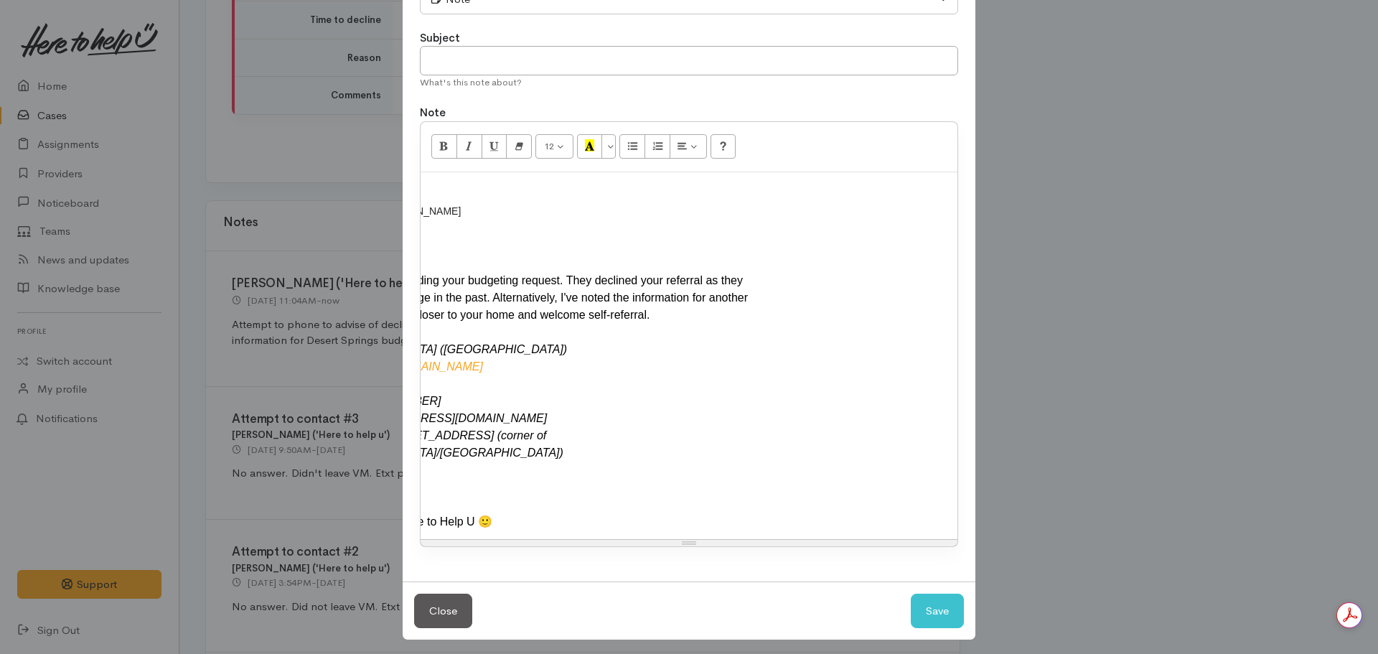
scroll to position [0, 286]
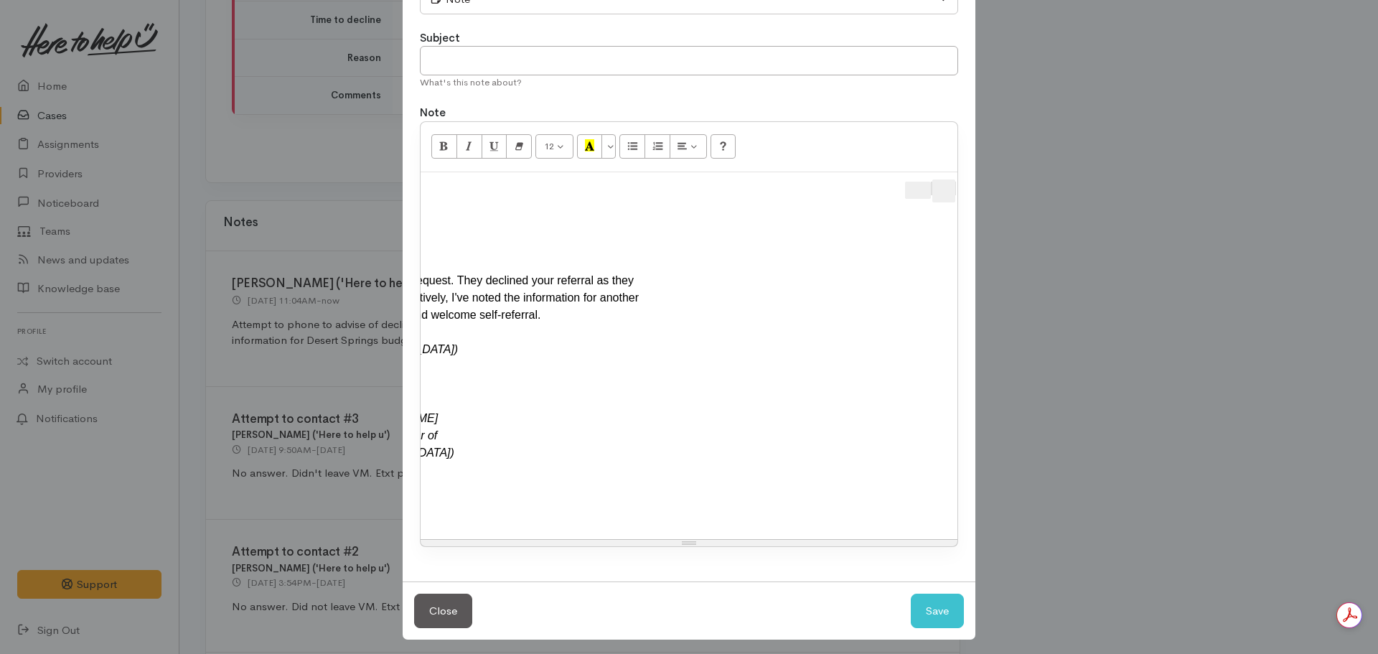
click at [954, 192] on div at bounding box center [604, 190] width 706 height 23
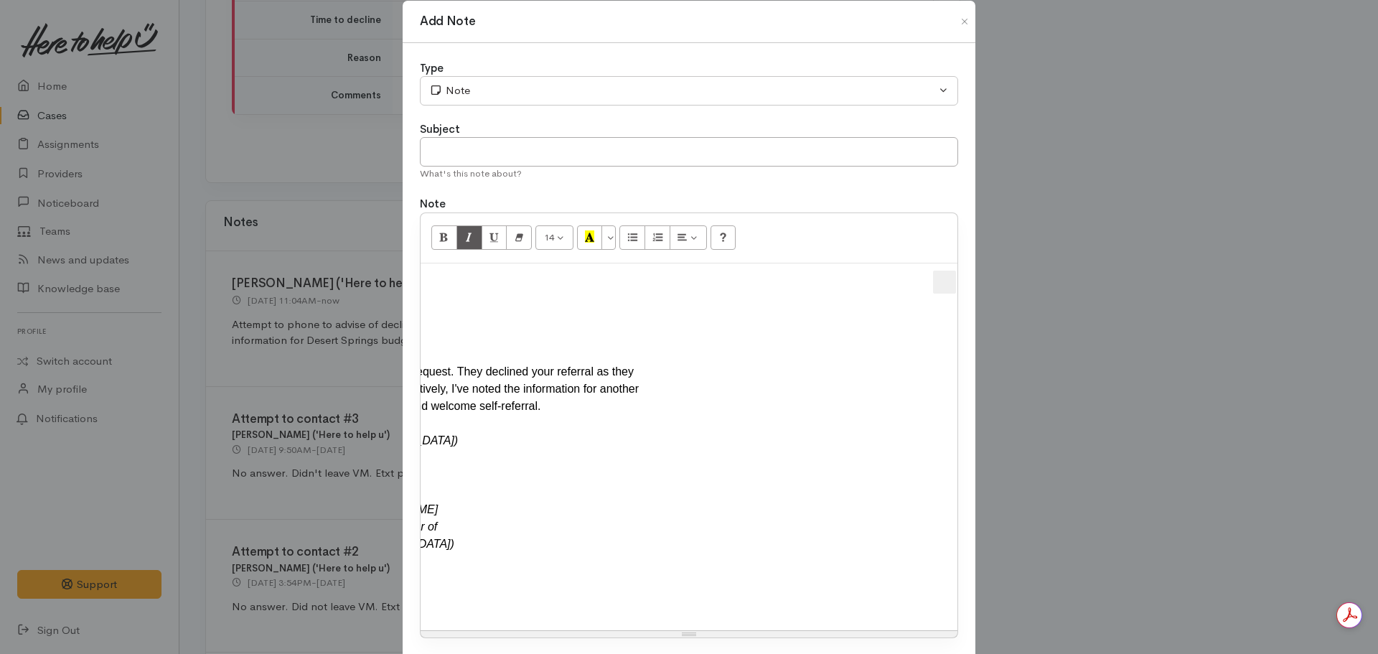
click at [951, 272] on button "Apps" at bounding box center [944, 282] width 23 height 23
click at [944, 282] on span "Apps" at bounding box center [944, 282] width 17 height 23
click at [949, 283] on span "Apps" at bounding box center [944, 282] width 17 height 23
click at [947, 281] on span "Apps" at bounding box center [944, 282] width 17 height 23
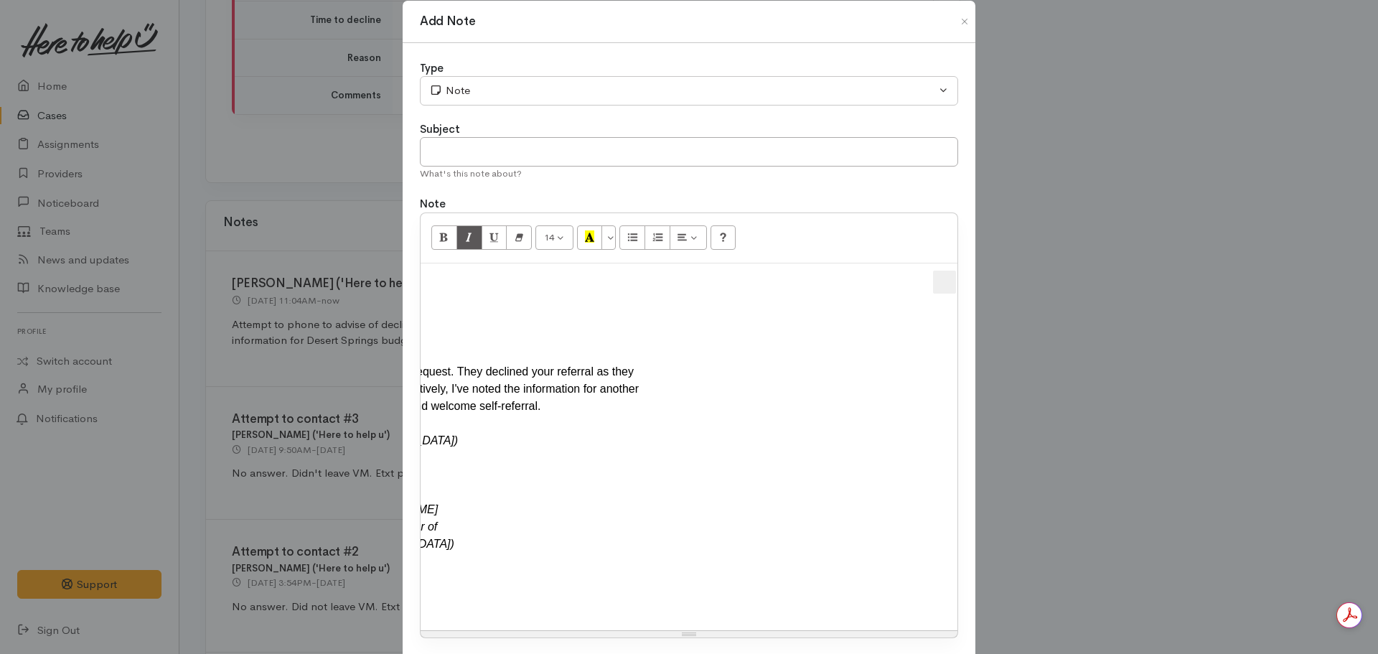
click at [939, 282] on span "Apps" at bounding box center [944, 282] width 17 height 23
drag, startPoint x: 939, startPoint y: 283, endPoint x: 925, endPoint y: 404, distance: 121.3
click at [949, 286] on span "Apps" at bounding box center [944, 282] width 17 height 23
click at [933, 283] on button "Apps" at bounding box center [944, 282] width 23 height 23
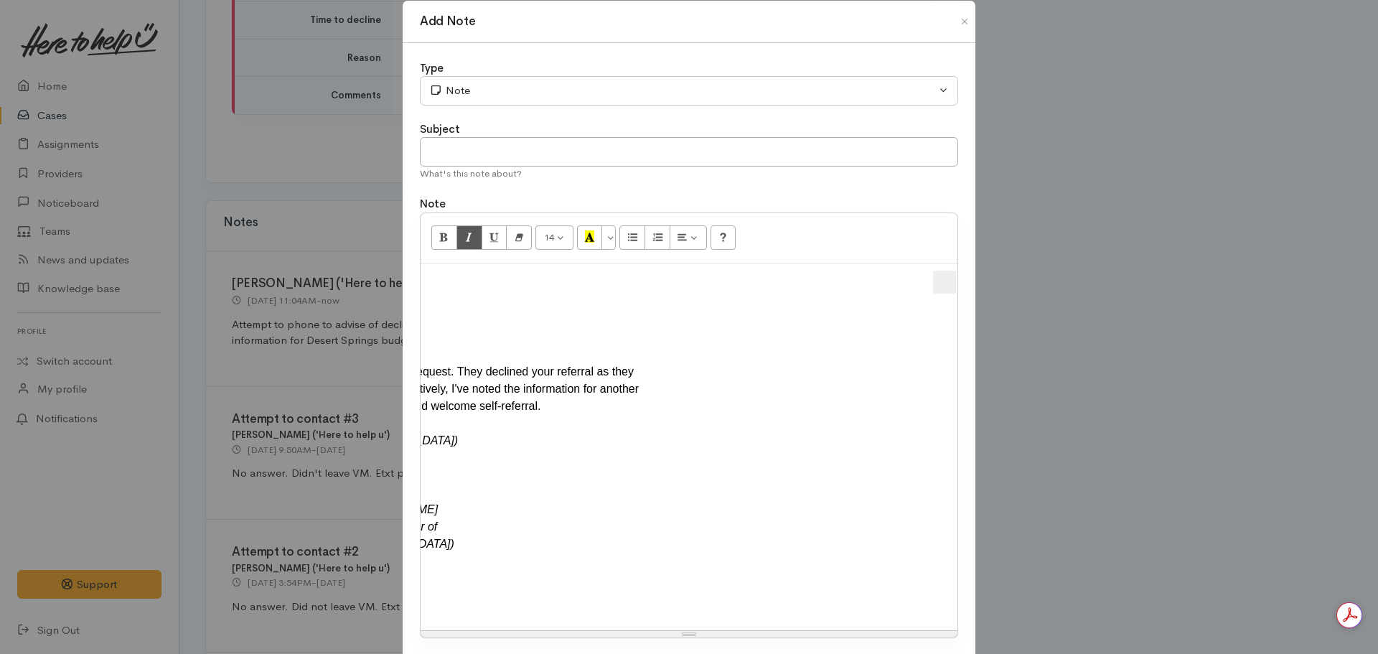
click at [940, 281] on span "Apps" at bounding box center [944, 282] width 17 height 23
click at [939, 284] on span "Apps" at bounding box center [944, 282] width 17 height 23
click at [946, 288] on span "Apps" at bounding box center [944, 282] width 17 height 23
click at [919, 281] on div at bounding box center [604, 282] width 706 height 23
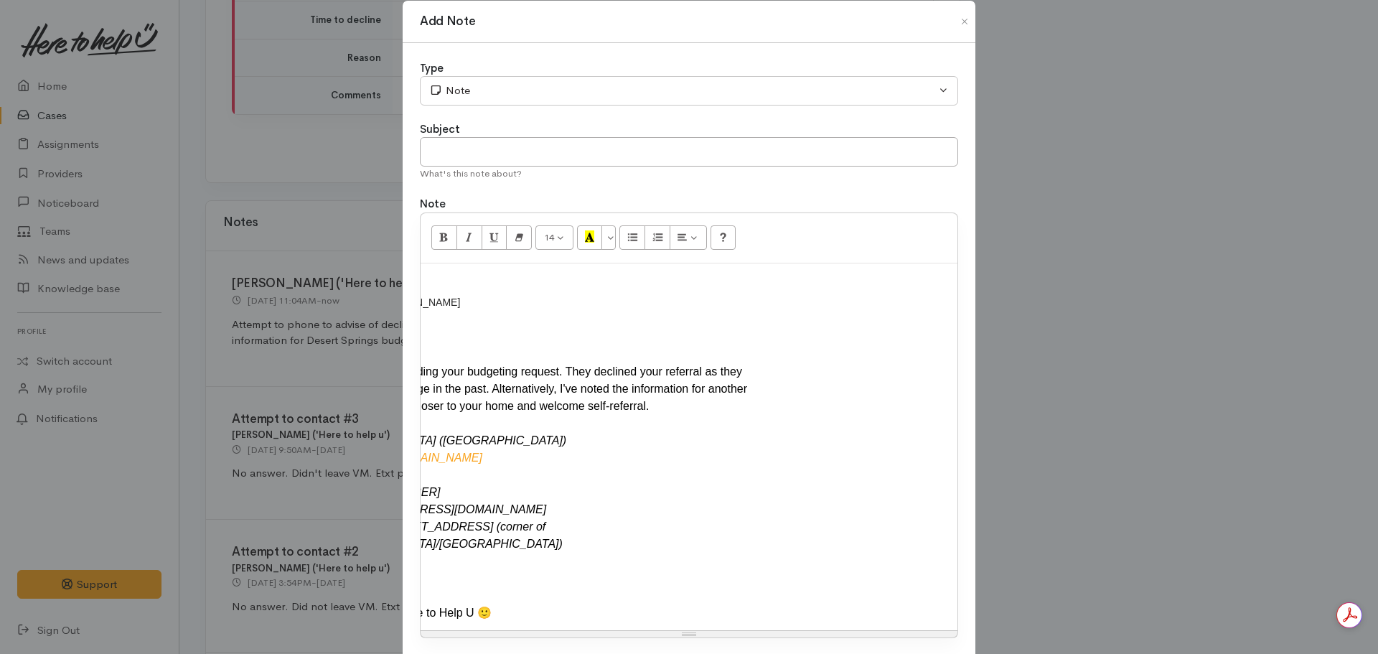
scroll to position [0, 286]
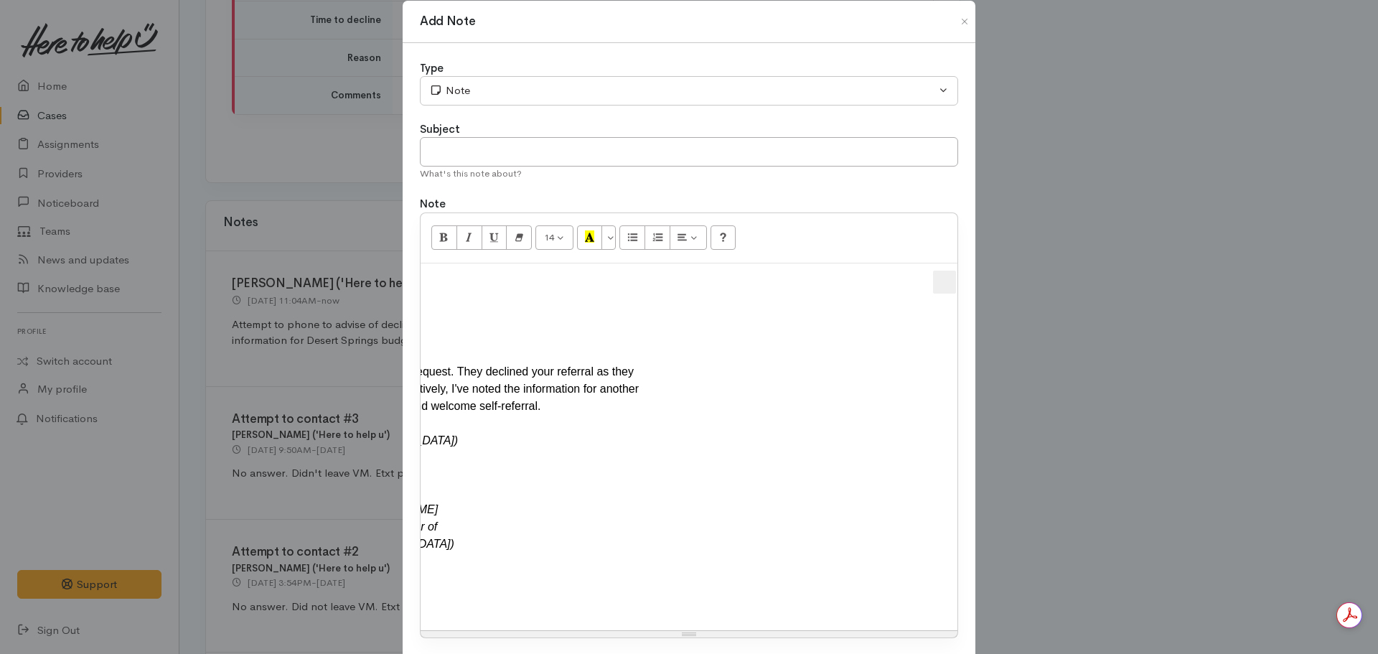
click at [950, 285] on button "Apps" at bounding box center [944, 282] width 23 height 23
click at [947, 284] on span "Apps" at bounding box center [944, 282] width 17 height 23
click at [939, 283] on span "Apps" at bounding box center [944, 282] width 17 height 23
click at [944, 281] on span "Apps" at bounding box center [944, 282] width 17 height 23
click at [950, 290] on button "Apps" at bounding box center [944, 282] width 23 height 23
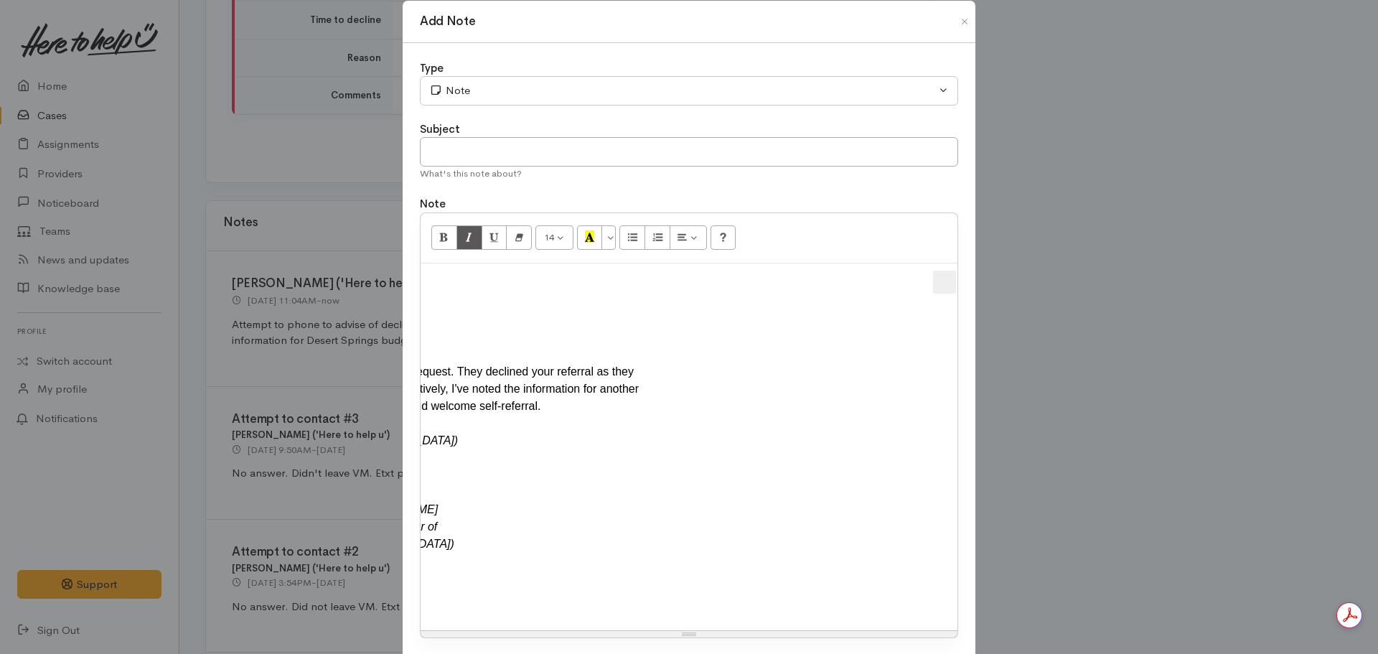
click at [950, 287] on button "Apps" at bounding box center [944, 282] width 23 height 23
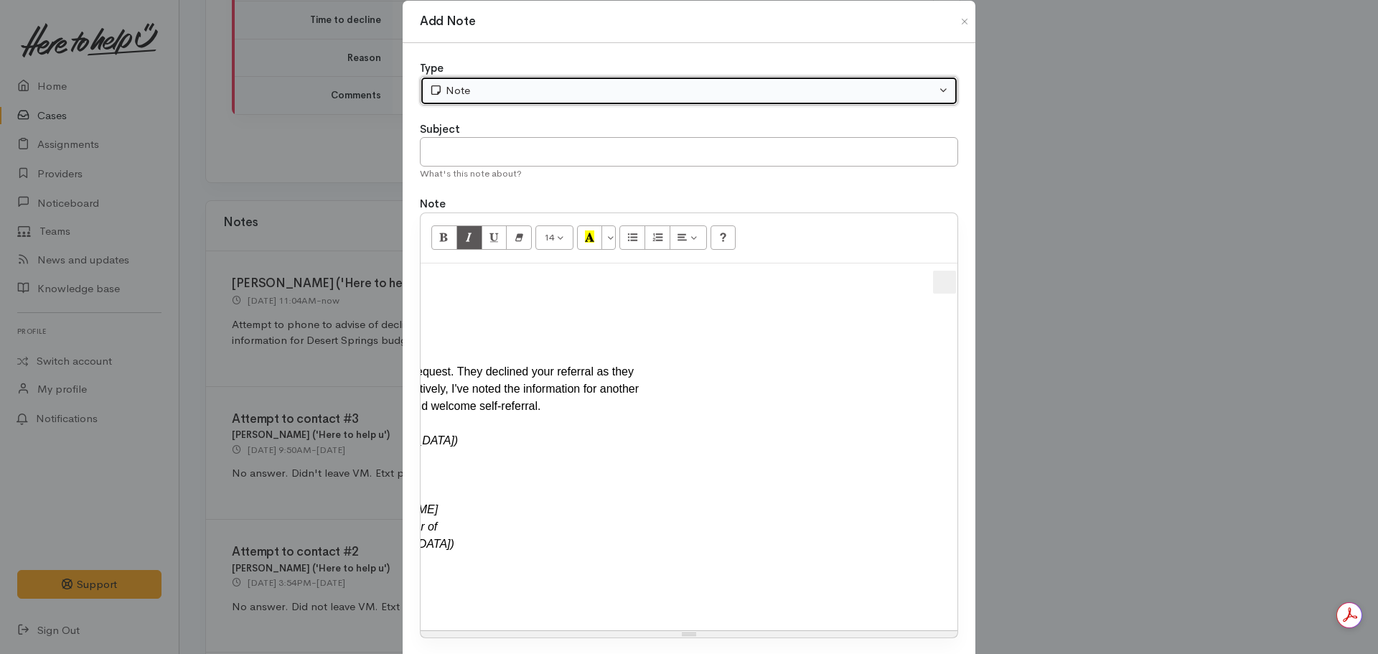
click at [504, 85] on div "Note" at bounding box center [682, 91] width 507 height 17
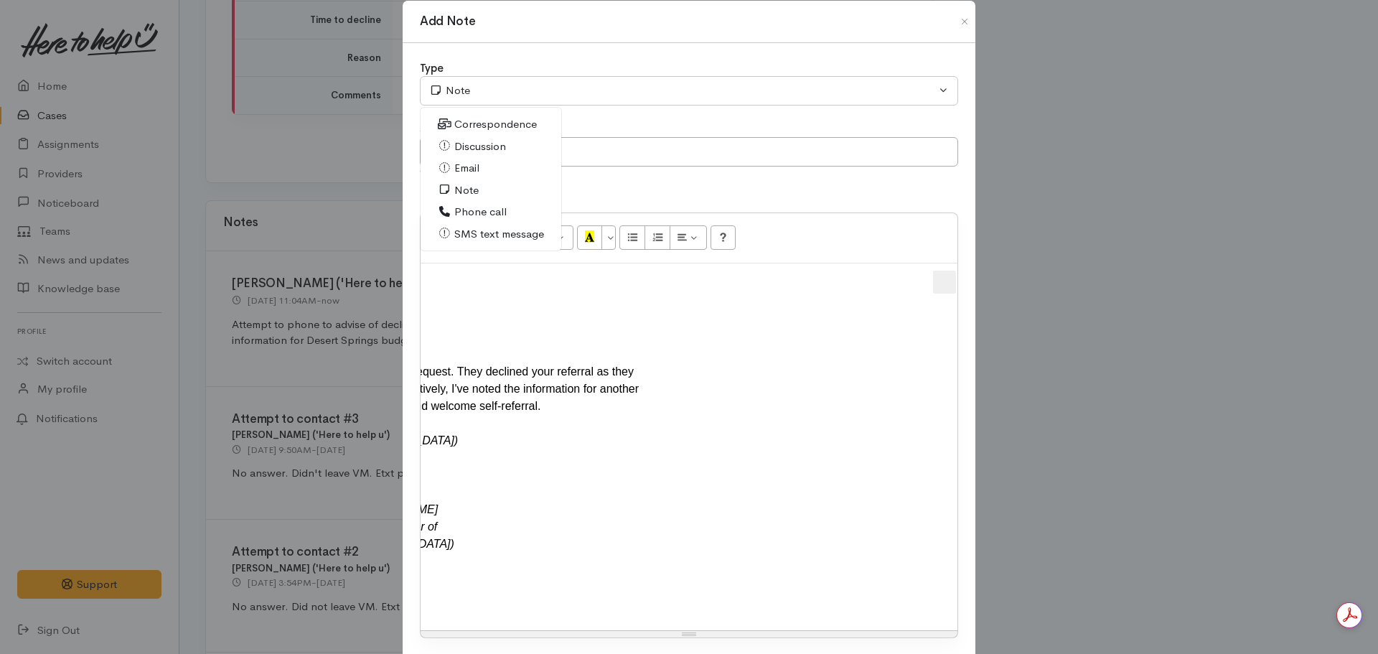
click at [457, 164] on span "Email" at bounding box center [466, 168] width 25 height 17
click at [943, 283] on span "Apps" at bounding box center [944, 282] width 17 height 23
click at [945, 283] on span "Apps" at bounding box center [944, 282] width 17 height 23
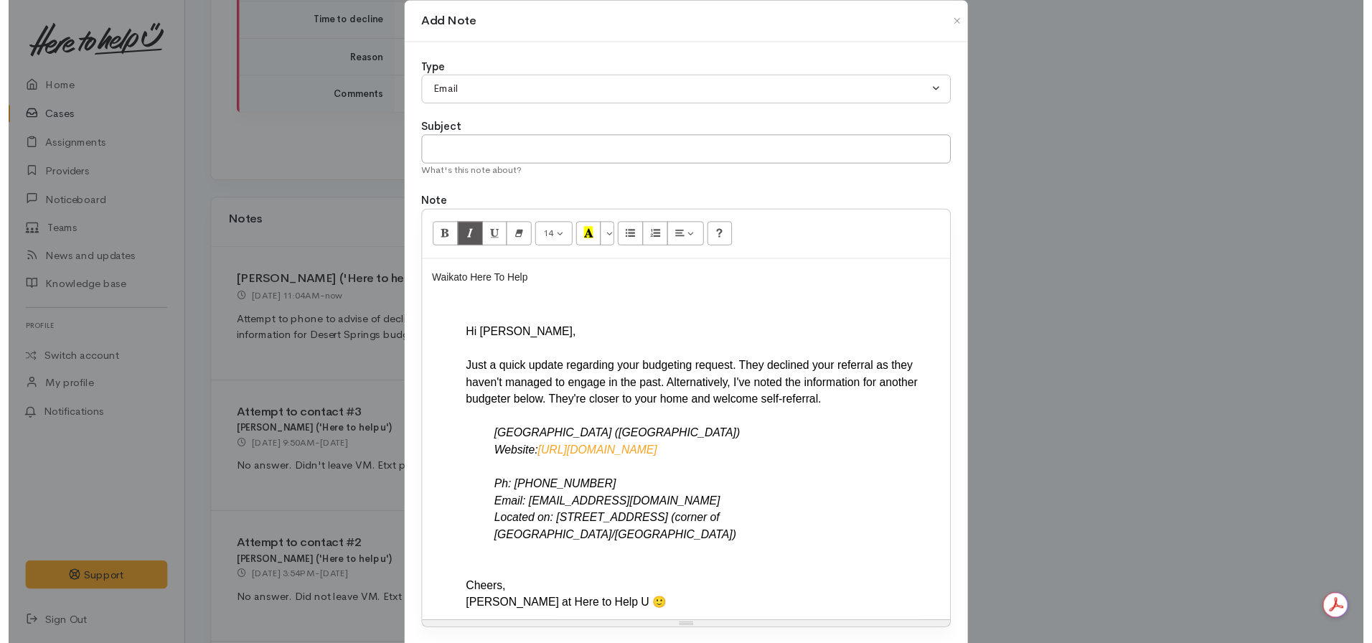
scroll to position [111, 0]
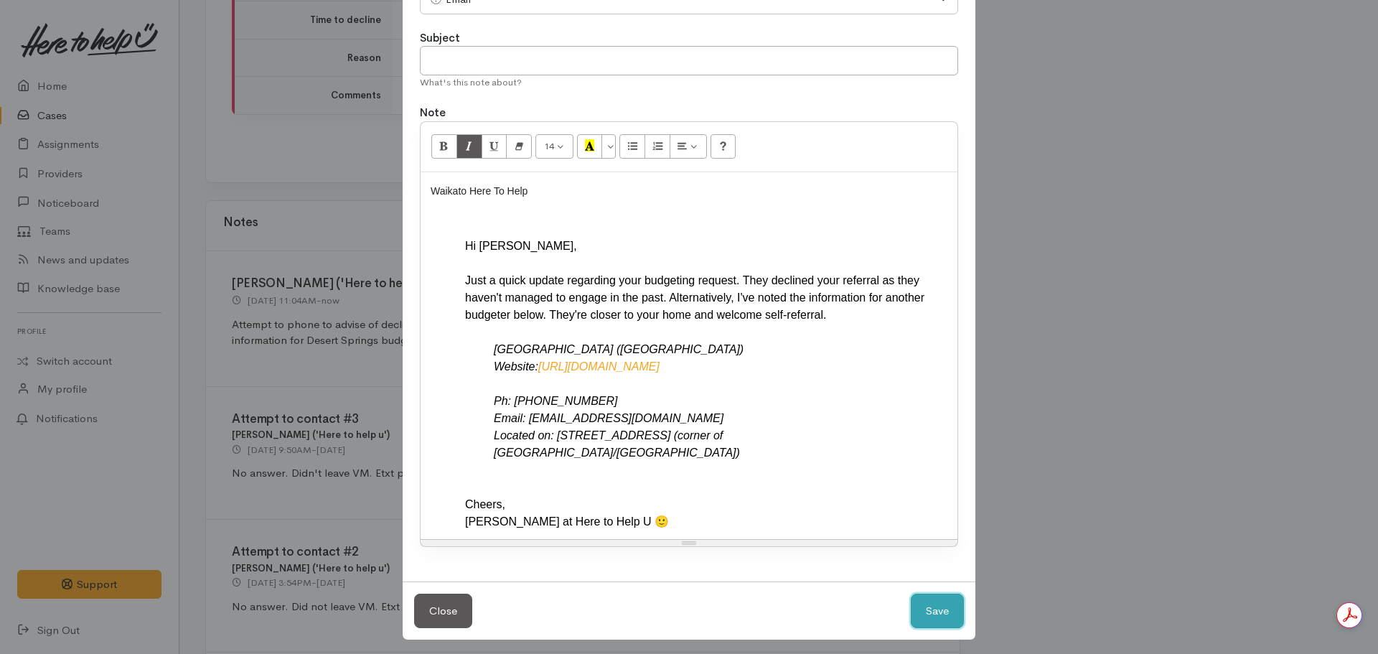
click at [912, 595] on button "Save" at bounding box center [937, 610] width 53 height 35
select select "1"
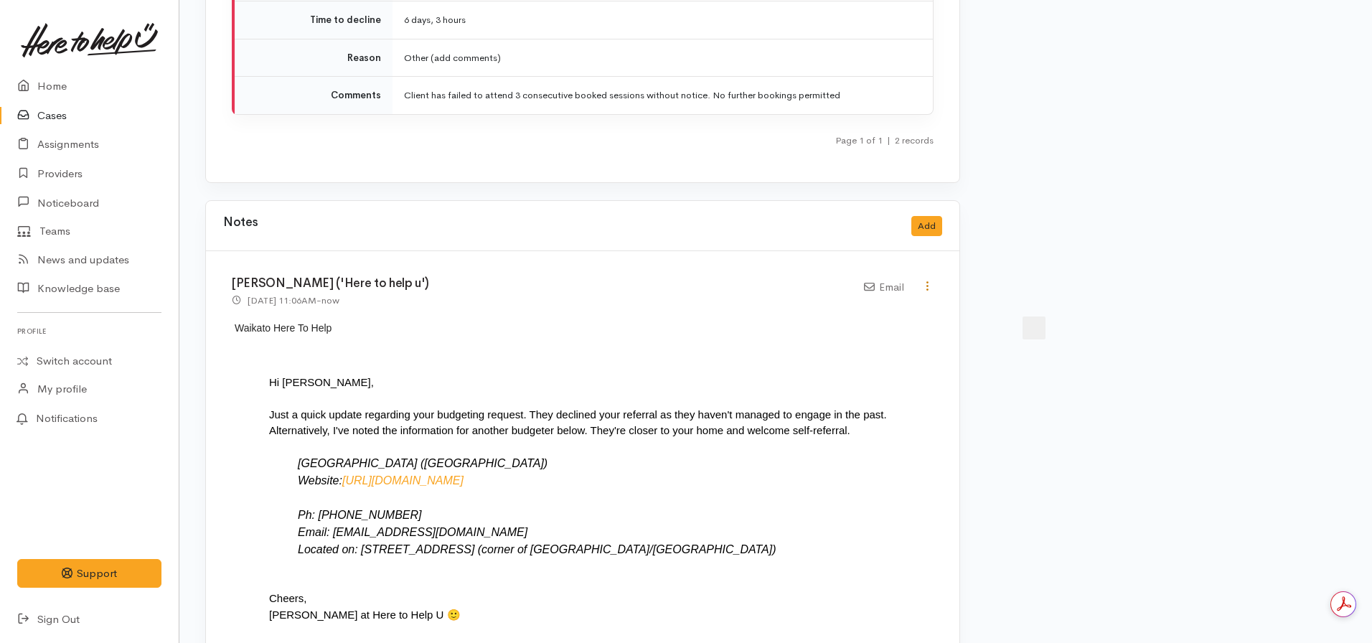
click at [933, 280] on icon at bounding box center [927, 286] width 12 height 12
click at [856, 305] on link "Edit" at bounding box center [876, 314] width 113 height 22
select select "2"
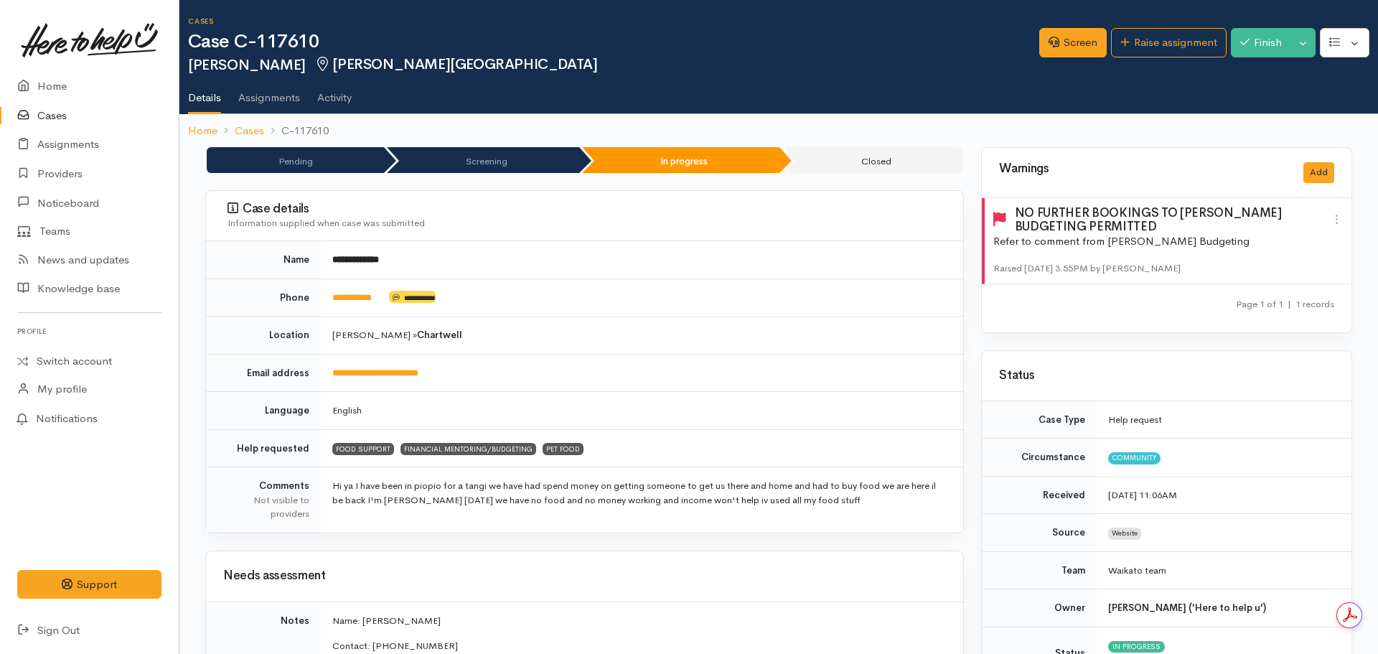
select select "2"
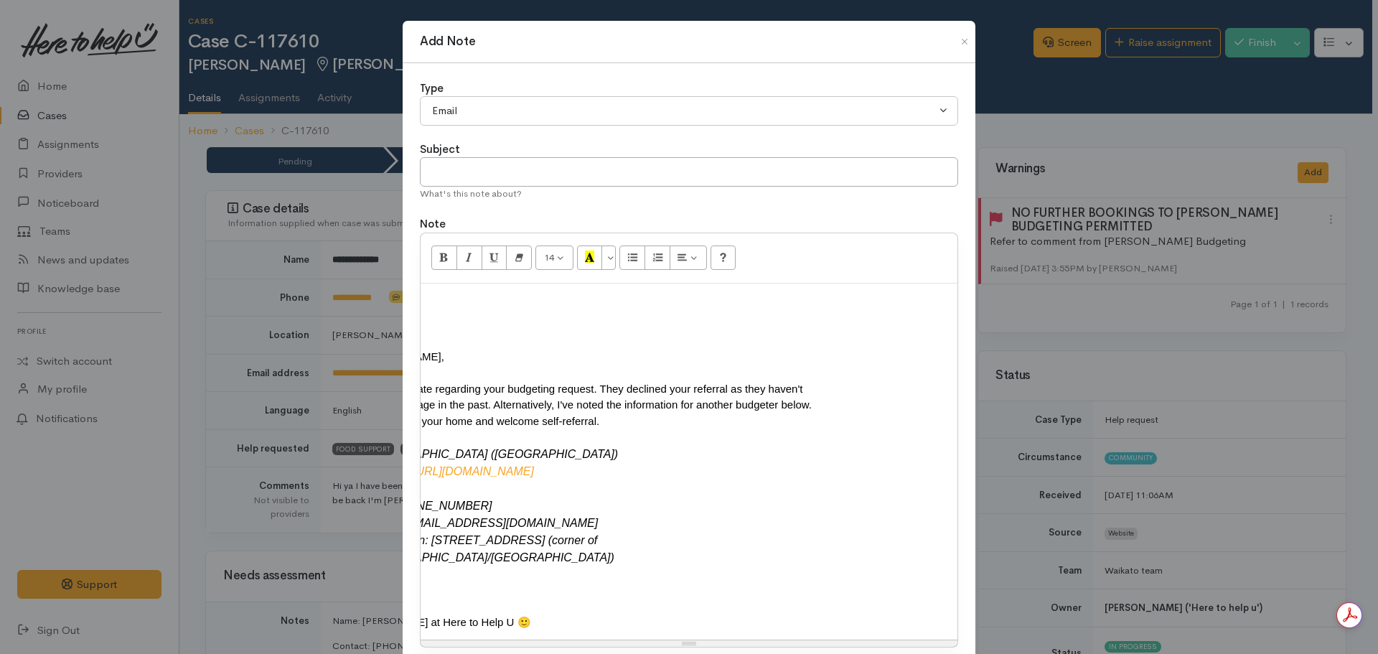
scroll to position [0, 286]
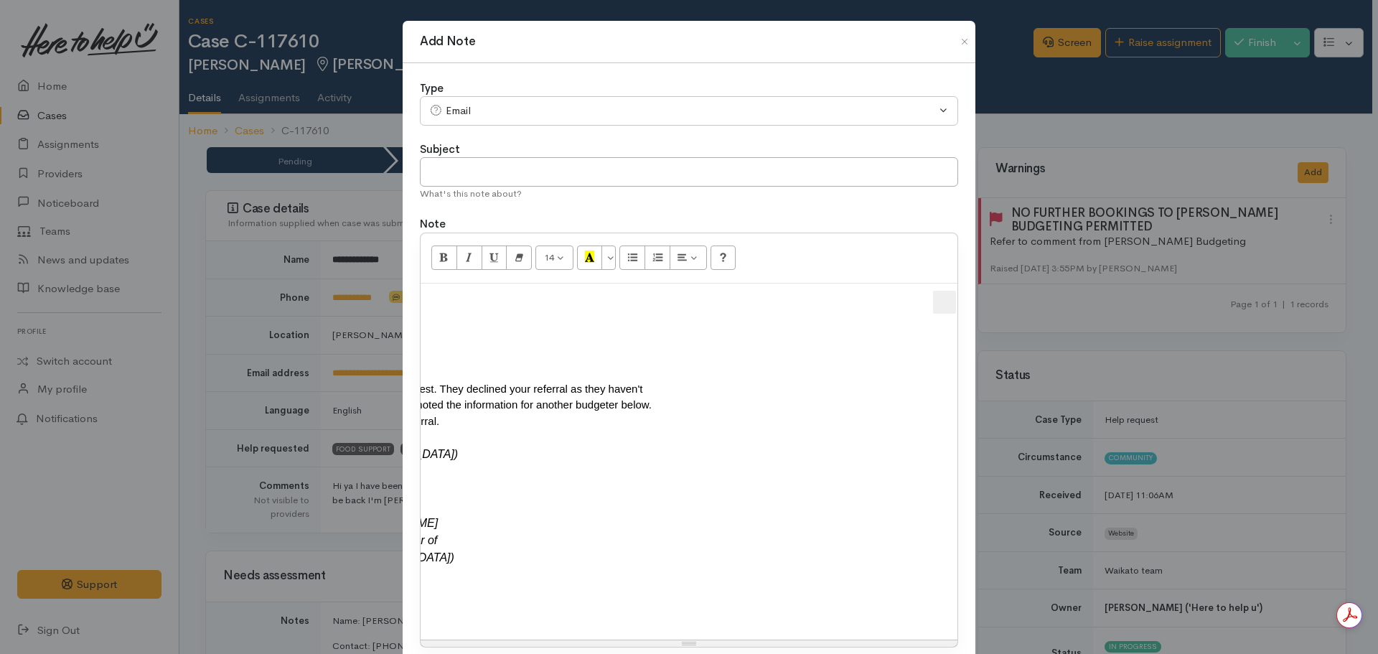
click at [944, 304] on span "button" at bounding box center [944, 302] width 17 height 23
click at [946, 306] on span "button" at bounding box center [944, 302] width 17 height 23
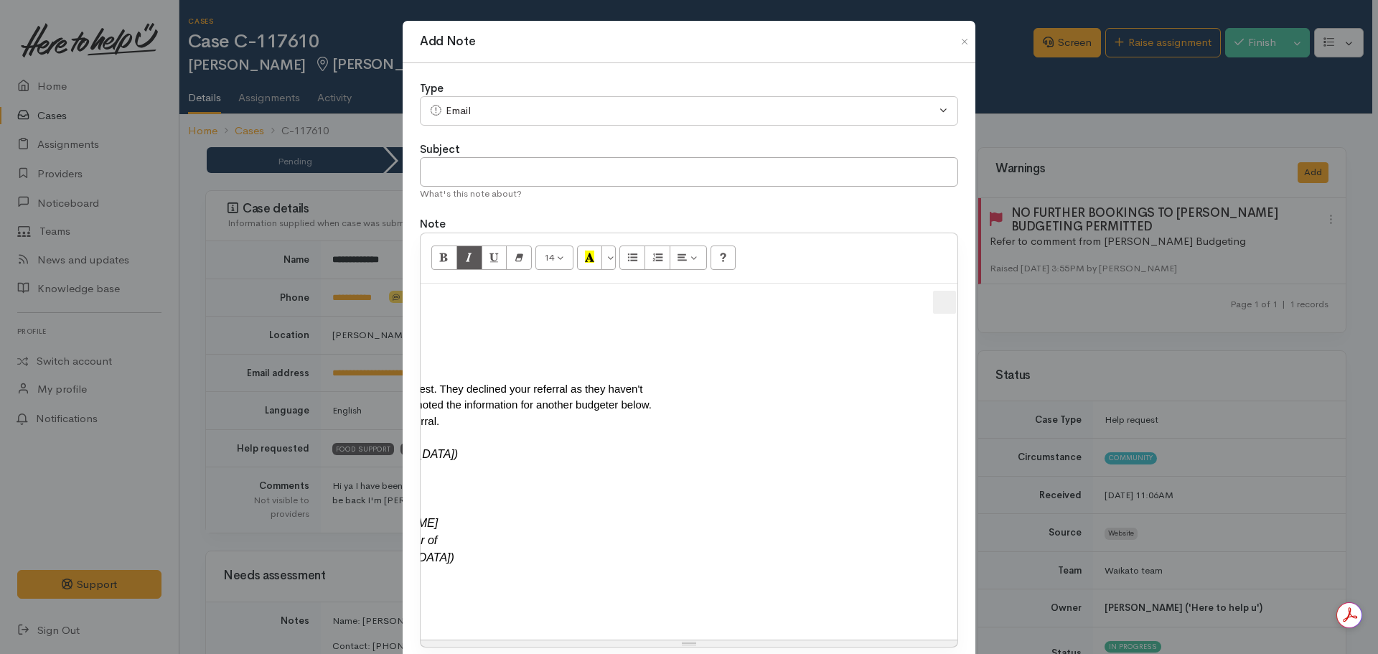
click at [946, 306] on span "button" at bounding box center [944, 302] width 17 height 23
click at [949, 302] on span "button" at bounding box center [944, 302] width 17 height 23
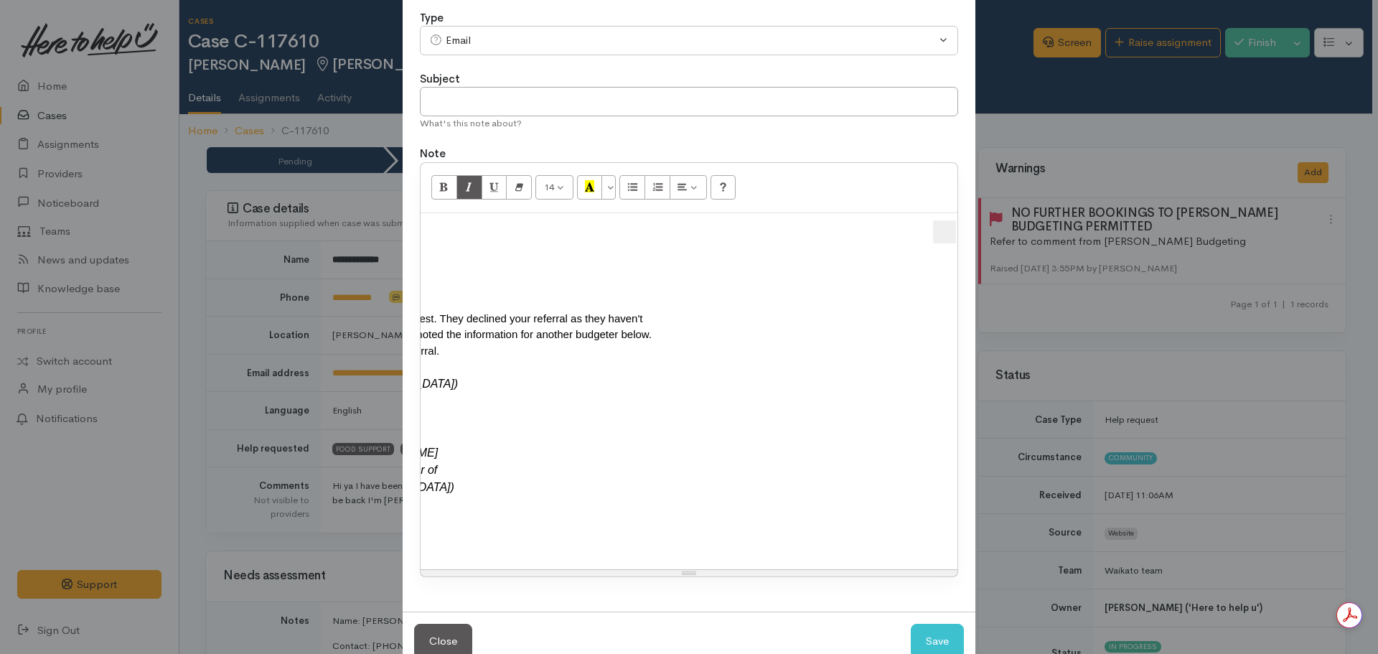
scroll to position [100, 0]
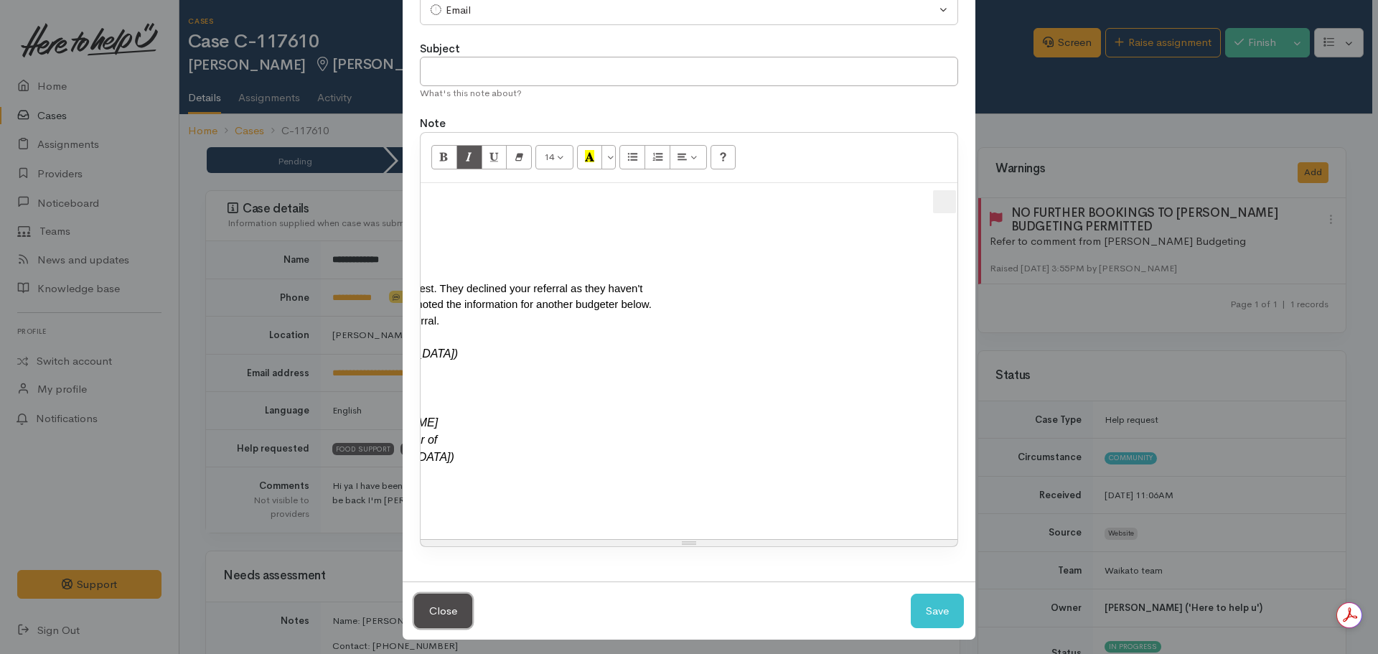
click at [436, 601] on button "Close" at bounding box center [443, 610] width 58 height 35
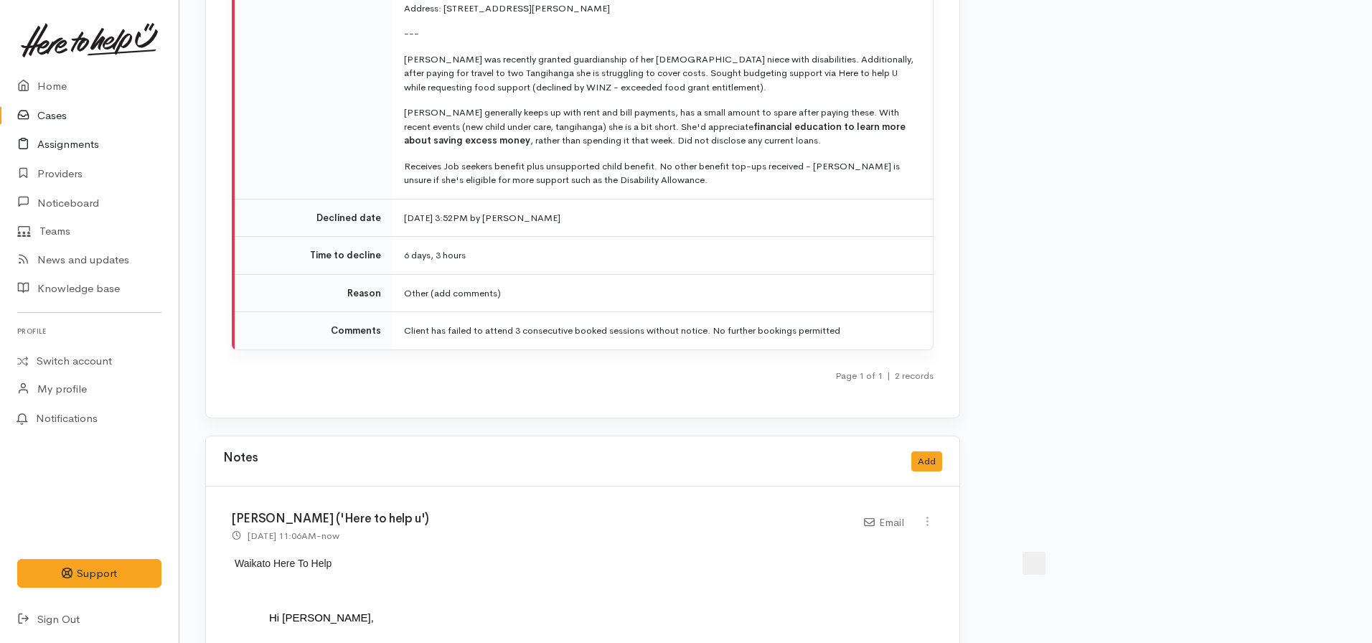
scroll to position [2583, 0]
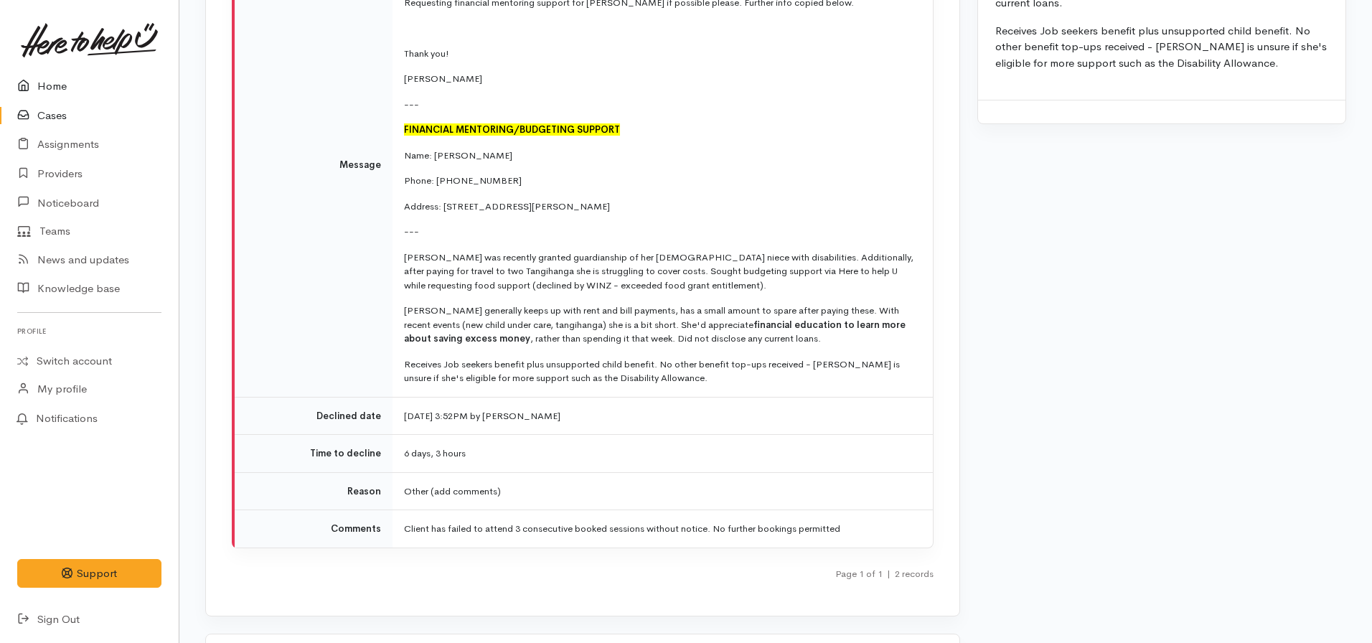
click at [58, 84] on link "Home" at bounding box center [89, 86] width 179 height 29
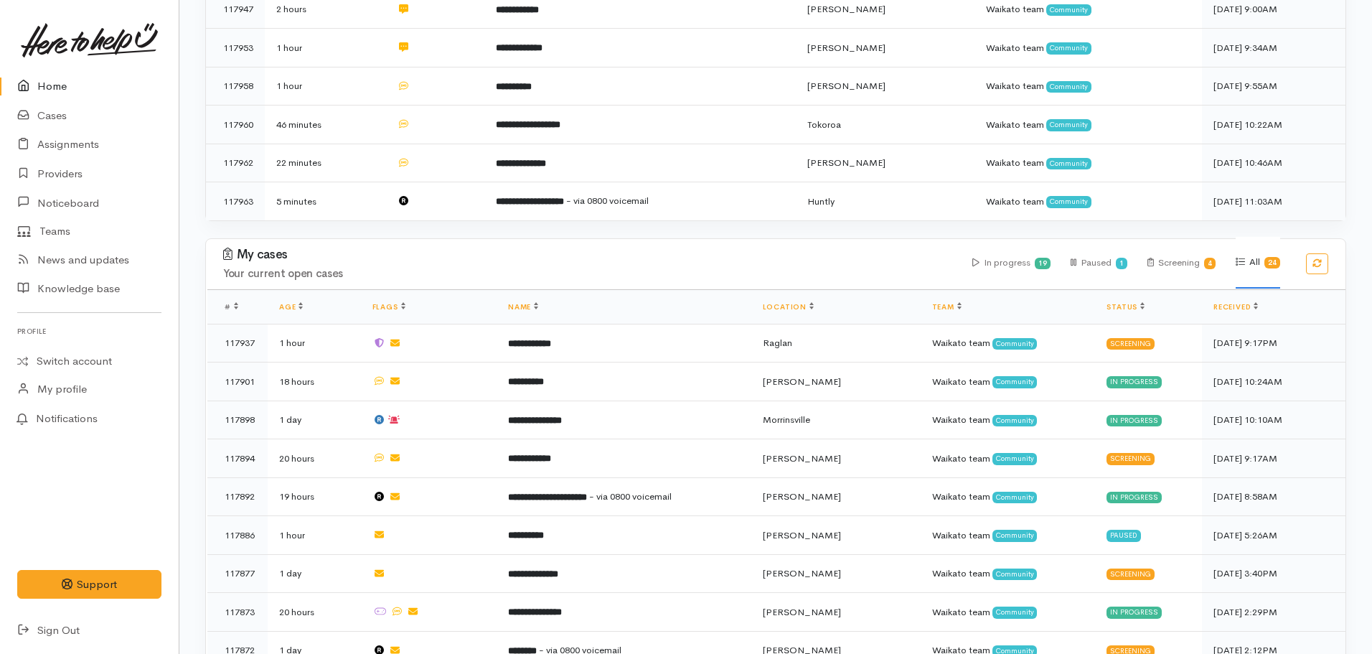
scroll to position [789, 0]
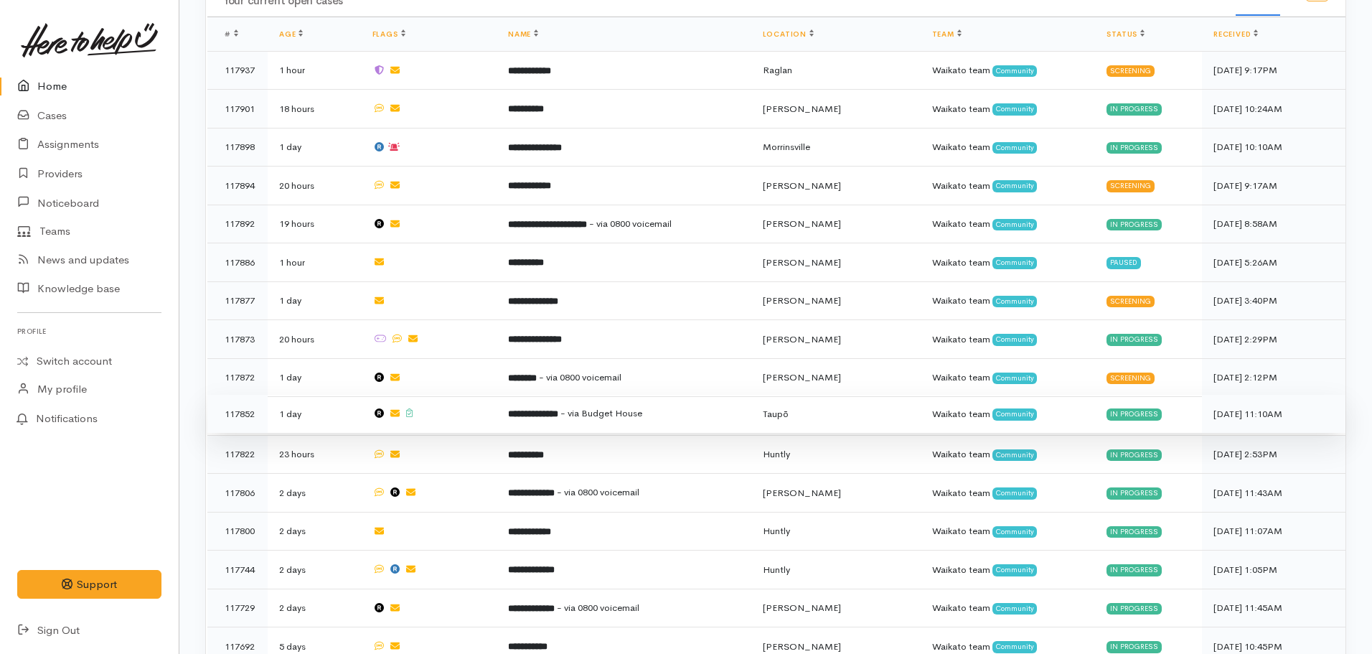
click at [555, 409] on b "**********" at bounding box center [533, 413] width 50 height 9
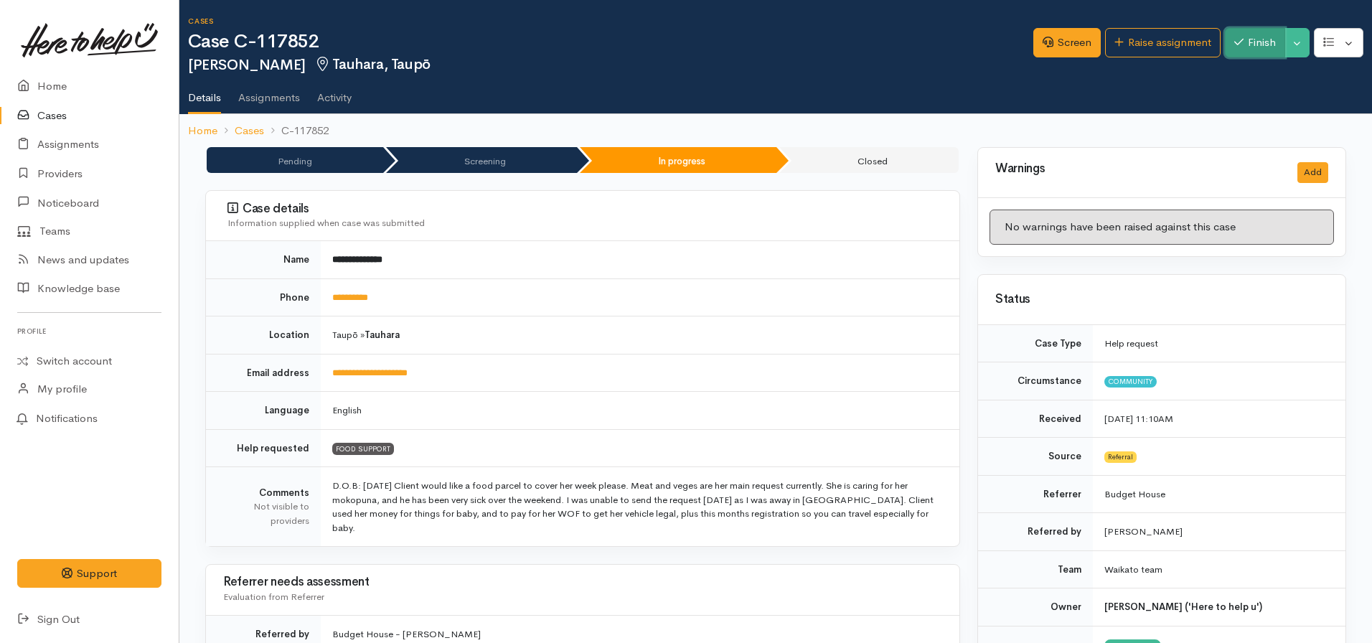
click at [1253, 42] on button "Finish" at bounding box center [1255, 42] width 60 height 29
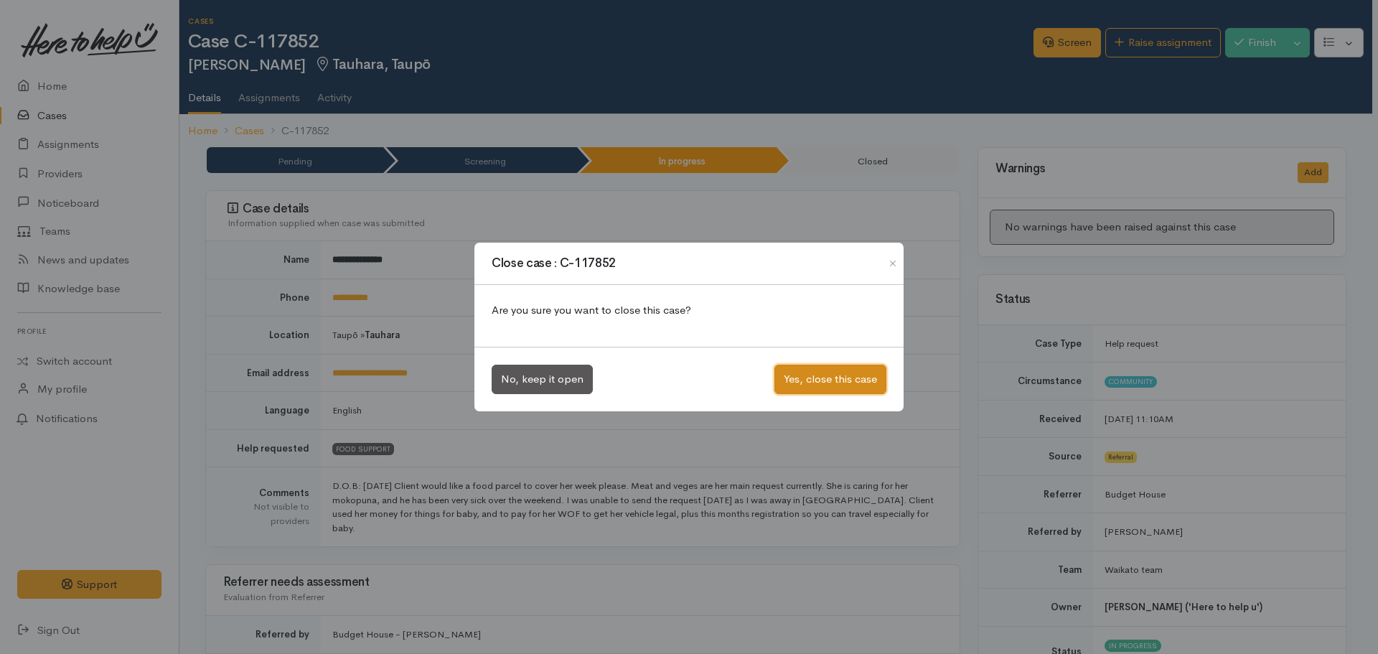
click at [826, 375] on button "Yes, close this case" at bounding box center [830, 379] width 112 height 29
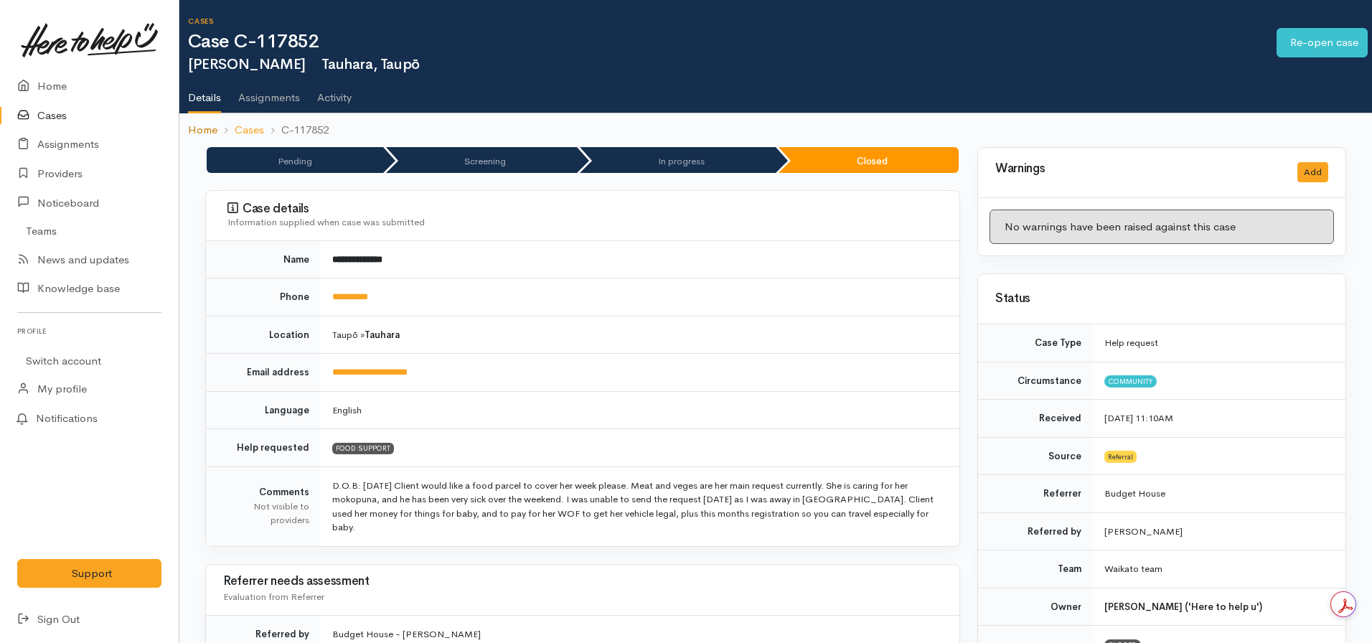
click at [200, 123] on link "Home" at bounding box center [202, 130] width 29 height 17
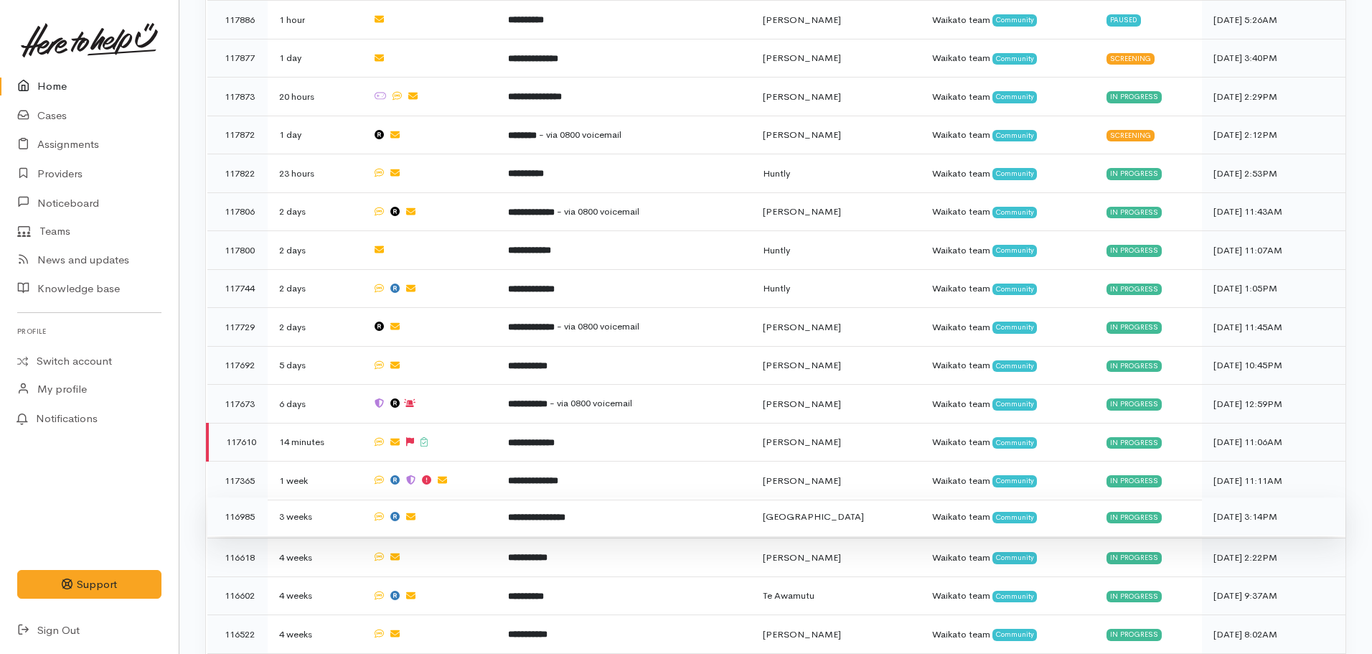
scroll to position [1076, 0]
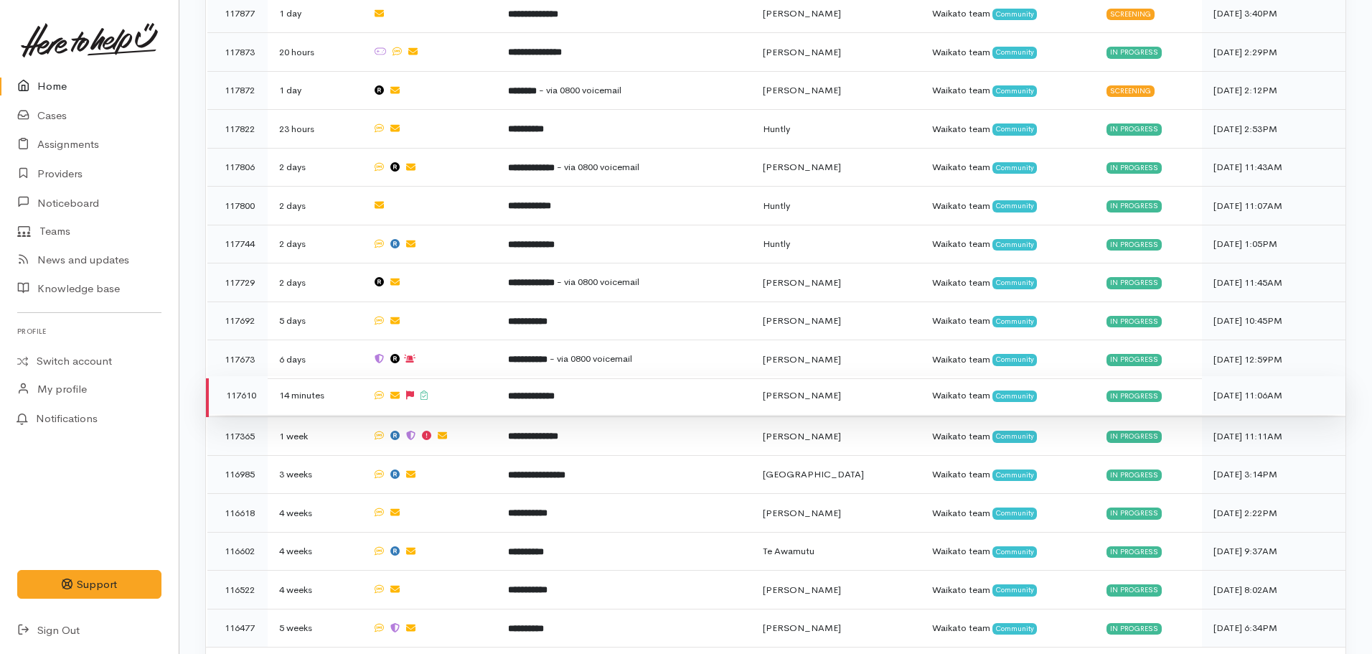
click at [555, 391] on b "**********" at bounding box center [531, 395] width 47 height 9
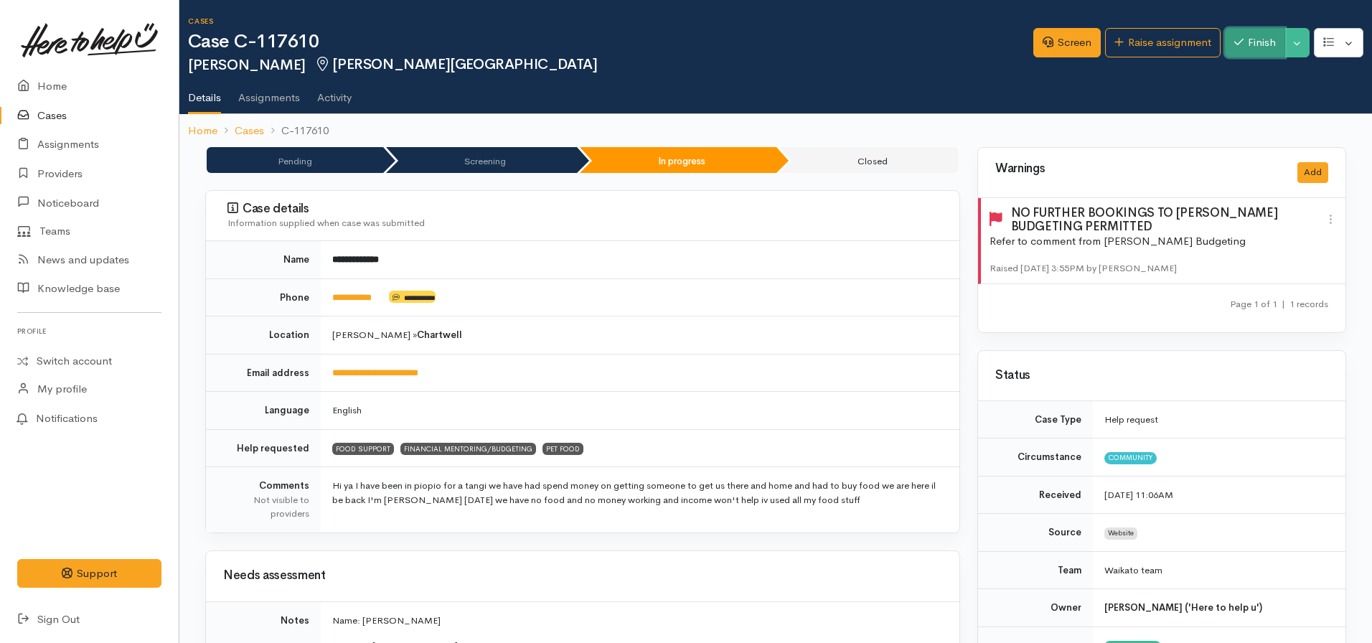
click at [1272, 50] on button "Finish" at bounding box center [1255, 42] width 60 height 29
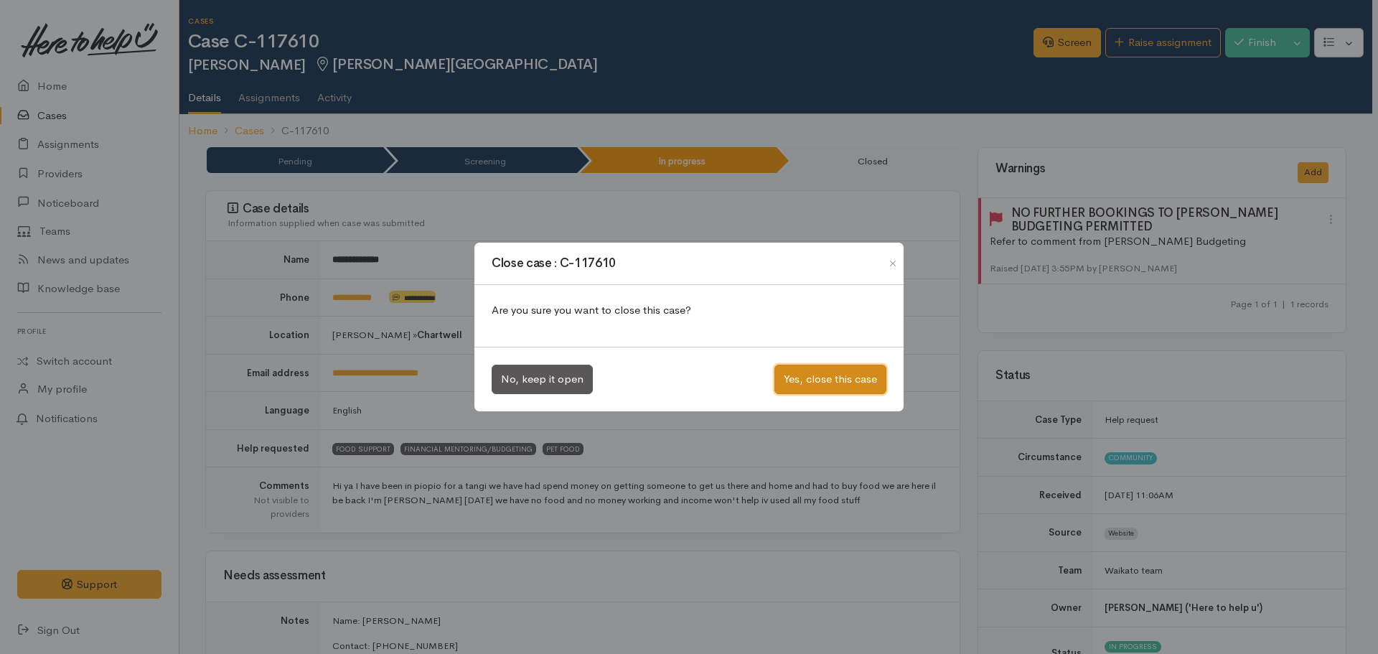
click at [812, 377] on button "Yes, close this case" at bounding box center [830, 379] width 112 height 29
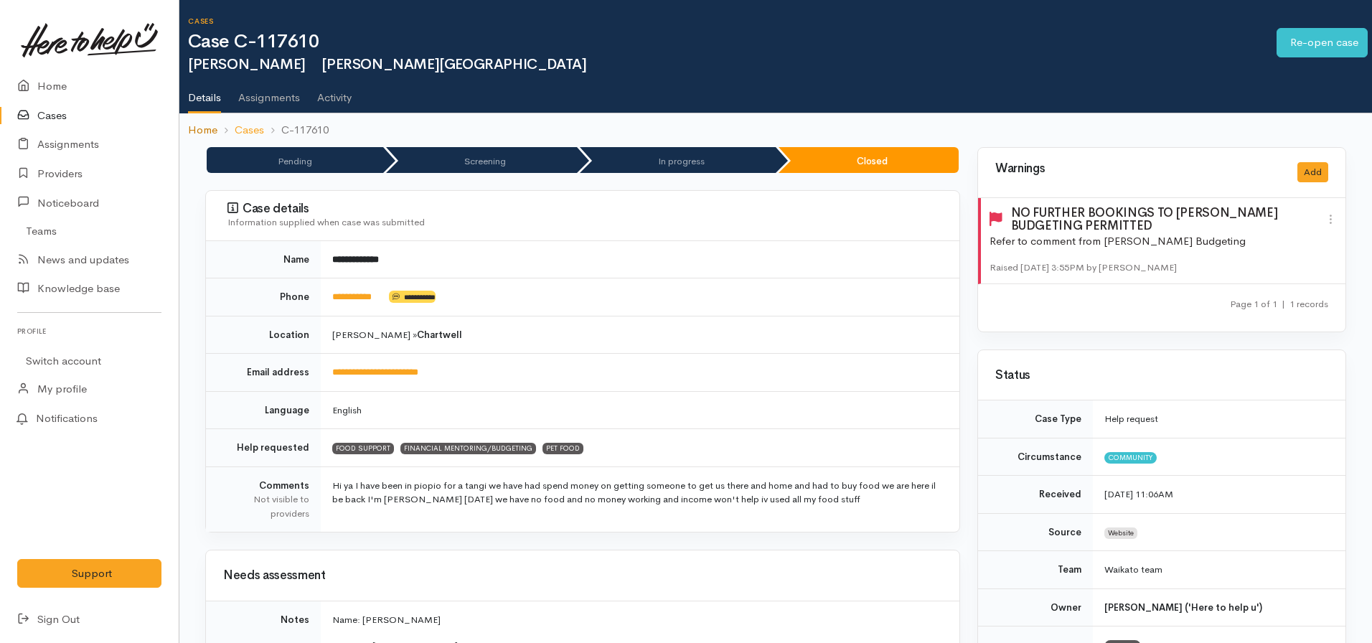
click at [200, 135] on link "Home" at bounding box center [202, 130] width 29 height 17
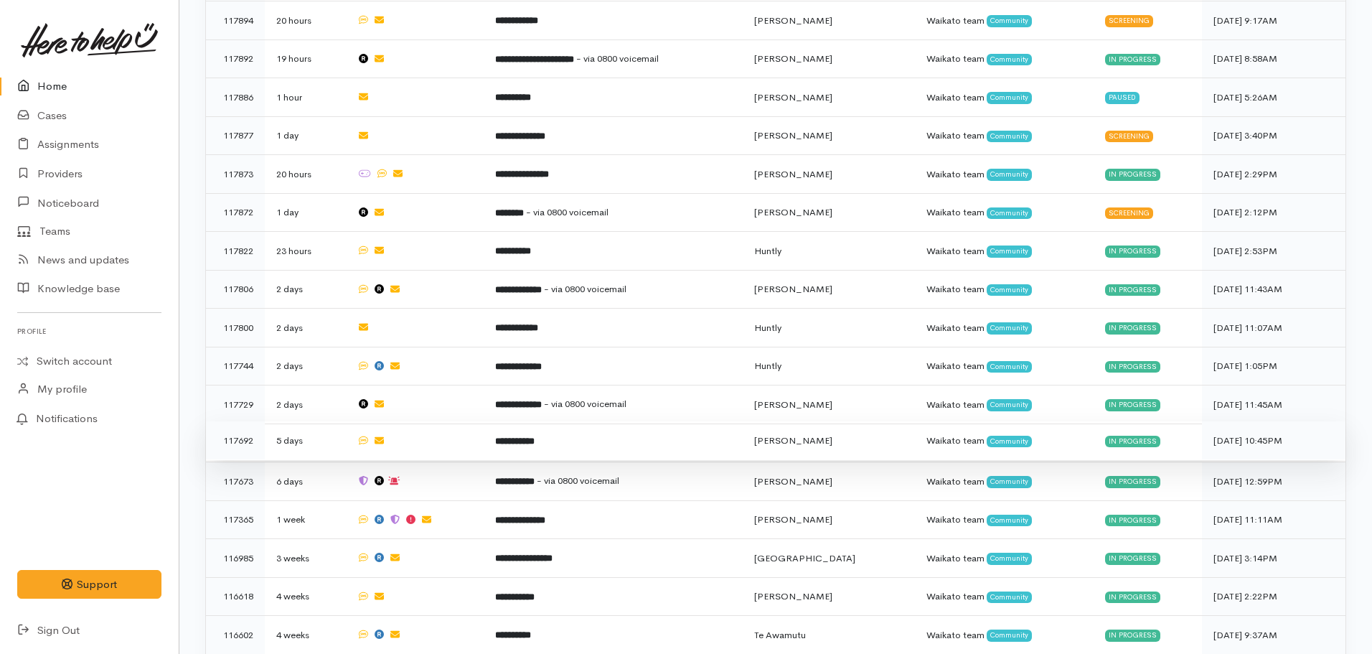
scroll to position [775, 0]
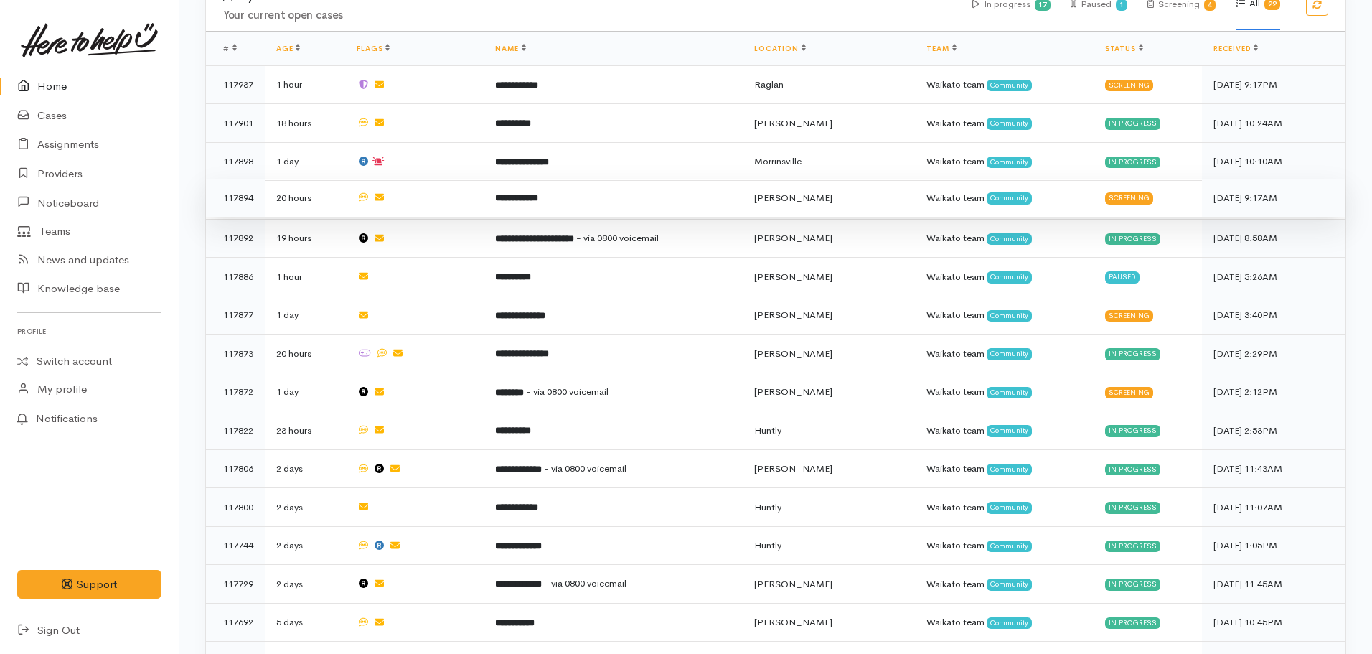
click at [538, 193] on b "**********" at bounding box center [516, 197] width 43 height 9
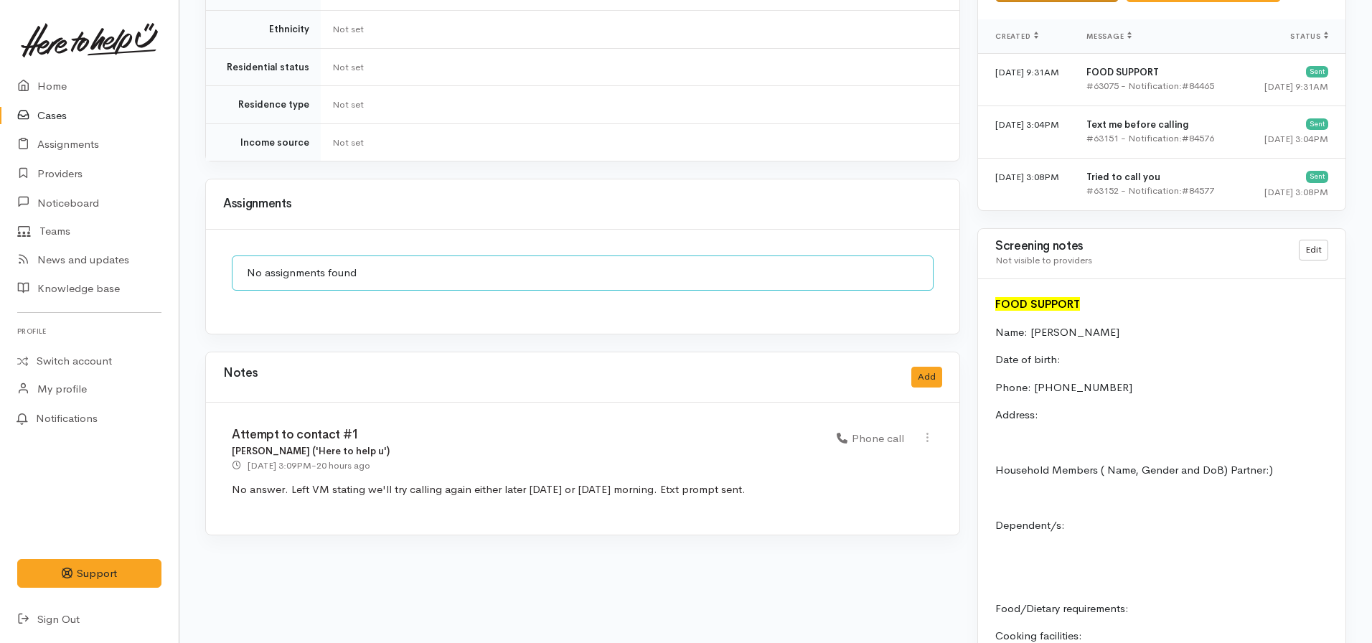
scroll to position [574, 0]
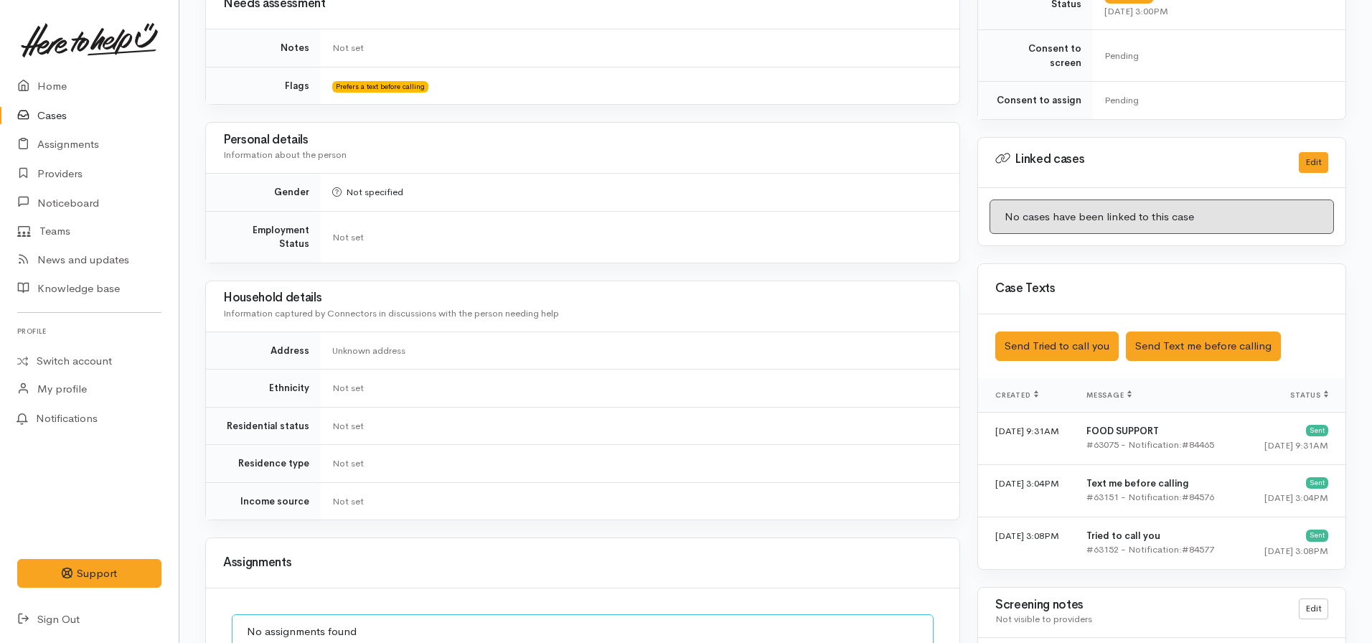
click at [1172, 314] on div "Saved The text message has been queued. An error occurred Send Tried to call yo…" at bounding box center [1161, 346] width 367 height 64
click at [1173, 332] on button "Send Text me before calling" at bounding box center [1203, 346] width 155 height 29
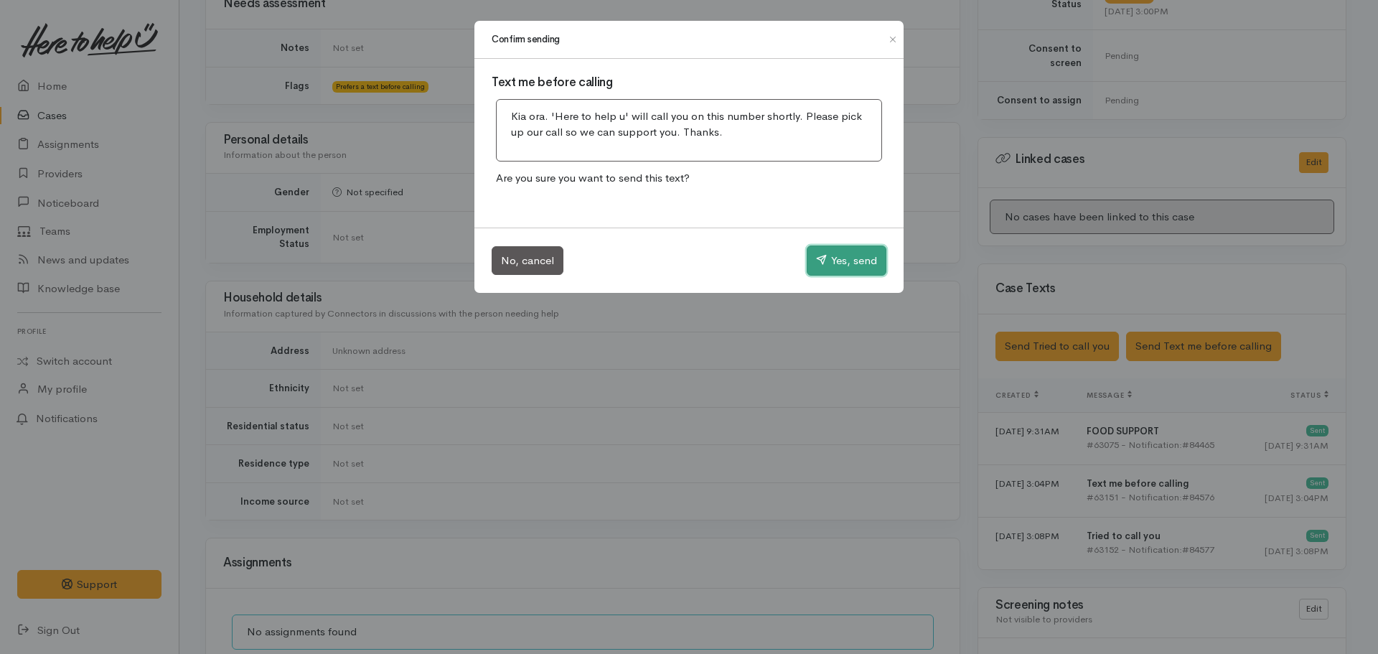
click at [816, 264] on icon "button" at bounding box center [821, 259] width 11 height 11
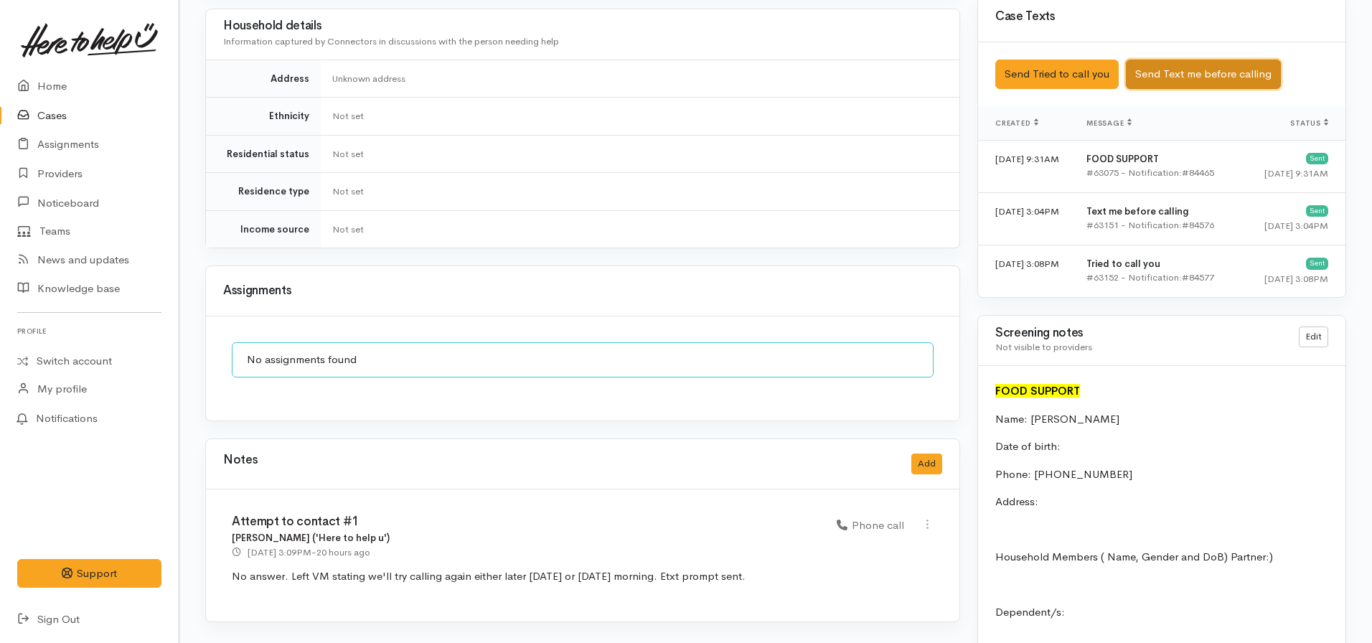
scroll to position [861, 0]
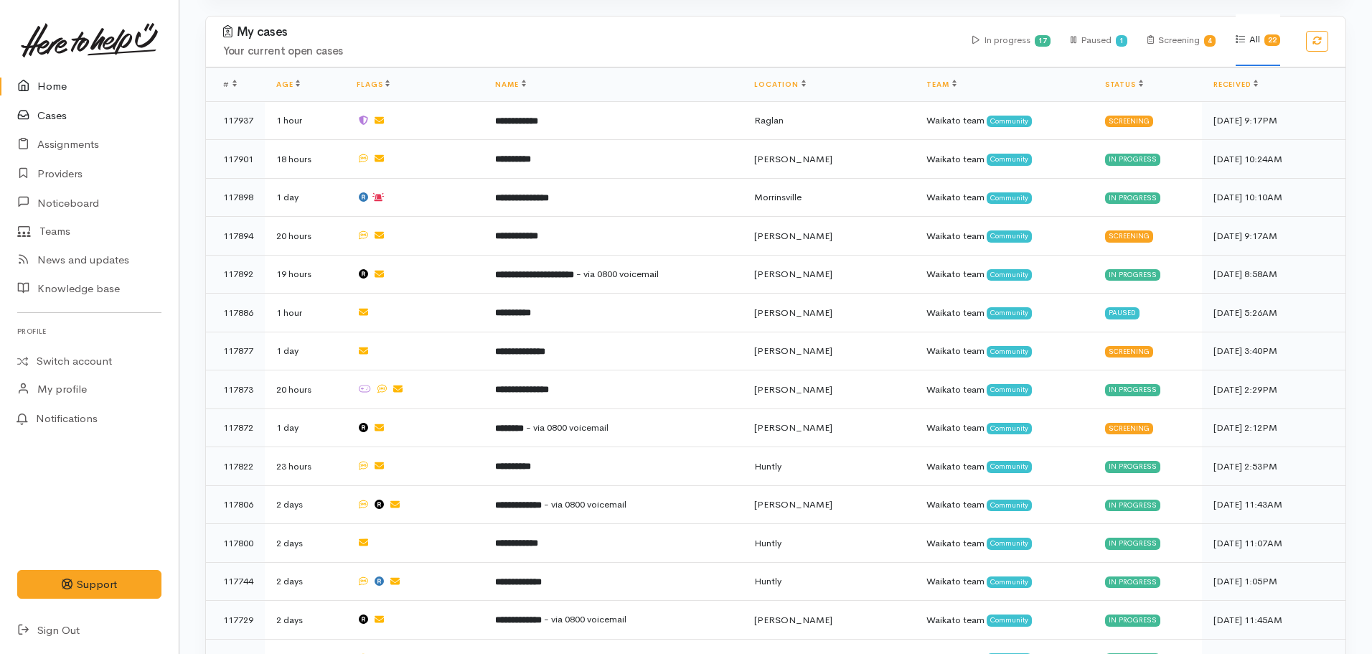
scroll to position [560, 0]
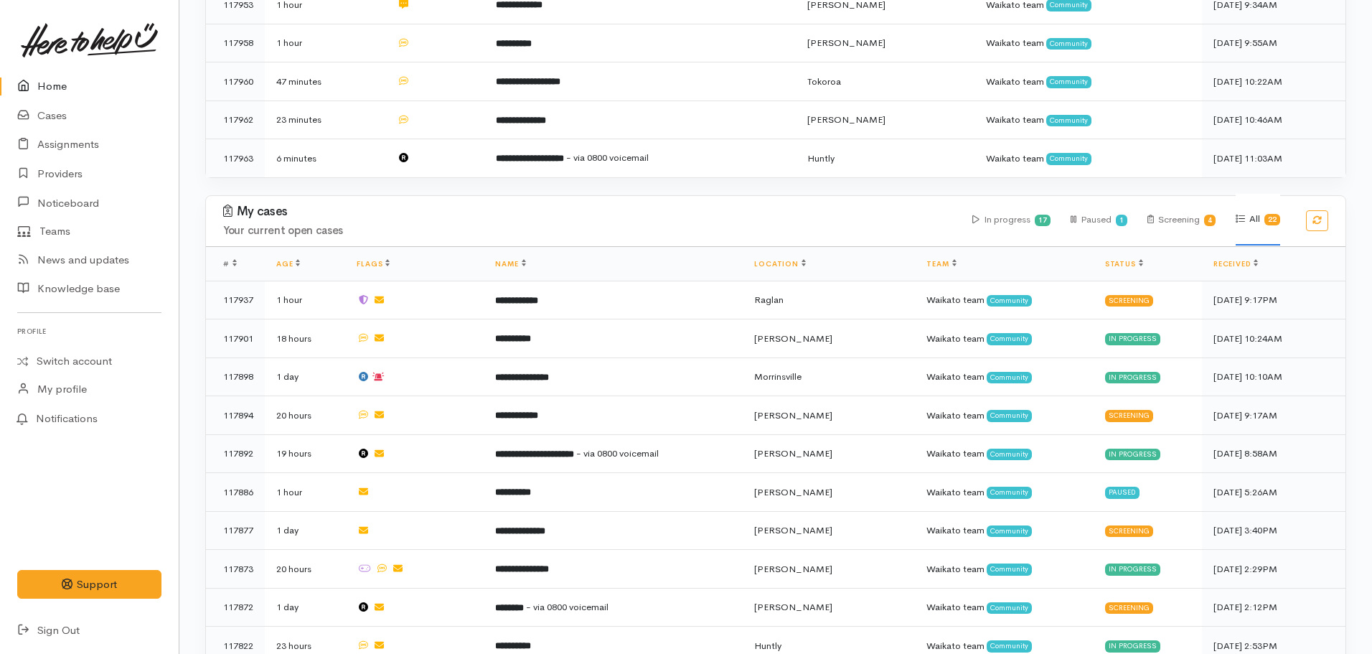
click at [57, 93] on link "Home" at bounding box center [89, 86] width 179 height 29
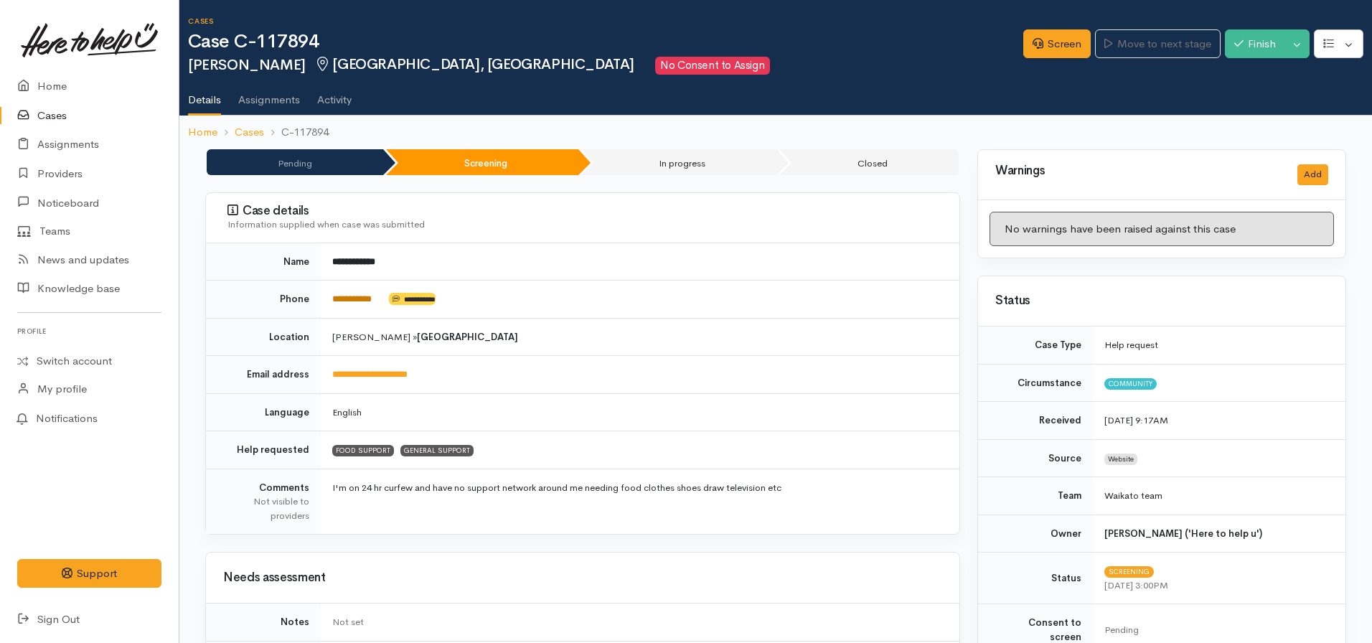
click at [372, 297] on link "**********" at bounding box center [351, 298] width 39 height 9
click at [1047, 45] on link "Screen" at bounding box center [1056, 43] width 67 height 29
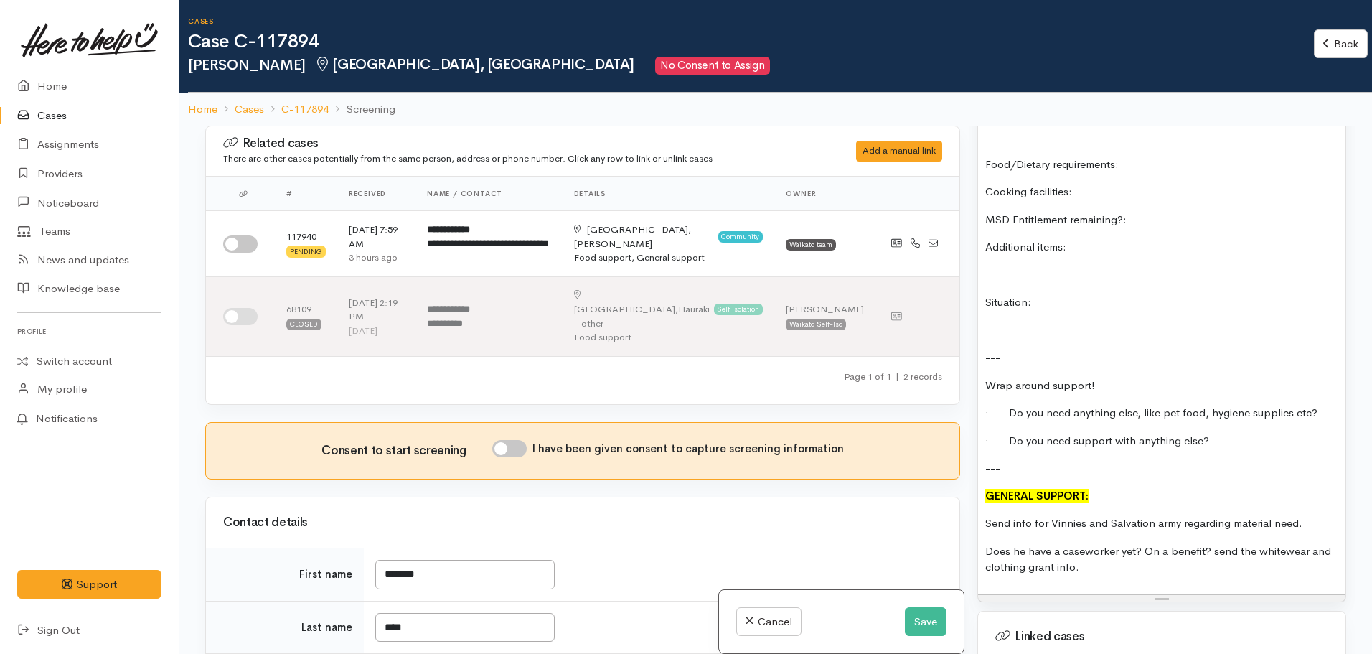
scroll to position [1292, 0]
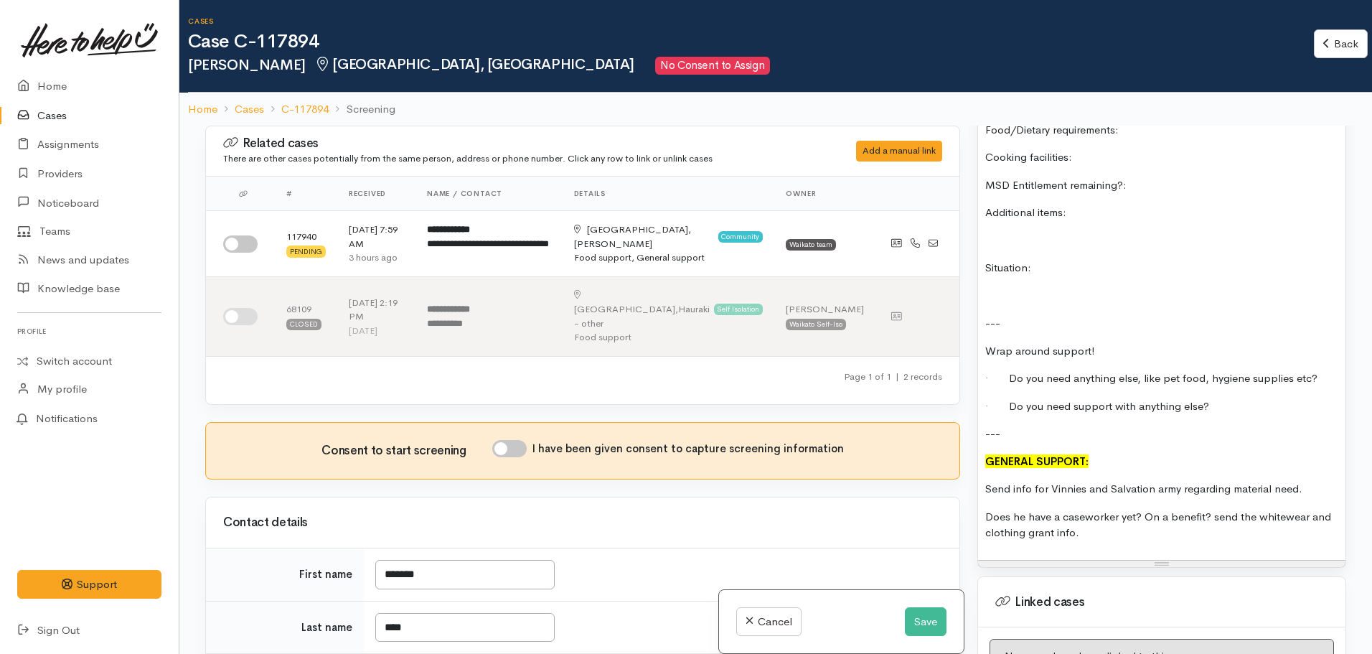
click at [1094, 526] on p "Does he have a caseworker yet? On a benefit? send the whitewear and clothing gr…" at bounding box center [1161, 525] width 353 height 32
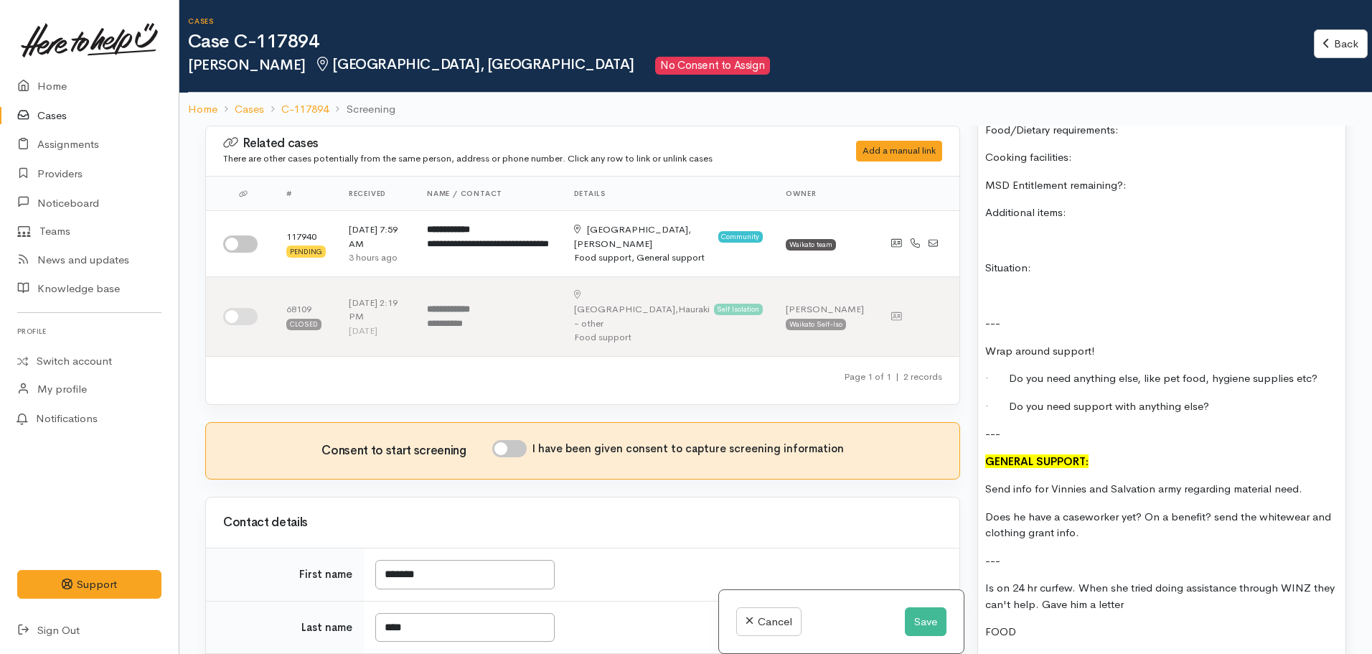
scroll to position [14, 0]
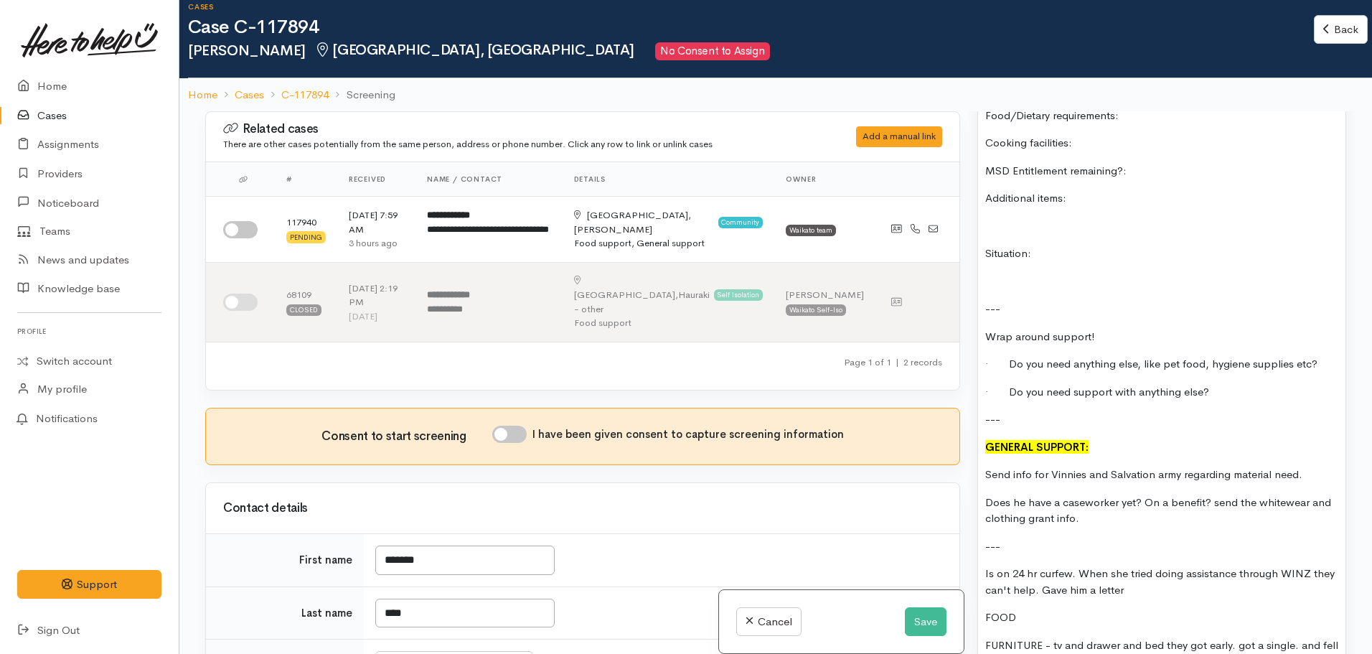
click at [1041, 609] on p "FOOD" at bounding box center [1161, 617] width 353 height 17
click at [1114, 642] on p "FURNITURE - tv and drawer and bed they got early. got a single. and fell throug…" at bounding box center [1161, 653] width 353 height 32
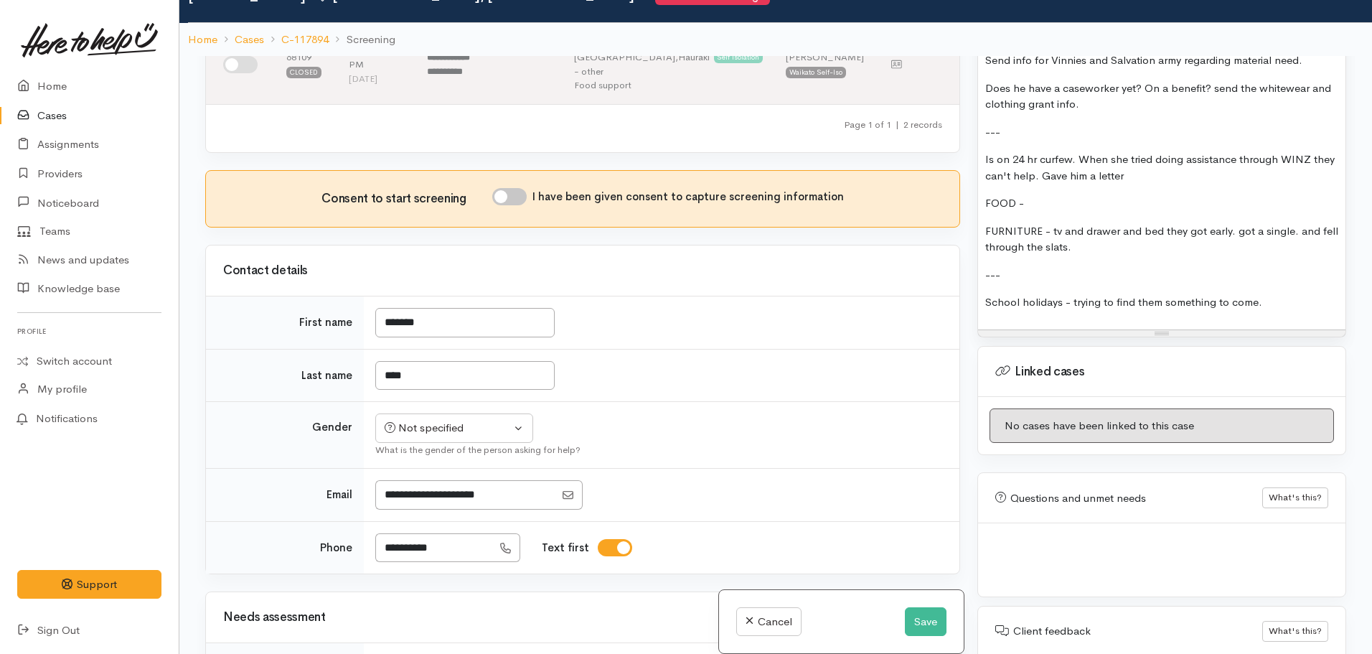
scroll to position [215, 0]
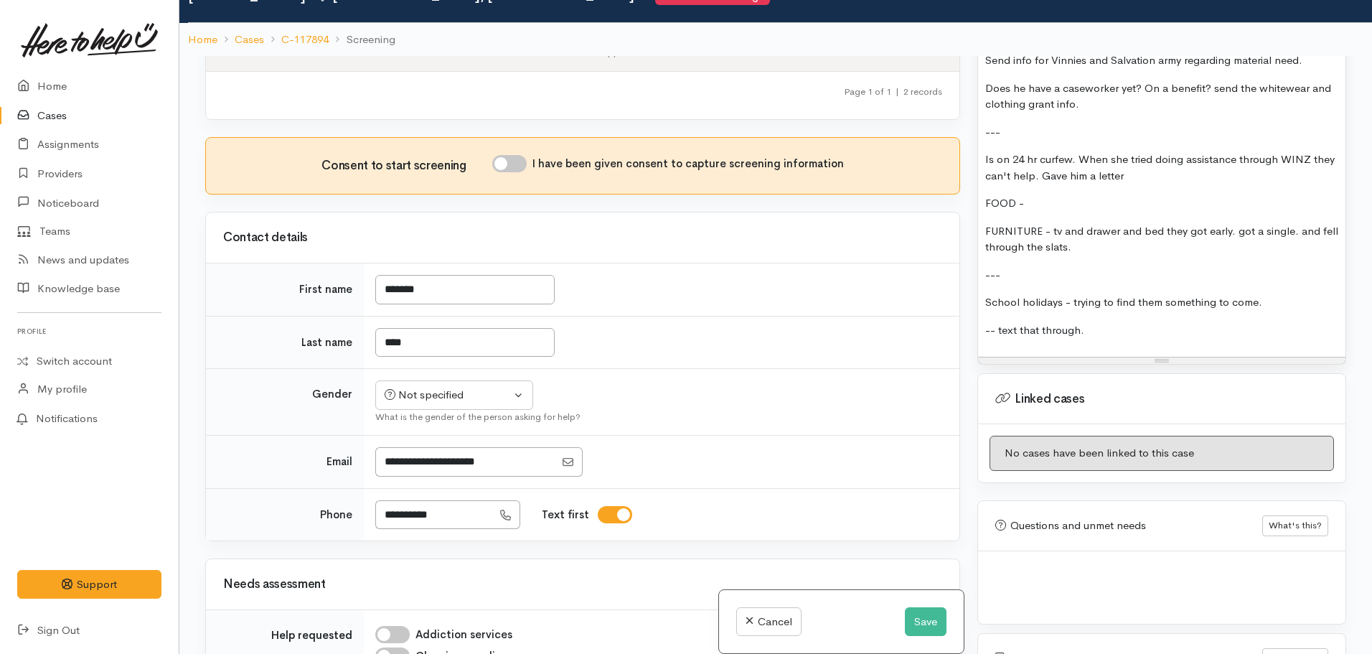
click at [1055, 195] on p "FOOD -" at bounding box center [1161, 203] width 353 height 17
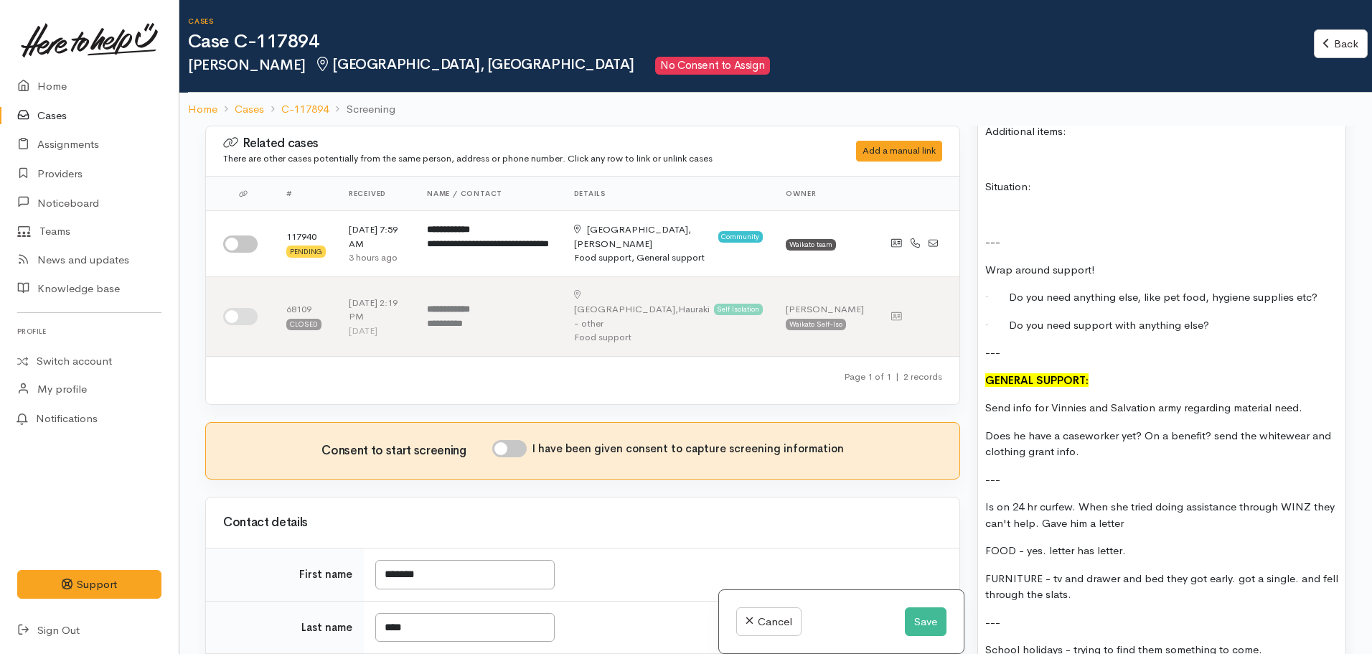
scroll to position [1363, 0]
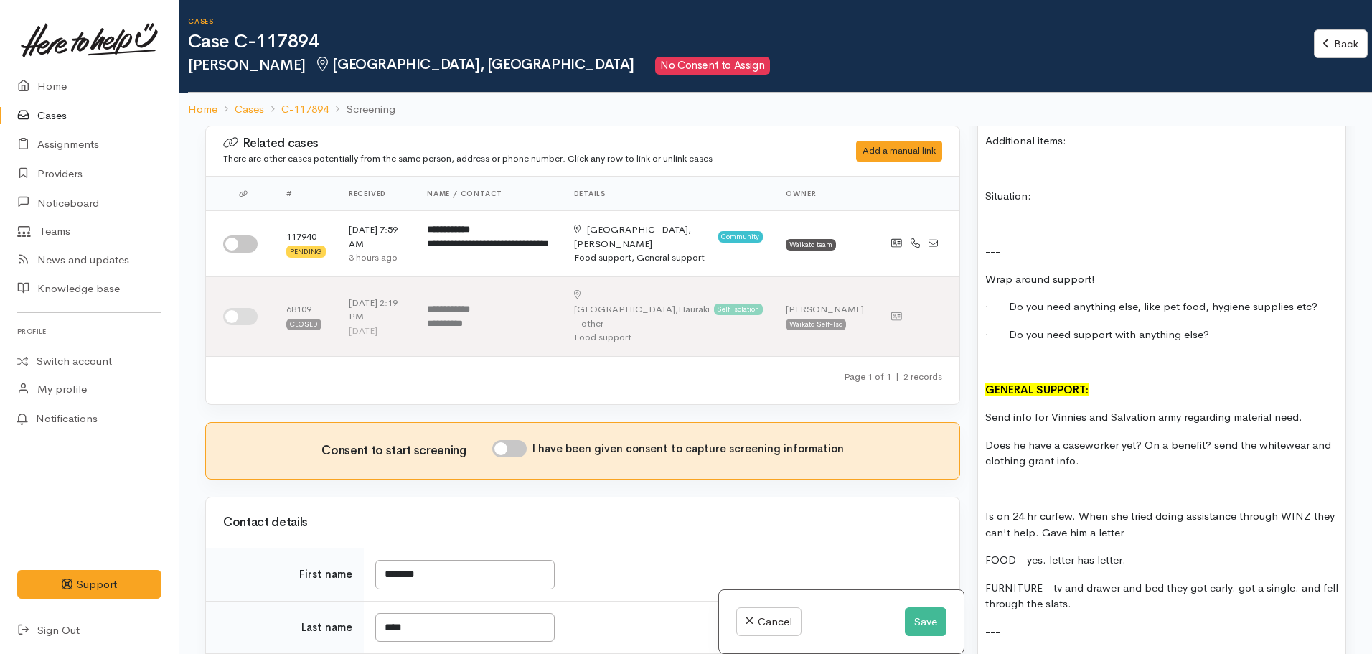
click at [515, 440] on input "I have been given consent to capture screening information" at bounding box center [509, 448] width 34 height 17
checkbox input "true"
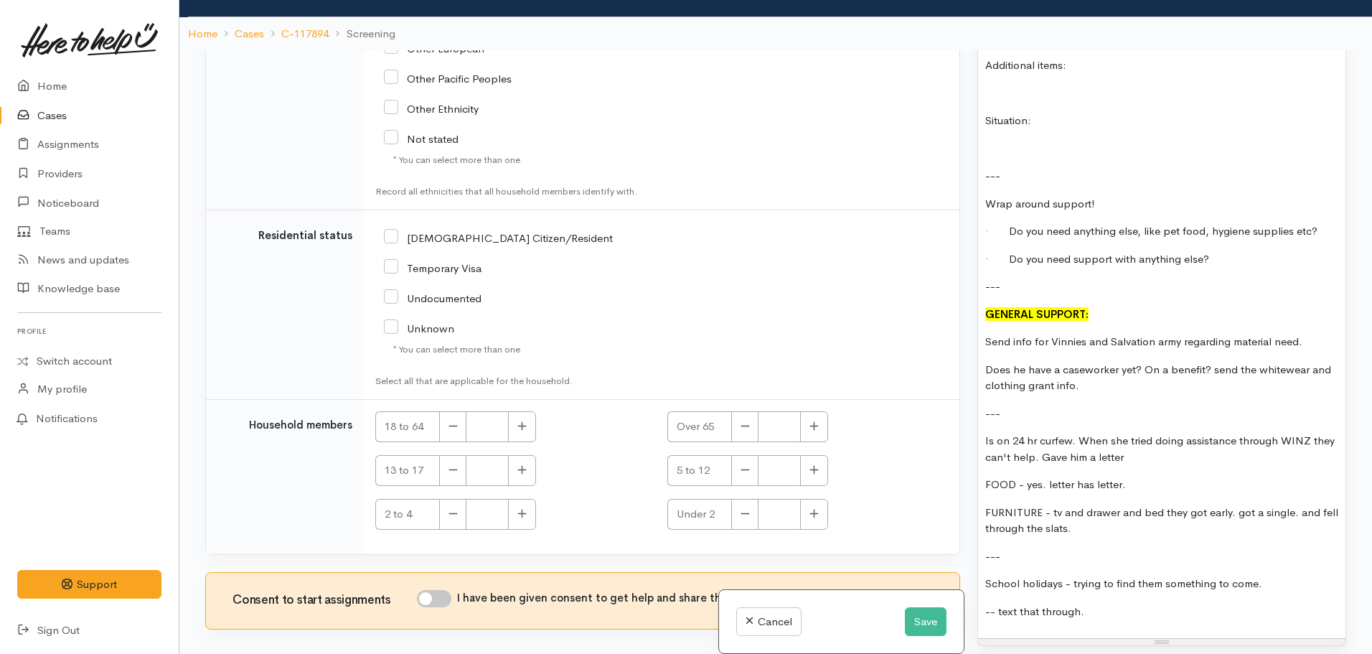
scroll to position [126, 0]
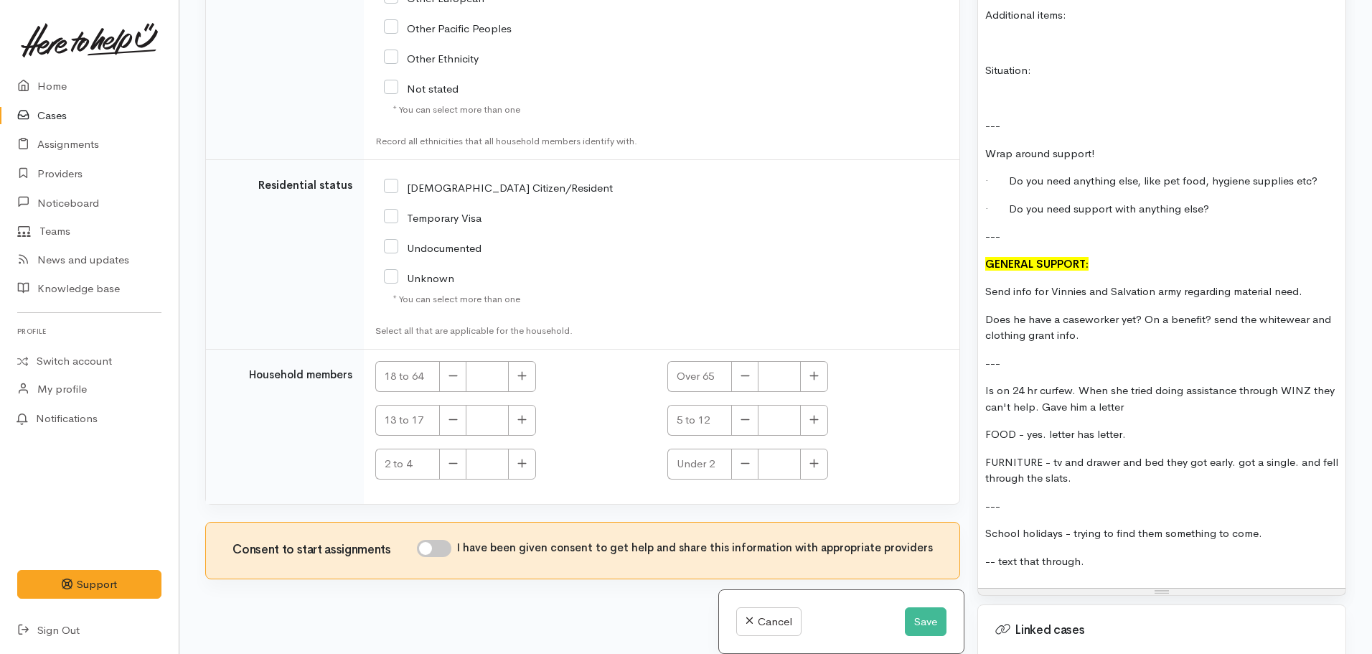
click at [451, 540] on input "I have been given consent to get help and share this information with appropria…" at bounding box center [434, 548] width 34 height 17
checkbox input "true"
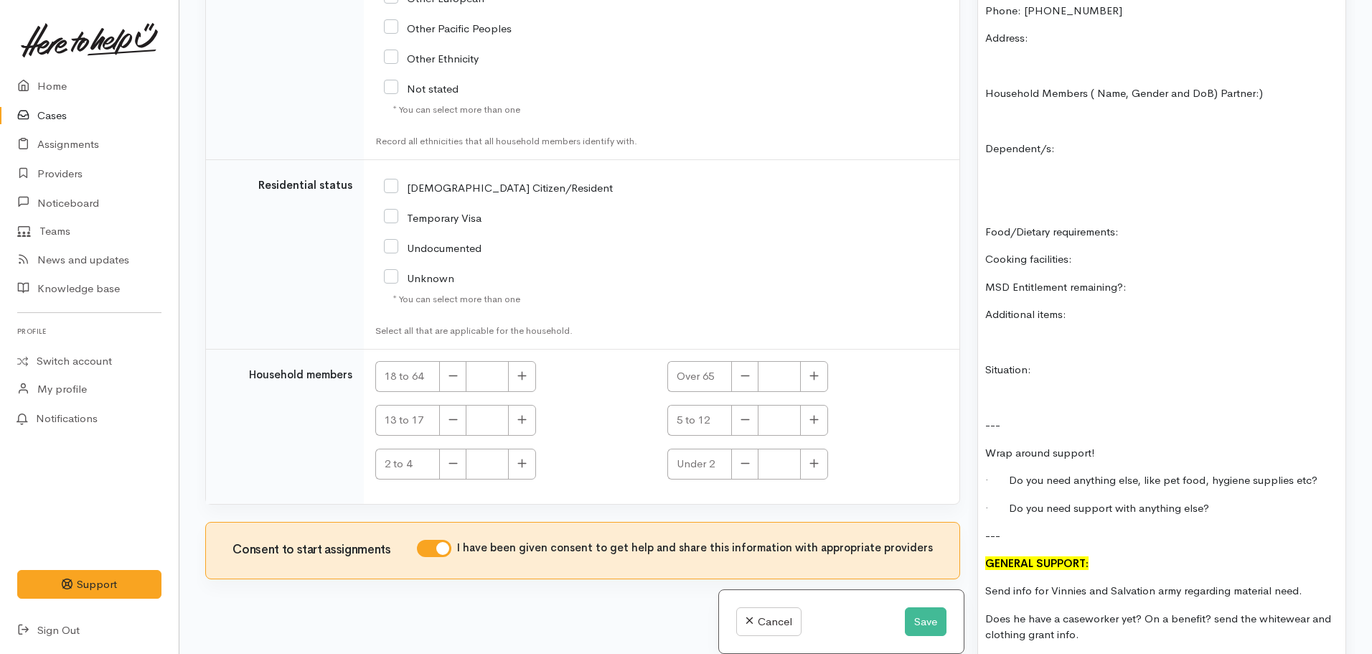
scroll to position [933, 0]
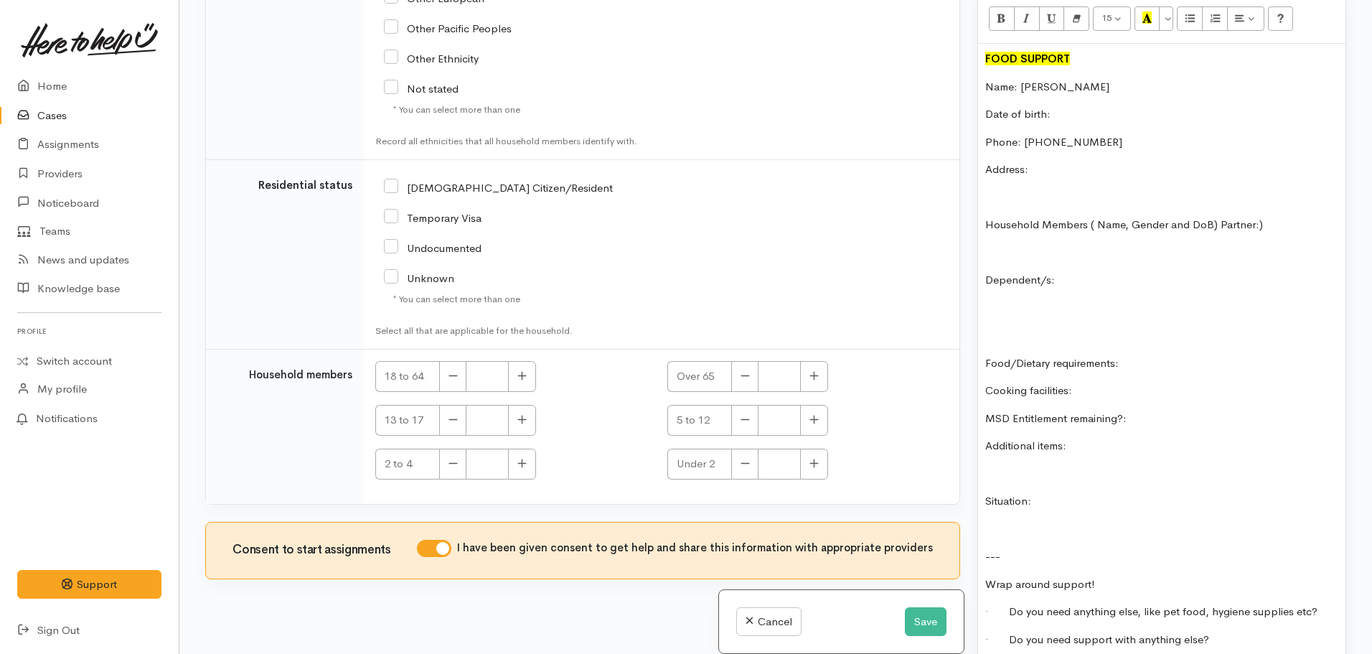
click at [1097, 106] on p "Date of birth:" at bounding box center [1161, 114] width 353 height 17
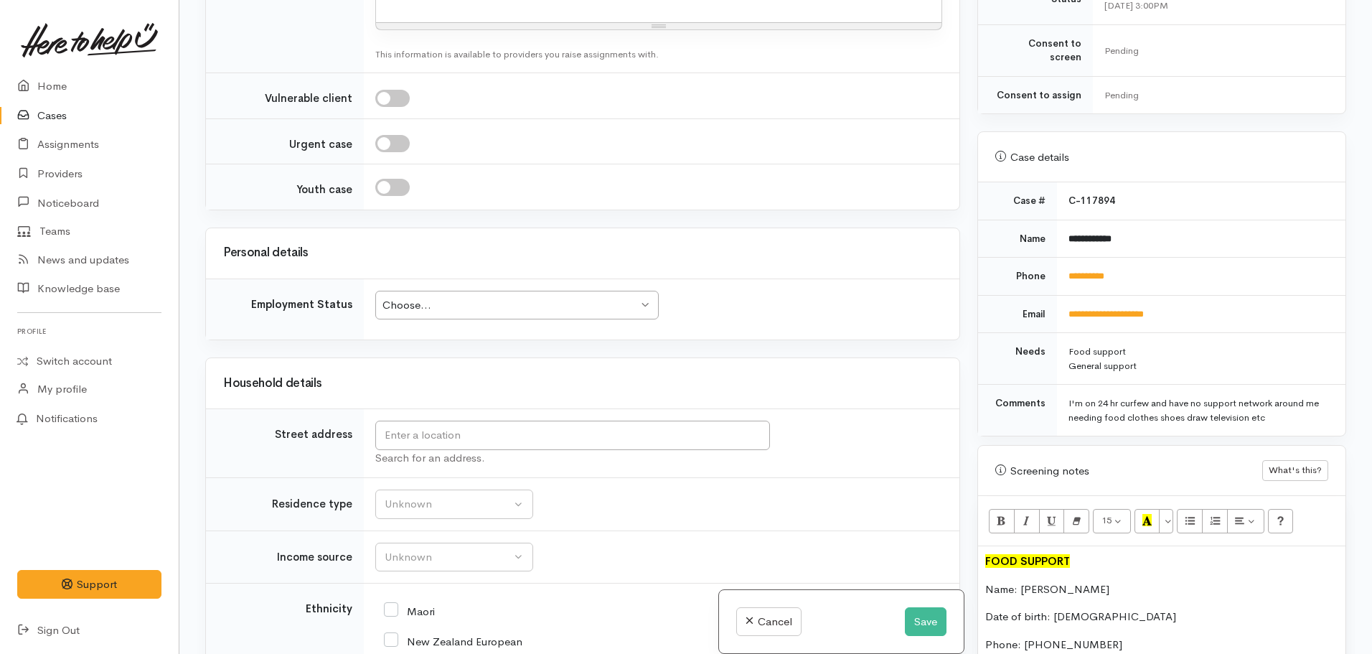
scroll to position [1455, 0]
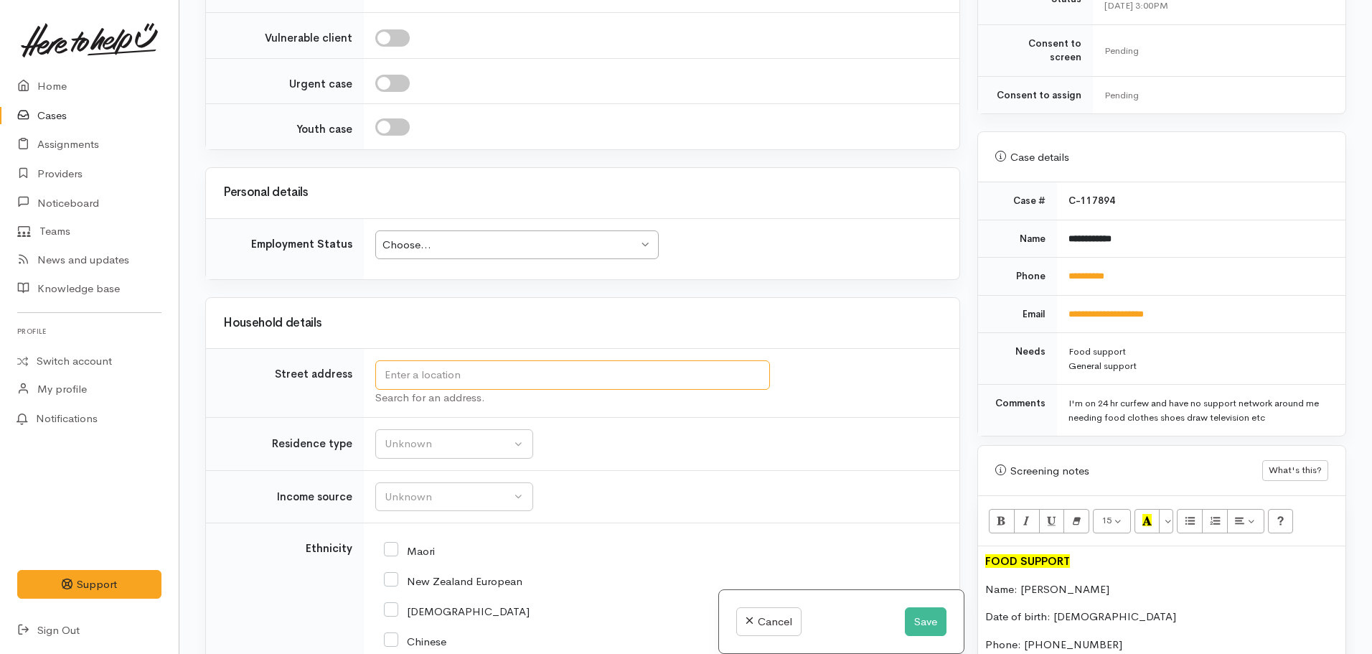
click at [433, 360] on input "text" at bounding box center [572, 374] width 395 height 29
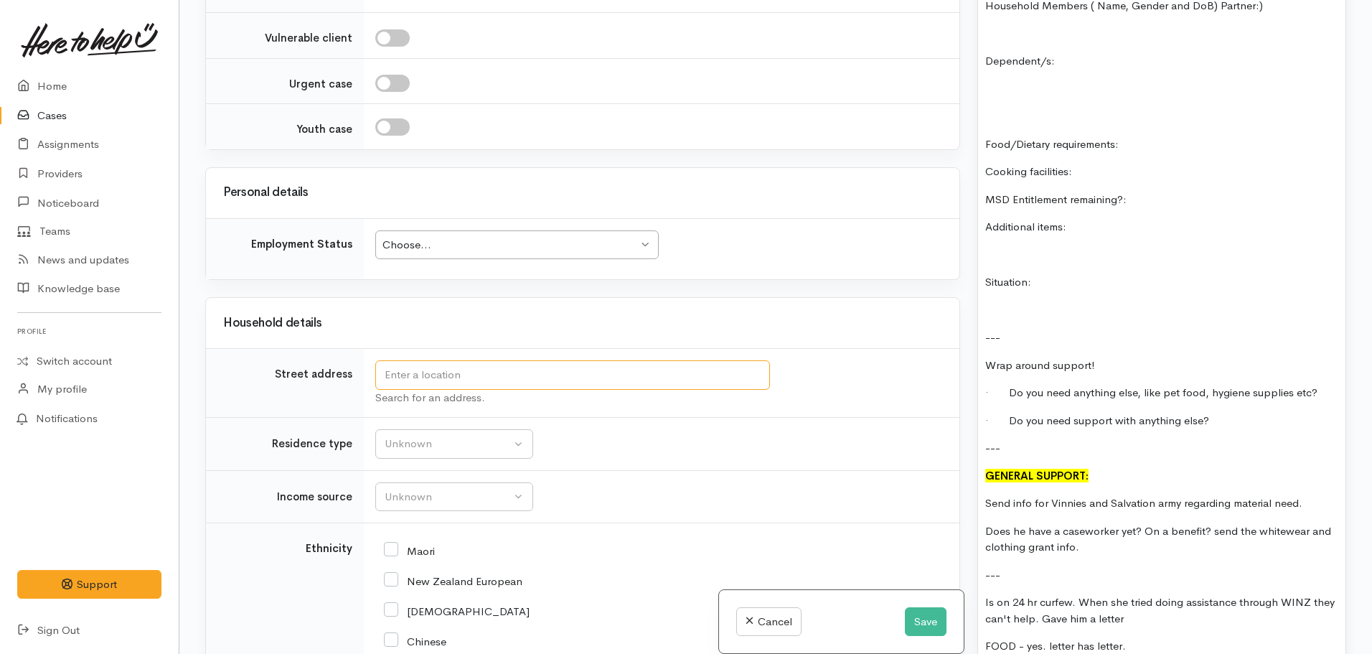
scroll to position [1148, 0]
drag, startPoint x: 1152, startPoint y: 187, endPoint x: 1139, endPoint y: 206, distance: 23.7
click at [1152, 195] on p "MSD Entitlement remaining?:" at bounding box center [1161, 203] width 353 height 17
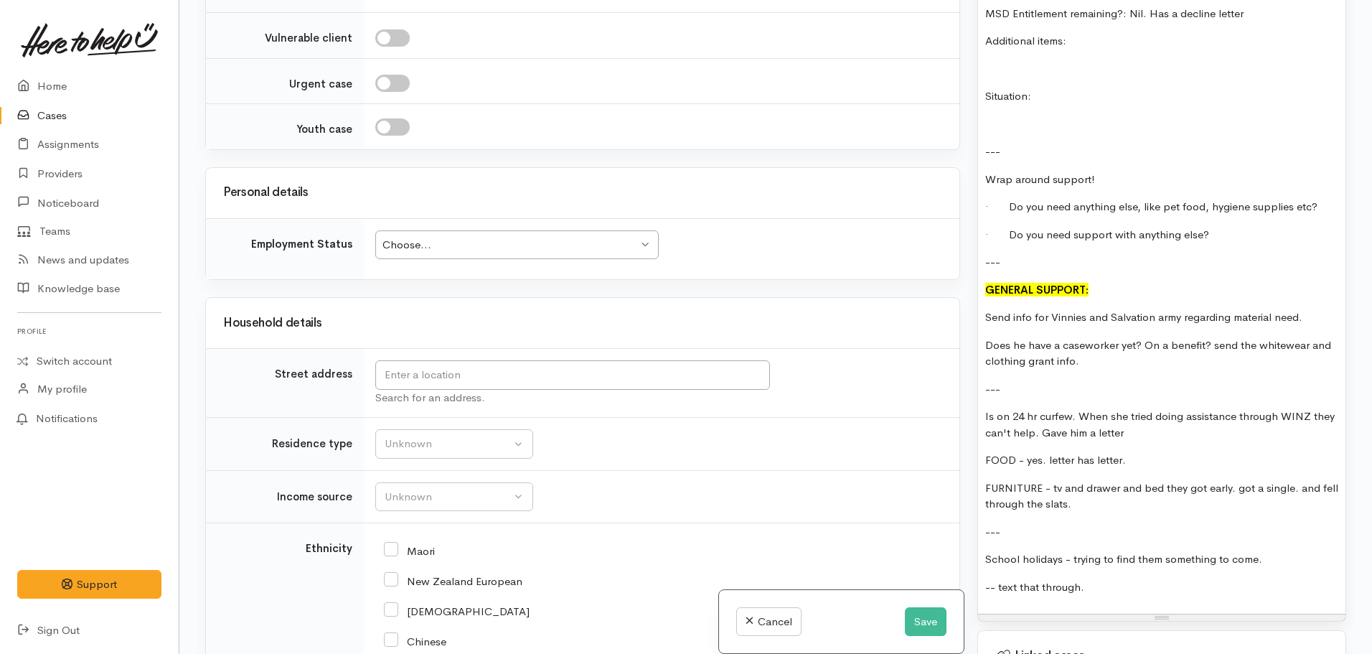
scroll to position [1363, 0]
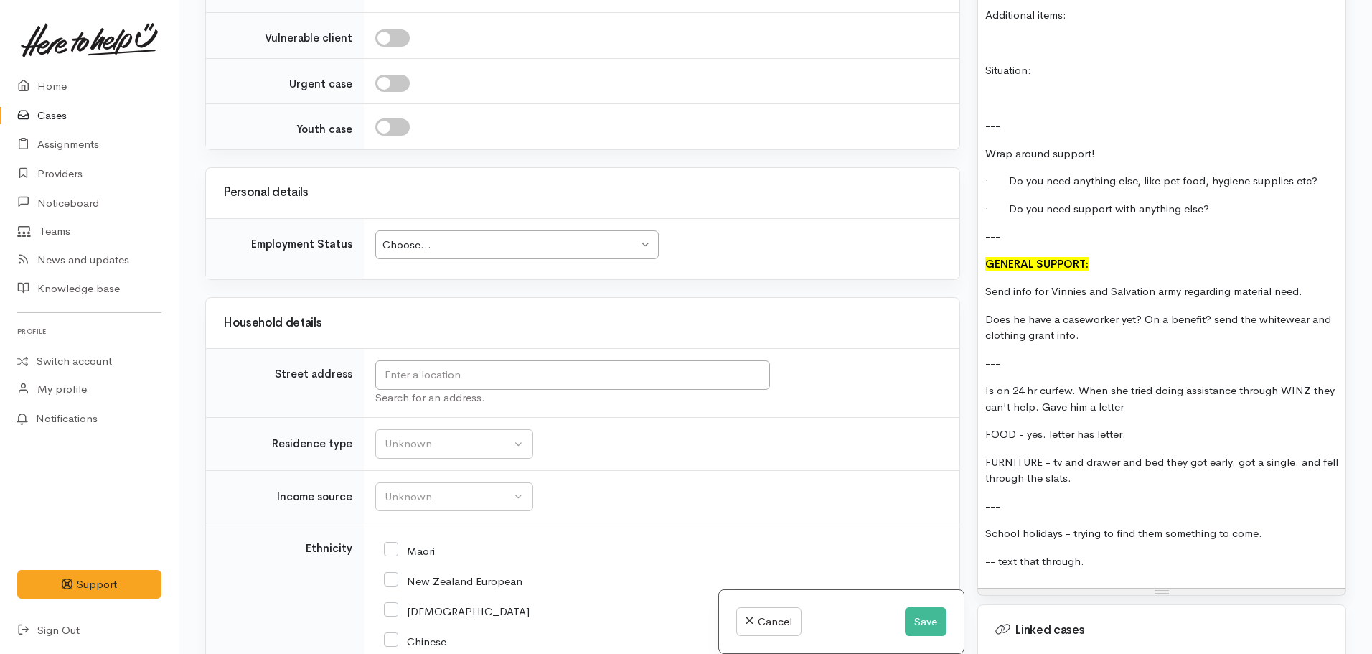
drag, startPoint x: 1108, startPoint y: 555, endPoint x: 969, endPoint y: 512, distance: 144.8
click at [969, 512] on div "Warnings Add No warnings have been raised against this case Add Warning Title ●…" at bounding box center [1162, 327] width 386 height 654
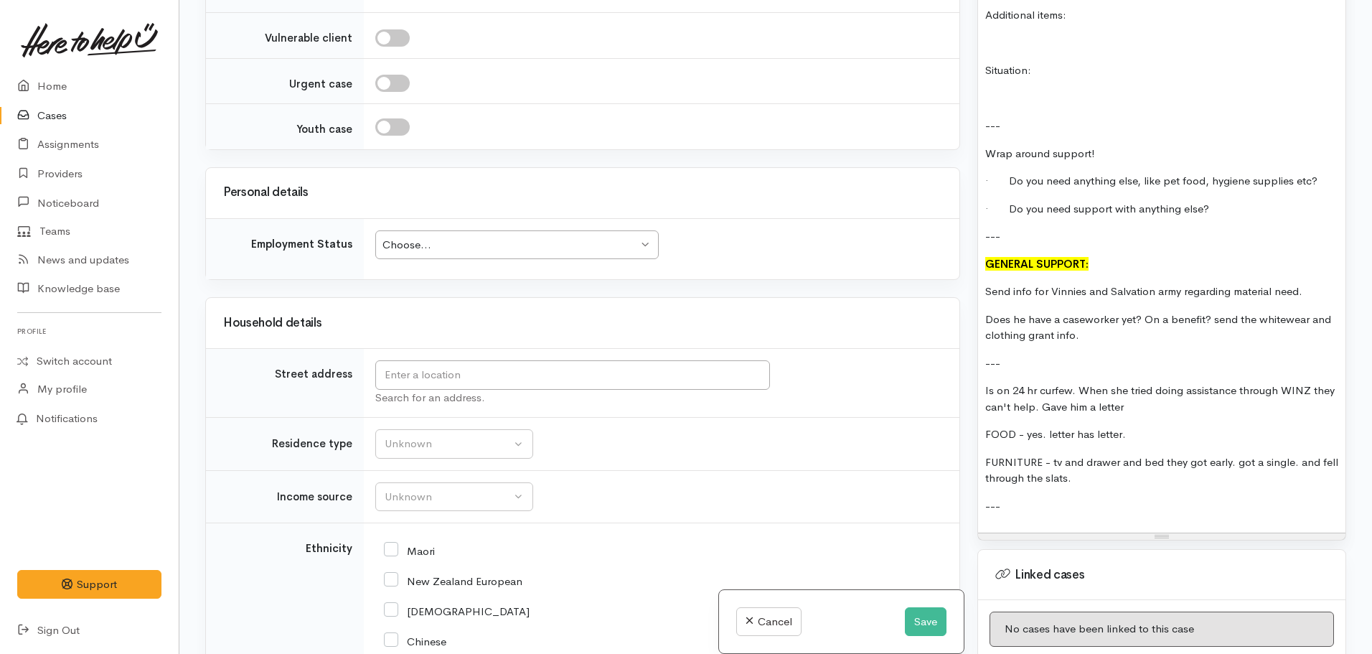
click at [1103, 464] on p "FURNITURE - tv and drawer and bed they got early. got a single. and fell throug…" at bounding box center [1161, 470] width 353 height 32
drag, startPoint x: 1139, startPoint y: 415, endPoint x: 1046, endPoint y: 411, distance: 93.4
click at [1044, 411] on div "FOOD SUPPORT Name: Anthony Taka Date of birth: 15.05.1987 Phone: 0224341318 Add…" at bounding box center [1161, 72] width 367 height 919
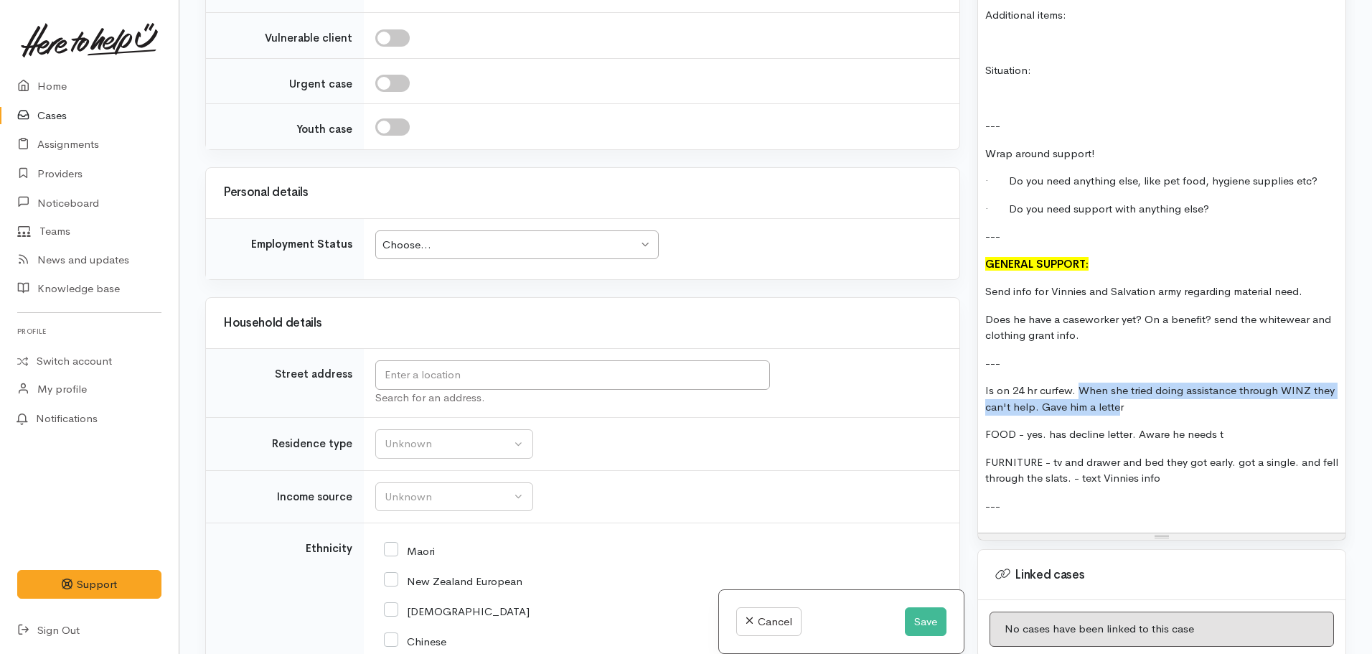
drag, startPoint x: 1080, startPoint y: 378, endPoint x: 1117, endPoint y: 387, distance: 38.3
click at [1117, 387] on p "Is on 24 hr curfew. When she tried doing assistance through WINZ they can't hel…" at bounding box center [1161, 398] width 353 height 32
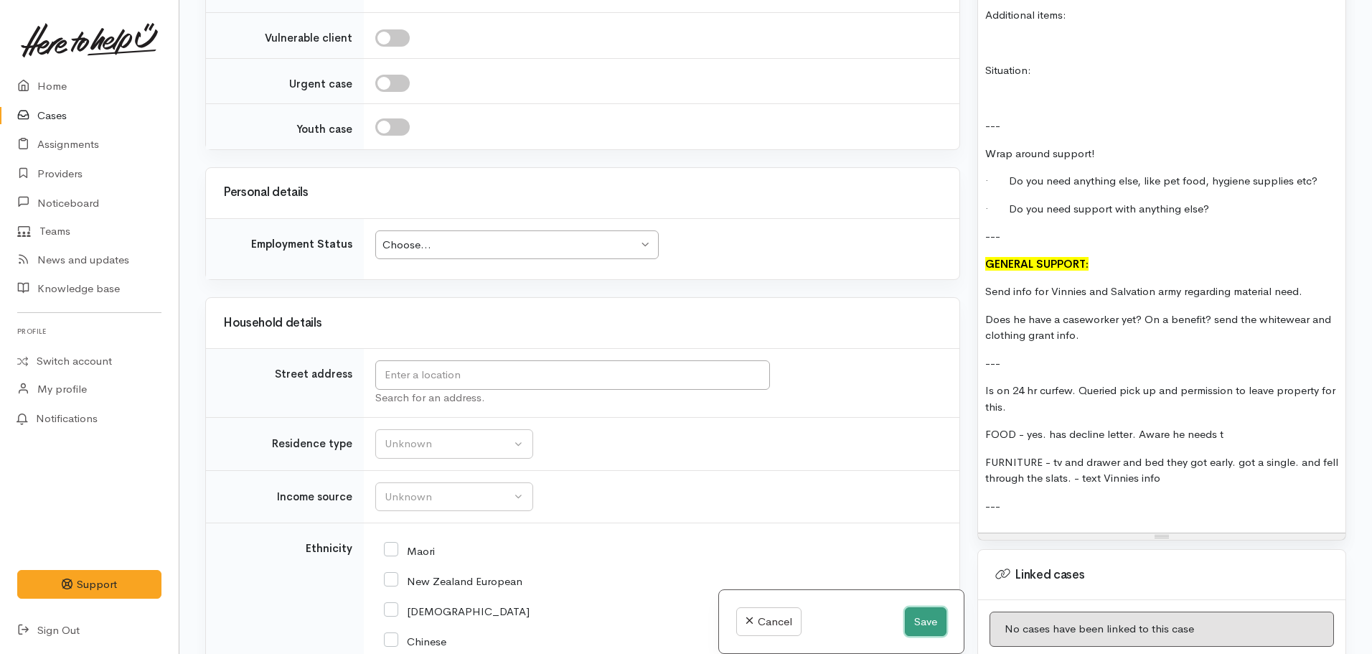
click at [927, 611] on button "Save" at bounding box center [926, 621] width 42 height 29
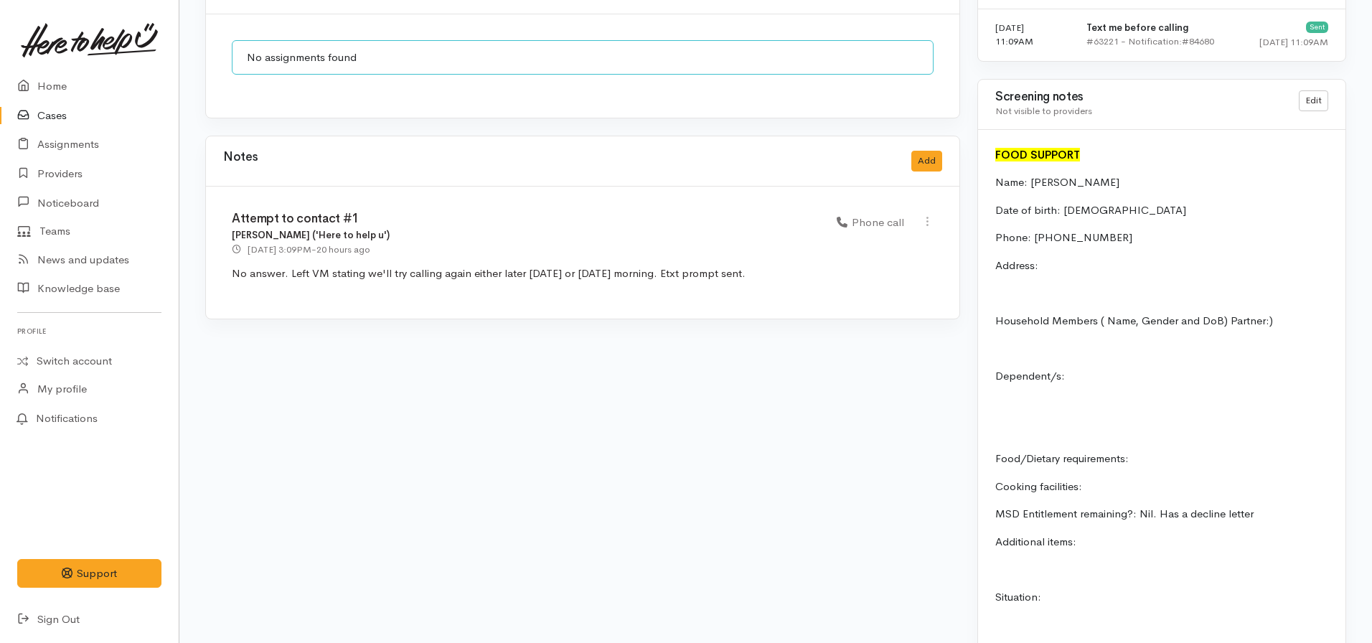
scroll to position [1148, 0]
click at [934, 153] on button "Add" at bounding box center [926, 159] width 31 height 21
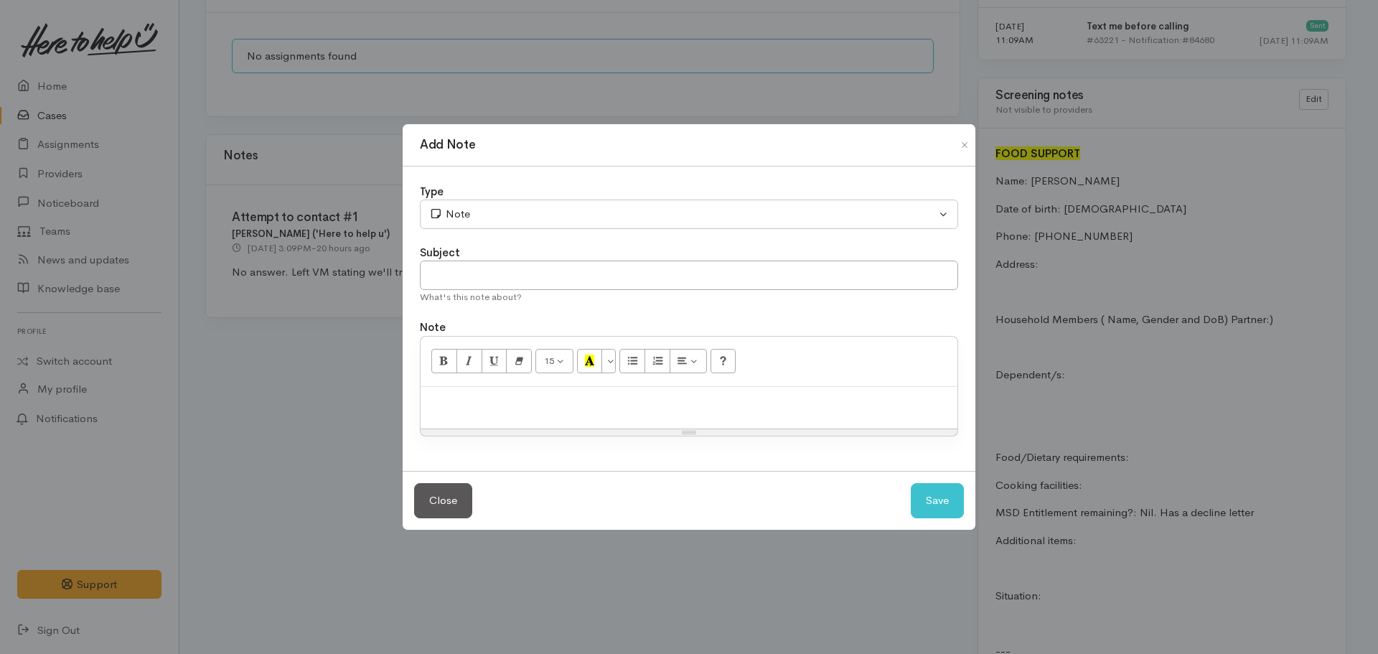
click at [523, 410] on p at bounding box center [689, 402] width 522 height 17
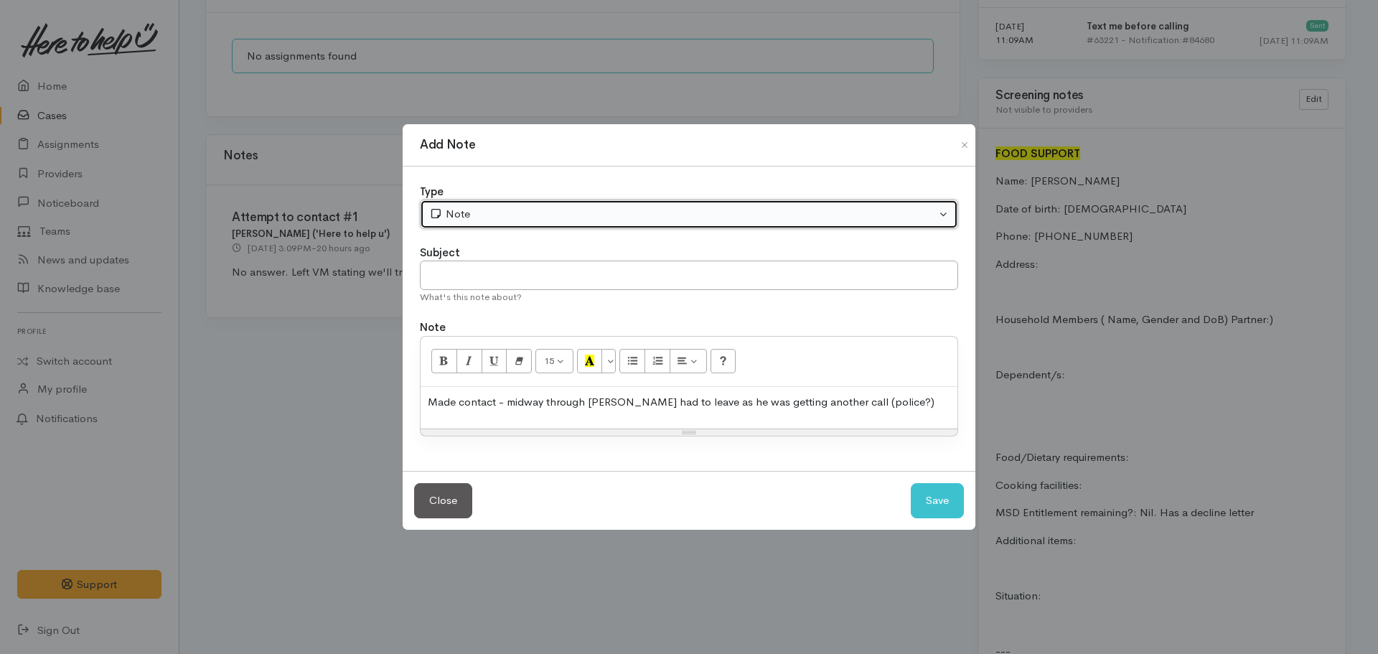
click at [475, 204] on button "Note" at bounding box center [689, 213] width 538 height 29
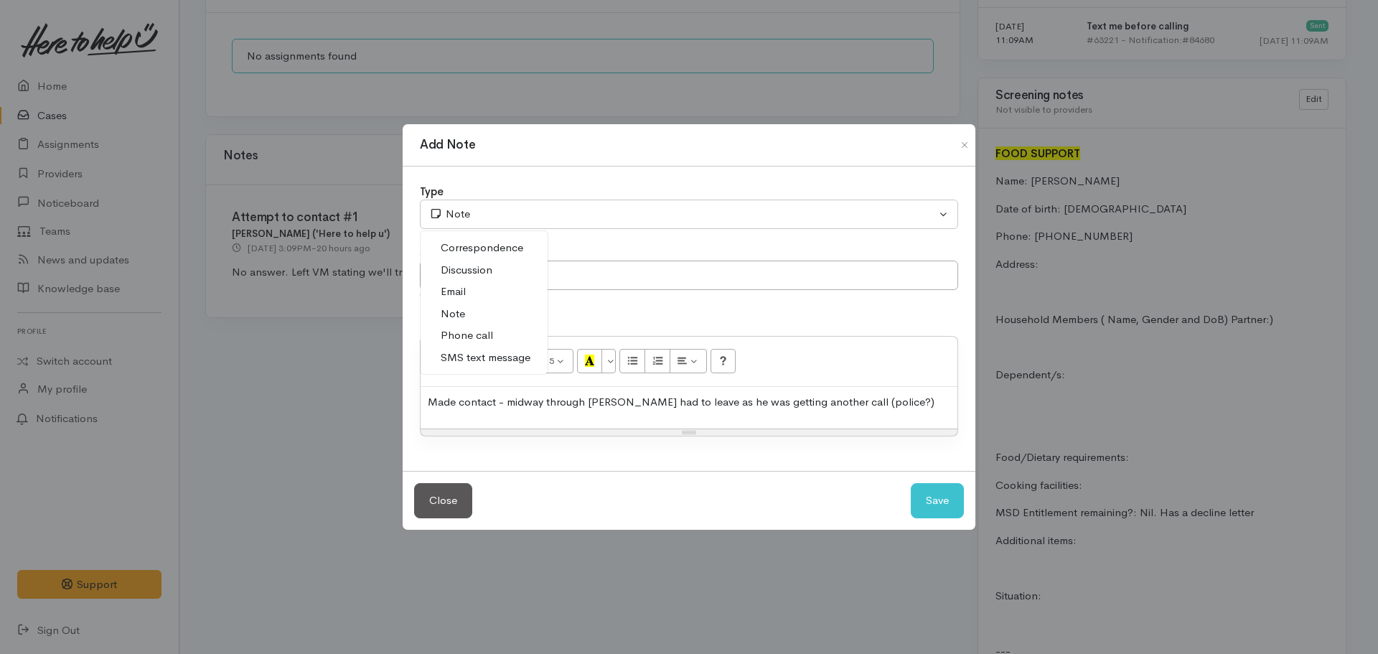
click at [474, 330] on span "Phone call" at bounding box center [467, 335] width 52 height 17
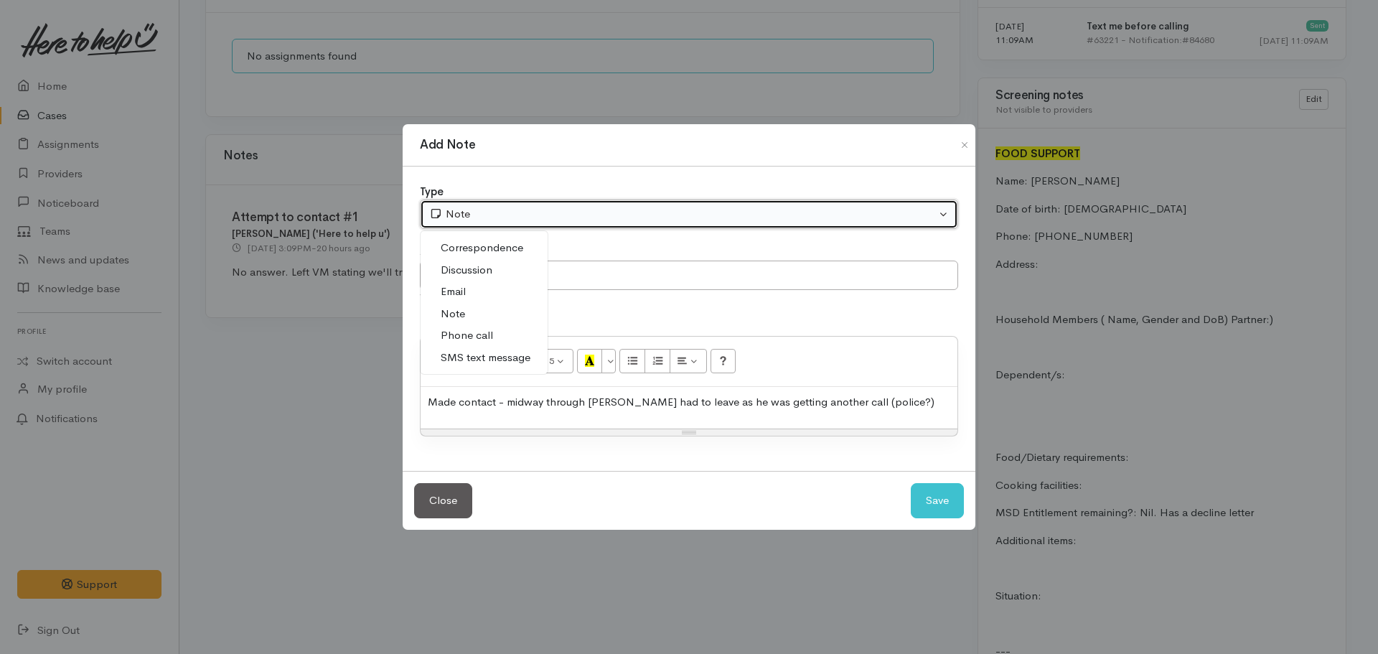
select select "3"
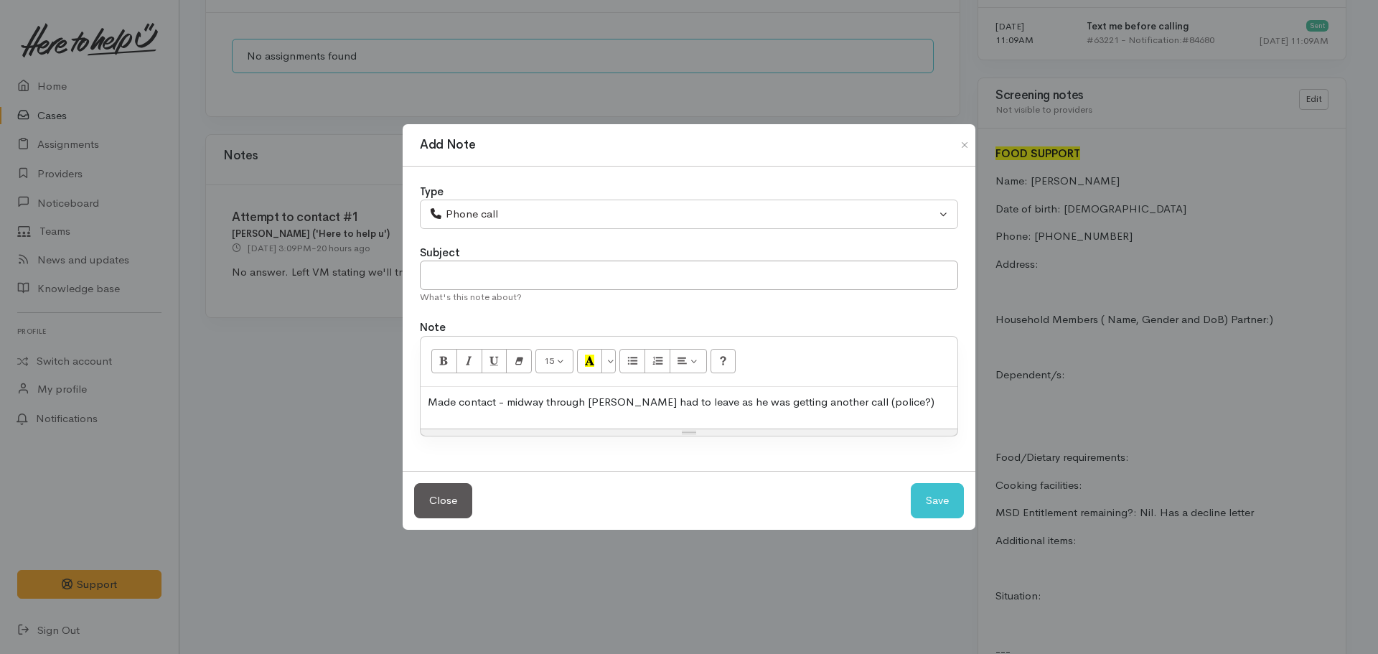
click at [919, 388] on div "Made contact - midway through call, Anthony had to leave as he was getting anot…" at bounding box center [689, 408] width 537 height 42
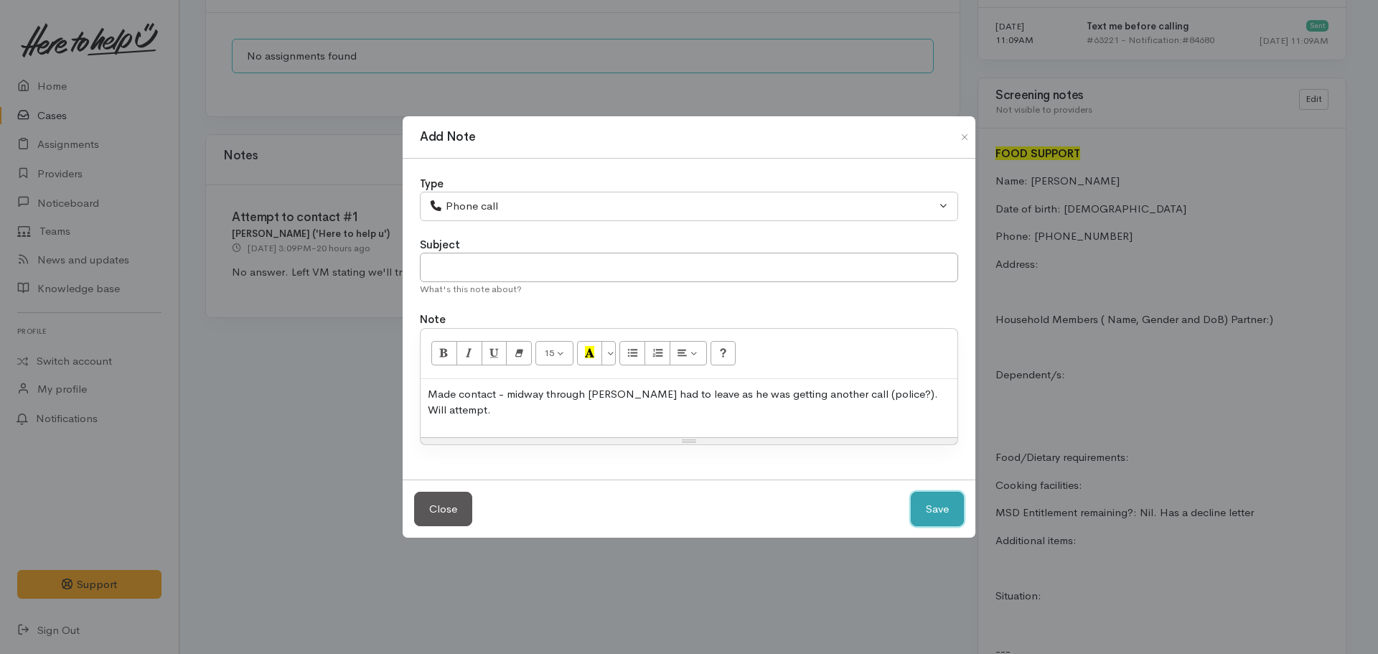
click at [911, 492] on button "Save" at bounding box center [937, 509] width 53 height 35
select select "1"
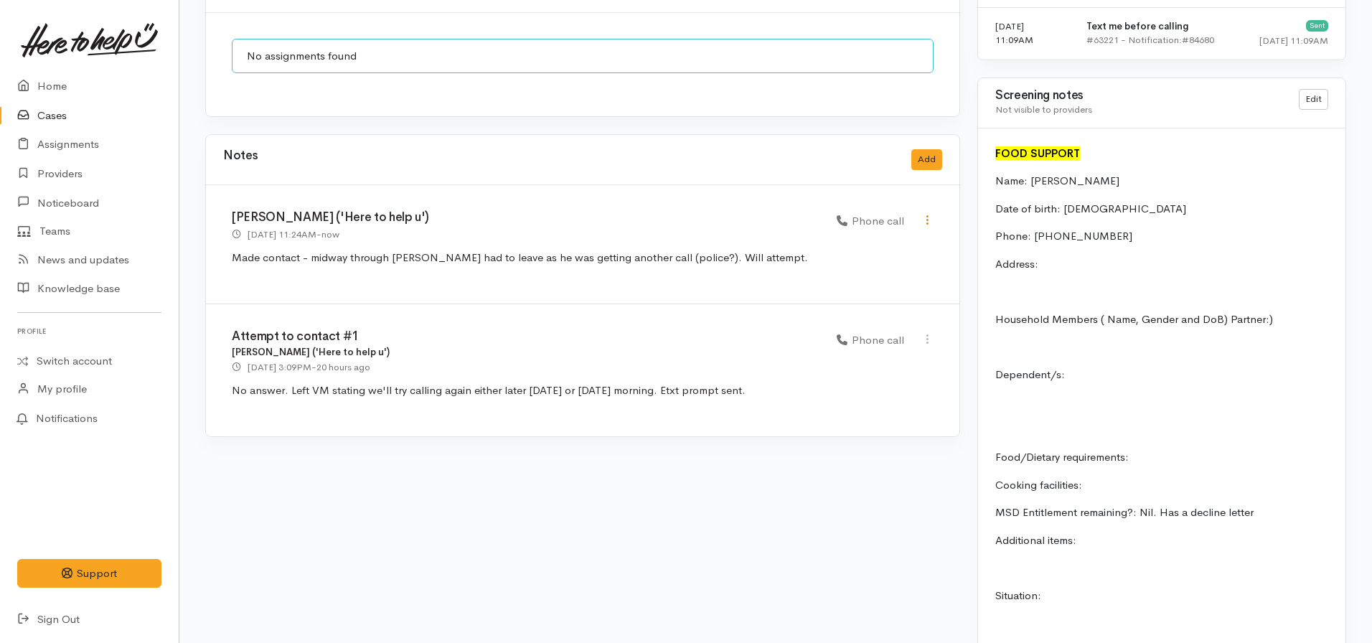
drag, startPoint x: 931, startPoint y: 204, endPoint x: 922, endPoint y: 208, distance: 9.6
click at [930, 214] on icon at bounding box center [927, 220] width 12 height 12
click at [861, 237] on link "Edit" at bounding box center [876, 248] width 113 height 22
select select "3"
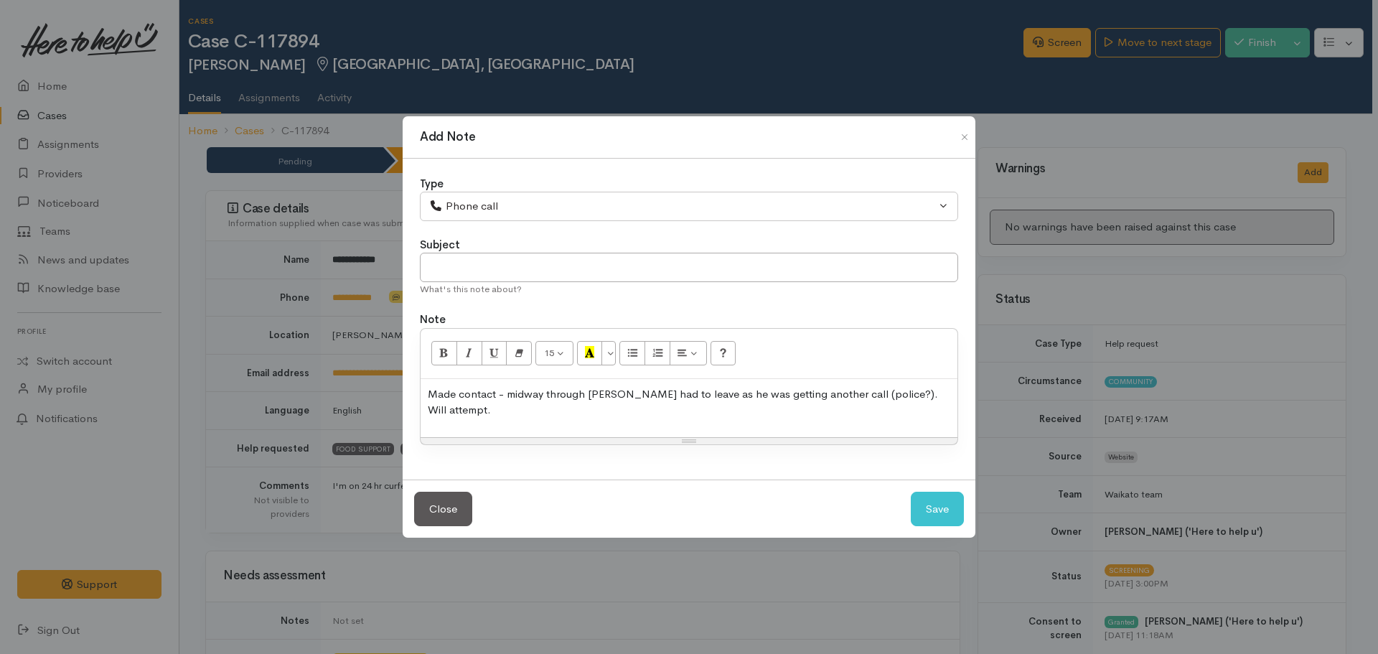
click at [499, 410] on p "Made contact - midway through call, Anthony had to leave as he was getting anot…" at bounding box center [689, 402] width 522 height 32
click at [938, 520] on button "Save" at bounding box center [937, 509] width 53 height 35
select select "1"
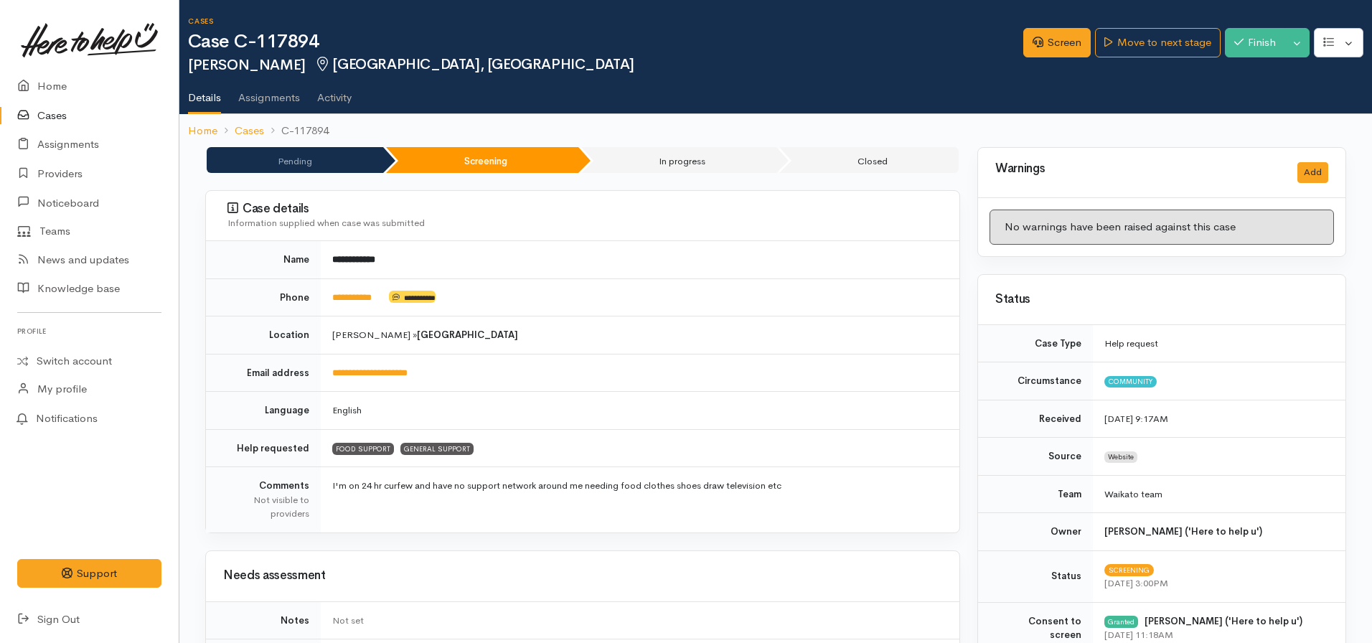
click at [625, 307] on td "**********" at bounding box center [640, 297] width 639 height 38
click at [358, 297] on link "**********" at bounding box center [351, 297] width 39 height 9
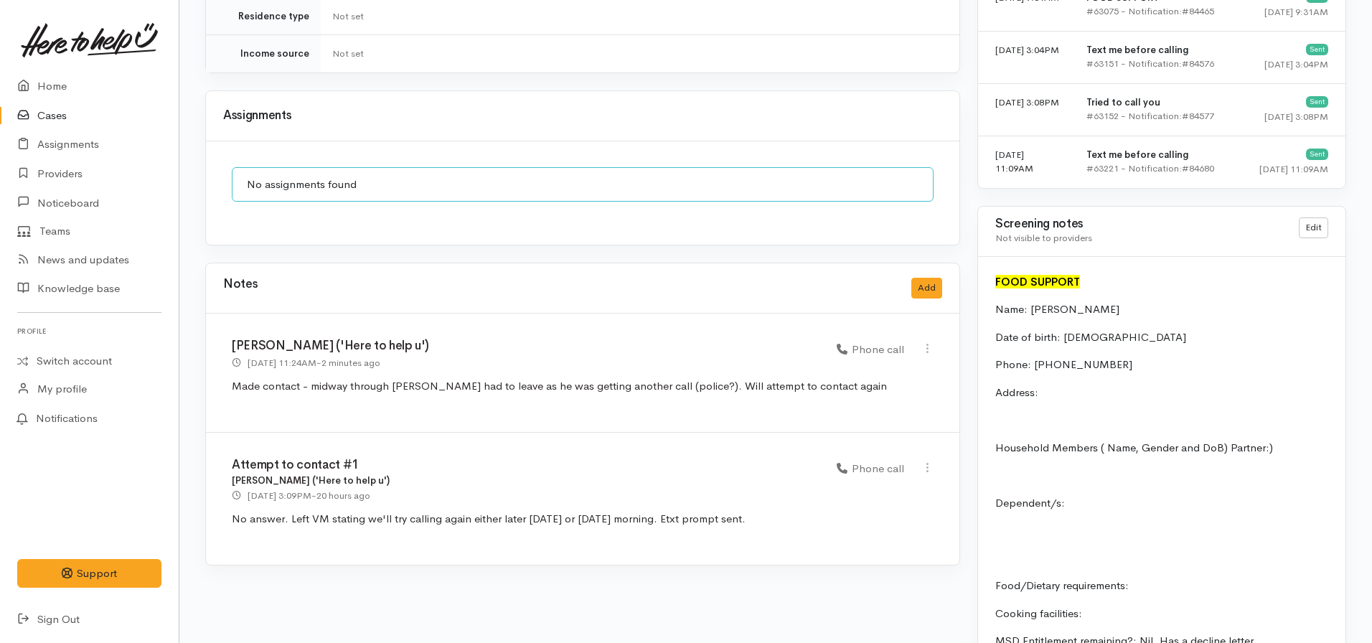
scroll to position [1220, 0]
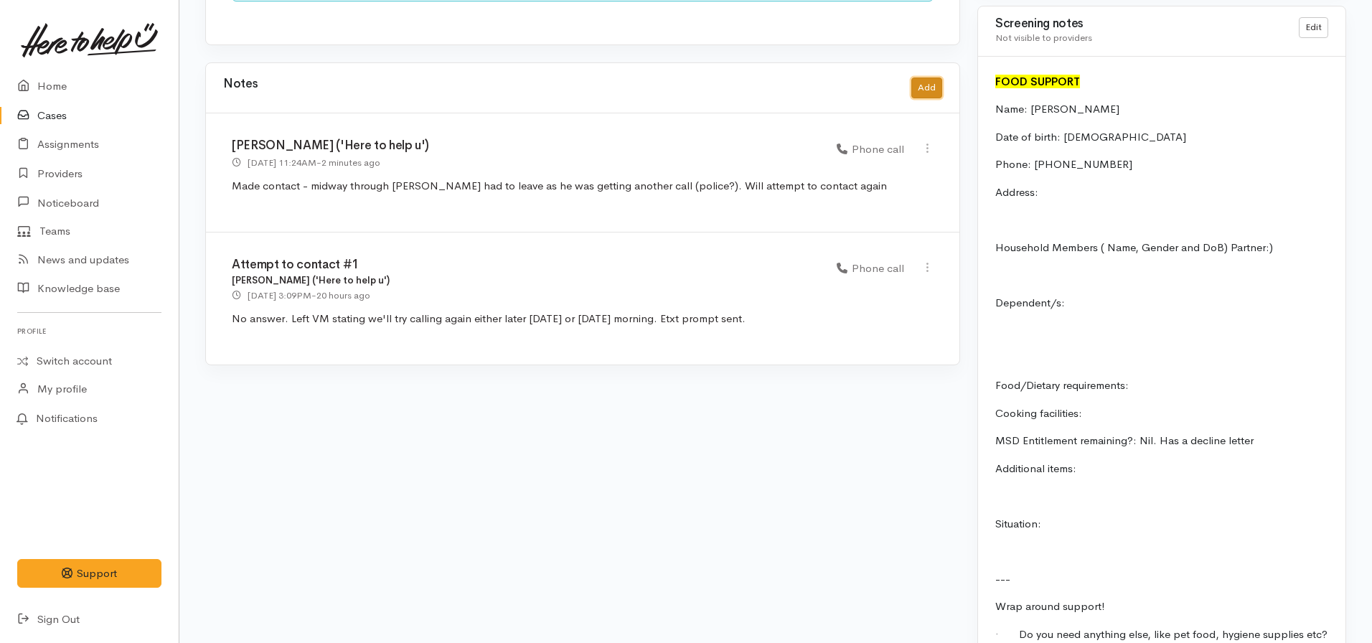
click at [923, 78] on button "Add" at bounding box center [926, 88] width 31 height 21
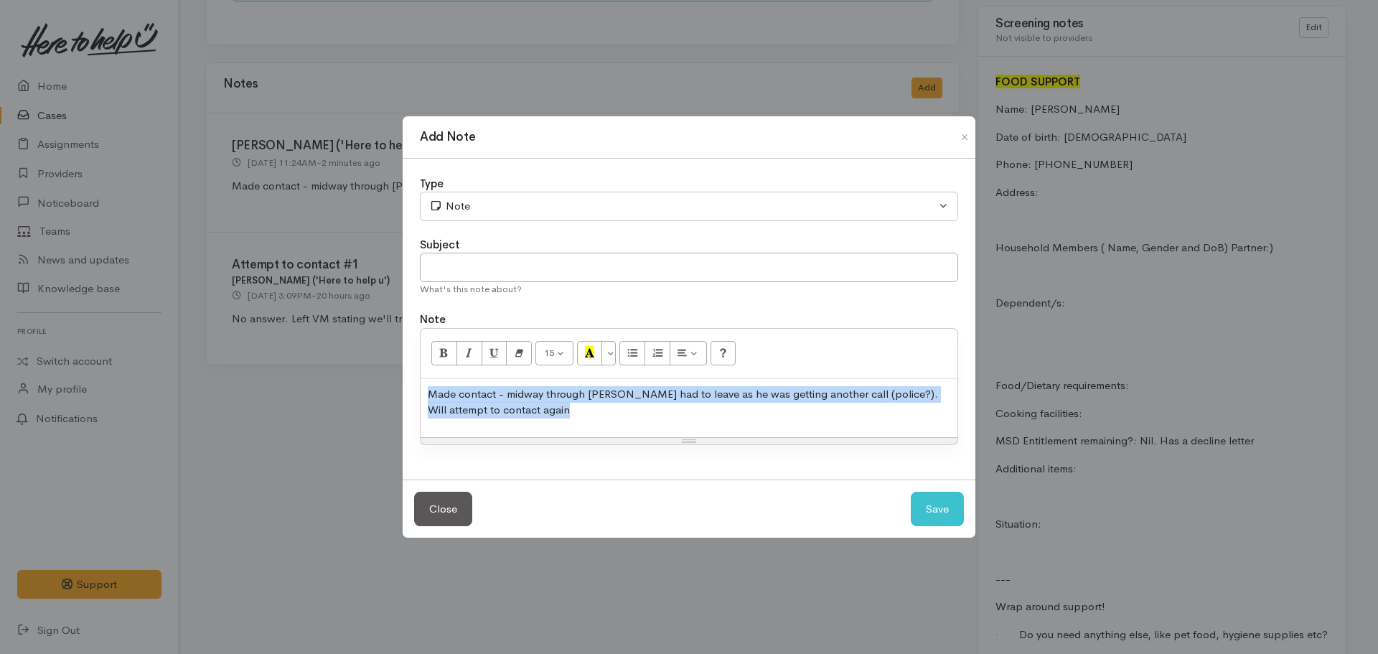
drag, startPoint x: 574, startPoint y: 426, endPoint x: 321, endPoint y: 367, distance: 260.2
click at [320, 372] on div "Add Note Type Correspondence Discussion Email Note Phone call SMS text message …" at bounding box center [689, 327] width 1378 height 654
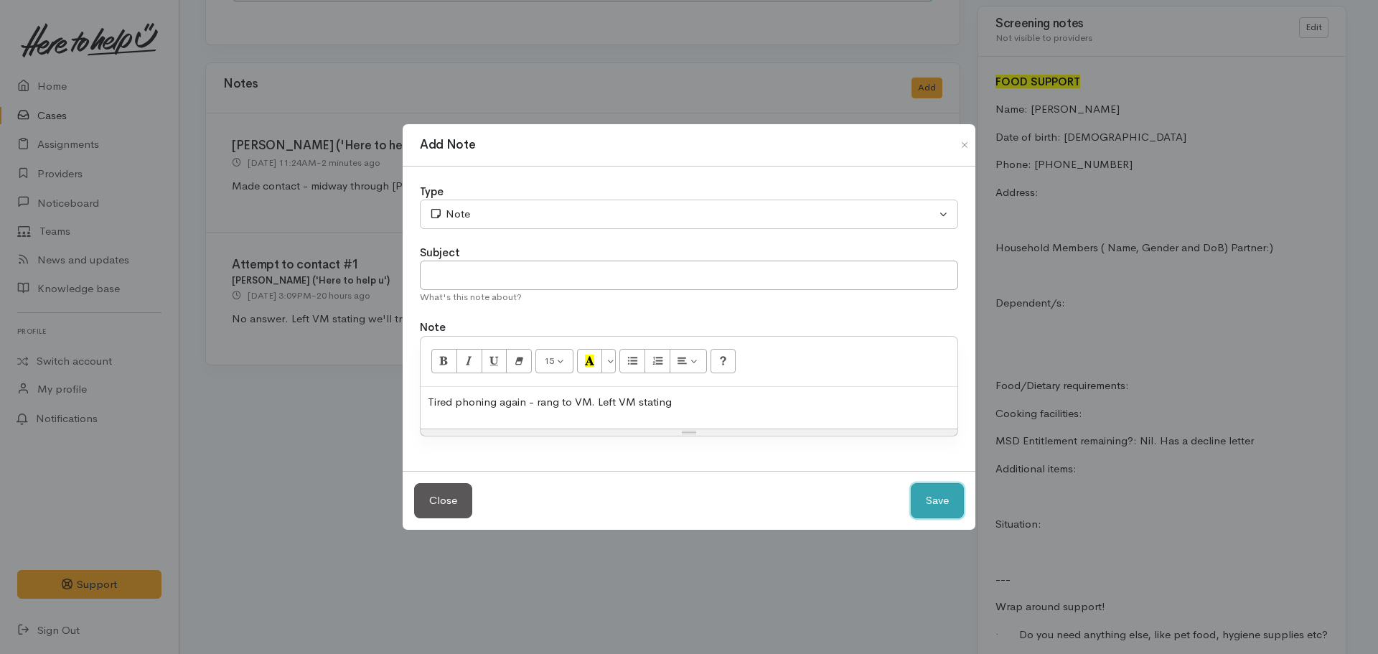
click at [931, 498] on button "Save" at bounding box center [937, 500] width 53 height 35
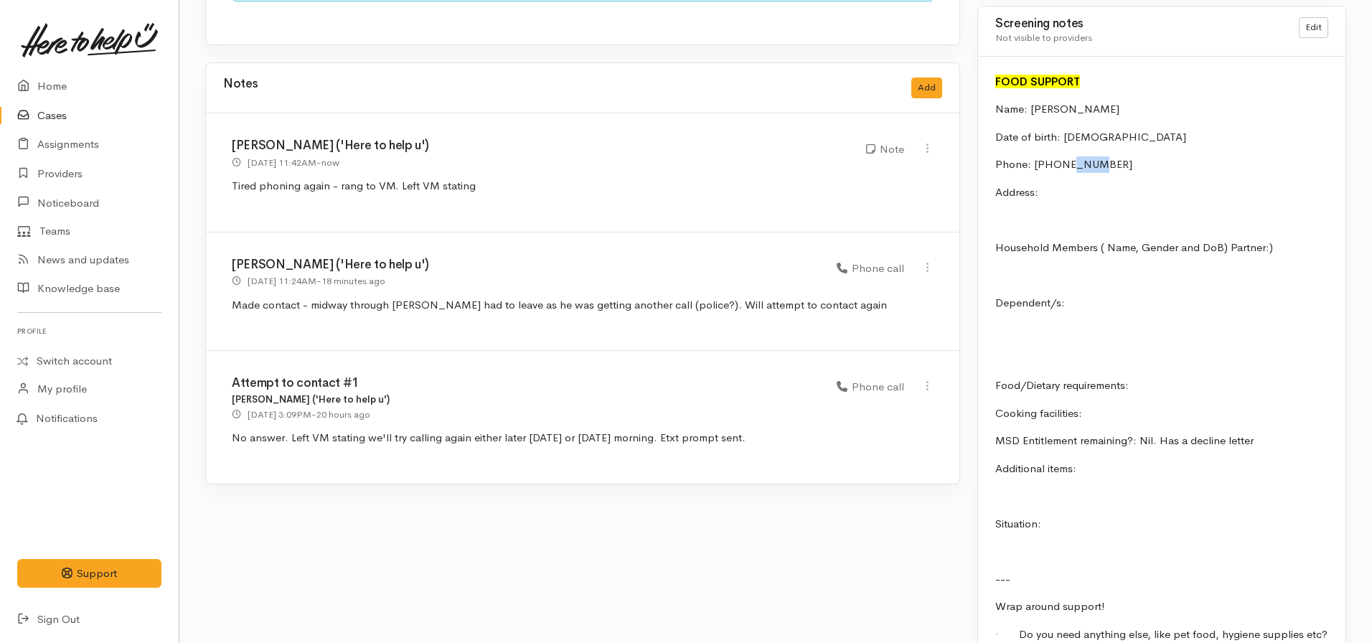
drag, startPoint x: 1110, startPoint y: 168, endPoint x: 990, endPoint y: 174, distance: 120.7
click at [1071, 165] on p "Phone: 0224341318" at bounding box center [1161, 164] width 333 height 17
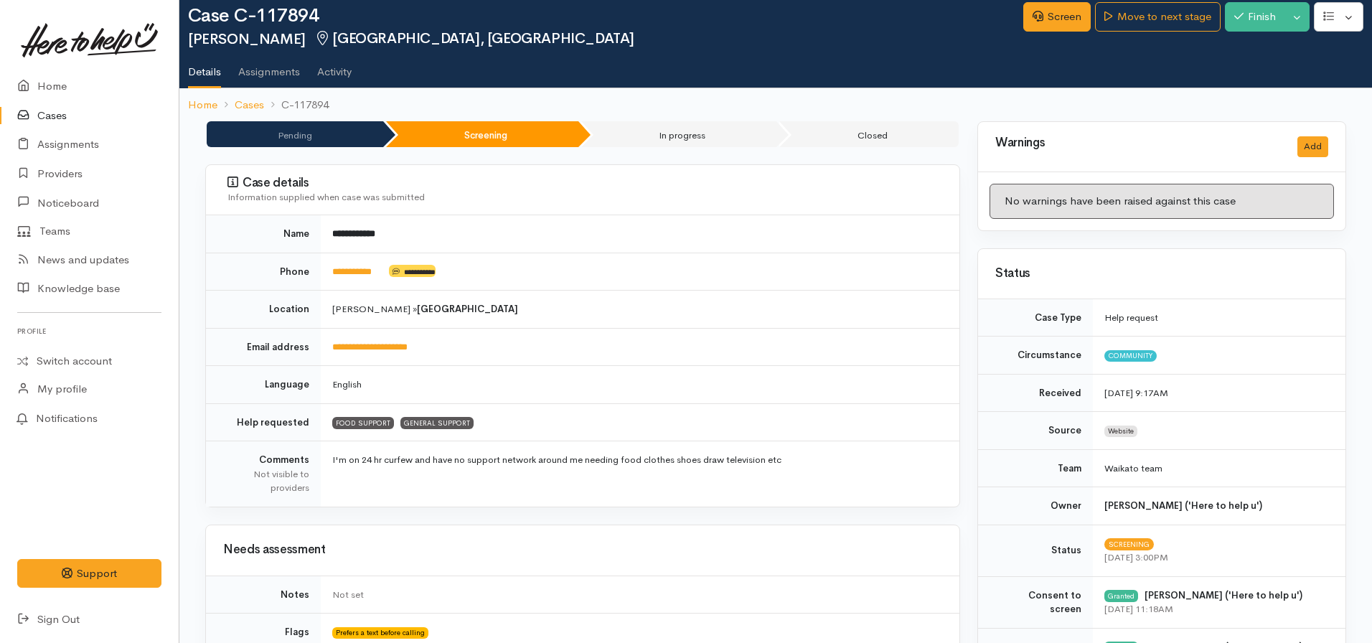
scroll to position [0, 0]
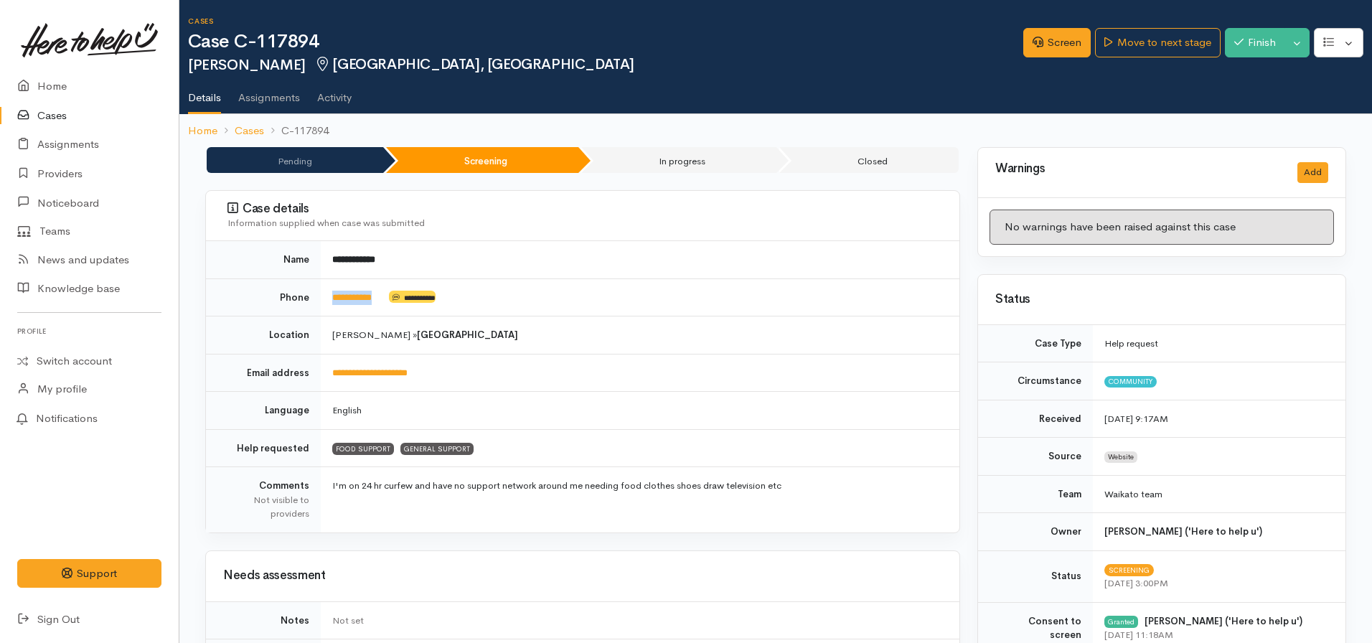
drag, startPoint x: 390, startPoint y: 295, endPoint x: 331, endPoint y: 298, distance: 58.9
click at [331, 298] on td "**********" at bounding box center [640, 297] width 639 height 38
copy td "**********"
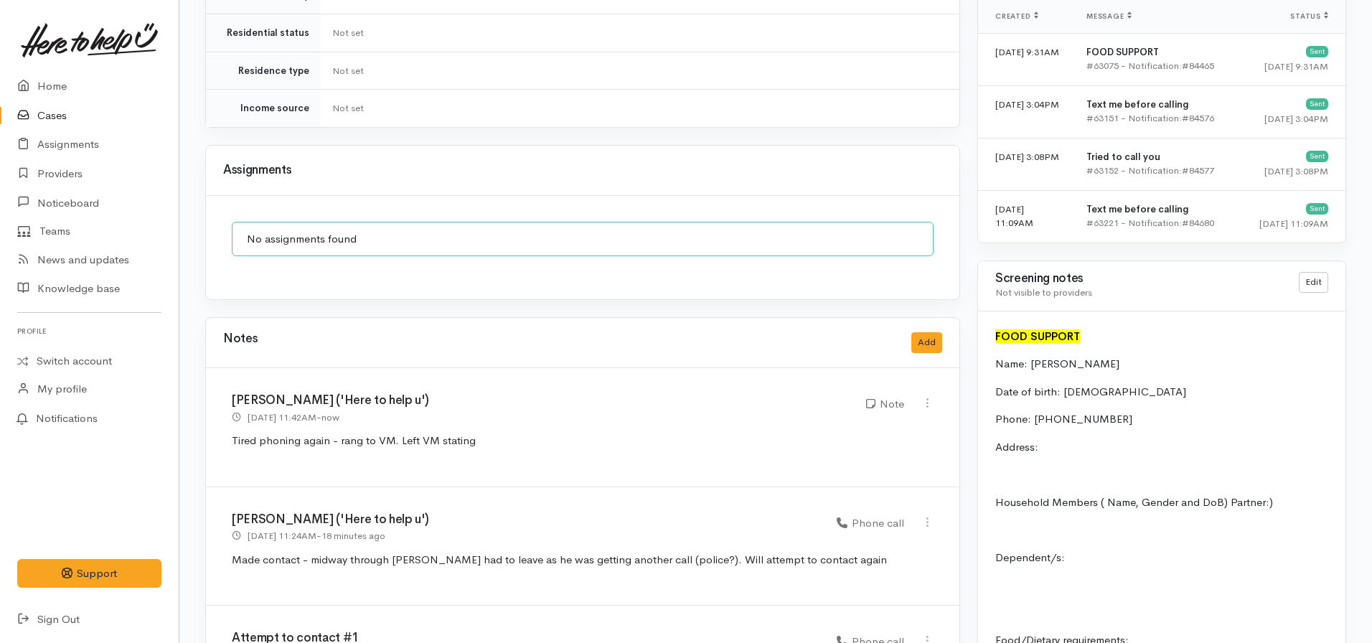
scroll to position [1220, 0]
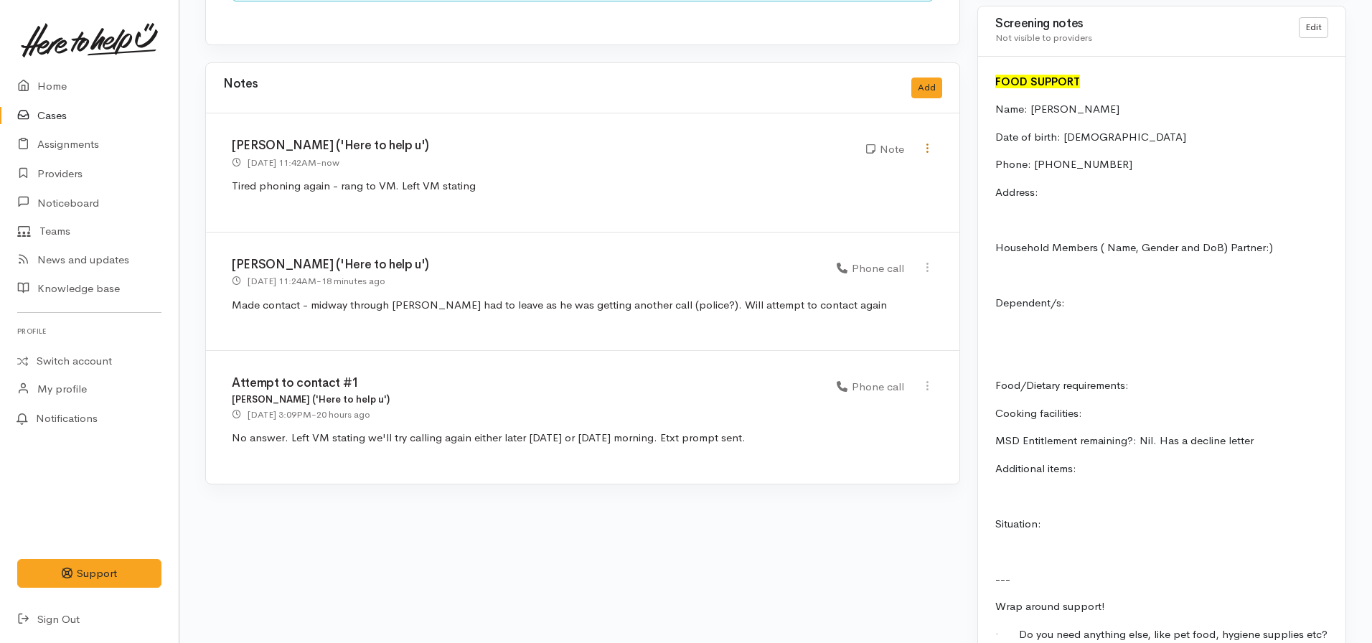
click at [926, 142] on icon at bounding box center [927, 148] width 12 height 12
click at [840, 165] on link "Edit" at bounding box center [876, 176] width 113 height 22
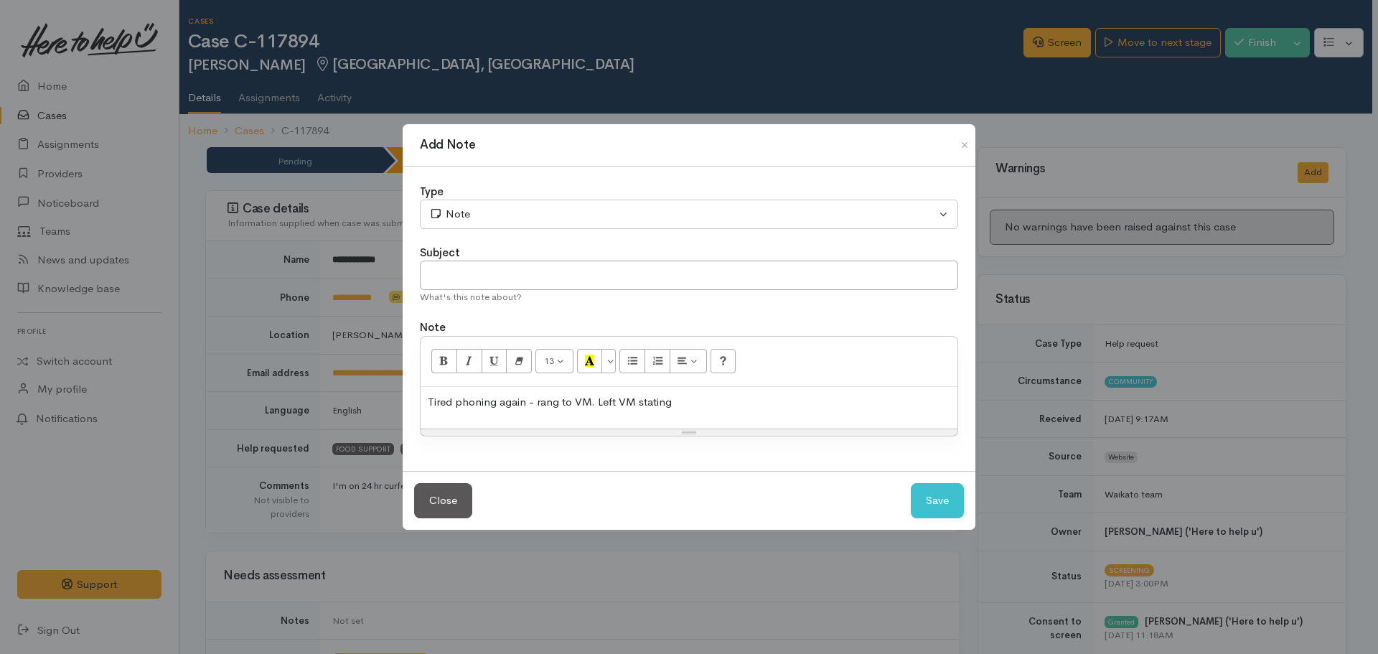
click at [696, 394] on p "Tired phoning again - rang to VM. Left VM stating" at bounding box center [689, 402] width 522 height 17
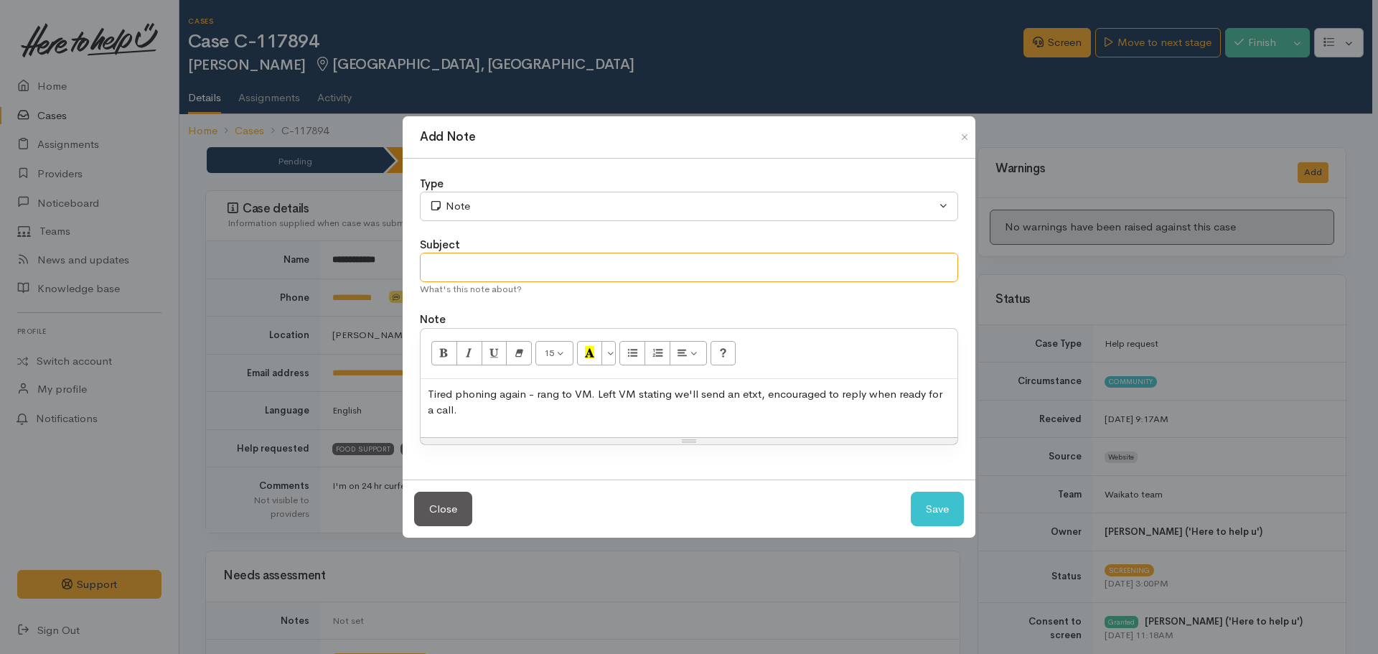
click at [475, 263] on input "text" at bounding box center [689, 267] width 538 height 29
type input "Attempt to follow up dropped call - no answer"
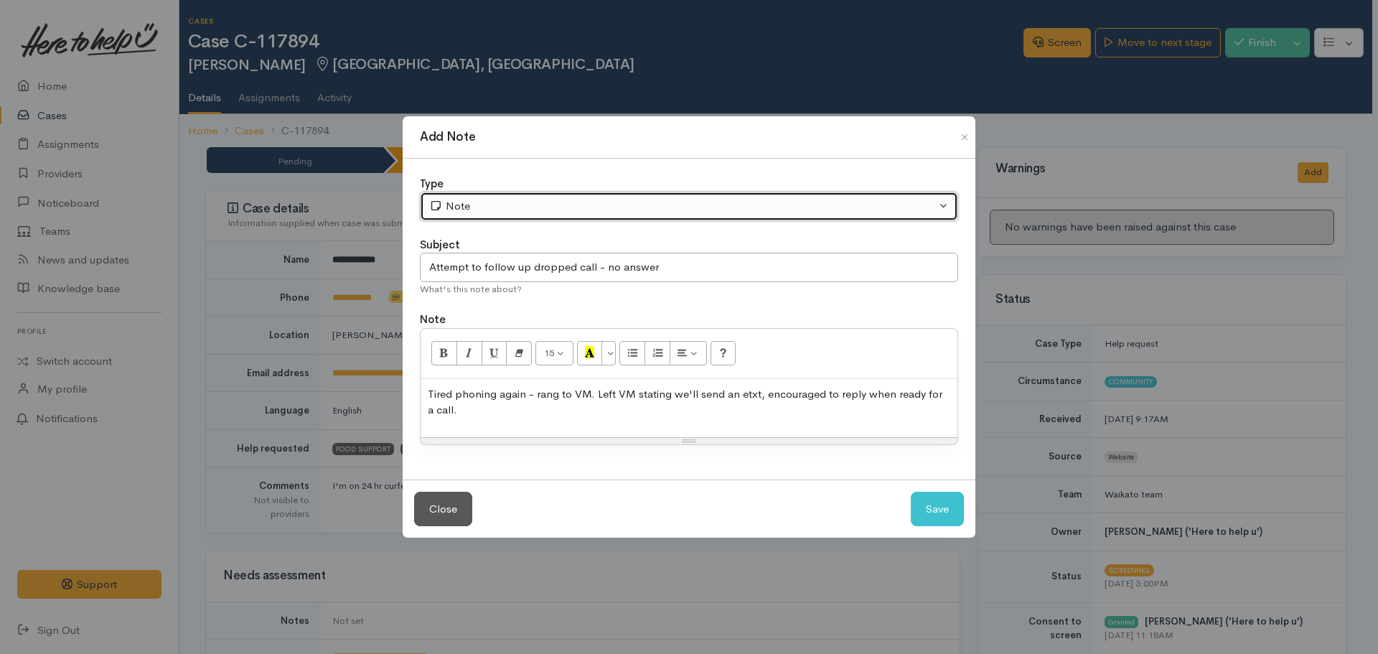
click at [511, 212] on div "Note" at bounding box center [682, 206] width 507 height 17
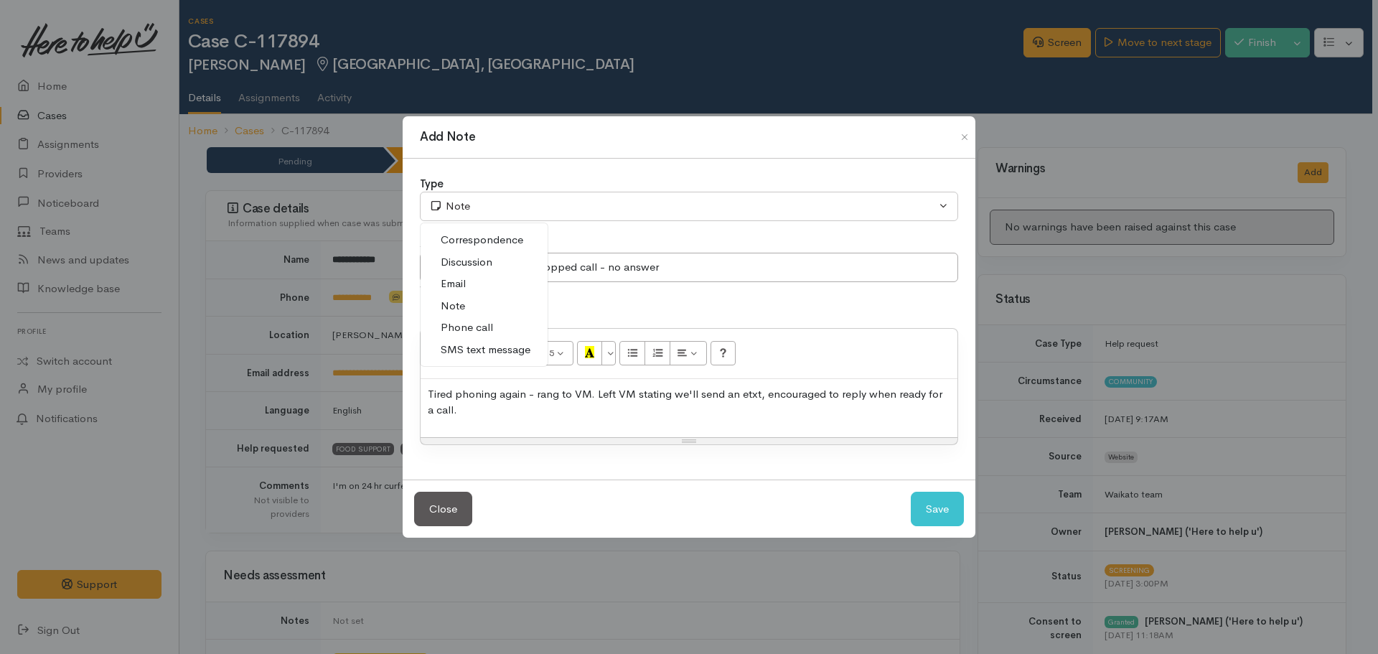
click at [473, 321] on span "Phone call" at bounding box center [467, 327] width 52 height 17
select select "3"
click at [959, 512] on button "Save" at bounding box center [937, 509] width 53 height 35
select select "1"
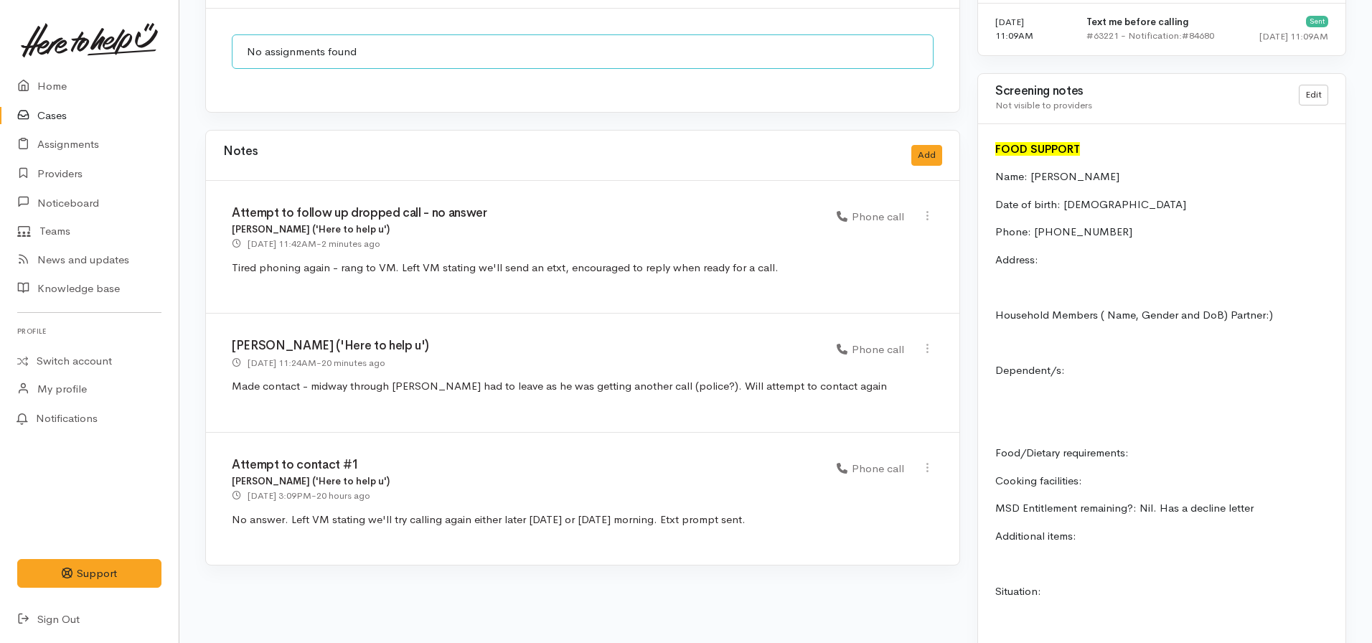
scroll to position [1005, 0]
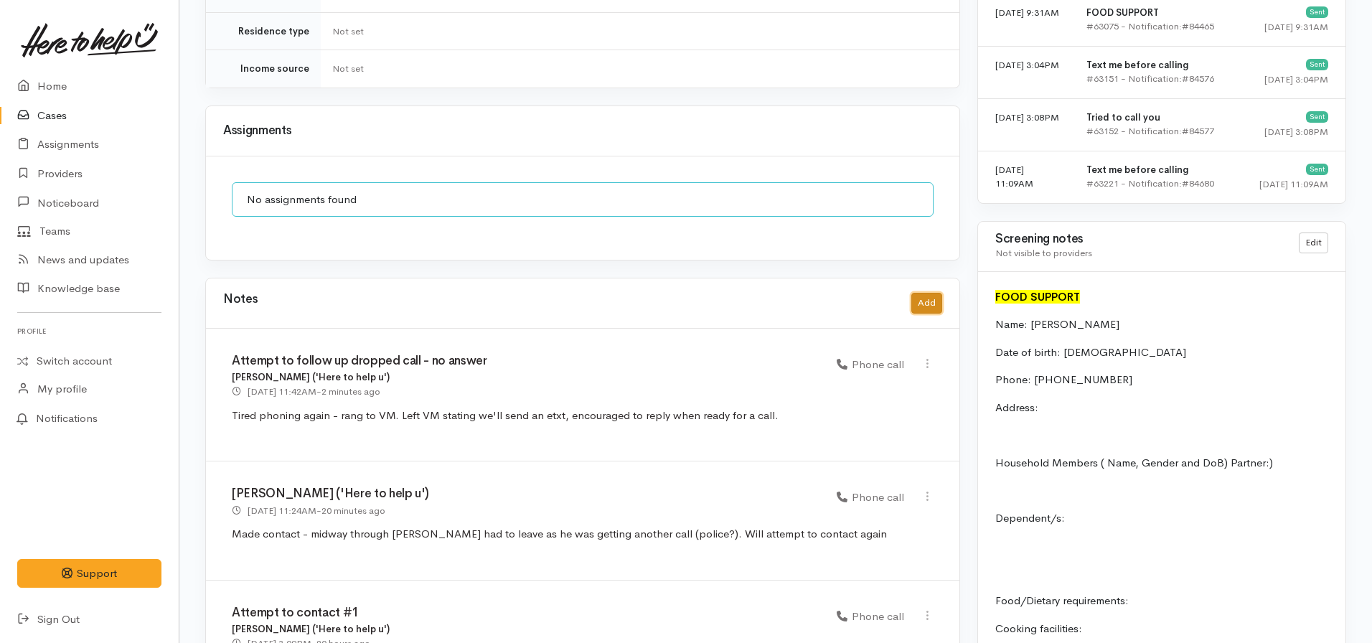
click at [939, 293] on button "Add" at bounding box center [926, 303] width 31 height 21
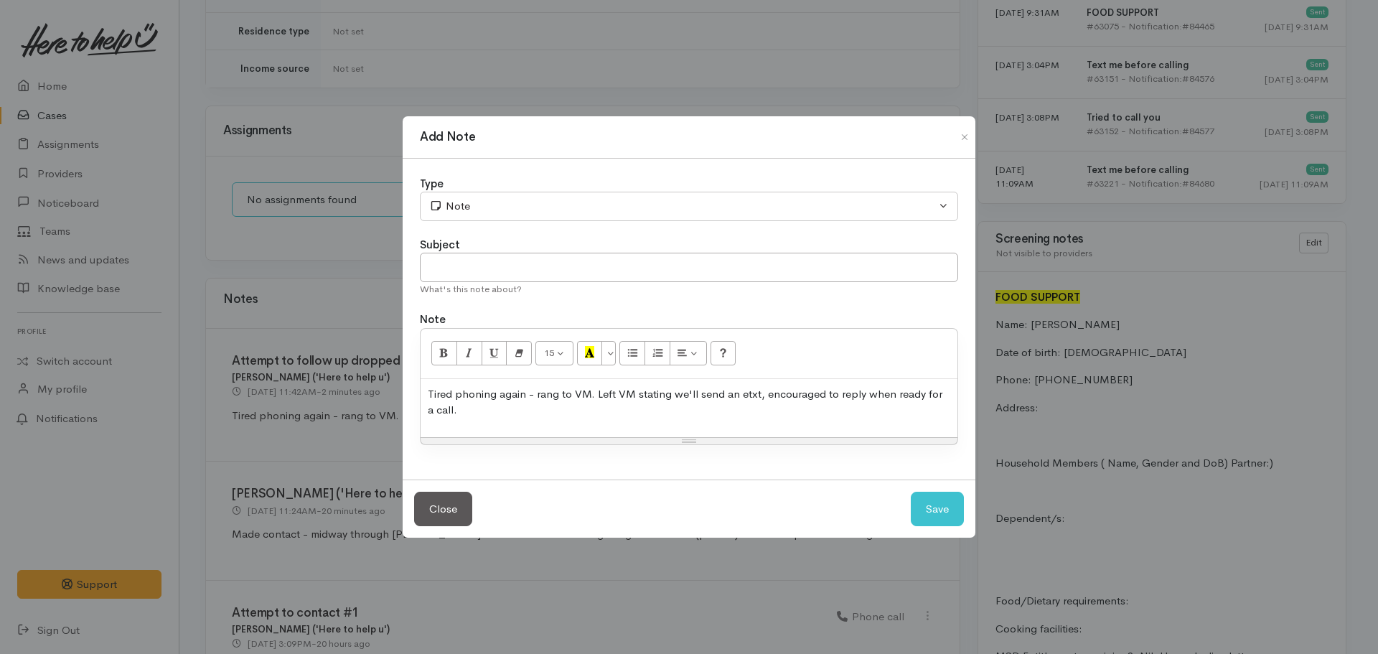
click at [622, 396] on p "Tired phoning again - rang to VM. Left VM stating we'll send an etxt, encourage…" at bounding box center [689, 402] width 522 height 32
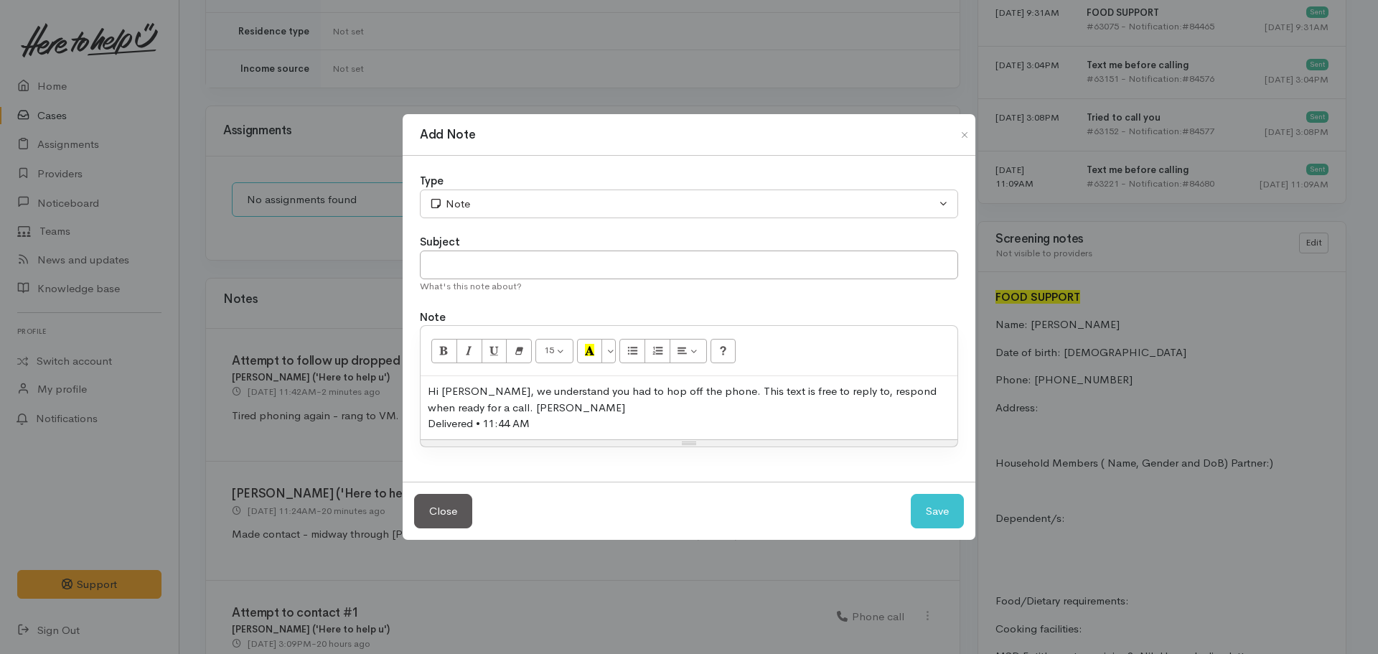
click at [628, 400] on div "Hi Anthony, we understand you had to hop off the phone. This text is free to re…" at bounding box center [689, 399] width 522 height 32
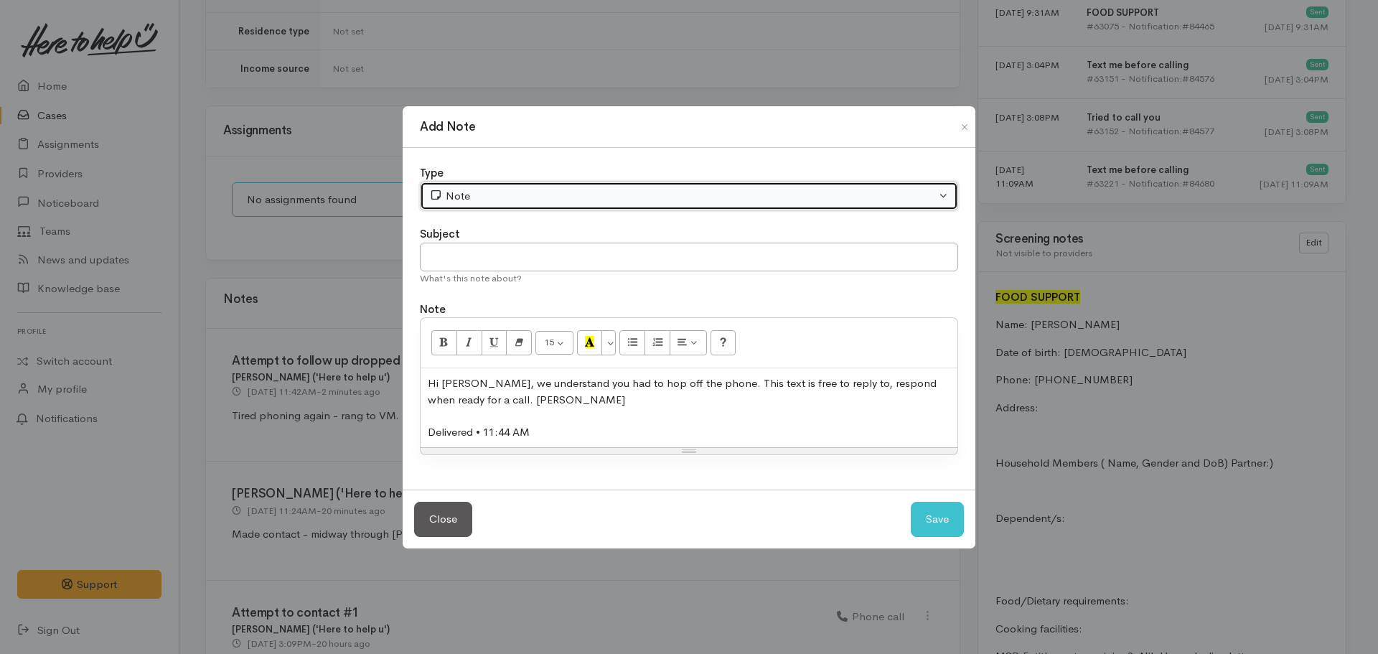
click at [485, 201] on div "Note" at bounding box center [682, 196] width 507 height 17
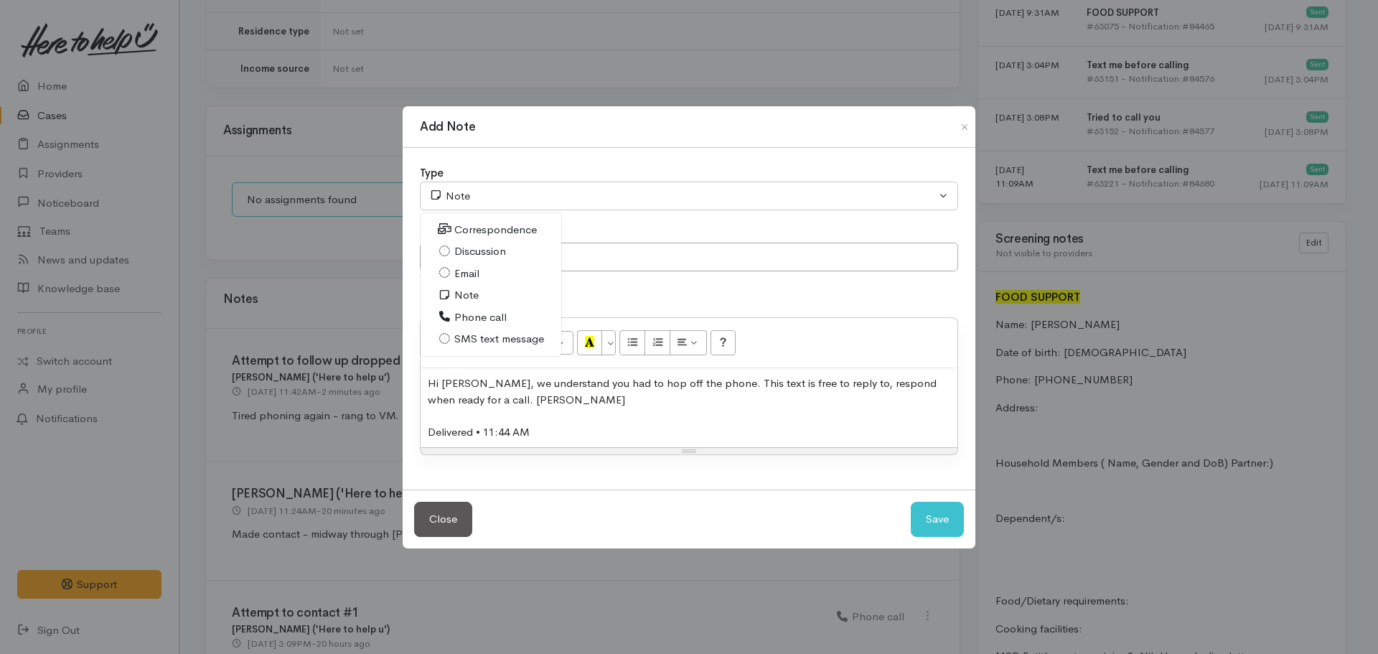
click at [486, 328] on link "SMS text message" at bounding box center [491, 339] width 141 height 22
click at [916, 508] on button "Save" at bounding box center [937, 519] width 53 height 35
select select "1"
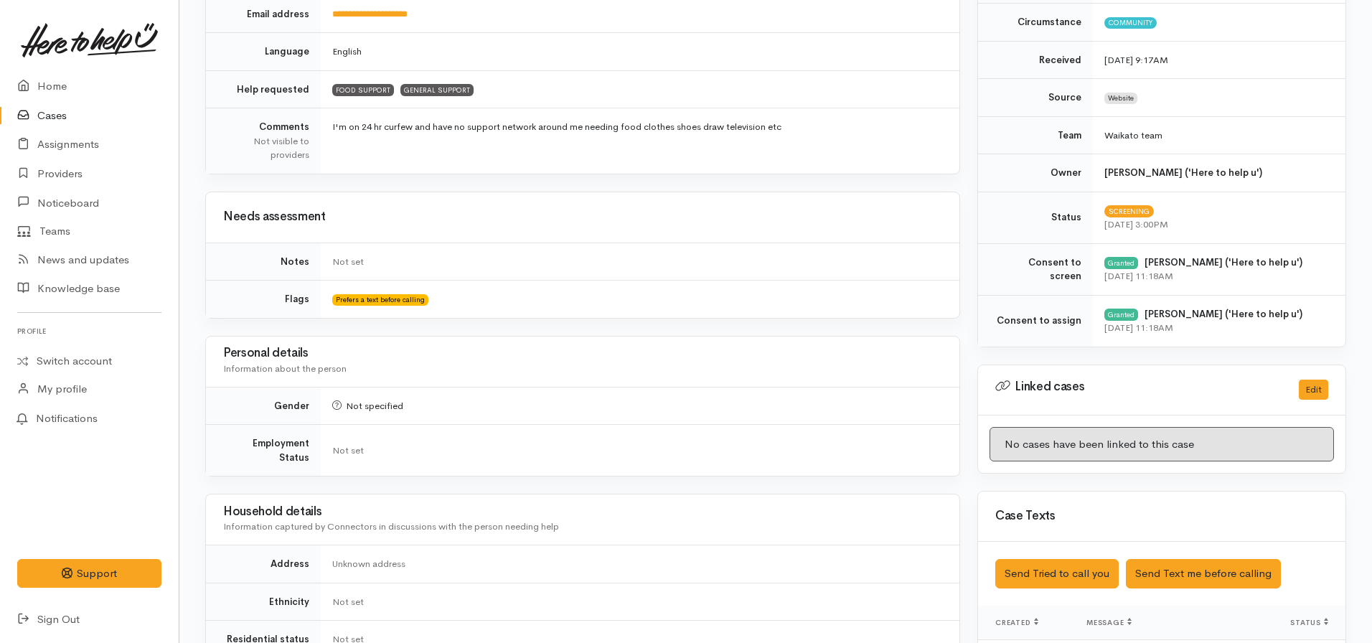
scroll to position [0, 0]
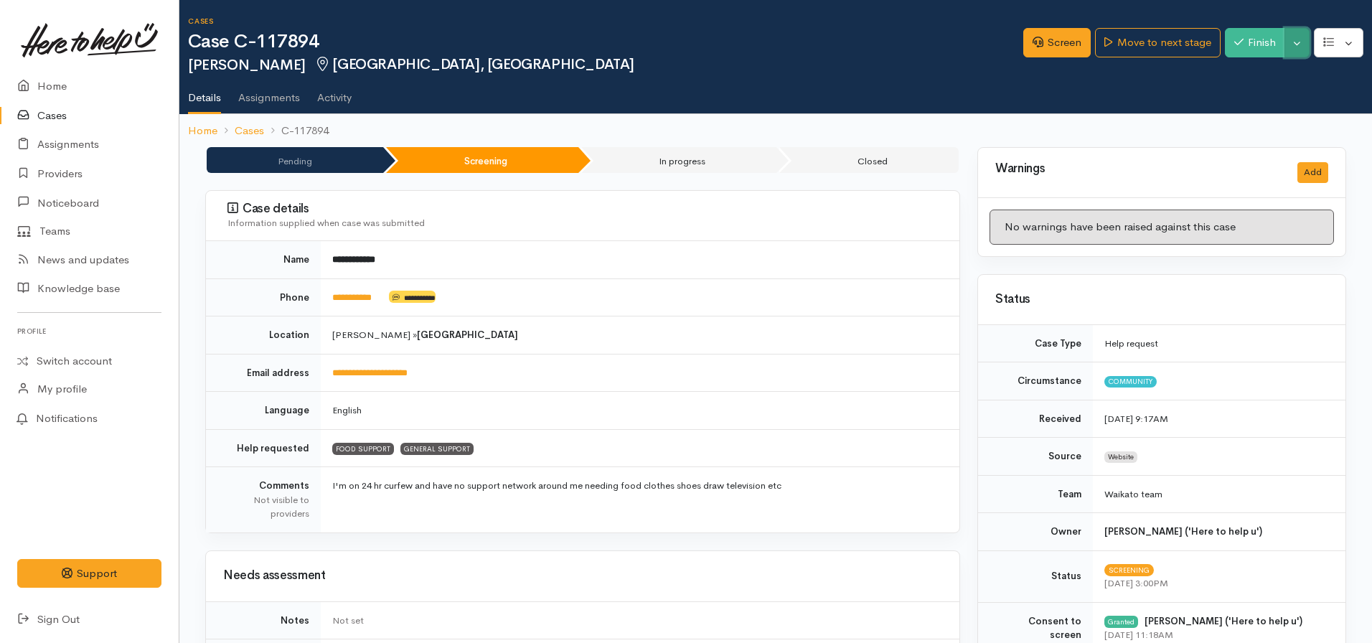
click at [1292, 47] on button "Toggle Dropdown" at bounding box center [1297, 42] width 25 height 29
click at [1041, 116] on ol "Home Cases C-117894" at bounding box center [775, 131] width 1175 height 34
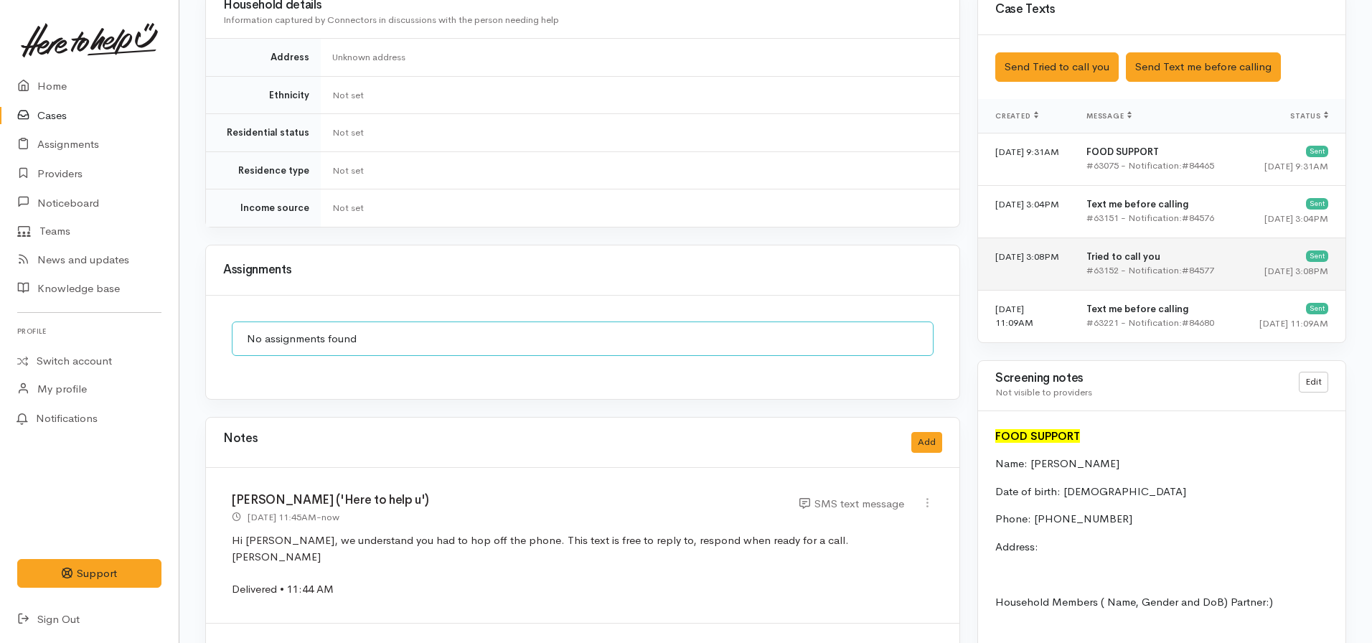
scroll to position [789, 0]
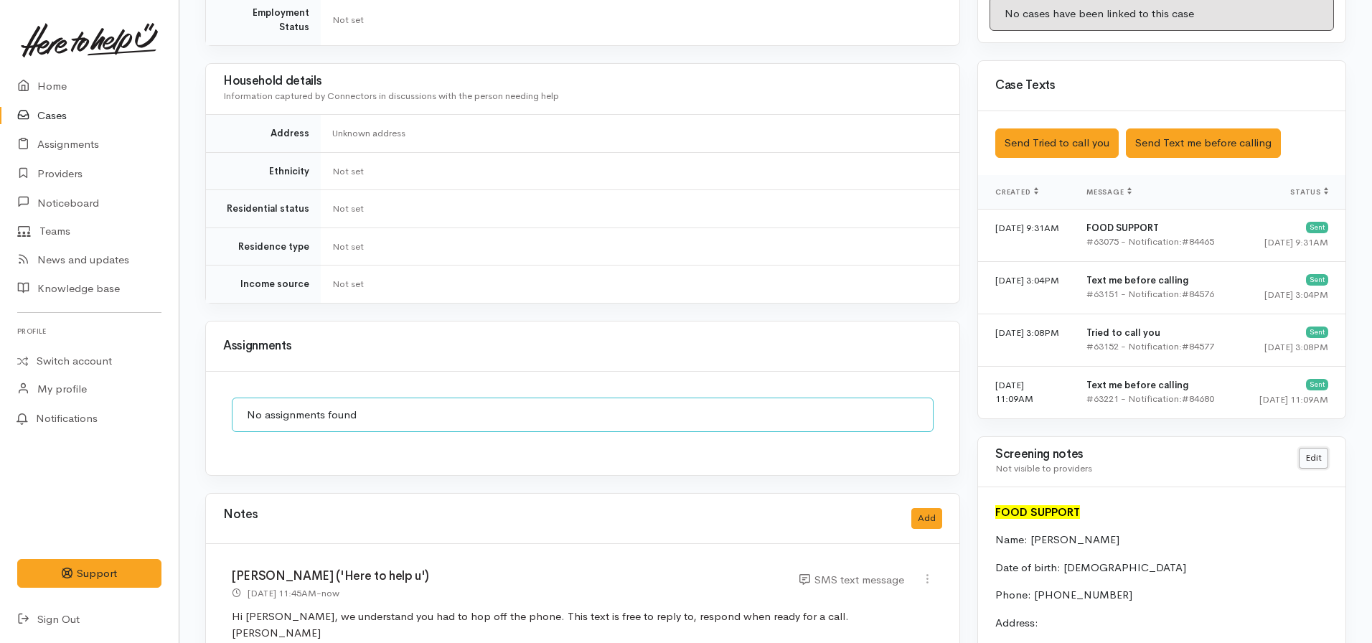
click at [1305, 451] on link "Edit" at bounding box center [1313, 458] width 29 height 21
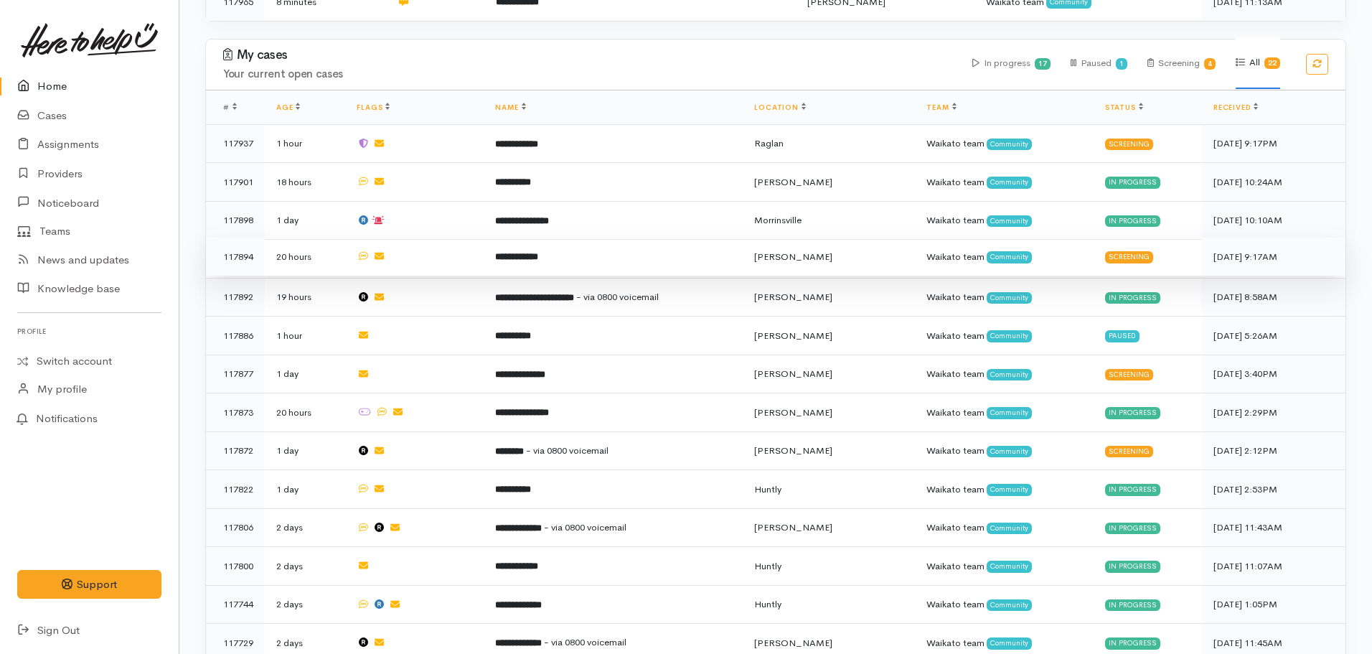
scroll to position [718, 0]
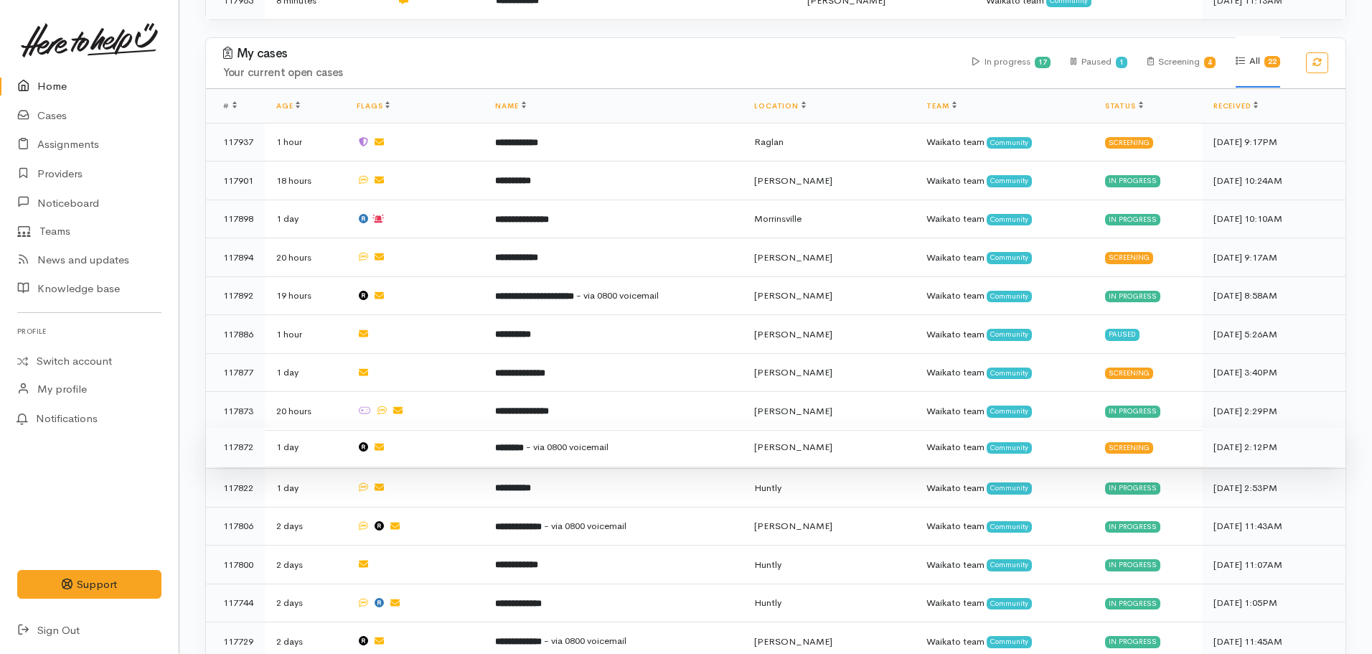
click at [537, 444] on td "******** - via 0800 voicemail" at bounding box center [613, 447] width 259 height 39
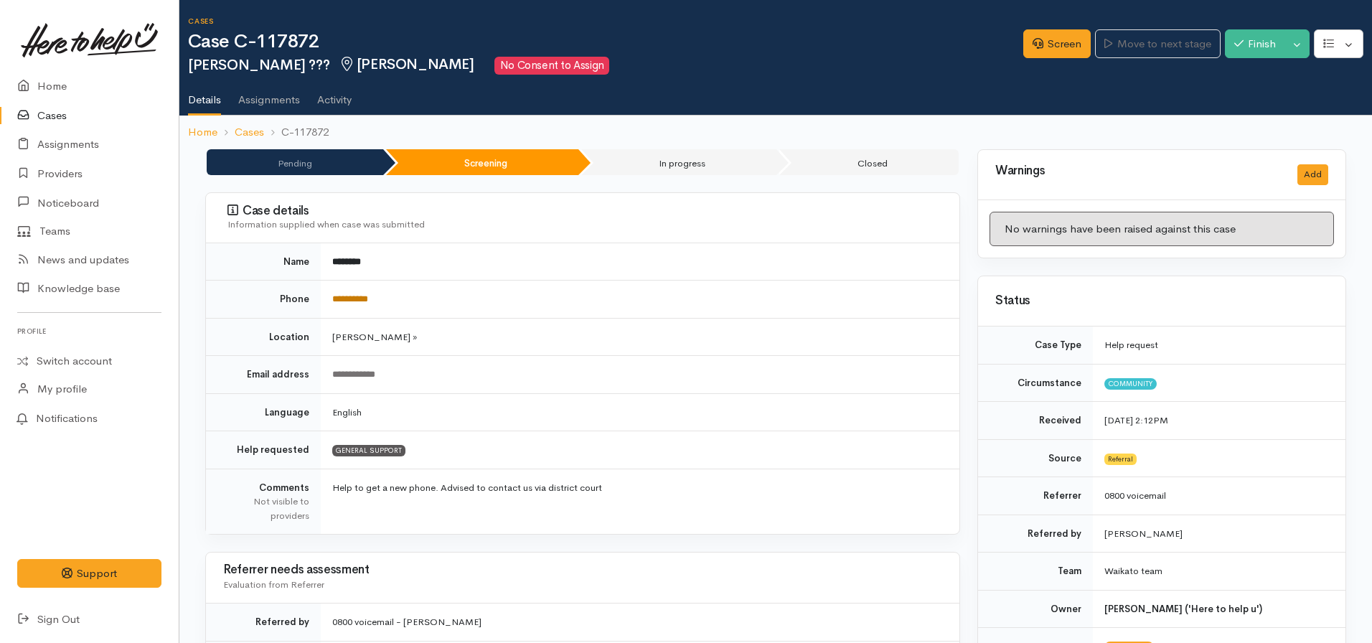
click at [362, 303] on link "**********" at bounding box center [350, 298] width 36 height 9
click at [362, 298] on link "**********" at bounding box center [350, 298] width 36 height 9
click at [368, 304] on link "**********" at bounding box center [350, 298] width 36 height 9
click at [344, 296] on link "**********" at bounding box center [350, 298] width 36 height 9
click at [1336, 37] on button "button" at bounding box center [1339, 43] width 50 height 29
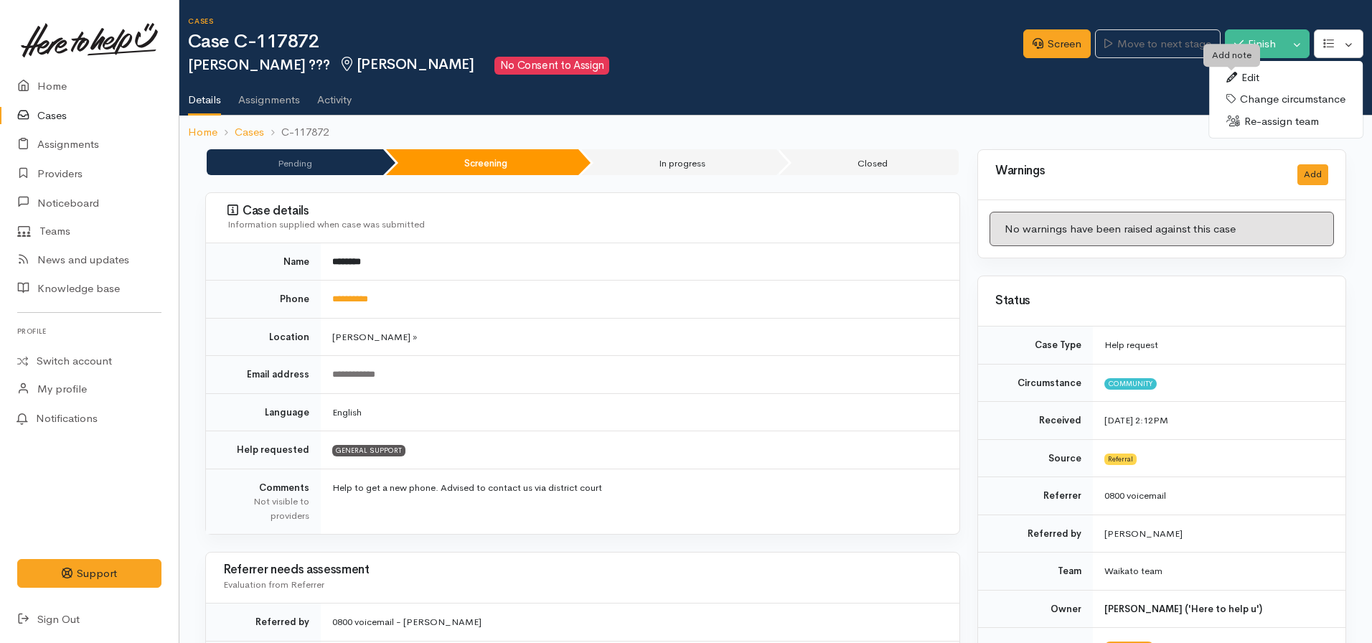
drag, startPoint x: 1236, startPoint y: 74, endPoint x: 1209, endPoint y: 88, distance: 29.8
click at [1236, 74] on icon at bounding box center [1231, 77] width 11 height 11
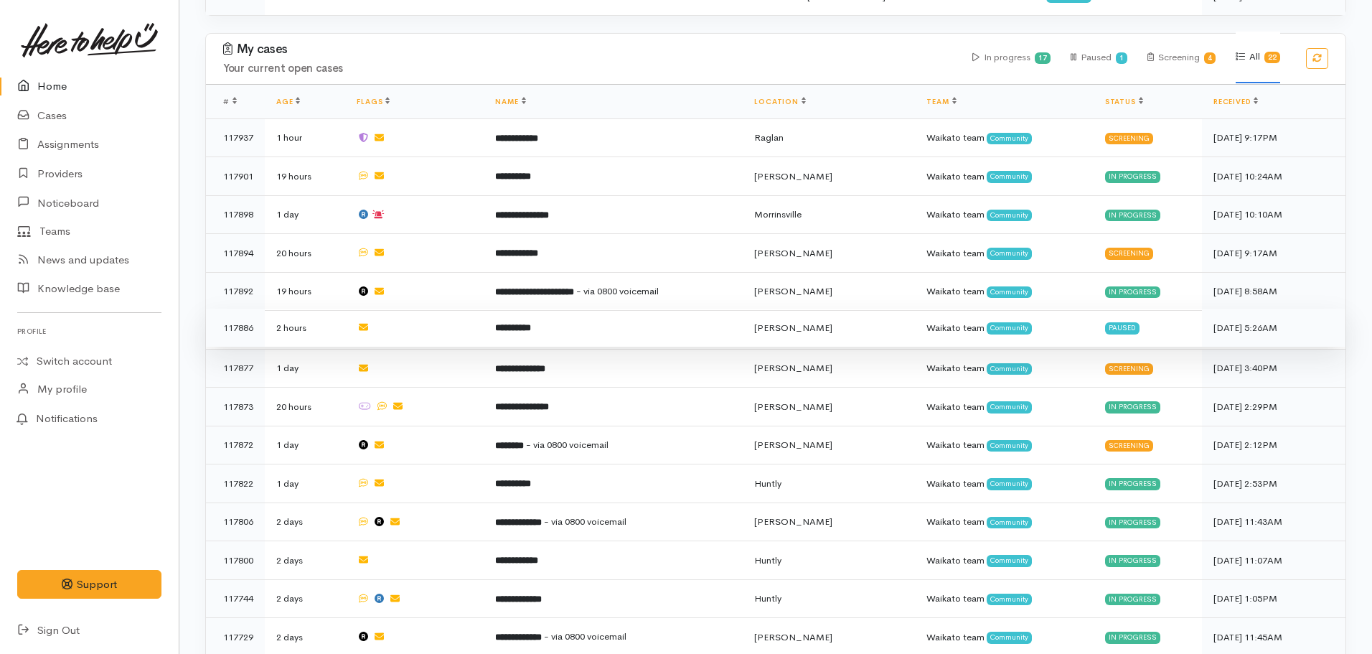
scroll to position [646, 0]
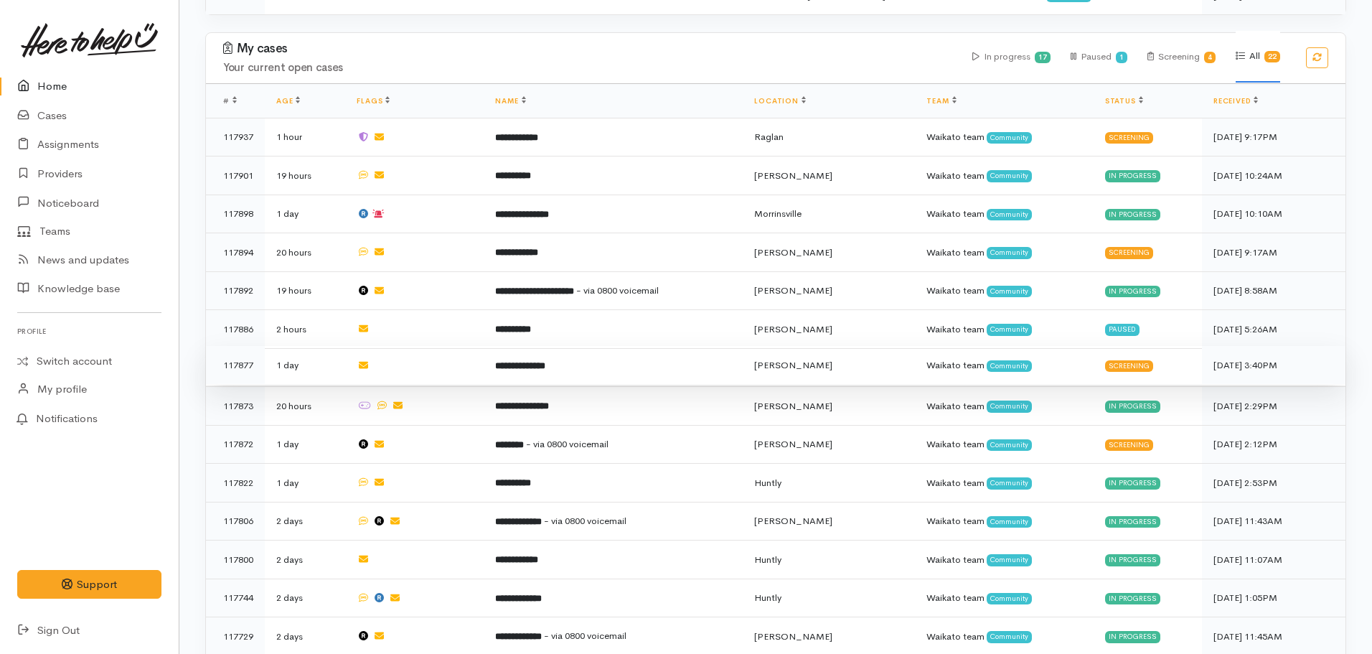
click at [545, 361] on b "**********" at bounding box center [520, 365] width 50 height 9
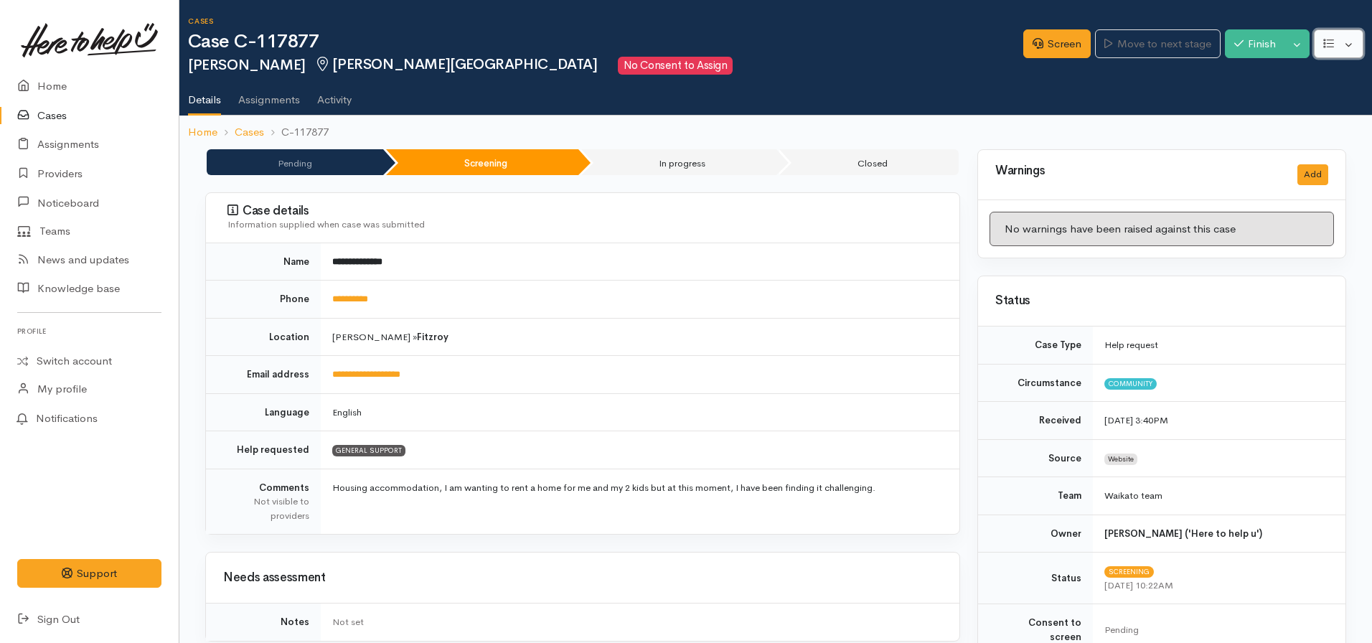
click at [1335, 50] on button "button" at bounding box center [1339, 43] width 50 height 29
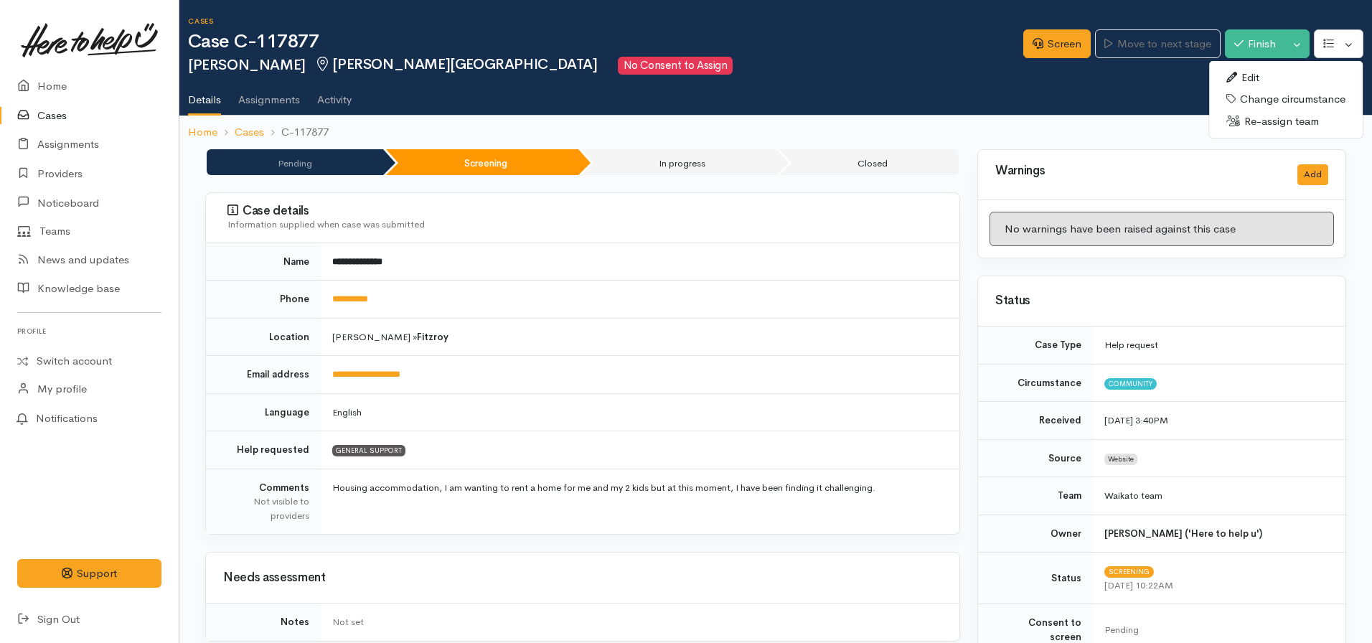
click at [1254, 123] on link "Re-assign team" at bounding box center [1286, 122] width 154 height 22
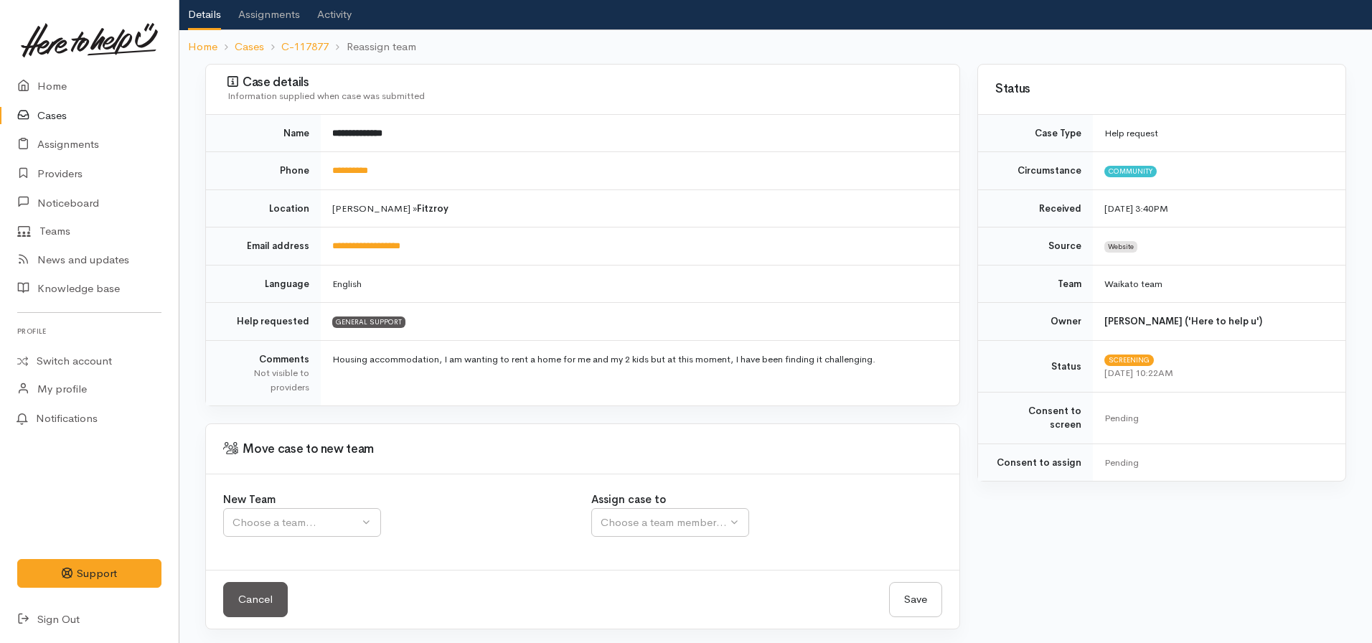
scroll to position [89, 0]
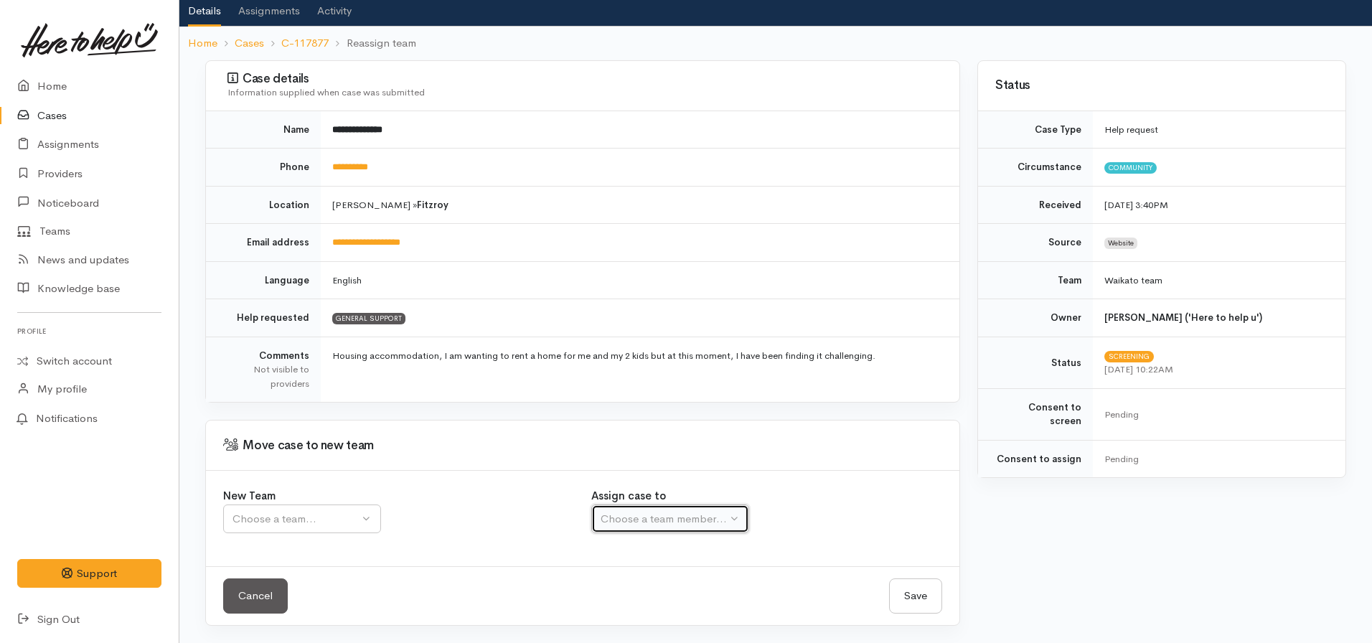
click at [628, 515] on div "Choose a team member..." at bounding box center [664, 519] width 126 height 17
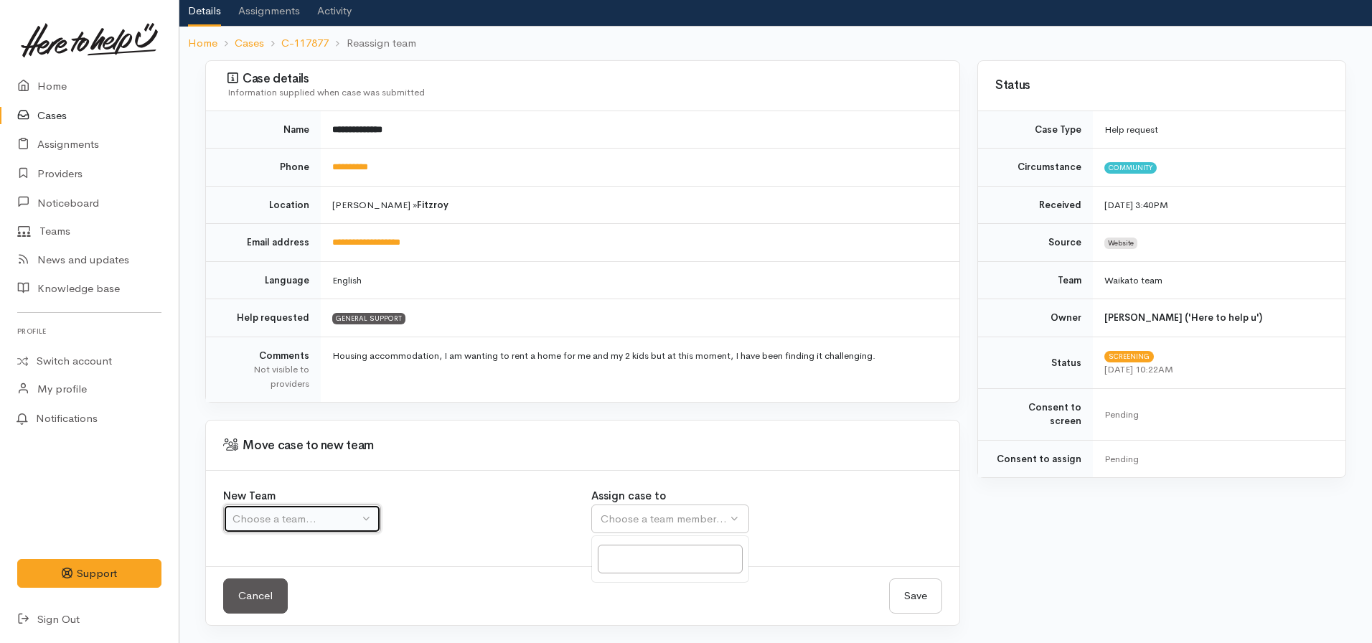
click at [346, 515] on div "Choose a team..." at bounding box center [296, 519] width 126 height 17
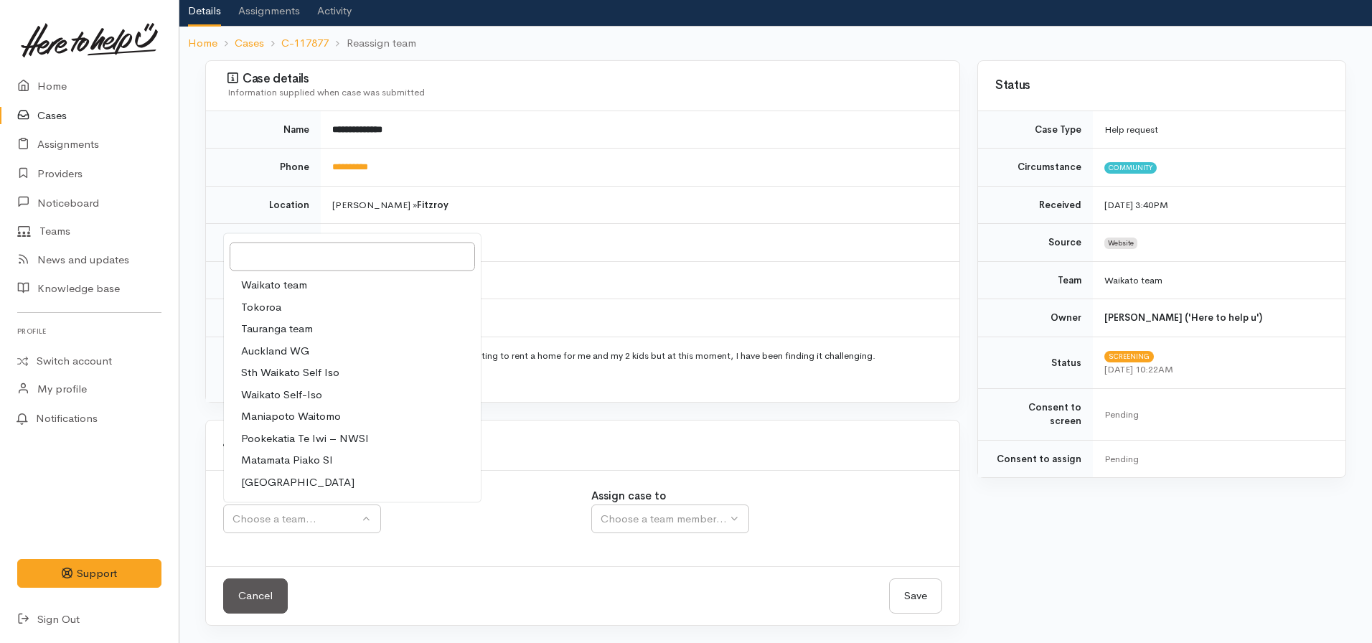
click at [289, 287] on span "Waikato team" at bounding box center [274, 285] width 66 height 17
select select "1"
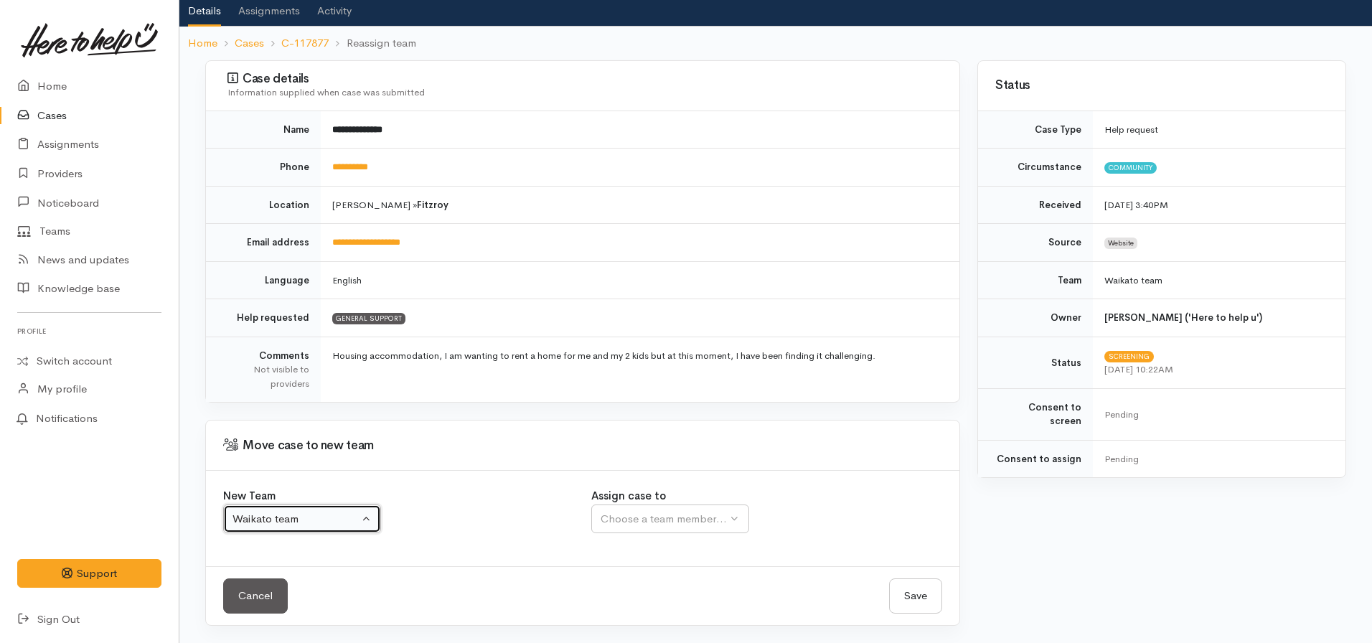
select select
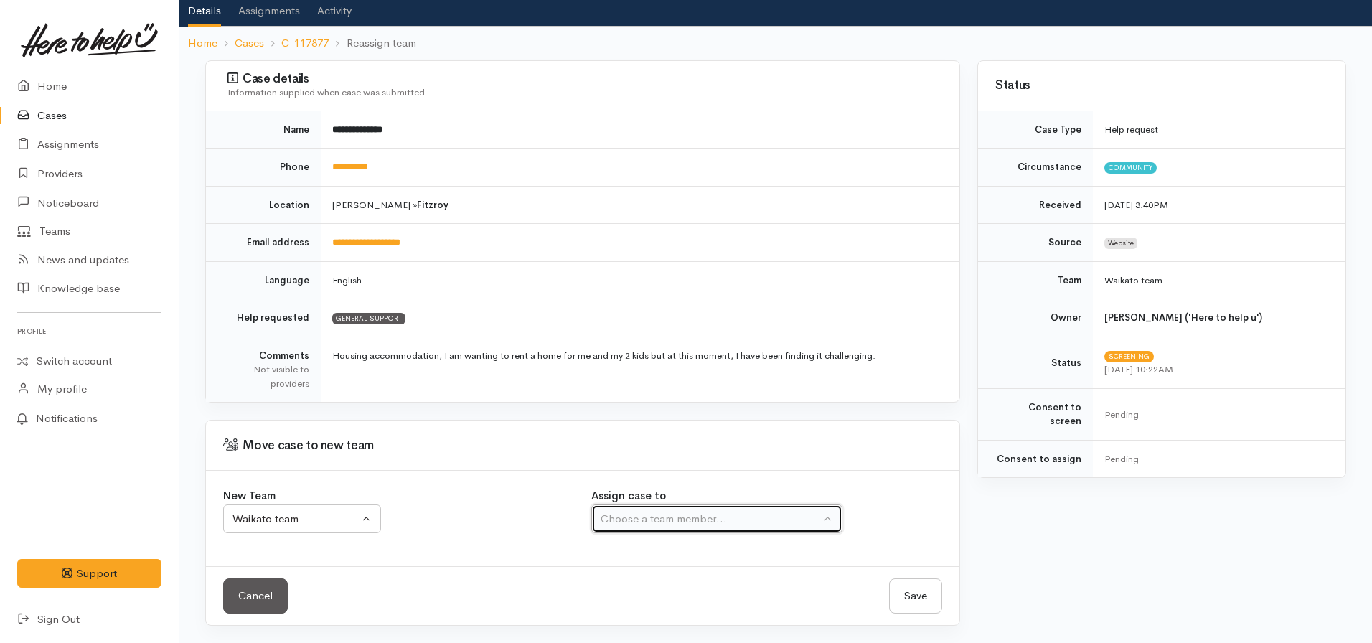
click at [672, 523] on div "Choose a team member..." at bounding box center [711, 519] width 220 height 17
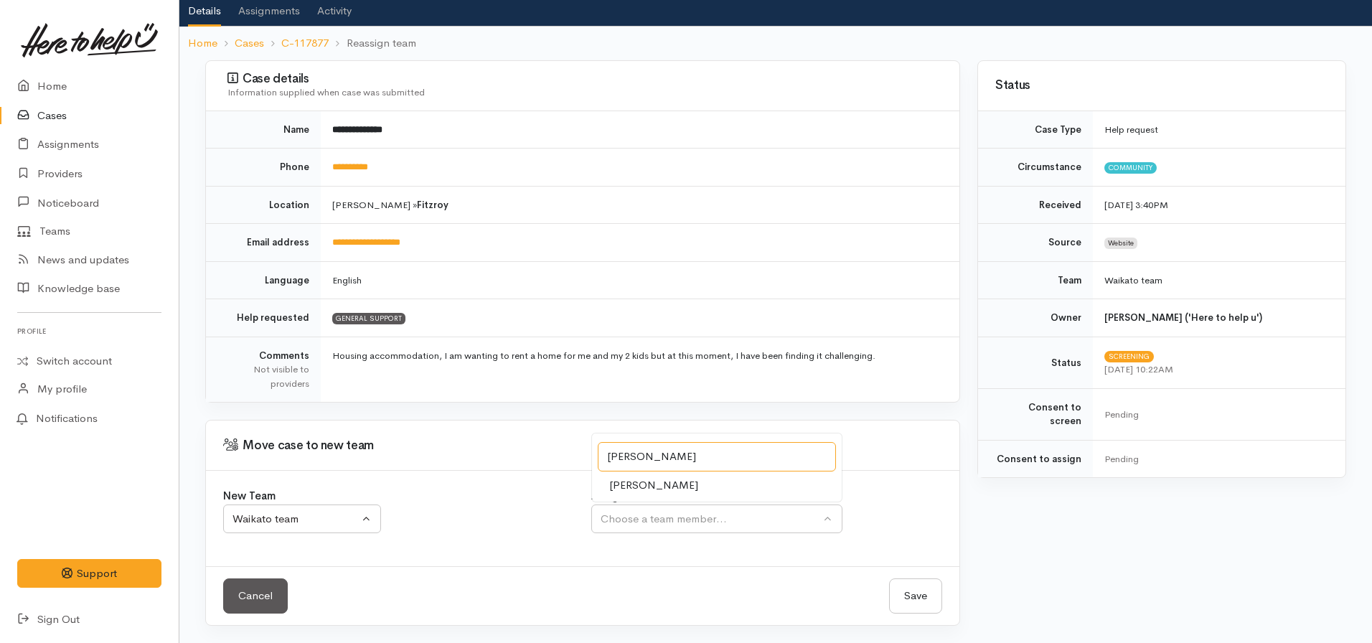
type input "shirley"
click at [682, 481] on link "[PERSON_NAME]" at bounding box center [717, 485] width 250 height 22
select select "1463"
click at [914, 598] on button "Save" at bounding box center [915, 595] width 53 height 35
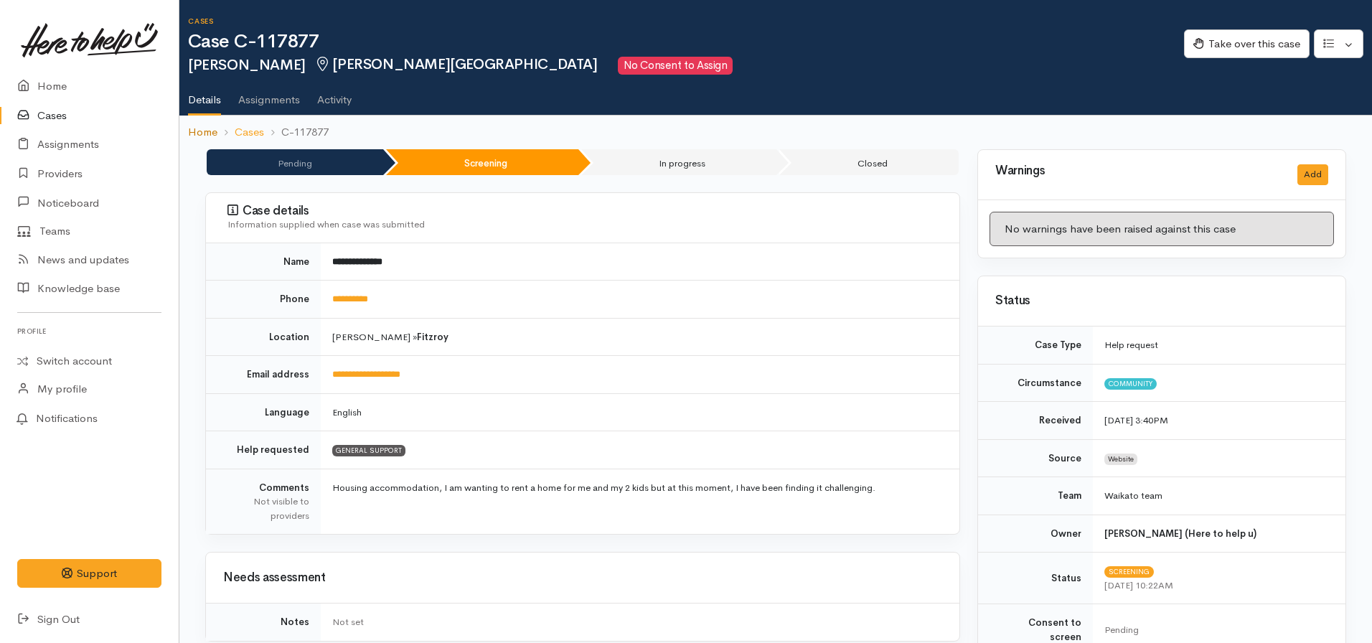
click at [203, 130] on link "Home" at bounding box center [202, 132] width 29 height 17
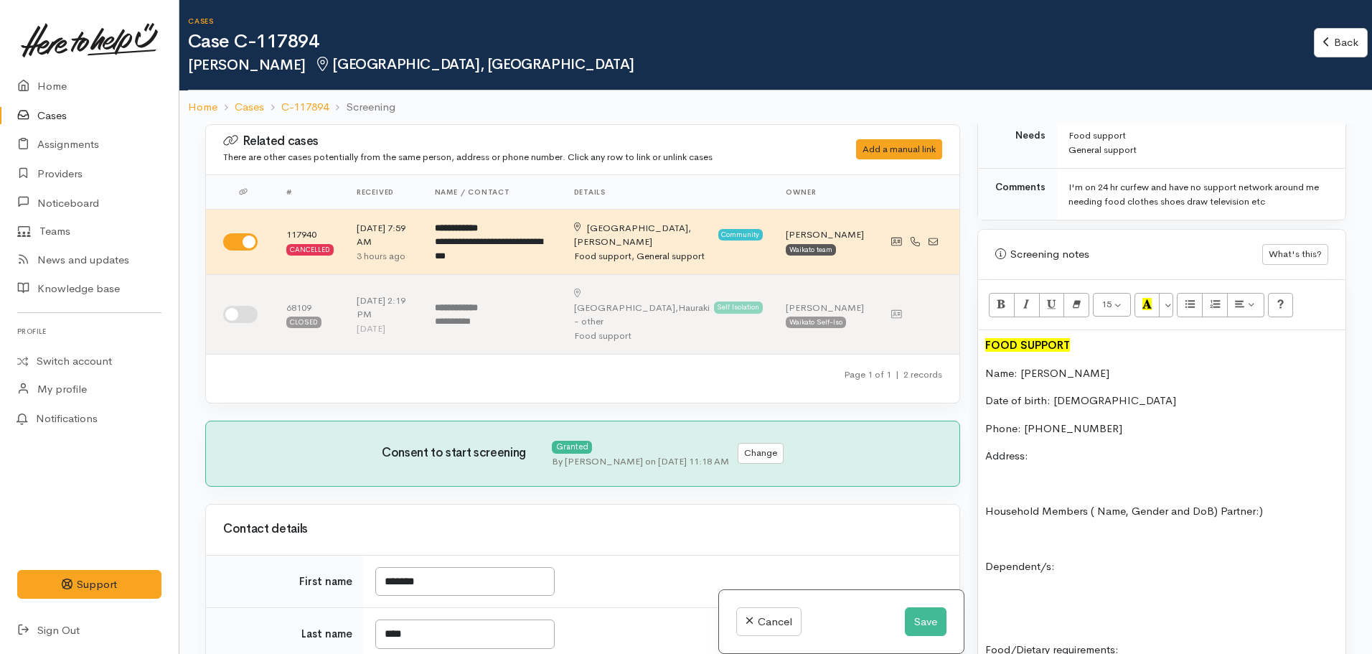
scroll to position [782, 0]
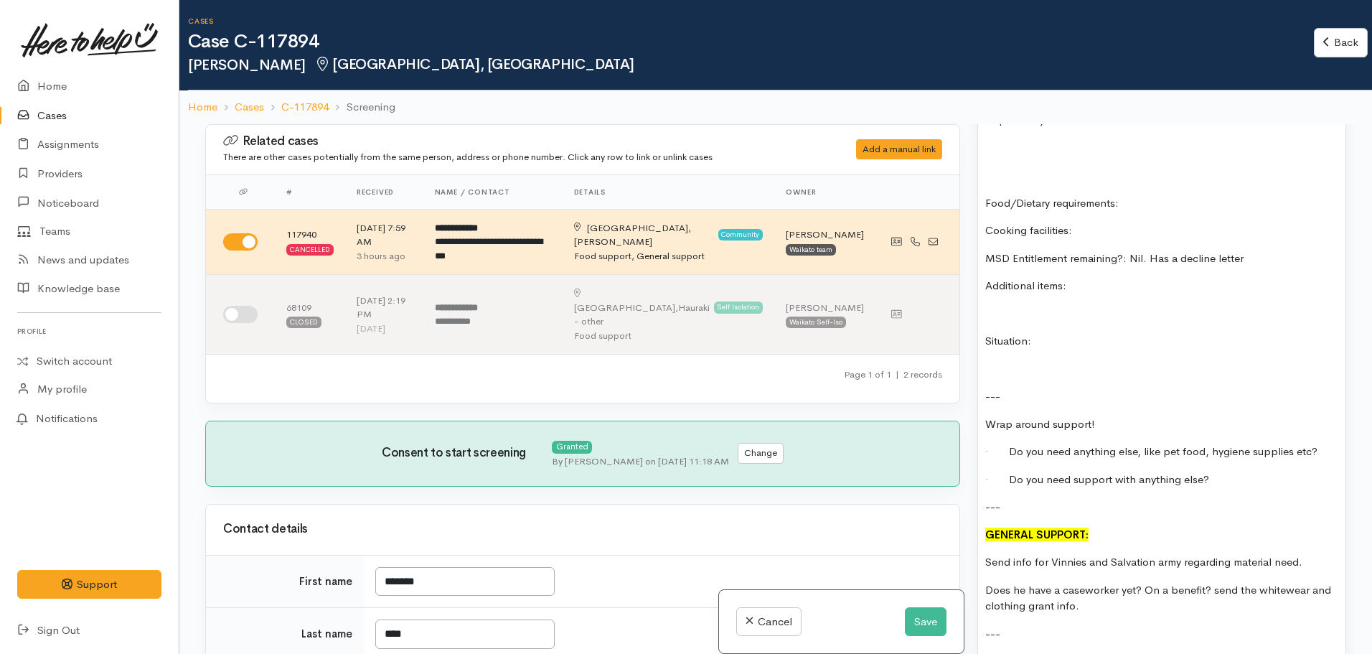
scroll to position [1428, 0]
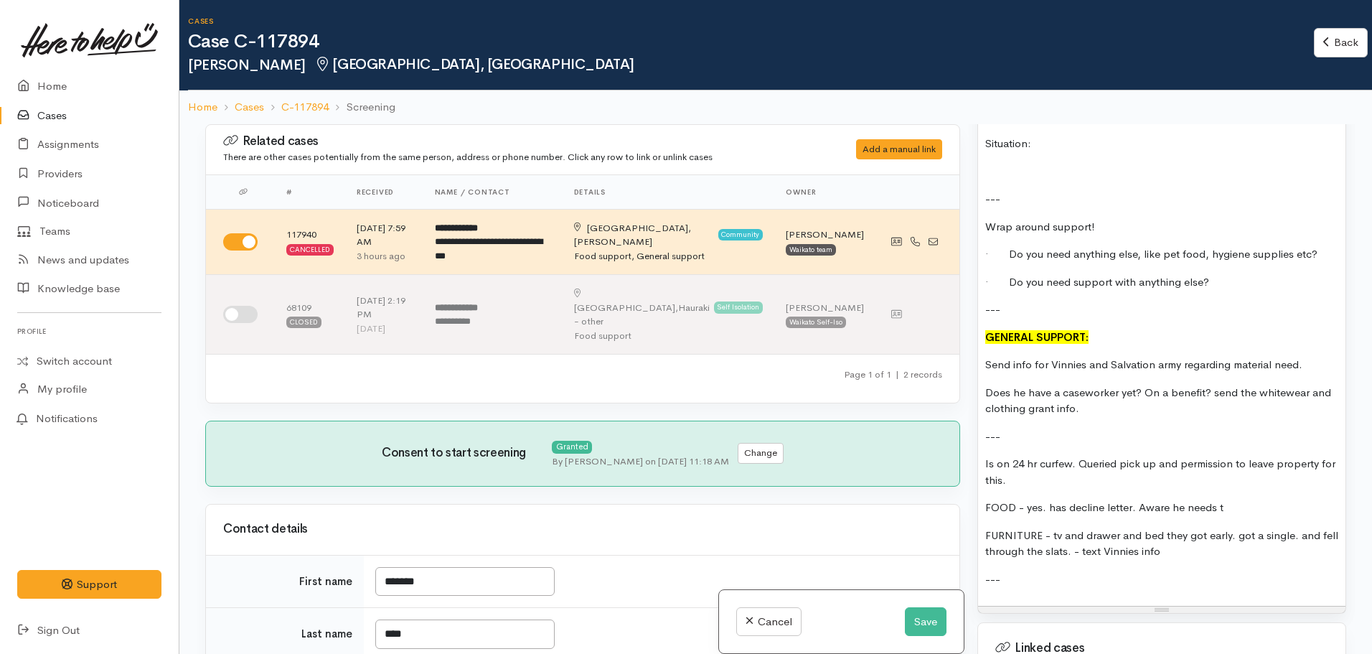
click at [1248, 505] on p "FOOD - yes. has decline letter. Aware he needs t" at bounding box center [1161, 507] width 353 height 17
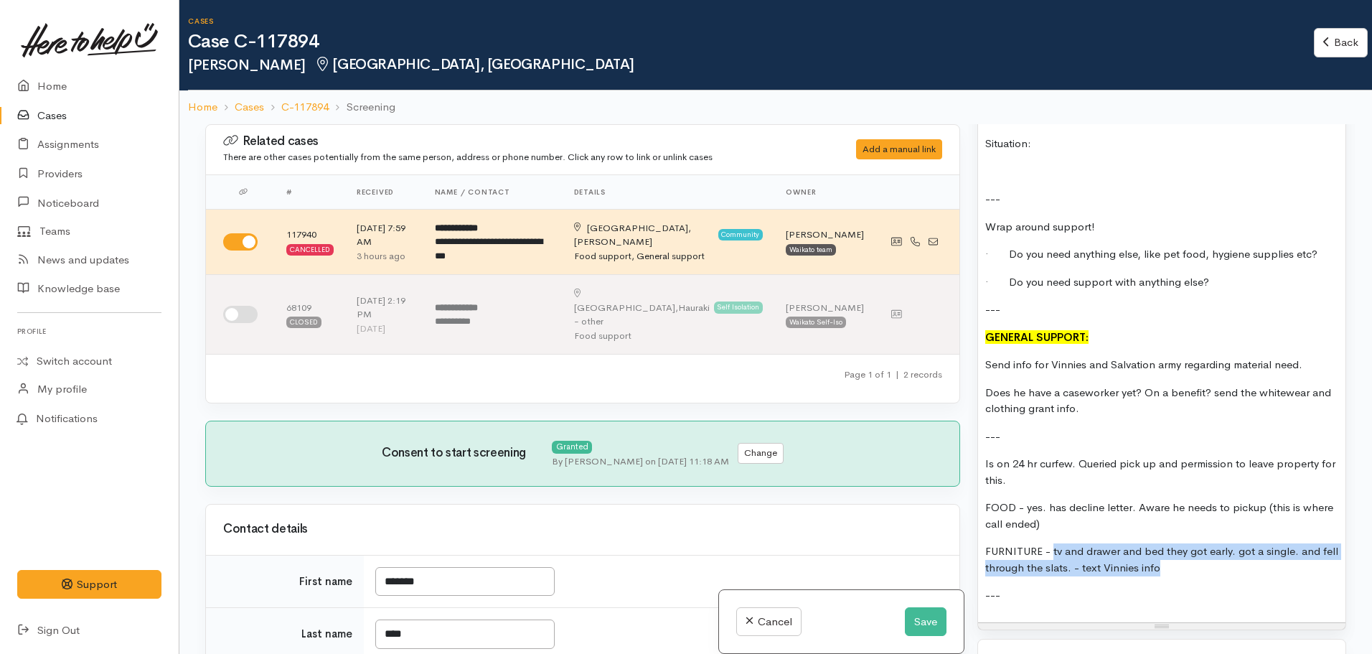
drag, startPoint x: 1052, startPoint y: 548, endPoint x: 1222, endPoint y: 570, distance: 171.4
click at [1222, 570] on p "FURNITURE - tv and drawer and bed they got early. got a single. and fell throug…" at bounding box center [1161, 559] width 353 height 32
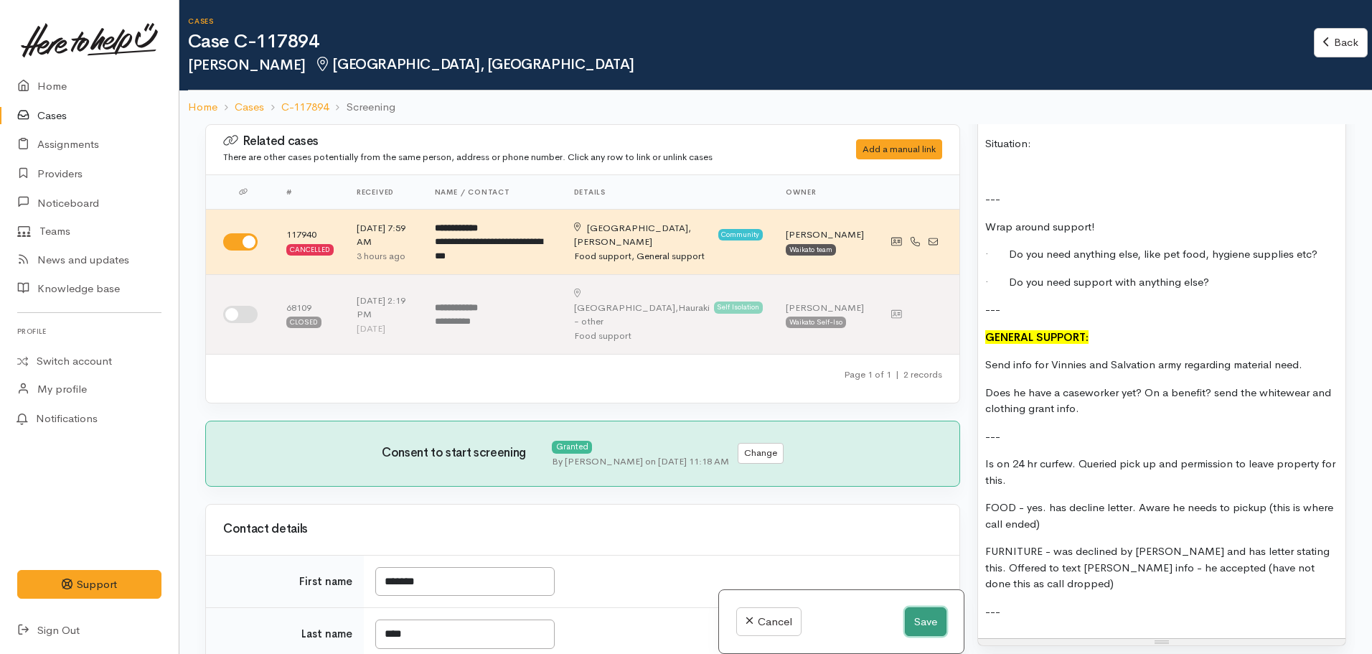
click at [925, 622] on button "Save" at bounding box center [926, 621] width 42 height 29
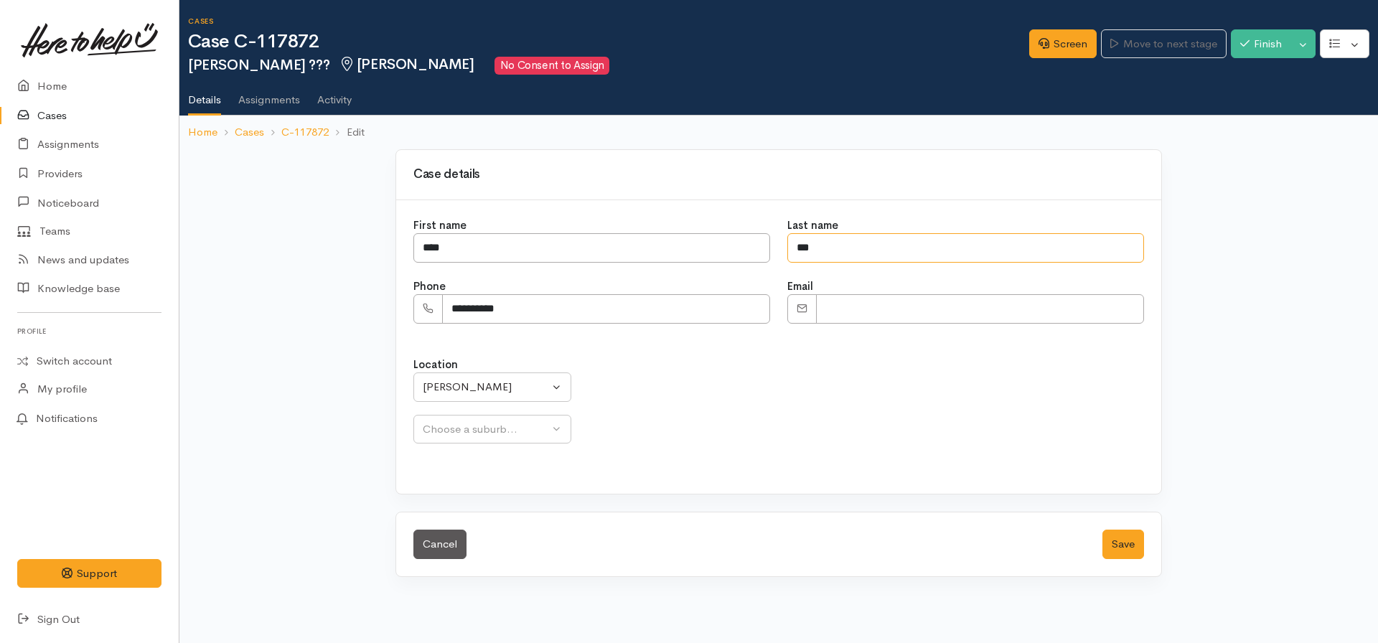
drag, startPoint x: 837, startPoint y: 240, endPoint x: 742, endPoint y: 267, distance: 99.1
click at [743, 267] on div "**********" at bounding box center [779, 278] width 748 height 122
type input "******"
click at [498, 392] on div "[PERSON_NAME]" at bounding box center [486, 387] width 126 height 17
select select
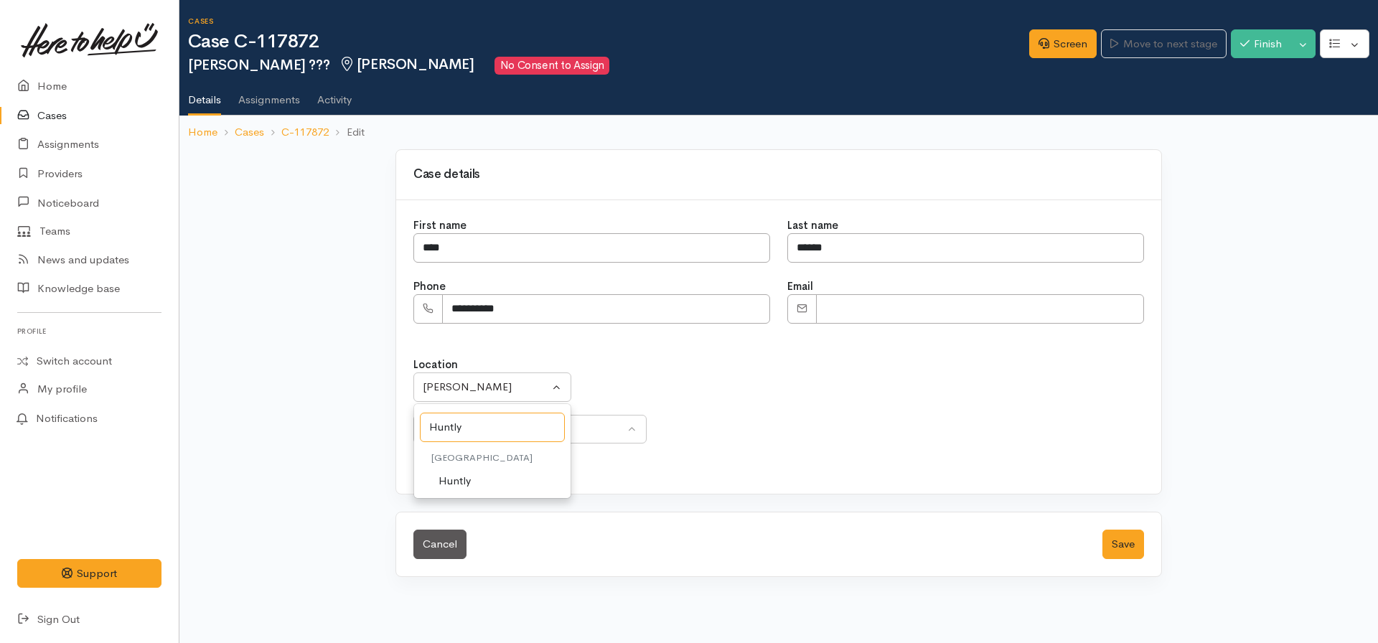
type input "Huntly"
click at [445, 477] on span "Huntly" at bounding box center [454, 481] width 32 height 17
select select "110"
click at [485, 443] on div "Location Aongatete [GEOGRAPHIC_DATA] [GEOGRAPHIC_DATA] [GEOGRAPHIC_DATA] - othe…" at bounding box center [779, 408] width 748 height 138
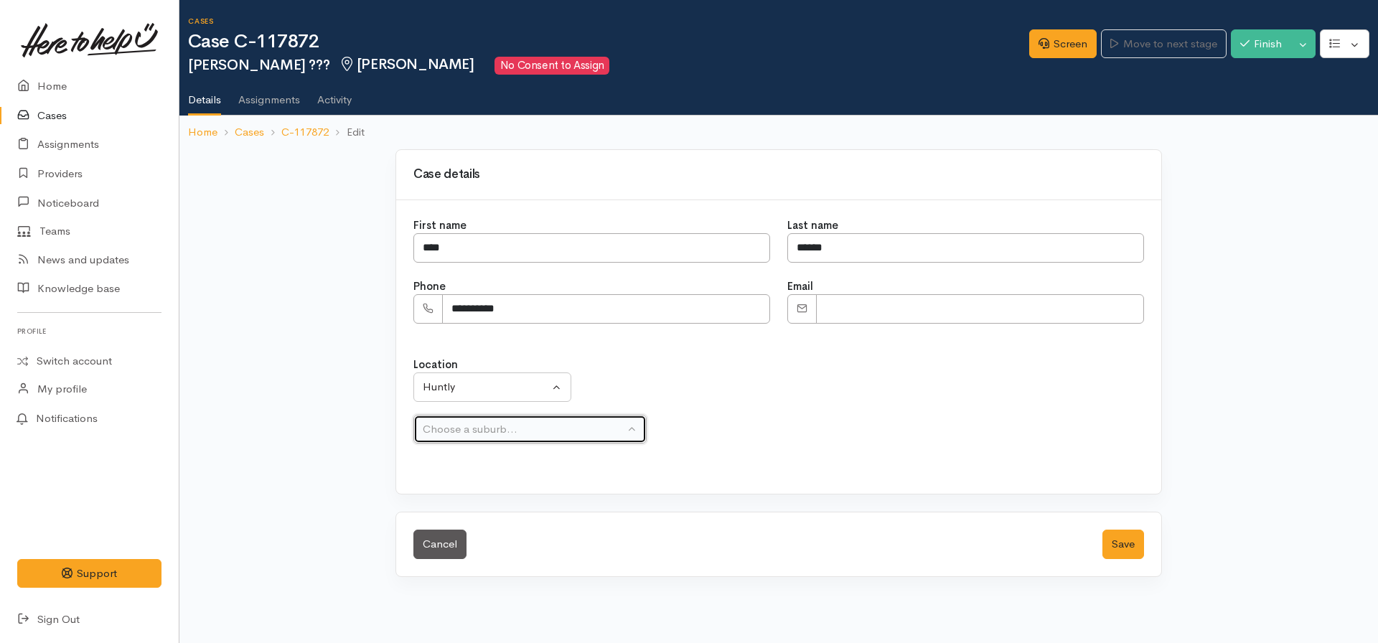
click at [486, 426] on div "Choose a suburb..." at bounding box center [524, 429] width 202 height 17
type input "H"
select select "238"
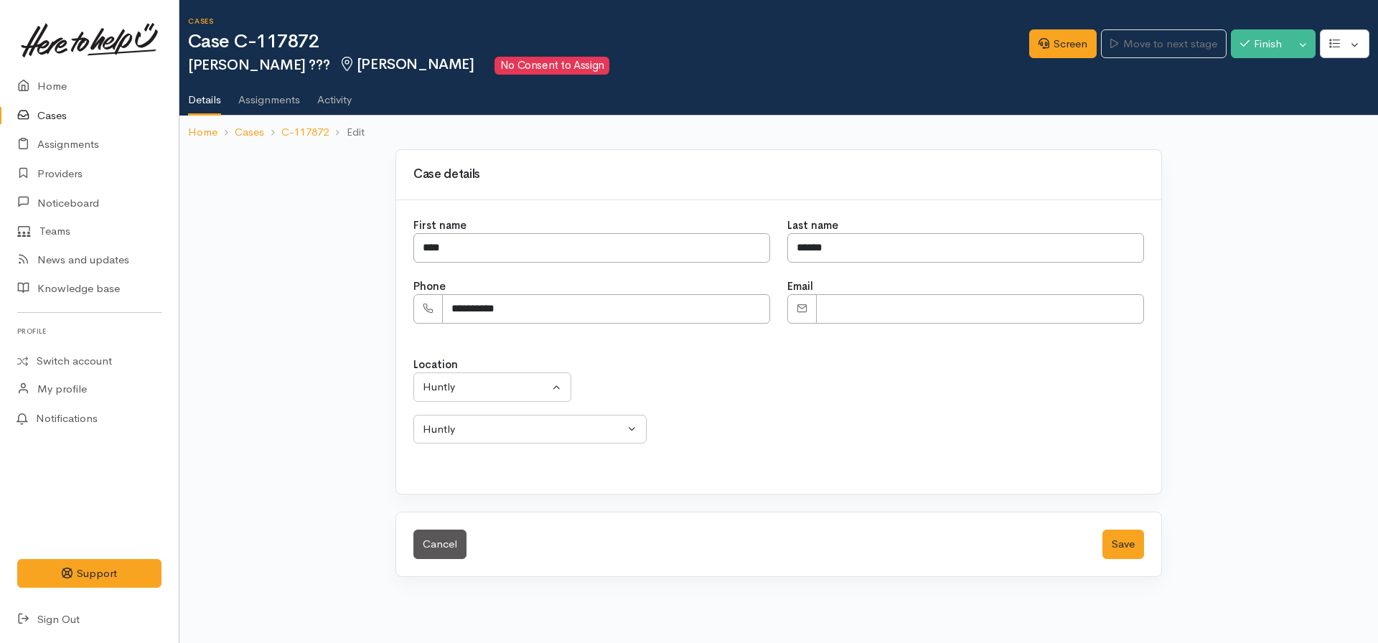
click at [1130, 529] on div "Cancel Save" at bounding box center [778, 544] width 765 height 64
click at [1121, 537] on button "Save" at bounding box center [1123, 544] width 42 height 29
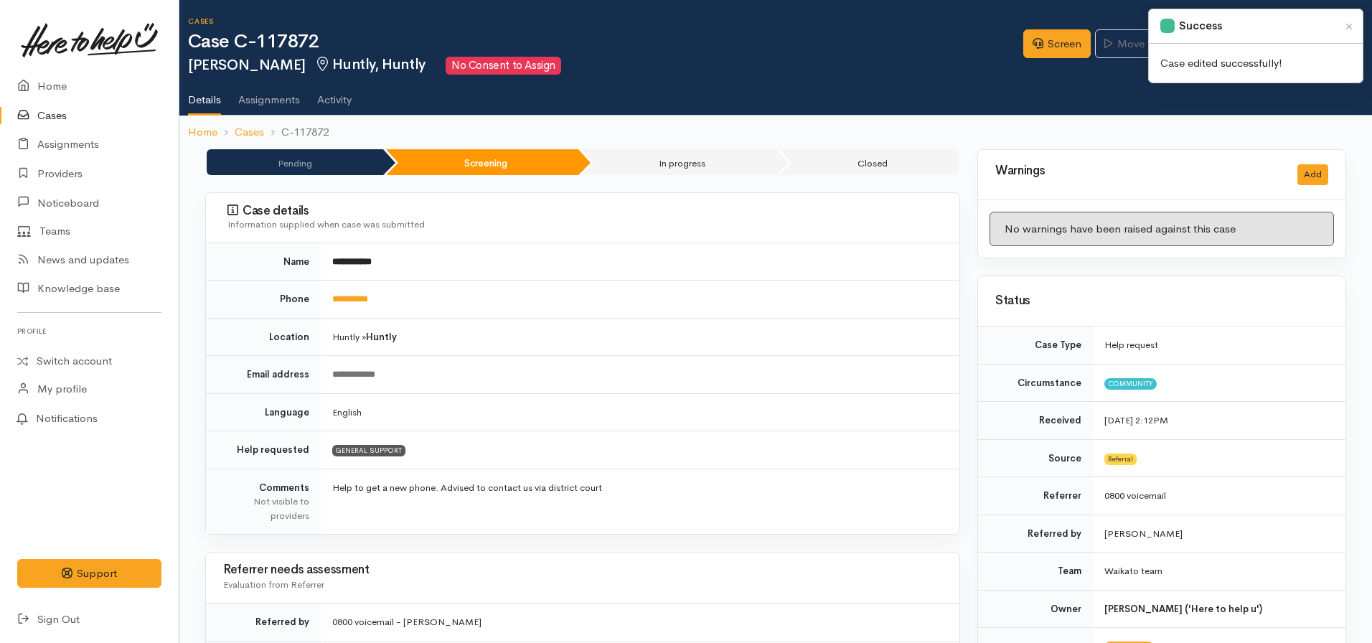
click at [544, 400] on td "English" at bounding box center [640, 412] width 639 height 38
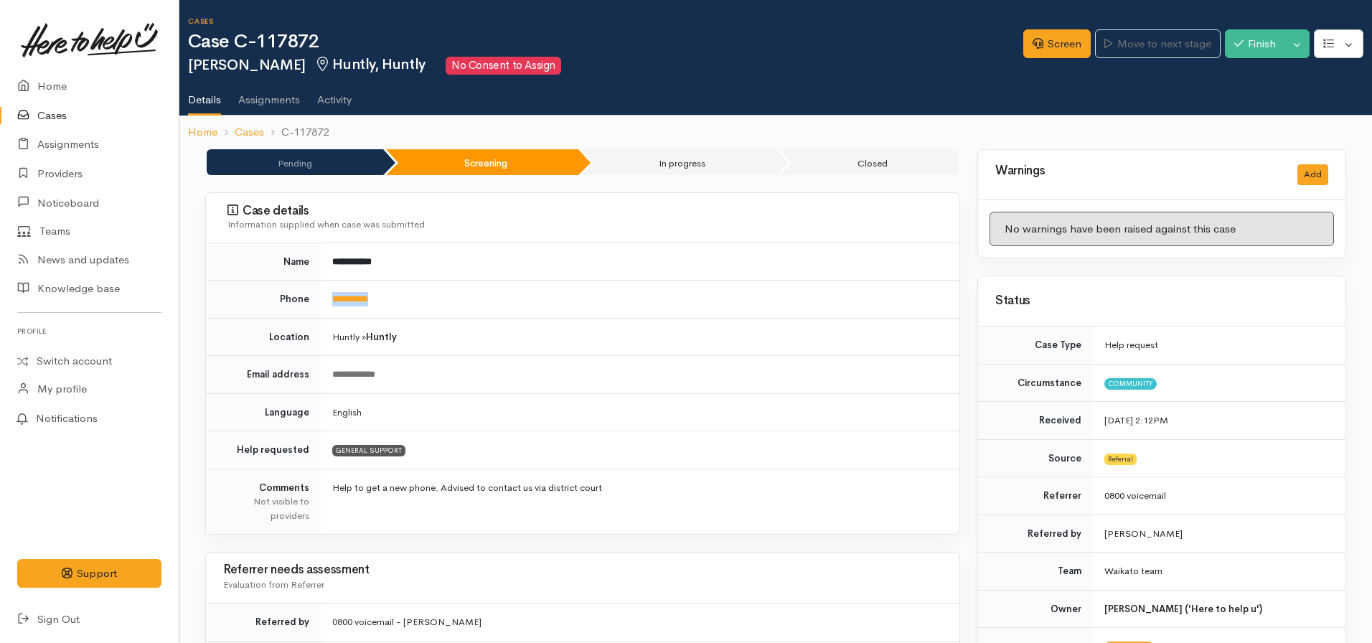
drag, startPoint x: 382, startPoint y: 294, endPoint x: 334, endPoint y: 288, distance: 49.2
click at [321, 285] on td "**********" at bounding box center [640, 300] width 639 height 38
copy link "**********"
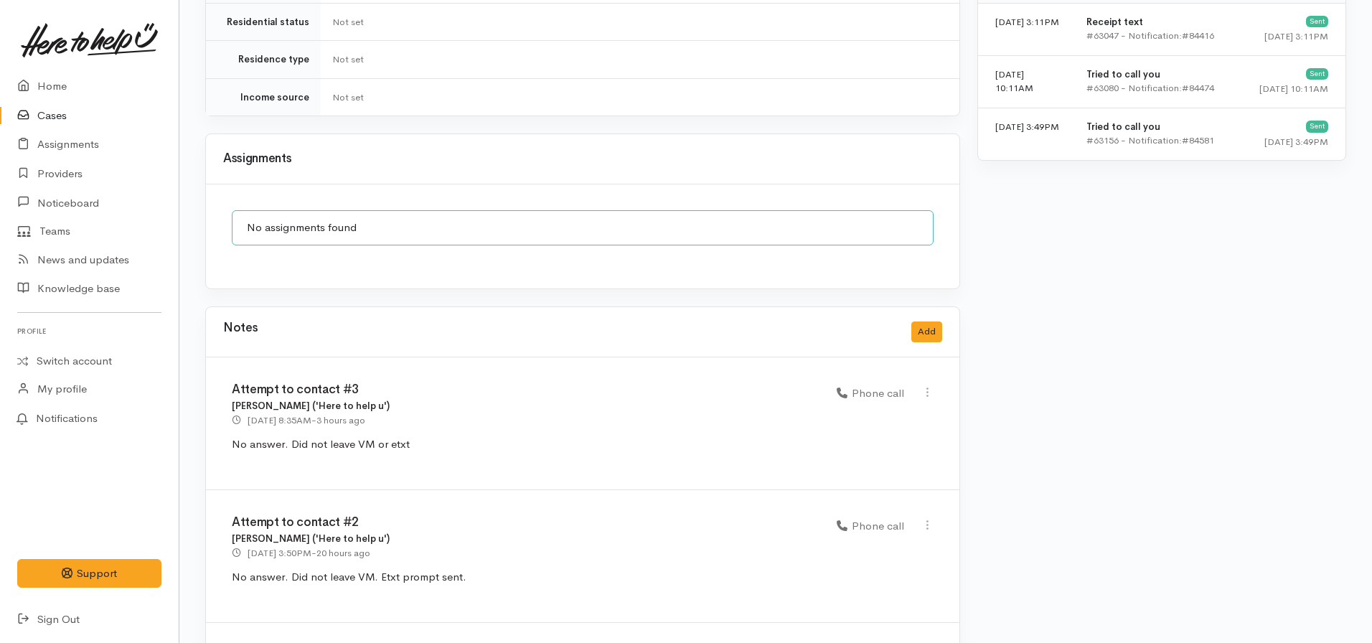
scroll to position [1148, 0]
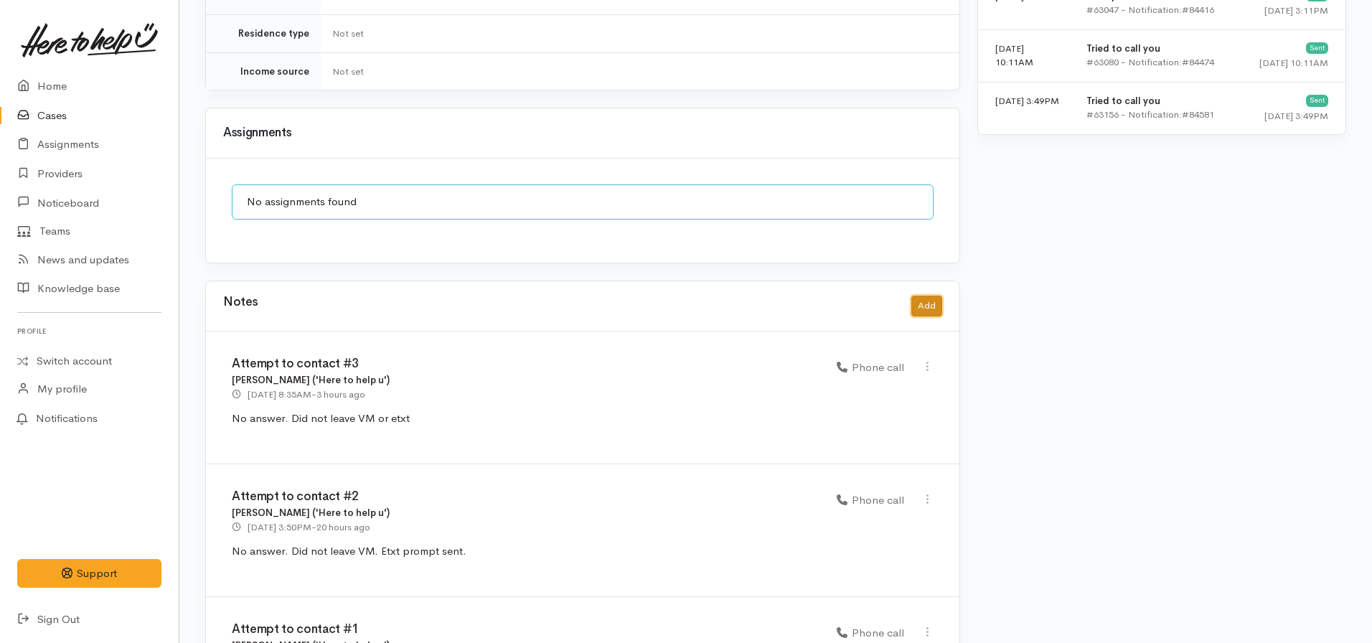
click at [930, 299] on button "Add" at bounding box center [926, 306] width 31 height 21
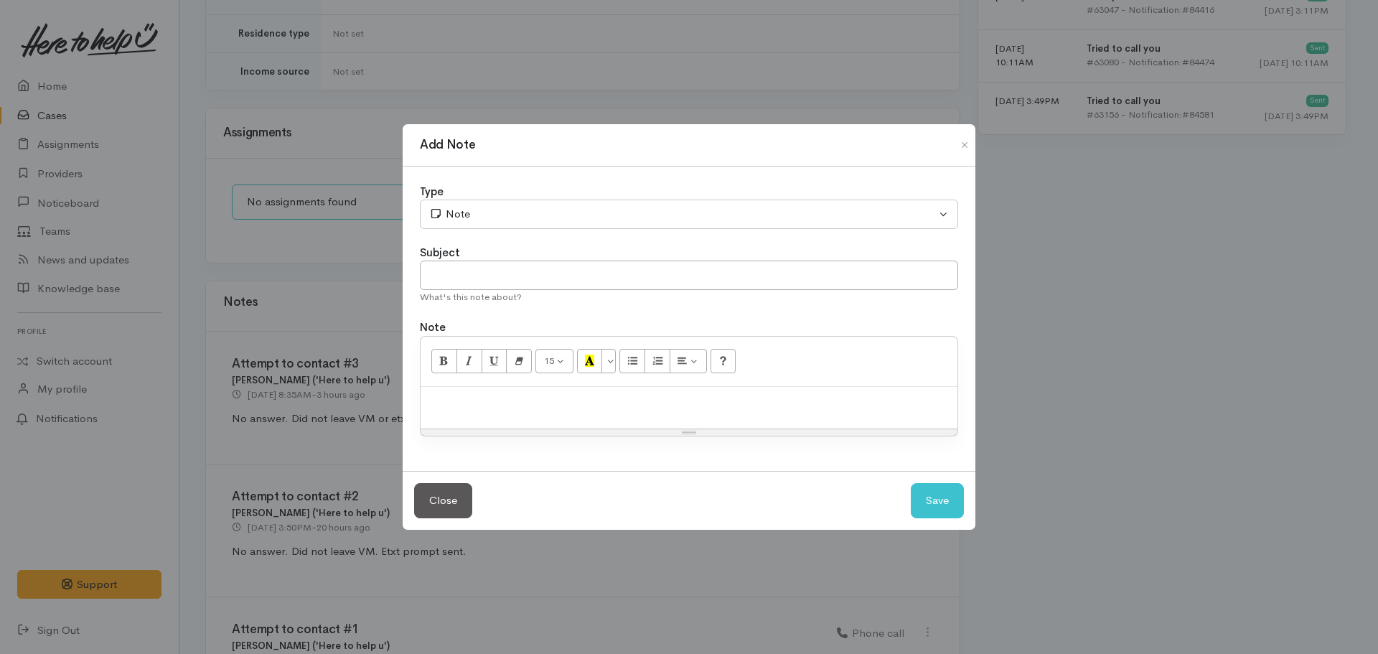
click at [473, 409] on p at bounding box center [689, 402] width 522 height 17
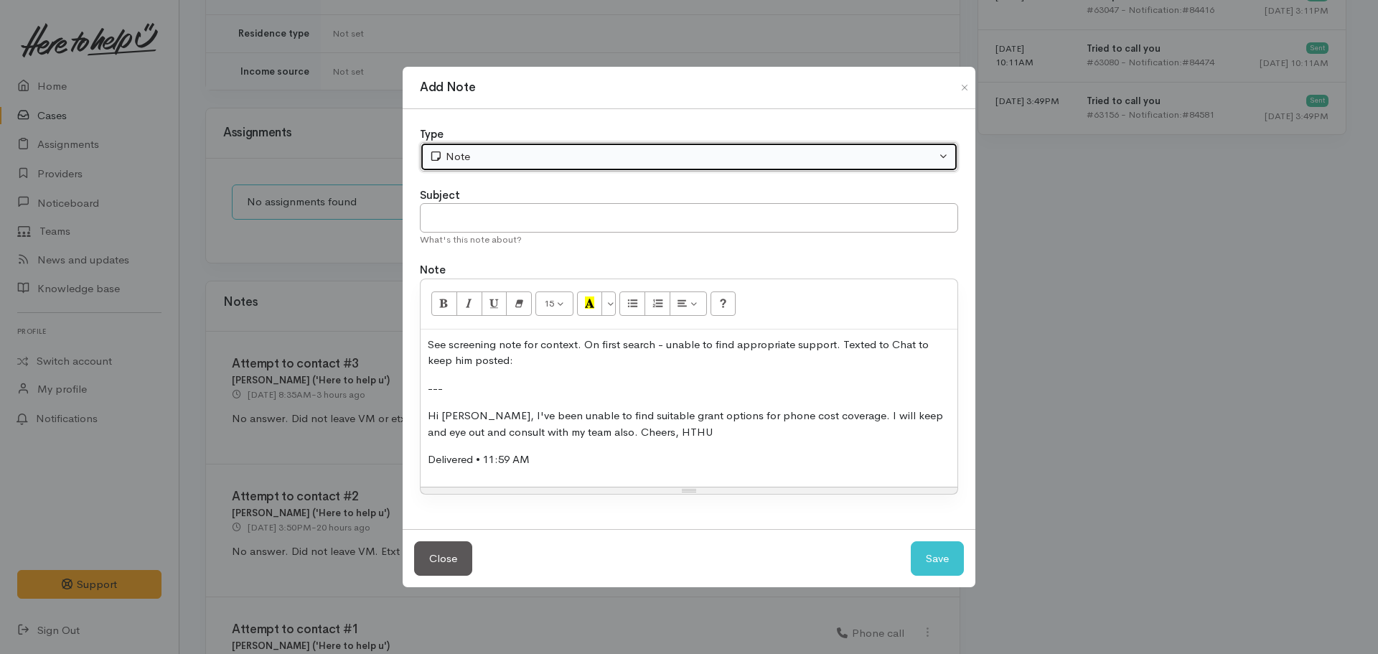
click at [489, 161] on div "Note" at bounding box center [682, 157] width 507 height 17
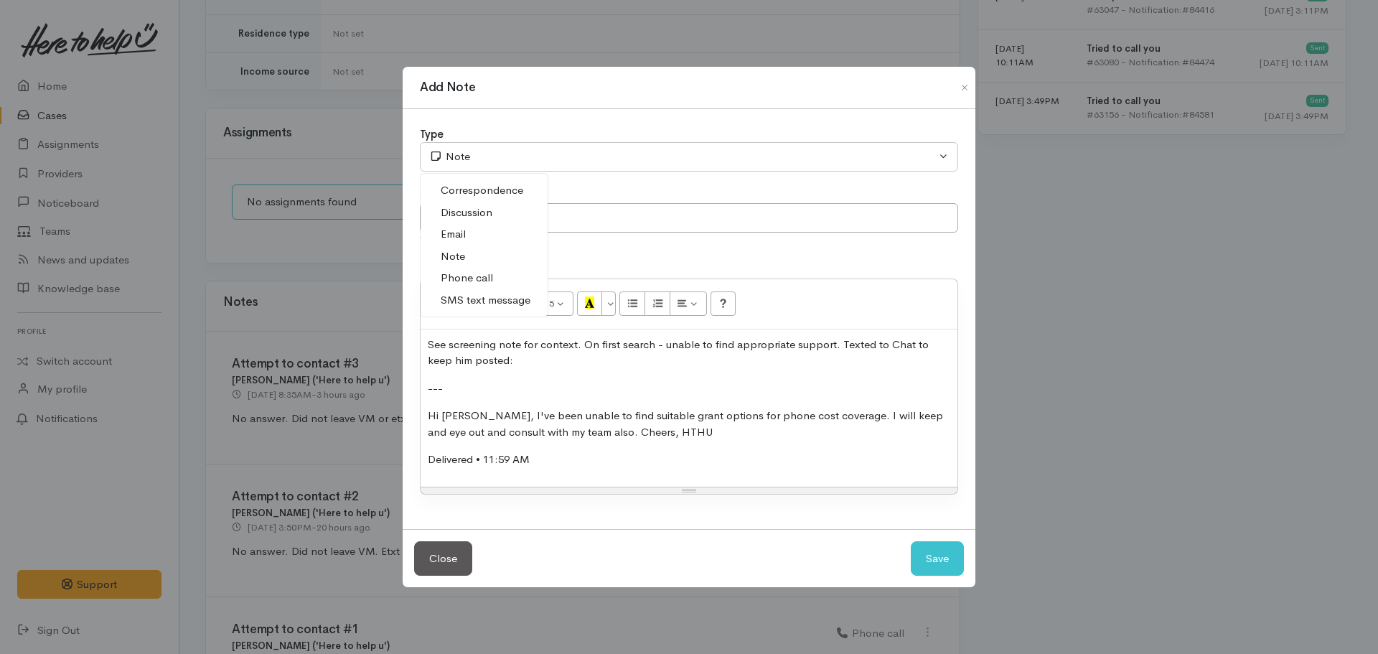
click at [483, 295] on span "SMS text message" at bounding box center [486, 300] width 90 height 17
click at [944, 557] on button "Save" at bounding box center [937, 558] width 53 height 35
select select "1"
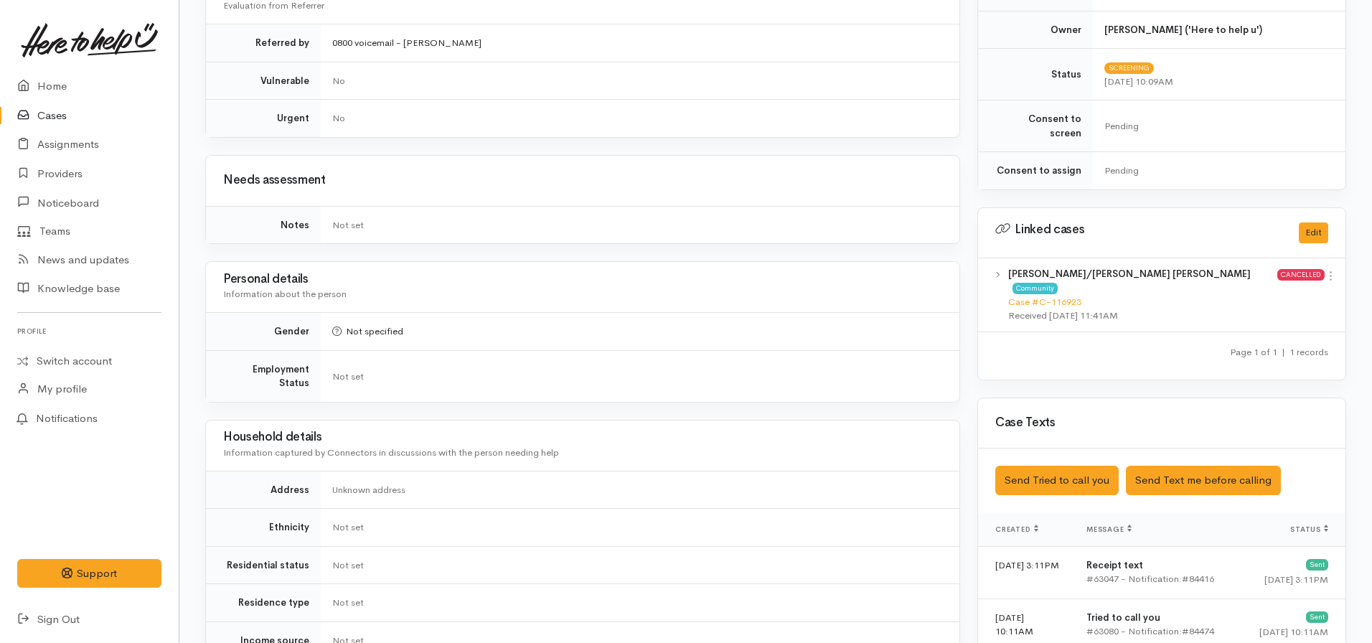
scroll to position [359, 0]
